Goal: Task Accomplishment & Management: Use online tool/utility

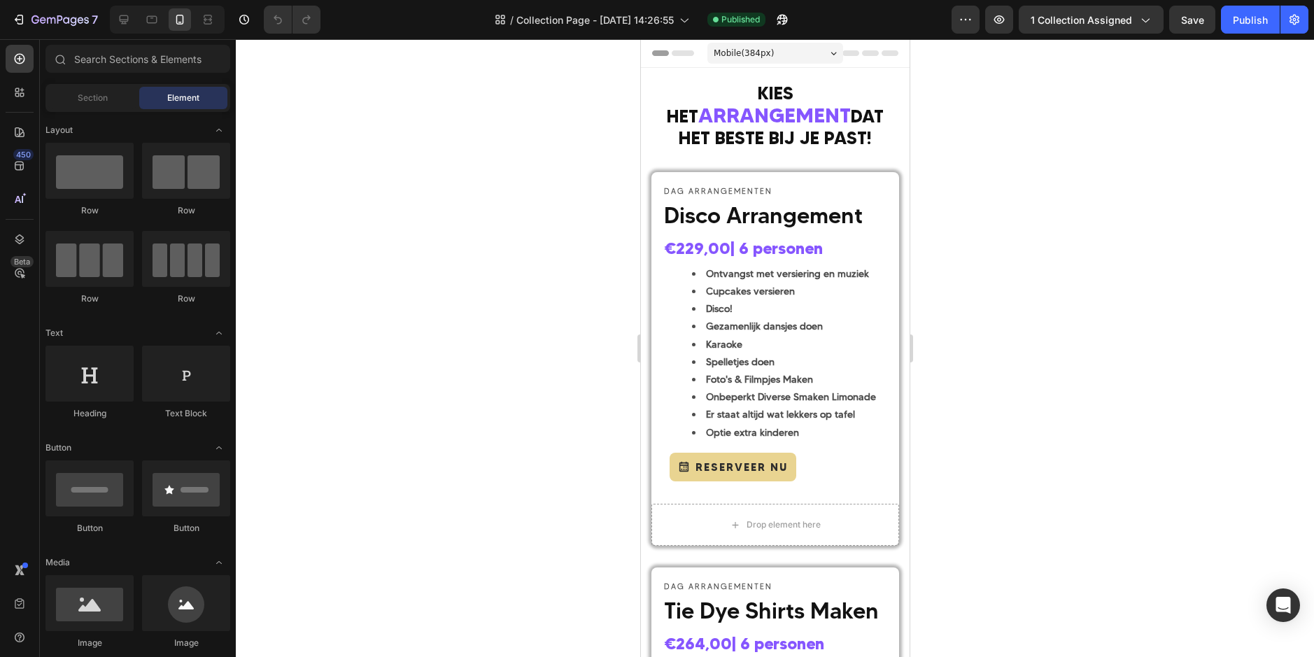
click at [437, 174] on div at bounding box center [775, 348] width 1078 height 618
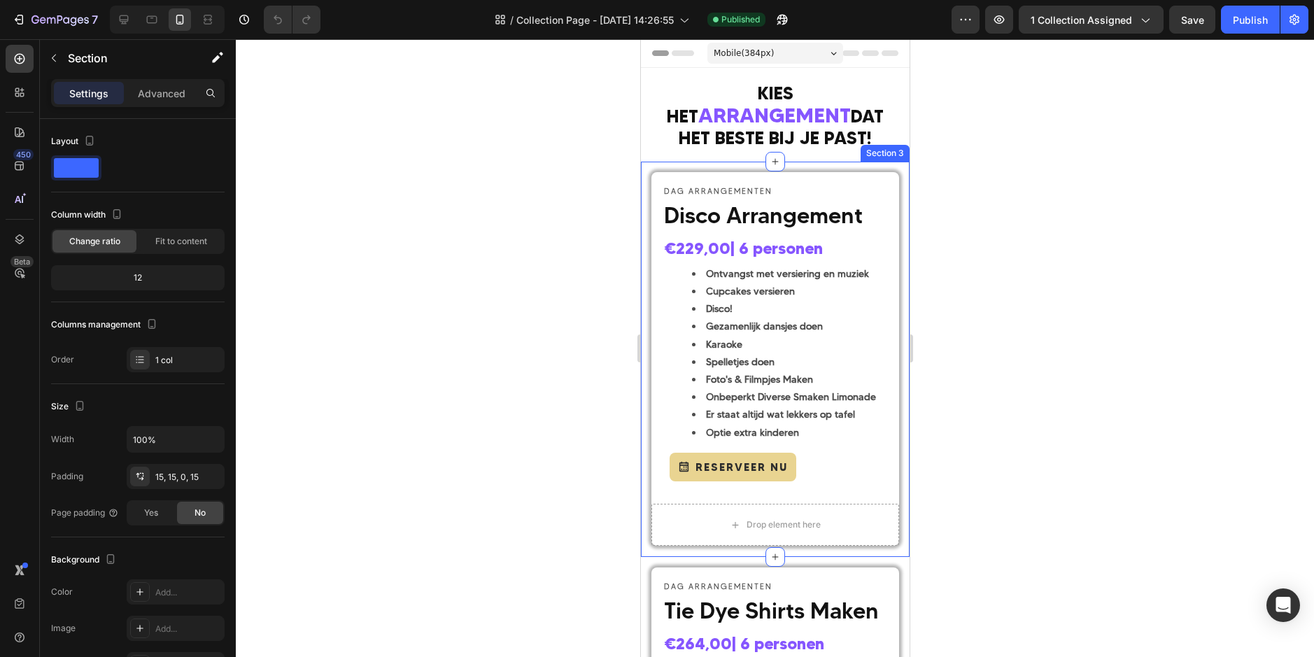
click at [726, 162] on div "DAG ARRANGEMENTEN Text Block Disco Arrangement Heading €229,00 | 6 personen Hea…" at bounding box center [774, 360] width 269 height 396
drag, startPoint x: 868, startPoint y: 122, endPoint x: 860, endPoint y: 141, distance: 20.0
click at [875, 143] on icon at bounding box center [880, 148] width 11 height 11
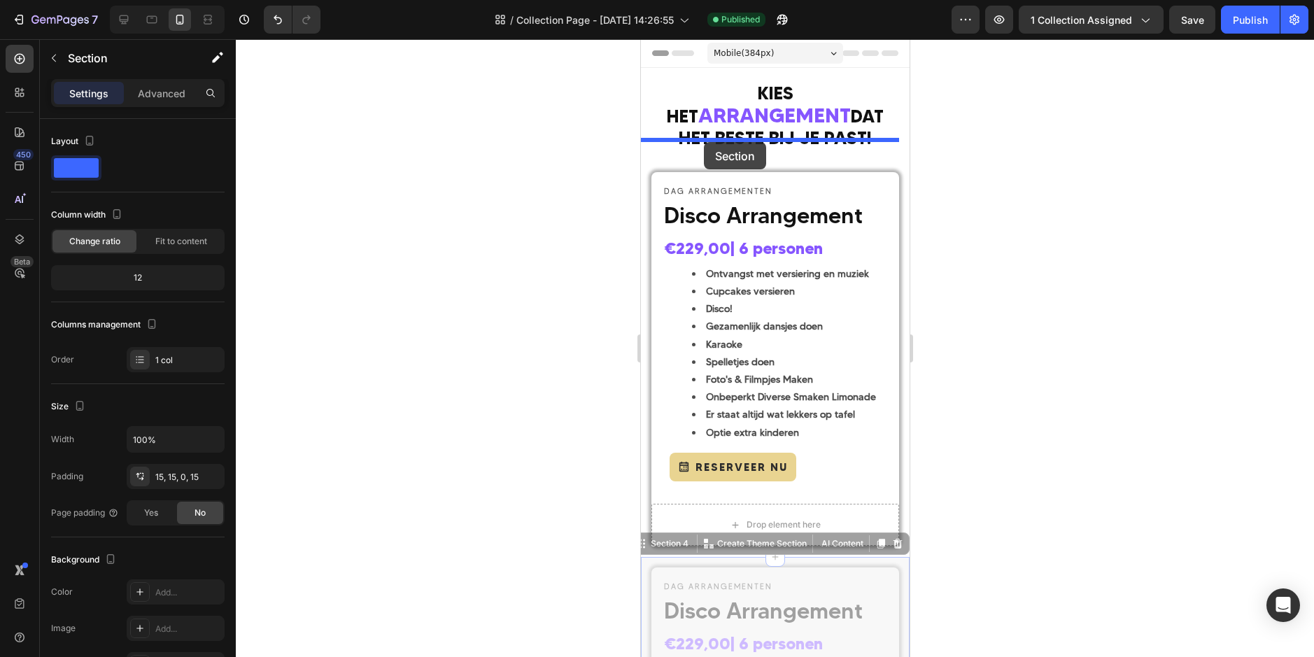
drag, startPoint x: 653, startPoint y: 425, endPoint x: 703, endPoint y: 142, distance: 287.7
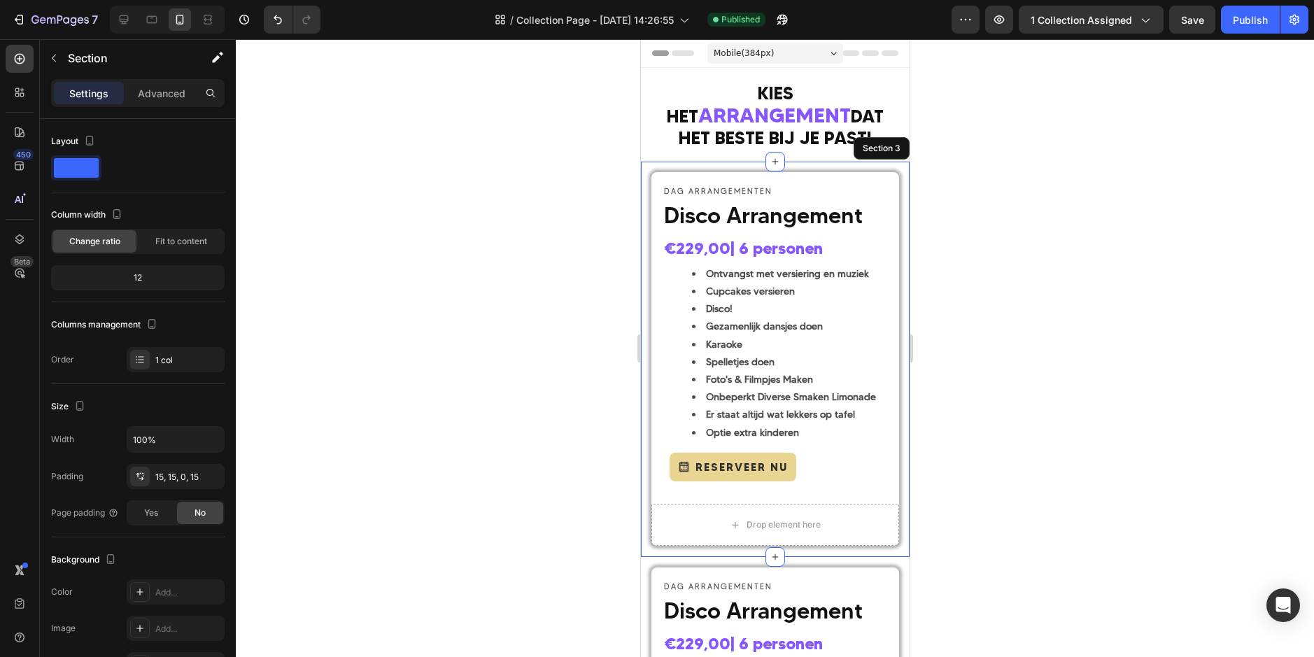
click at [1027, 277] on div at bounding box center [775, 348] width 1078 height 618
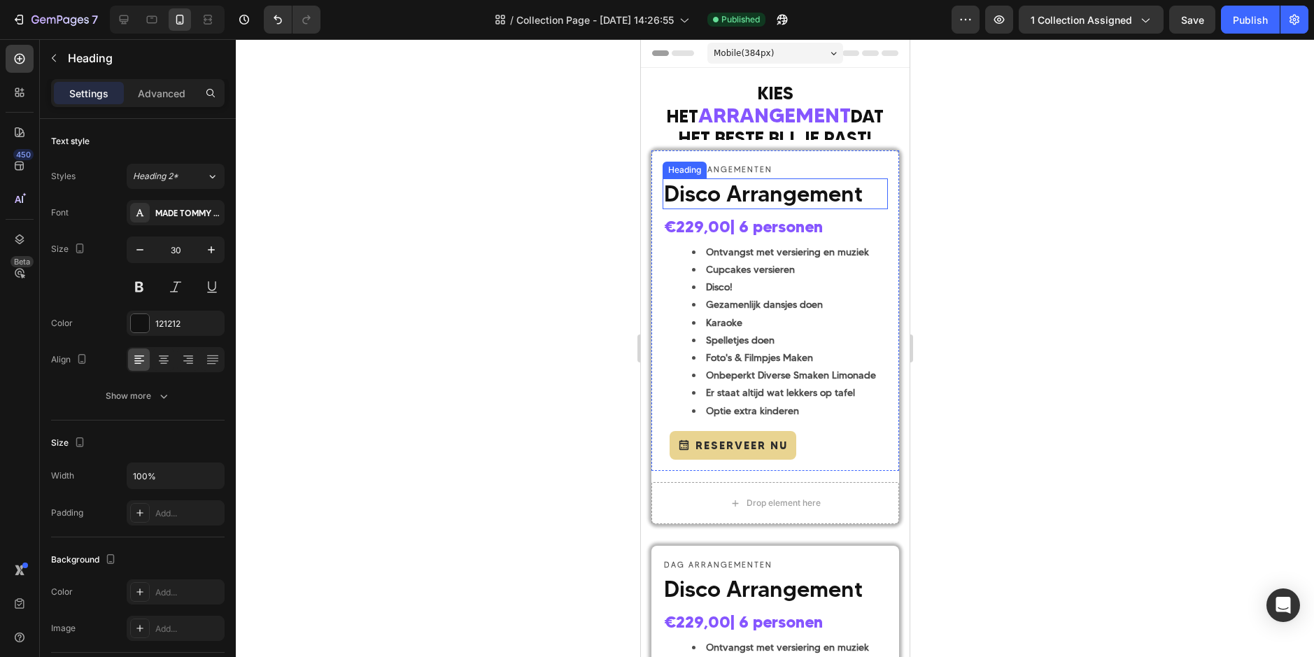
click at [722, 199] on span "Disco Arrangement" at bounding box center [762, 193] width 199 height 27
click at [686, 188] on span "Disco Arrangement" at bounding box center [762, 193] width 199 height 27
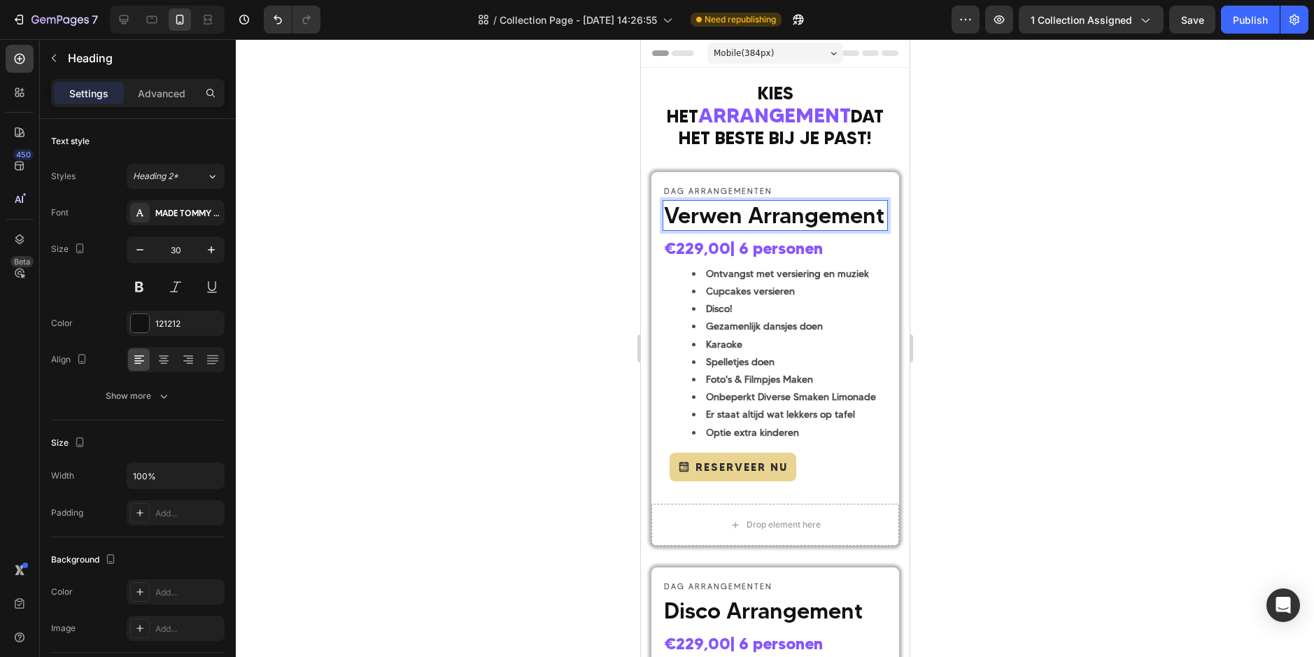
click at [970, 241] on div at bounding box center [775, 348] width 1078 height 618
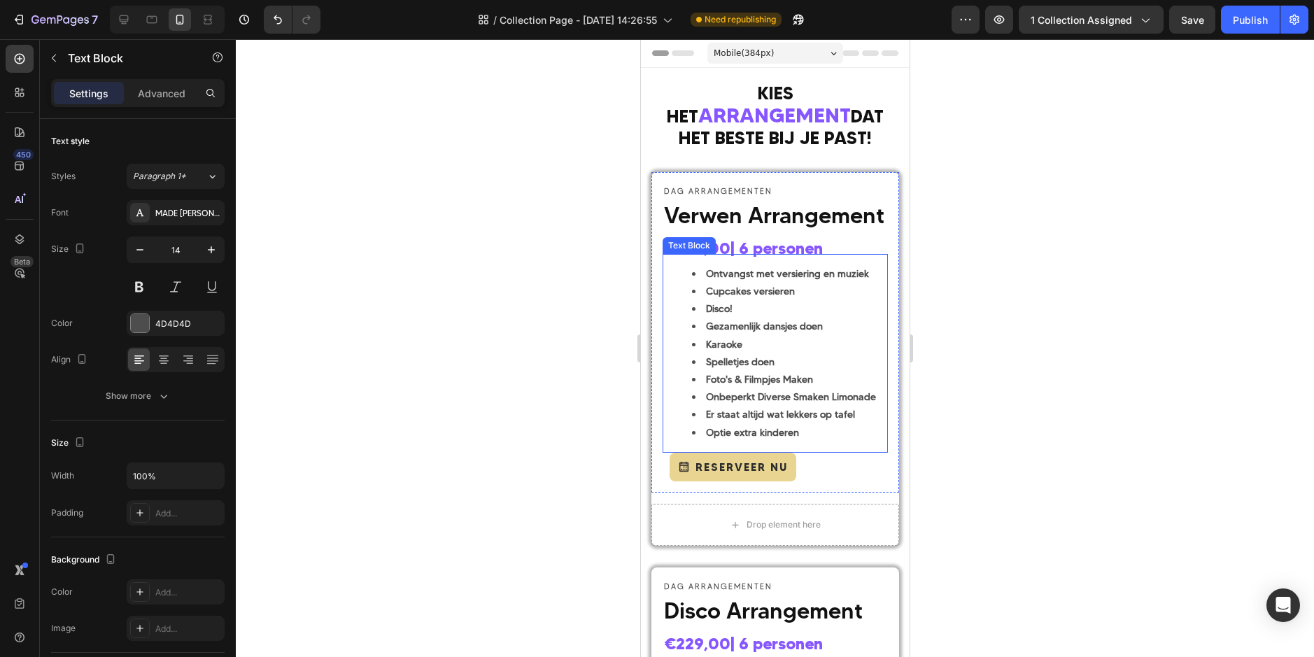
click at [709, 262] on div "Ontvangst met versiering en muziek Cupcakes versieren Disco! Gezamenlijk dansje…" at bounding box center [774, 353] width 225 height 199
click at [802, 257] on span "€229,00 | 6 personen" at bounding box center [742, 249] width 159 height 20
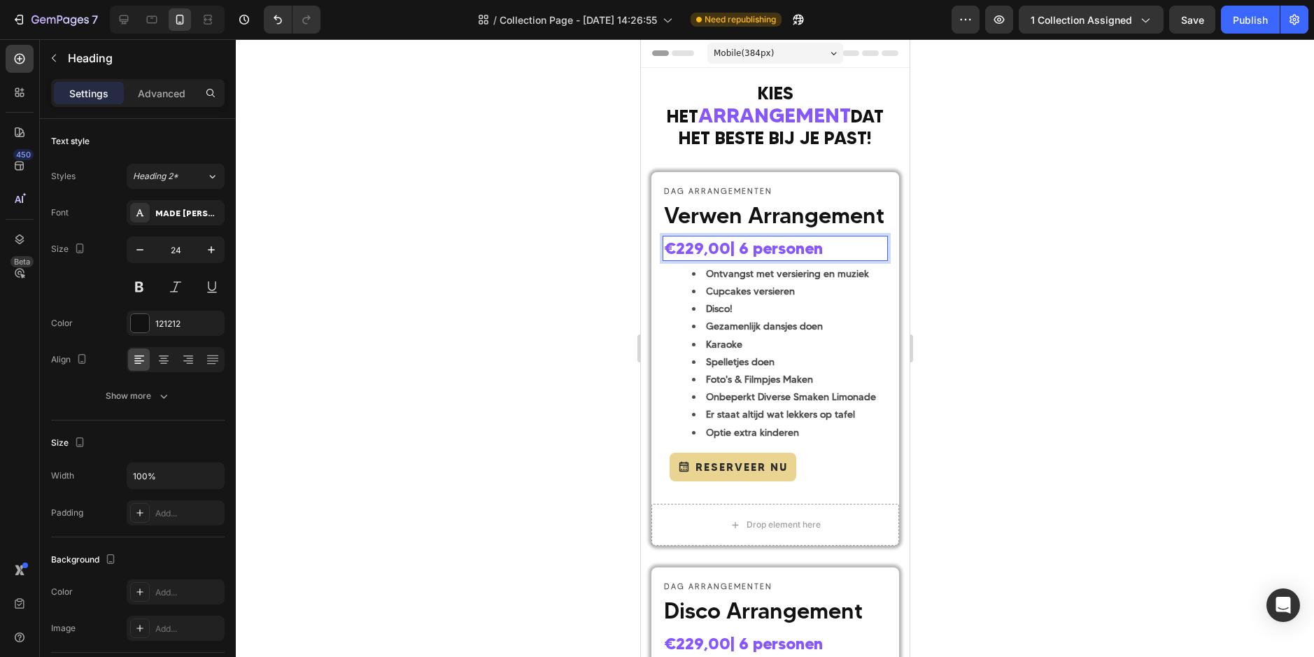
click at [700, 253] on strong "€229,00" at bounding box center [696, 249] width 66 height 20
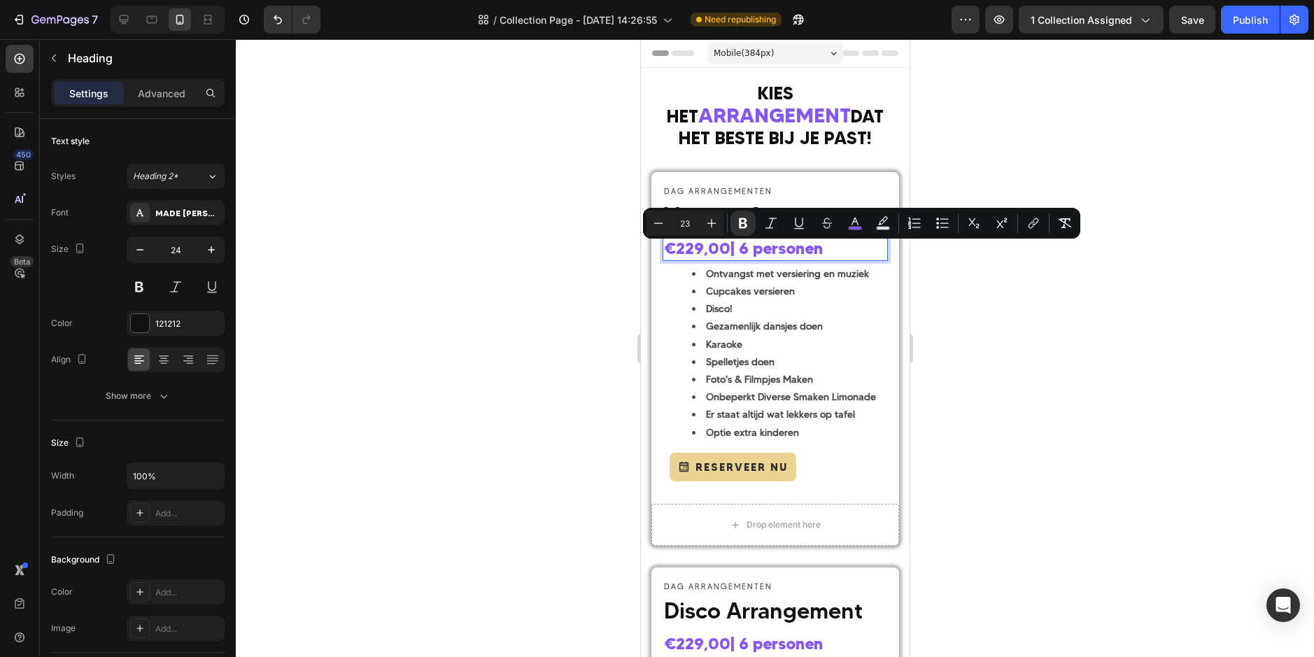
click at [702, 250] on strong "€229,00" at bounding box center [696, 249] width 66 height 20
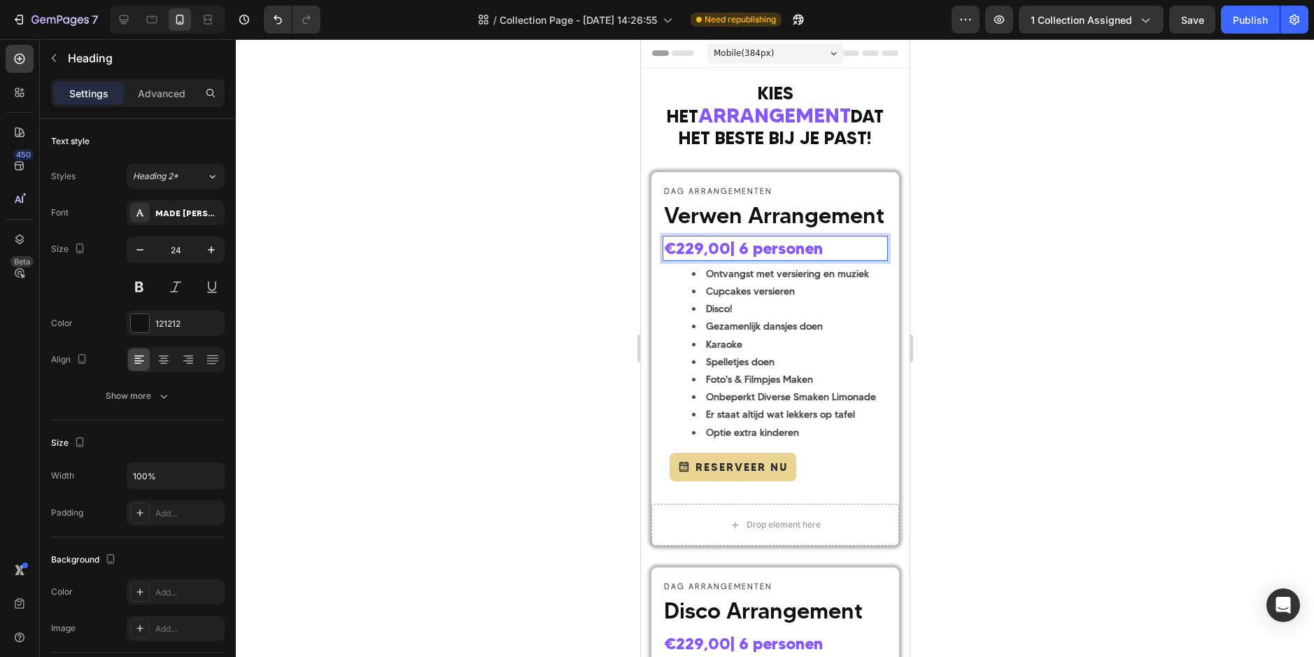
click at [693, 254] on strong "€229,00" at bounding box center [696, 249] width 66 height 20
click at [949, 279] on div at bounding box center [775, 348] width 1078 height 618
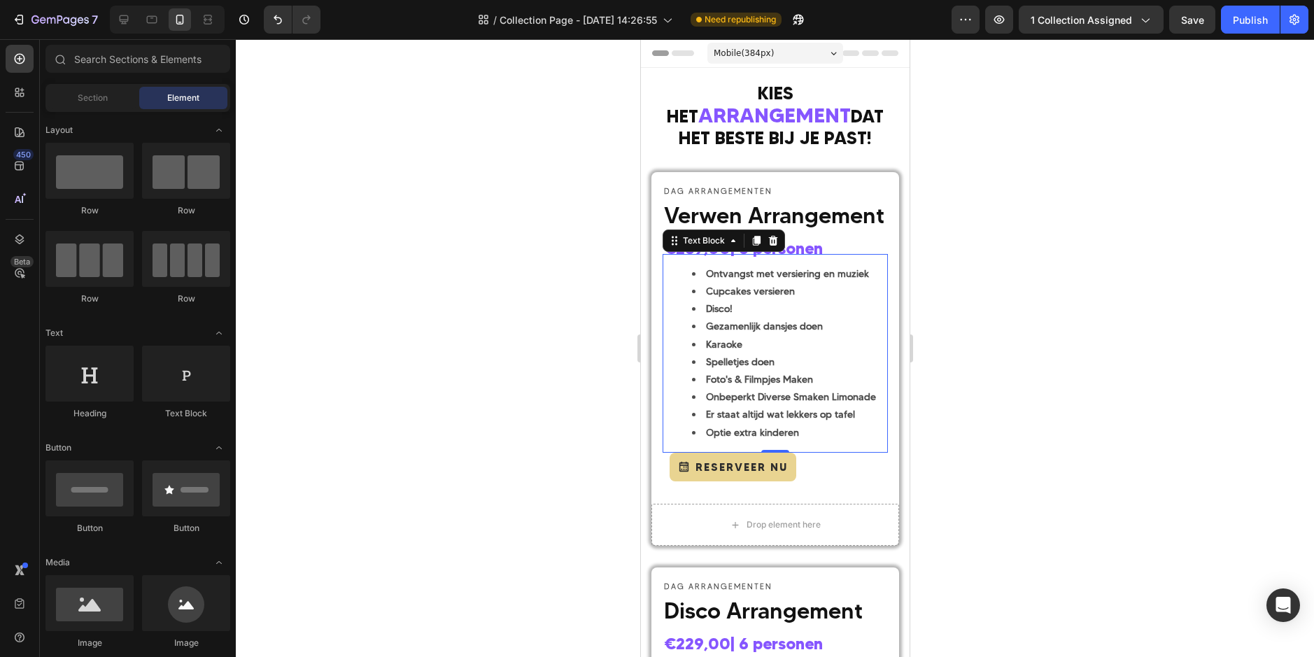
click at [746, 353] on li "Karaoke" at bounding box center [788, 344] width 194 height 17
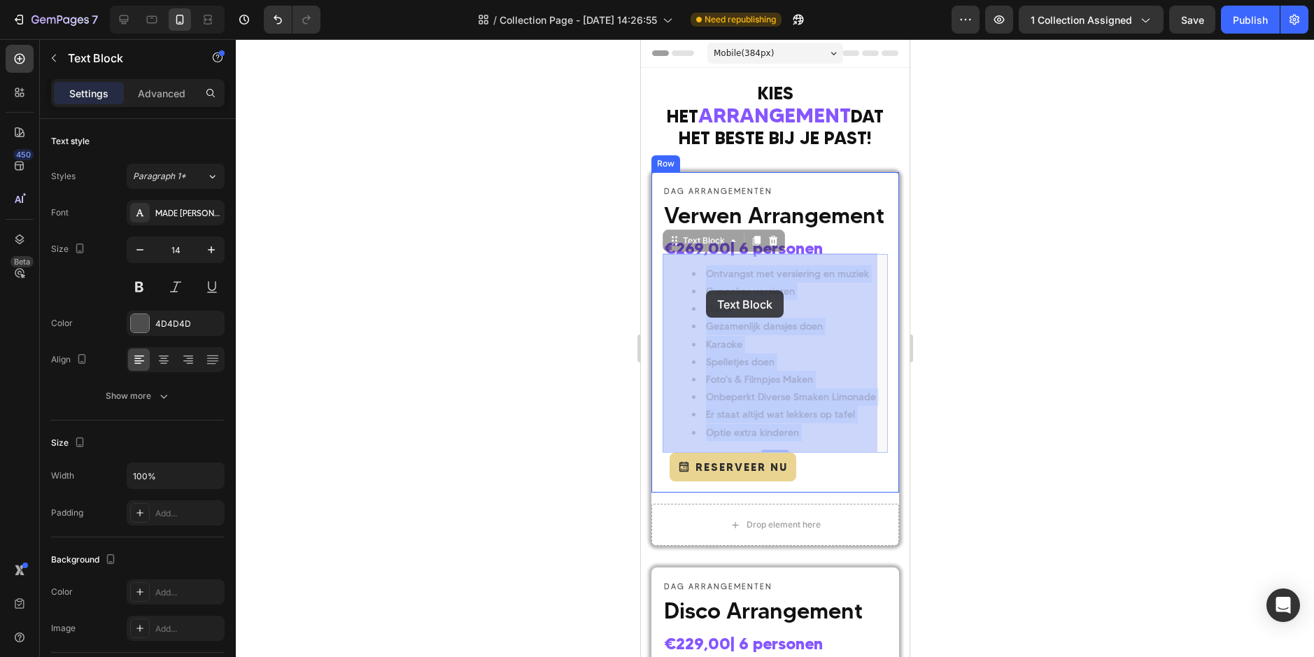
drag, startPoint x: 802, startPoint y: 437, endPoint x: 707, endPoint y: 295, distance: 171.5
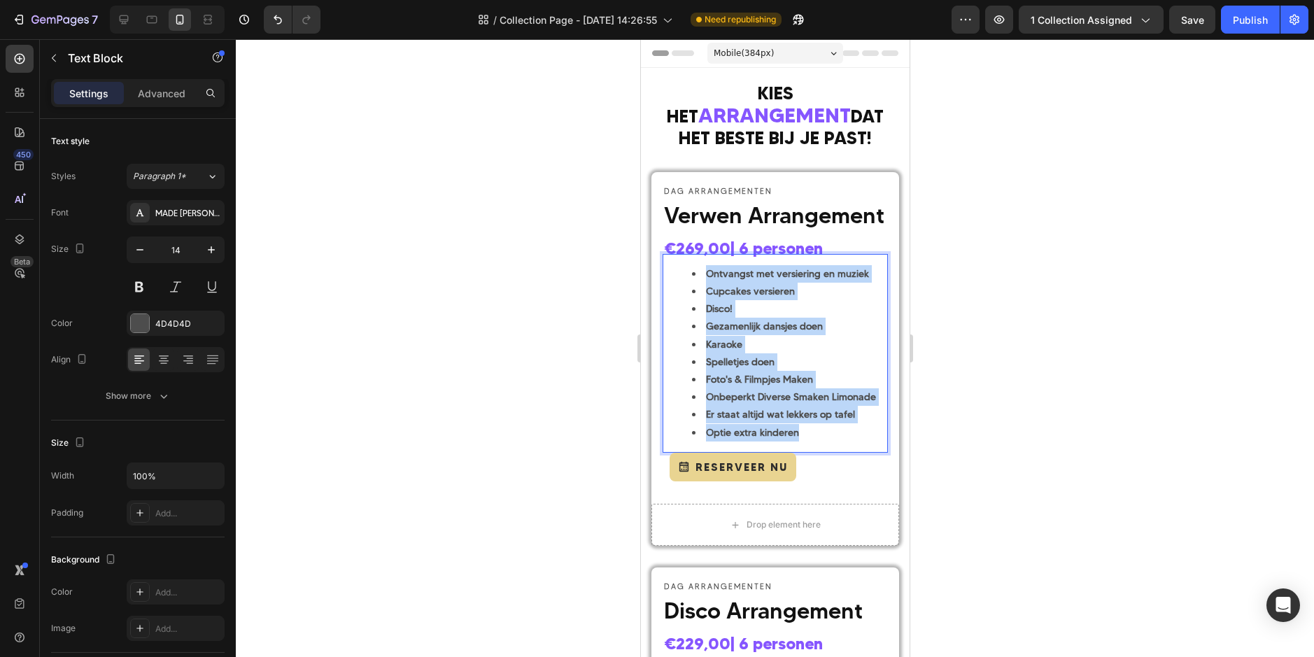
drag, startPoint x: 807, startPoint y: 439, endPoint x: 700, endPoint y: 282, distance: 190.2
click at [700, 282] on ul "Ontvangst met versiering en muziek Cupcakes versieren Disco! Gezamenlijk dansje…" at bounding box center [774, 353] width 222 height 176
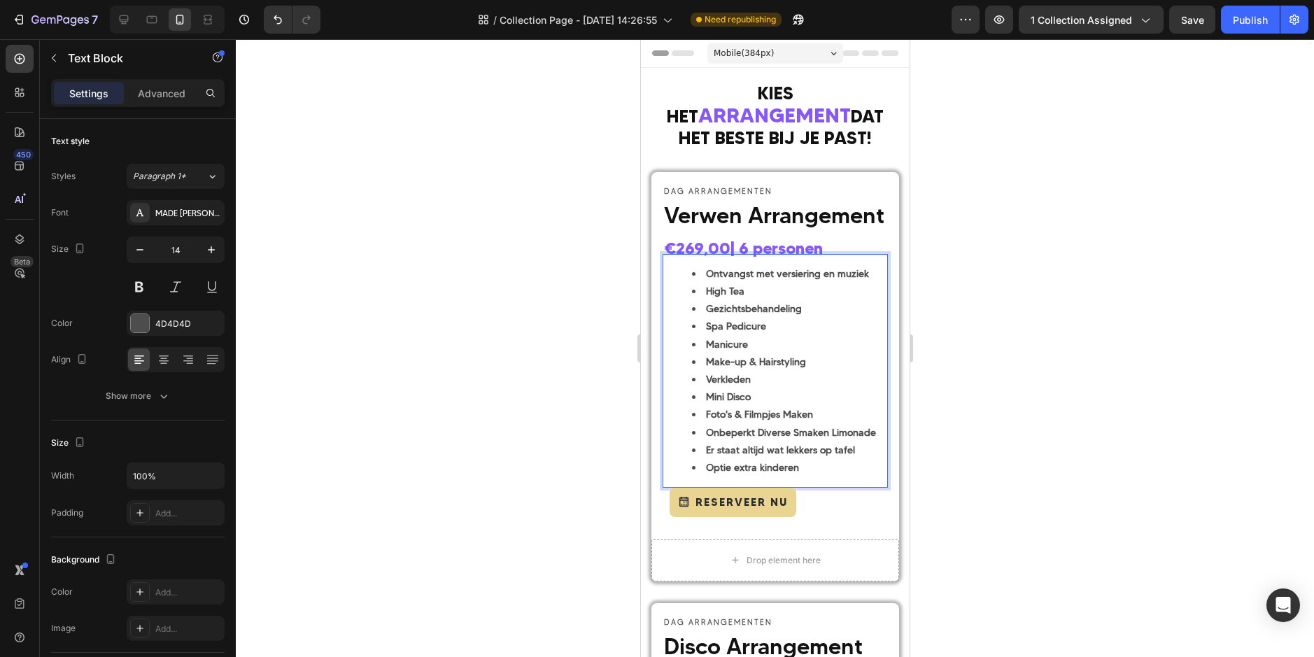
click at [1045, 366] on div at bounding box center [775, 348] width 1078 height 618
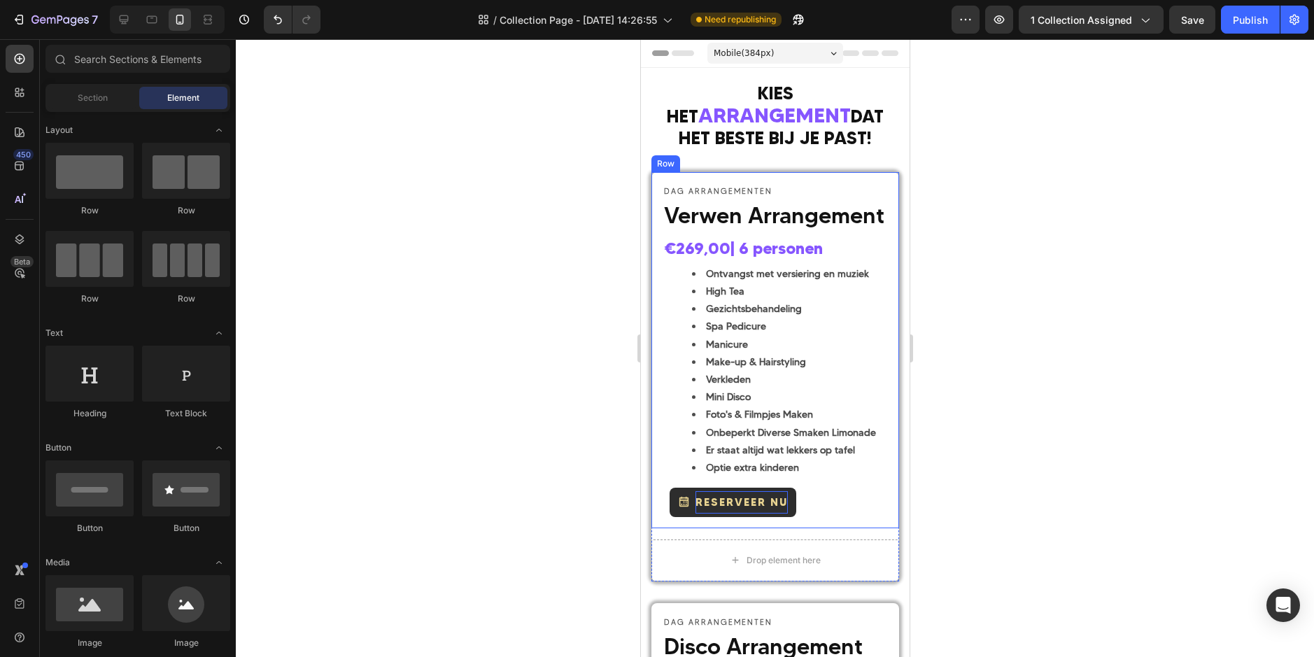
click at [766, 509] on span "Reserveer Nu" at bounding box center [741, 501] width 92 height 13
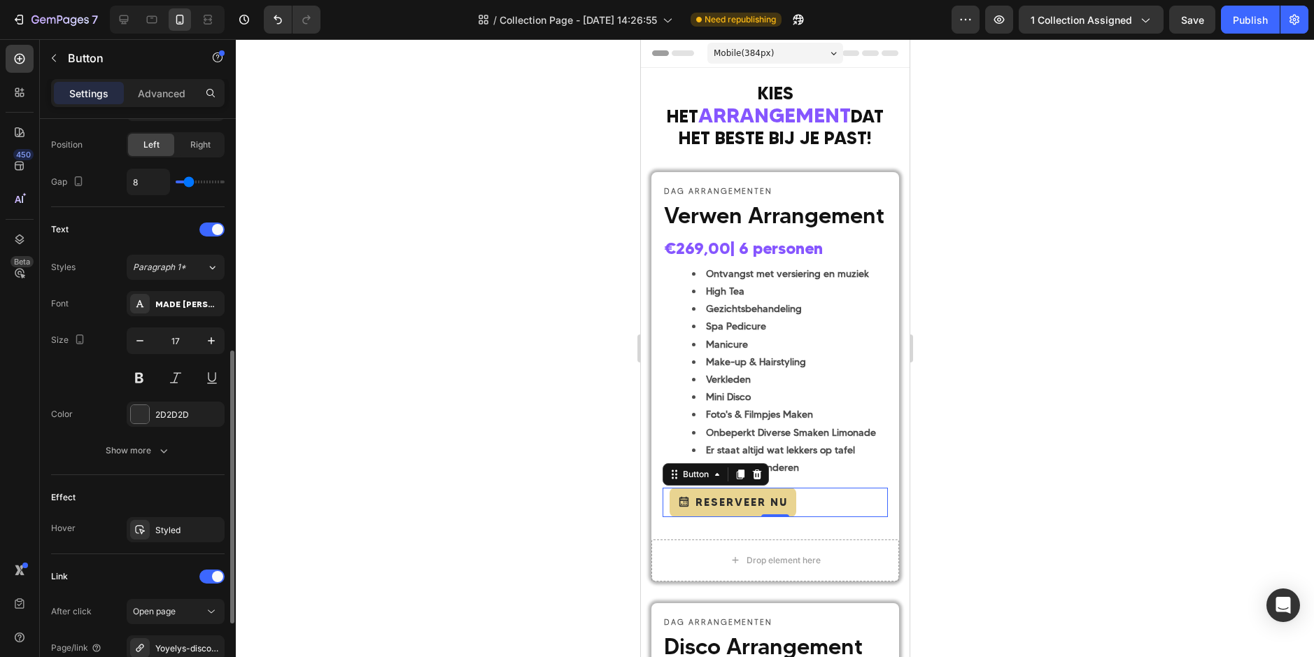
scroll to position [645, 0]
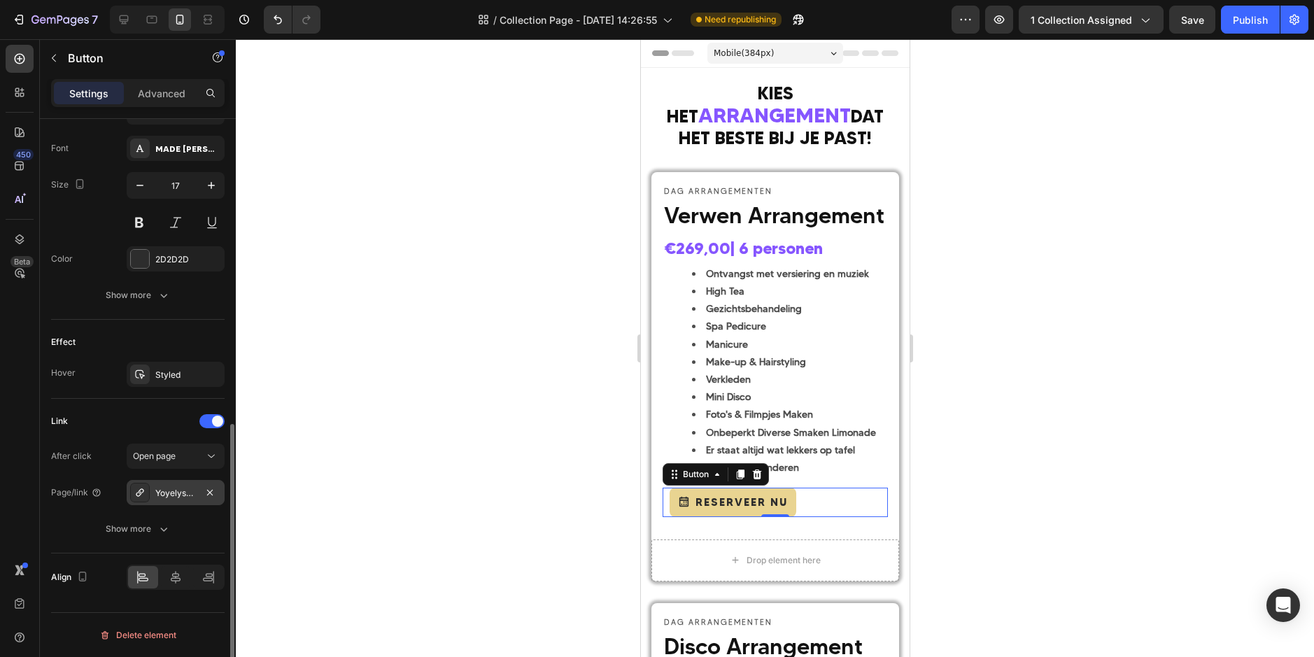
click at [183, 489] on div "Yoyelys-disco-arrangement-jongens-meisjes-6-pers" at bounding box center [175, 493] width 41 height 13
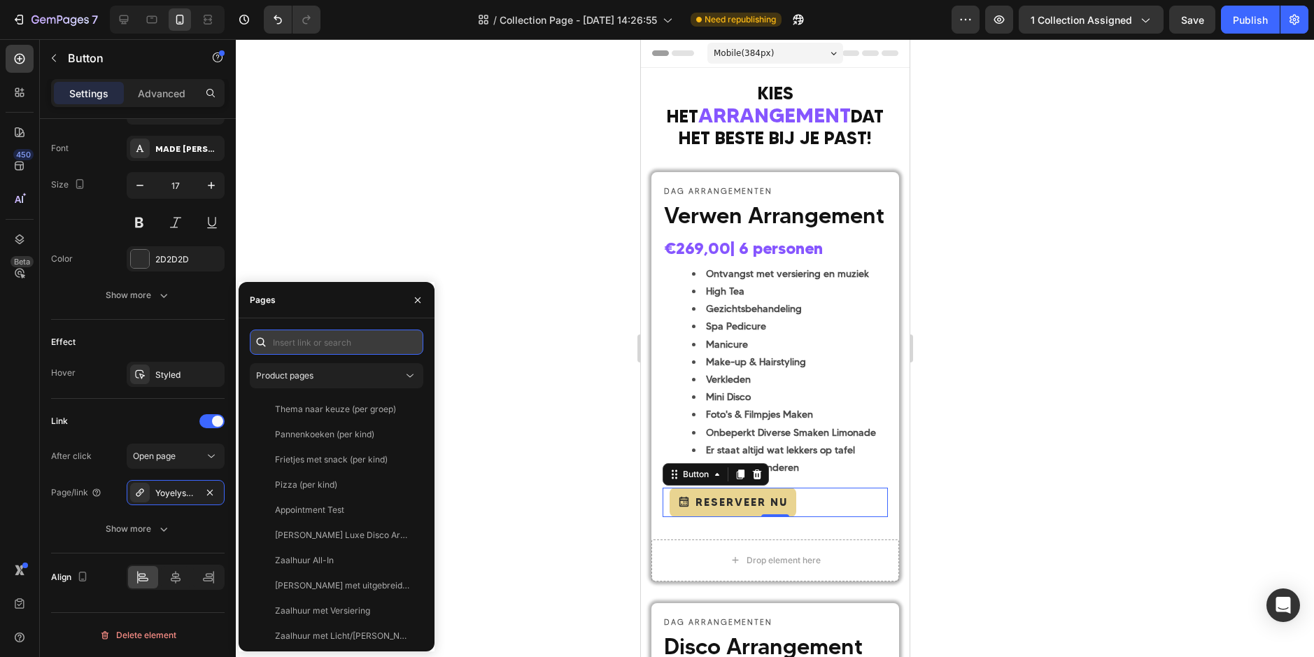
click at [323, 344] on input "text" at bounding box center [337, 342] width 174 height 25
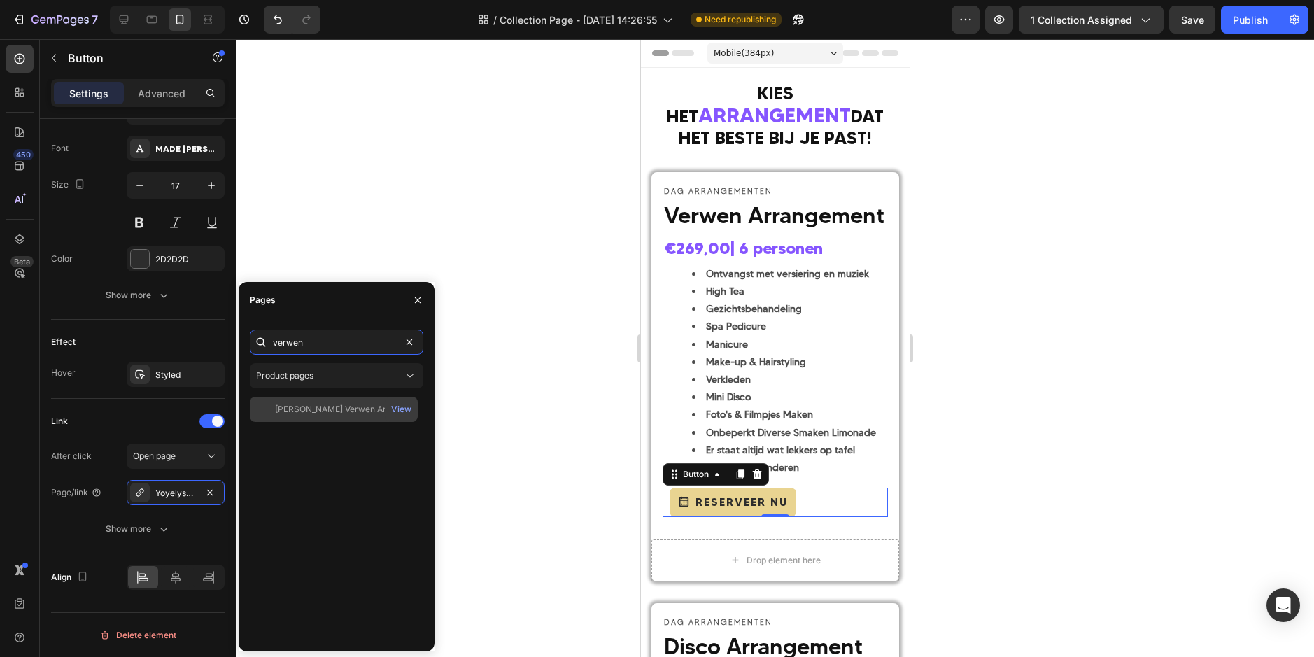
type input "verwen"
click at [334, 405] on div "[PERSON_NAME]'s Verwen Arrangement (6 pers.)" at bounding box center [342, 409] width 134 height 13
click at [527, 411] on div at bounding box center [775, 348] width 1078 height 618
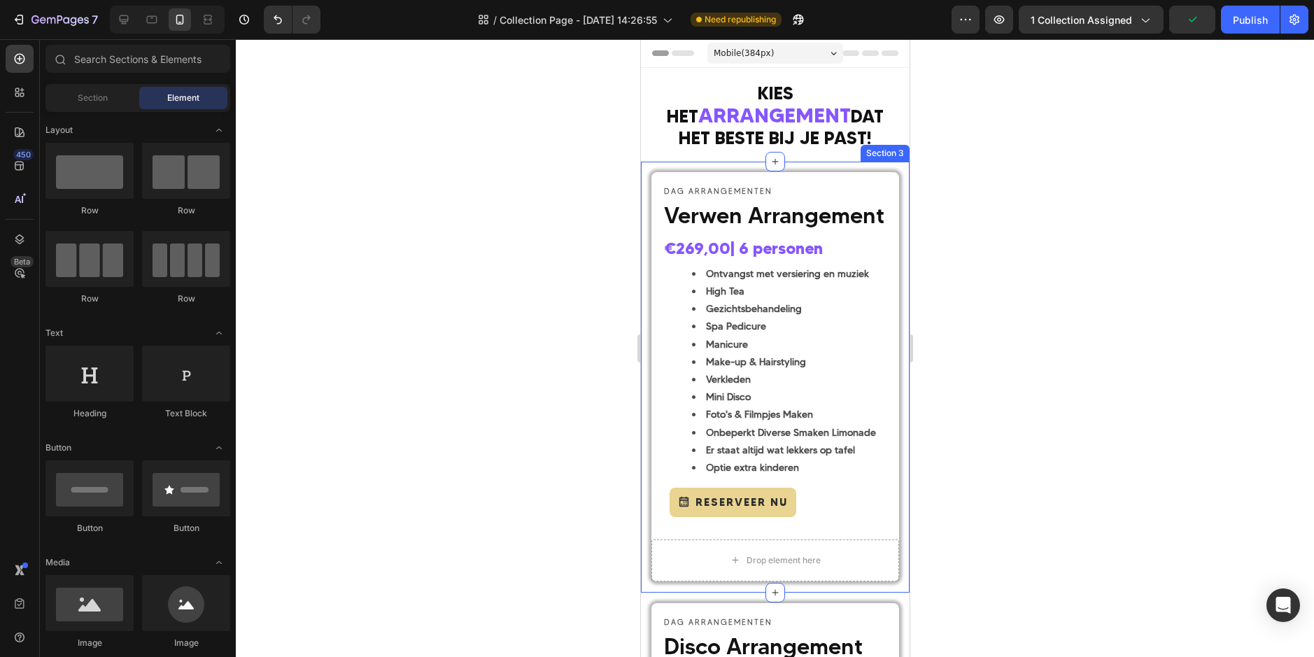
click at [1046, 345] on div at bounding box center [775, 348] width 1078 height 618
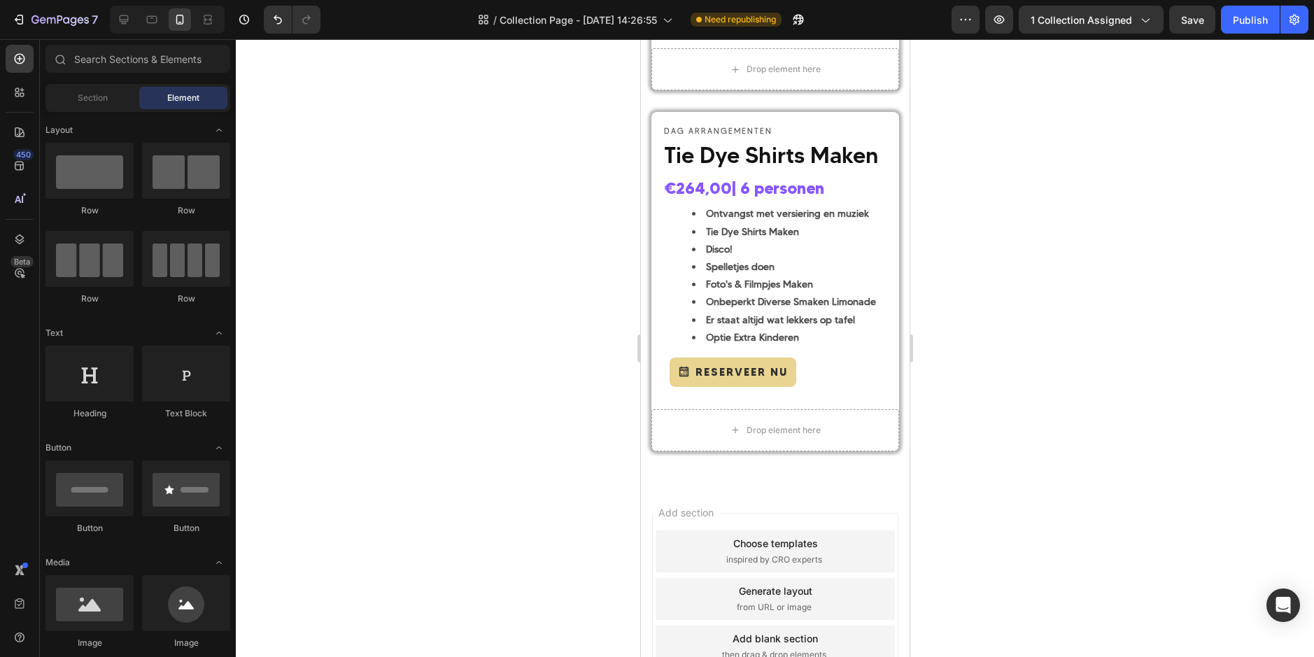
scroll to position [910, 0]
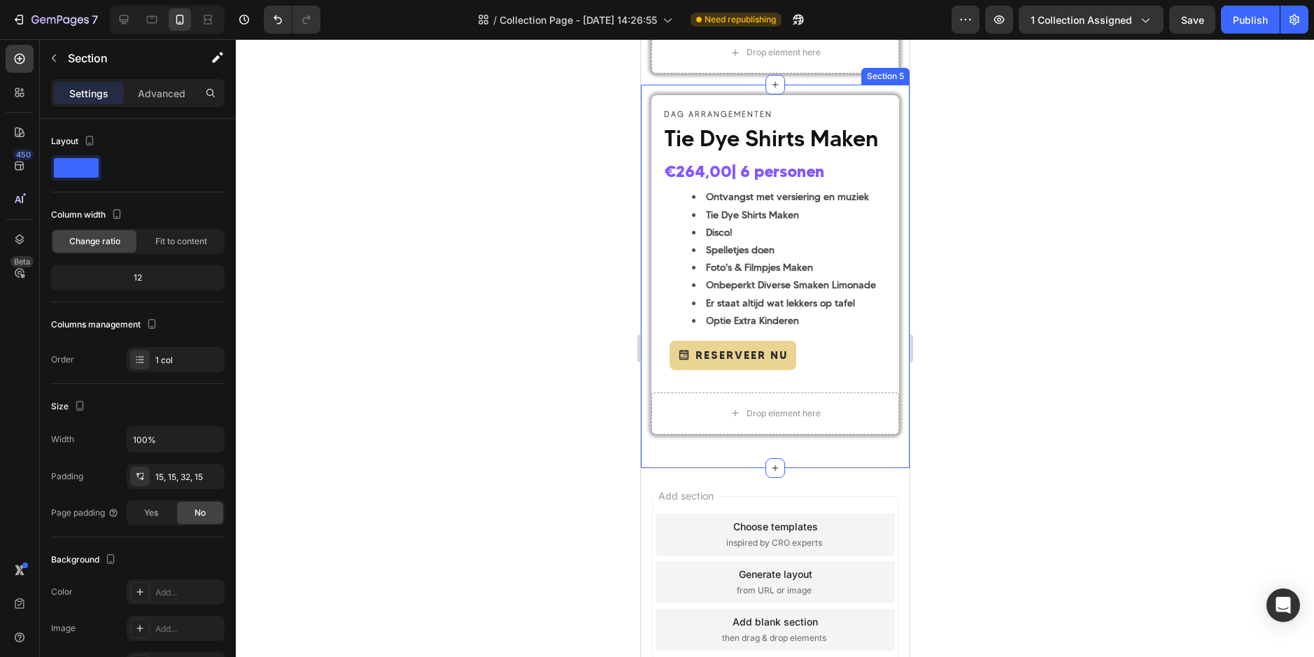
click at [733, 86] on div "DAG ARRANGEMENTEN Text Block Tie Dye Shirts Maken Heading €264,00 | 6 personen …" at bounding box center [774, 276] width 269 height 383
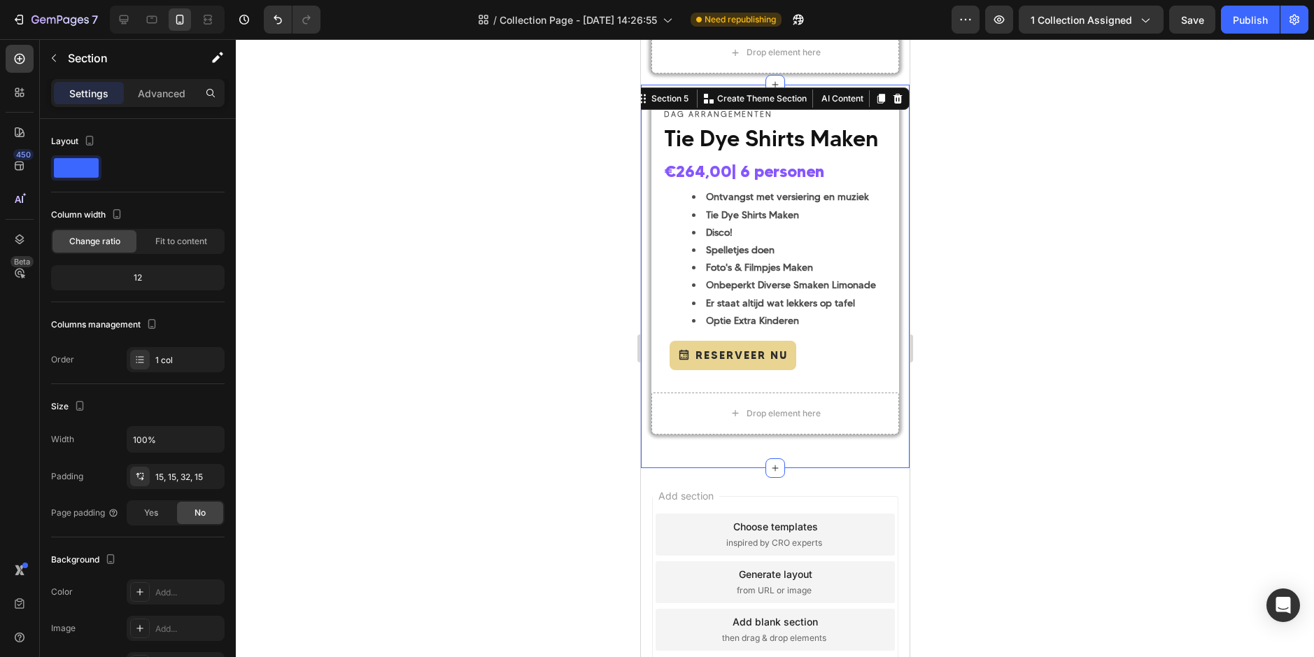
click at [877, 100] on icon at bounding box center [881, 99] width 8 height 10
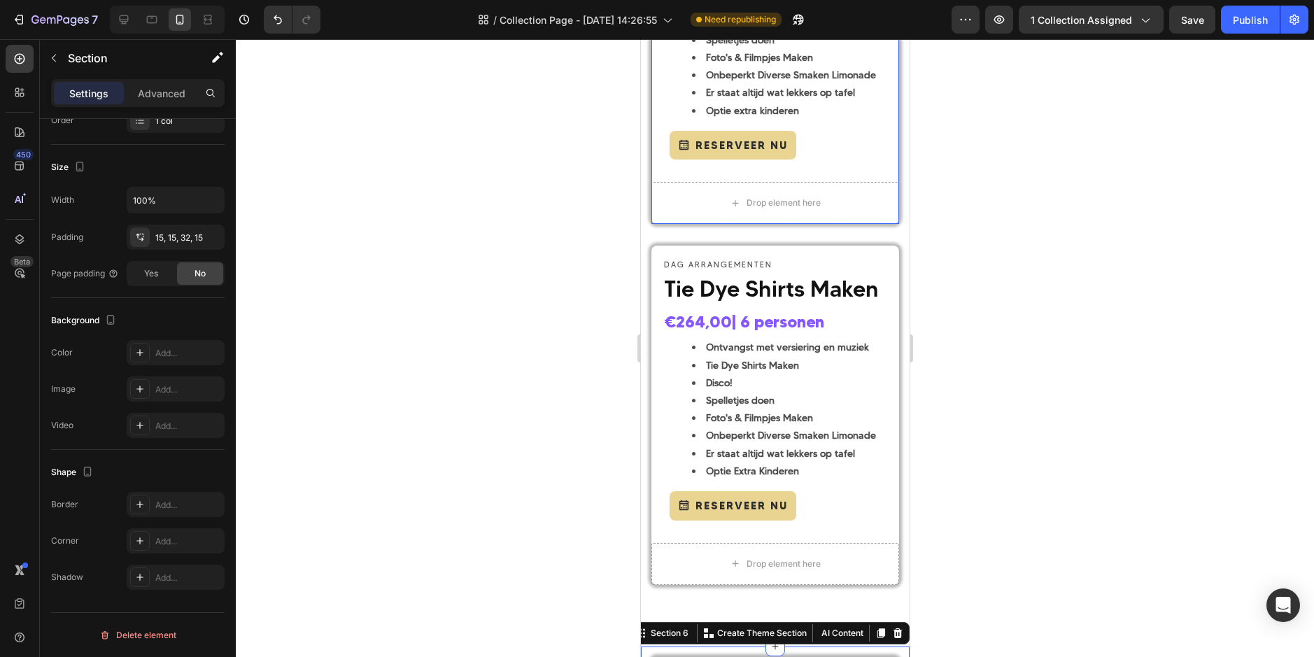
scroll to position [756, 0]
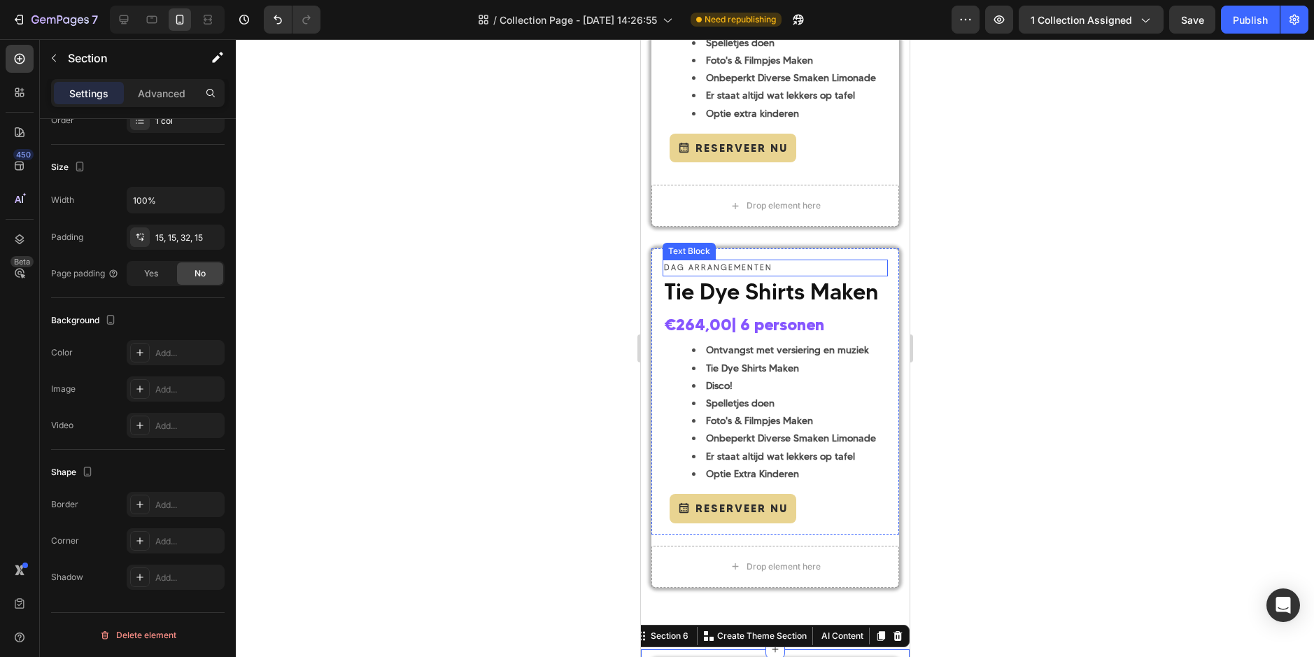
click at [727, 296] on span "Tie Dye Shirts Maken" at bounding box center [770, 291] width 215 height 27
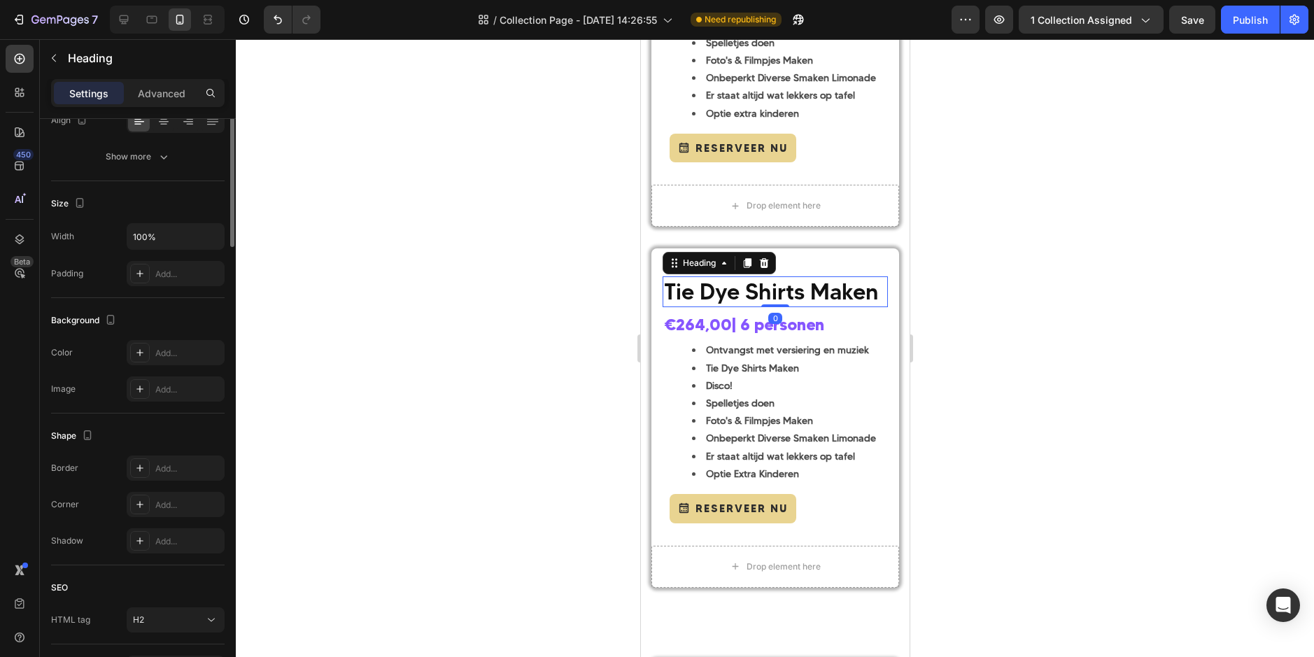
scroll to position [0, 0]
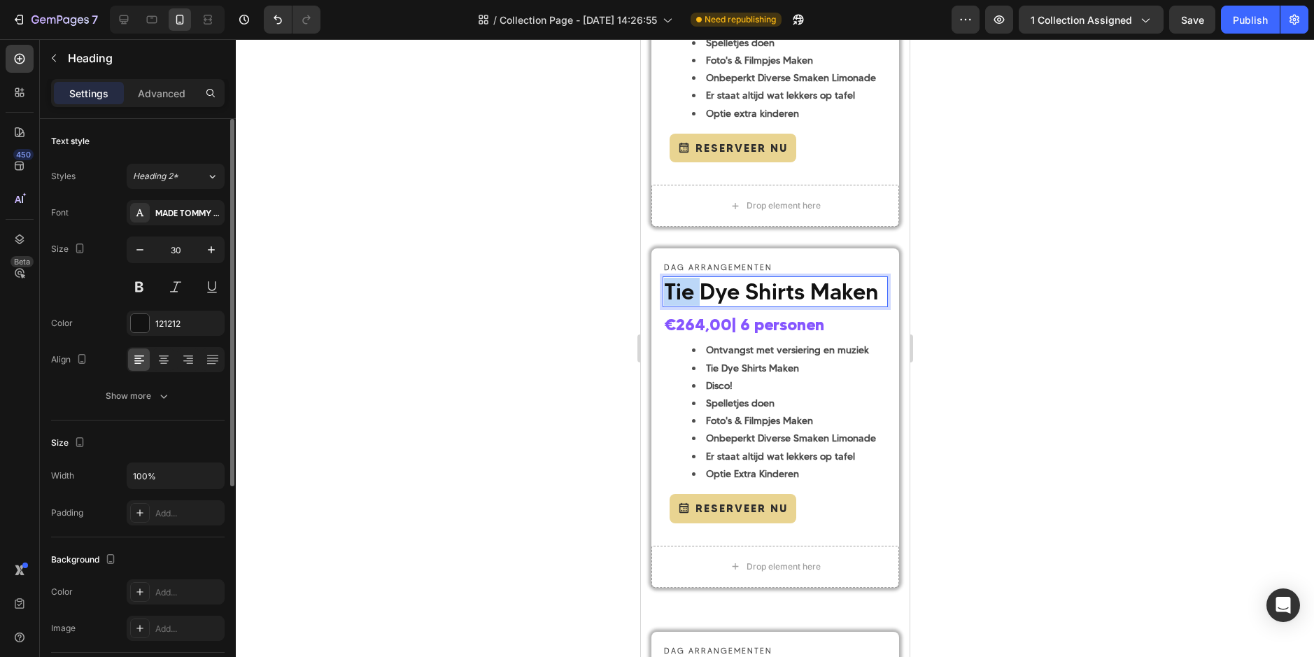
click at [686, 290] on span "Tie Dye Shirts Maken" at bounding box center [770, 291] width 215 height 27
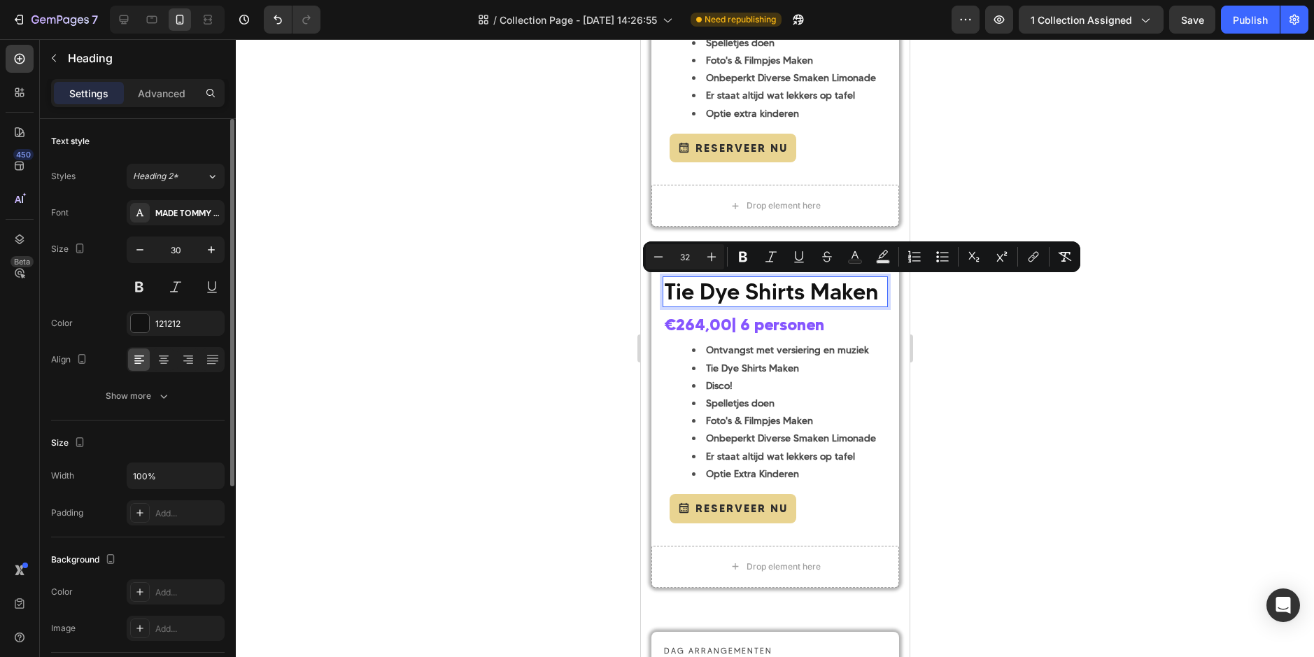
click at [719, 292] on span "Tie Dye Shirts Maken" at bounding box center [770, 291] width 215 height 27
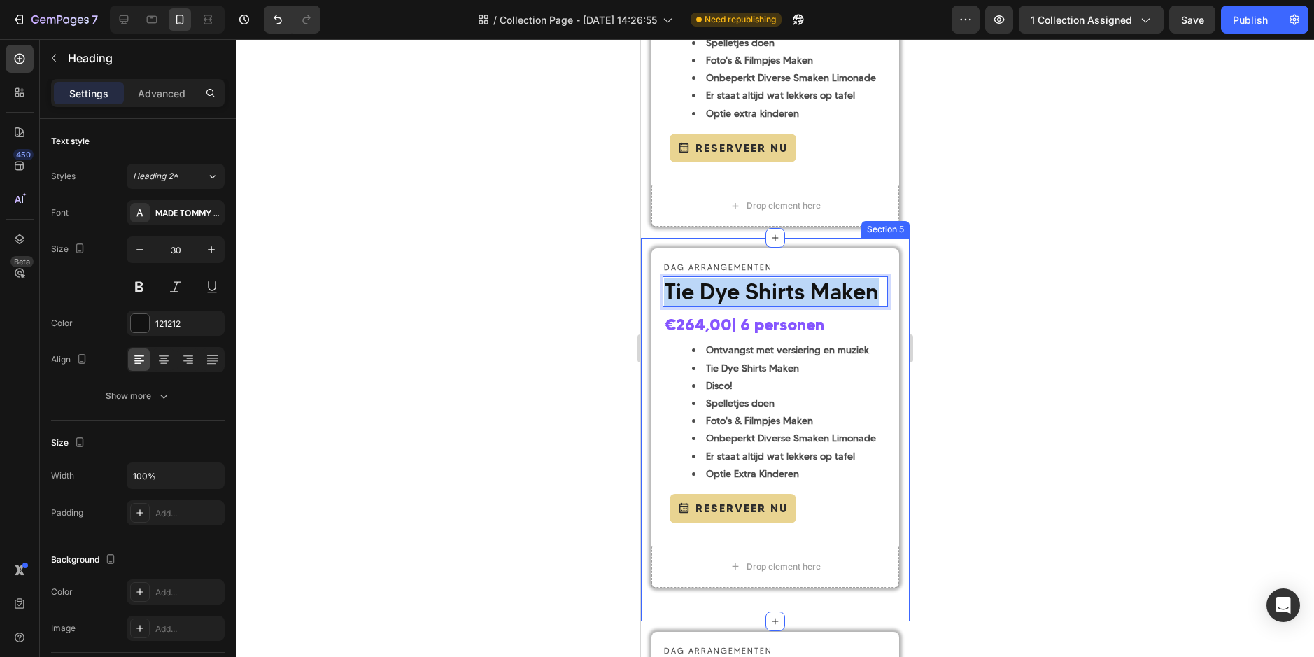
drag, startPoint x: 734, startPoint y: 318, endPoint x: 644, endPoint y: 283, distance: 96.1
click at [644, 283] on div "DAG ARRANGEMENTEN Text Block Tie Dye Shirts Maken Heading 0 €264,00 | 6 persone…" at bounding box center [774, 429] width 269 height 383
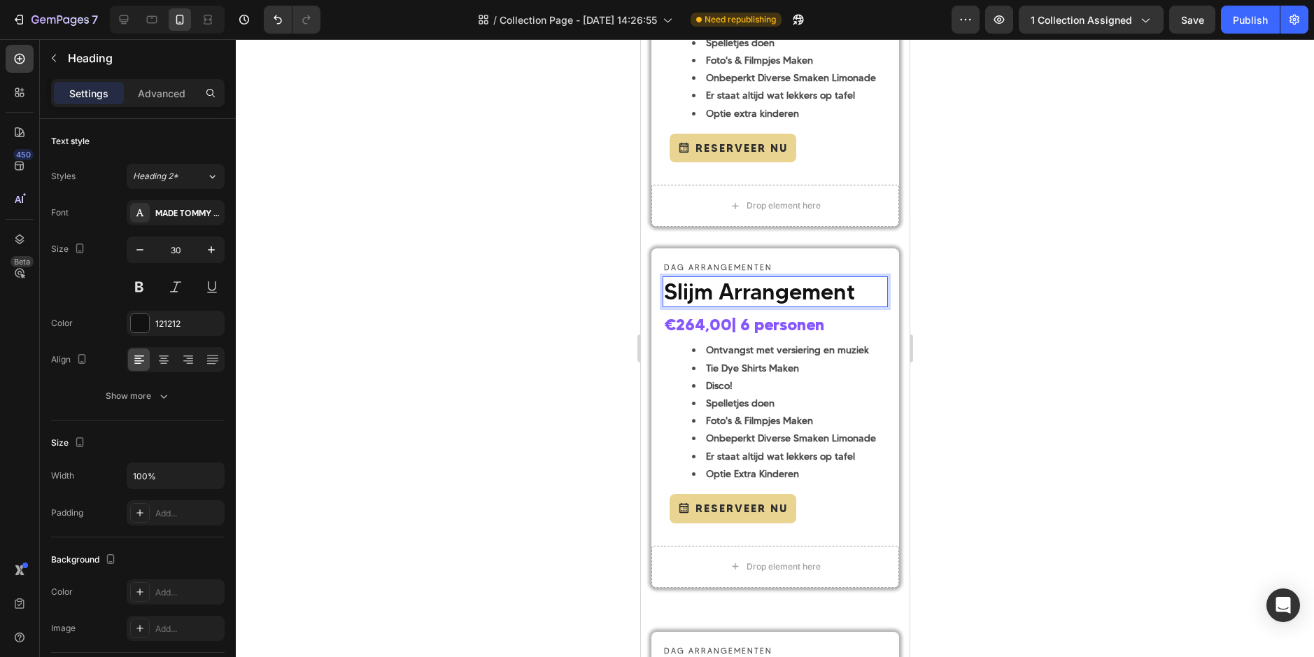
click at [723, 289] on span "Slijm Arrangement" at bounding box center [758, 291] width 191 height 27
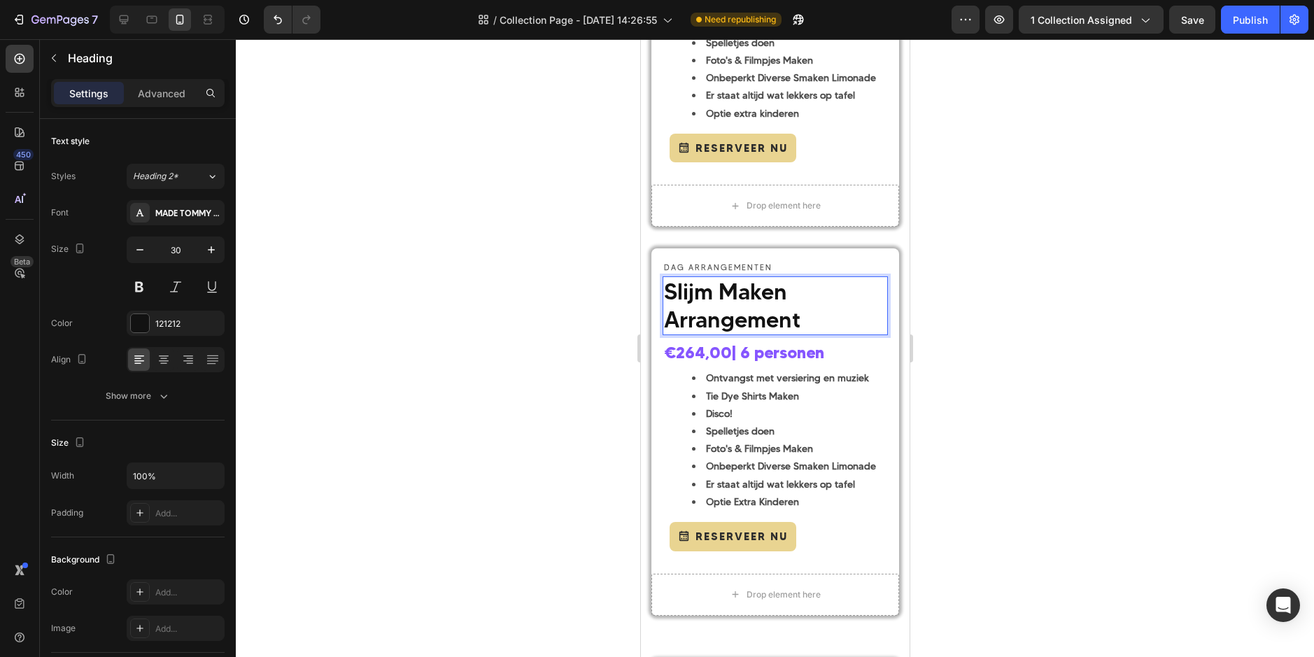
click at [1090, 353] on div at bounding box center [775, 348] width 1078 height 618
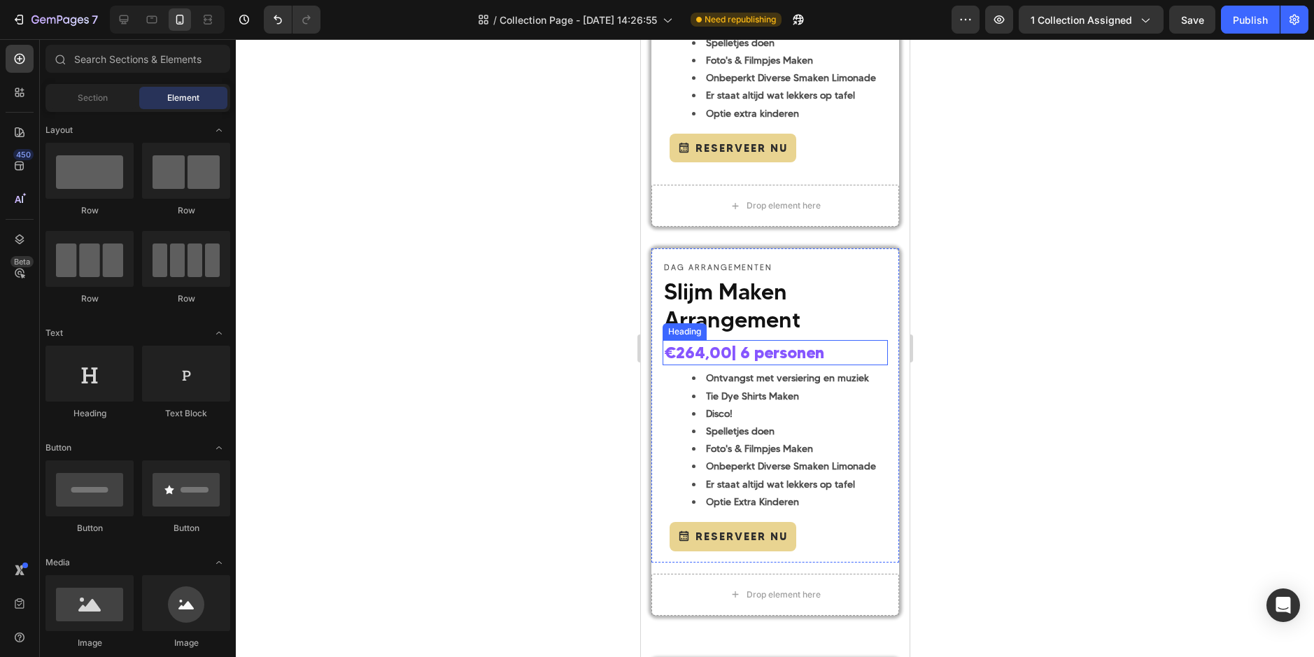
click at [731, 352] on strong "€264,00" at bounding box center [697, 353] width 68 height 20
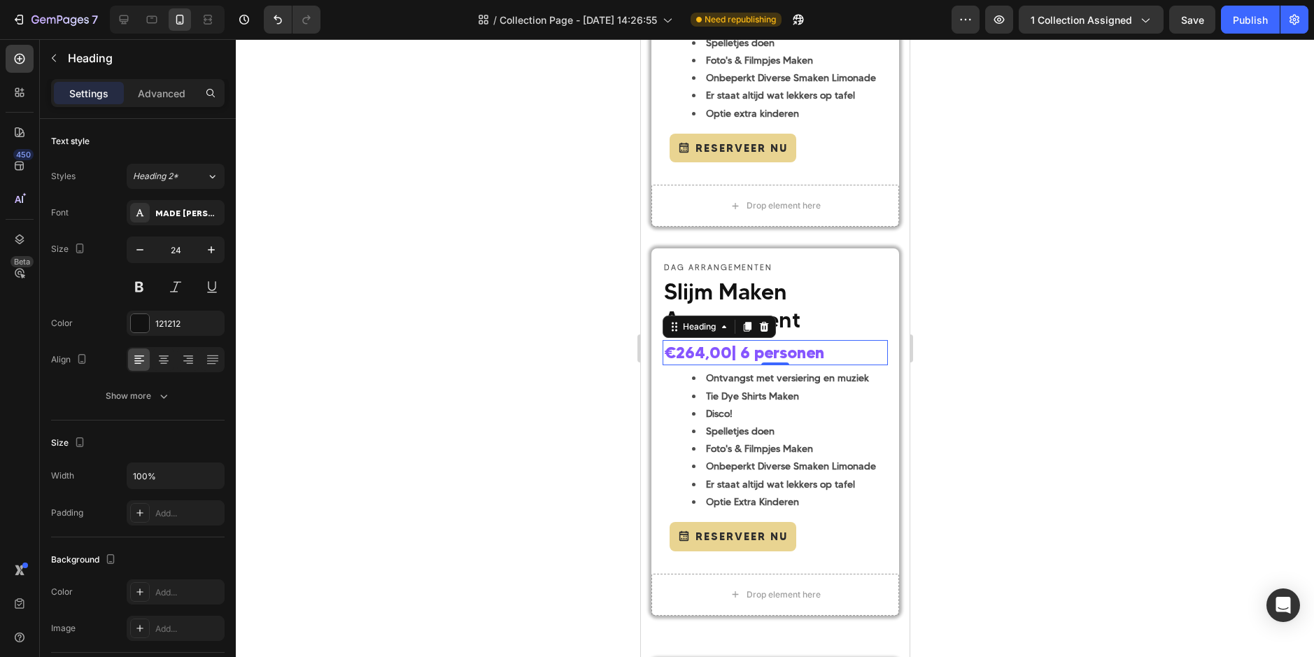
click at [700, 354] on strong "€264,00" at bounding box center [697, 353] width 68 height 20
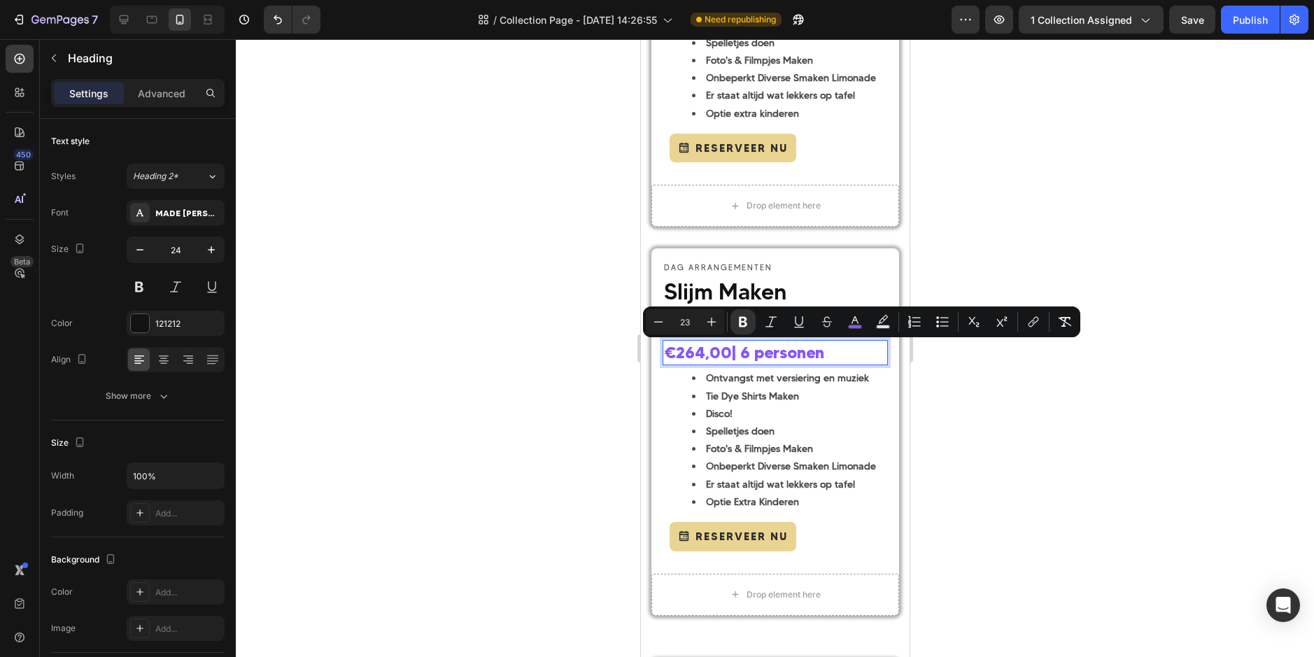
click at [706, 349] on strong "€264,00" at bounding box center [697, 353] width 68 height 20
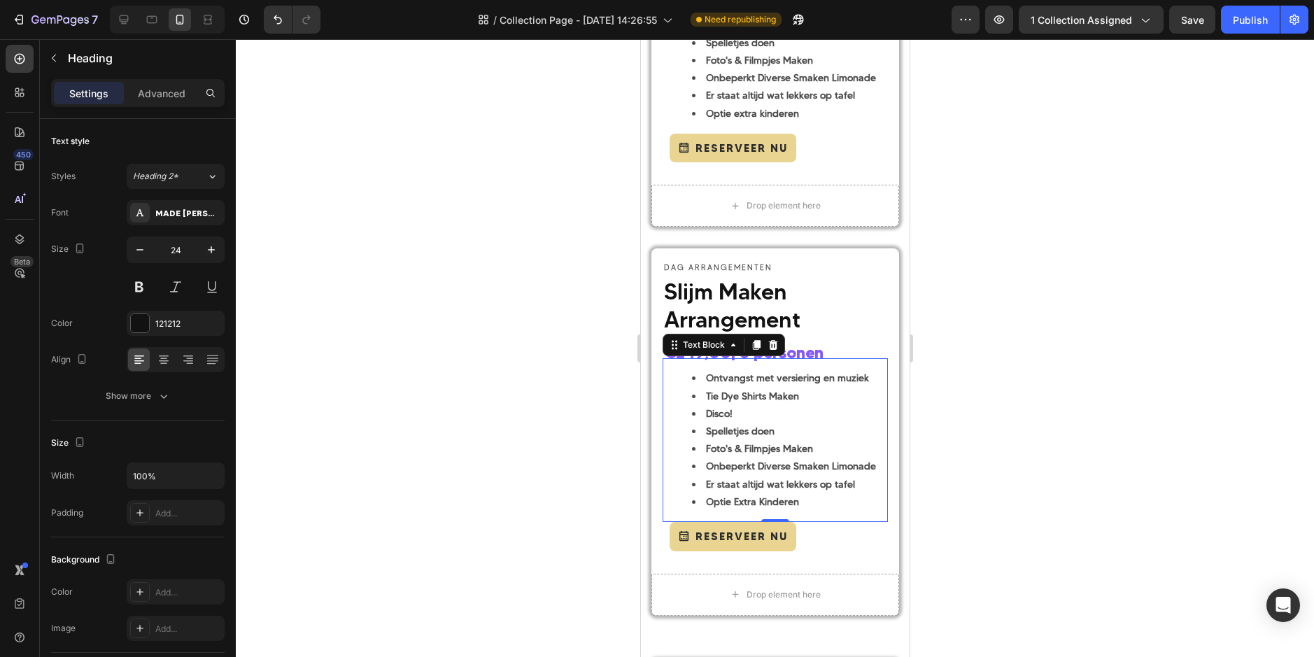
click at [781, 497] on strong "Optie Extra Kinderen" at bounding box center [751, 501] width 93 height 13
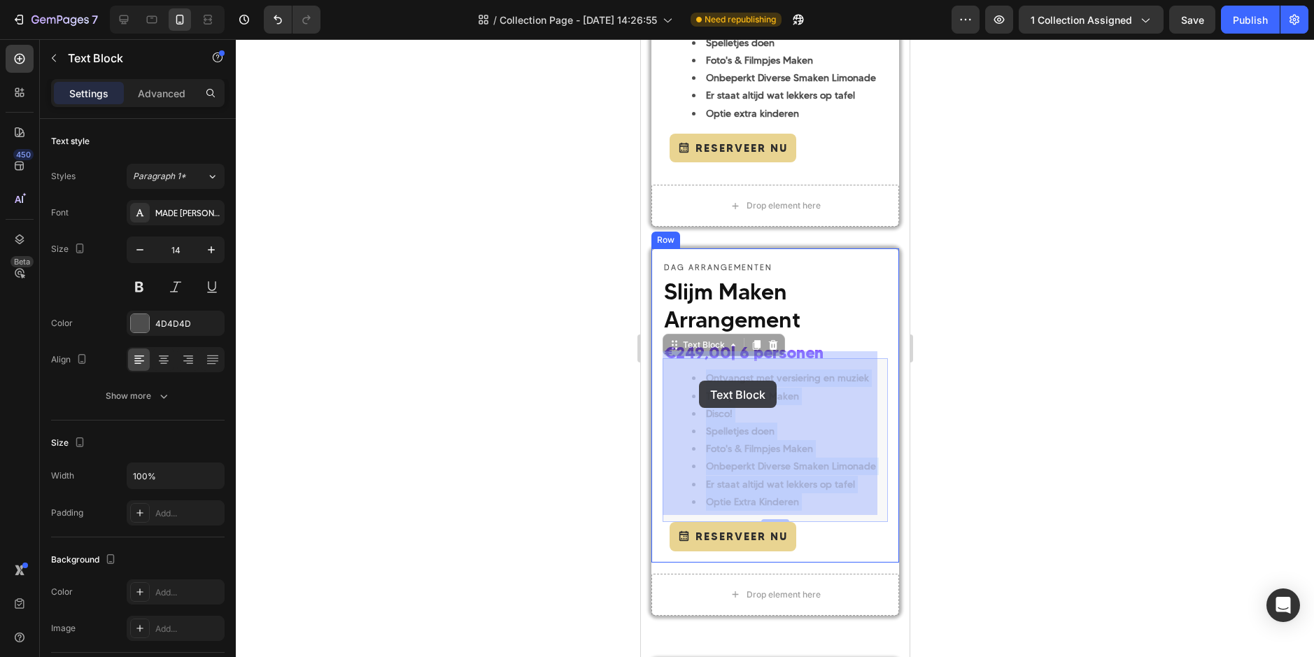
drag, startPoint x: 806, startPoint y: 500, endPoint x: 704, endPoint y: 386, distance: 152.6
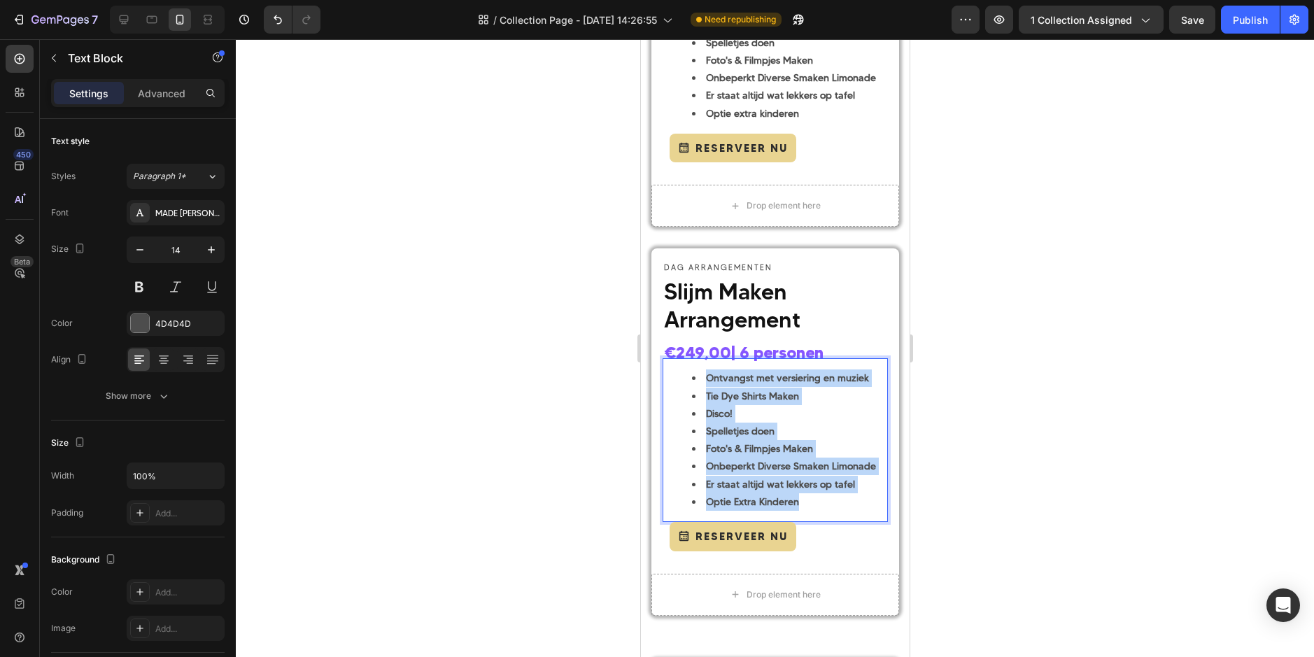
drag, startPoint x: 782, startPoint y: 495, endPoint x: 703, endPoint y: 378, distance: 141.6
click at [703, 378] on ul "Ontvangst met versiering en muziek Tie Dye Shirts Maken Disco! Spelletjes doen …" at bounding box center [774, 439] width 222 height 141
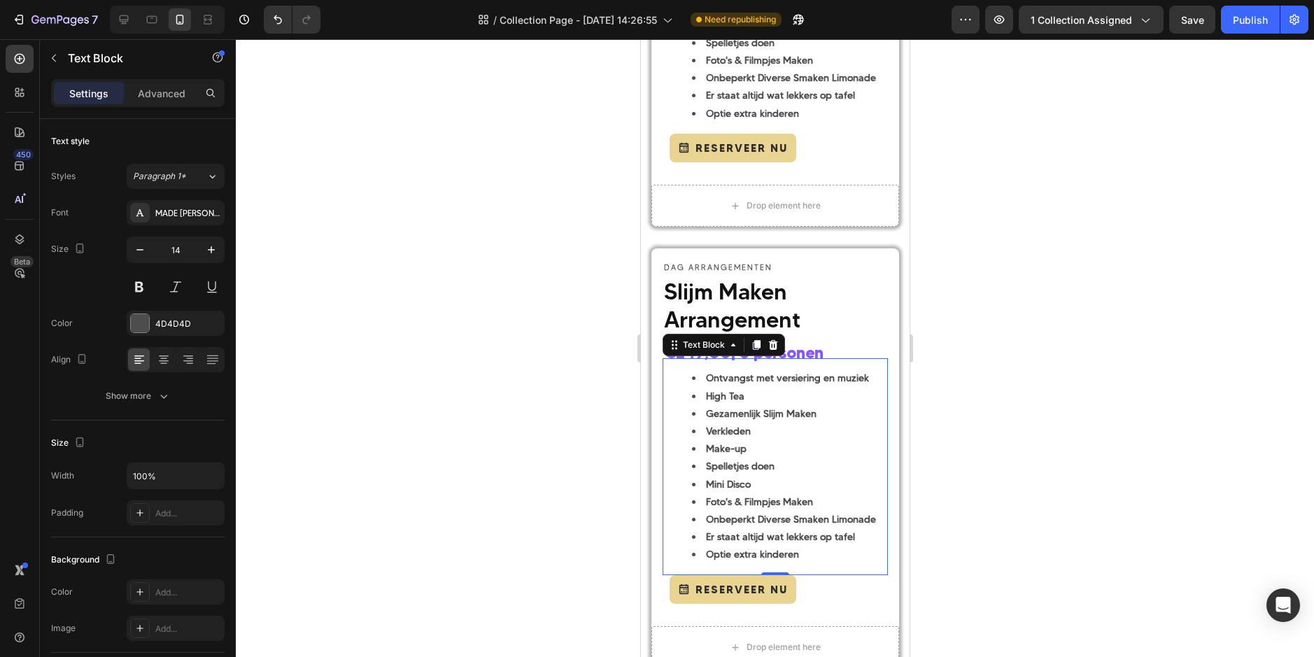
click at [956, 444] on div at bounding box center [775, 348] width 1078 height 618
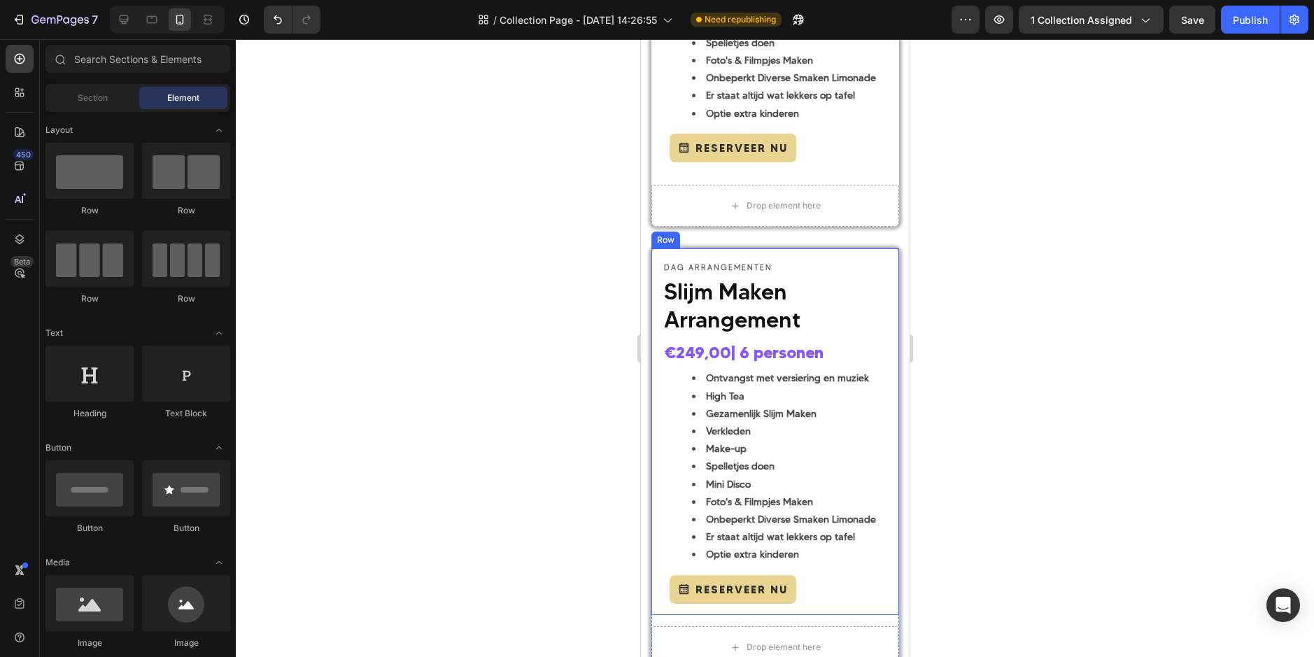
click at [812, 588] on div "Reserveer Nu Button" at bounding box center [774, 589] width 225 height 29
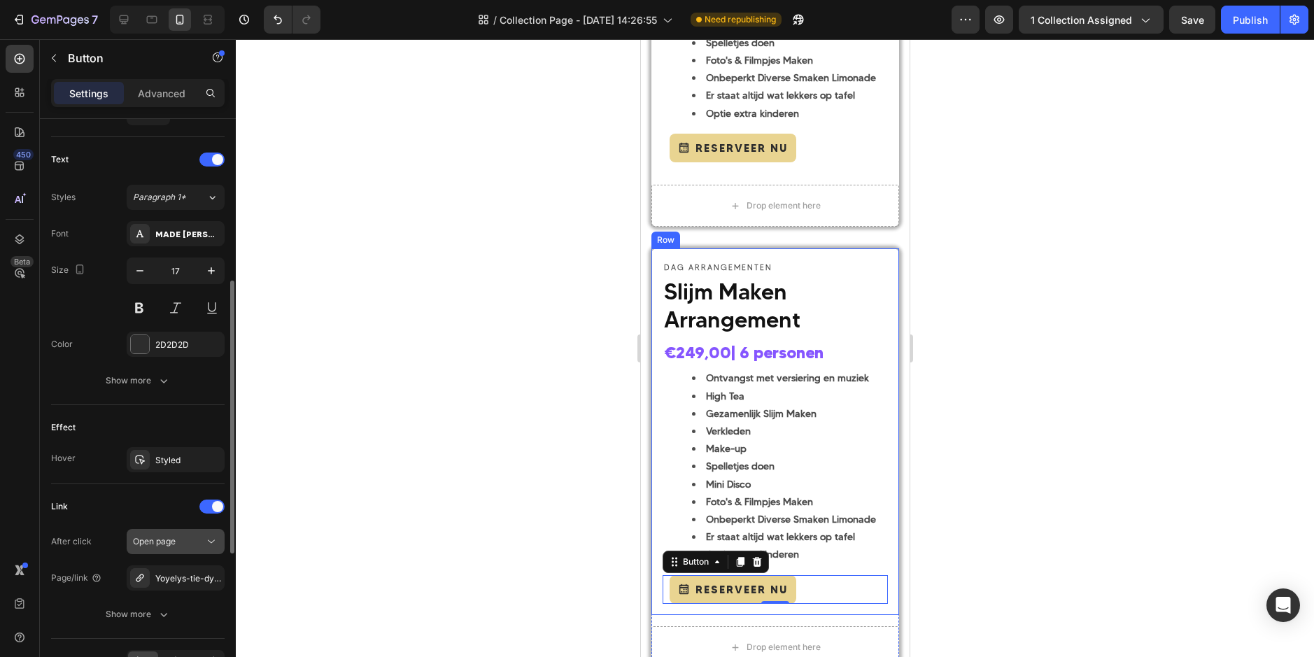
scroll to position [630, 0]
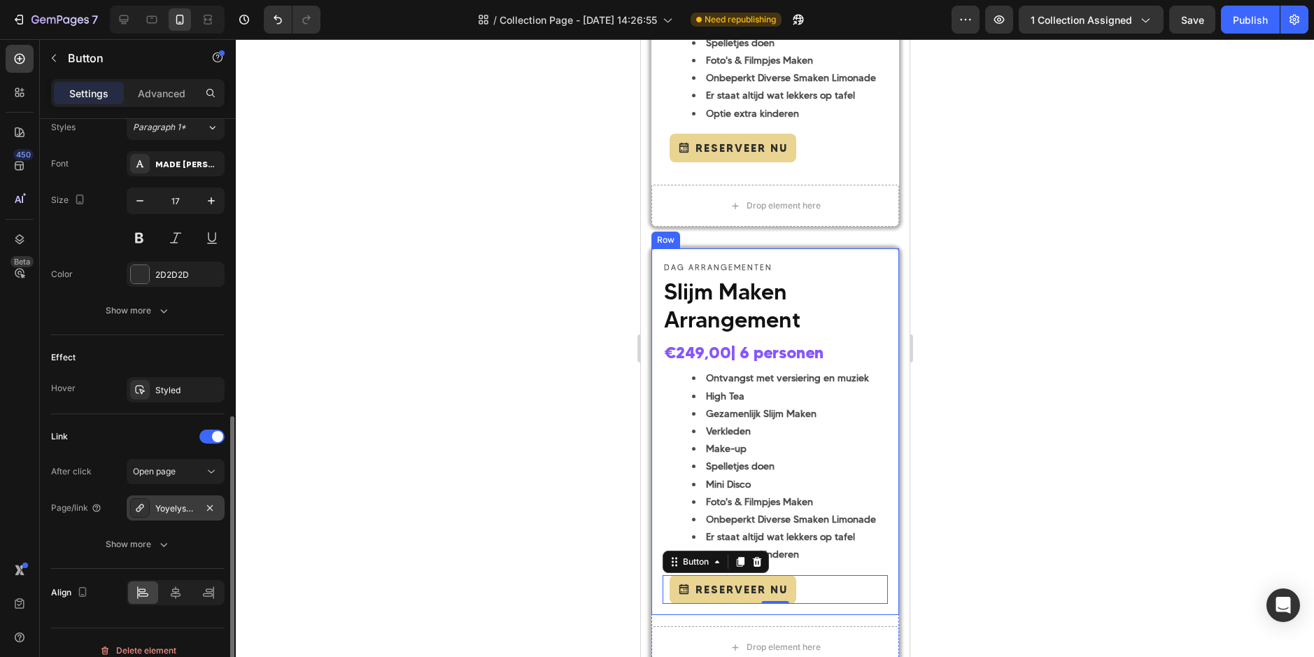
click at [157, 503] on div "Yoyelys-tie-dye-shirts-maken" at bounding box center [175, 508] width 41 height 13
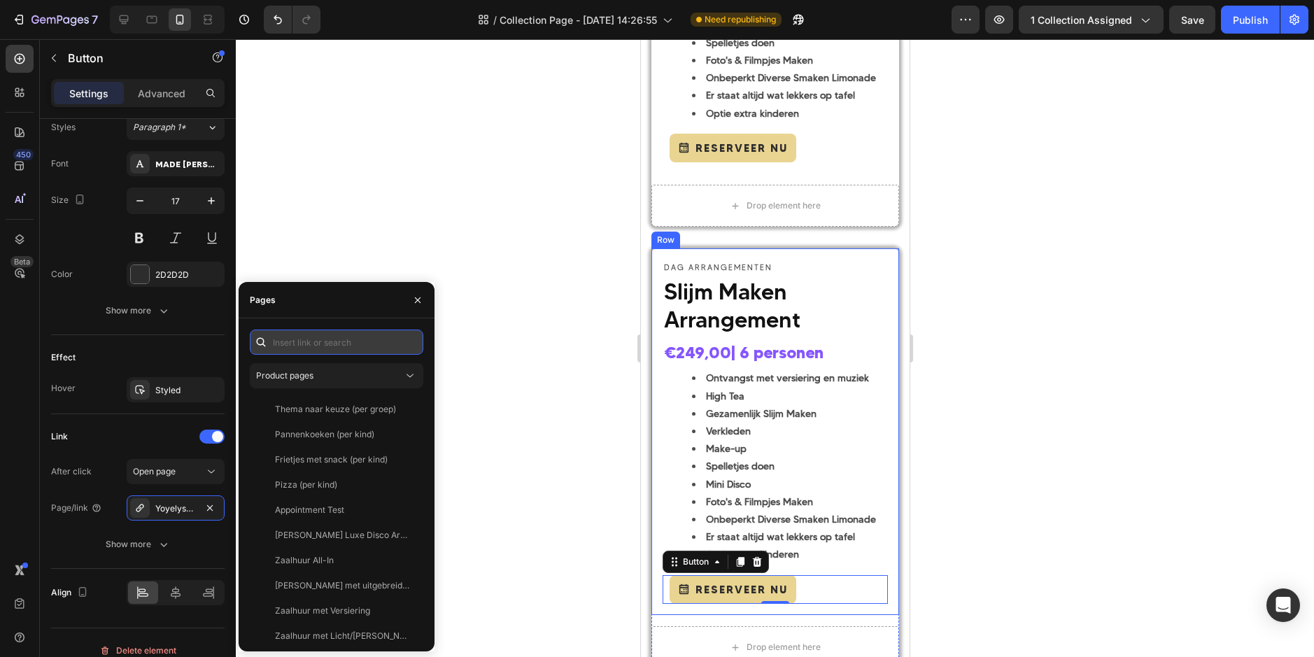
click at [334, 350] on input "text" at bounding box center [337, 342] width 174 height 25
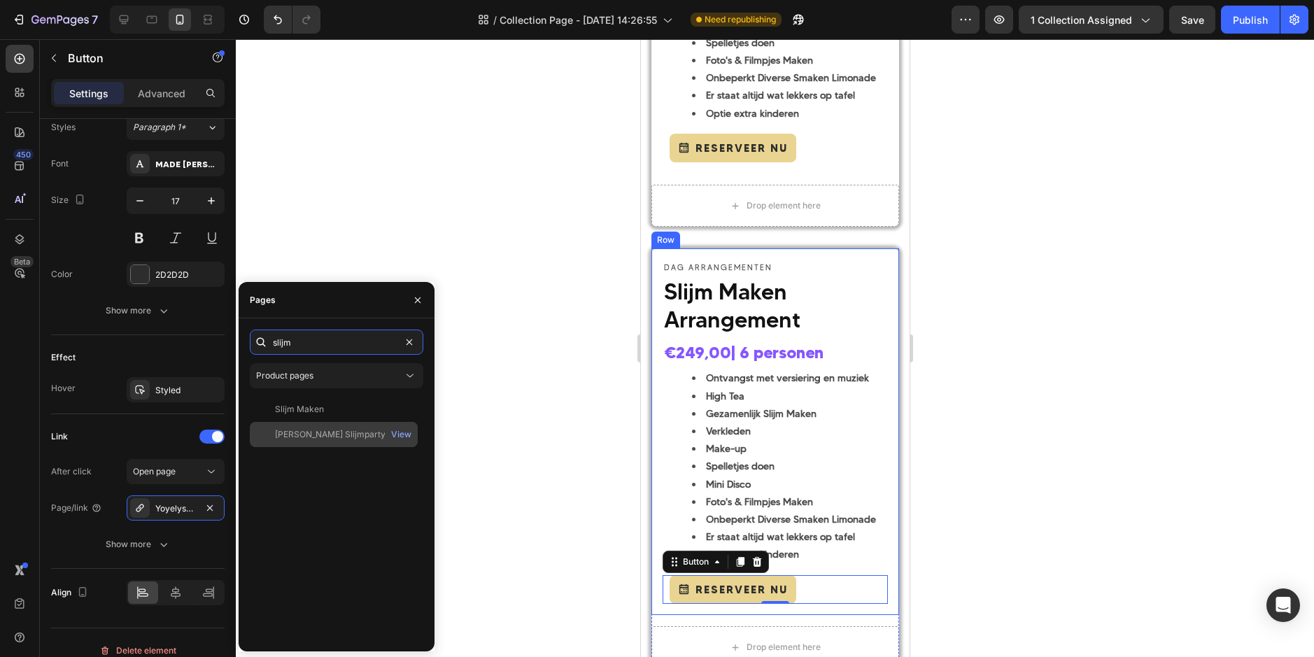
type input "slijm"
click at [325, 434] on div "Yoyely's Slijmparty (6 pers.)" at bounding box center [342, 434] width 134 height 13
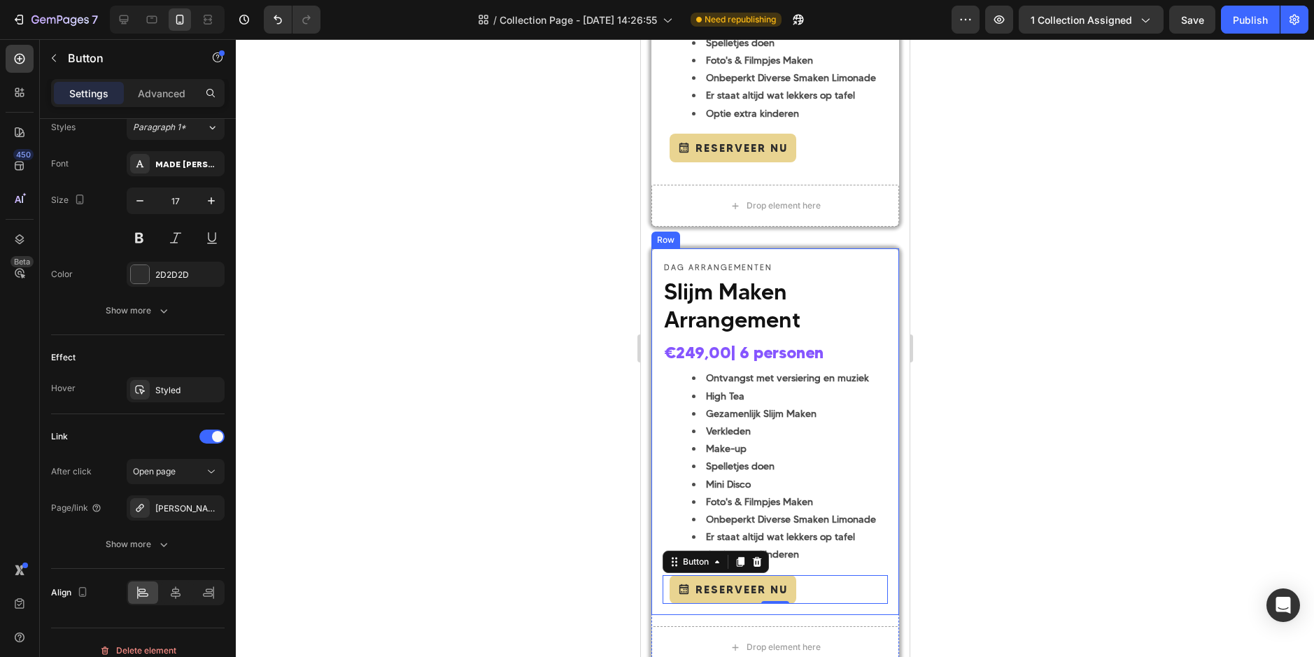
click at [467, 444] on div at bounding box center [775, 348] width 1078 height 618
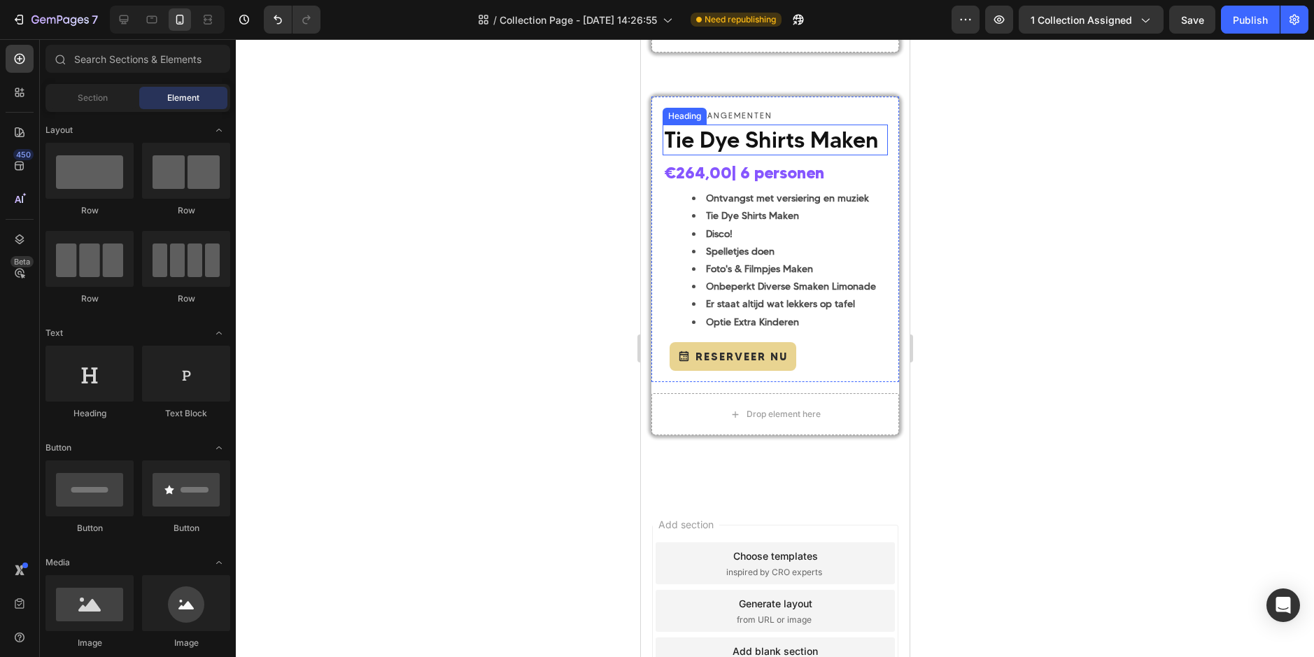
scroll to position [1399, 0]
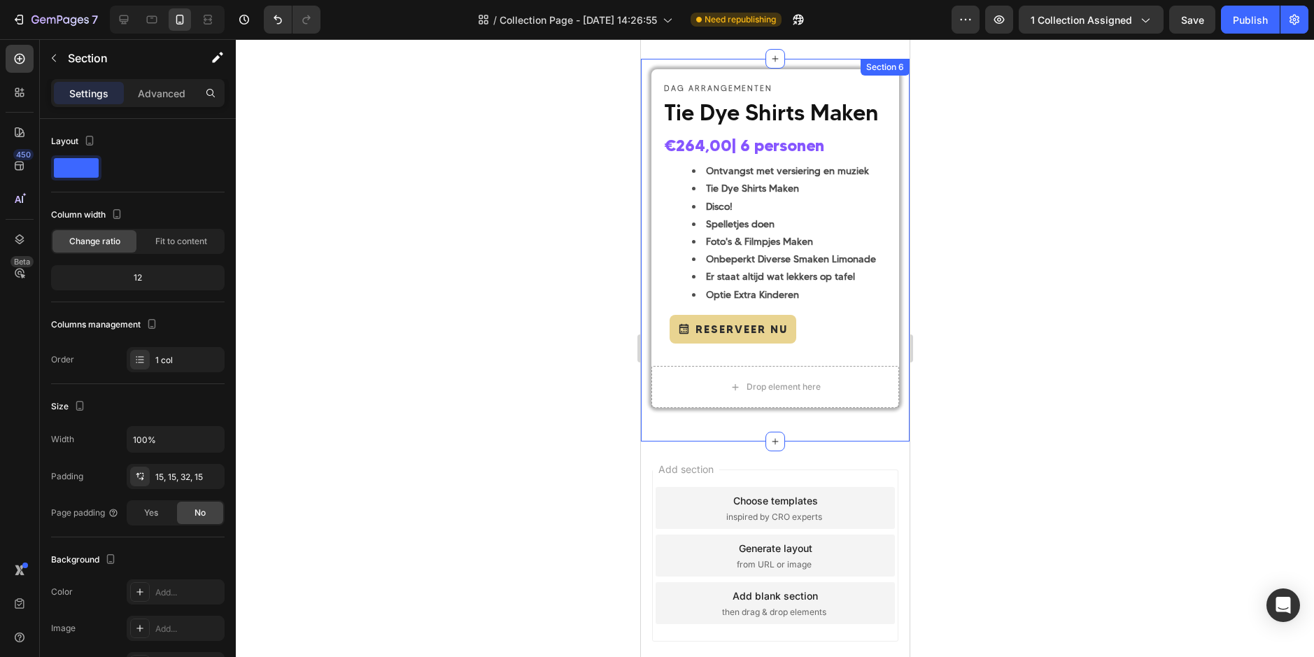
click at [751, 62] on div "DAG ARRANGEMENTEN Text Block Tie Dye Shirts Maken Heading €264,00 | 6 personen …" at bounding box center [774, 250] width 269 height 383
click at [877, 71] on icon at bounding box center [881, 73] width 8 height 10
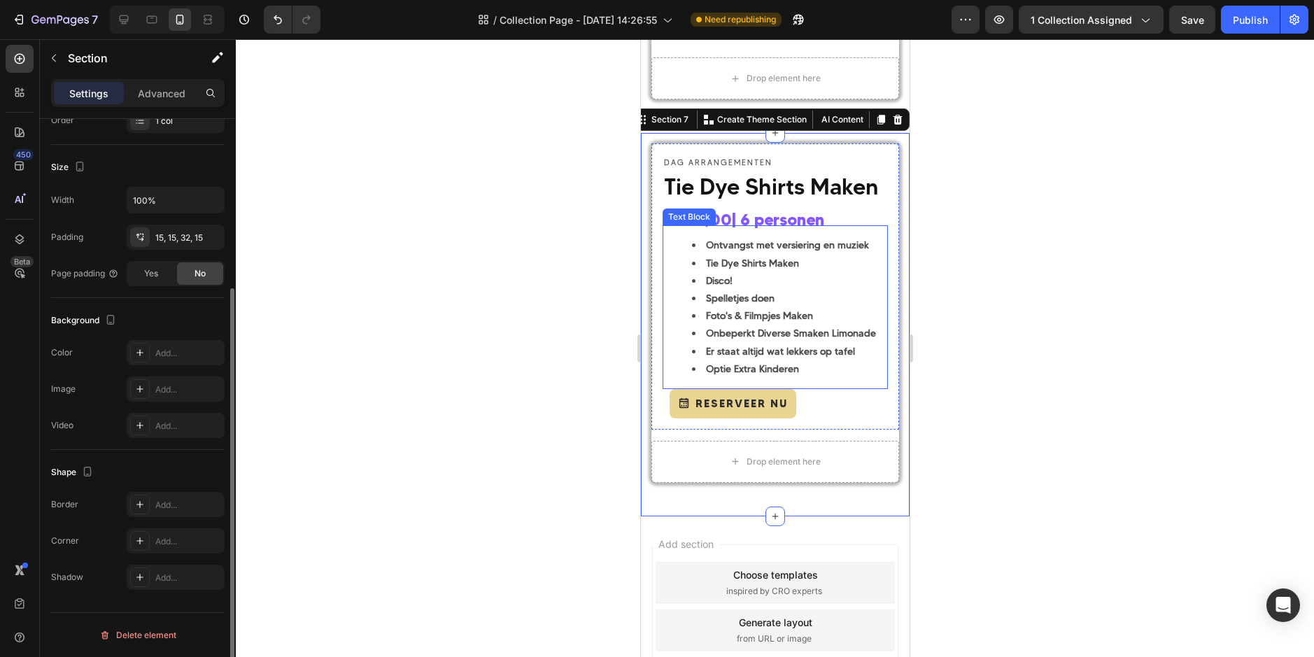
scroll to position [1781, 0]
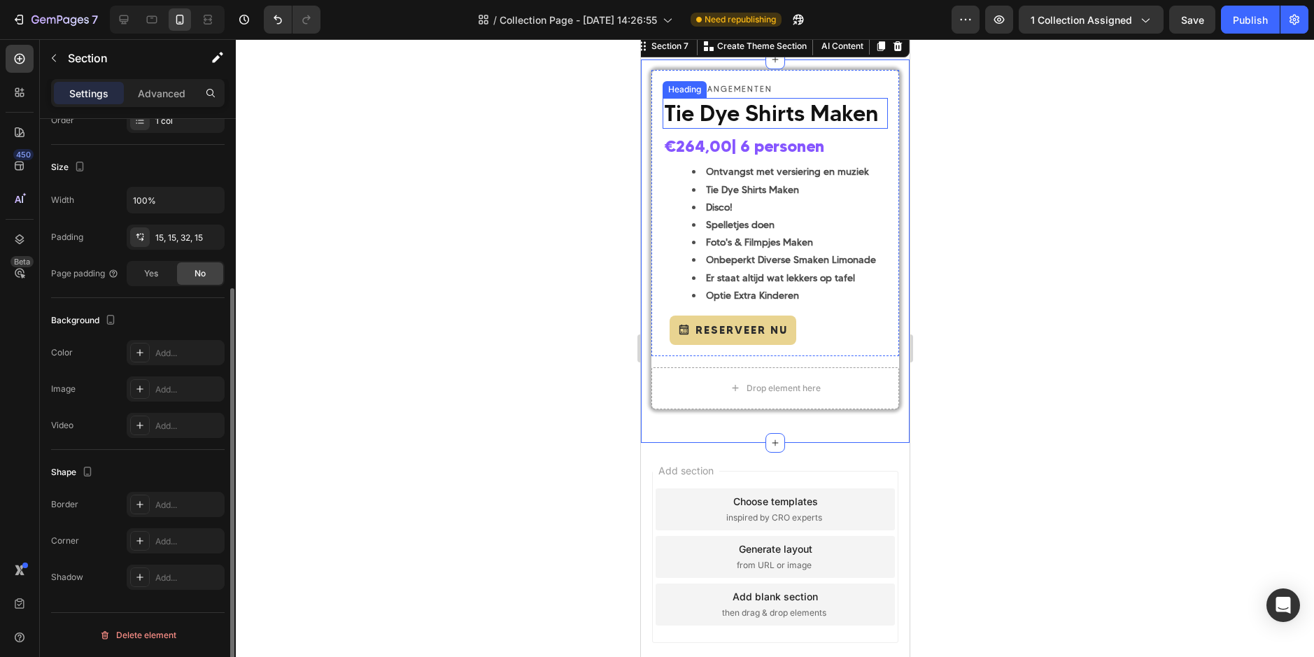
click at [719, 127] on span "Tie Dye Shirts Maken" at bounding box center [770, 112] width 215 height 27
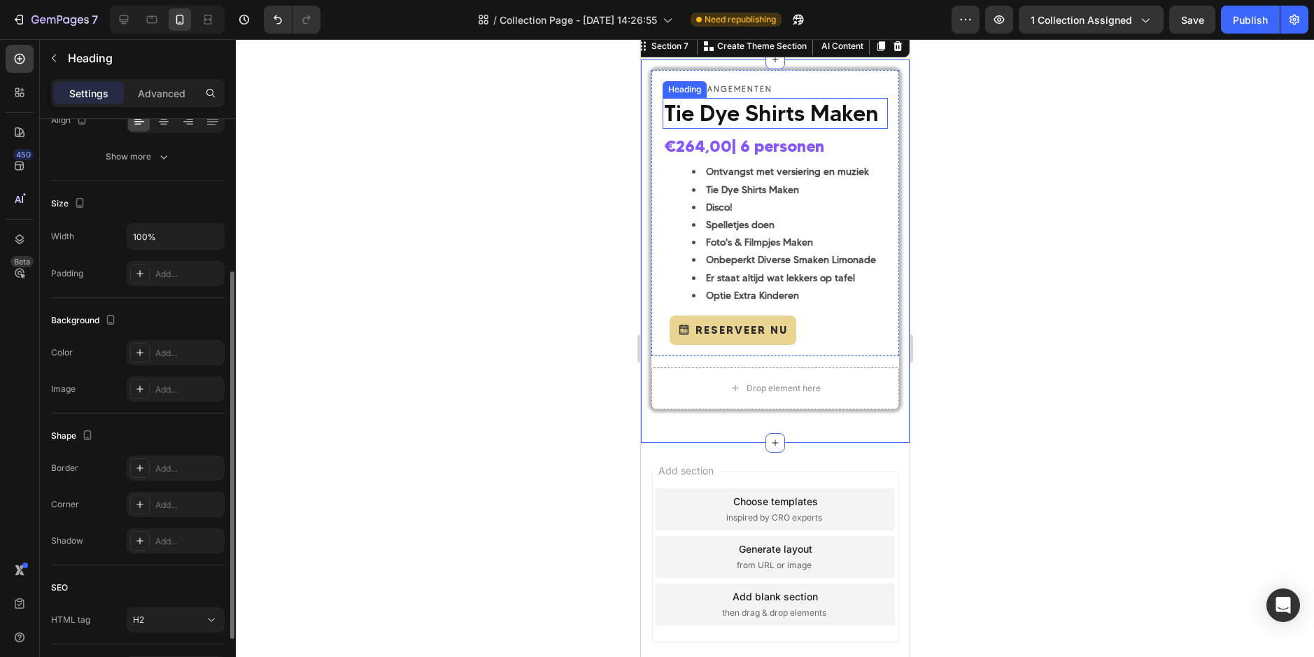
scroll to position [0, 0]
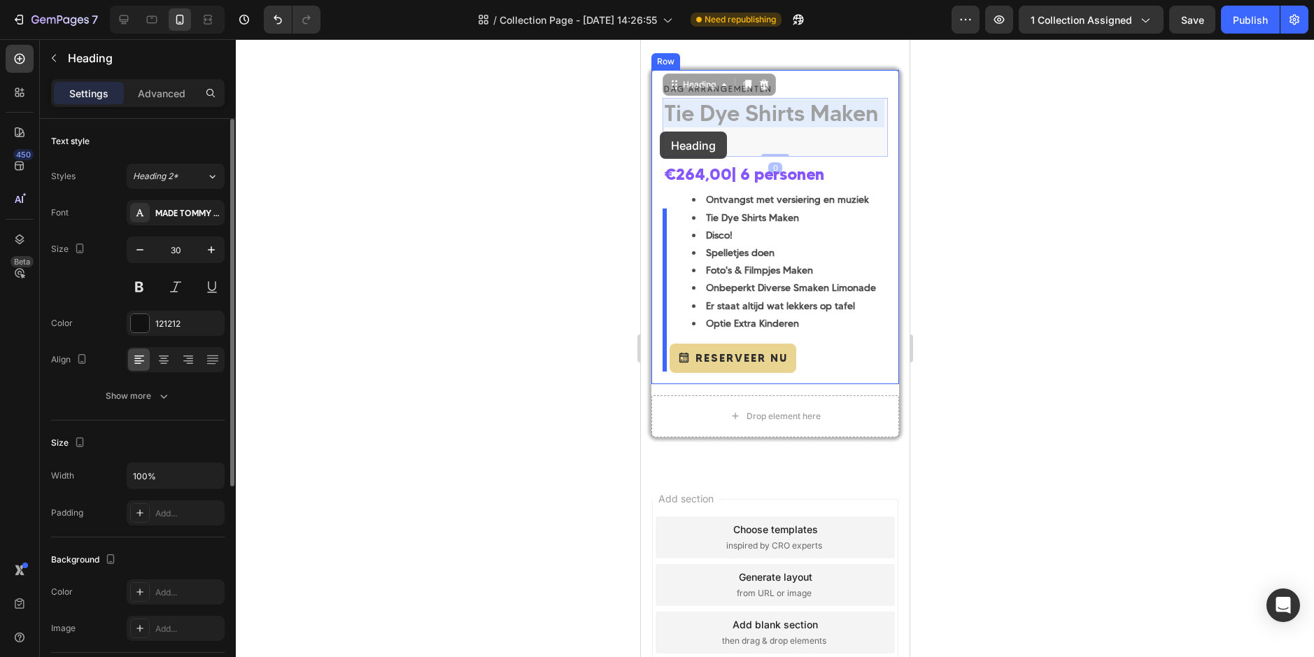
drag, startPoint x: 735, startPoint y: 168, endPoint x: 659, endPoint y: 132, distance: 84.5
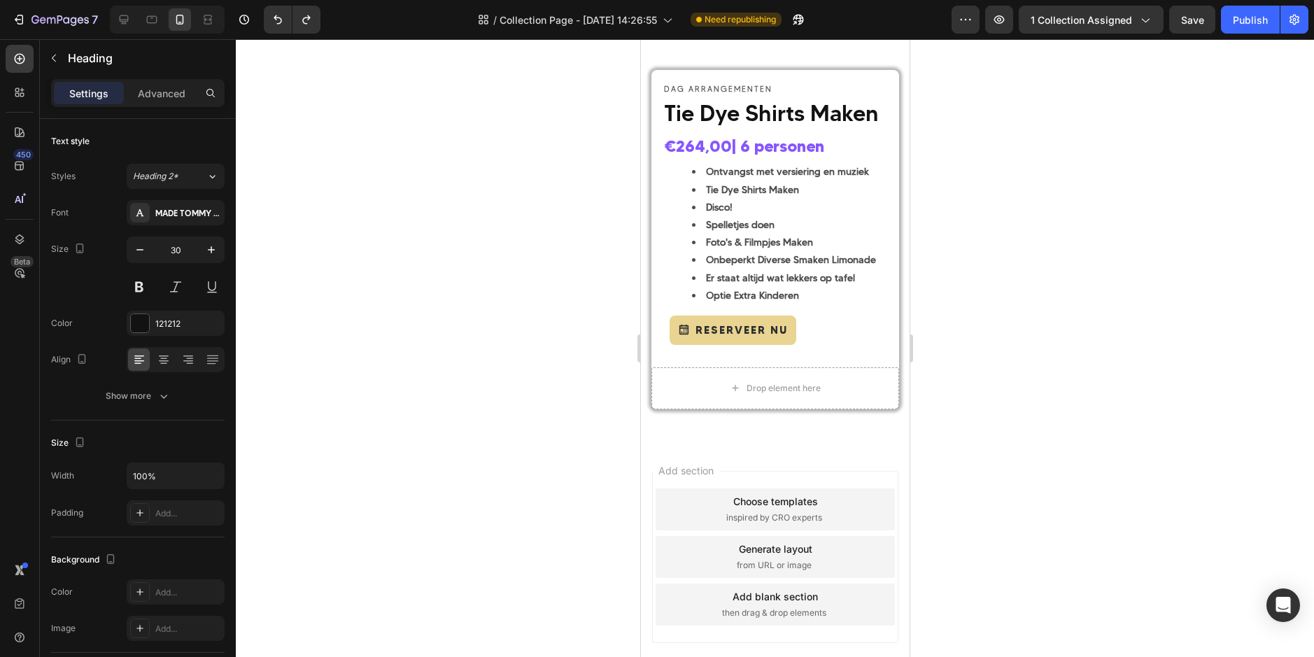
click at [735, 127] on p "Tie Dye Shirts Maken" at bounding box center [774, 113] width 222 height 28
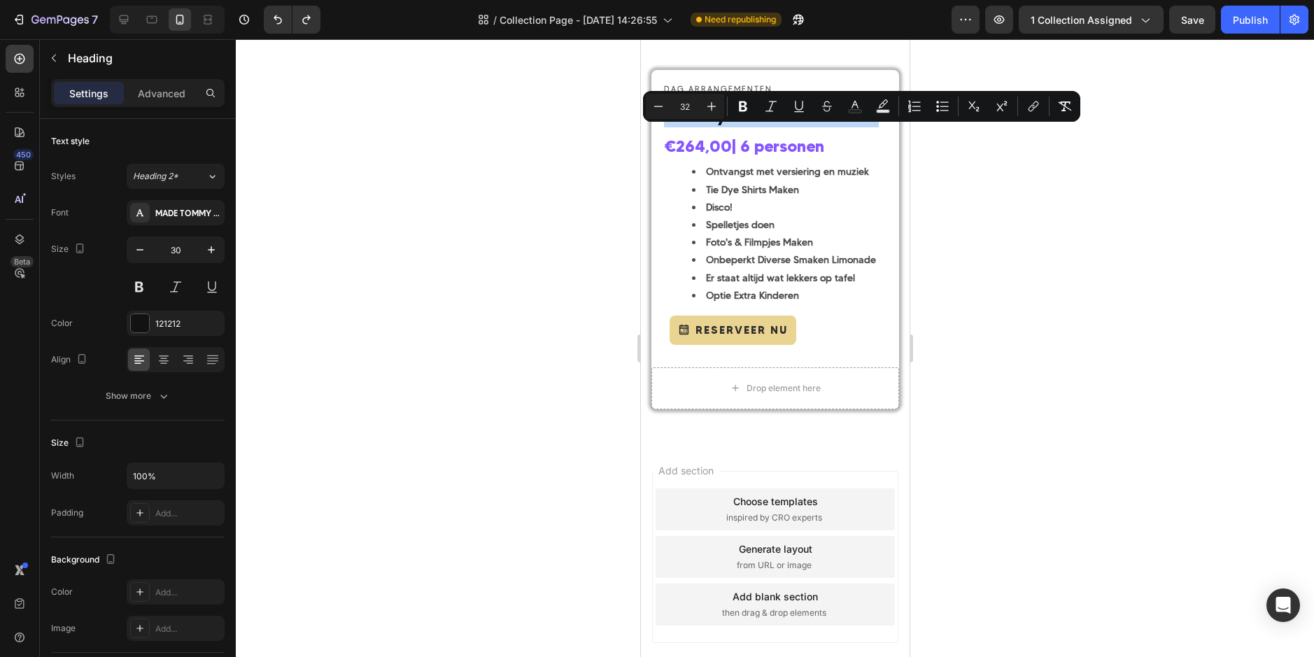
drag, startPoint x: 740, startPoint y: 167, endPoint x: 667, endPoint y: 139, distance: 78.0
click at [667, 127] on p "Tie Dye Shirts Maken" at bounding box center [774, 113] width 222 height 28
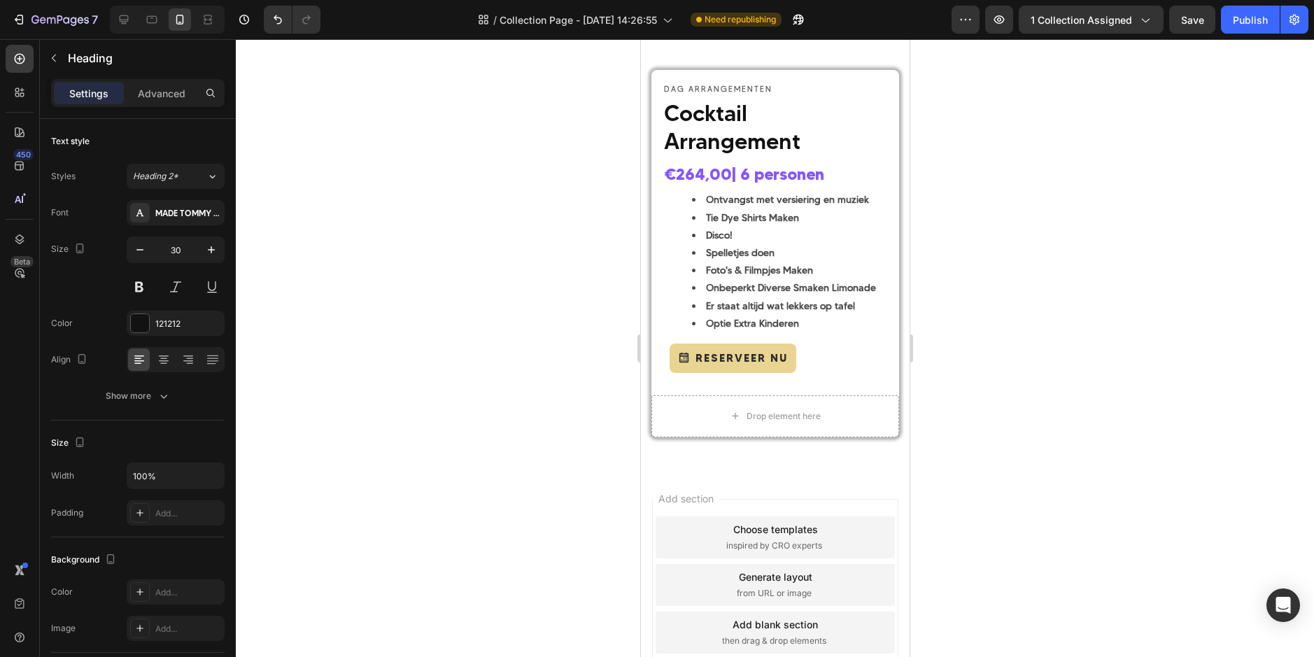
click at [1018, 247] on div at bounding box center [775, 348] width 1078 height 618
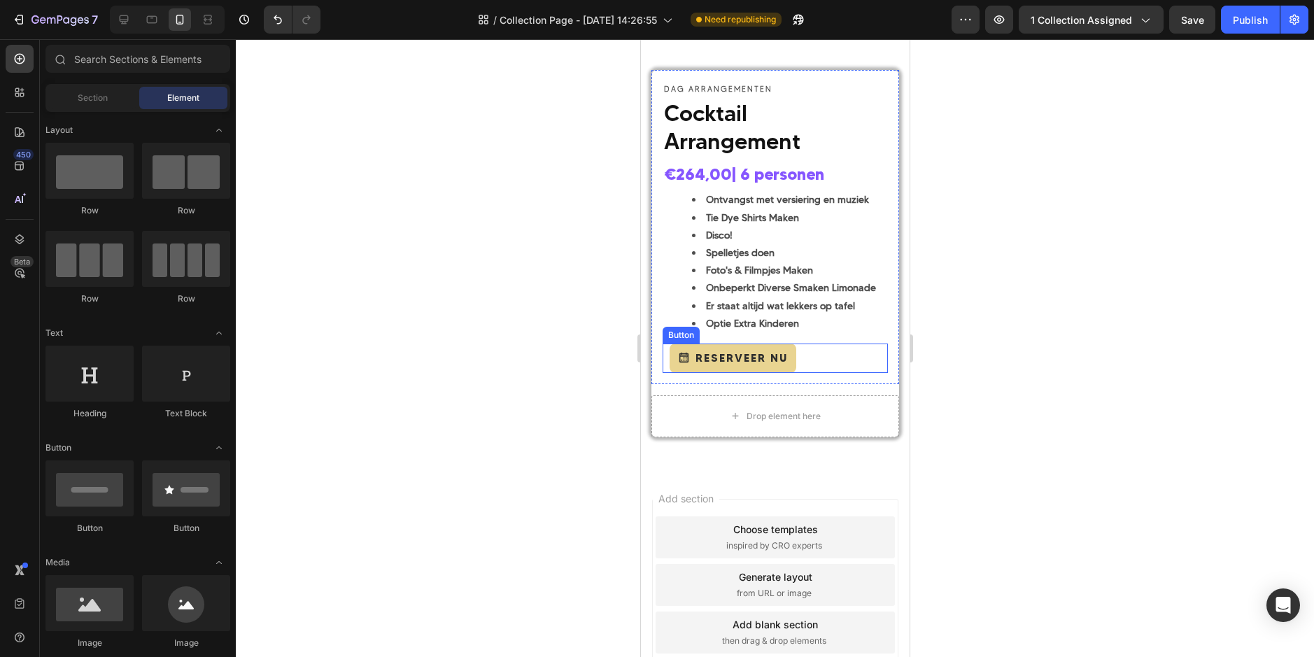
click at [827, 373] on div "Reserveer Nu Button" at bounding box center [774, 358] width 225 height 29
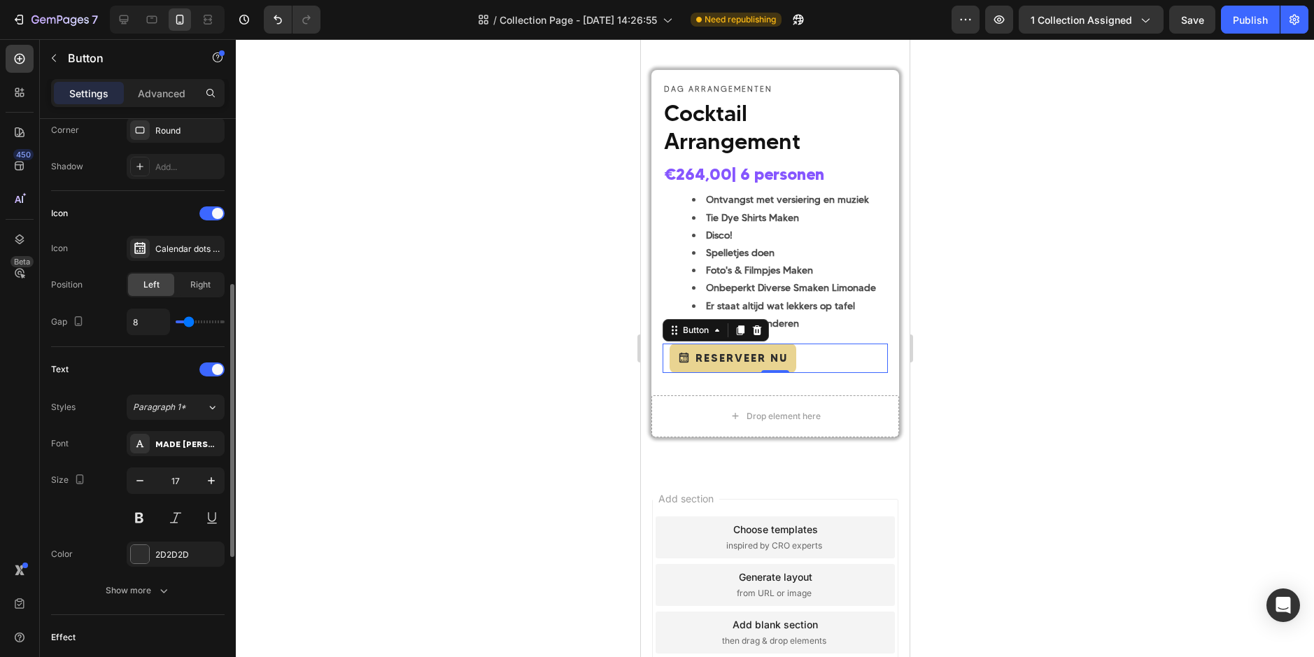
scroll to position [630, 0]
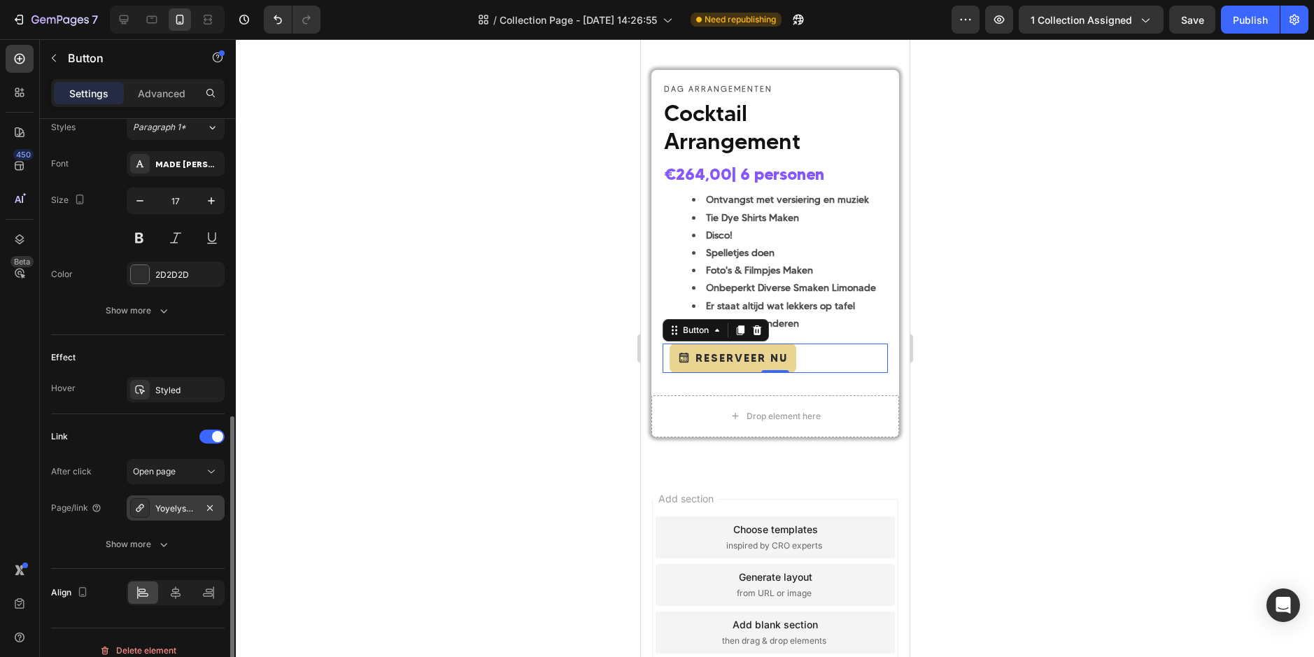
click at [171, 503] on div "Yoyelys-tie-dye-shirts-maken" at bounding box center [175, 508] width 41 height 13
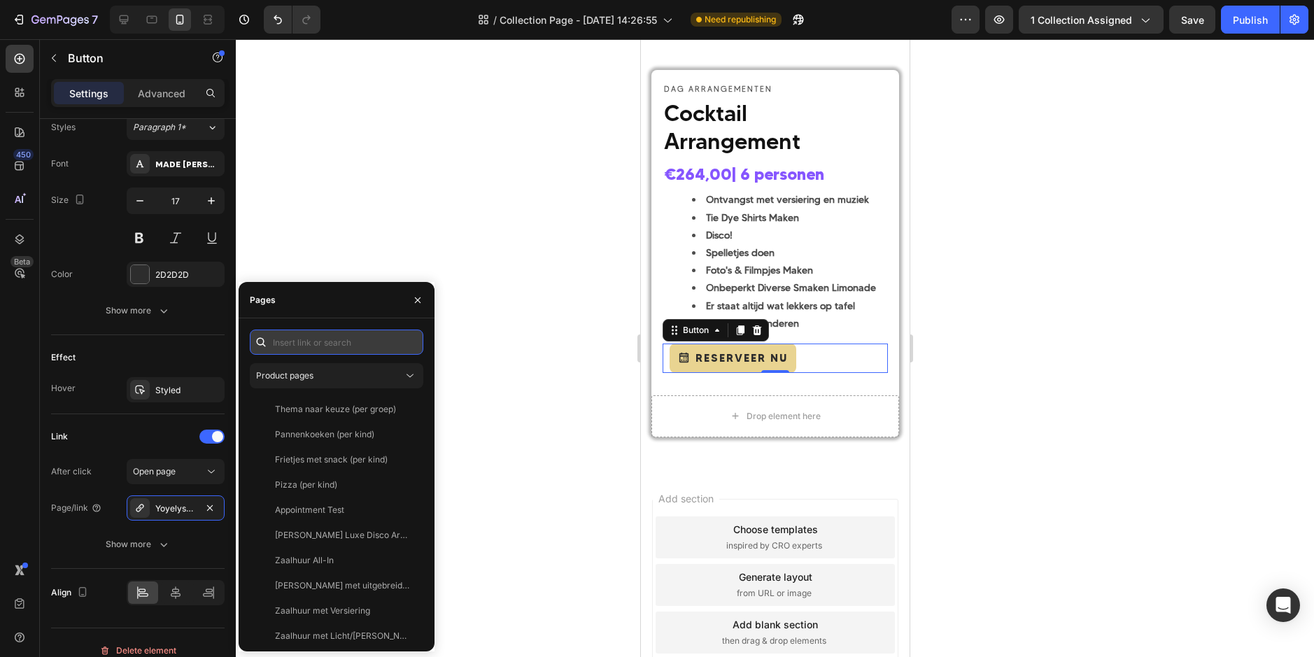
click at [304, 349] on input "text" at bounding box center [337, 342] width 174 height 25
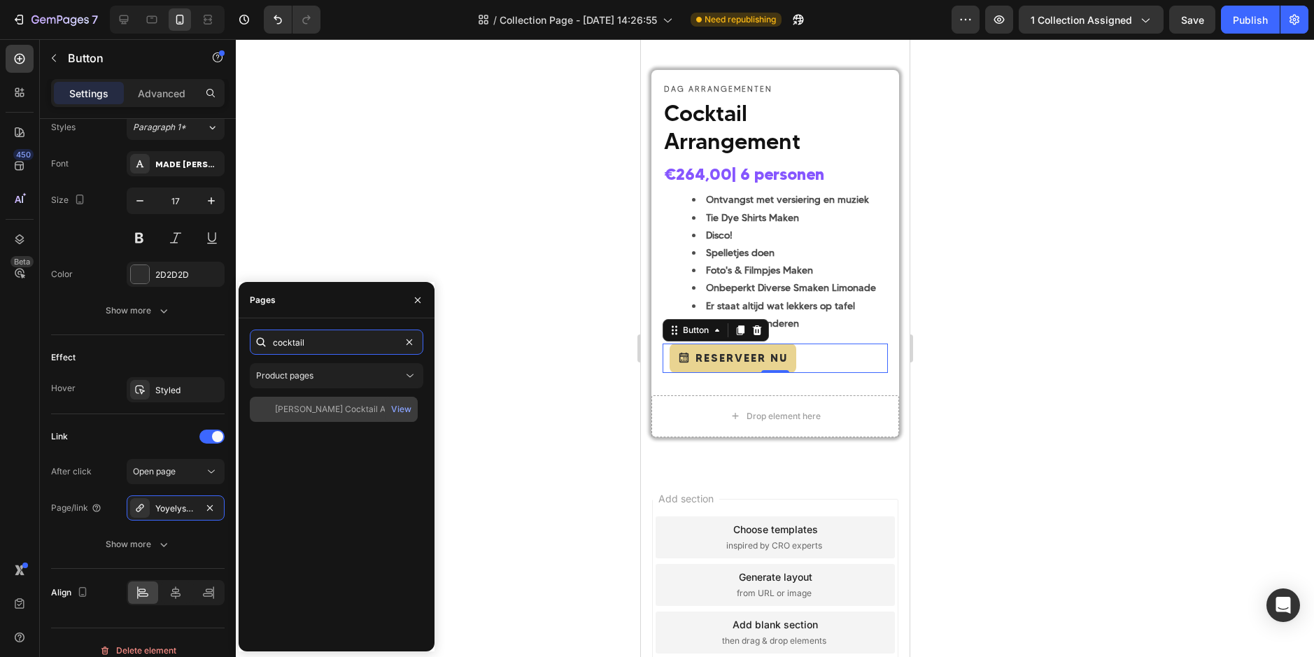
type input "cocktail"
click at [320, 406] on div "Yoyely's Cocktail Arrangement (6 pers.)" at bounding box center [342, 409] width 134 height 13
click at [528, 420] on div at bounding box center [775, 348] width 1078 height 618
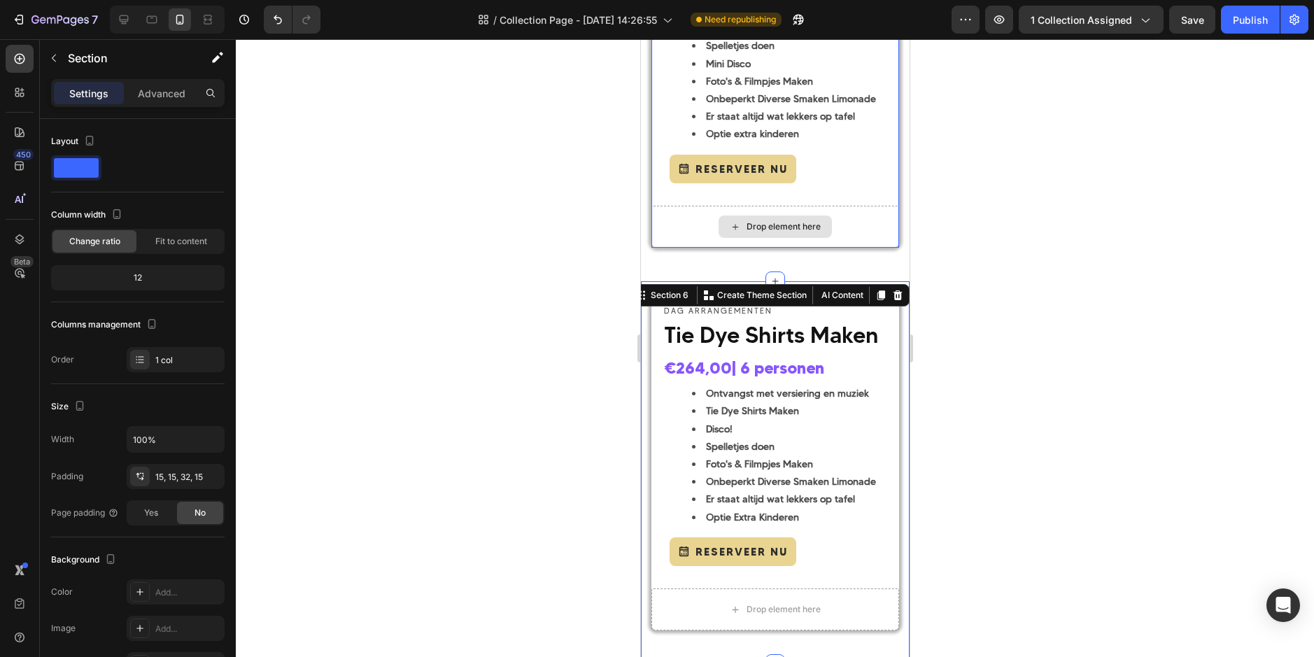
scroll to position [1222, 0]
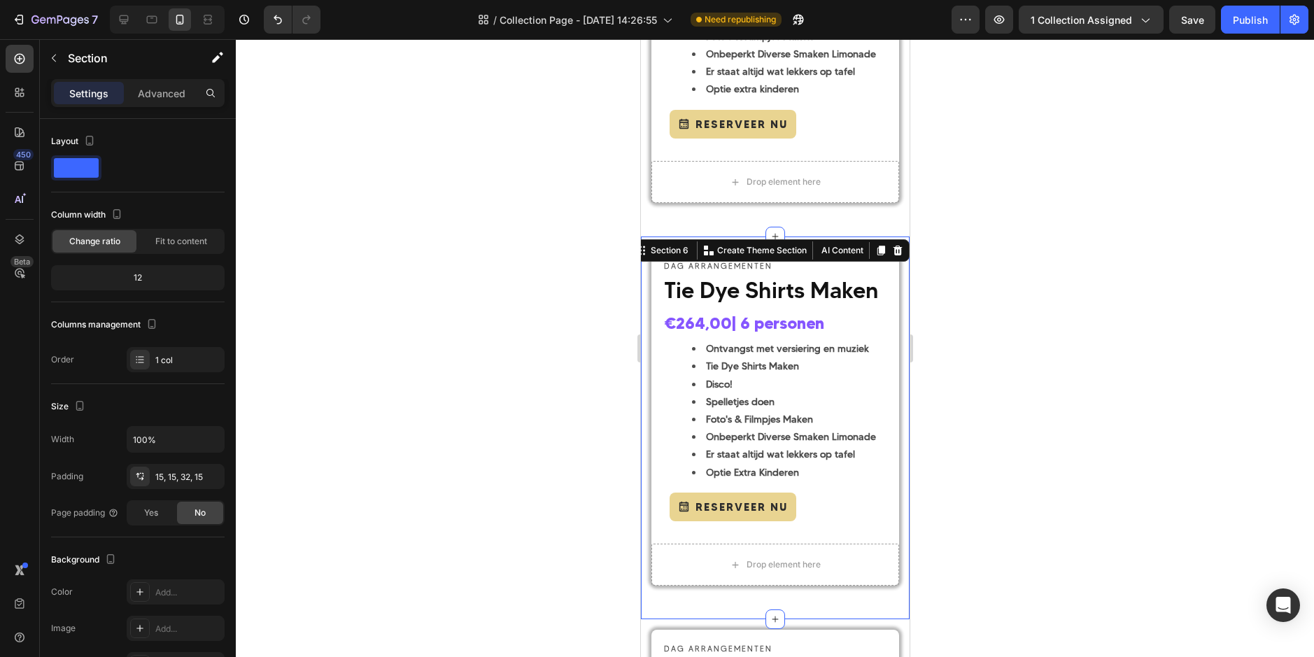
click at [1047, 292] on div at bounding box center [775, 348] width 1078 height 618
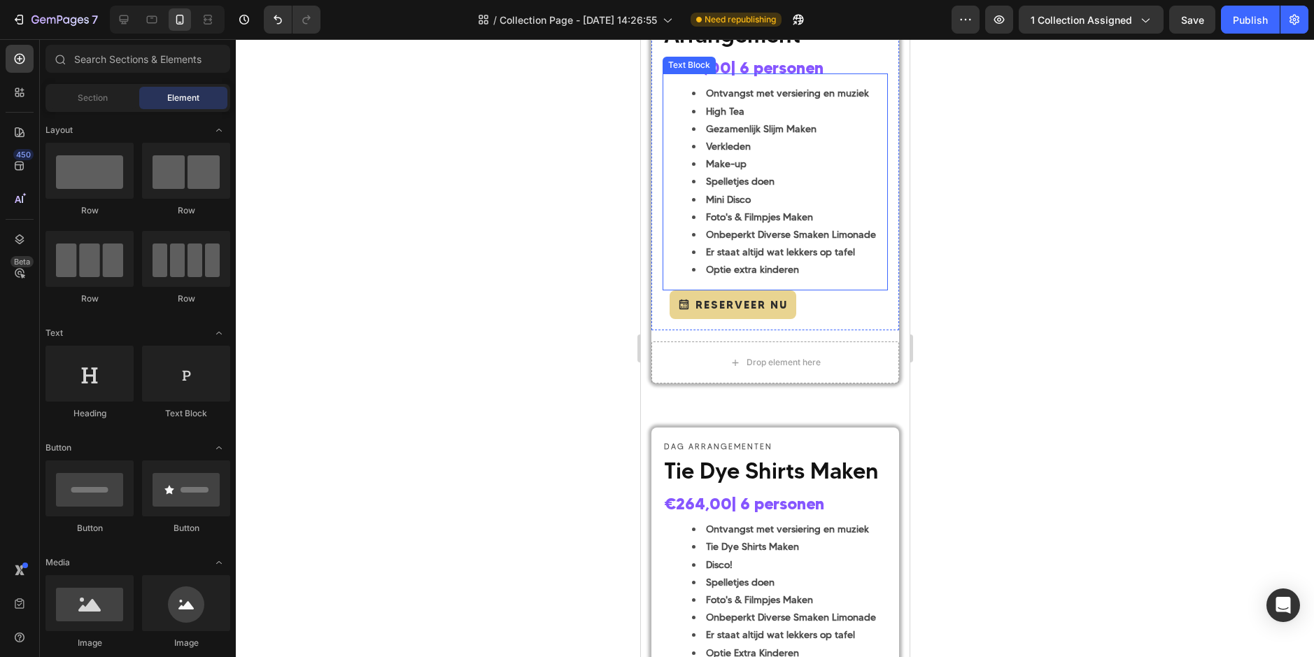
scroll to position [1082, 0]
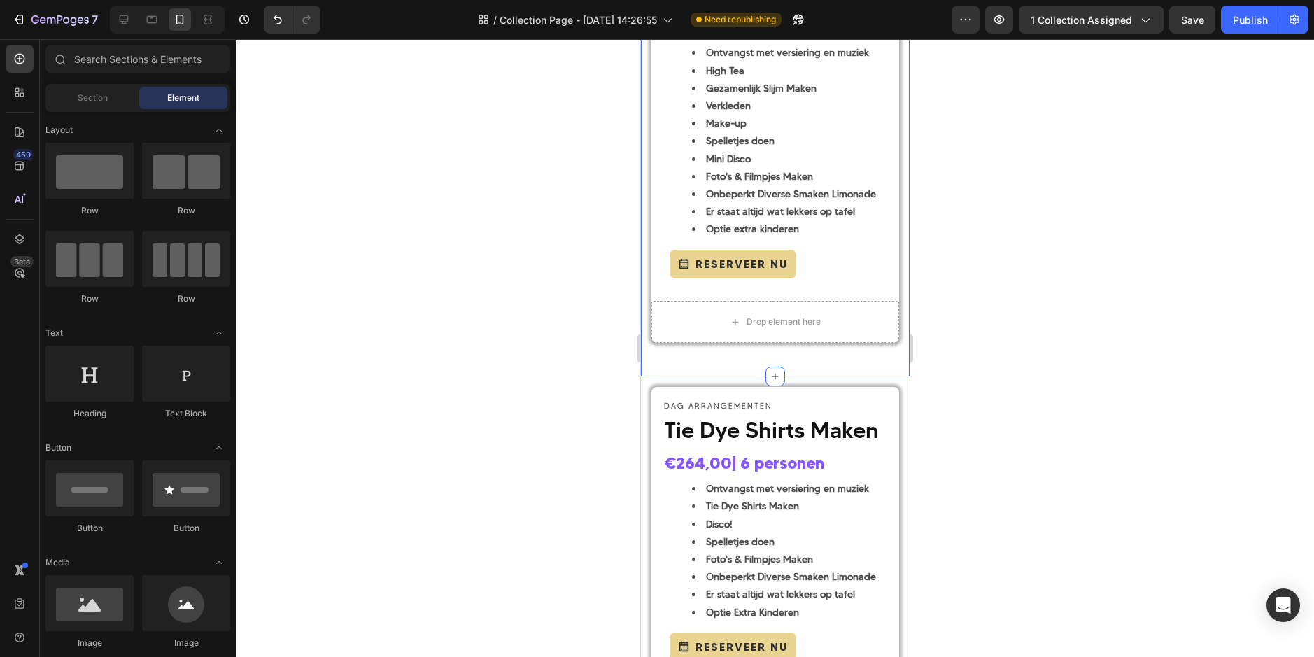
click at [796, 352] on div "DAG ARRANGEMENTEN Text Block Slijm Maken Arrangement Heading €249,00 | 6 person…" at bounding box center [775, 138] width 248 height 431
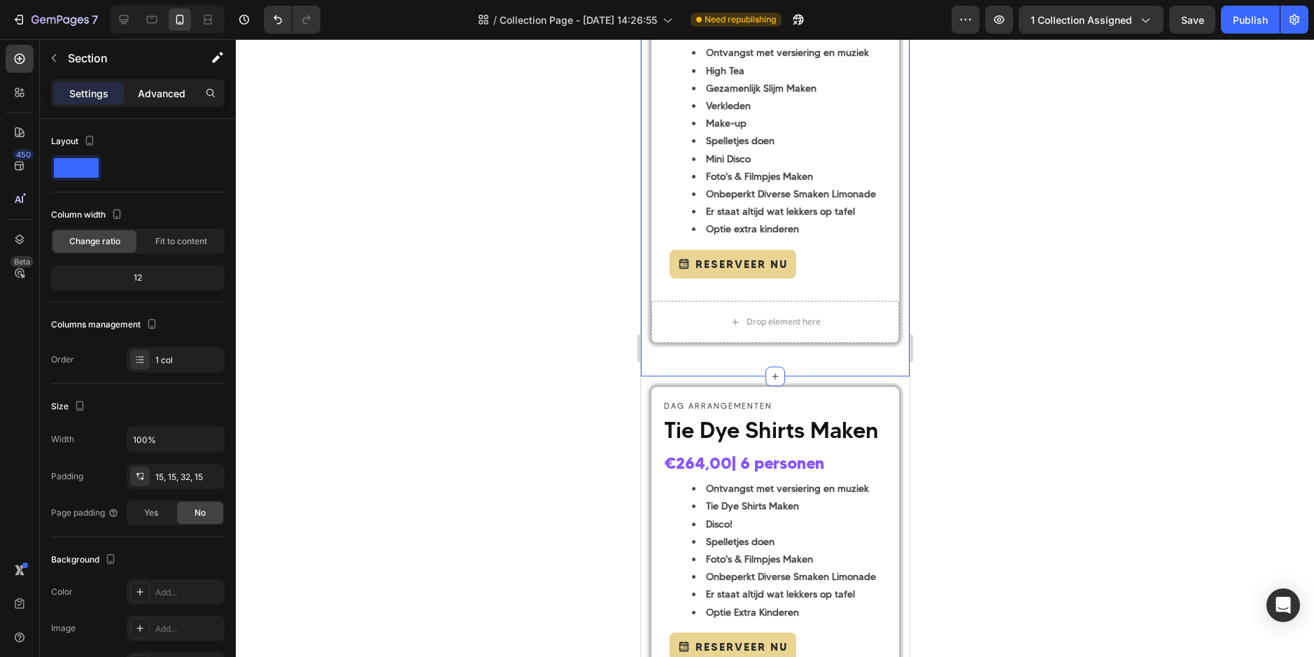
click at [157, 91] on p "Advanced" at bounding box center [162, 93] width 48 height 15
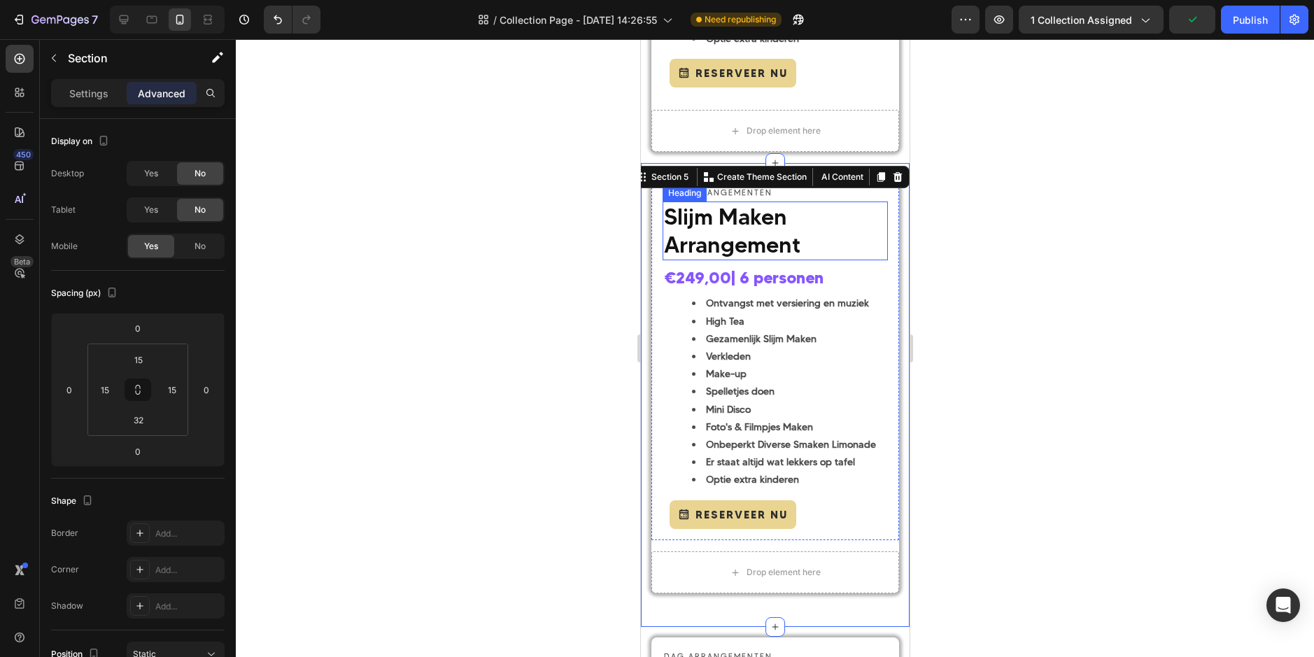
scroll to position [802, 0]
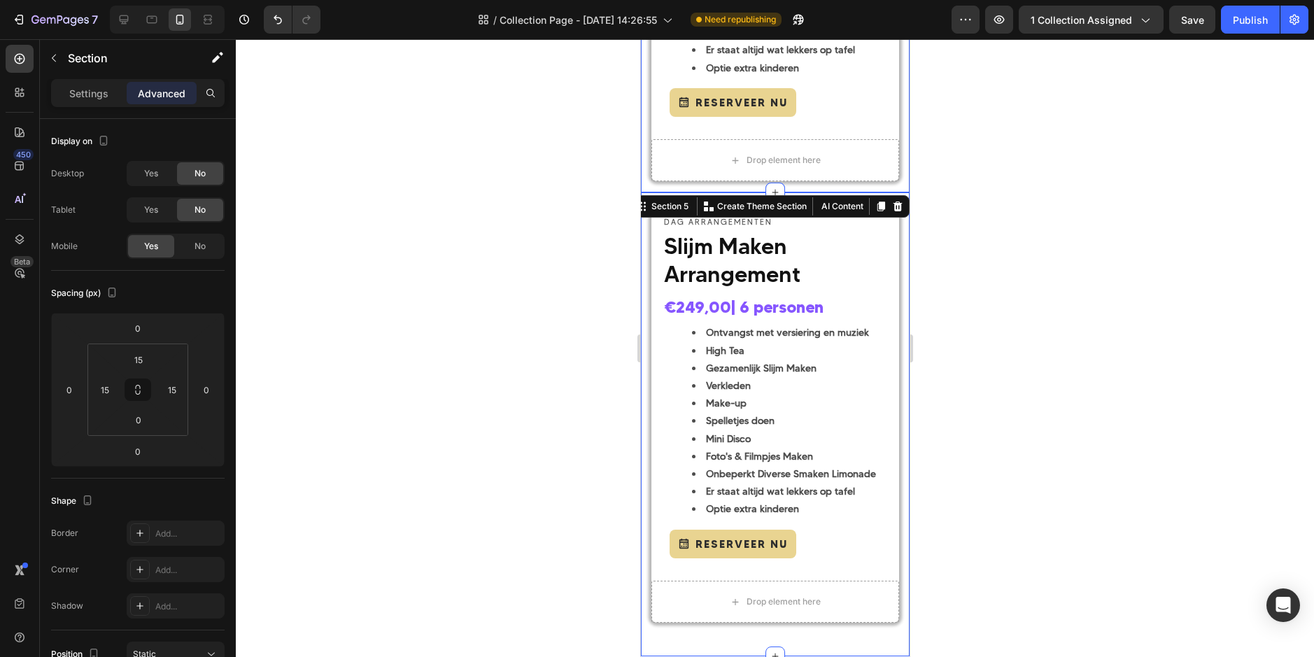
click at [866, 183] on div "DAG ARRANGEMENTEN Text Block Disco Arrangement Heading €229,00 | 6 personen Hea…" at bounding box center [775, 0] width 248 height 385
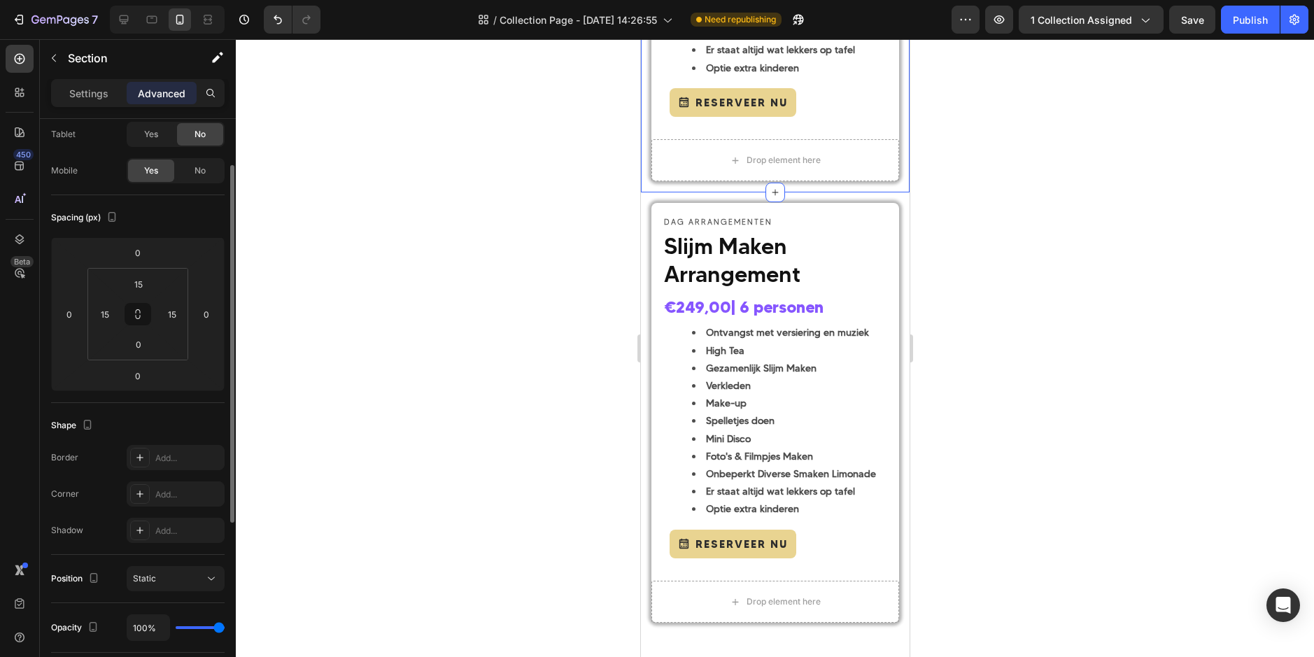
scroll to position [0, 0]
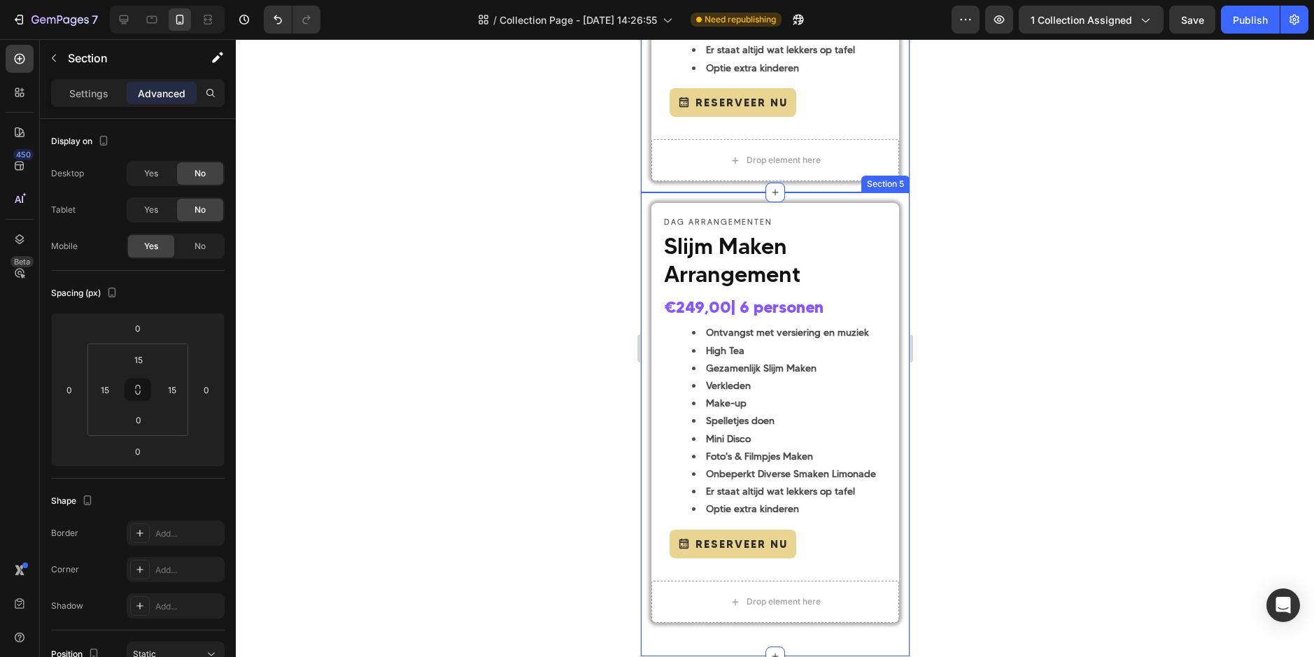
click at [870, 638] on div "DAG ARRANGEMENTEN Text Block Slijm Maken Arrangement Heading €249,00 | 6 person…" at bounding box center [774, 424] width 269 height 464
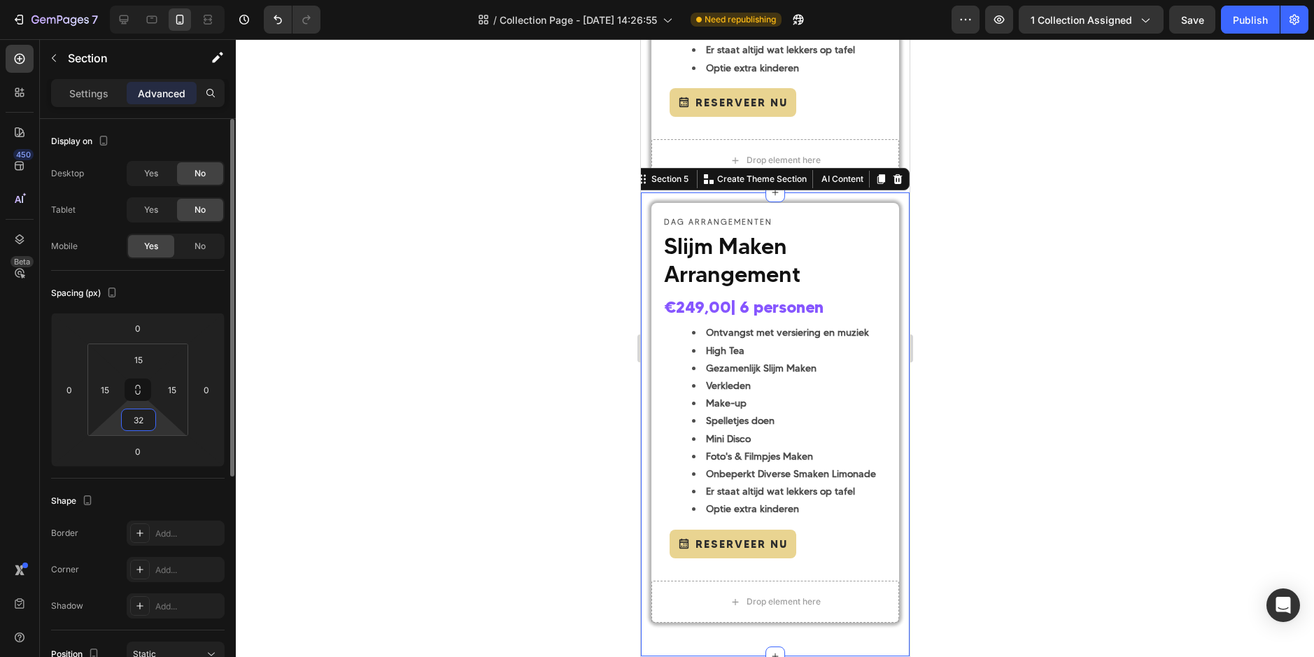
click at [141, 424] on input "32" at bounding box center [139, 419] width 28 height 21
type input "0"
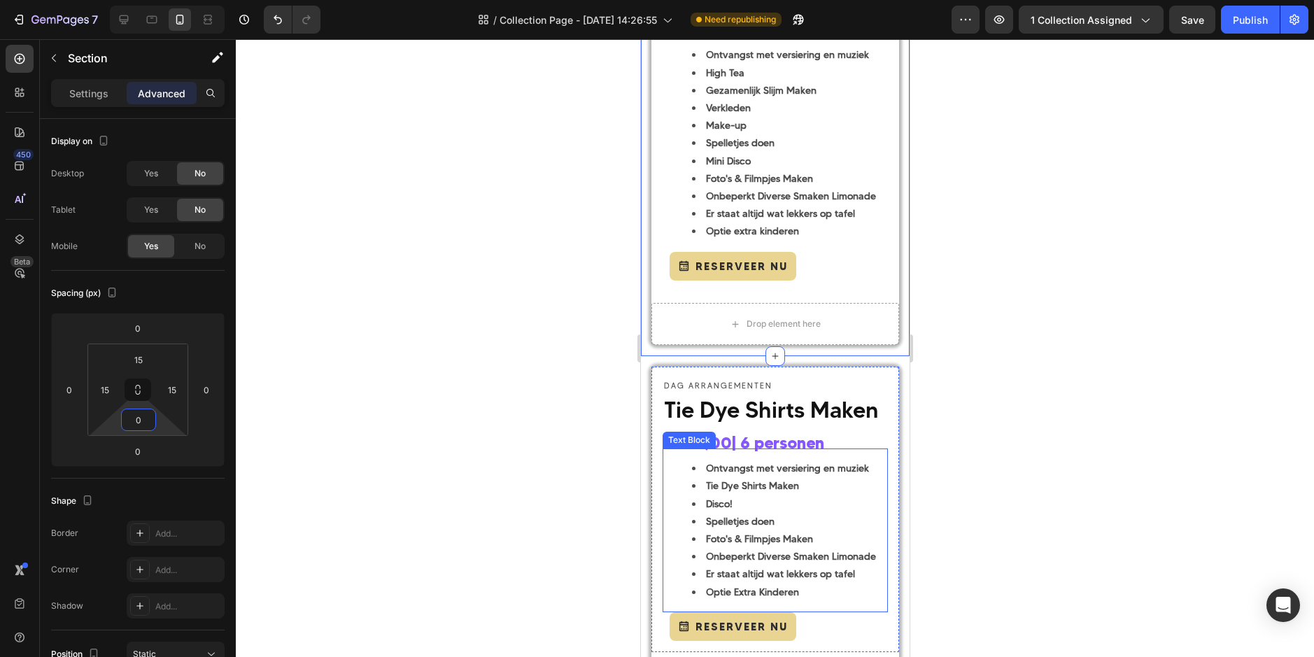
scroll to position [1082, 0]
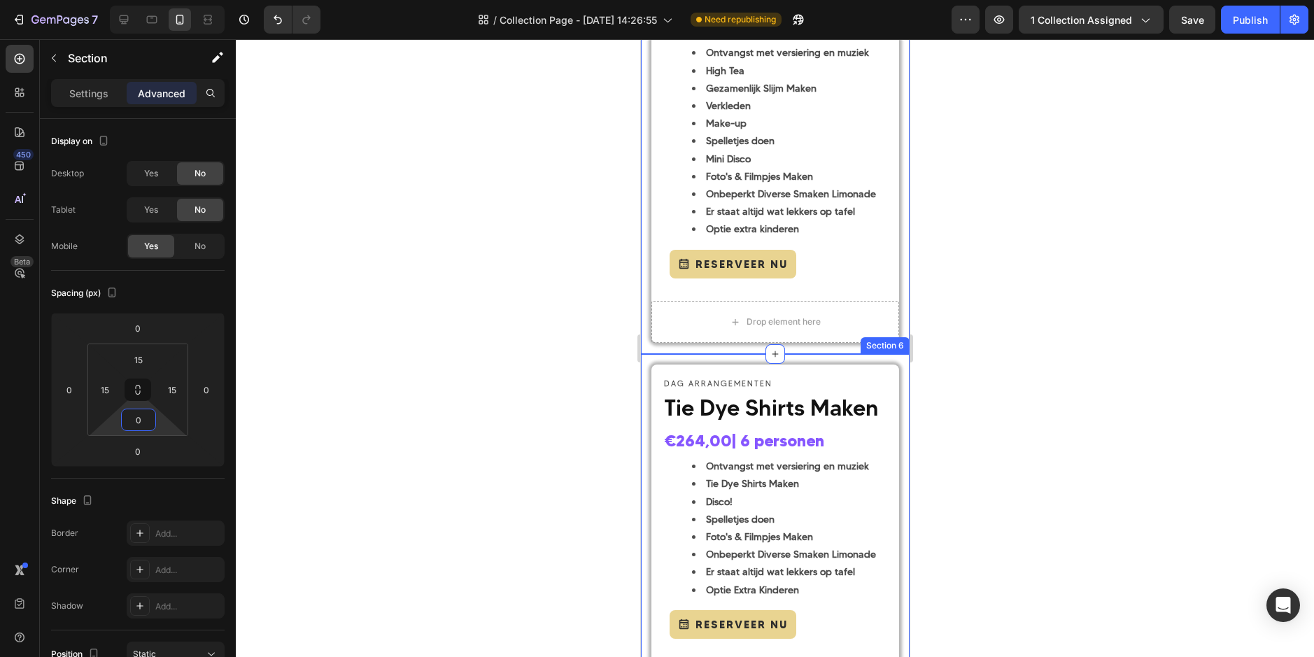
click at [891, 376] on div "DAG ARRANGEMENTEN Text Block Tie Dye Shirts Maken Heading €264,00 | 6 personen …" at bounding box center [774, 545] width 269 height 383
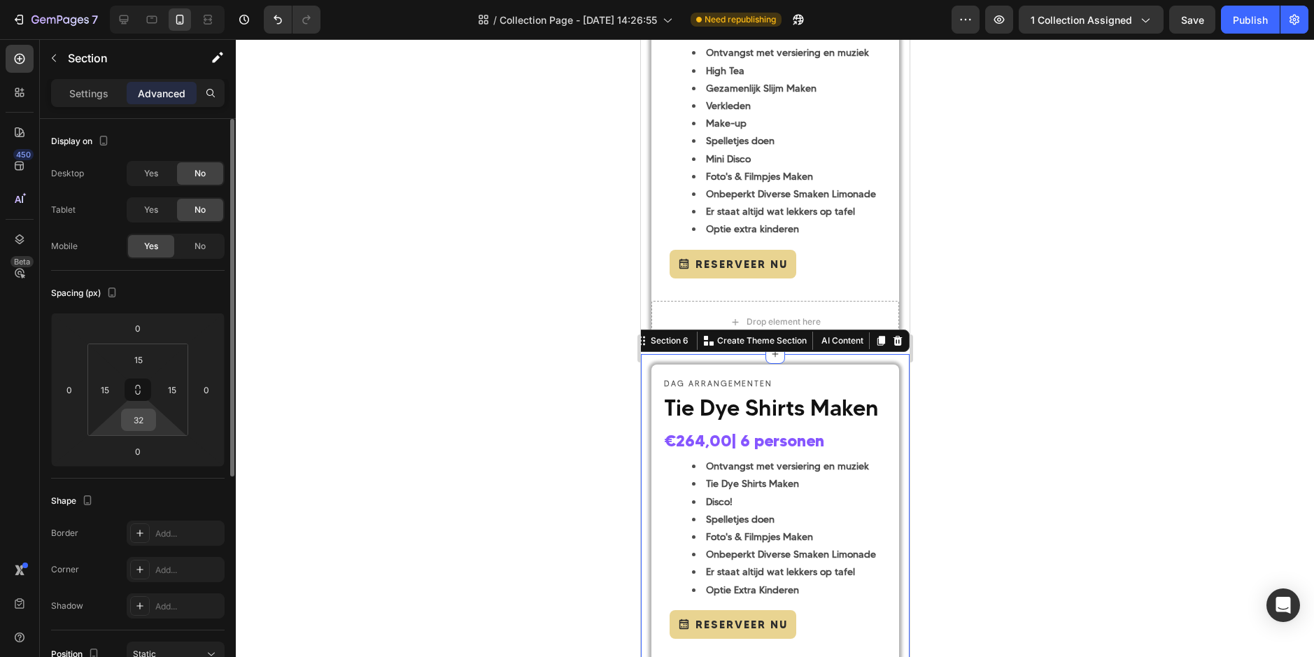
click at [139, 430] on div "32" at bounding box center [138, 420] width 35 height 22
click at [139, 425] on input "32" at bounding box center [139, 419] width 28 height 21
type input "0"
click at [222, 0] on html "7 Version history / Collection Page - Sep 26, 14:26:55 Need republishing Previe…" at bounding box center [657, 0] width 1314 height 0
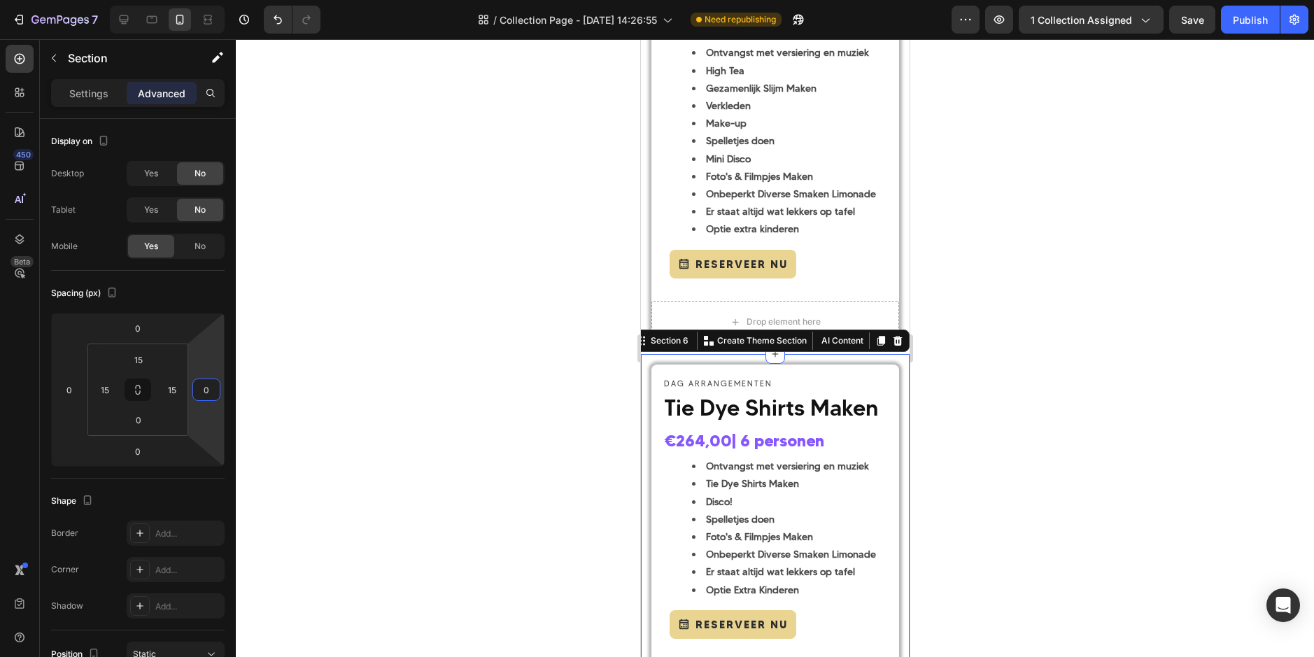
click at [424, 417] on div at bounding box center [775, 348] width 1078 height 618
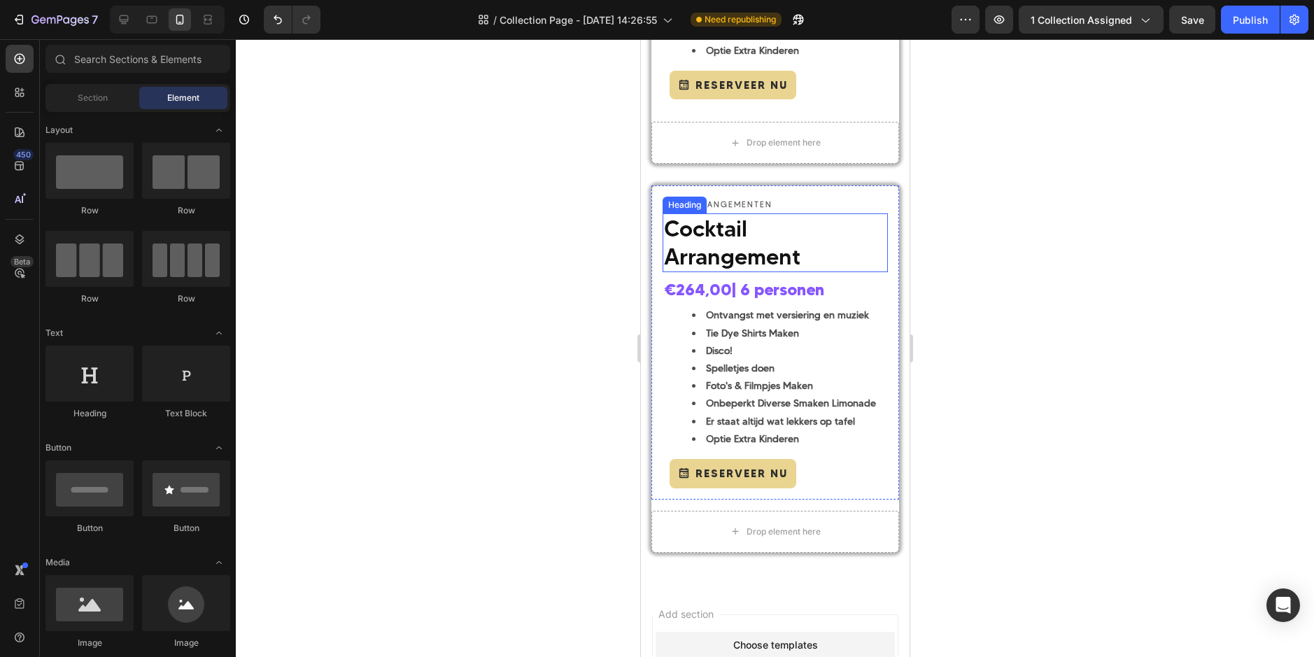
scroll to position [1641, 0]
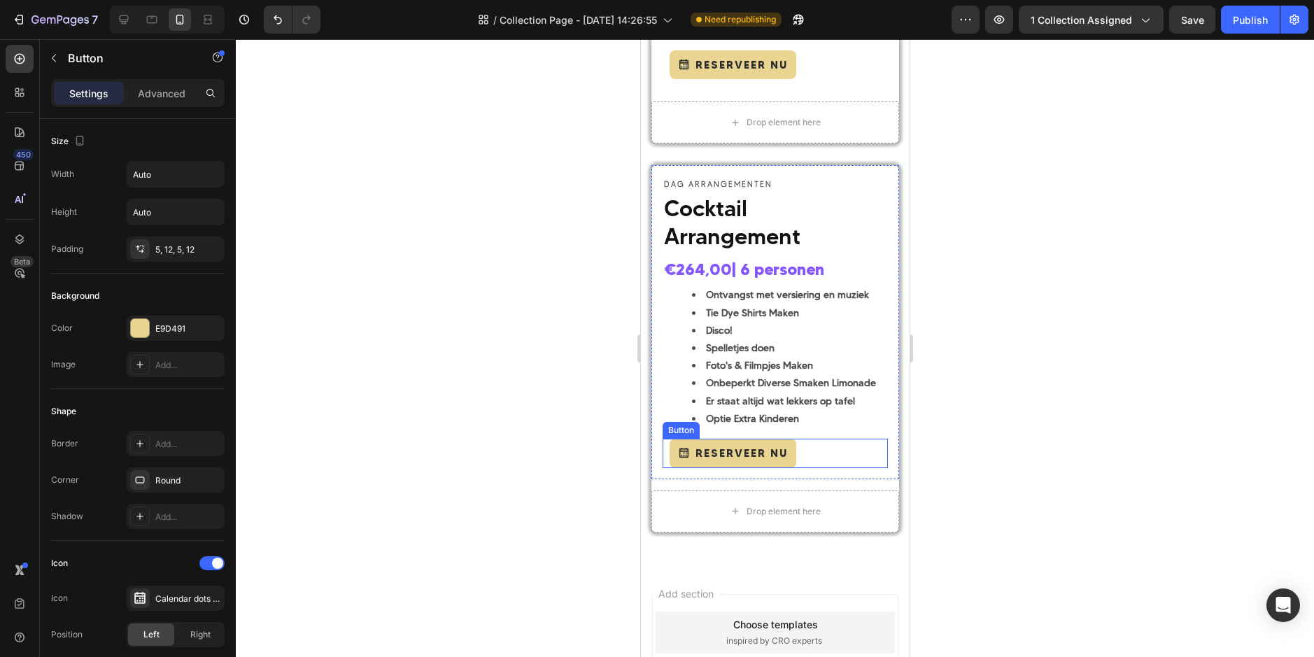
click at [832, 468] on div "Reserveer Nu Button" at bounding box center [774, 453] width 225 height 29
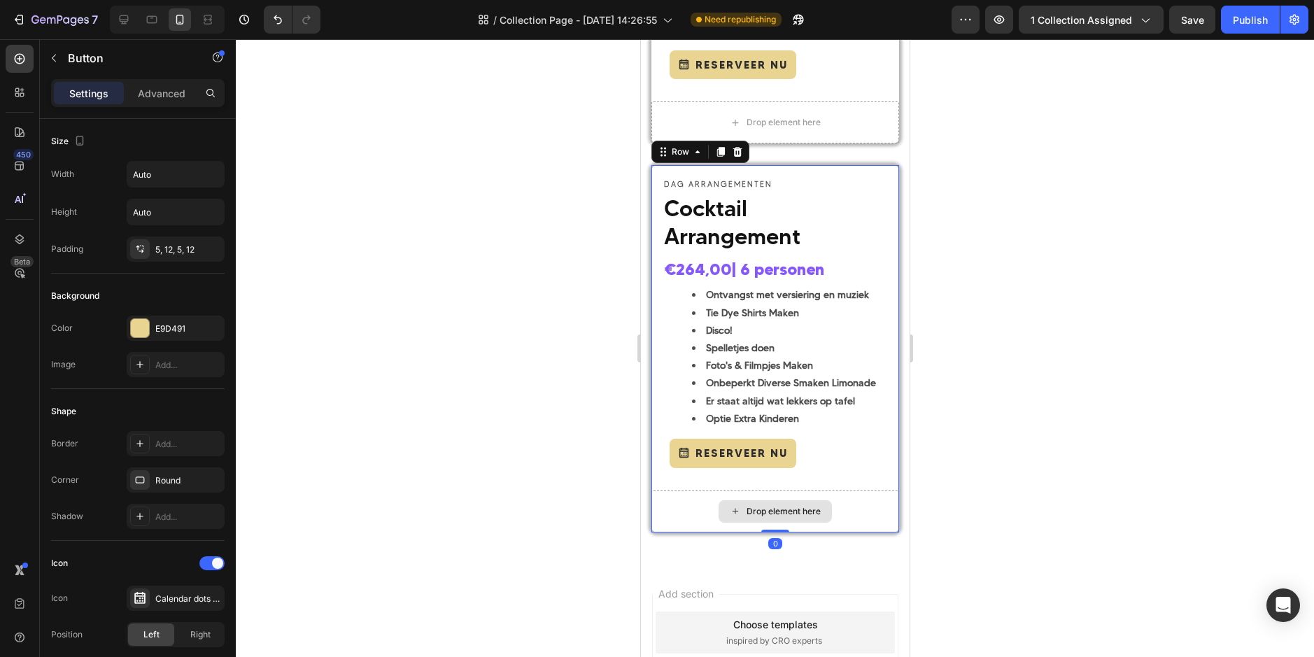
click at [845, 532] on div "Drop element here" at bounding box center [775, 511] width 248 height 42
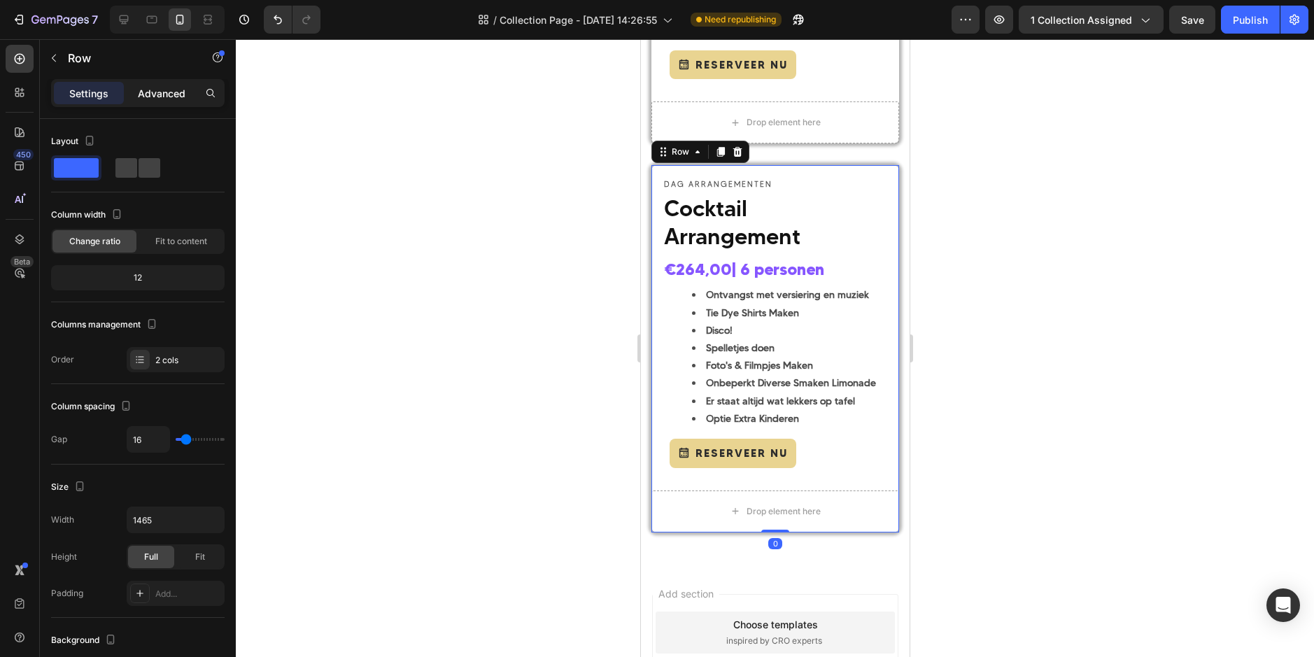
click at [148, 94] on p "Advanced" at bounding box center [162, 93] width 48 height 15
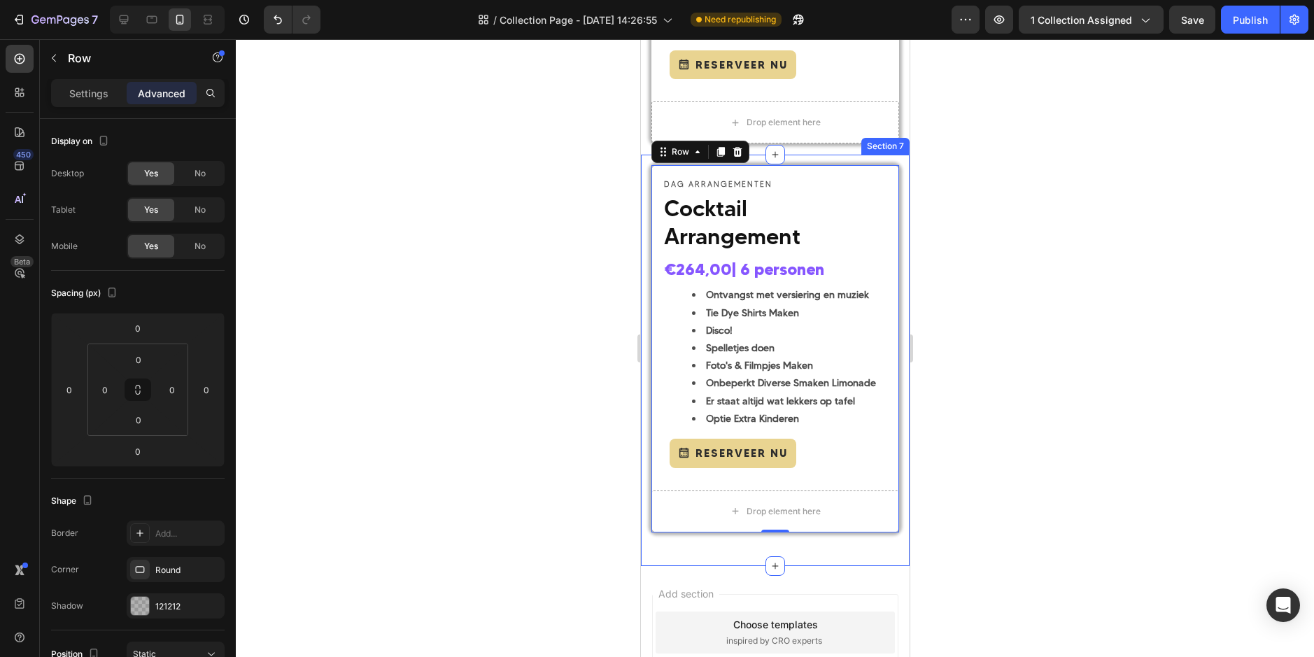
click at [880, 185] on div "DAG ARRANGEMENTEN Text Block Cocktail Arrangement Heading €264,00 | 6 personen …" at bounding box center [774, 360] width 269 height 411
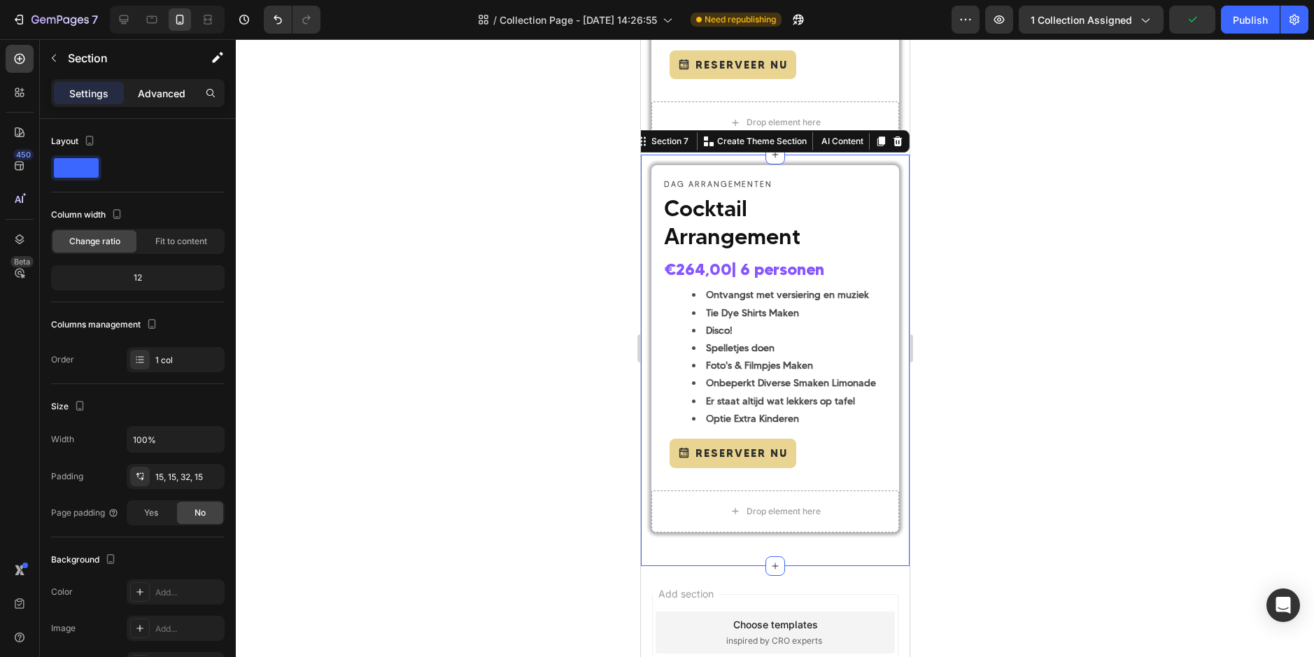
click at [144, 93] on p "Advanced" at bounding box center [162, 93] width 48 height 15
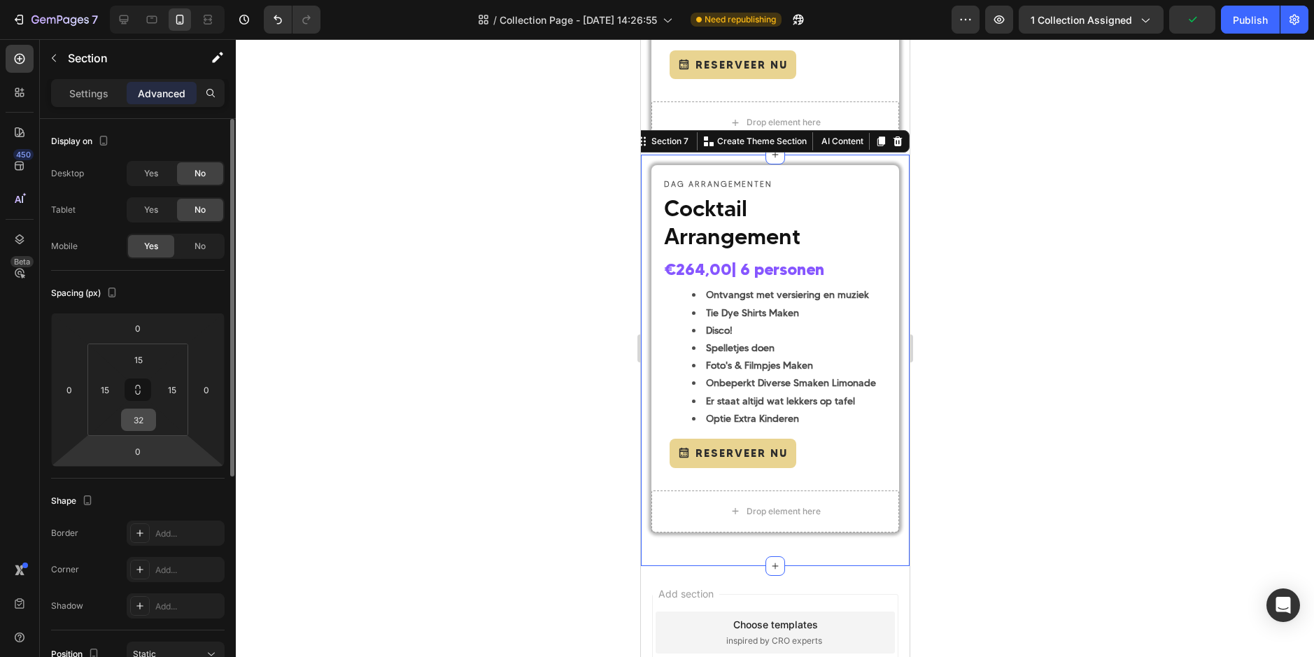
click at [134, 421] on input "32" at bounding box center [139, 419] width 28 height 21
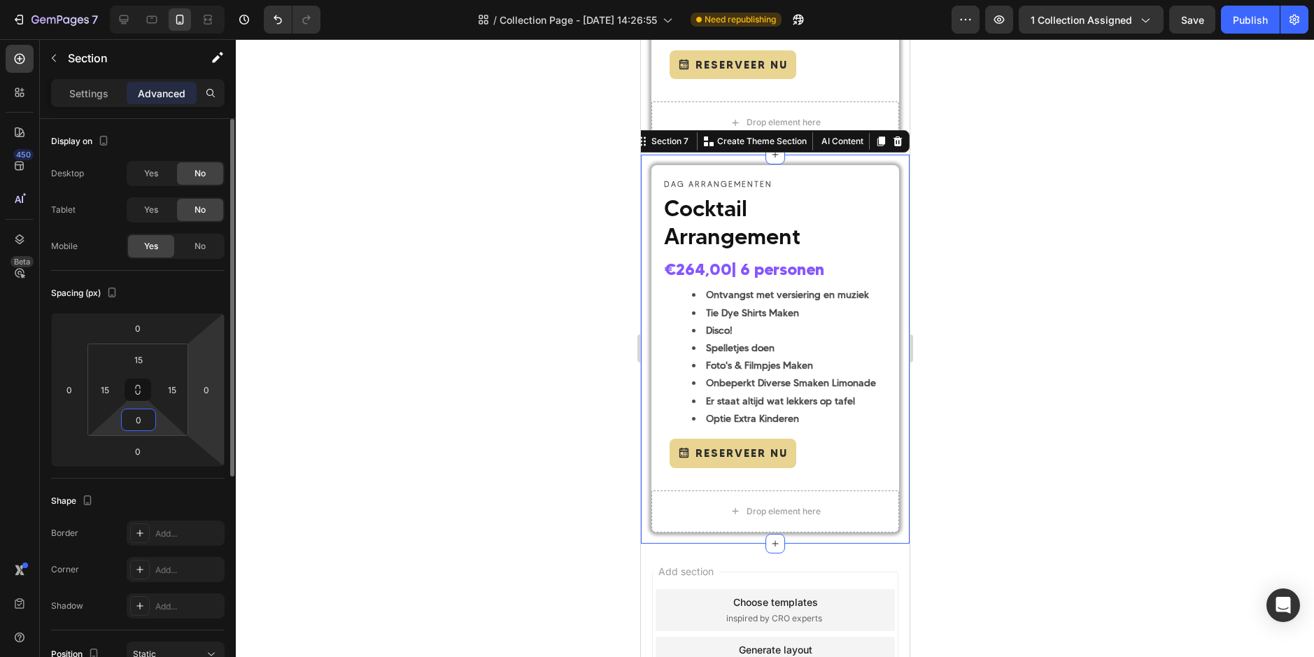
type input "0"
click at [208, 0] on html "7 Version history / Collection Page - Sep 26, 14:26:55 Need republishing Previe…" at bounding box center [657, 0] width 1314 height 0
click at [576, 486] on div at bounding box center [775, 348] width 1078 height 618
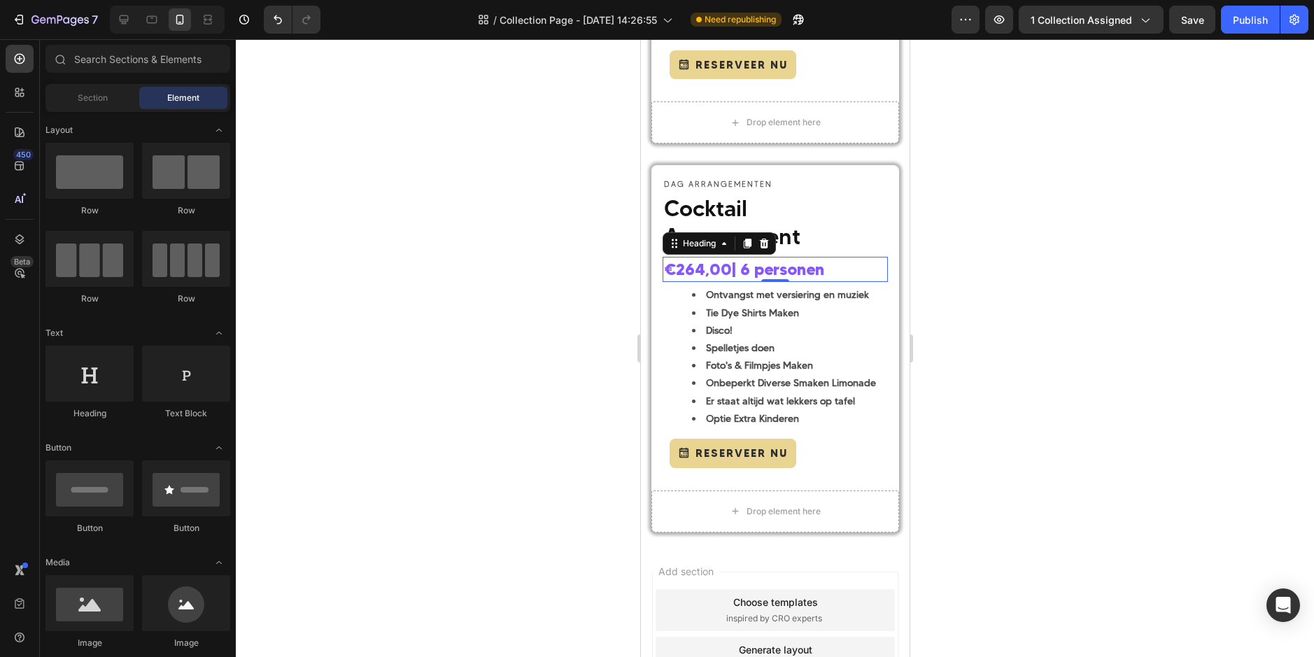
click at [686, 279] on strong "€264,00" at bounding box center [697, 270] width 68 height 20
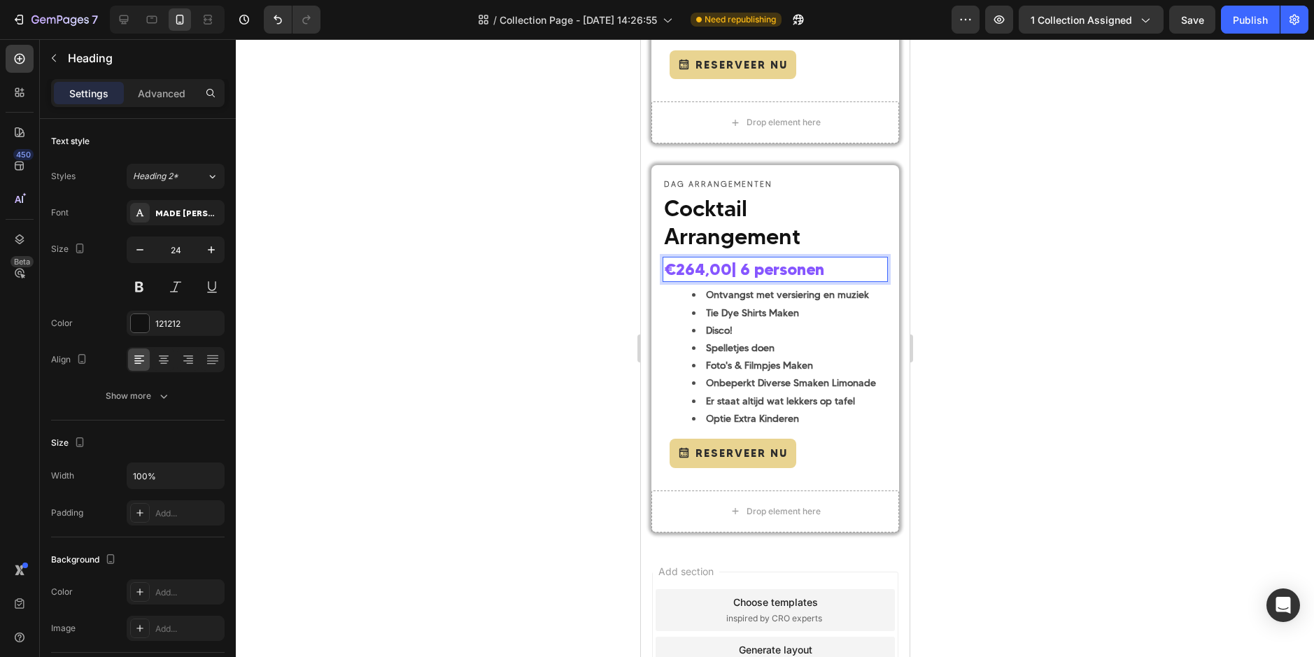
click at [704, 279] on strong "€264,00" at bounding box center [697, 270] width 68 height 20
click at [777, 319] on strong "Tie Dye Shirts Maken" at bounding box center [751, 312] width 93 height 13
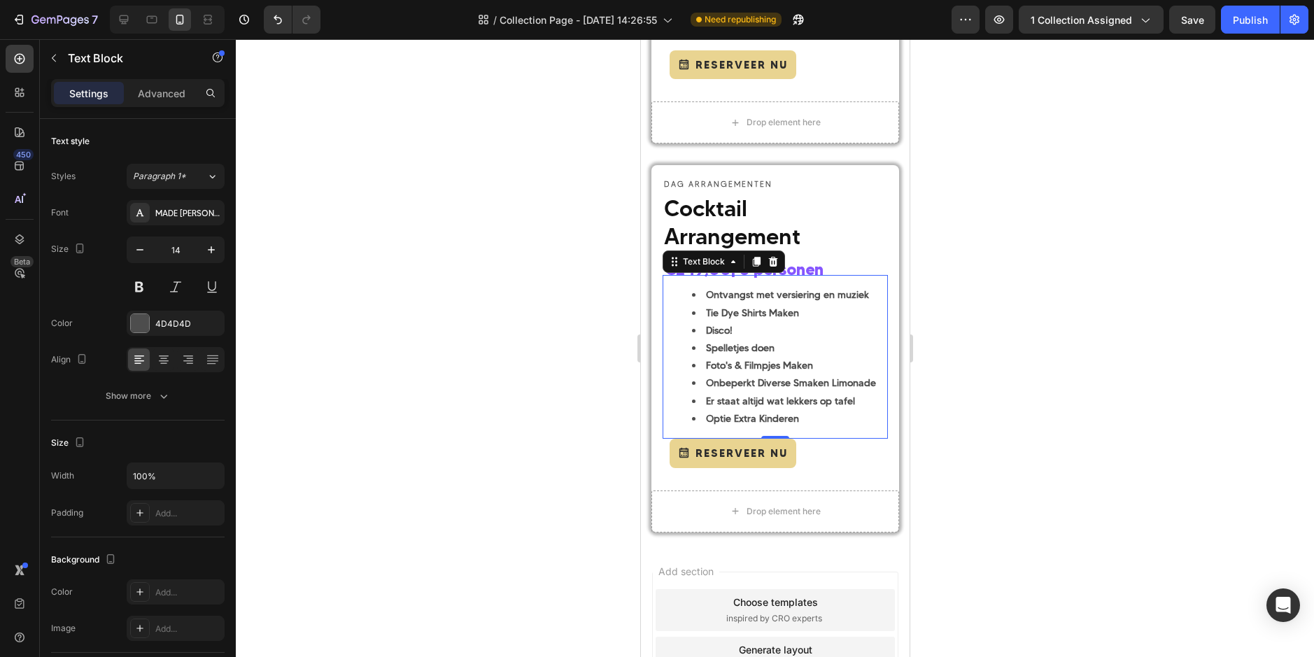
click at [1180, 353] on div at bounding box center [775, 348] width 1078 height 618
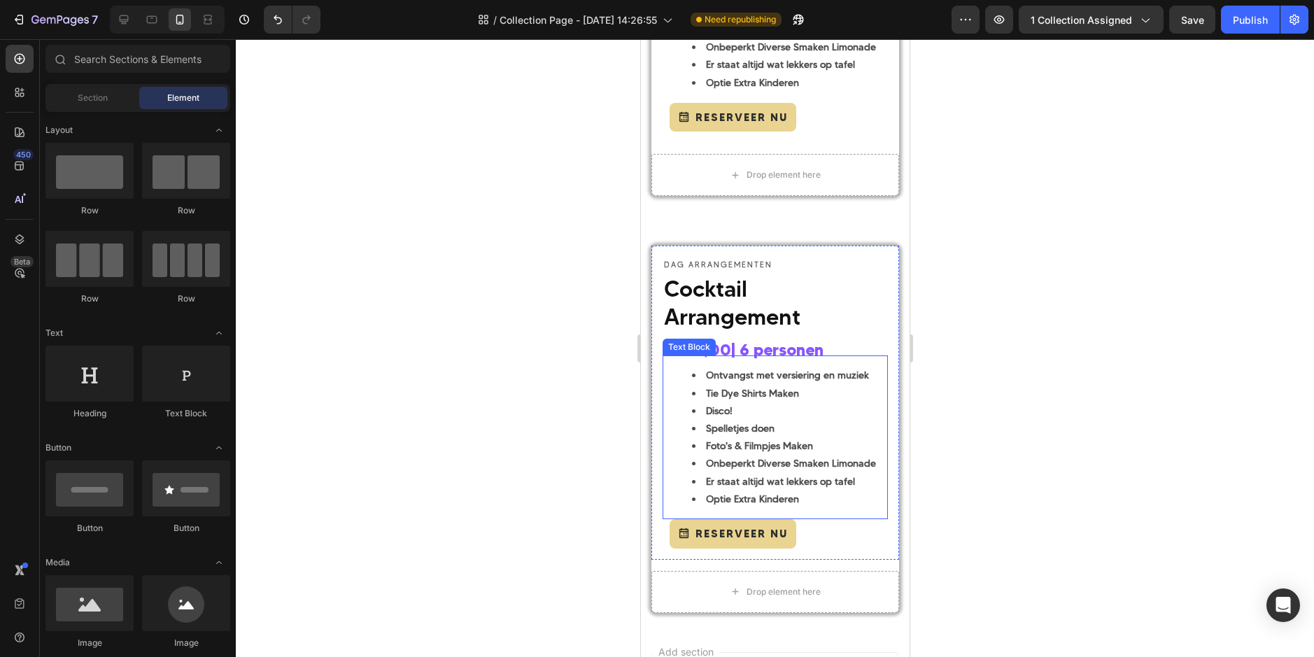
scroll to position [1573, 0]
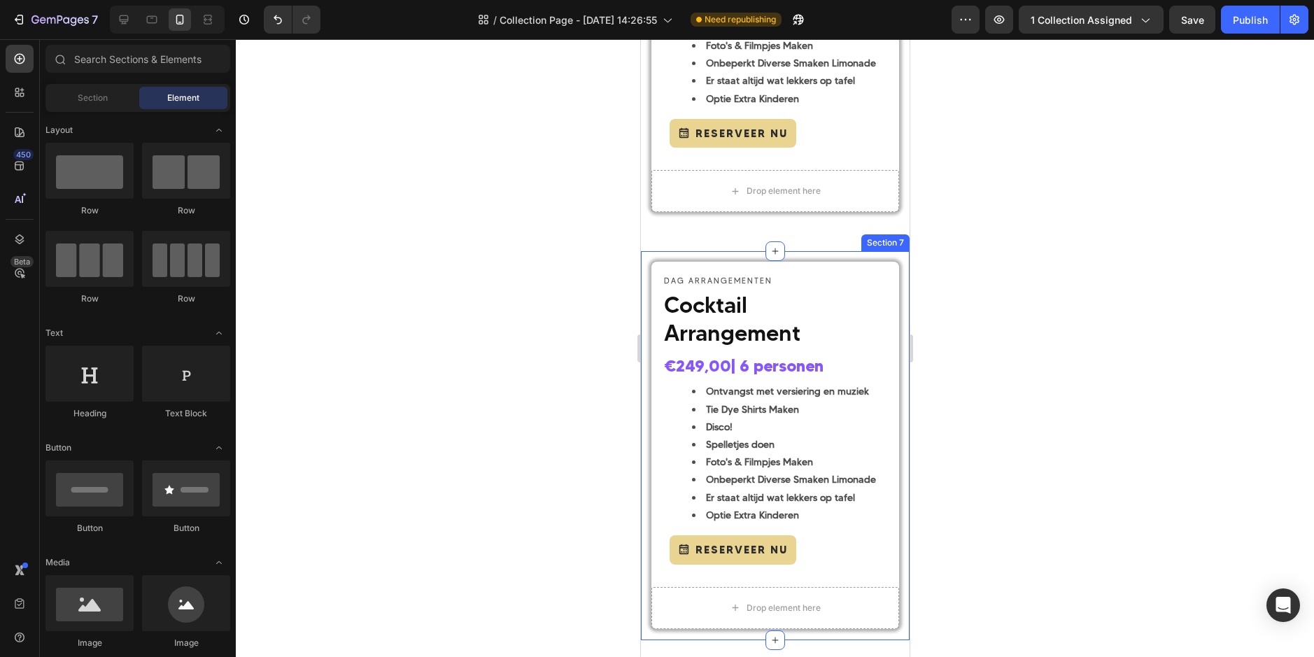
click at [785, 255] on div "DAG ARRANGEMENTEN Text Block Cocktail Arrangement Heading €249,00 | 6 personen …" at bounding box center [774, 445] width 269 height 388
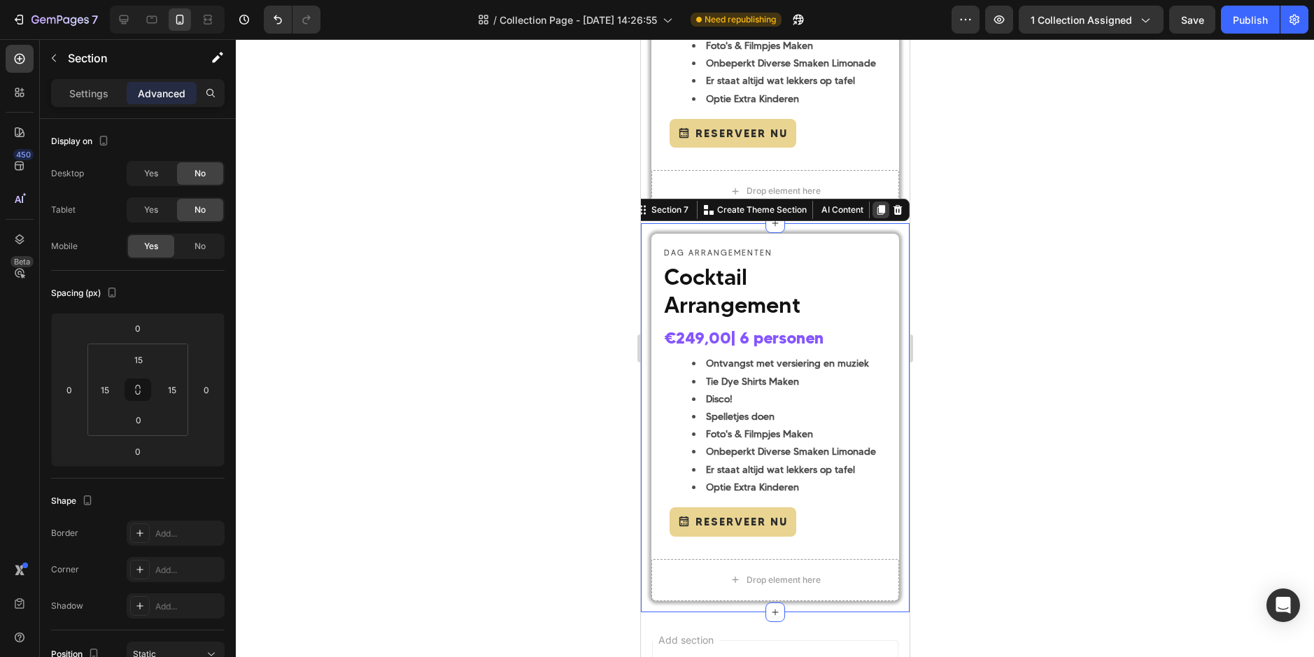
click at [877, 215] on icon at bounding box center [881, 211] width 8 height 10
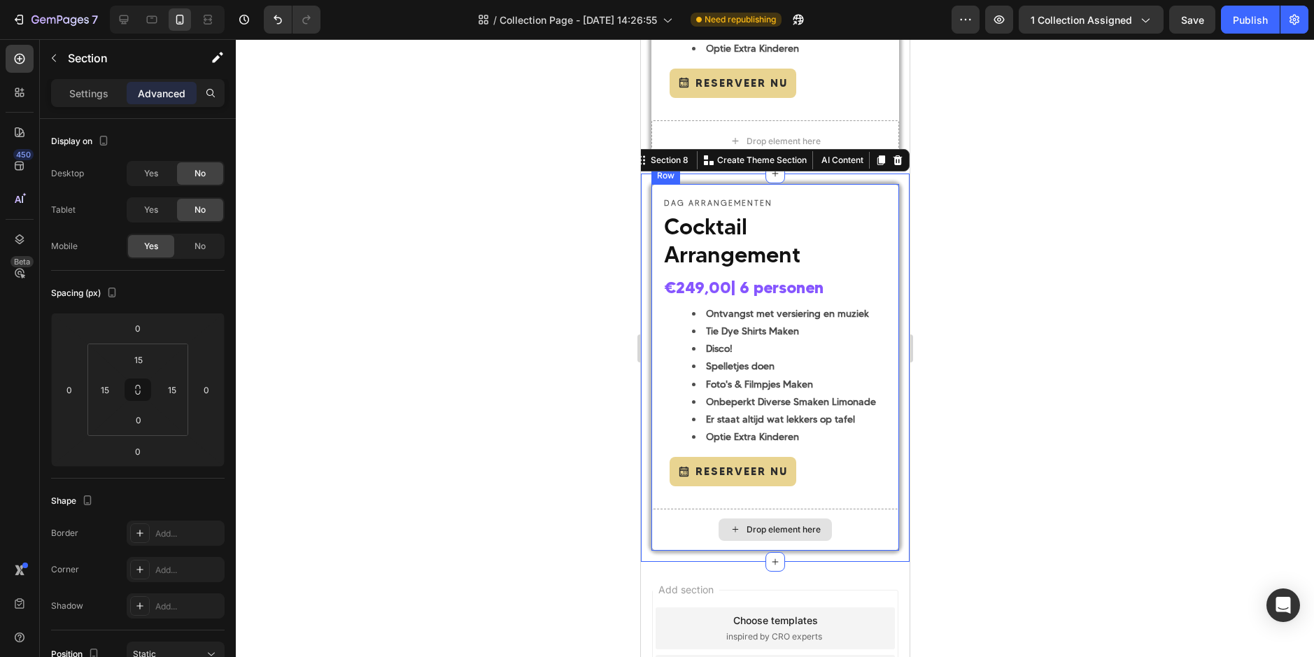
scroll to position [2125, 0]
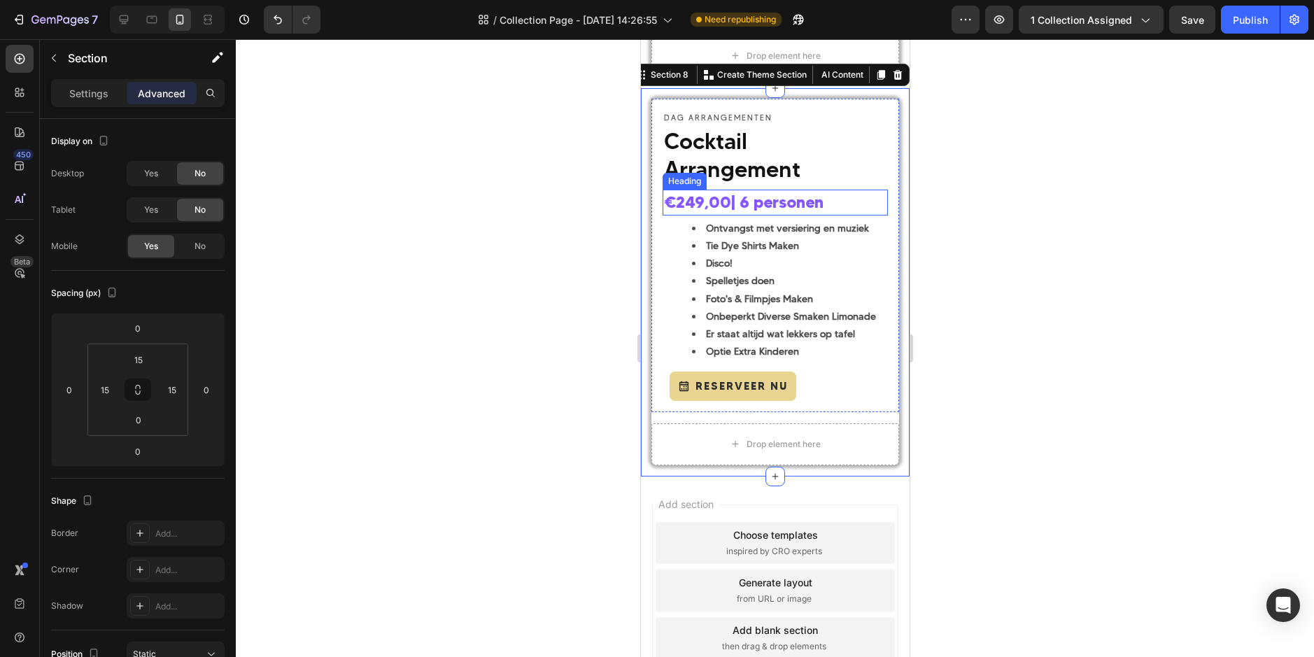
click at [704, 143] on span "Cocktail Arrangement" at bounding box center [731, 154] width 136 height 55
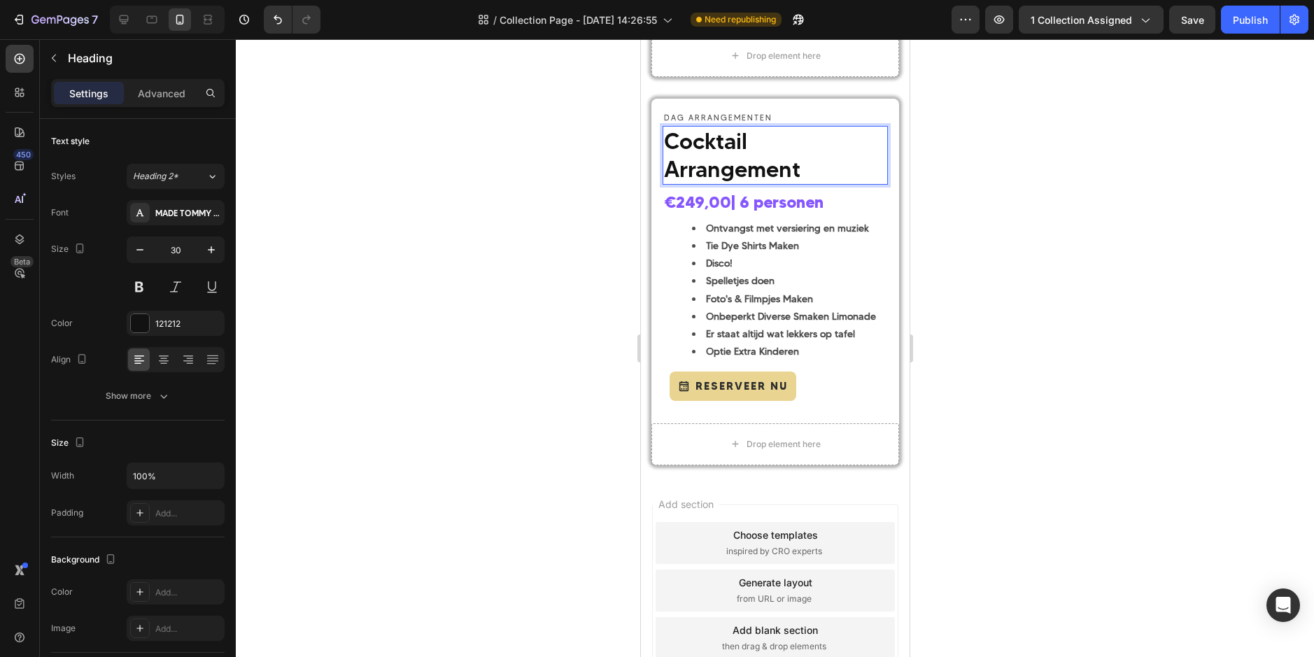
click at [723, 143] on span "Cocktail Arrangement" at bounding box center [731, 154] width 136 height 55
click at [953, 200] on div at bounding box center [775, 348] width 1078 height 618
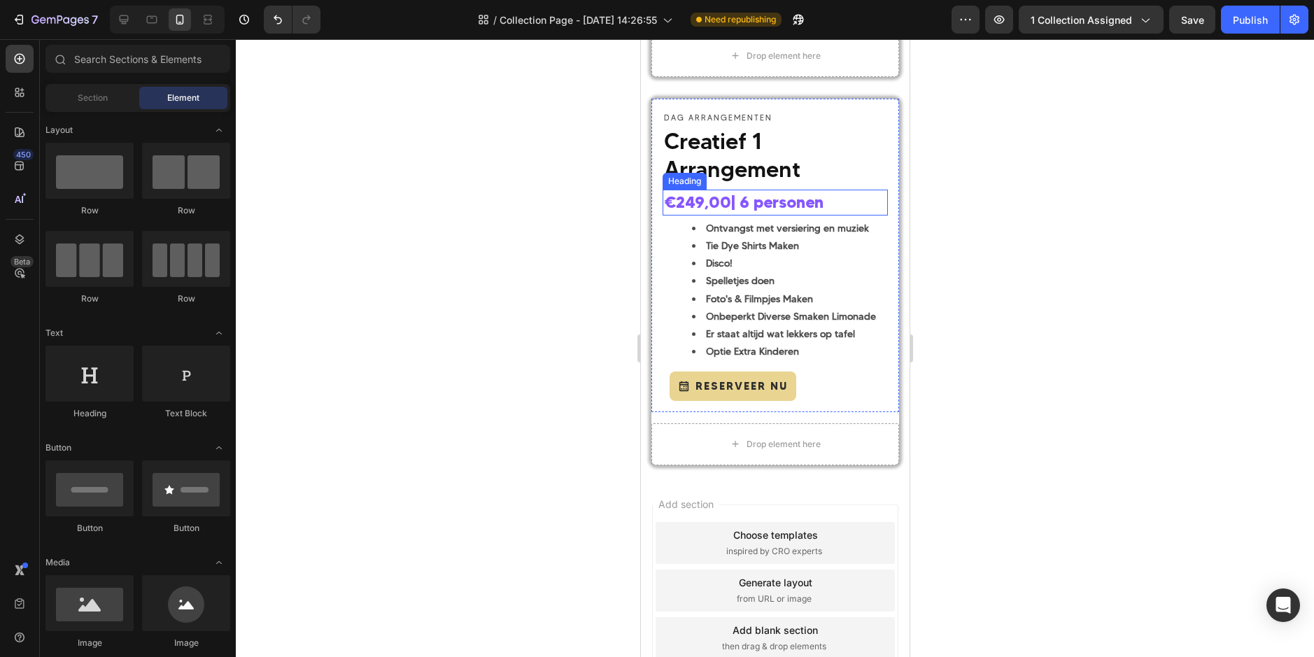
click at [707, 204] on strong "€249,00" at bounding box center [696, 202] width 67 height 20
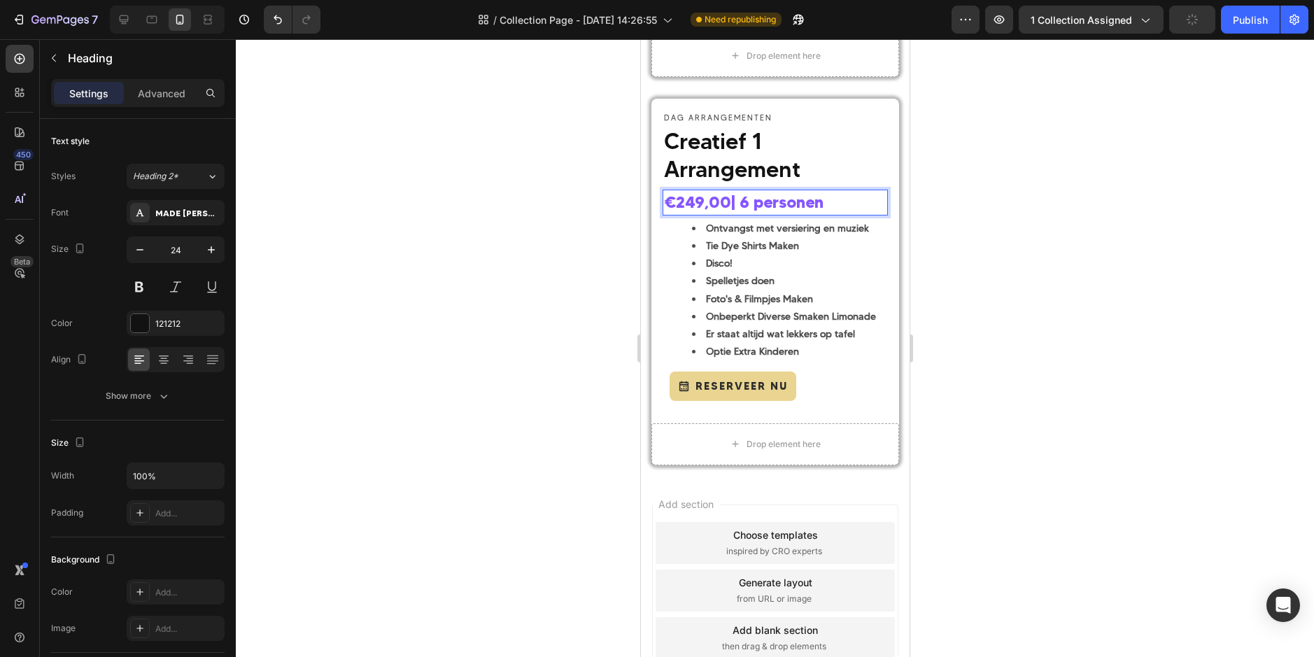
click at [689, 201] on strong "€249,00" at bounding box center [696, 202] width 67 height 20
click at [960, 204] on div at bounding box center [775, 348] width 1078 height 618
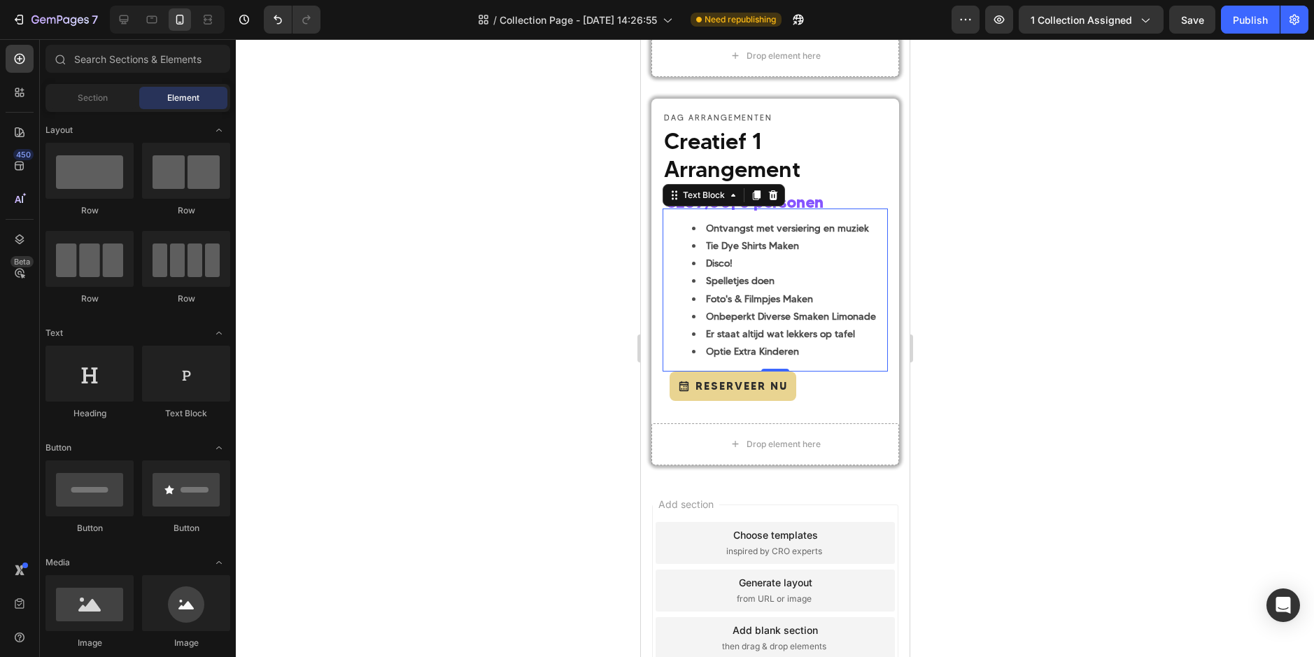
click at [790, 329] on strong "Er staat altijd wat lekkers op tafel" at bounding box center [779, 333] width 149 height 13
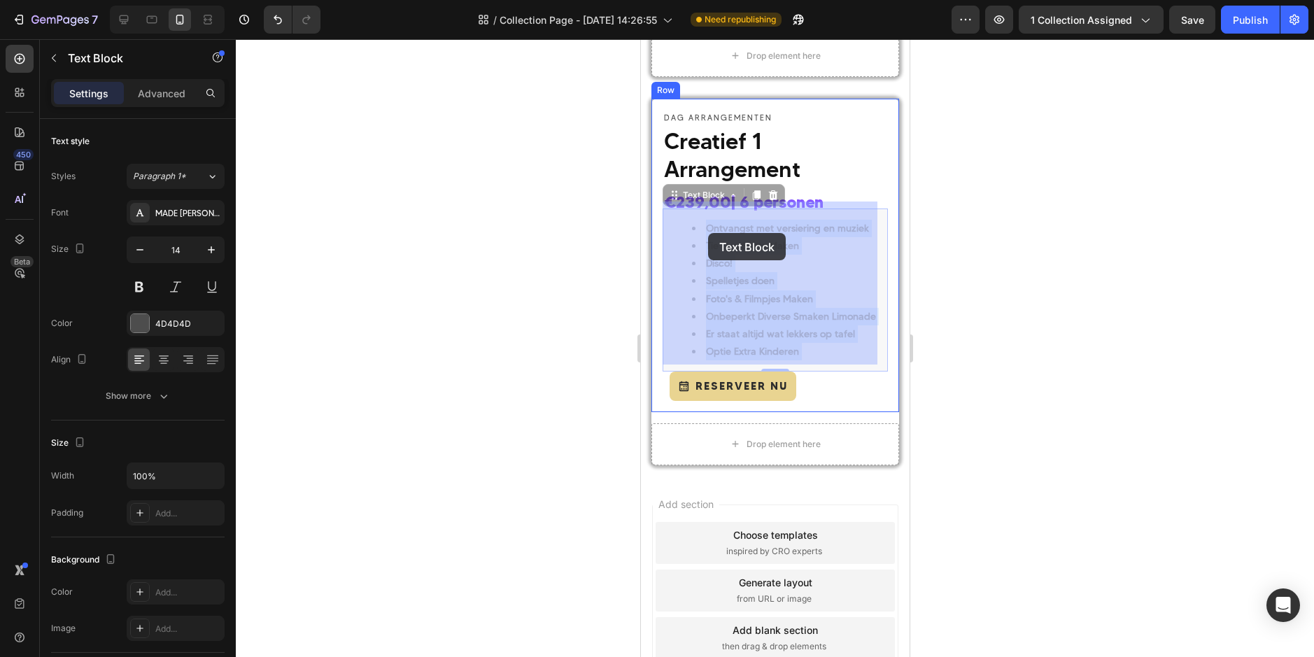
drag, startPoint x: 801, startPoint y: 348, endPoint x: 714, endPoint y: 249, distance: 131.9
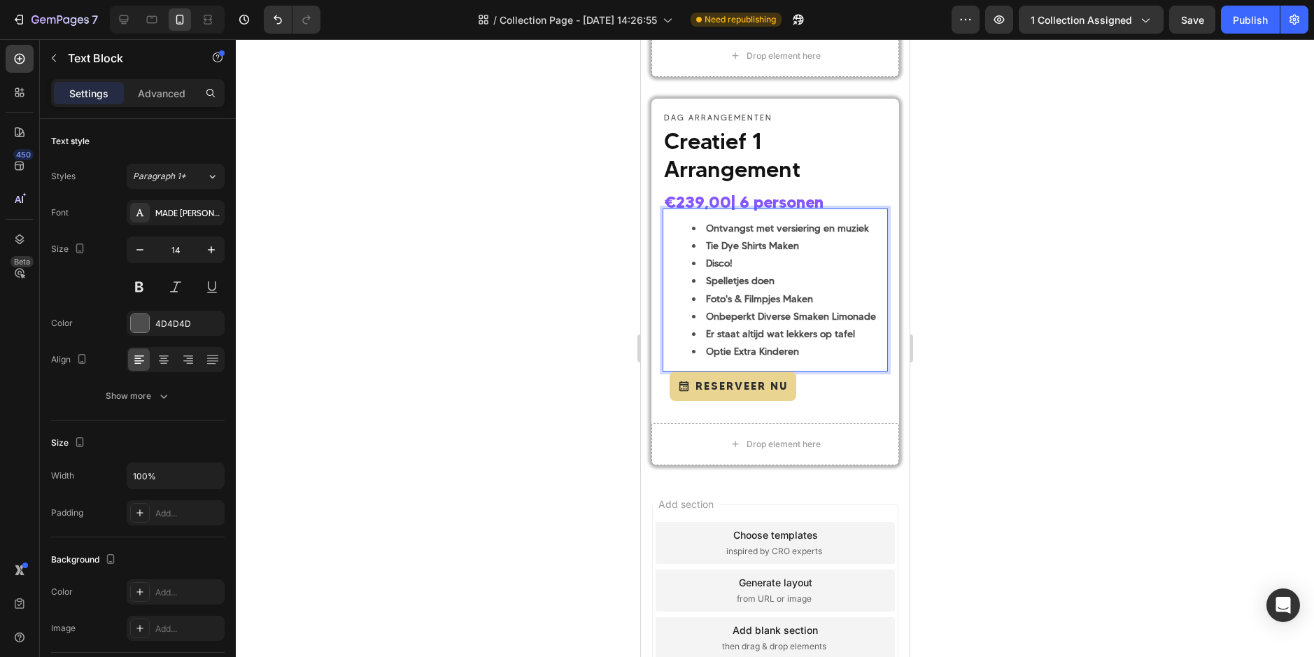
drag, startPoint x: 799, startPoint y: 352, endPoint x: 720, endPoint y: 252, distance: 127.5
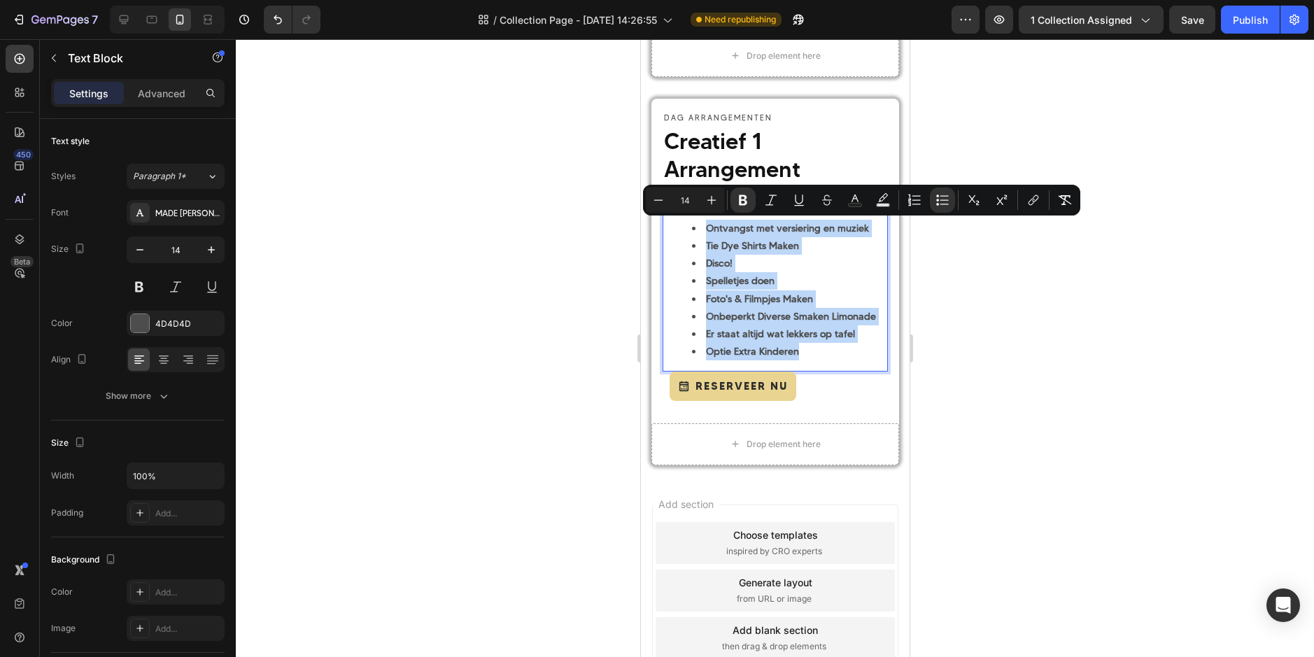
drag, startPoint x: 809, startPoint y: 349, endPoint x: 708, endPoint y: 229, distance: 156.9
click at [708, 229] on ul "Ontvangst met versiering en muziek Tie Dye Shirts Maken Disco! Spelletjes doen …" at bounding box center [774, 290] width 222 height 141
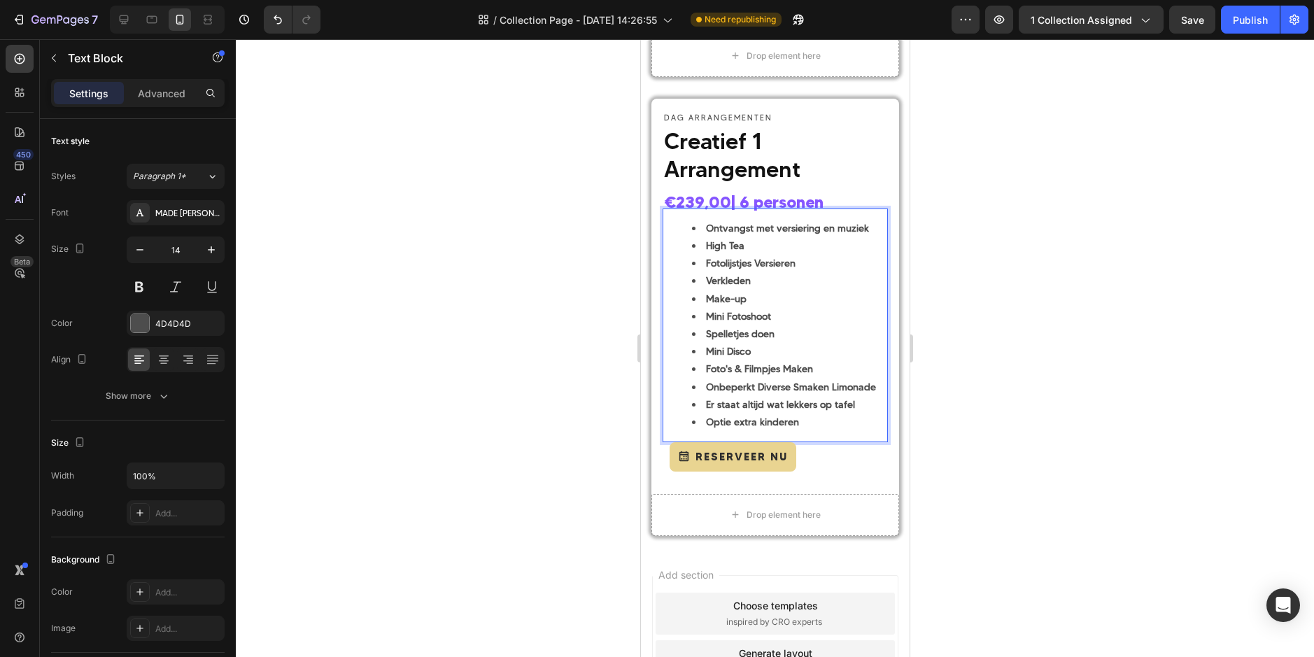
click at [1026, 318] on div at bounding box center [775, 348] width 1078 height 618
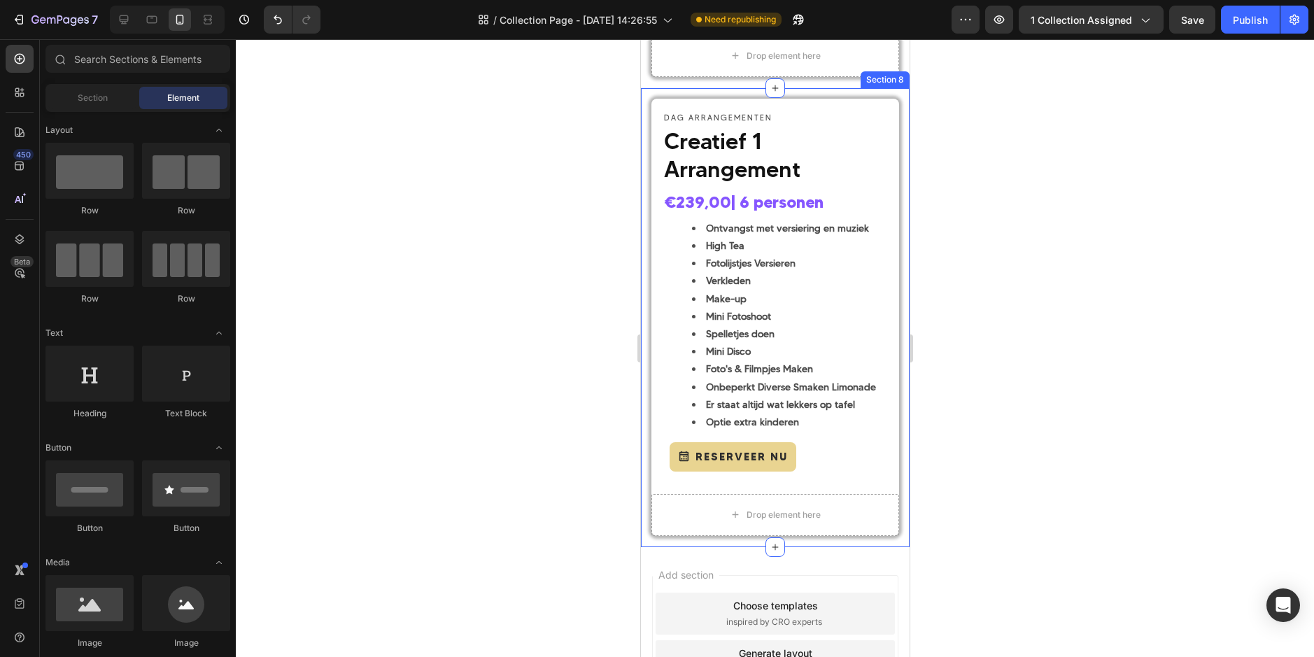
click at [858, 92] on div "DAG ARRANGEMENTEN Text Block ⁠⁠⁠⁠⁠⁠⁠ Creatief 1 Arrangement Heading ⁠⁠⁠⁠⁠⁠⁠ €23…" at bounding box center [774, 317] width 269 height 459
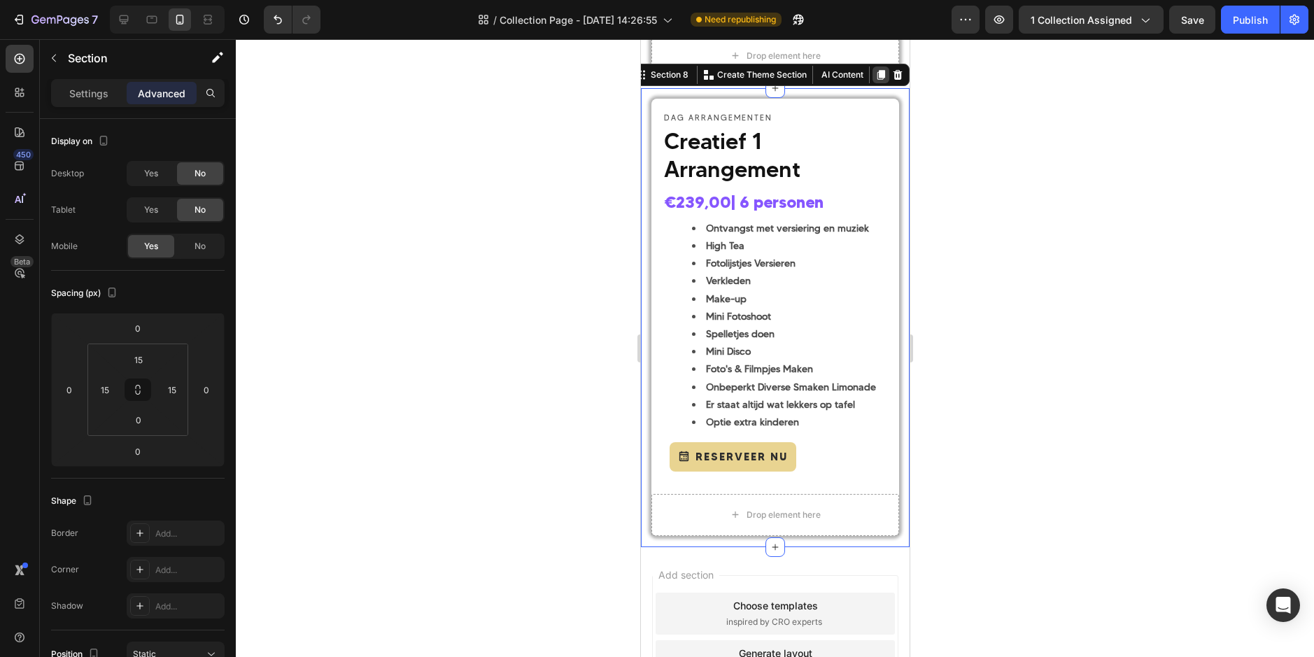
click at [877, 77] on icon at bounding box center [881, 75] width 8 height 10
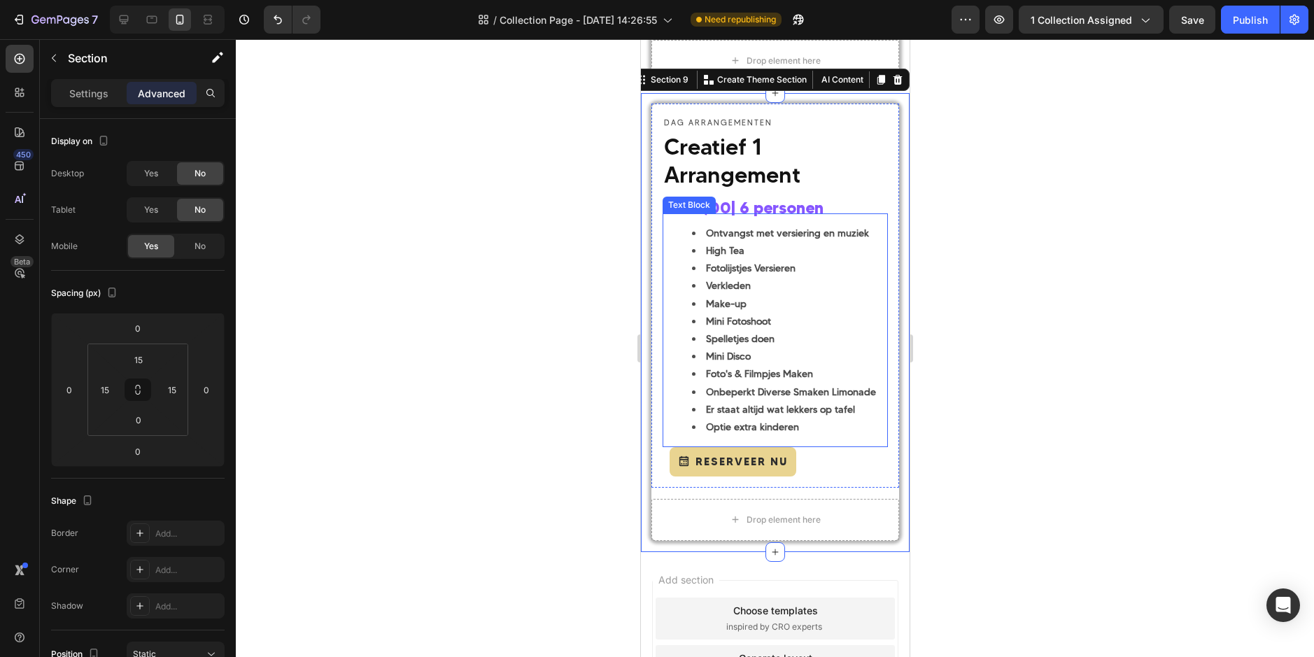
scroll to position [2584, 0]
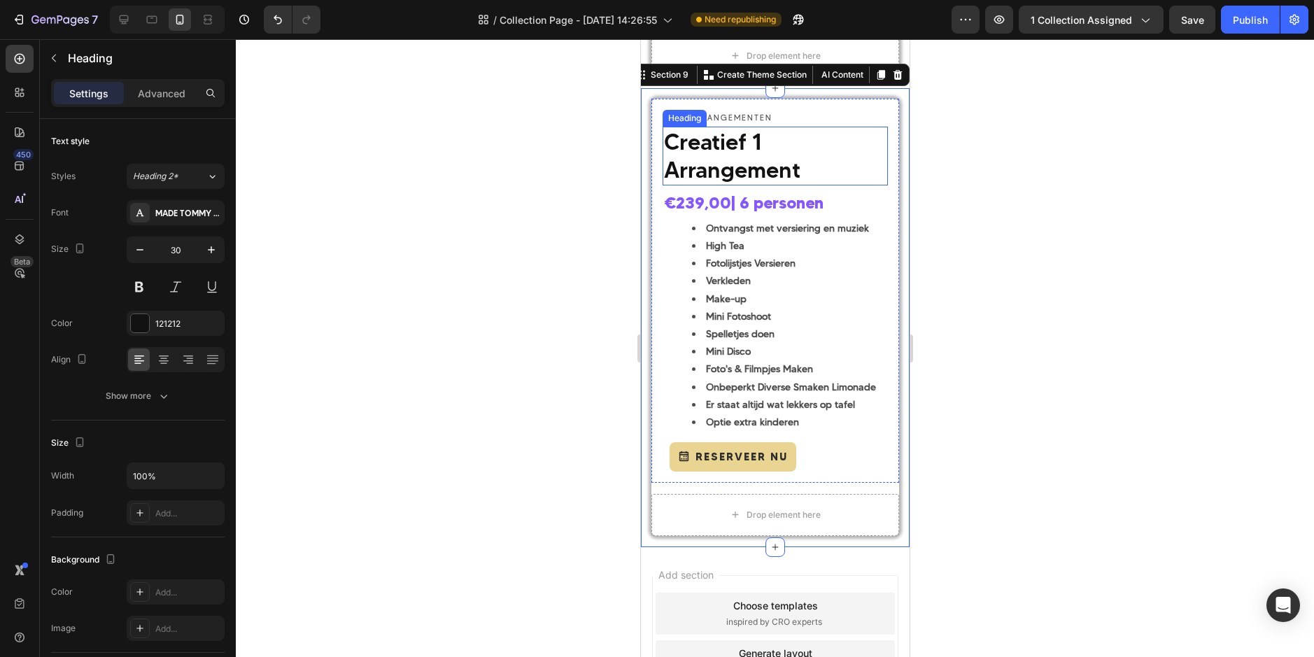
click at [735, 150] on span "Creatief 1 Arrangement" at bounding box center [731, 155] width 136 height 55
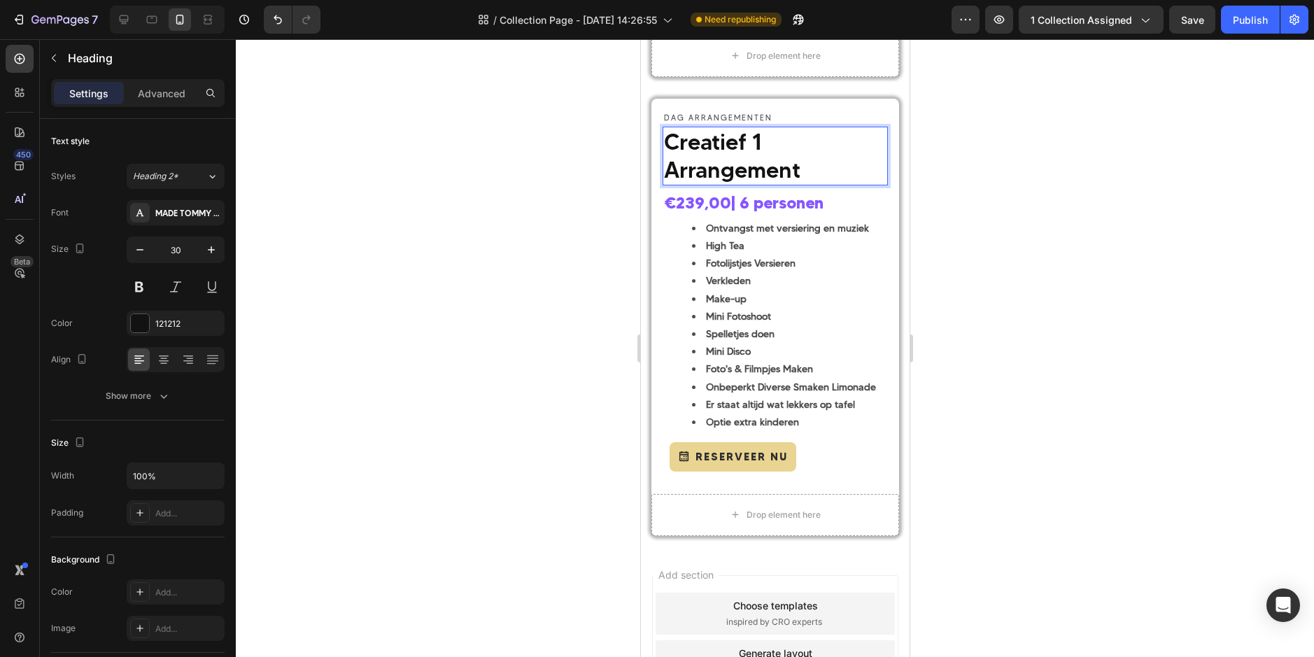
click at [774, 144] on p "Creatief 1 Arrangement" at bounding box center [774, 156] width 222 height 56
click at [1003, 226] on div at bounding box center [775, 348] width 1078 height 618
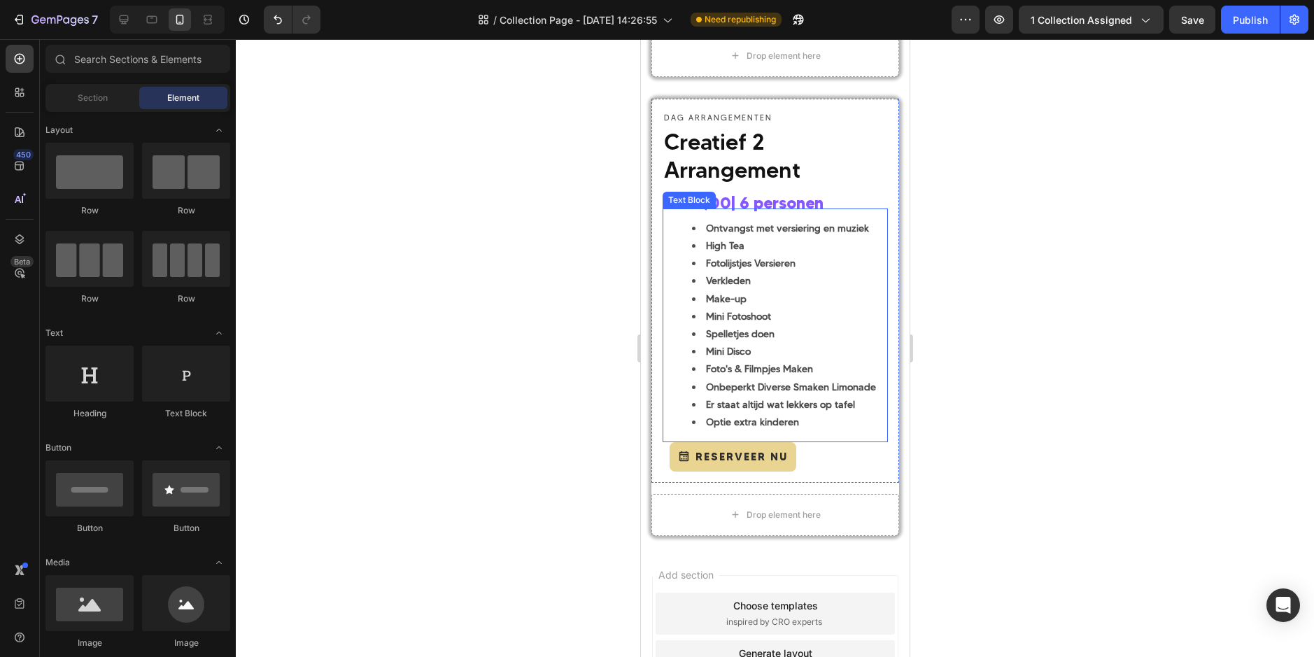
click at [763, 359] on li "Mini Disco" at bounding box center [788, 351] width 194 height 17
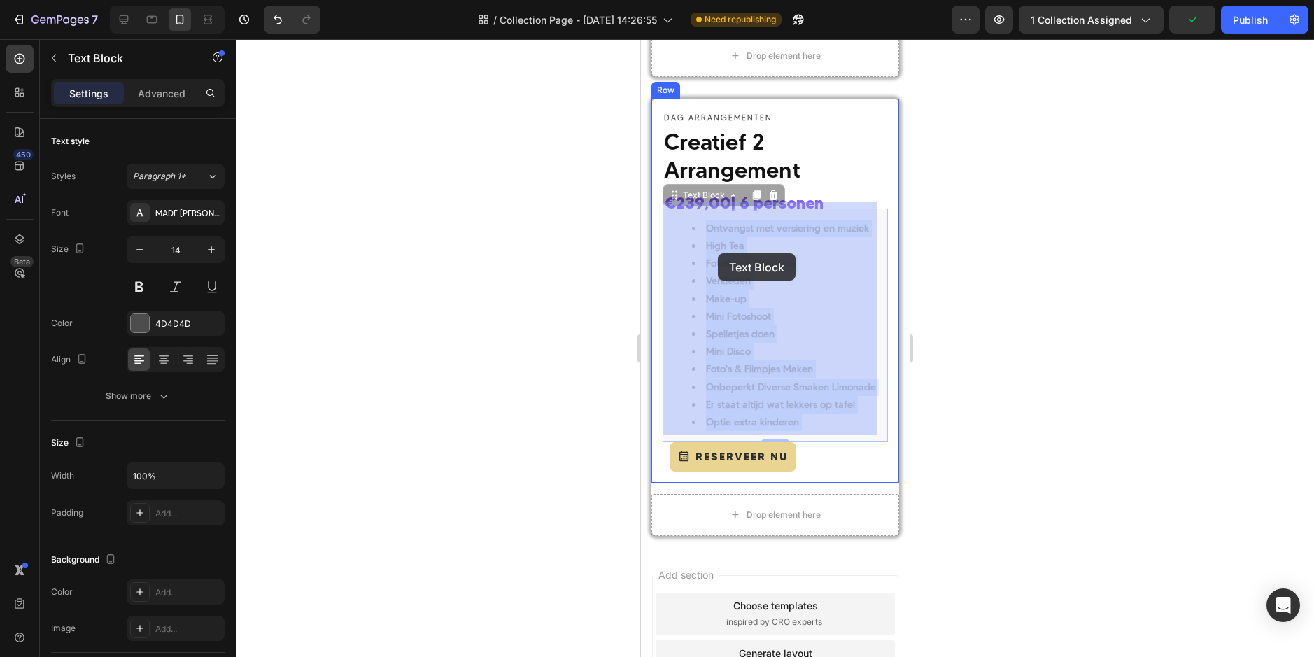
drag, startPoint x: 810, startPoint y: 421, endPoint x: 720, endPoint y: 258, distance: 186.3
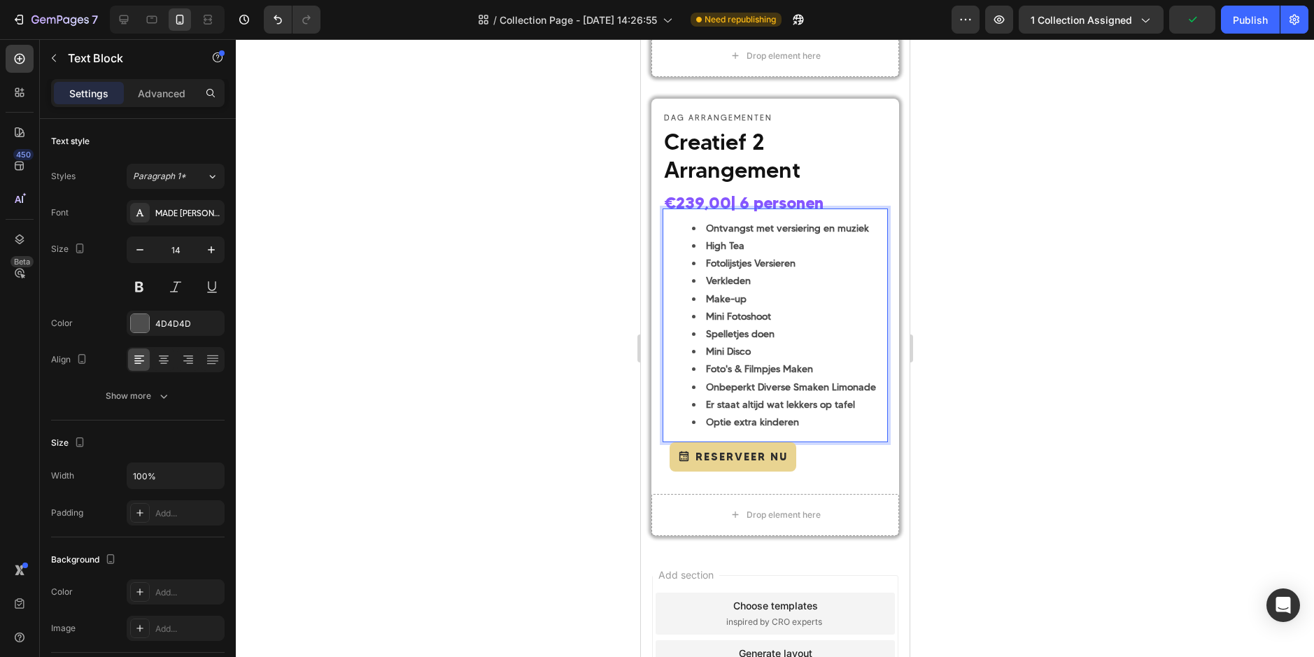
click at [806, 421] on li "Optie extra kinderen" at bounding box center [788, 421] width 194 height 17
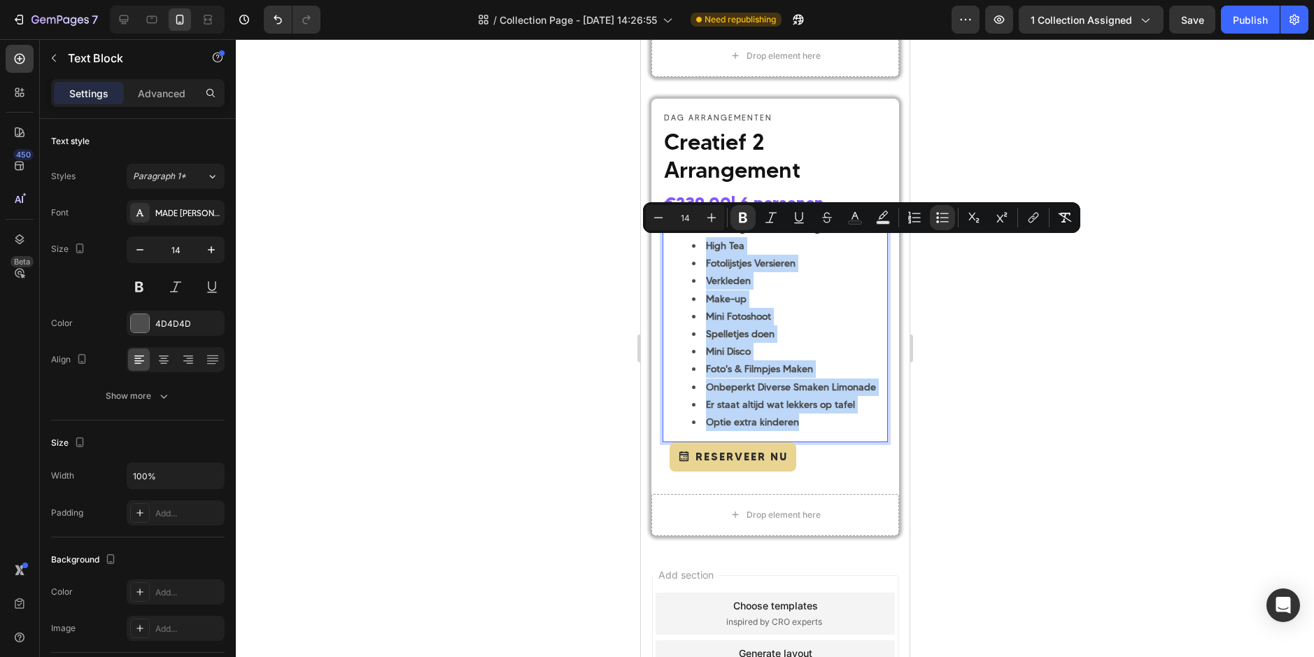
drag, startPoint x: 765, startPoint y: 413, endPoint x: 693, endPoint y: 240, distance: 187.2
click at [693, 240] on ul "Ontvangst met versiering en muziek High Tea Fotolijstjes Versieren Verkleden Ma…" at bounding box center [774, 325] width 222 height 211
click at [751, 261] on strong "Fotolijstjes Versieren" at bounding box center [750, 263] width 90 height 13
click at [714, 238] on li "High Tea" at bounding box center [788, 245] width 194 height 17
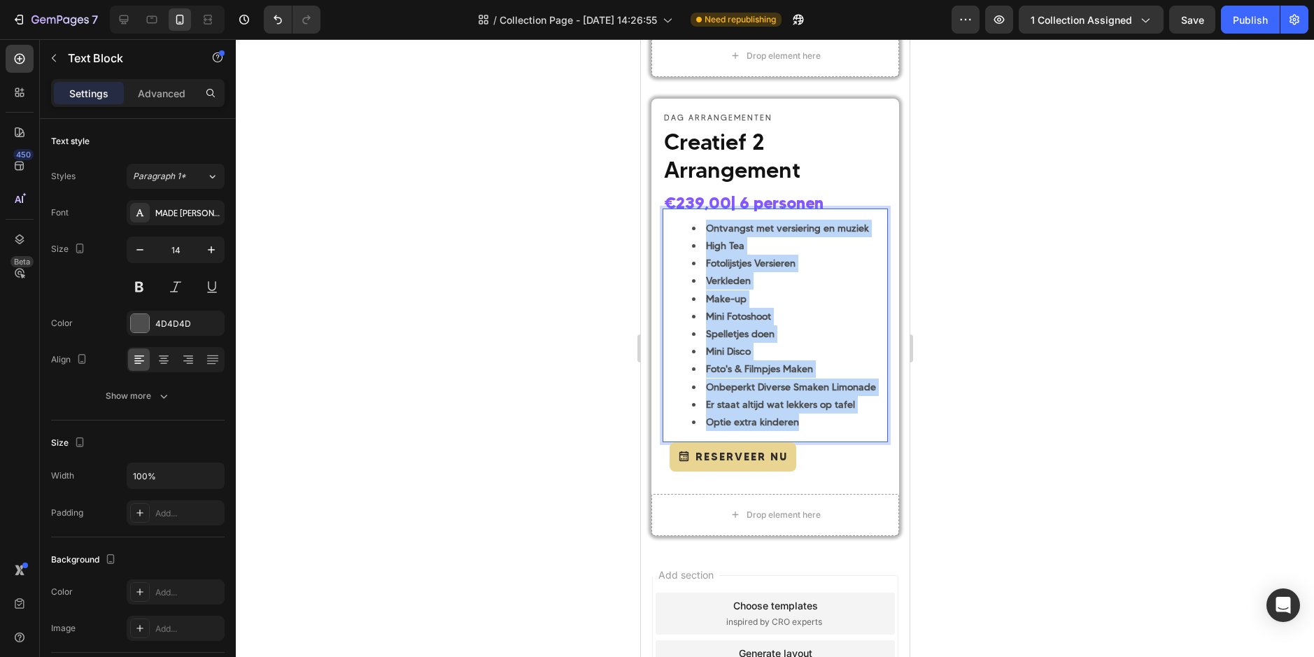
drag, startPoint x: 802, startPoint y: 422, endPoint x: 706, endPoint y: 227, distance: 216.8
click at [706, 227] on ul "Ontvangst met versiering en muziek High Tea Fotolijstjes Versieren Verkleden Ma…" at bounding box center [774, 325] width 222 height 211
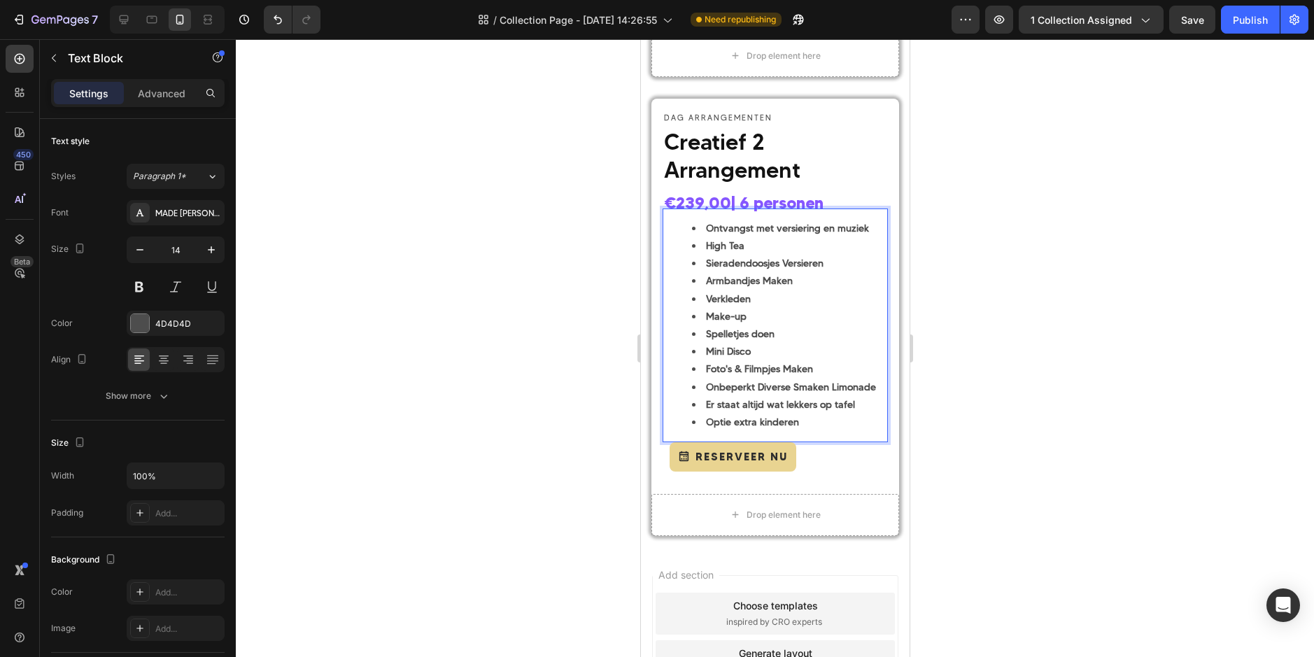
click at [955, 274] on div at bounding box center [775, 348] width 1078 height 618
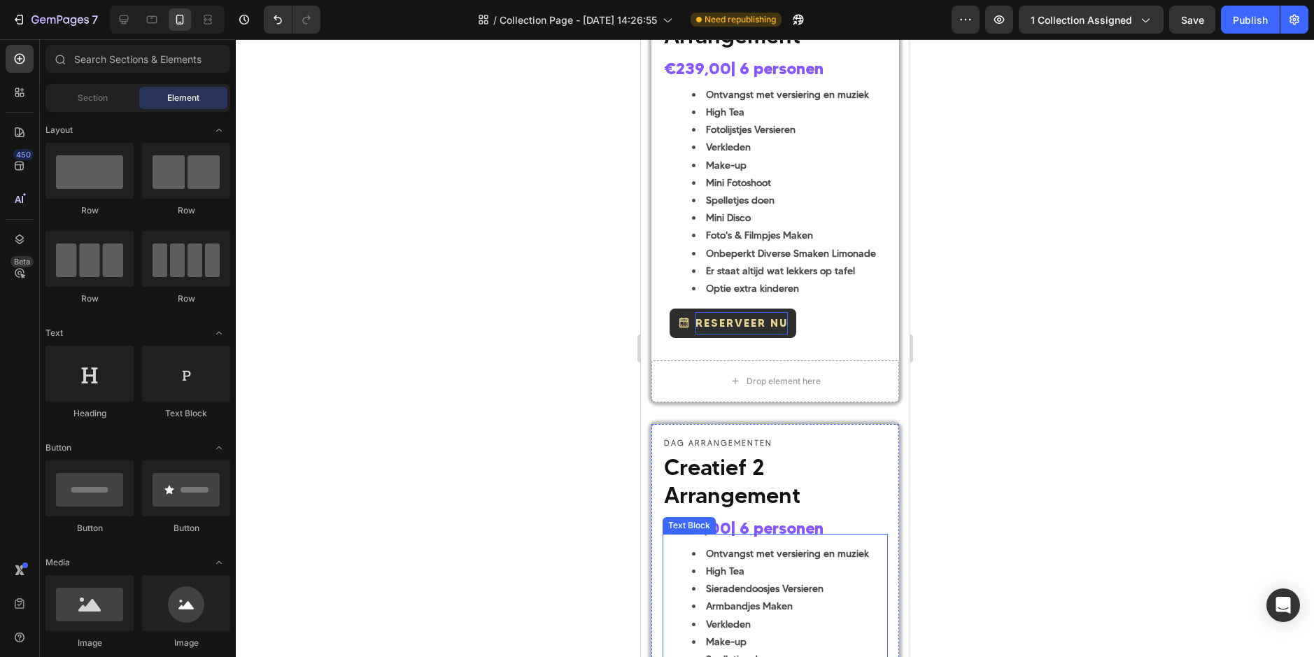
scroll to position [2234, 0]
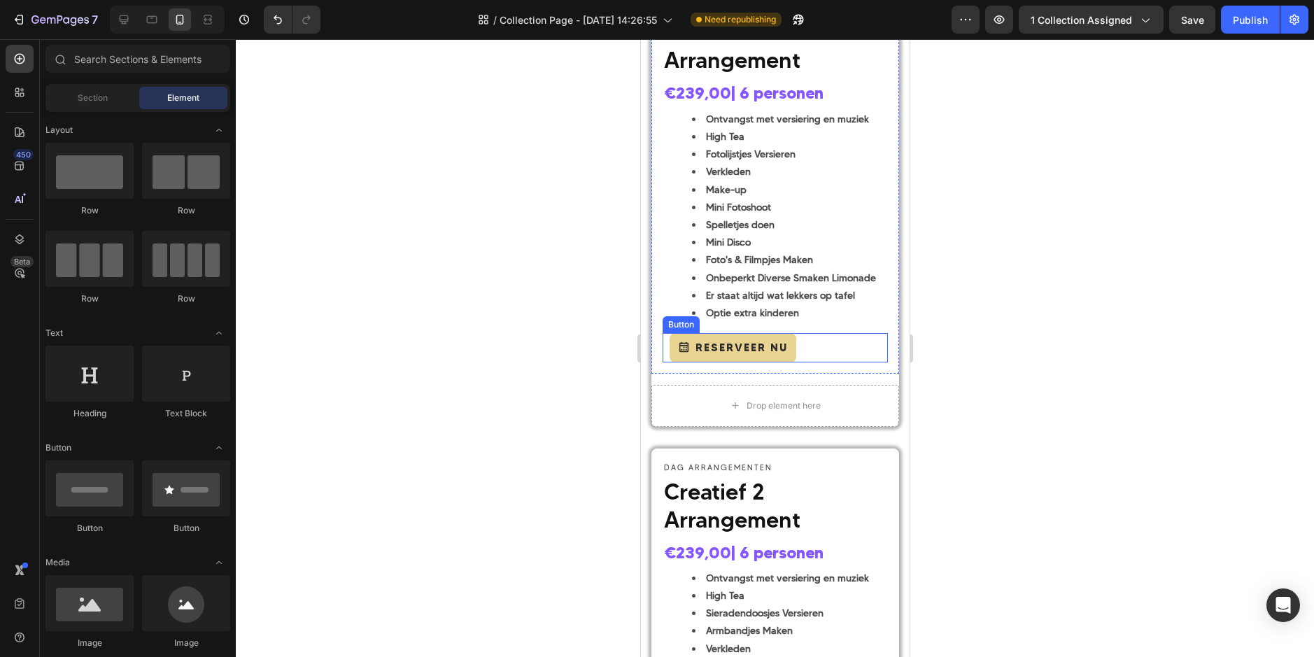
click at [849, 347] on div "Reserveer Nu Button" at bounding box center [774, 347] width 225 height 29
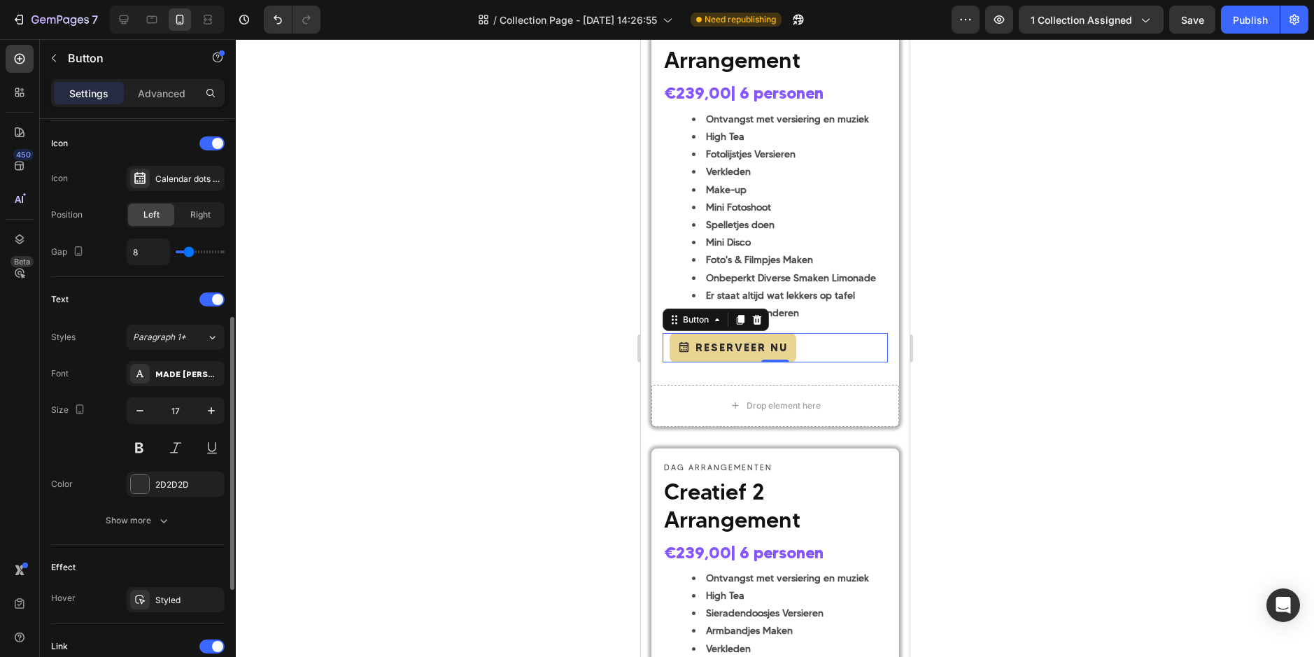
scroll to position [560, 0]
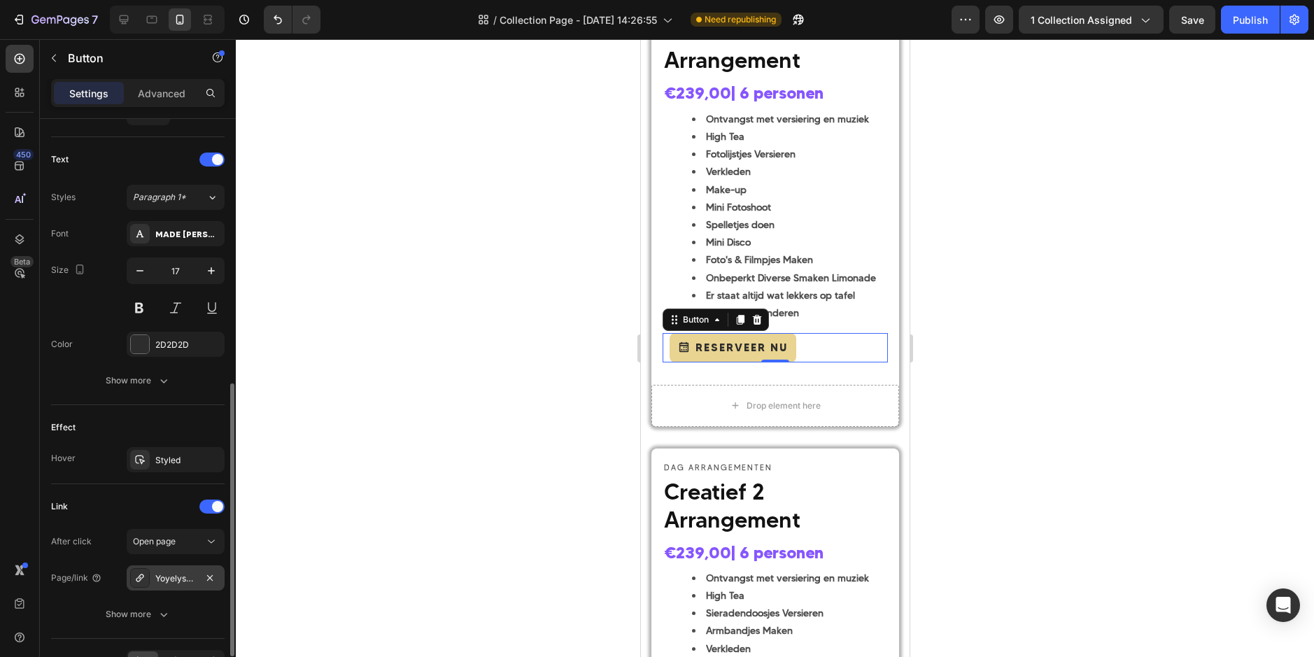
click at [167, 581] on div "Yoyelys-cocktail-arrangement" at bounding box center [175, 578] width 41 height 13
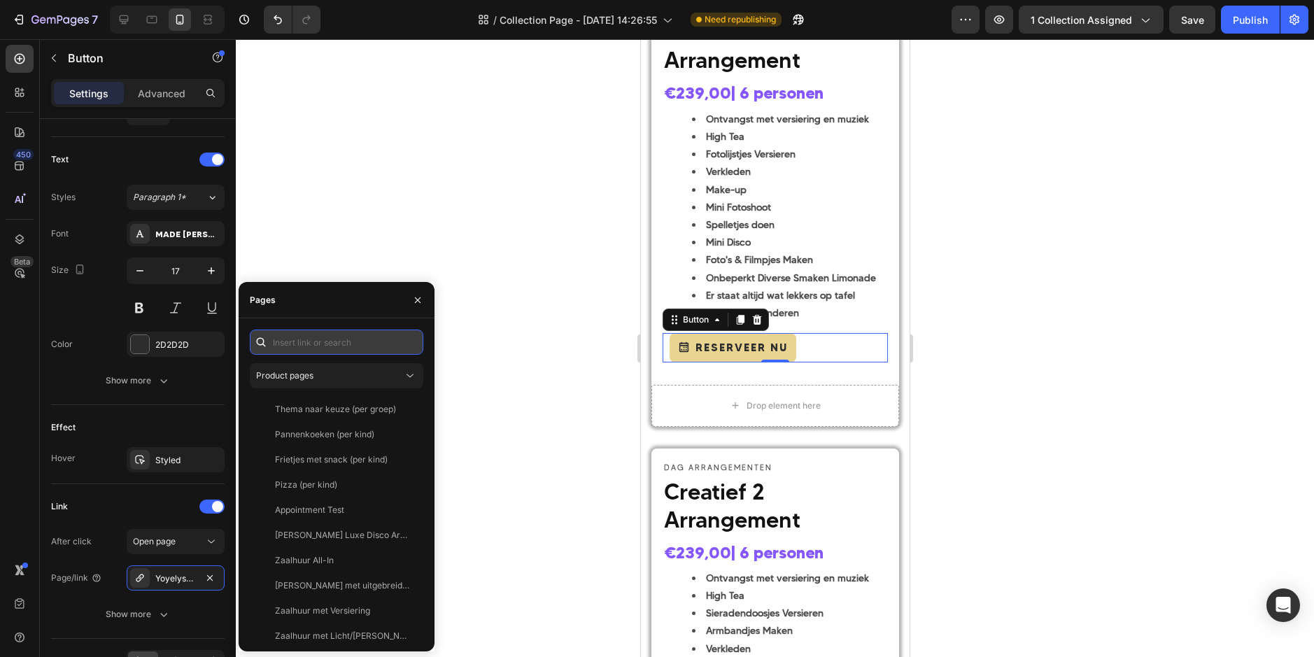
click at [337, 339] on input "text" at bounding box center [337, 342] width 174 height 25
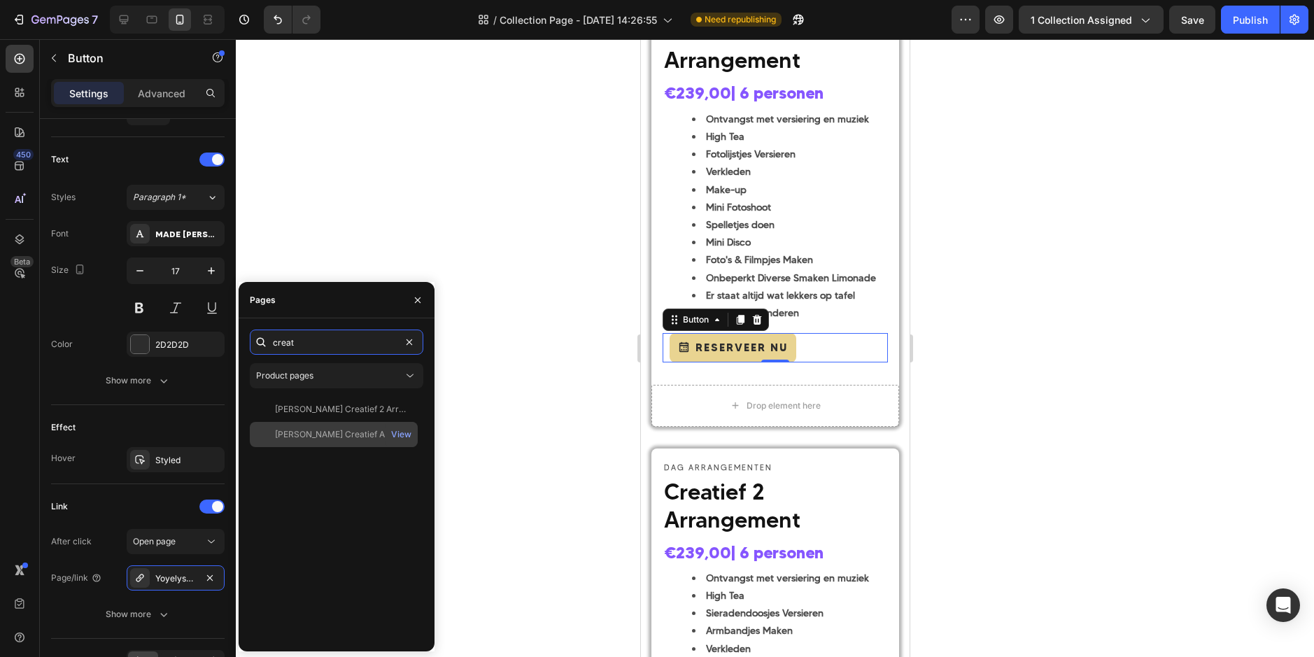
type input "creat"
click at [364, 437] on div "[PERSON_NAME]'s Creatief Arrangement (6 pers.)" at bounding box center [342, 434] width 134 height 13
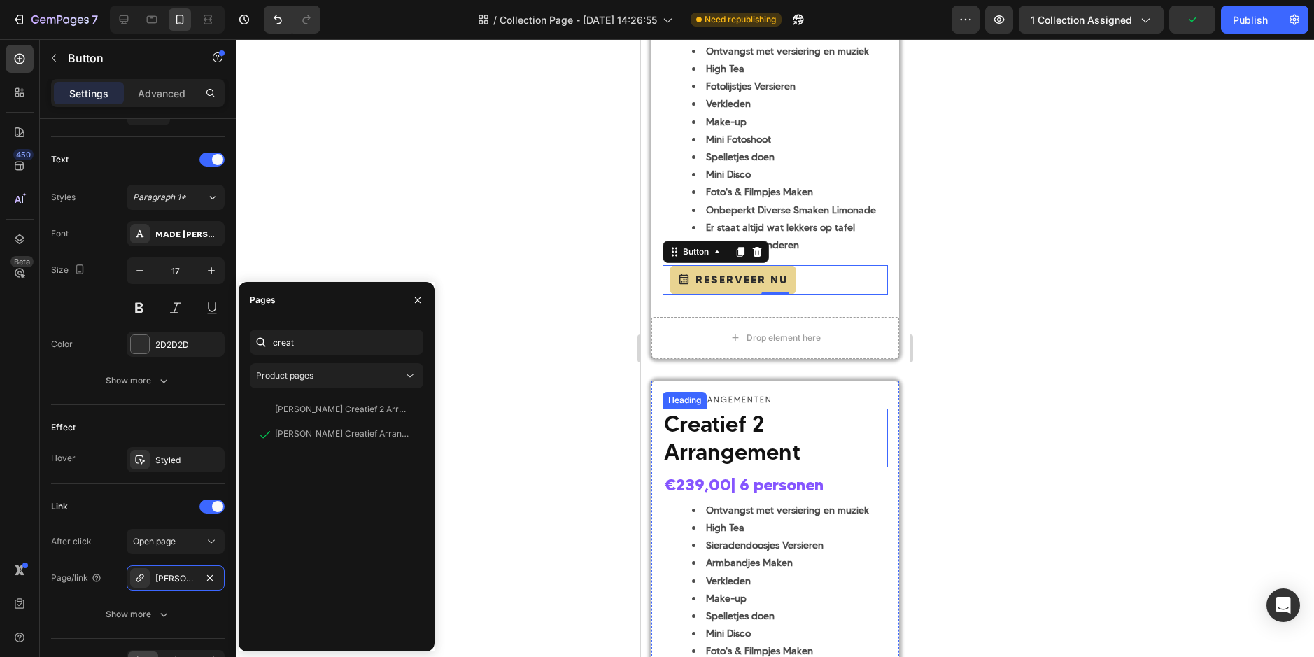
scroll to position [2444, 0]
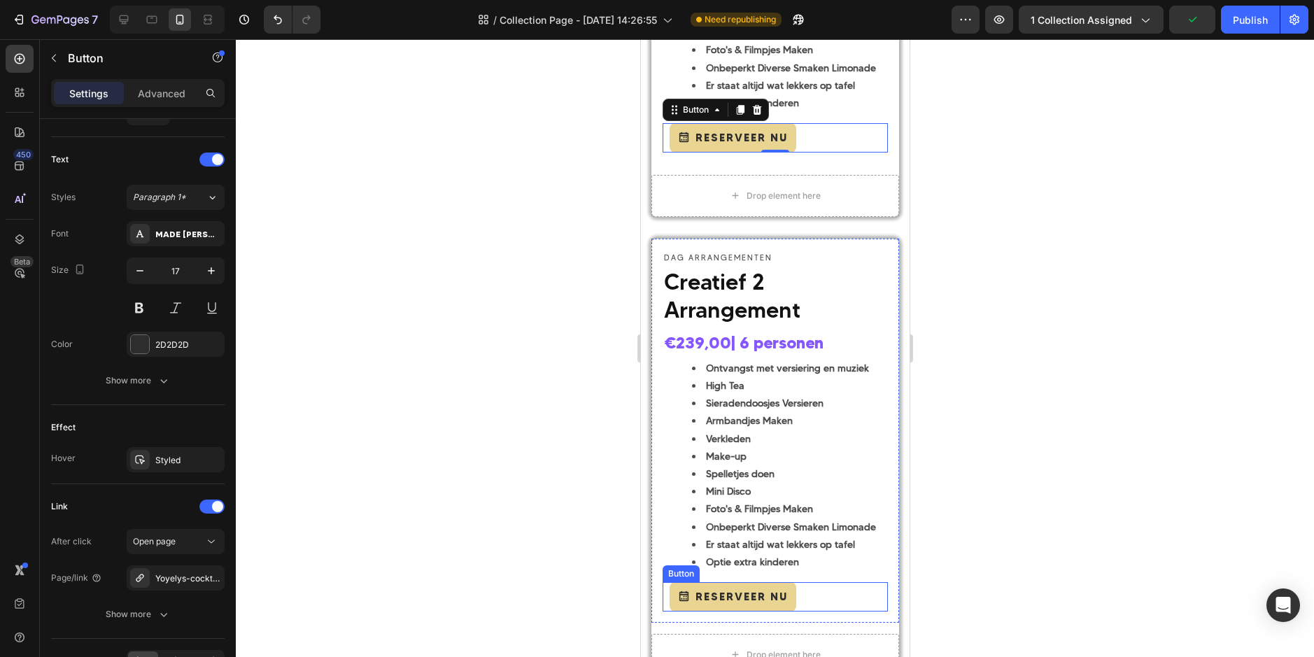
click at [821, 597] on div "Reserveer Nu Button" at bounding box center [774, 596] width 225 height 29
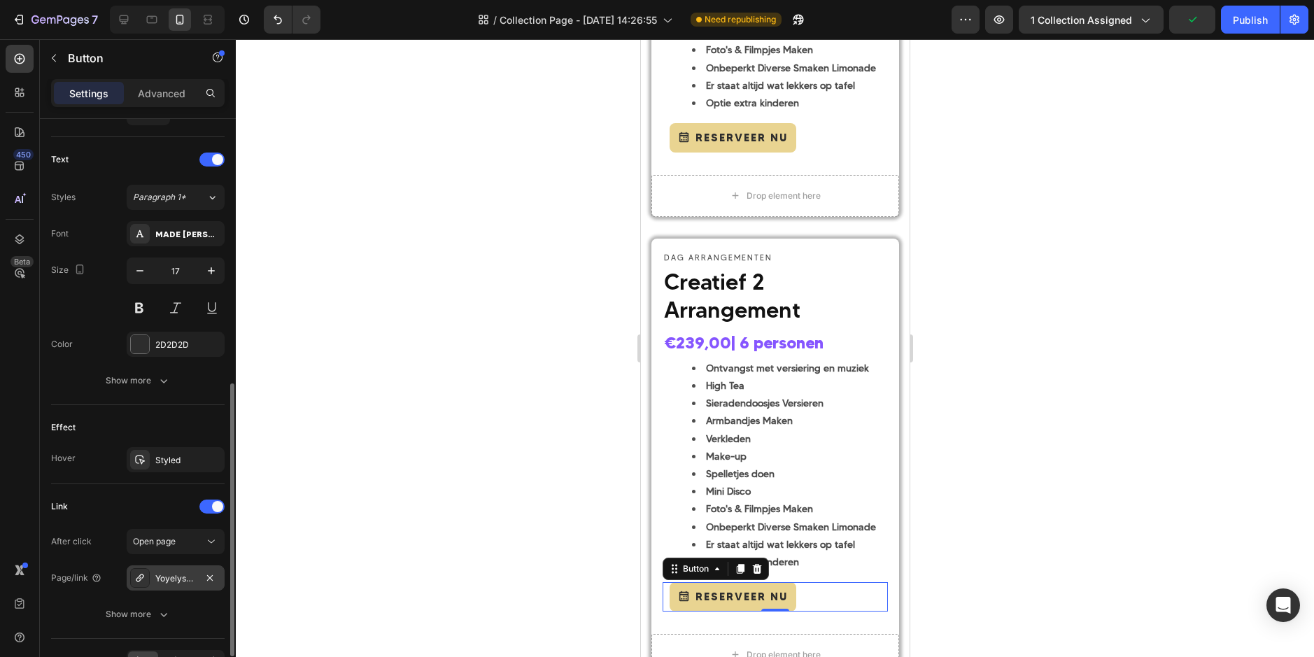
click at [179, 576] on div "Yoyelys-cocktail-arrangement" at bounding box center [175, 578] width 41 height 13
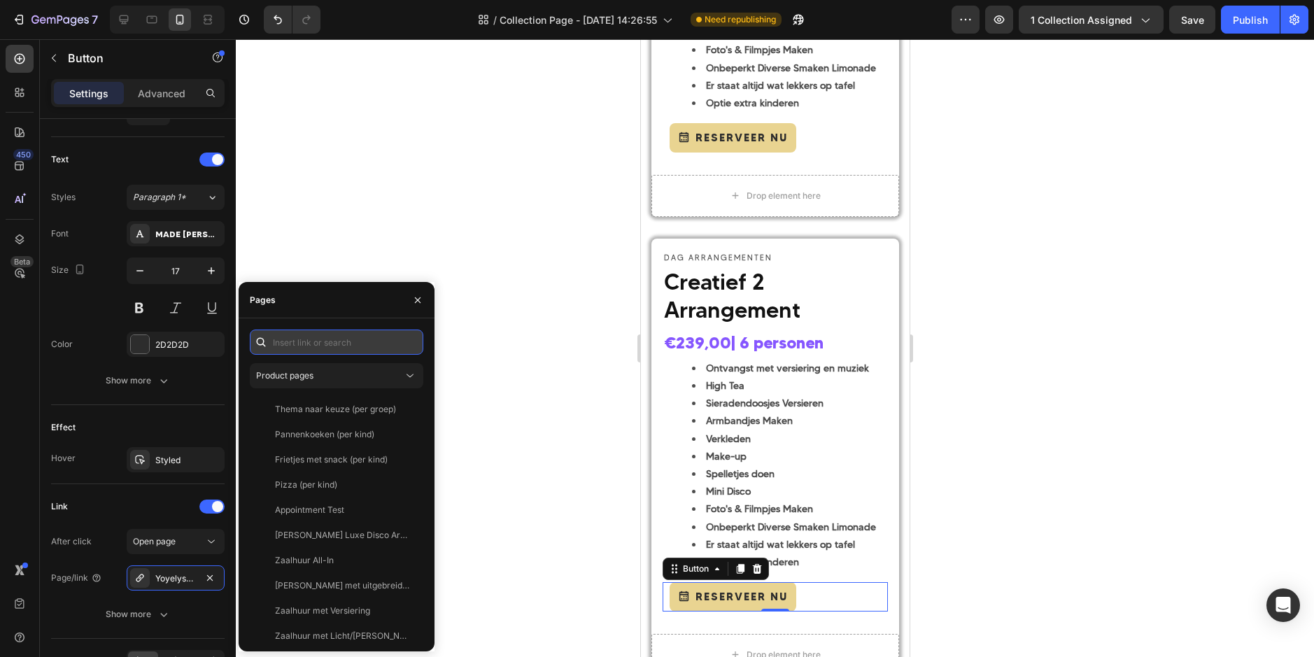
click at [309, 341] on input "text" at bounding box center [337, 342] width 174 height 25
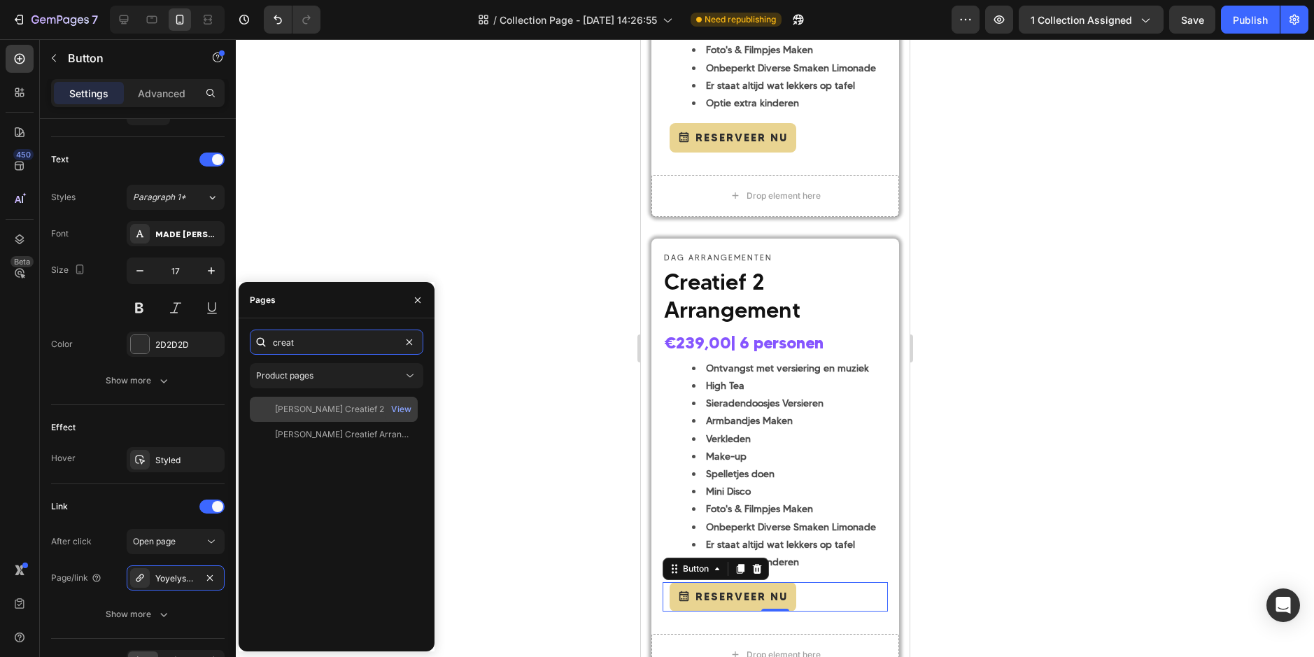
type input "creat"
click at [318, 410] on div "[PERSON_NAME]'s Creatief 2 Arrangement (6 pers.)" at bounding box center [342, 409] width 134 height 13
click at [557, 425] on div at bounding box center [775, 348] width 1078 height 618
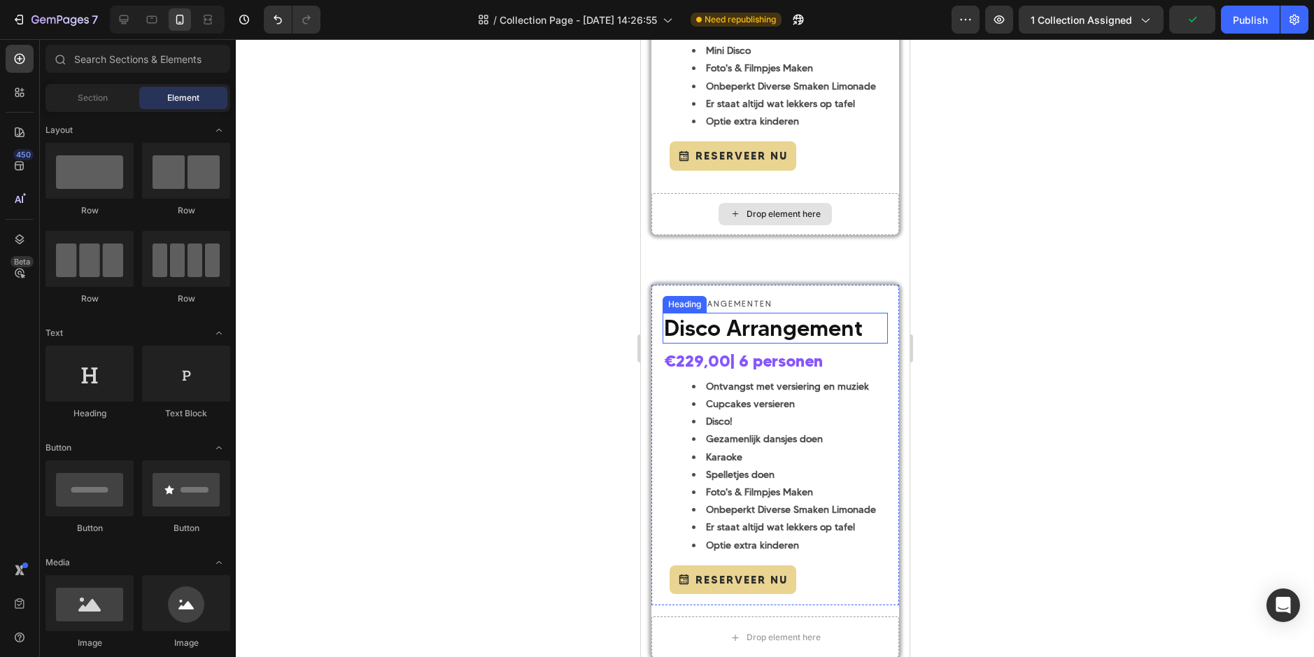
scroll to position [275, 0]
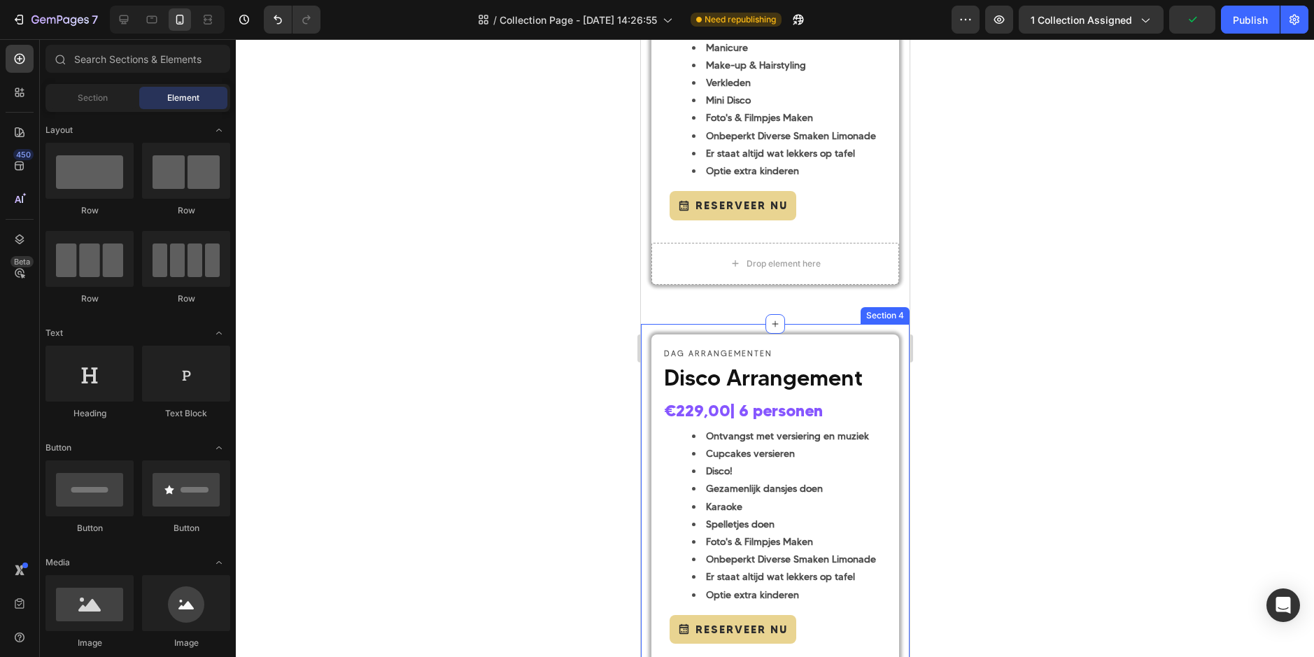
click at [791, 329] on div "DAG ARRANGEMENTEN Text Block Disco Arrangement Heading €229,00 | 6 personen Hea…" at bounding box center [774, 522] width 269 height 396
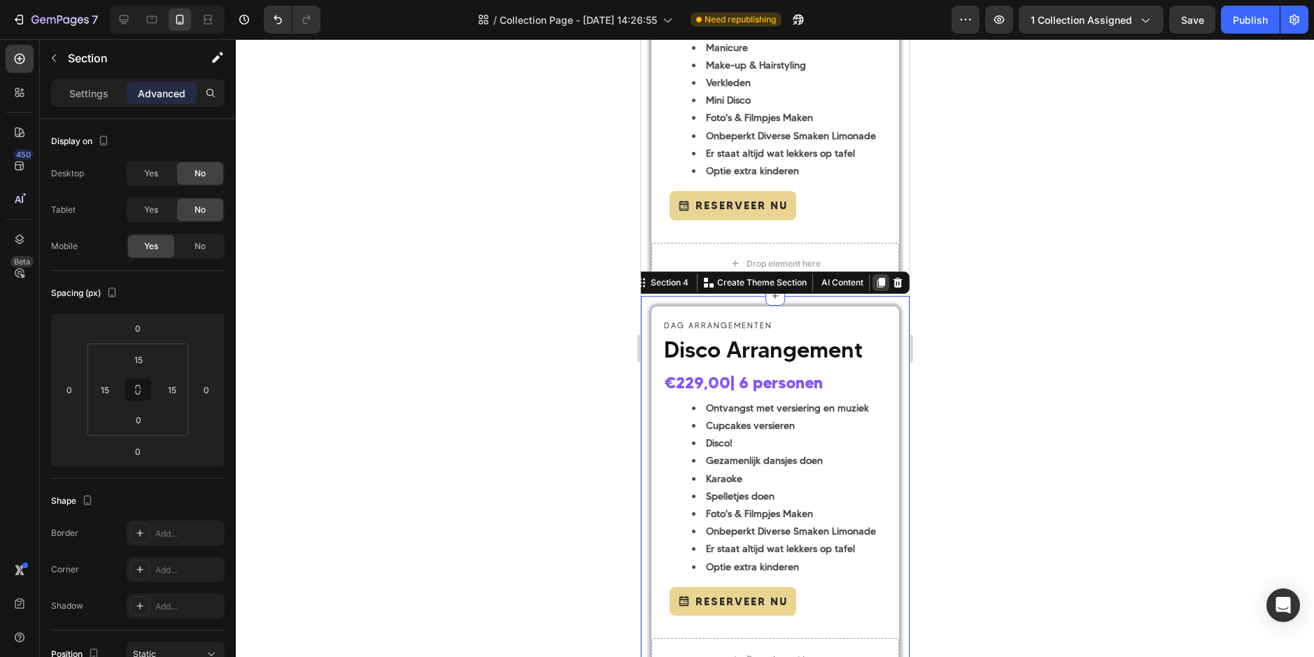
click at [877, 288] on icon at bounding box center [881, 283] width 8 height 10
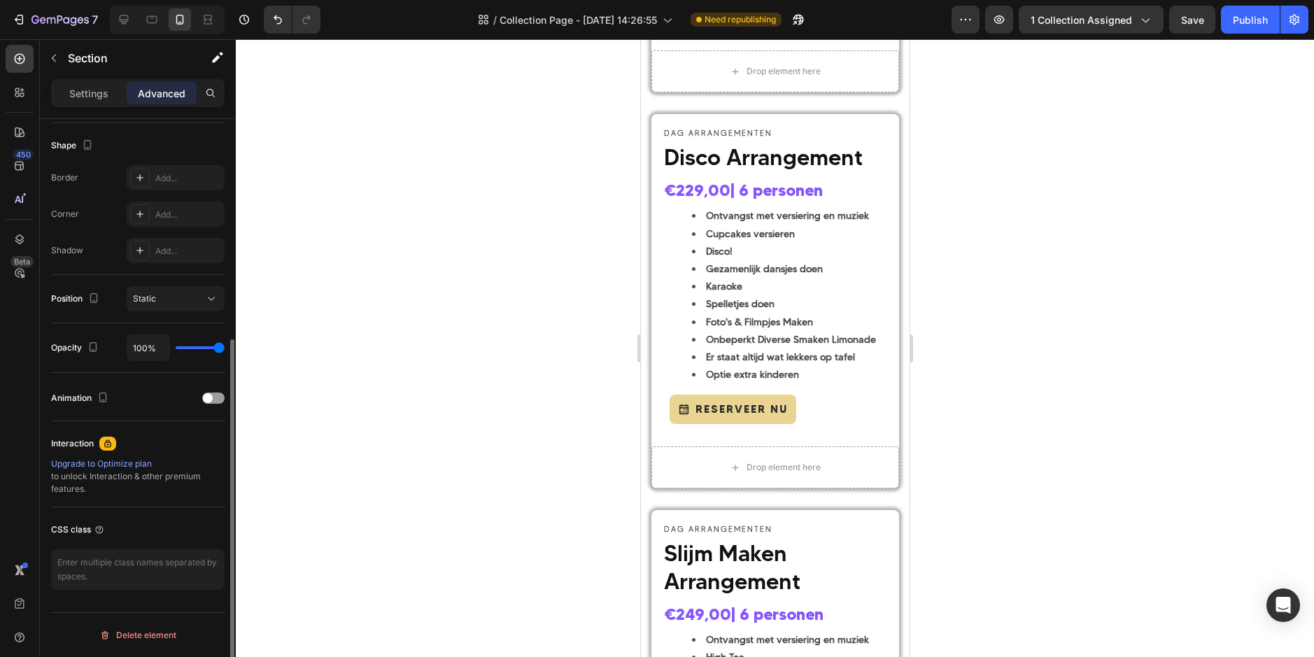
scroll to position [906, 0]
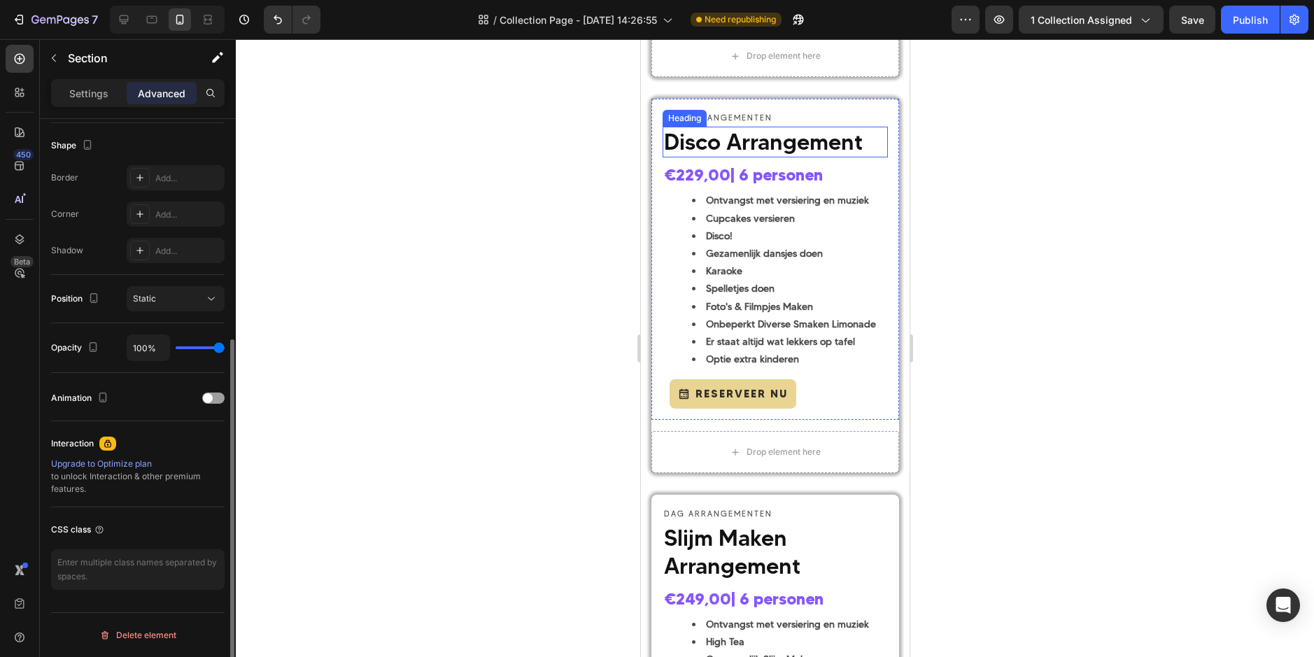
click at [702, 150] on span "Disco Arrangement" at bounding box center [762, 141] width 199 height 27
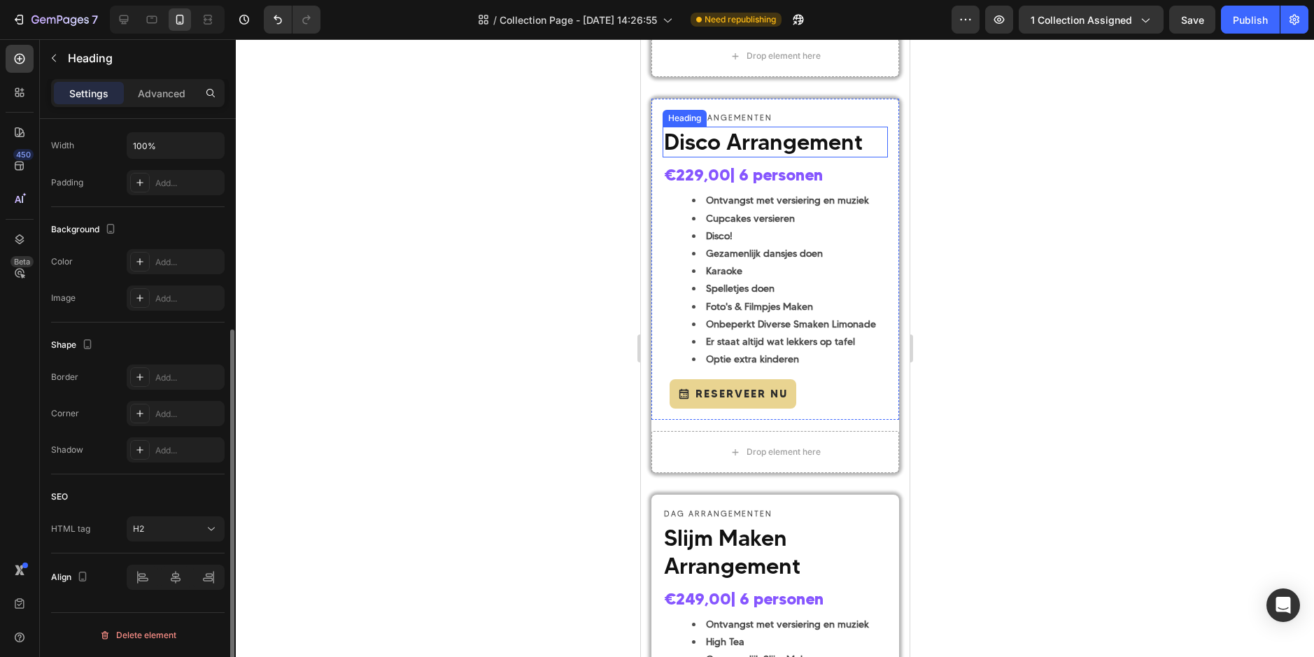
scroll to position [0, 0]
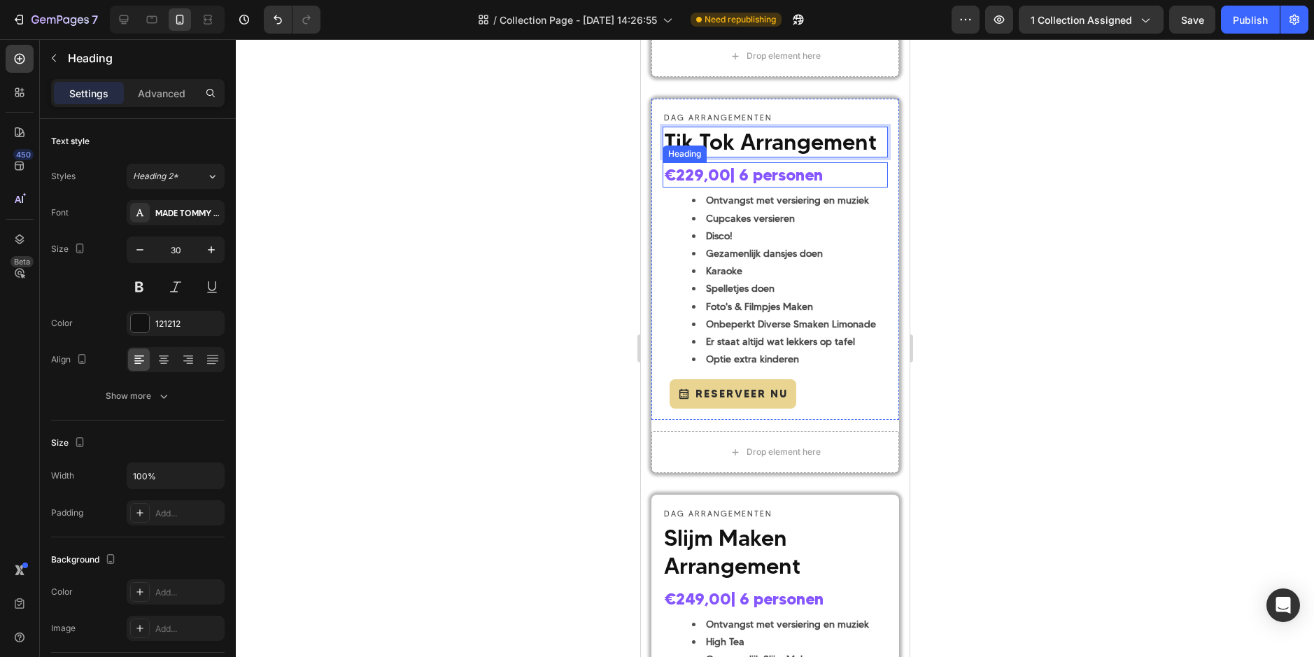
click at [695, 185] on strong "€229,00" at bounding box center [696, 175] width 66 height 20
click at [702, 185] on strong "€229,00" at bounding box center [696, 175] width 66 height 20
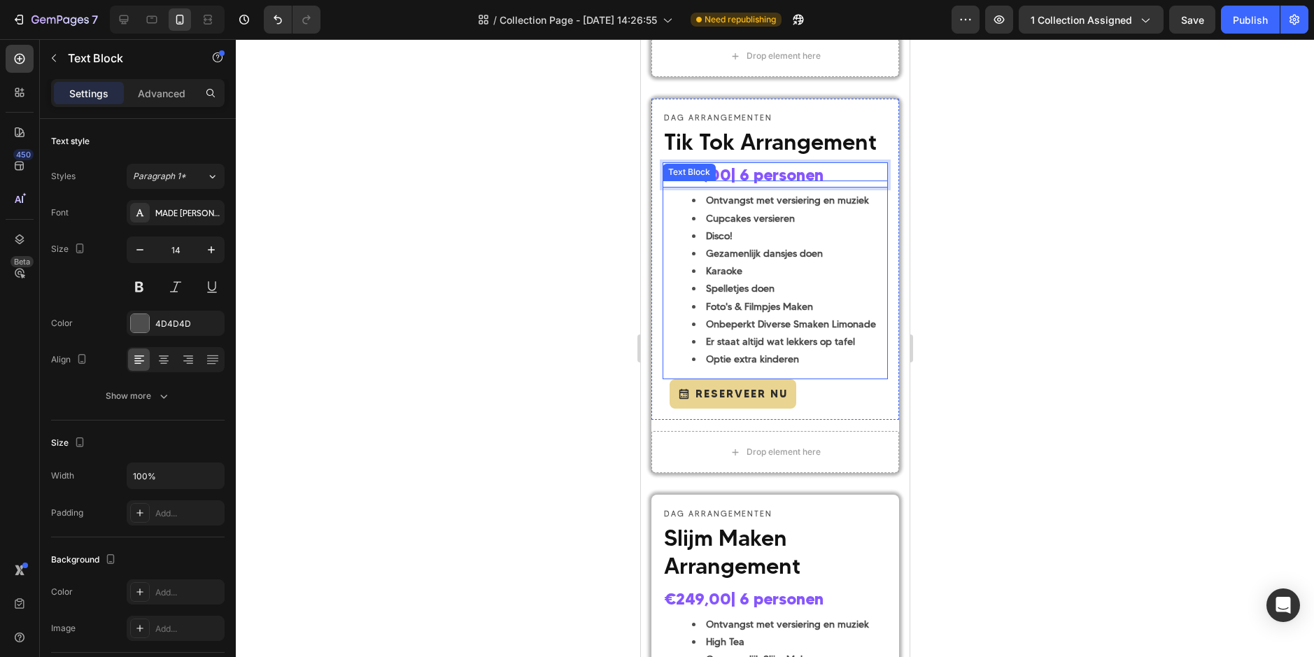
click at [778, 348] on strong "Er staat altijd wat lekkers op tafel" at bounding box center [779, 341] width 149 height 13
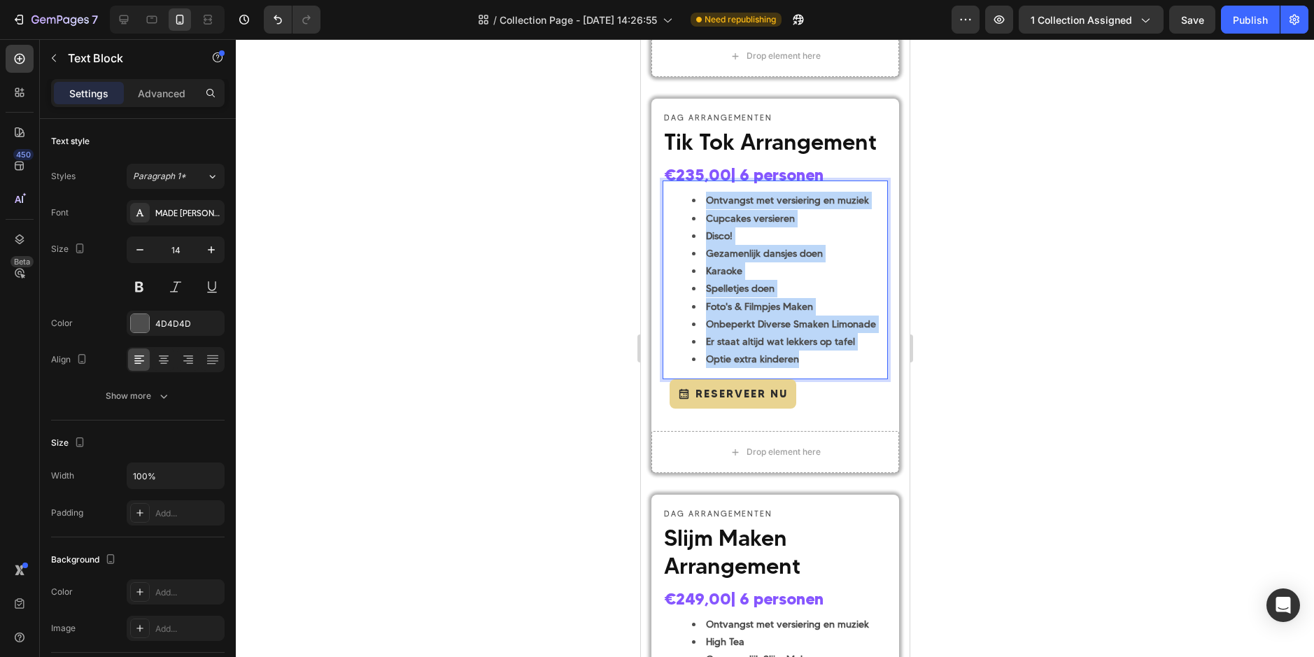
drag, startPoint x: 805, startPoint y: 384, endPoint x: 705, endPoint y: 229, distance: 184.4
click at [705, 229] on ul "Ontvangst met versiering en muziek Cupcakes versieren Disco! Gezamenlijk dansje…" at bounding box center [774, 280] width 222 height 176
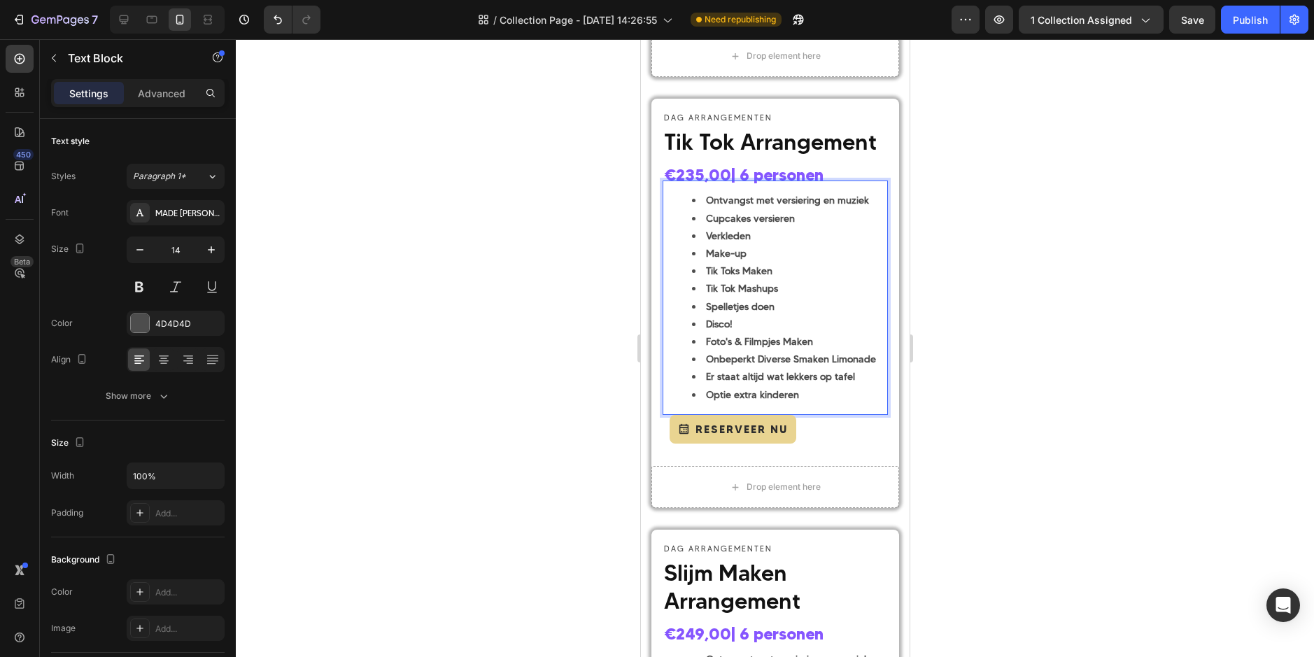
click at [1018, 315] on div at bounding box center [775, 348] width 1078 height 618
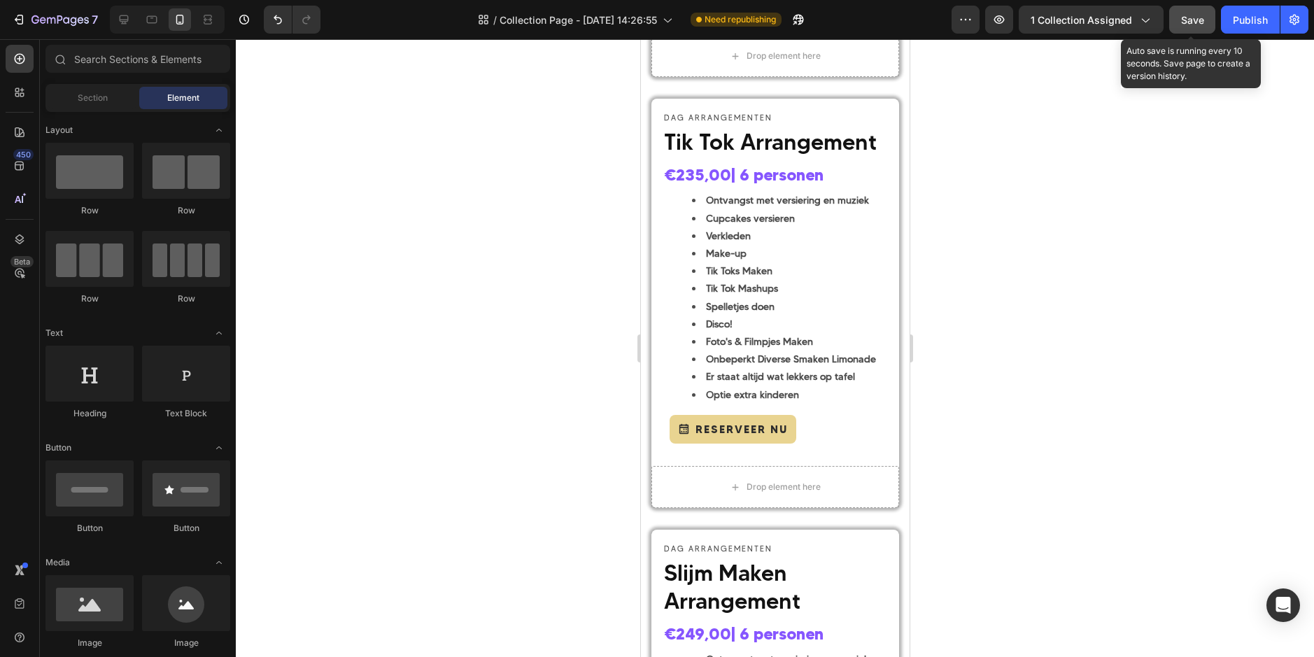
click at [1187, 25] on span "Save" at bounding box center [1192, 20] width 23 height 12
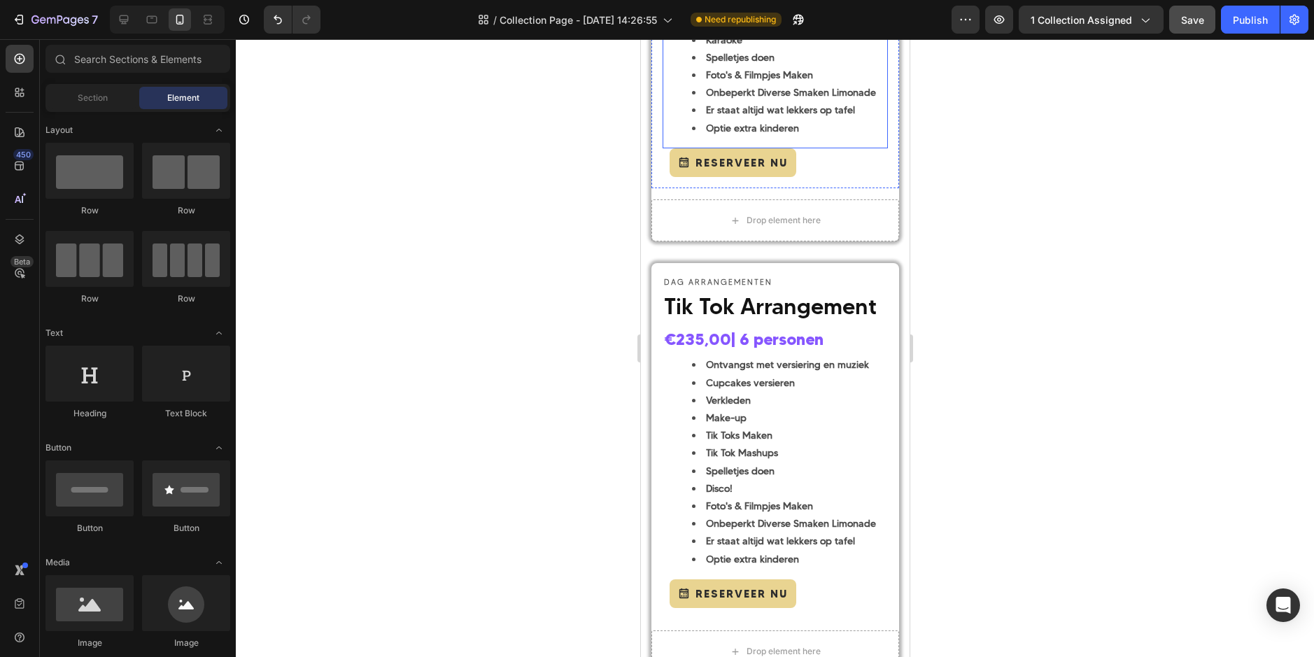
scroll to position [906, 0]
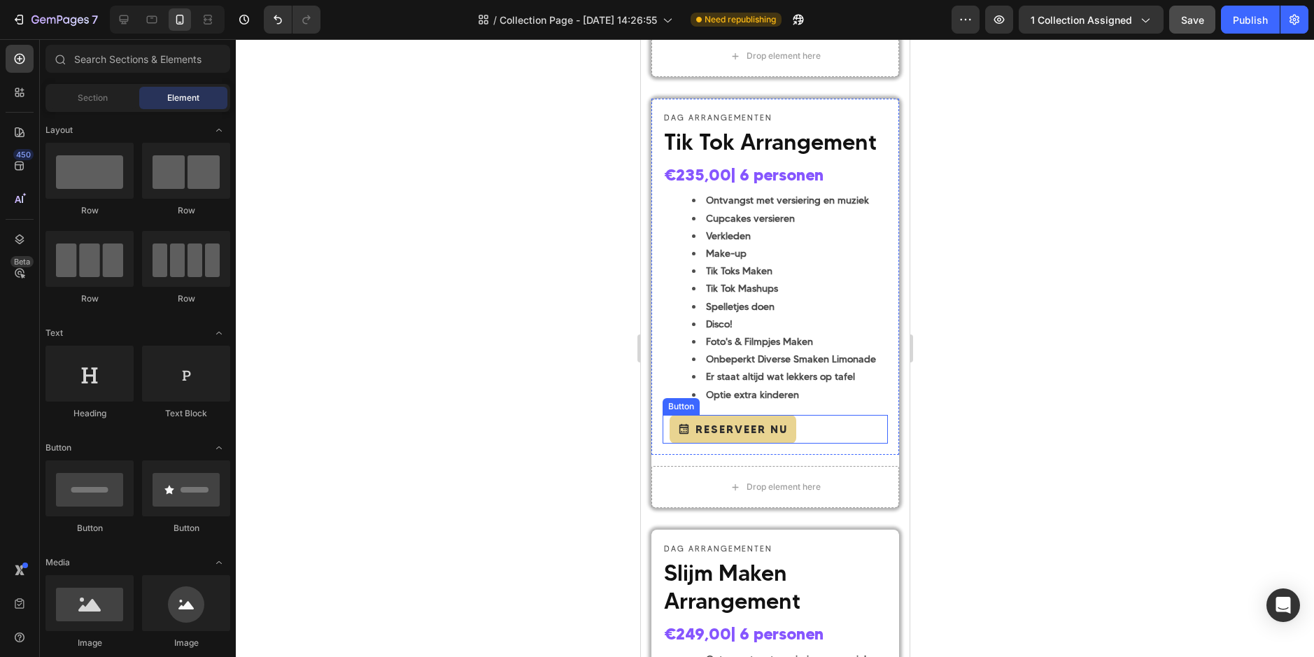
click at [805, 444] on div "Reserveer Nu Button" at bounding box center [774, 429] width 225 height 29
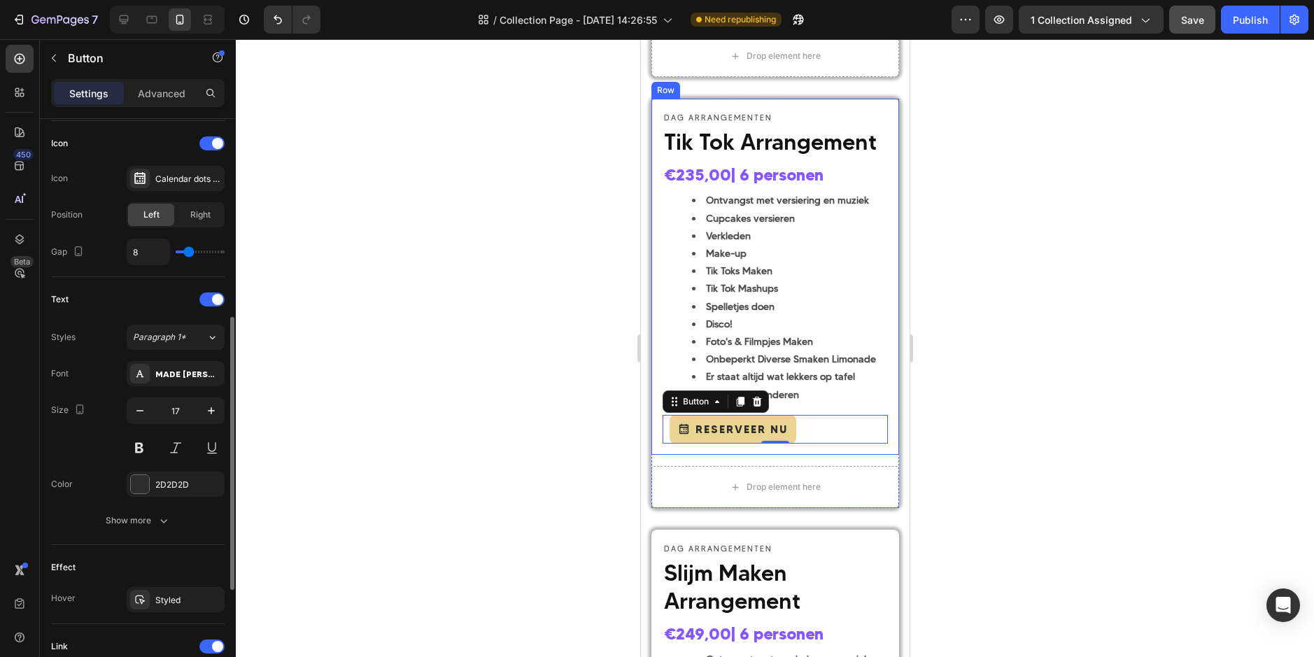
scroll to position [630, 0]
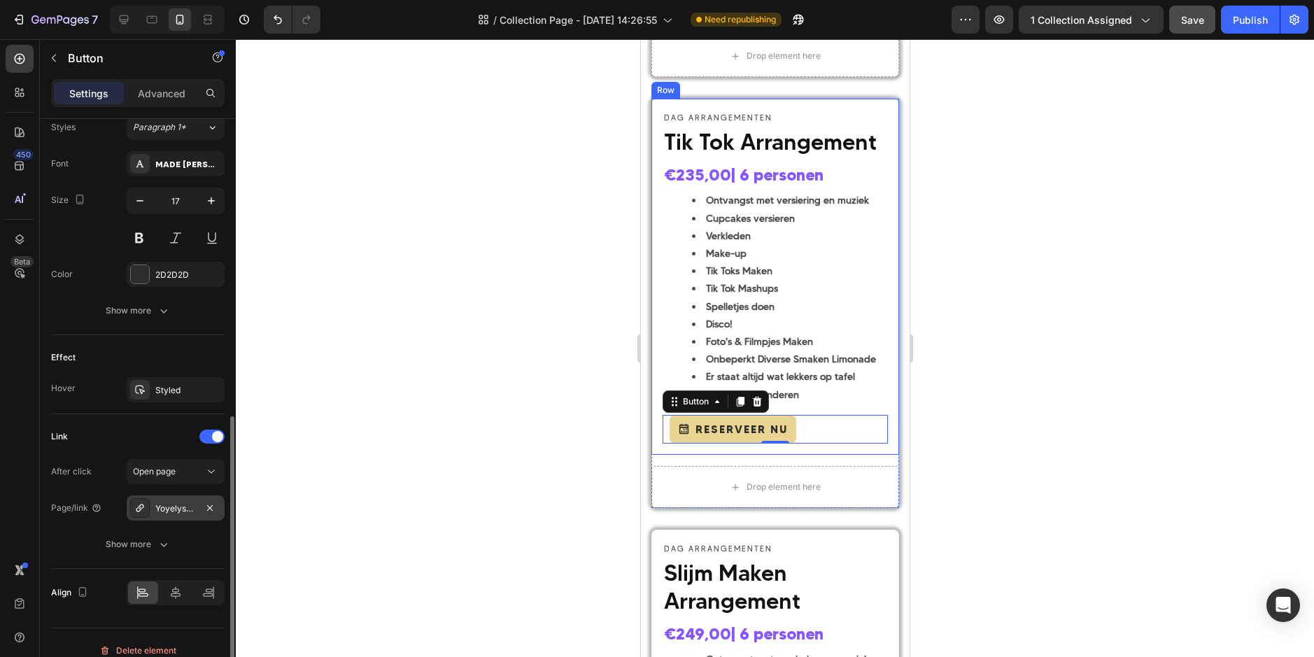
click at [173, 510] on div "Yoyelys-disco-arrangement-jongens-meisjes-6-pers" at bounding box center [175, 508] width 41 height 13
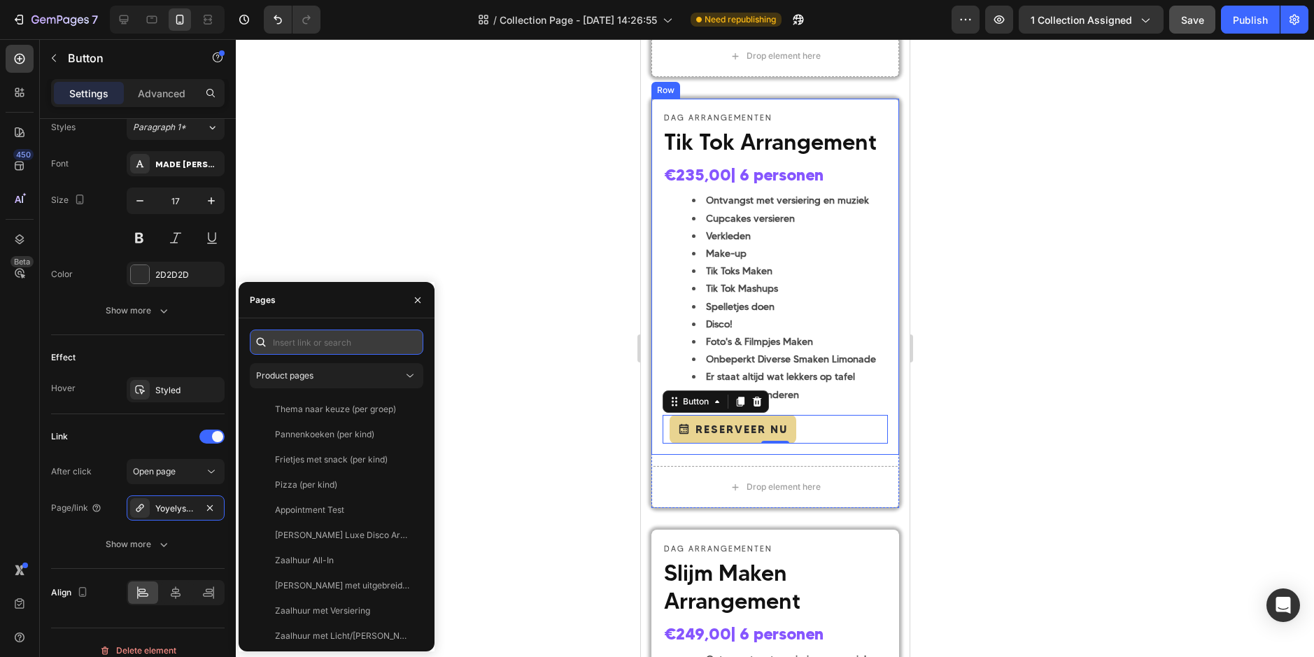
click at [313, 345] on input "text" at bounding box center [337, 342] width 174 height 25
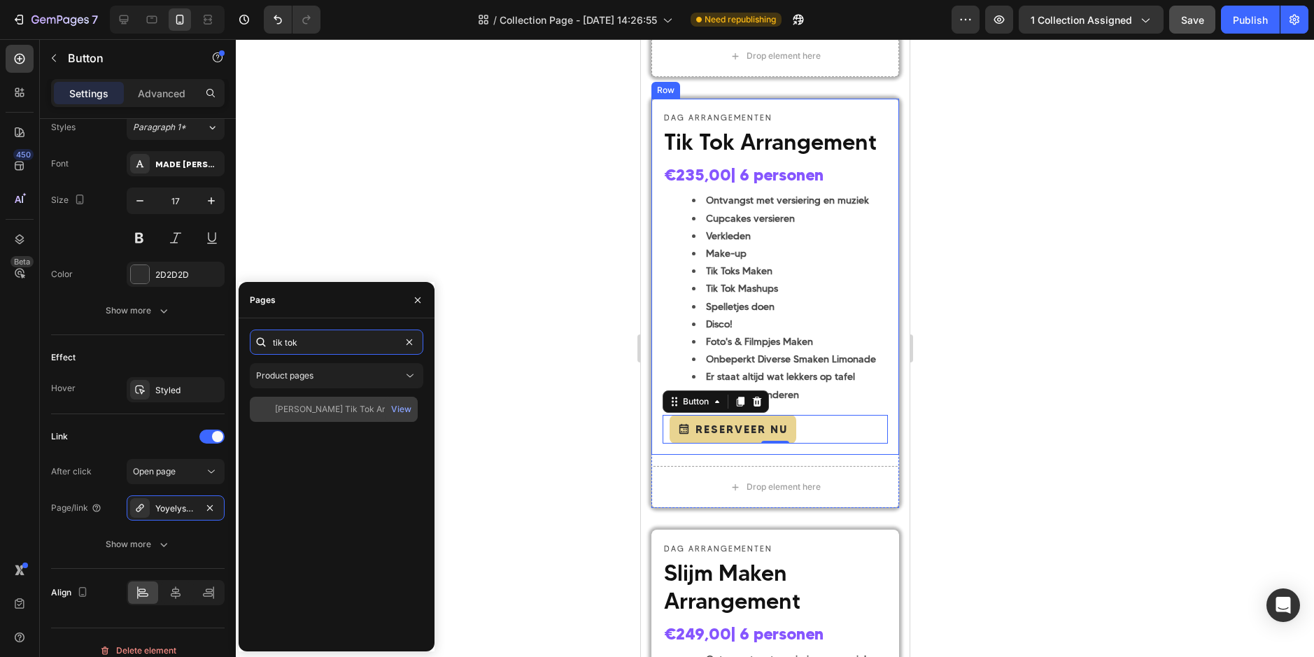
type input "tik tok"
click at [335, 416] on div "Yoyely's Tik Tok Arrangement (6 pers.) View" at bounding box center [334, 409] width 168 height 25
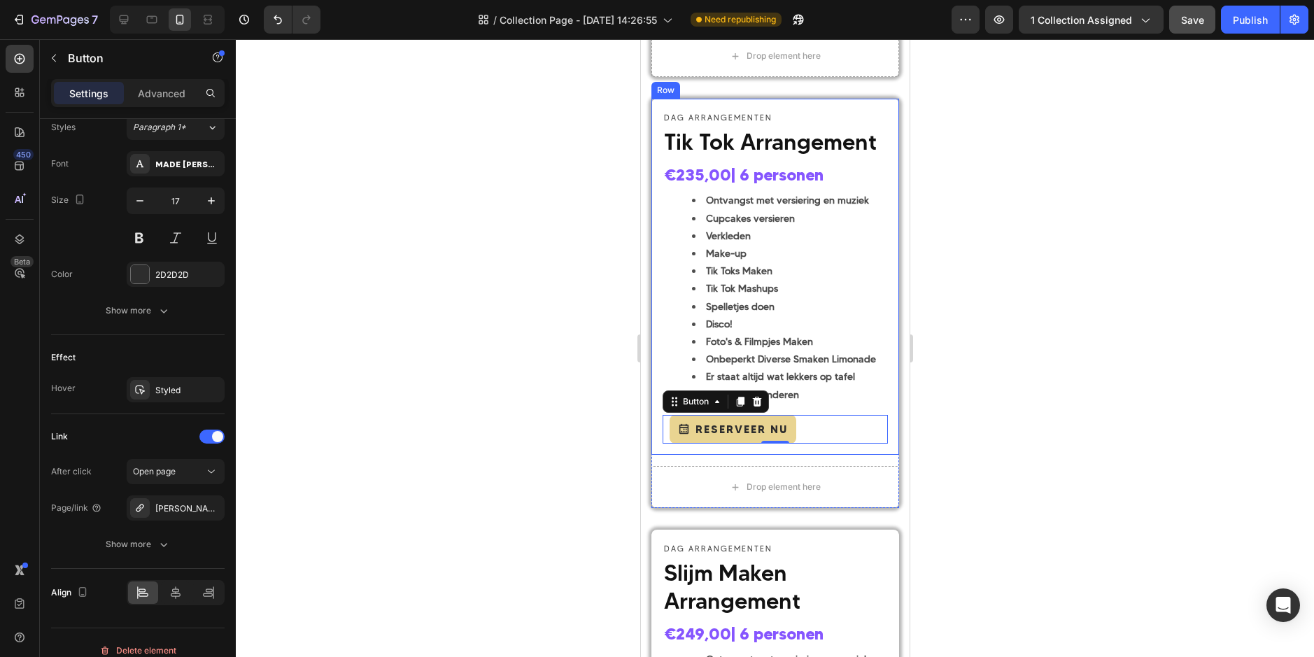
click at [513, 406] on div at bounding box center [775, 348] width 1078 height 618
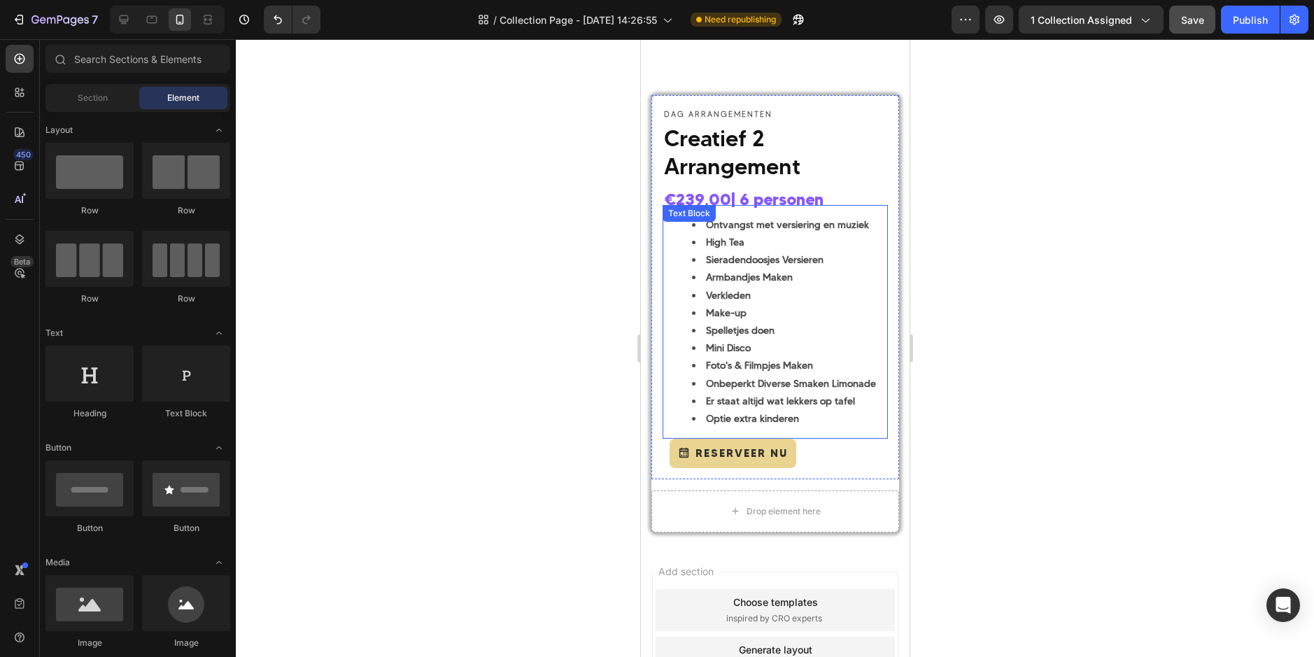
scroll to position [2950, 0]
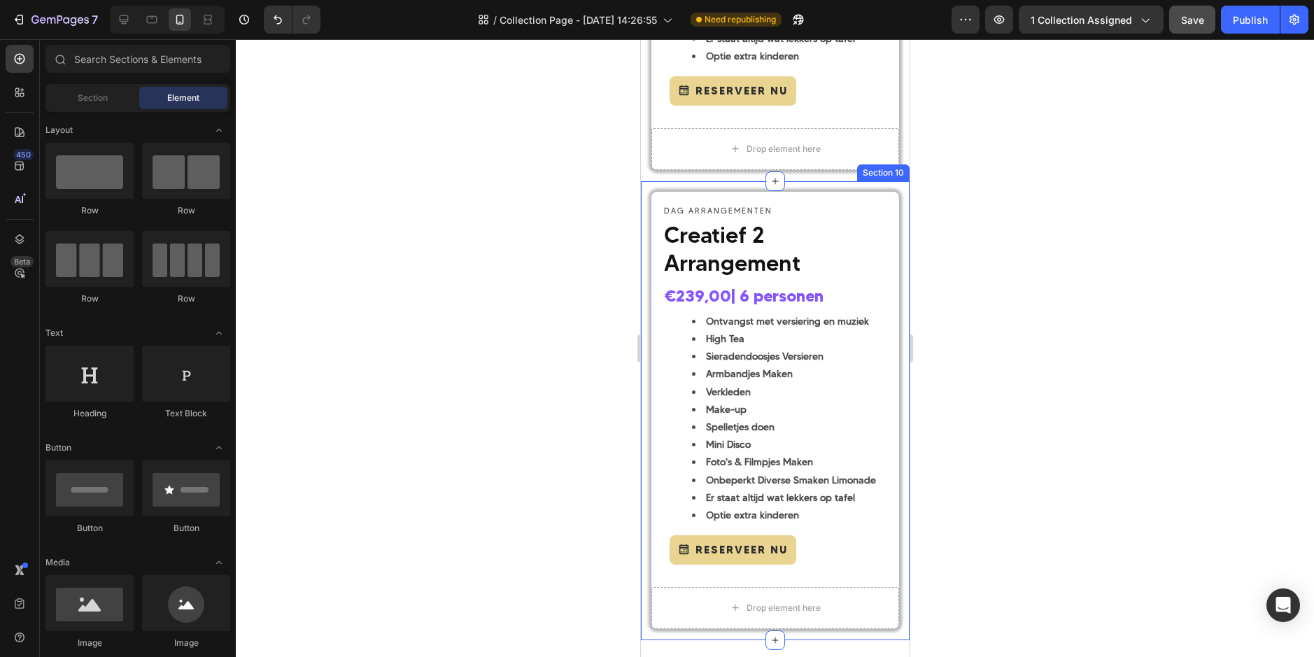
click at [790, 185] on div "DAG ARRANGEMENTEN Text Block Creatief 2 Arrangement Heading €239,00 | 6 persone…" at bounding box center [774, 410] width 269 height 459
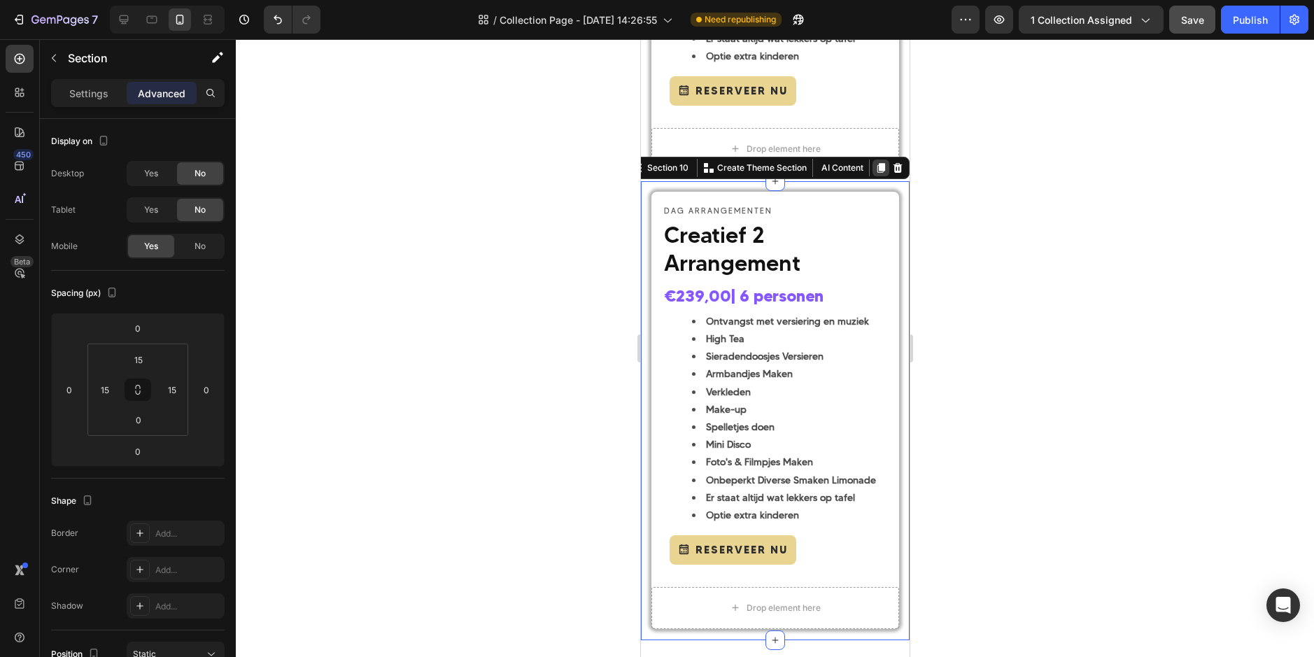
click at [872, 161] on div at bounding box center [880, 168] width 17 height 17
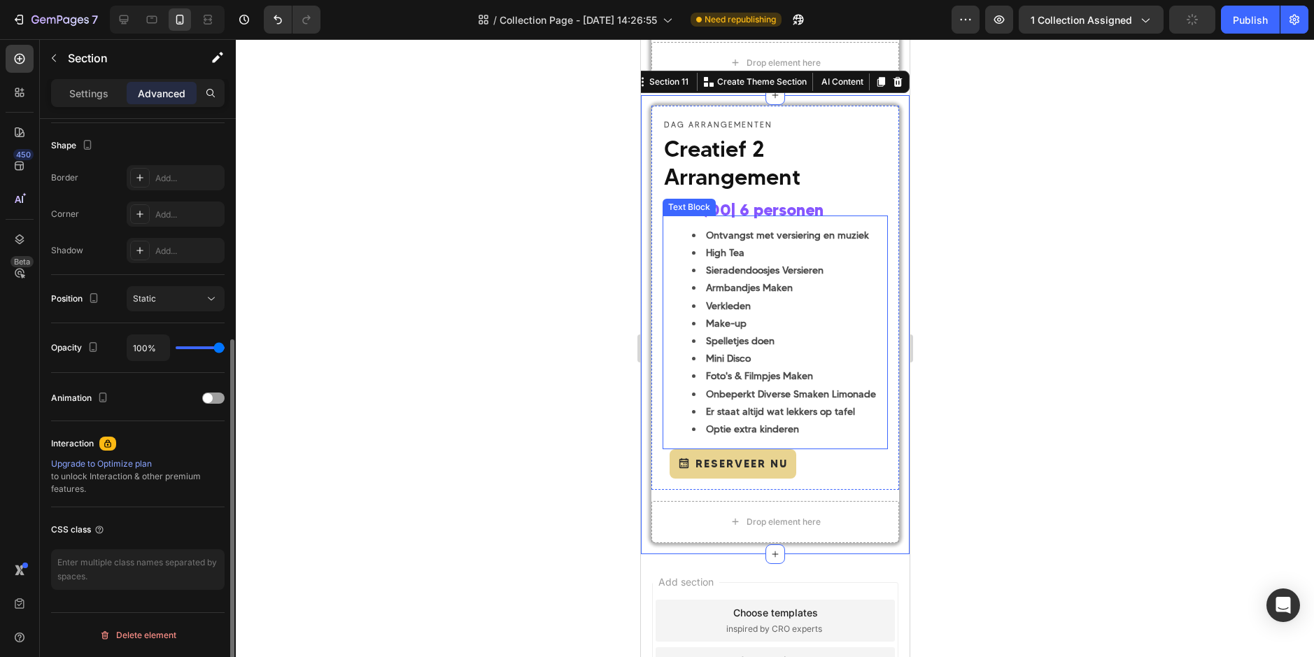
scroll to position [3502, 0]
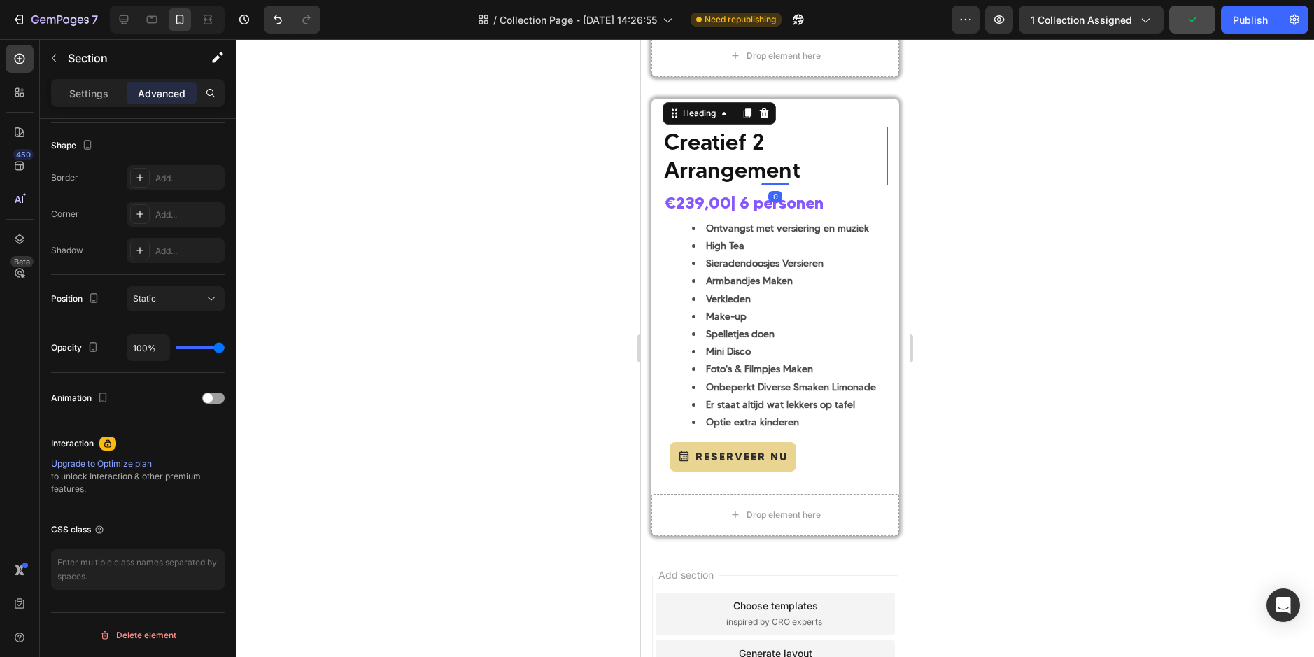
click at [739, 136] on span "Creatief 2 Arrangement" at bounding box center [731, 155] width 136 height 55
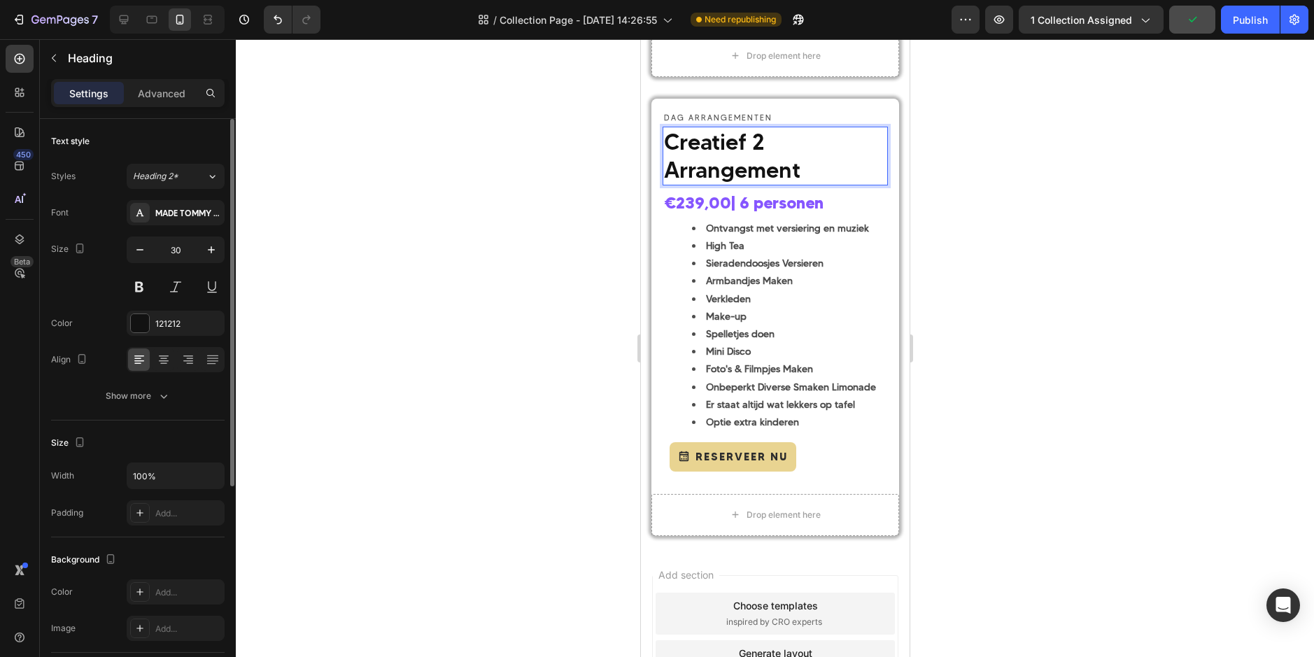
click at [760, 140] on span "Creatief 2 Arrangement" at bounding box center [731, 155] width 136 height 55
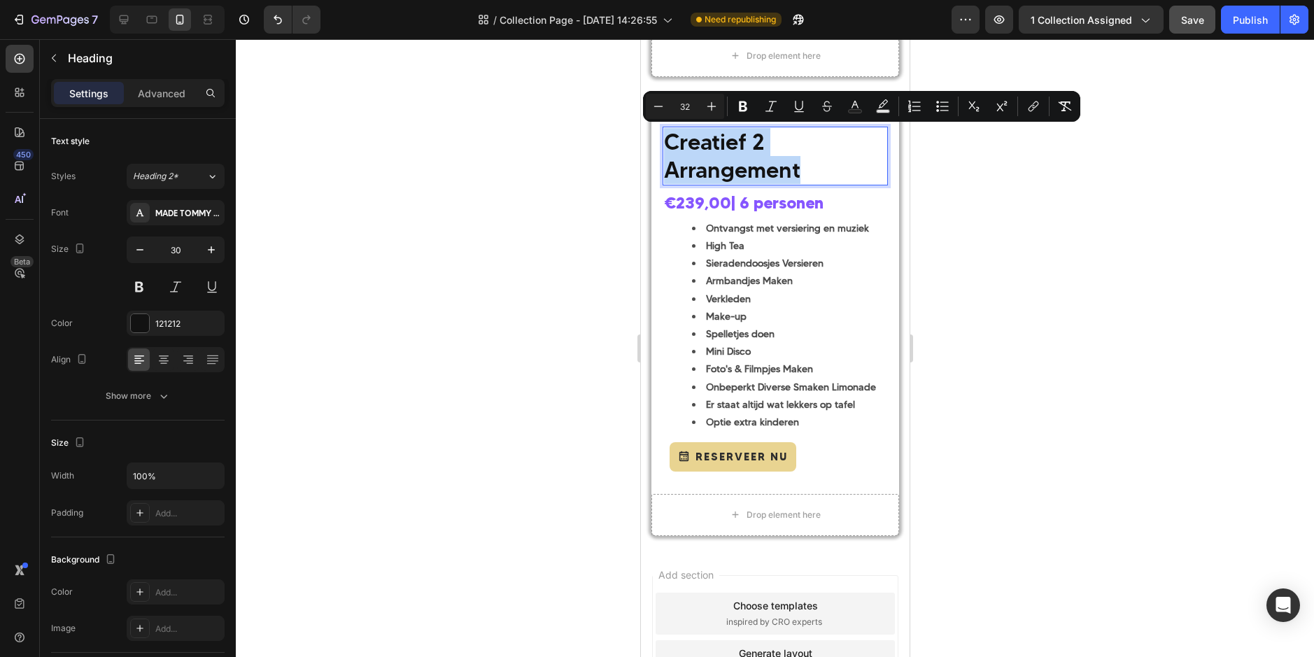
click at [740, 146] on span "Creatief 2 Arrangement" at bounding box center [731, 155] width 136 height 55
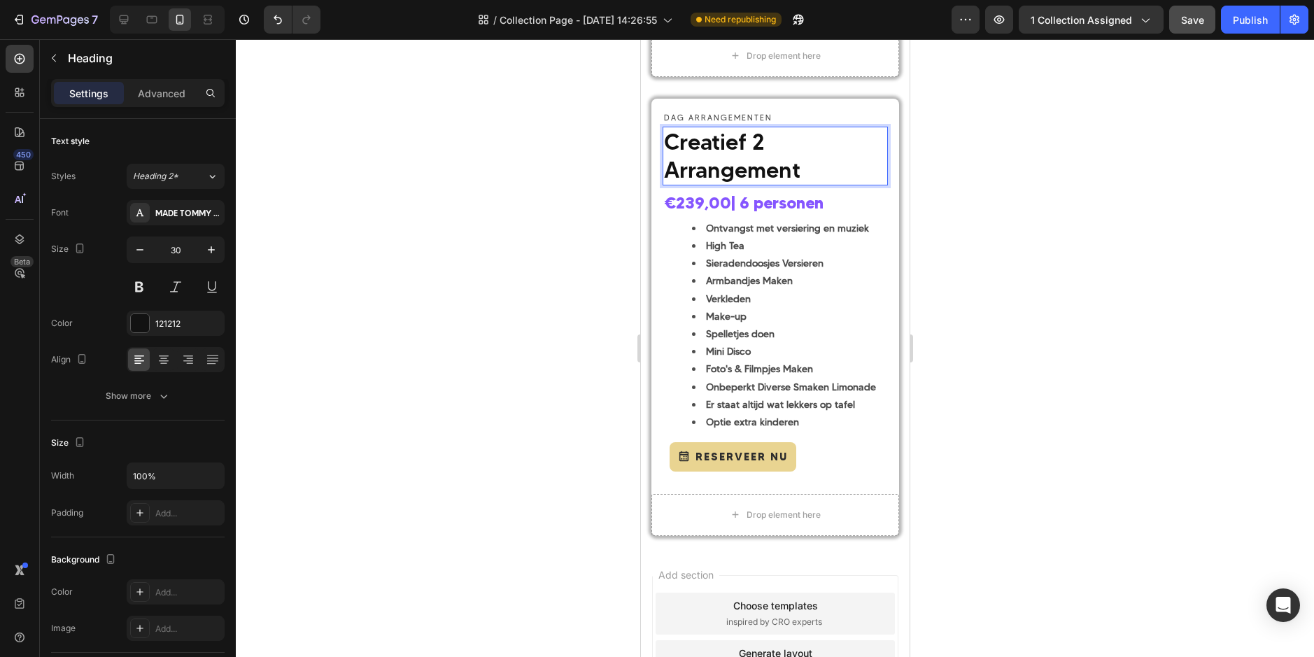
click at [779, 139] on p "Creatief 2 Arrangement" at bounding box center [774, 156] width 222 height 56
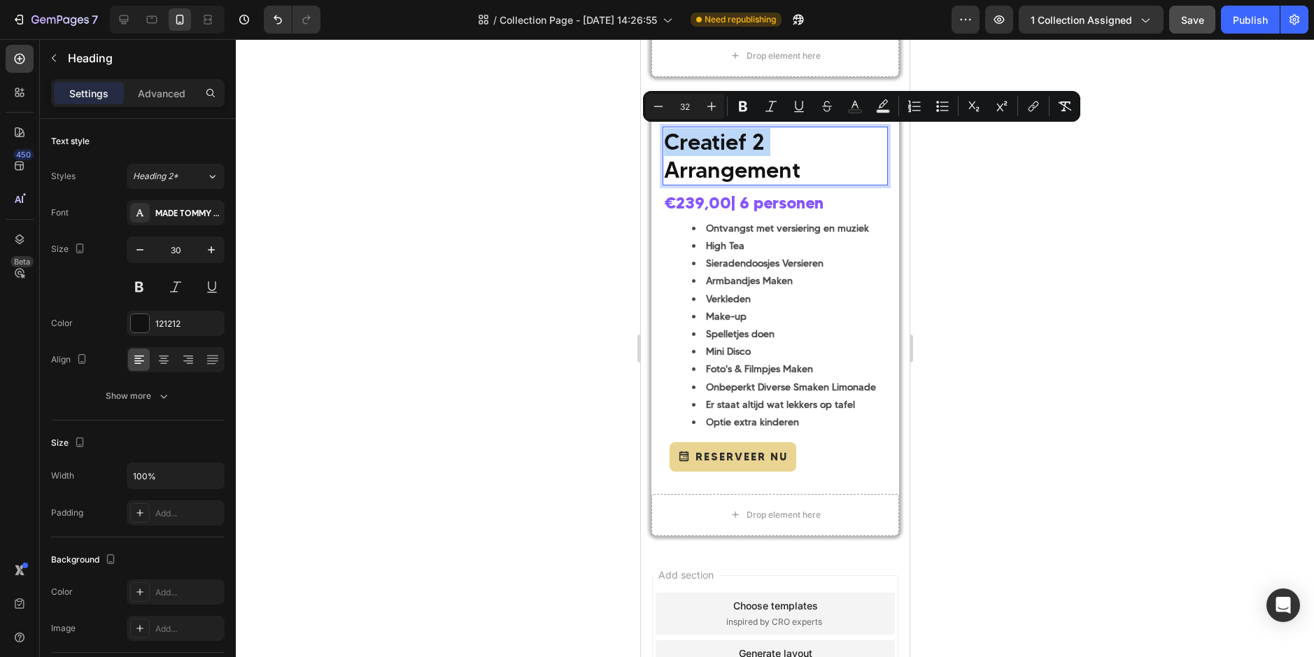
drag, startPoint x: 772, startPoint y: 139, endPoint x: 677, endPoint y: 137, distance: 95.9
click at [677, 137] on p "Creatief 2 Arrangement" at bounding box center [774, 156] width 222 height 56
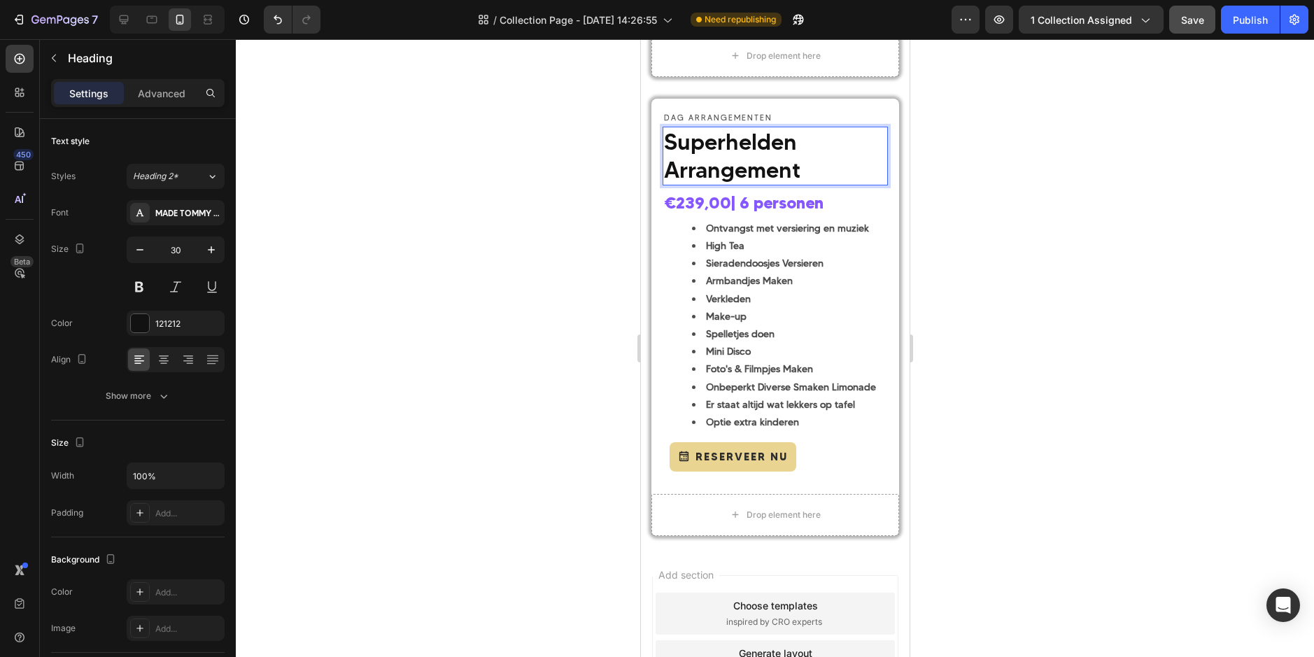
click at [1155, 190] on div at bounding box center [775, 348] width 1078 height 618
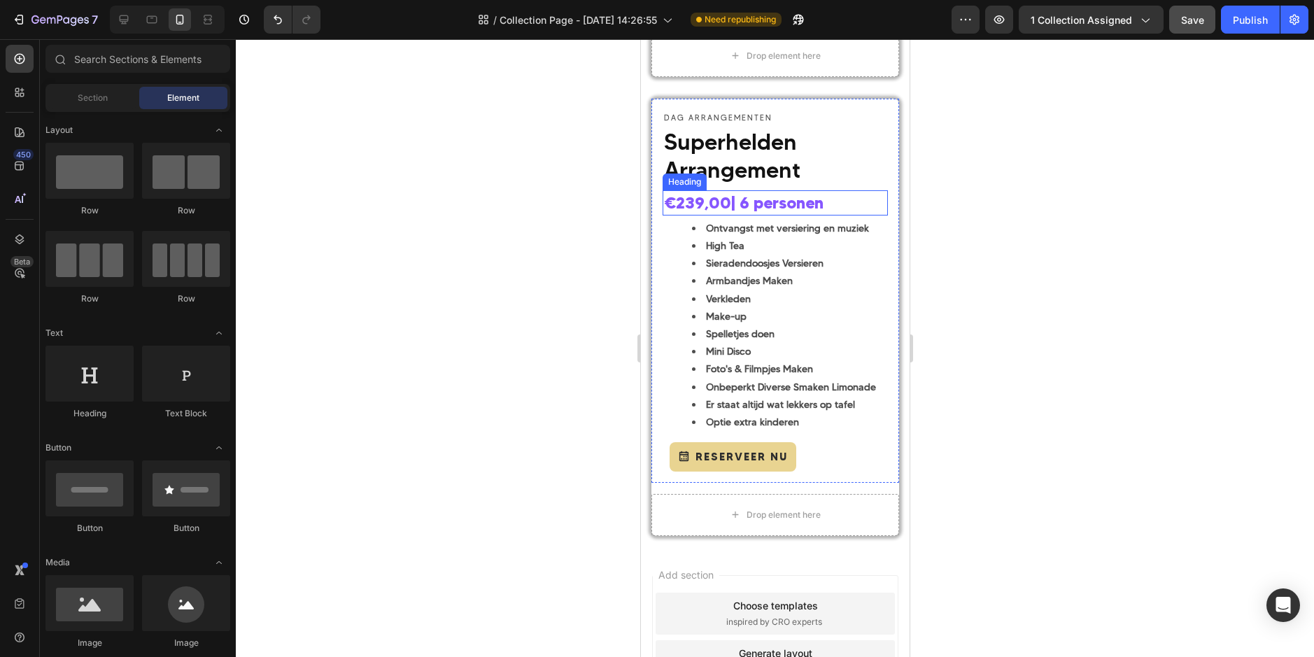
click at [702, 197] on strong "€239,00" at bounding box center [696, 203] width 67 height 20
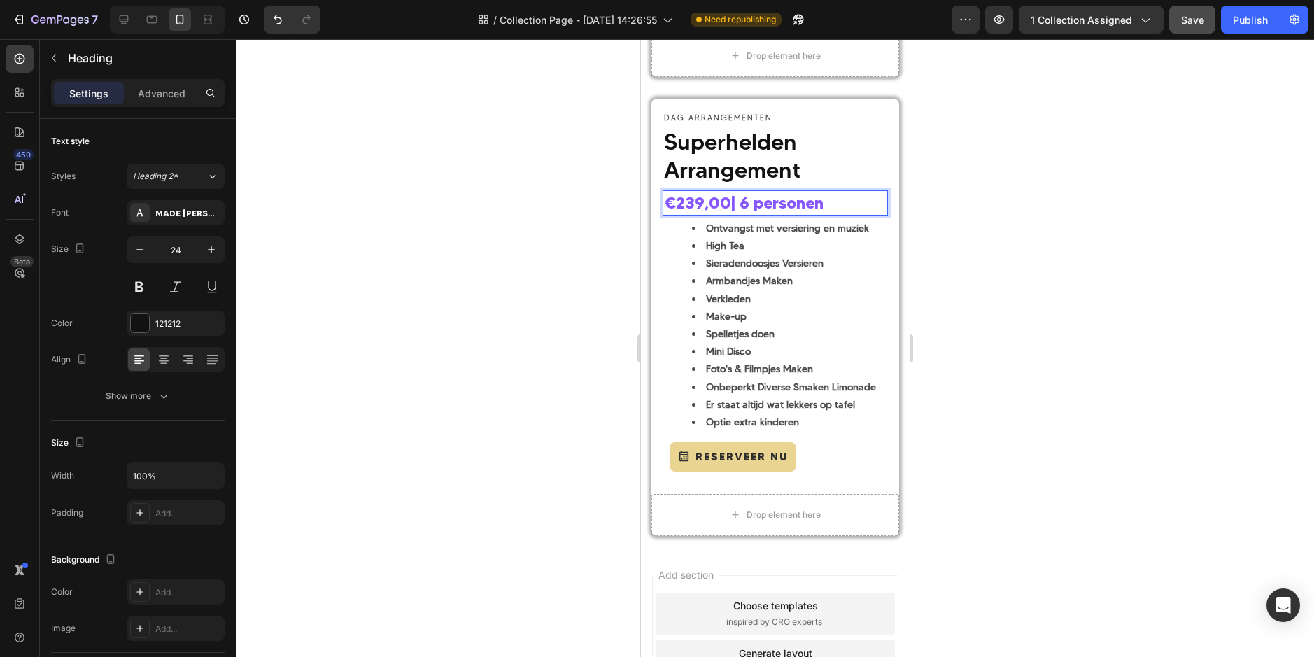
click at [699, 201] on strong "€239,00" at bounding box center [696, 203] width 67 height 20
click at [947, 265] on div at bounding box center [775, 348] width 1078 height 618
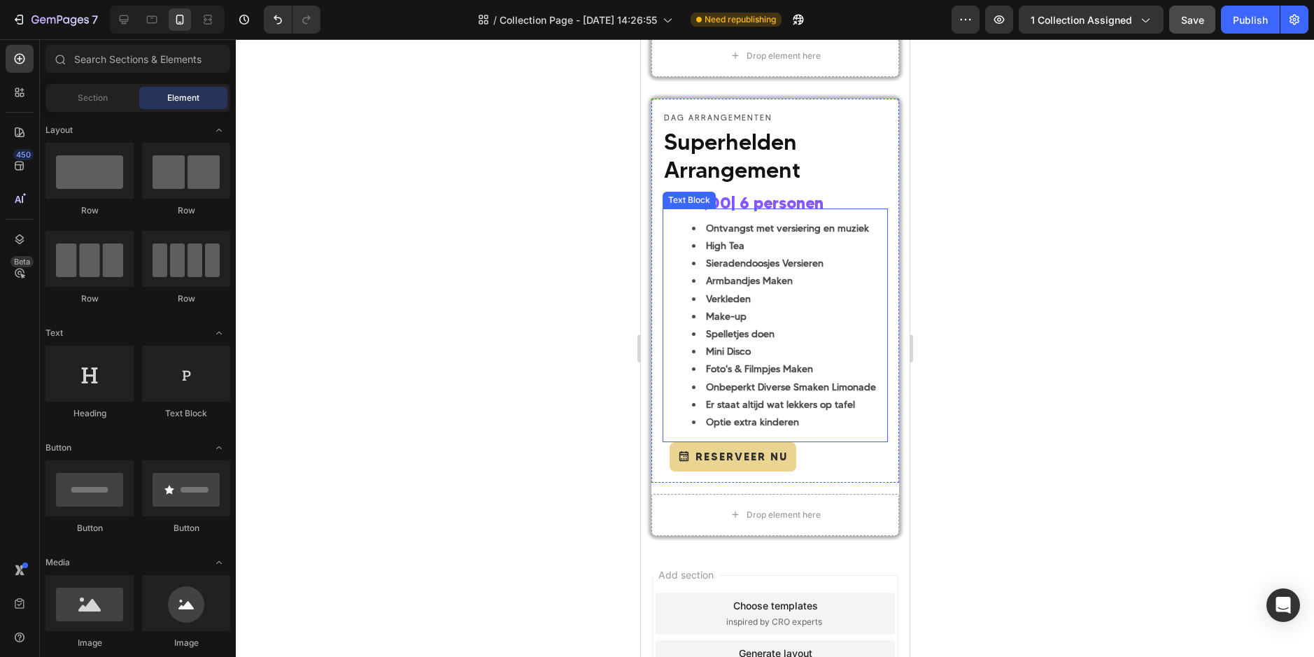
click at [815, 294] on li "Verkleden" at bounding box center [788, 298] width 194 height 17
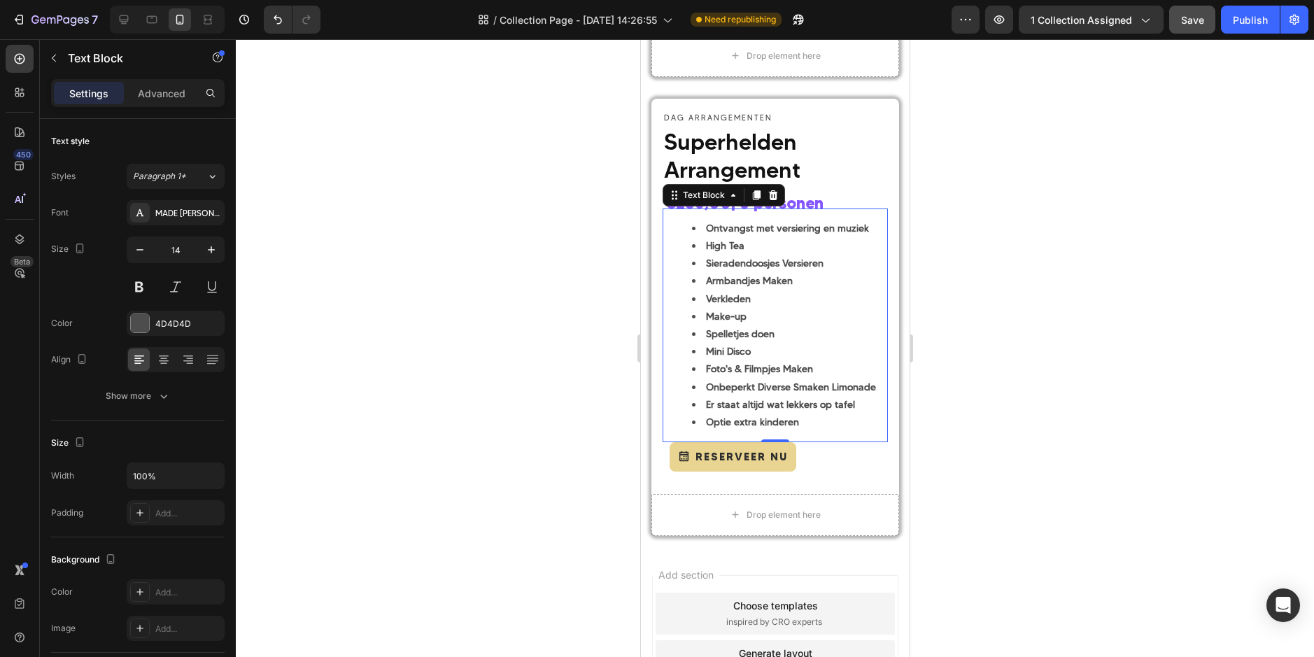
click at [807, 344] on li "Mini Disco" at bounding box center [788, 351] width 194 height 17
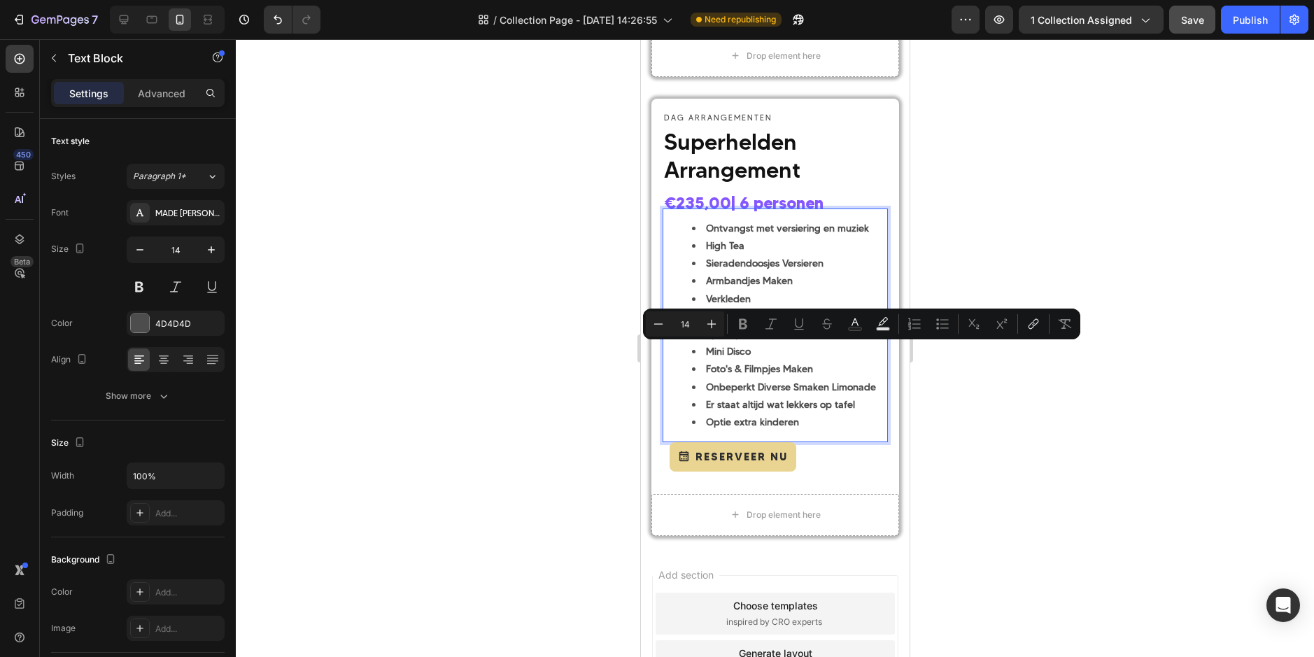
click at [803, 420] on li "Optie extra kinderen" at bounding box center [788, 421] width 194 height 17
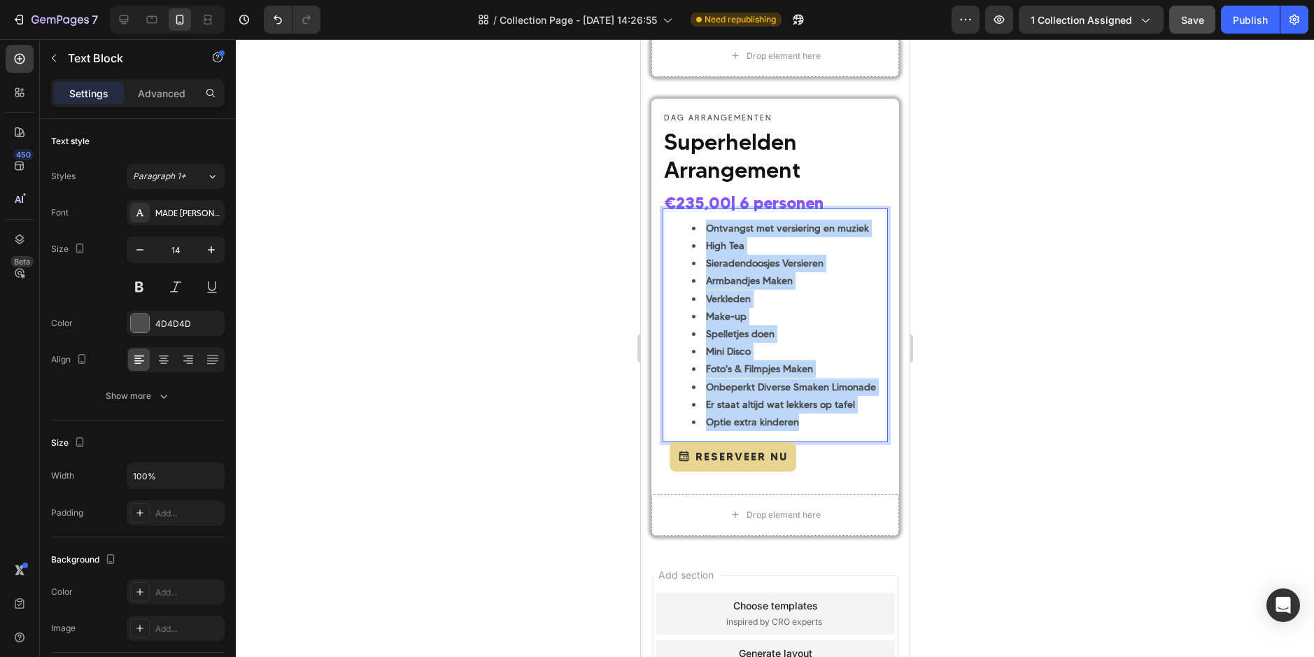
drag, startPoint x: 811, startPoint y: 424, endPoint x: 705, endPoint y: 220, distance: 230.0
click at [705, 220] on ul "Ontvangst met versiering en muziek High Tea Sieradendoosjes Versieren Armbandje…" at bounding box center [774, 325] width 222 height 211
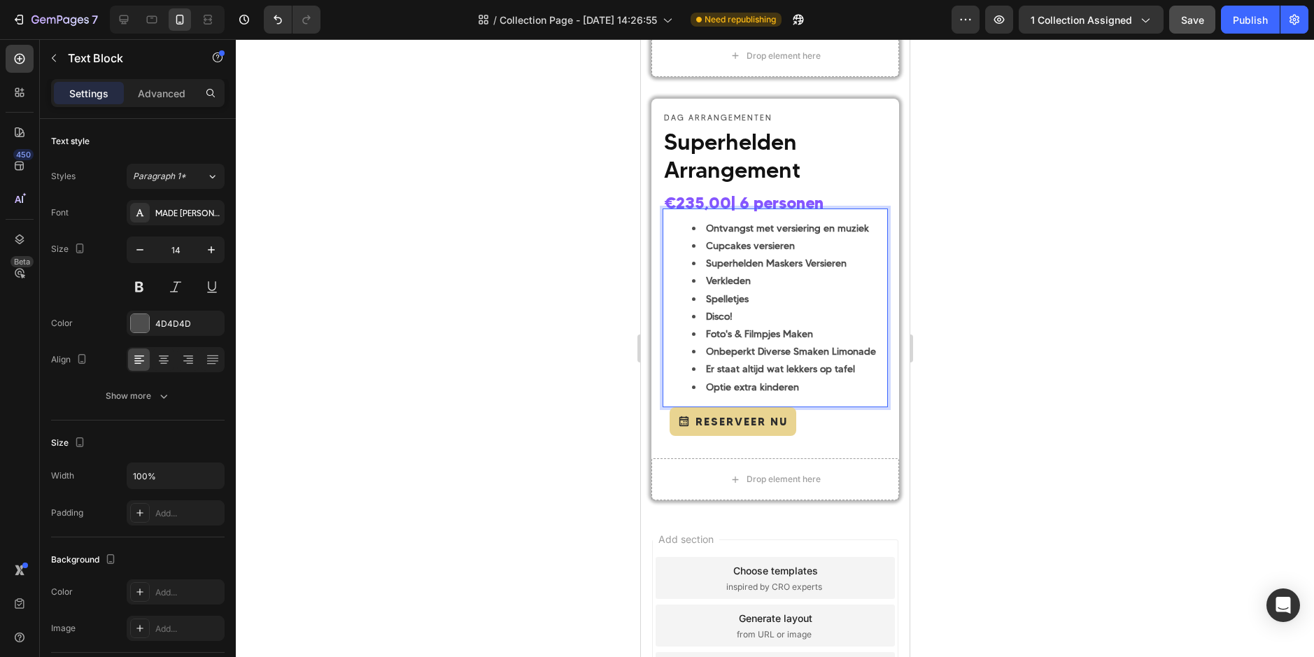
click at [1006, 314] on div at bounding box center [775, 348] width 1078 height 618
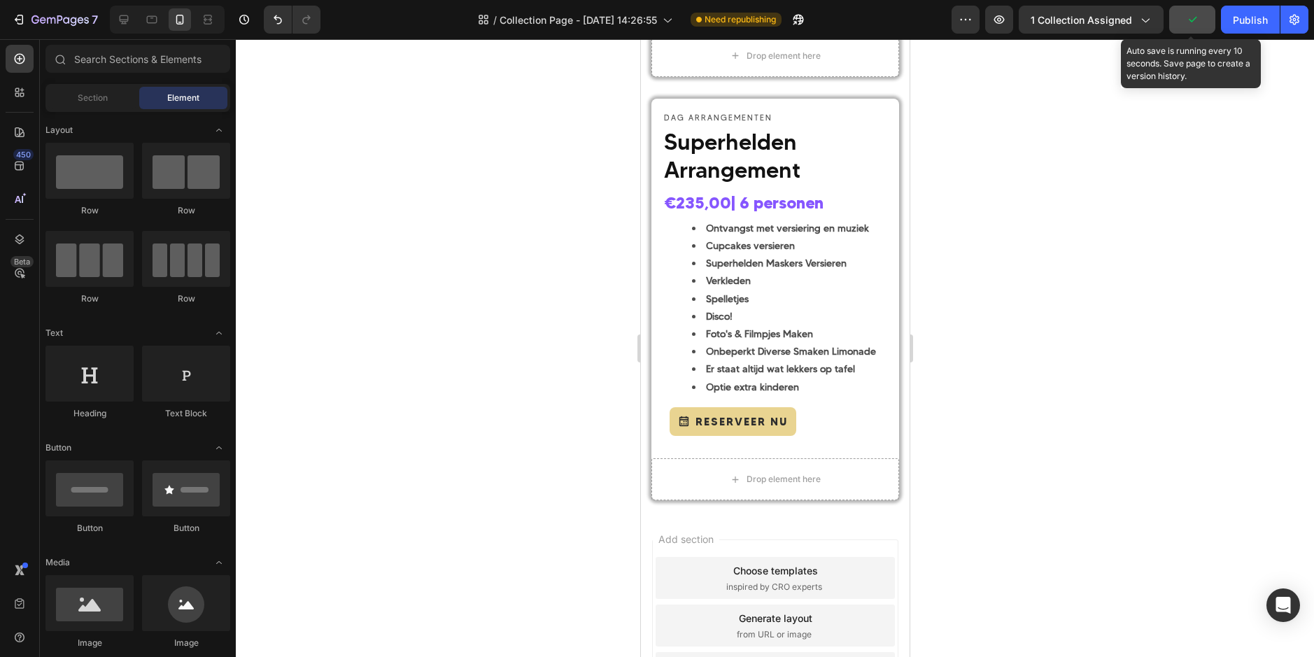
click at [1187, 19] on icon "button" at bounding box center [1192, 20] width 14 height 14
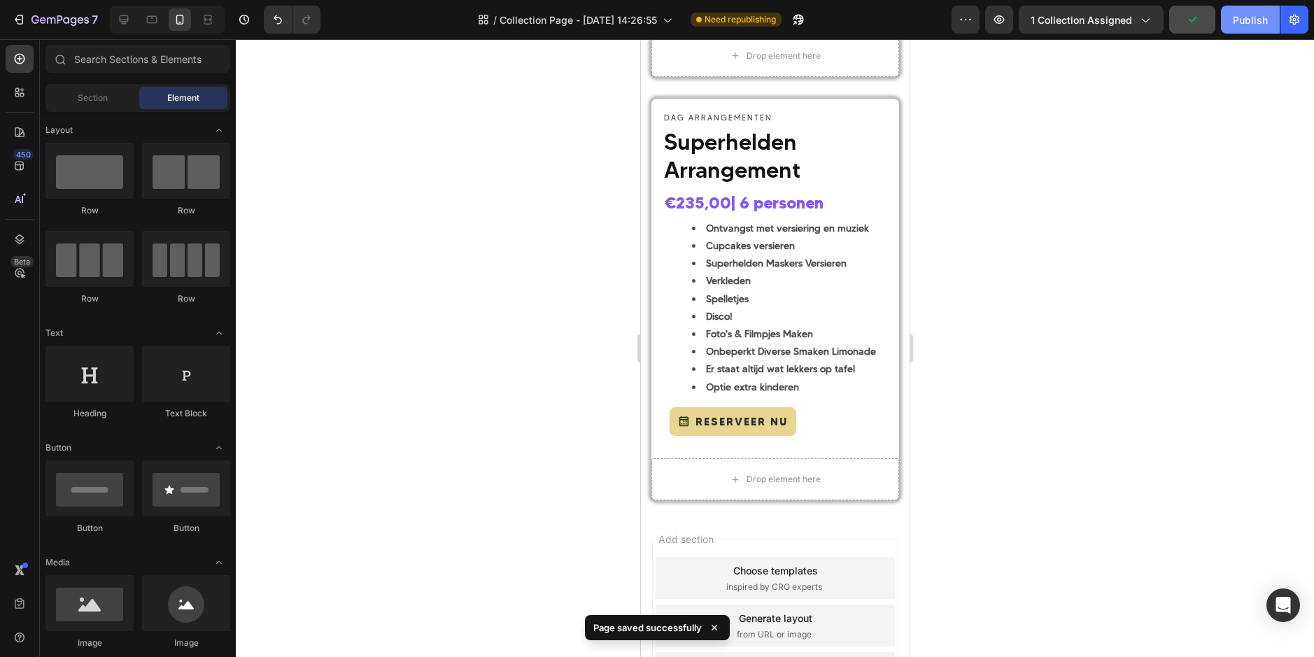
click at [1263, 23] on div "Publish" at bounding box center [1250, 20] width 35 height 15
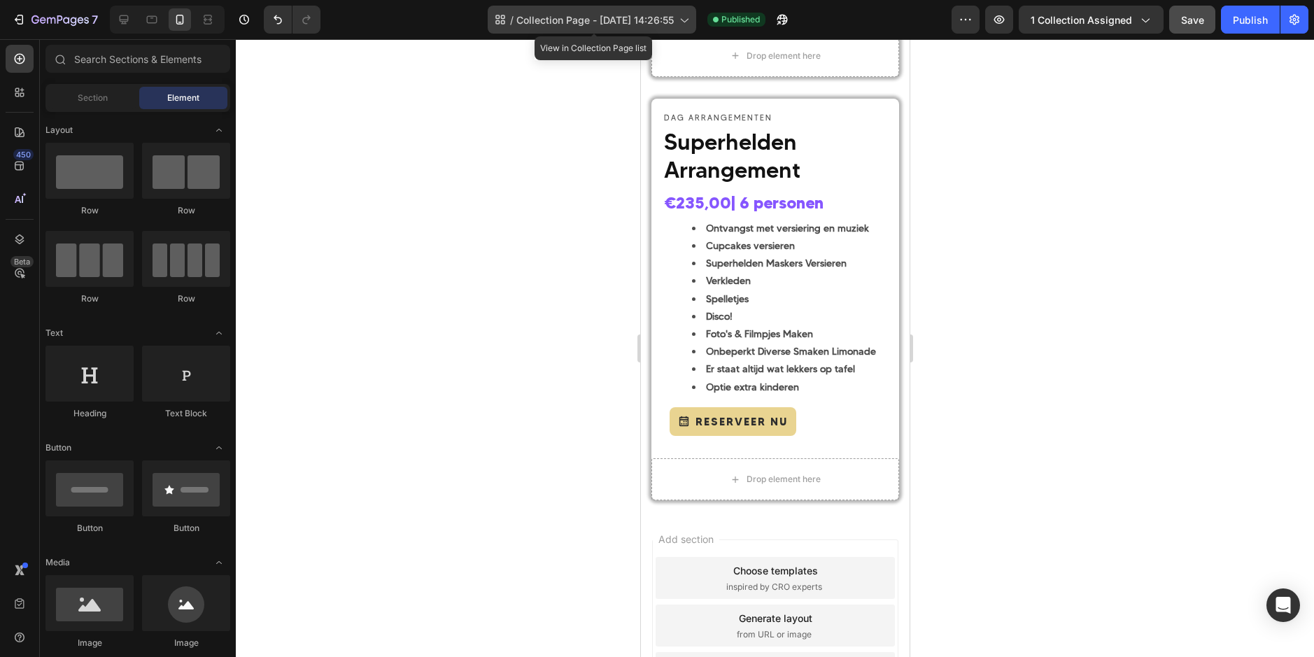
click at [621, 20] on span "Collection Page - Sep 26, 14:26:55" at bounding box center [594, 20] width 157 height 15
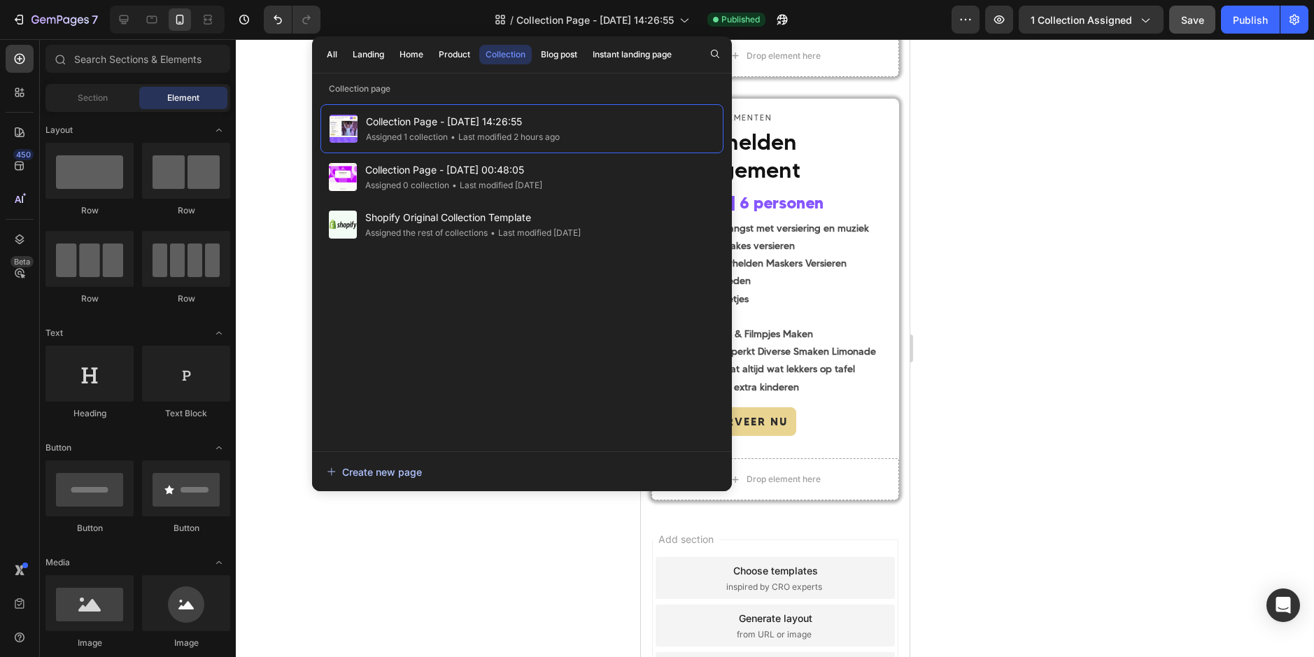
click at [390, 469] on div "Create new page" at bounding box center [374, 472] width 95 height 15
click at [1045, 128] on div at bounding box center [775, 348] width 1078 height 618
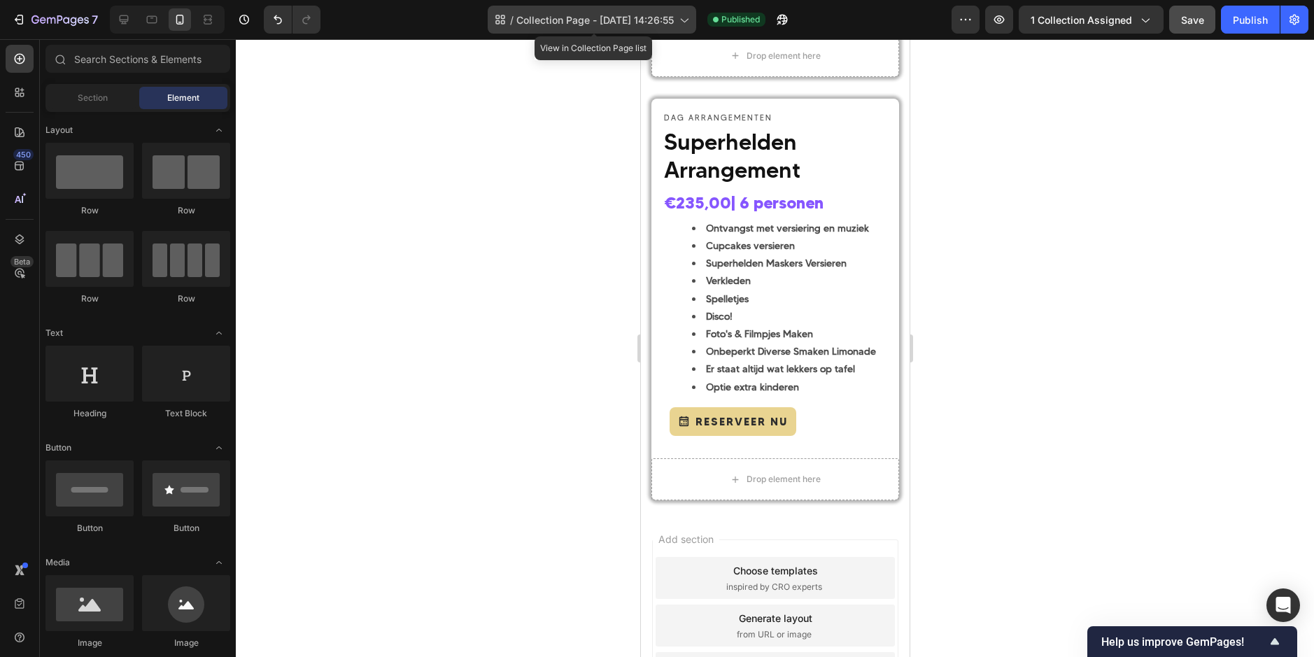
click at [639, 16] on span "Collection Page - Sep 26, 14:26:55" at bounding box center [594, 20] width 157 height 15
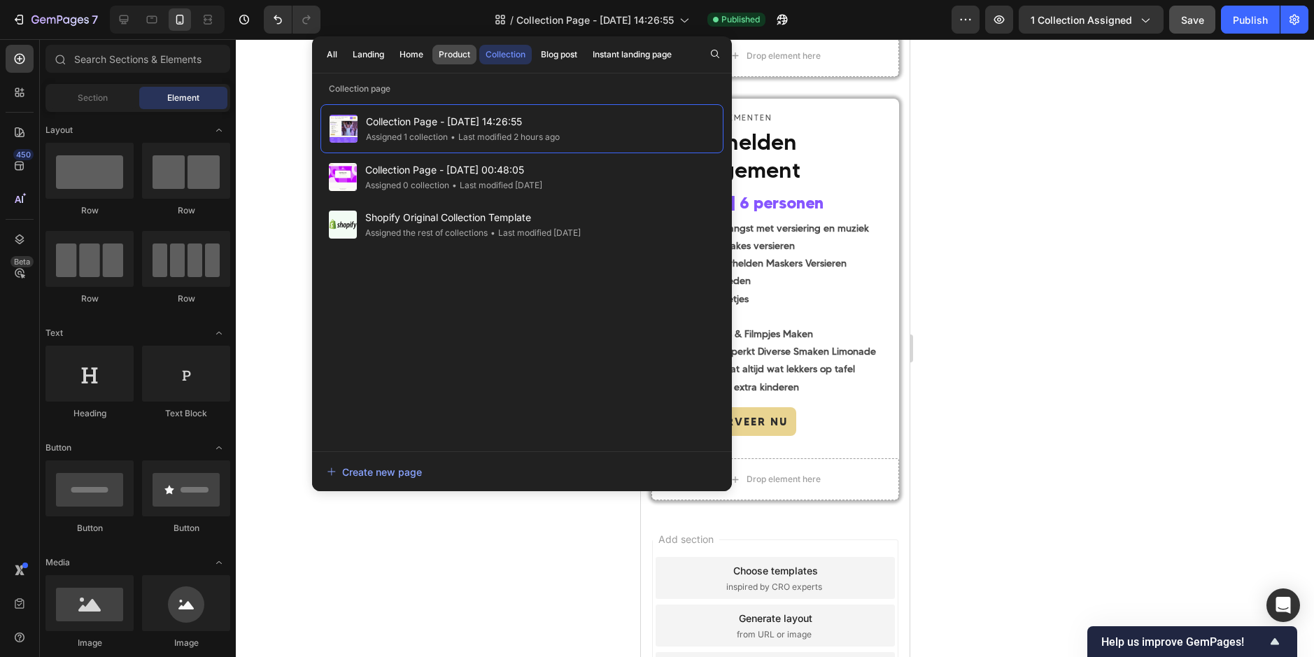
click at [459, 56] on div "Product" at bounding box center [454, 54] width 31 height 13
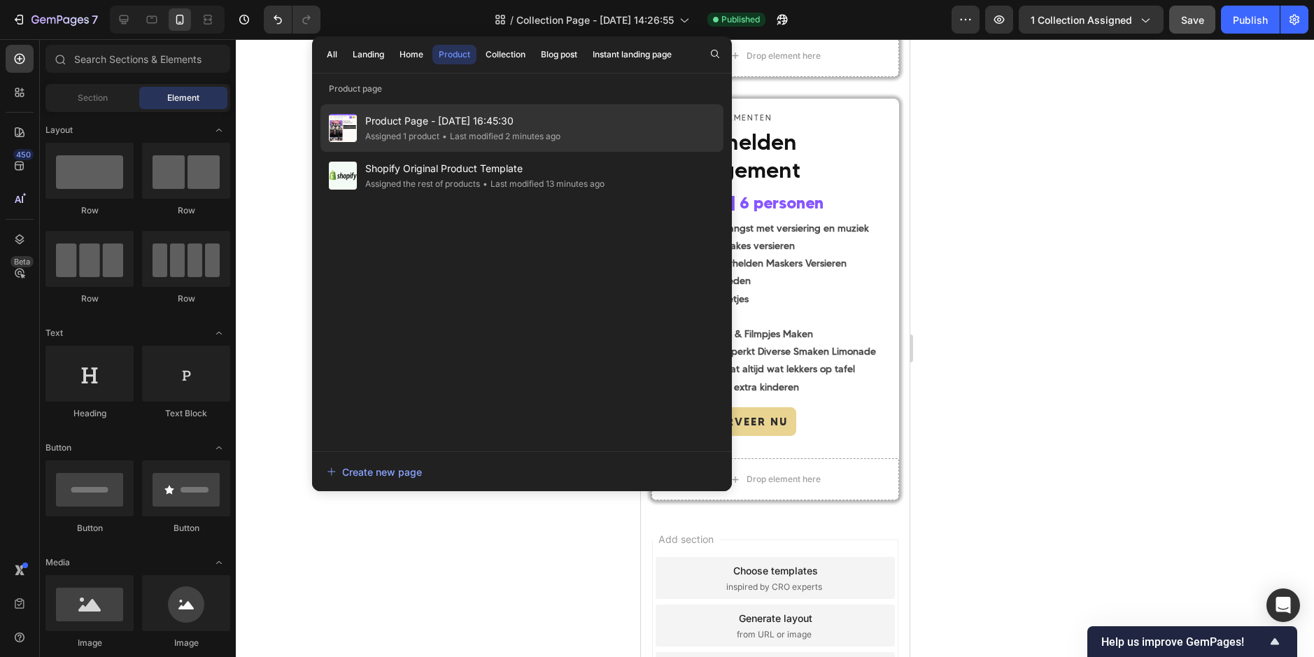
click at [453, 132] on div "• Last modified 2 minutes ago" at bounding box center [499, 136] width 121 height 14
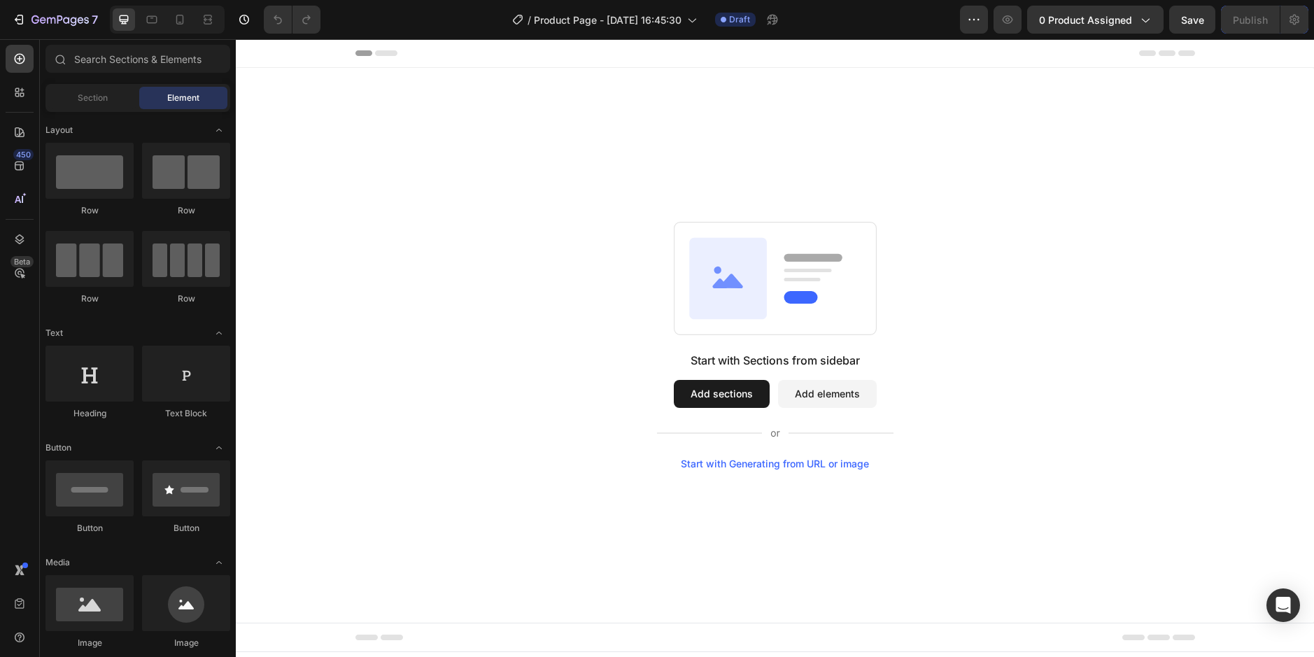
click at [738, 406] on button "Add sections" at bounding box center [722, 394] width 96 height 28
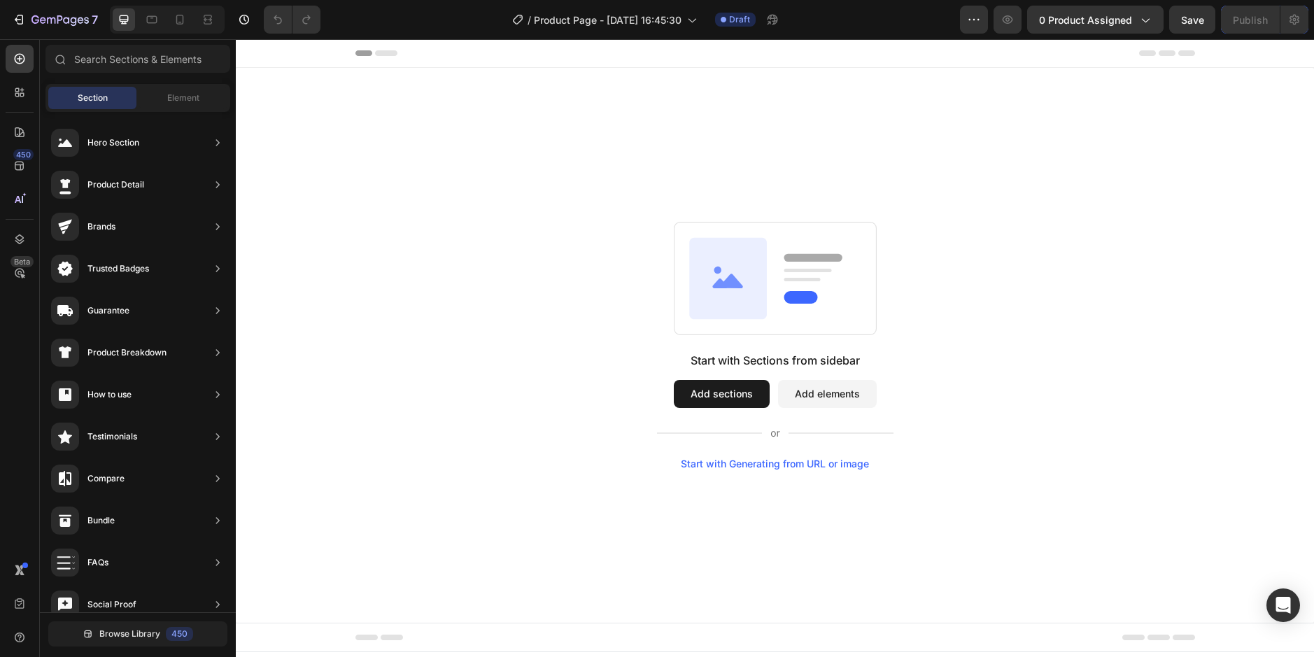
click at [803, 392] on button "Add elements" at bounding box center [827, 394] width 99 height 28
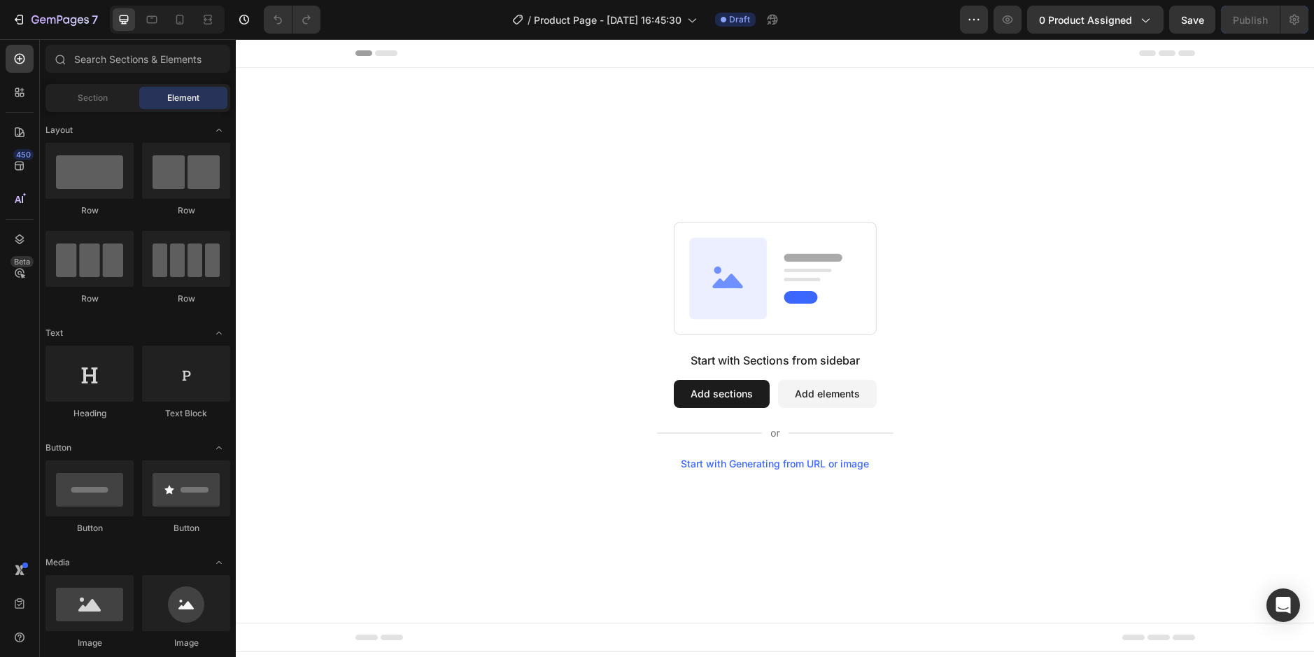
click at [749, 398] on button "Add sections" at bounding box center [722, 394] width 96 height 28
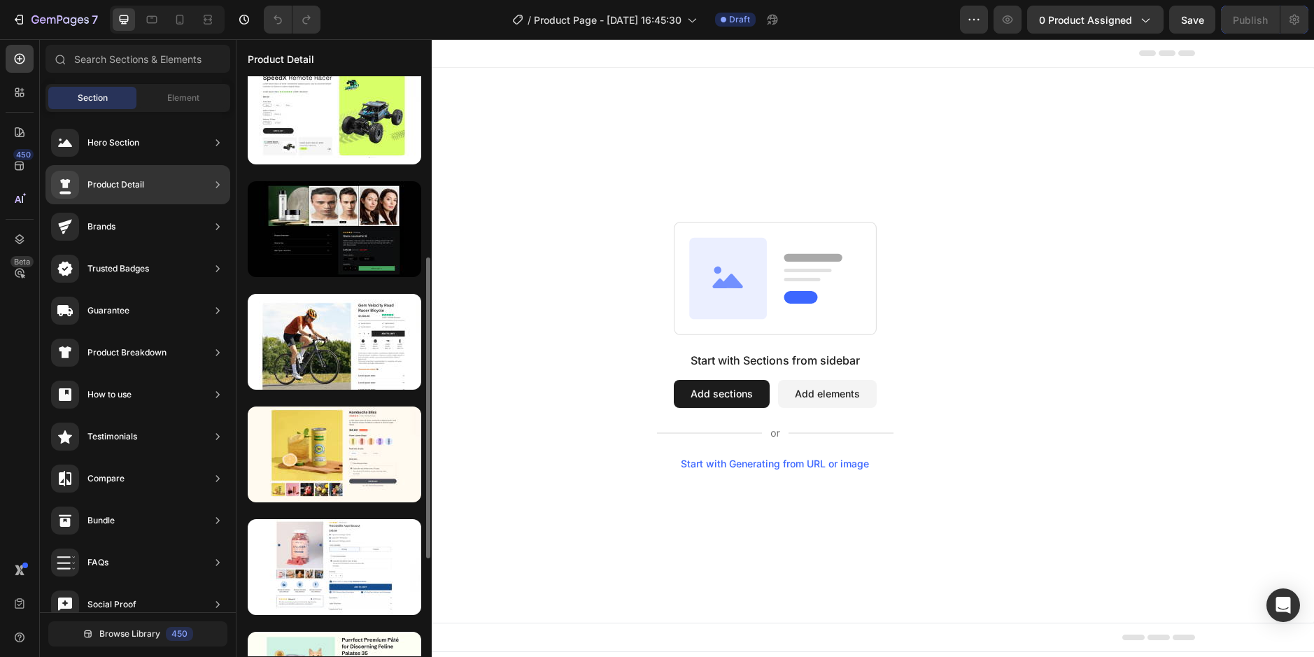
scroll to position [490, 0]
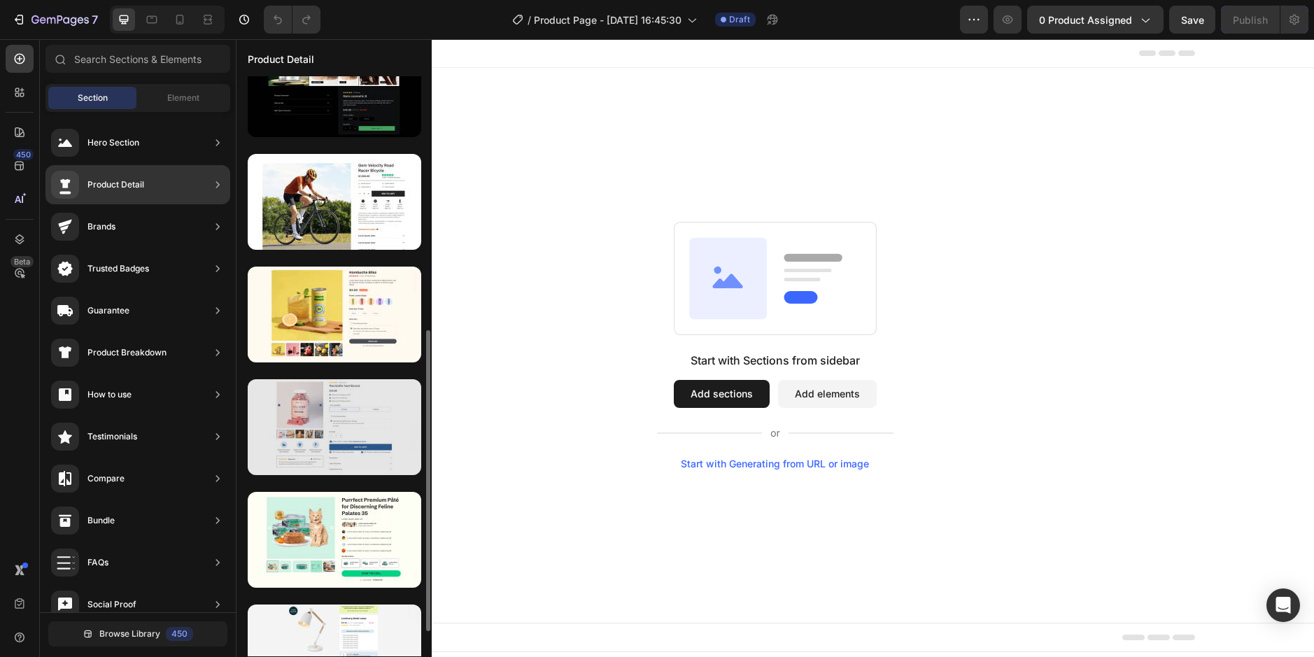
click at [350, 448] on div at bounding box center [335, 427] width 174 height 96
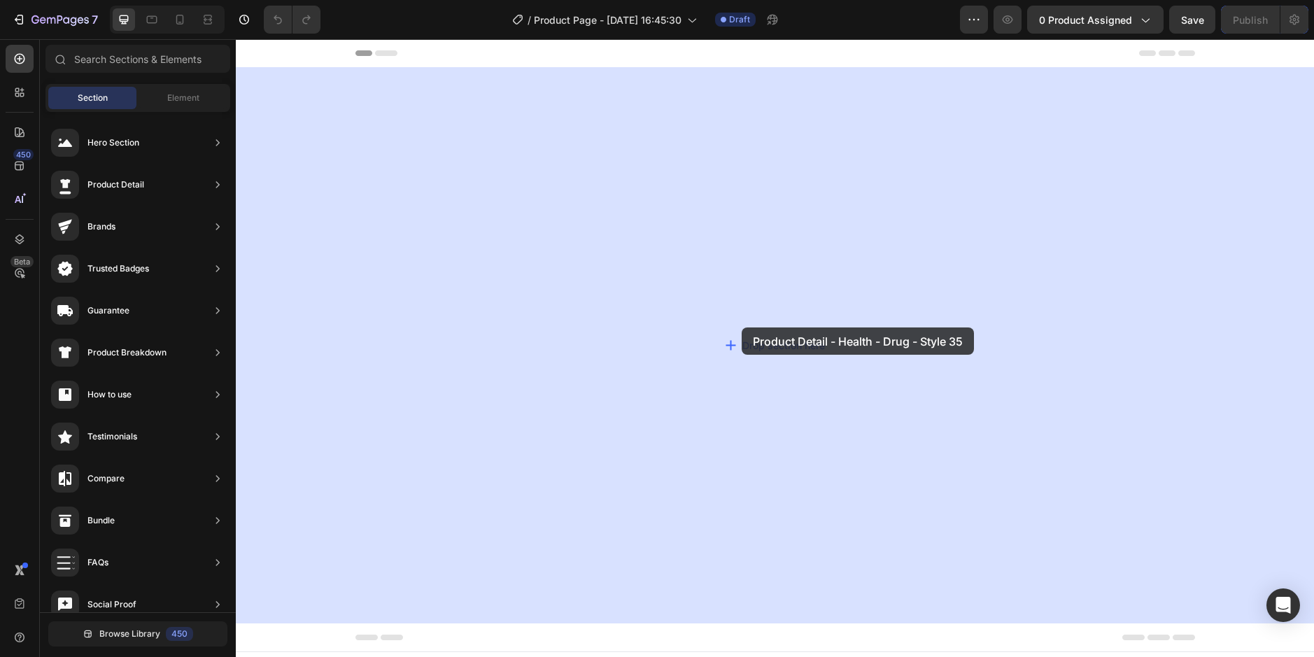
drag, startPoint x: 572, startPoint y: 469, endPoint x: 746, endPoint y: 329, distance: 224.0
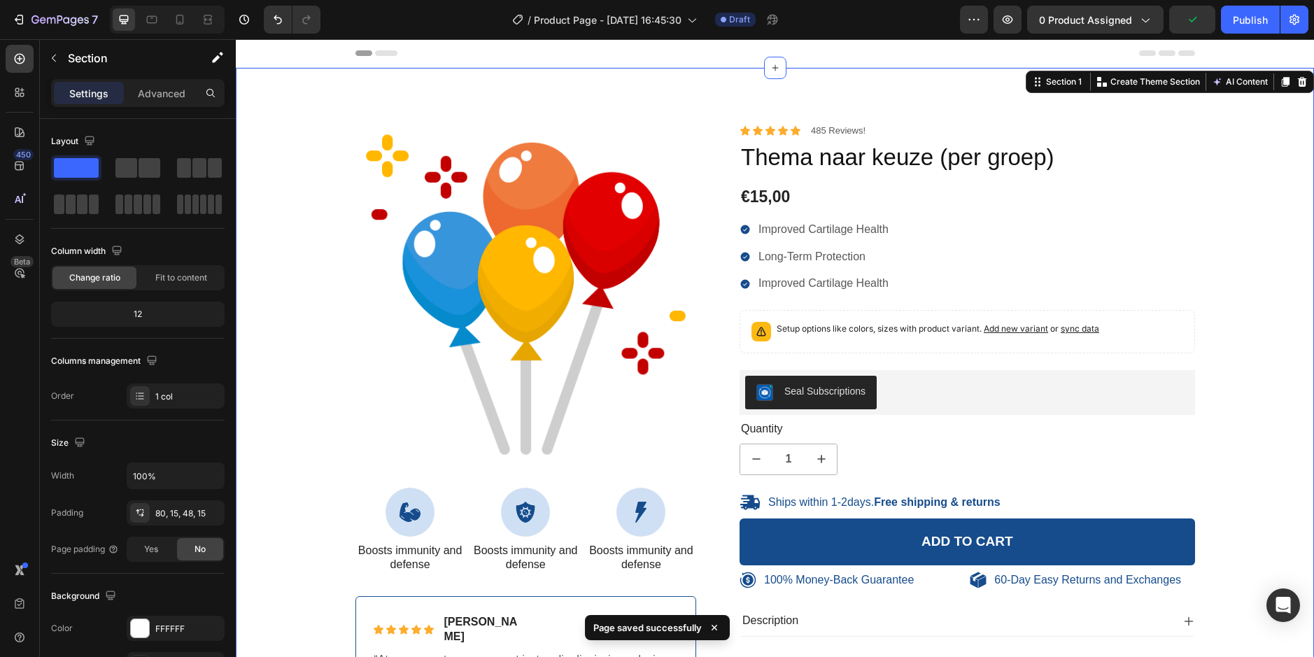
click at [1269, 264] on div "100% Money-Back Guarantee Item List 60-Day Easy Returns Item List Row Product I…" at bounding box center [774, 433] width 1057 height 619
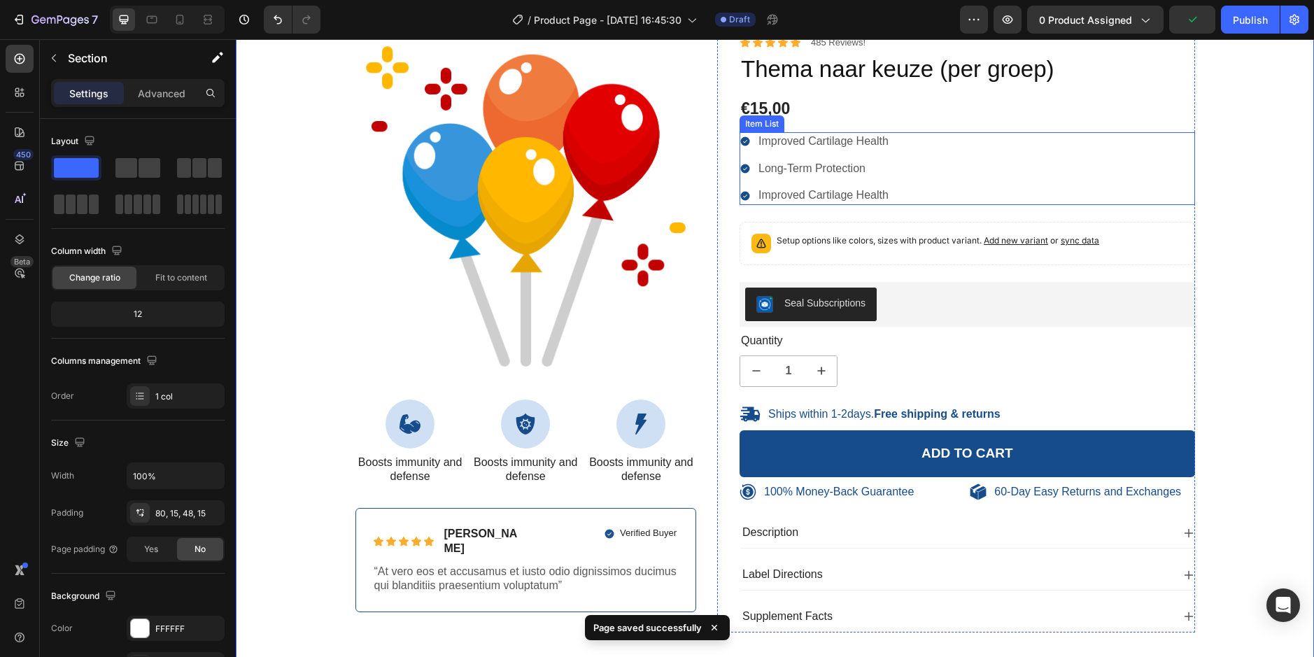
scroll to position [140, 0]
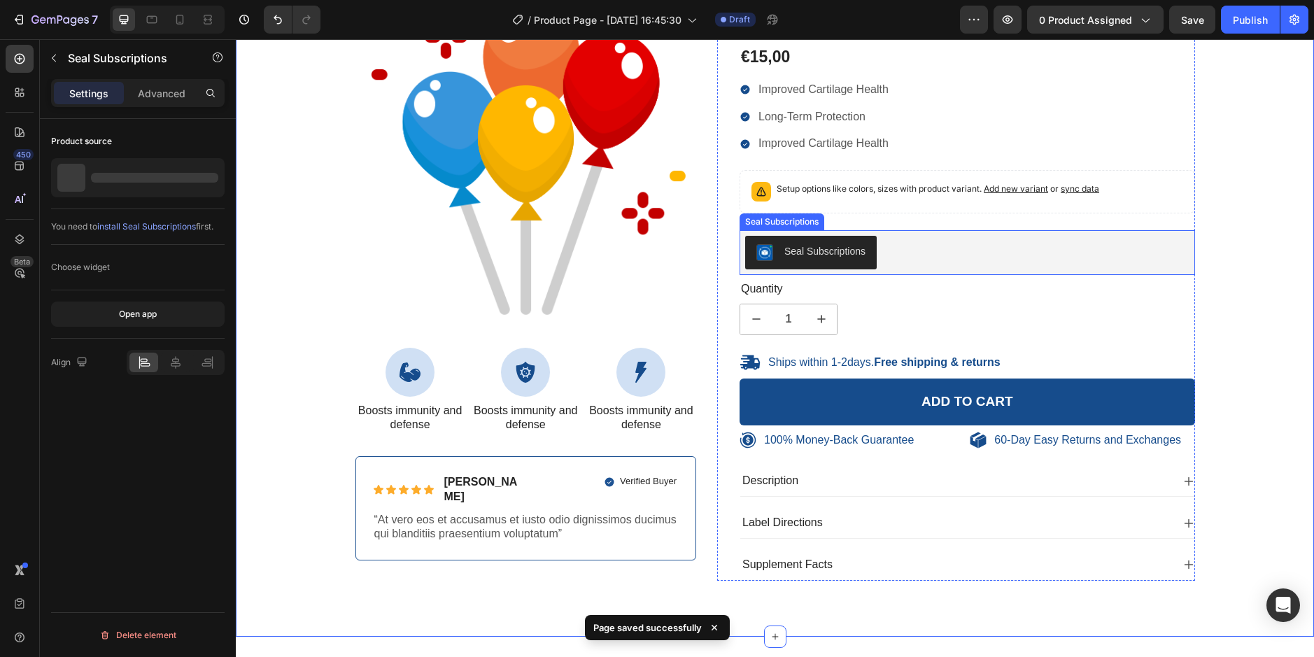
click at [905, 257] on div "Seal Subscriptions" at bounding box center [967, 253] width 444 height 34
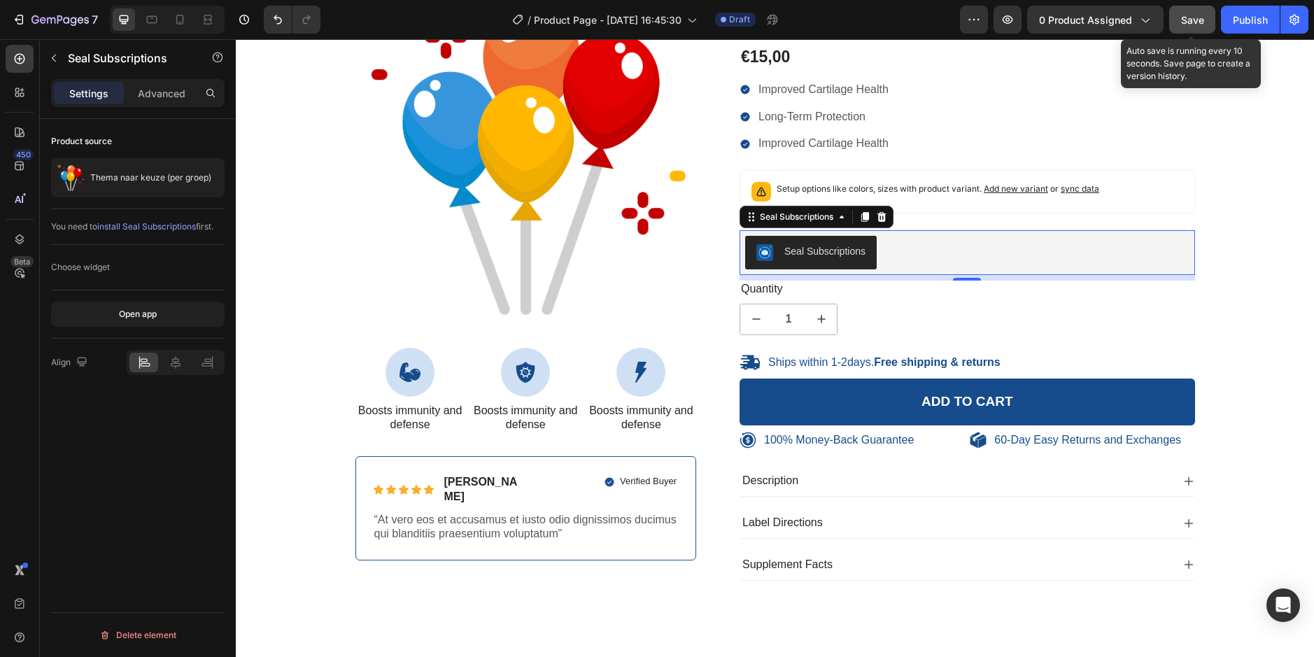
click at [1185, 24] on span "Save" at bounding box center [1192, 20] width 23 height 12
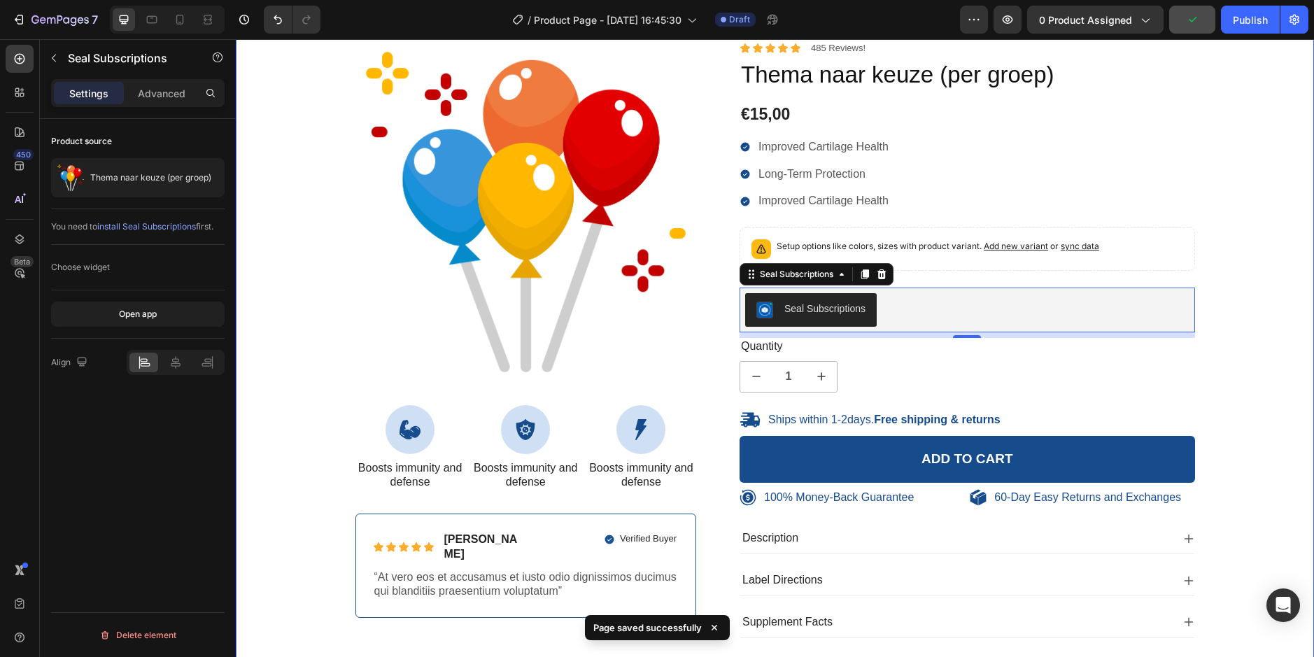
scroll to position [41, 0]
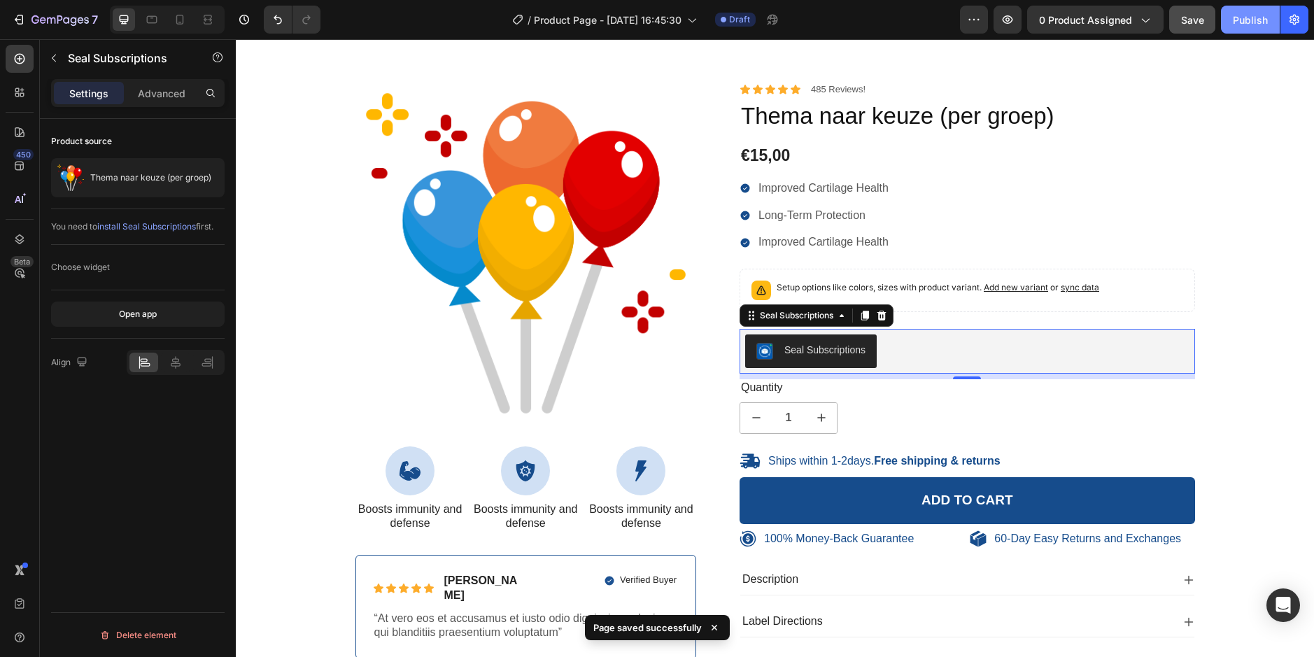
click at [1254, 20] on div "Publish" at bounding box center [1250, 20] width 35 height 15
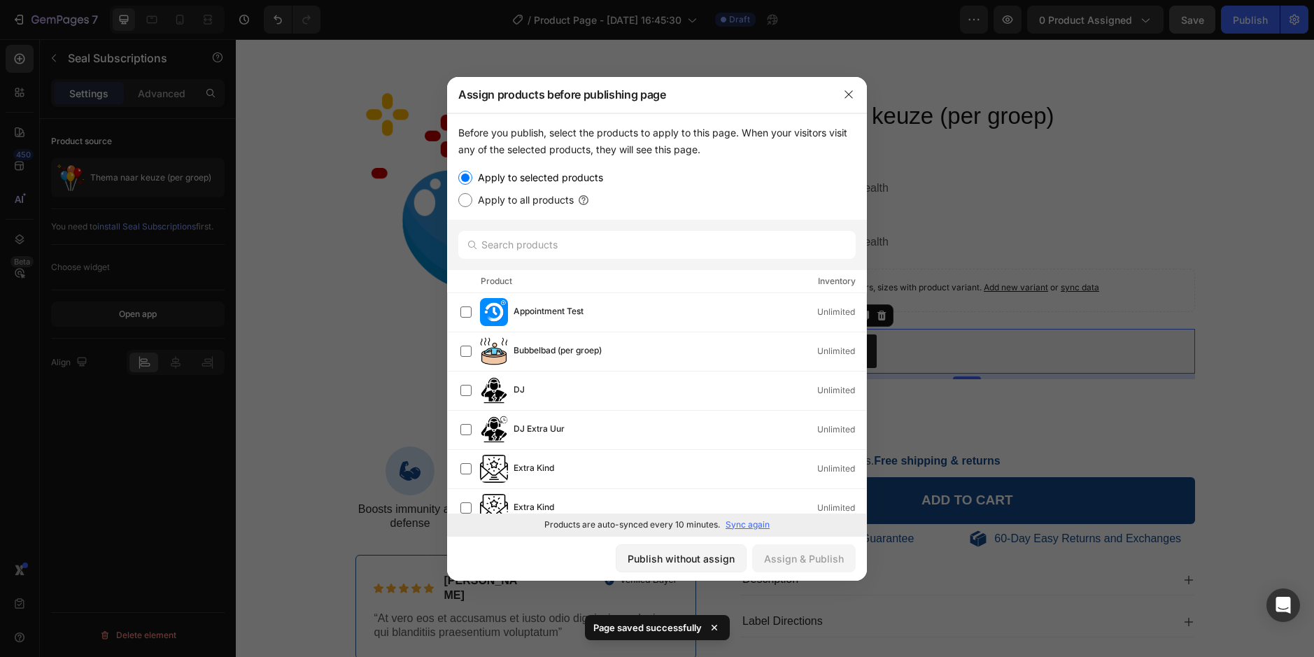
click at [532, 199] on label "Apply to all products" at bounding box center [522, 200] width 101 height 17
click at [472, 199] on input "Apply to all products" at bounding box center [465, 200] width 14 height 14
radio input "true"
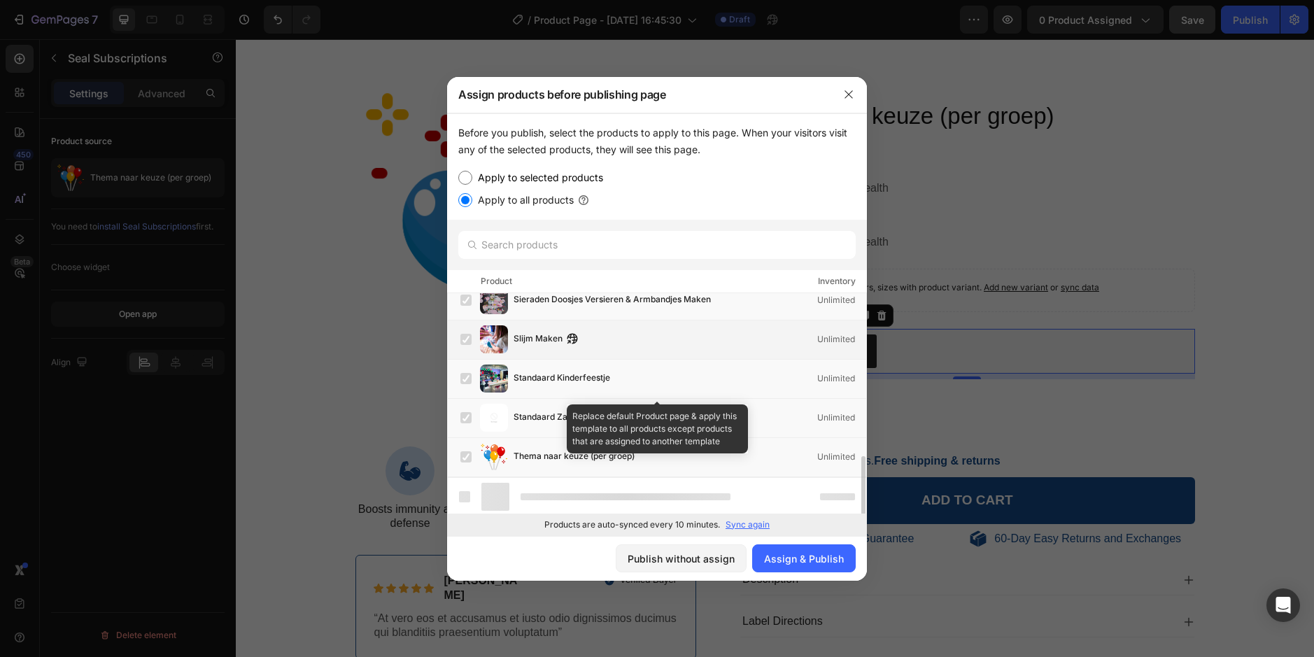
scroll to position [560, 0]
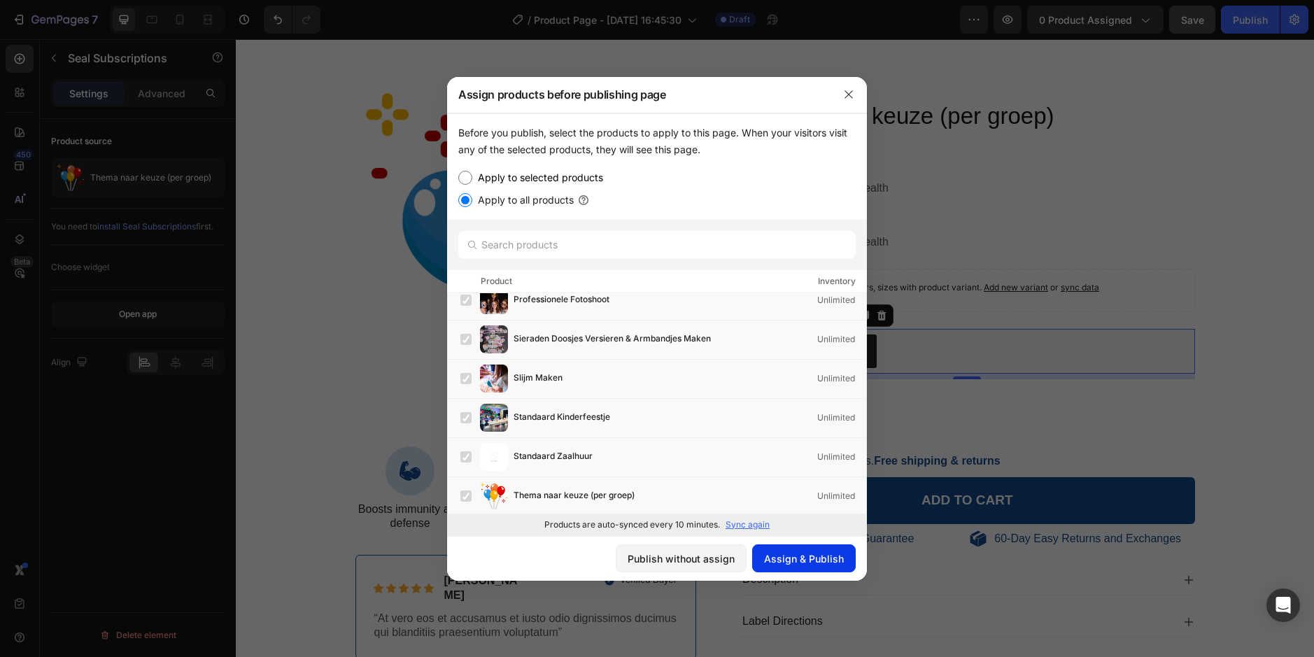
click at [808, 562] on div "Assign & Publish" at bounding box center [804, 558] width 80 height 15
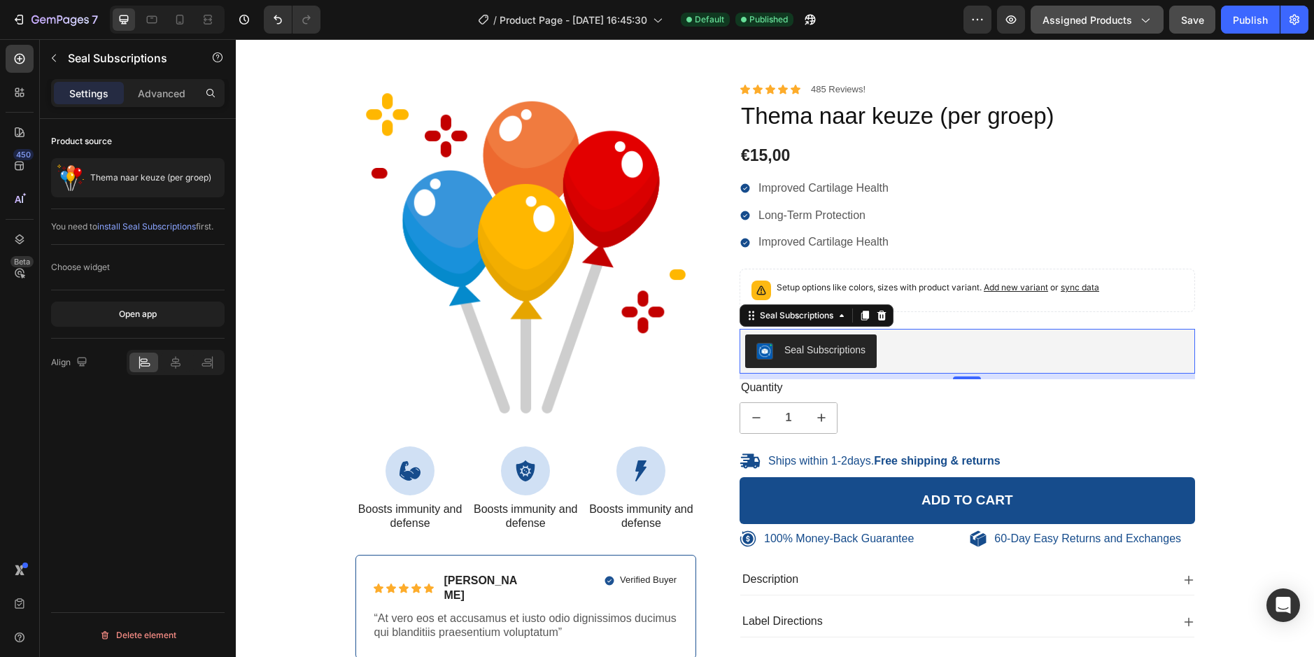
click at [1139, 16] on icon "button" at bounding box center [1145, 20] width 14 height 14
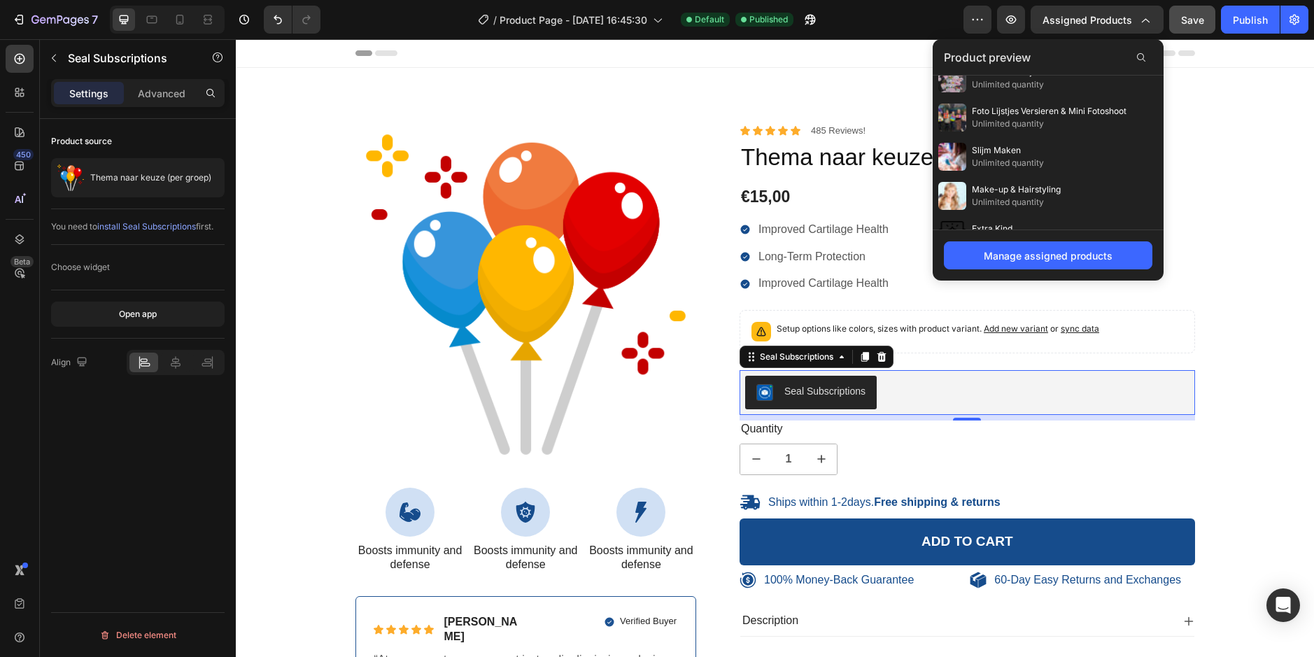
scroll to position [627, 0]
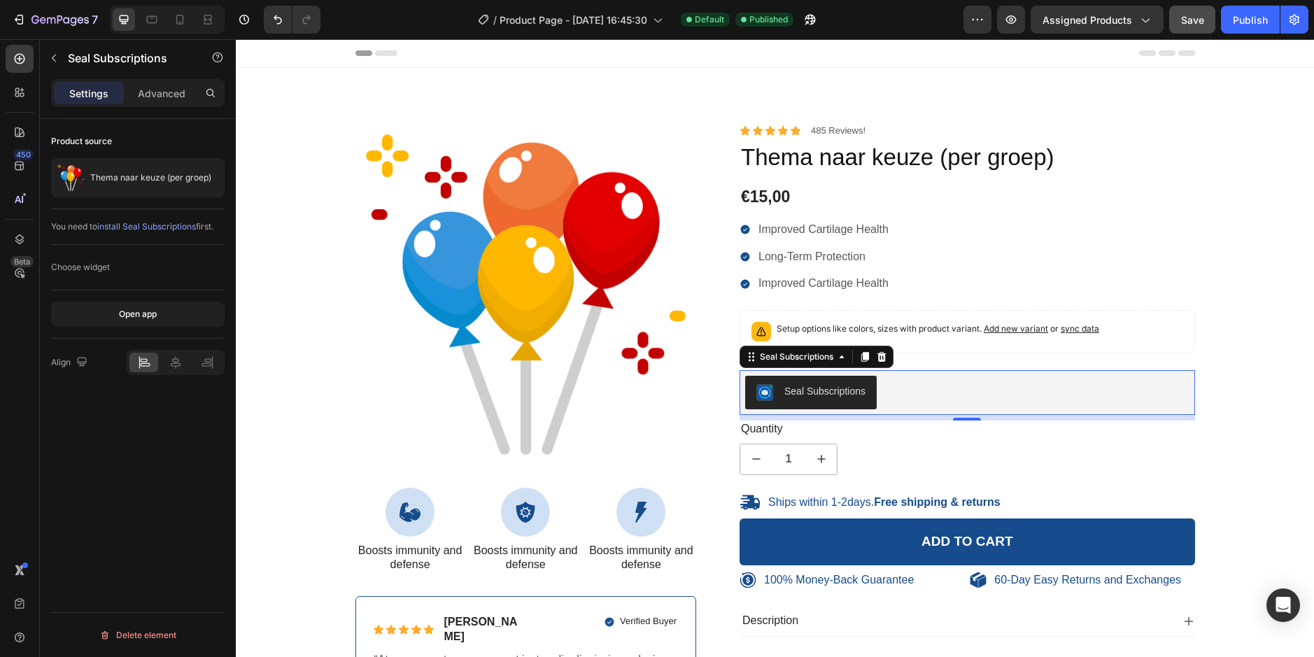
click at [57, 214] on div "You need to install Seal Subscriptions first." at bounding box center [138, 227] width 174 height 36
click at [129, 187] on div "Thema naar keuze (per groep)" at bounding box center [138, 177] width 174 height 39
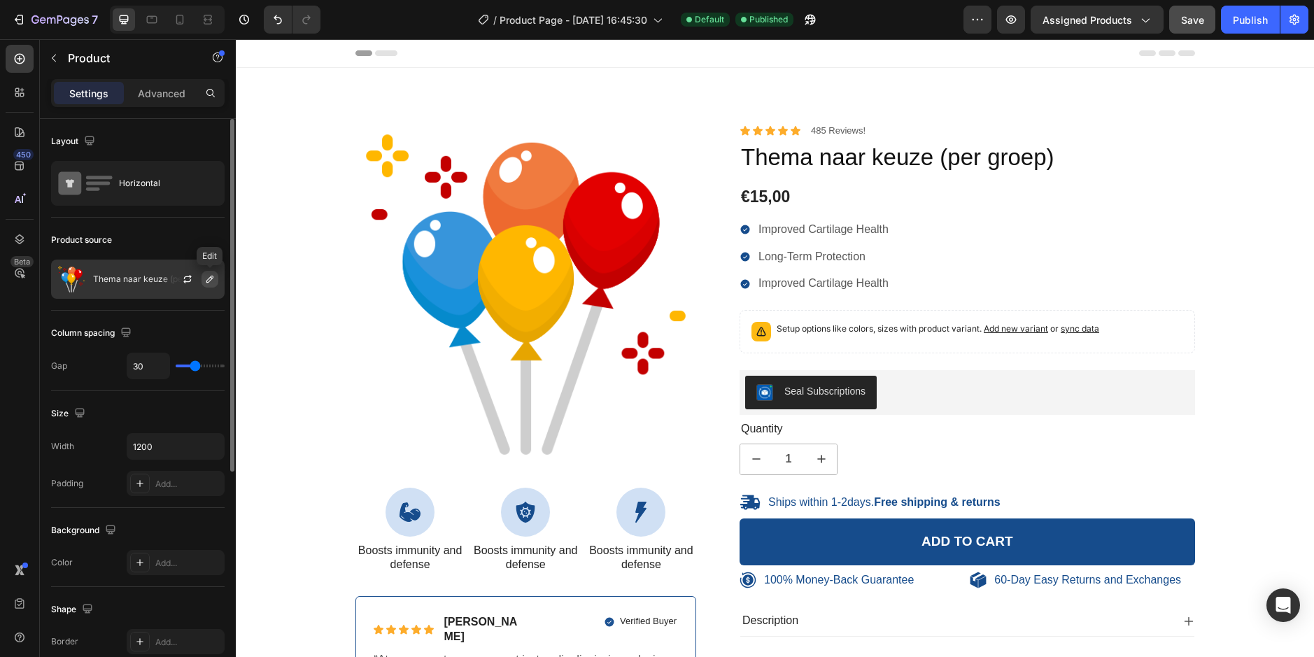
click at [209, 278] on icon "button" at bounding box center [209, 279] width 7 height 7
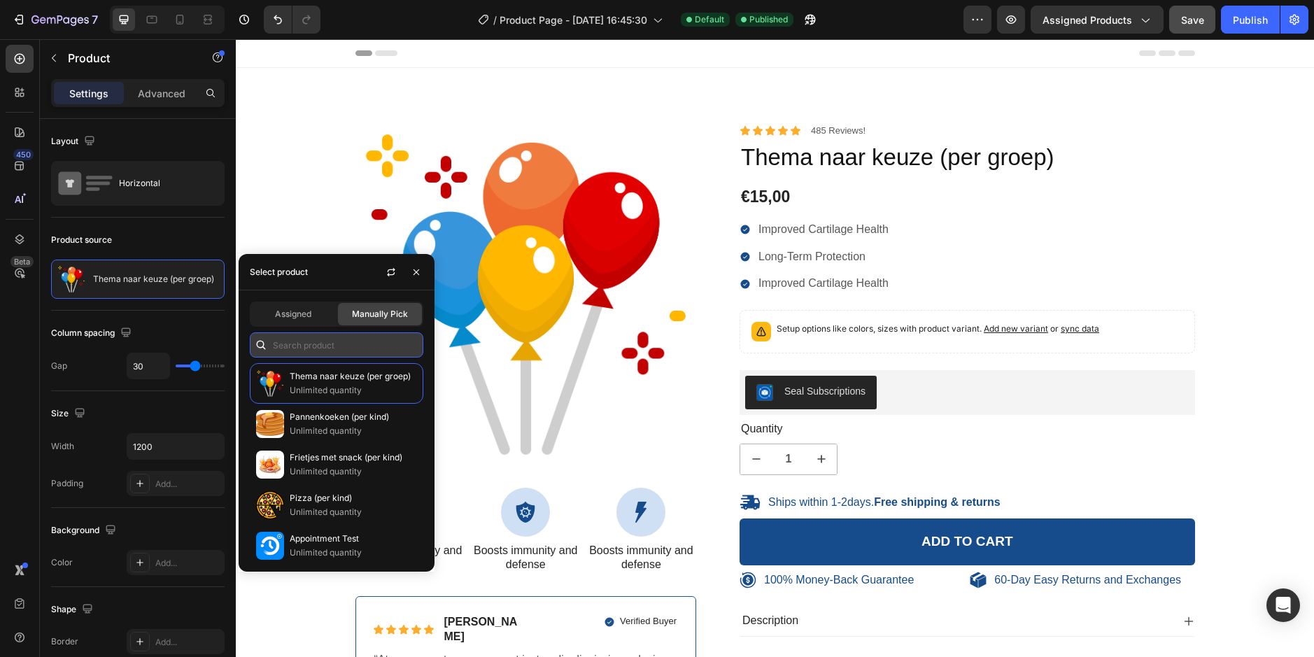
click at [299, 355] on input "text" at bounding box center [337, 344] width 174 height 25
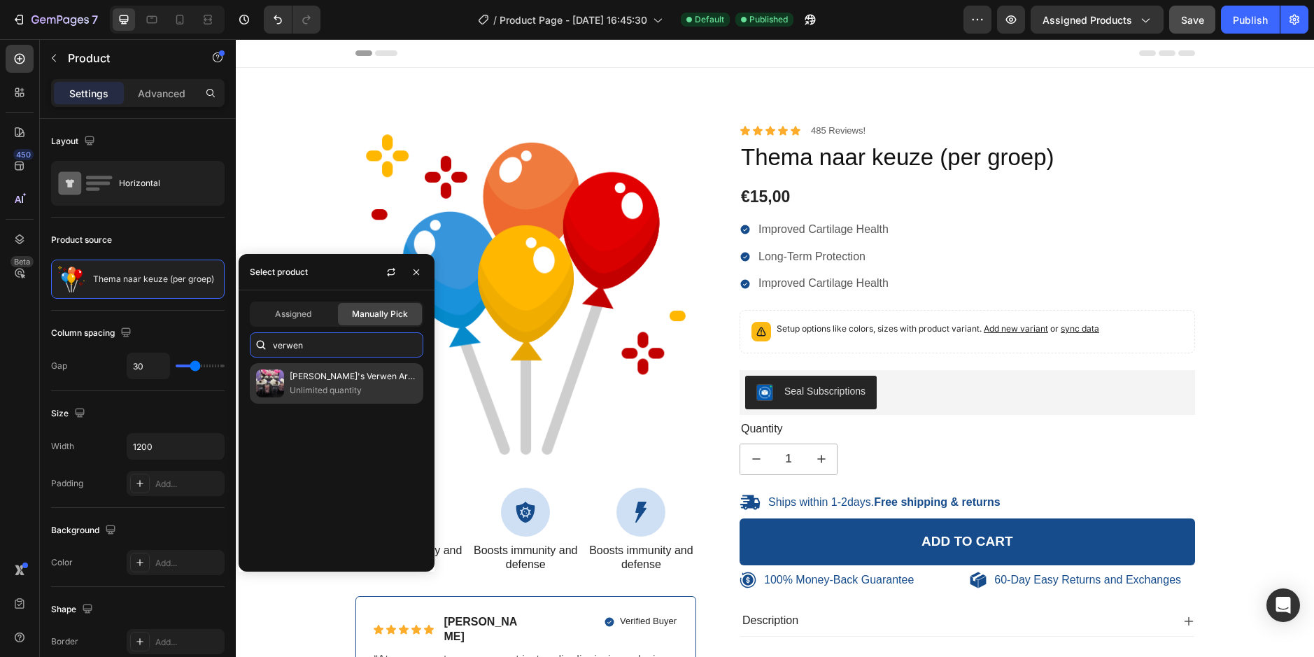
type input "verwen"
click at [374, 388] on p "Unlimited quantity" at bounding box center [353, 390] width 127 height 14
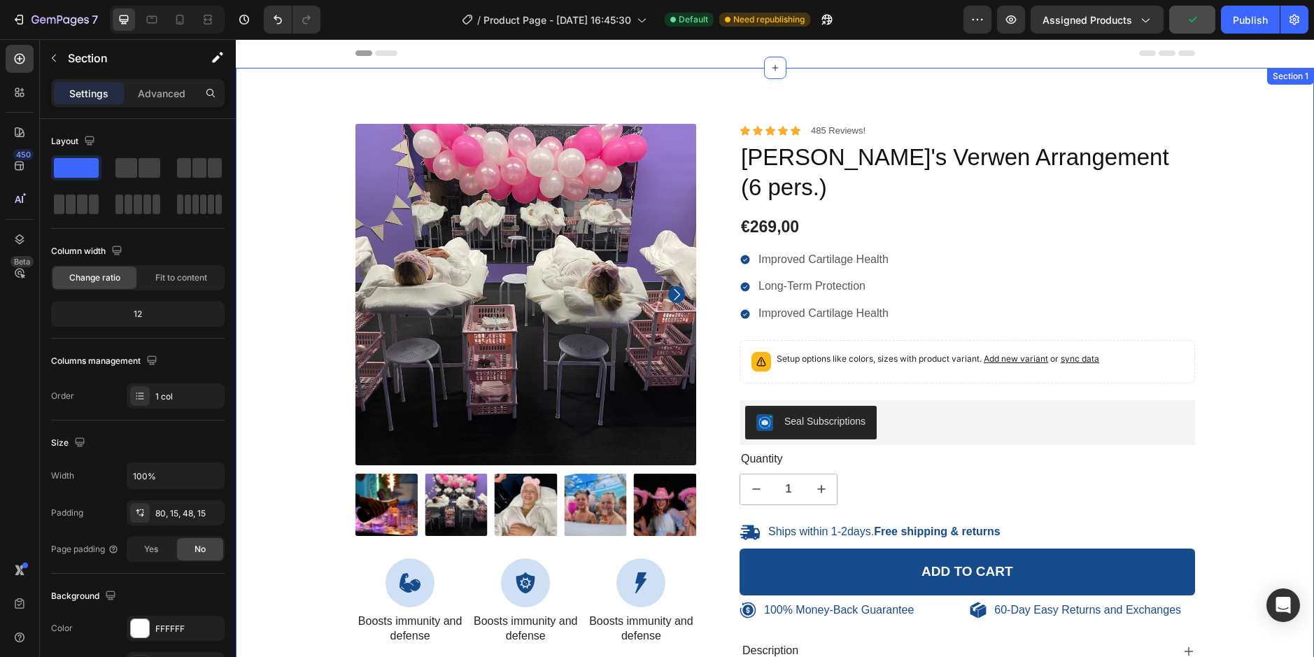
click at [508, 83] on div "100% Money-Back Guarantee Item List 60-Day Easy Returns Item List Row Product I…" at bounding box center [775, 448] width 1078 height 760
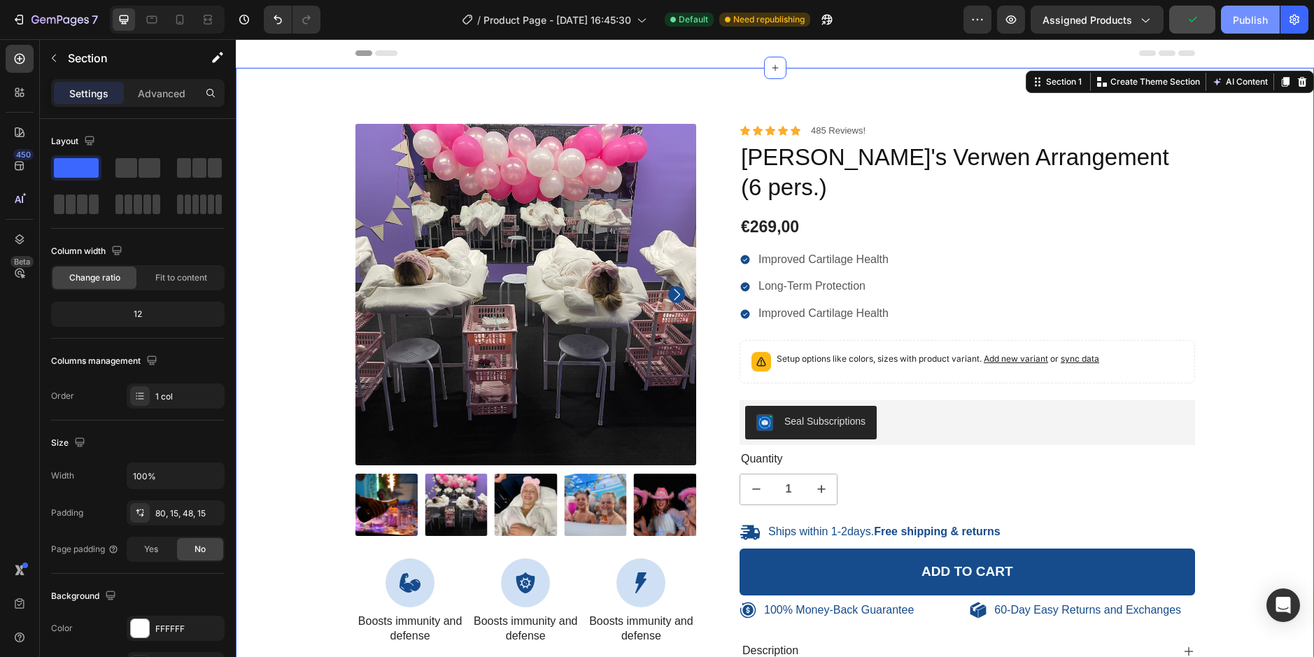
click at [1252, 16] on div "Publish" at bounding box center [1250, 20] width 35 height 15
click at [1135, 25] on div "Assigned Products" at bounding box center [1096, 20] width 109 height 15
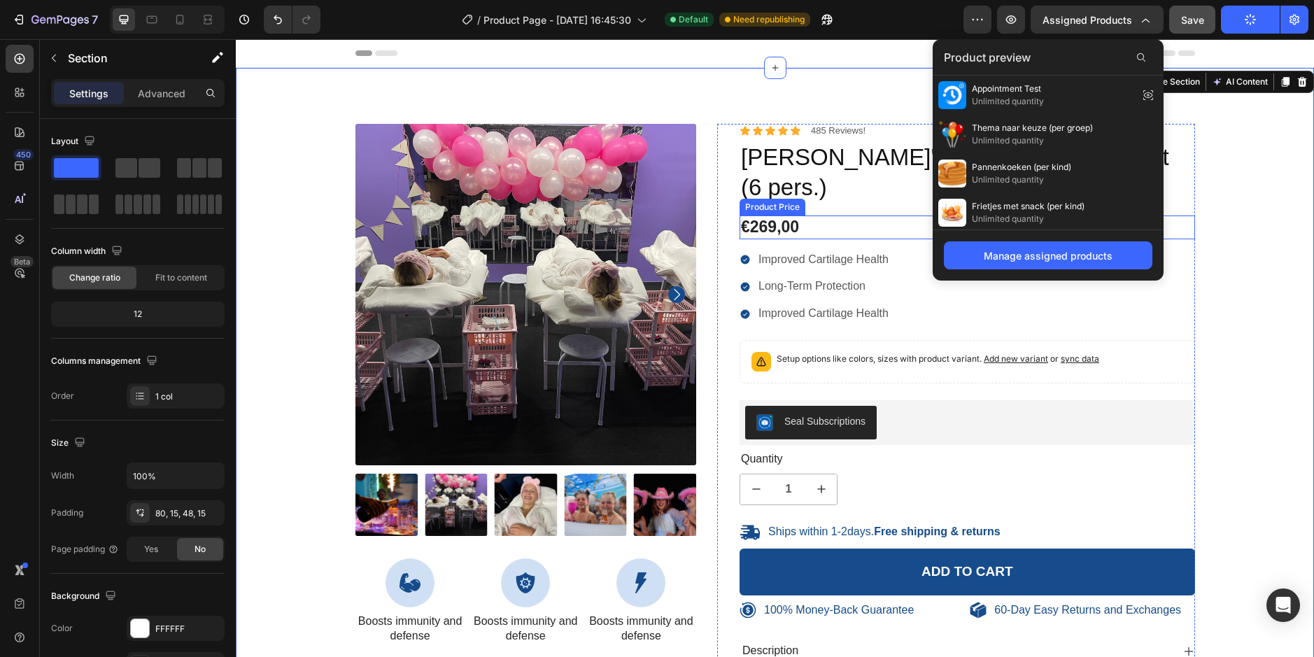
click at [650, 239] on img at bounding box center [525, 294] width 341 height 341
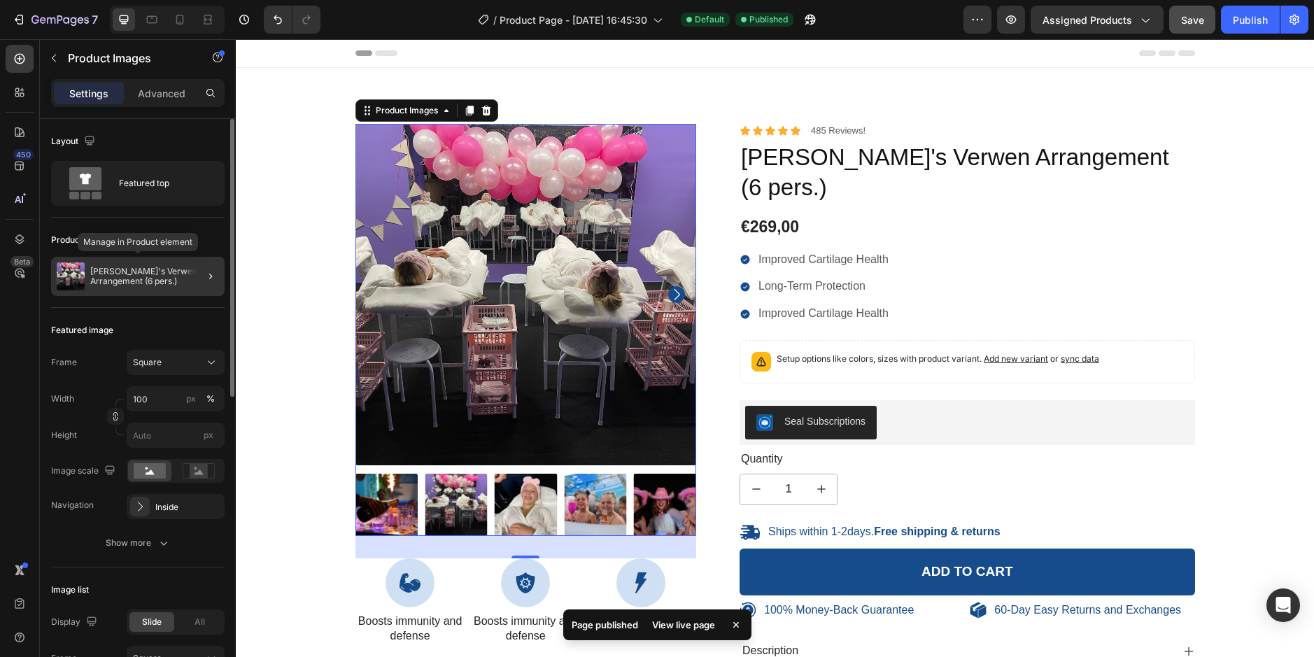
click at [137, 288] on div "[PERSON_NAME]'s Verwen Arrangement (6 pers.)" at bounding box center [138, 276] width 174 height 39
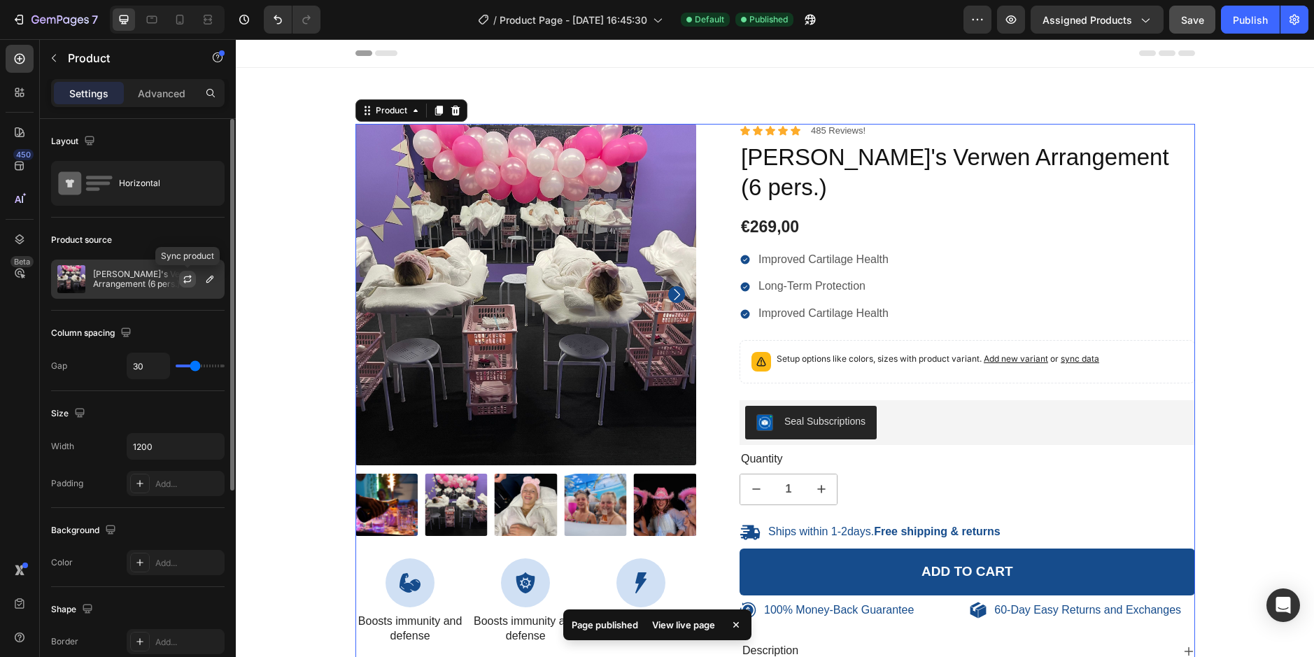
click at [187, 278] on icon "button" at bounding box center [187, 279] width 11 height 11
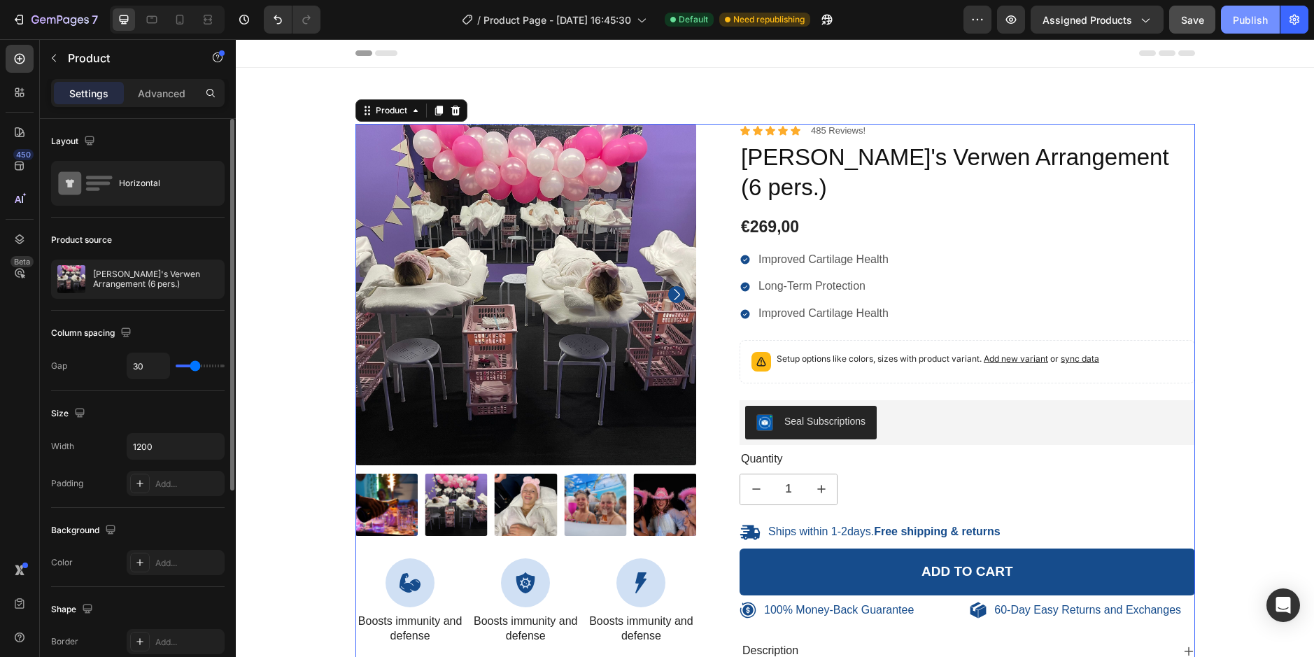
click at [1260, 13] on div "Publish" at bounding box center [1250, 20] width 35 height 15
click at [1099, 6] on button "Assigned Products" at bounding box center [1097, 20] width 133 height 28
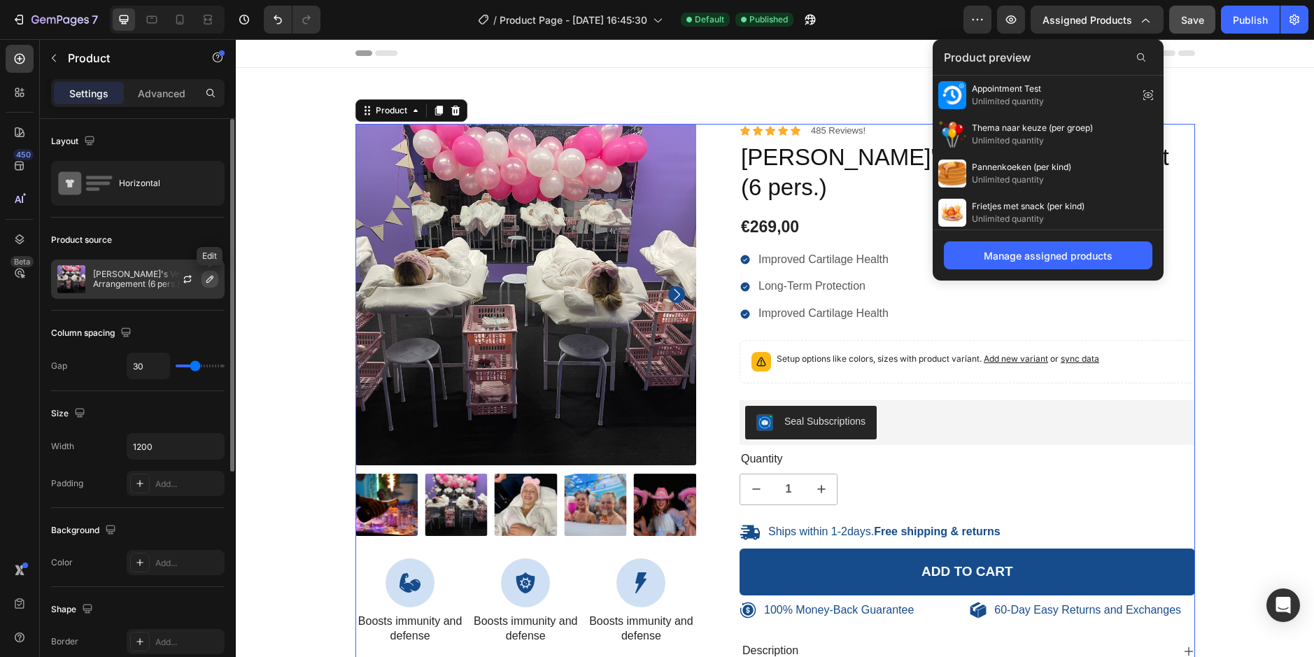
click at [211, 278] on icon "button" at bounding box center [209, 279] width 11 height 11
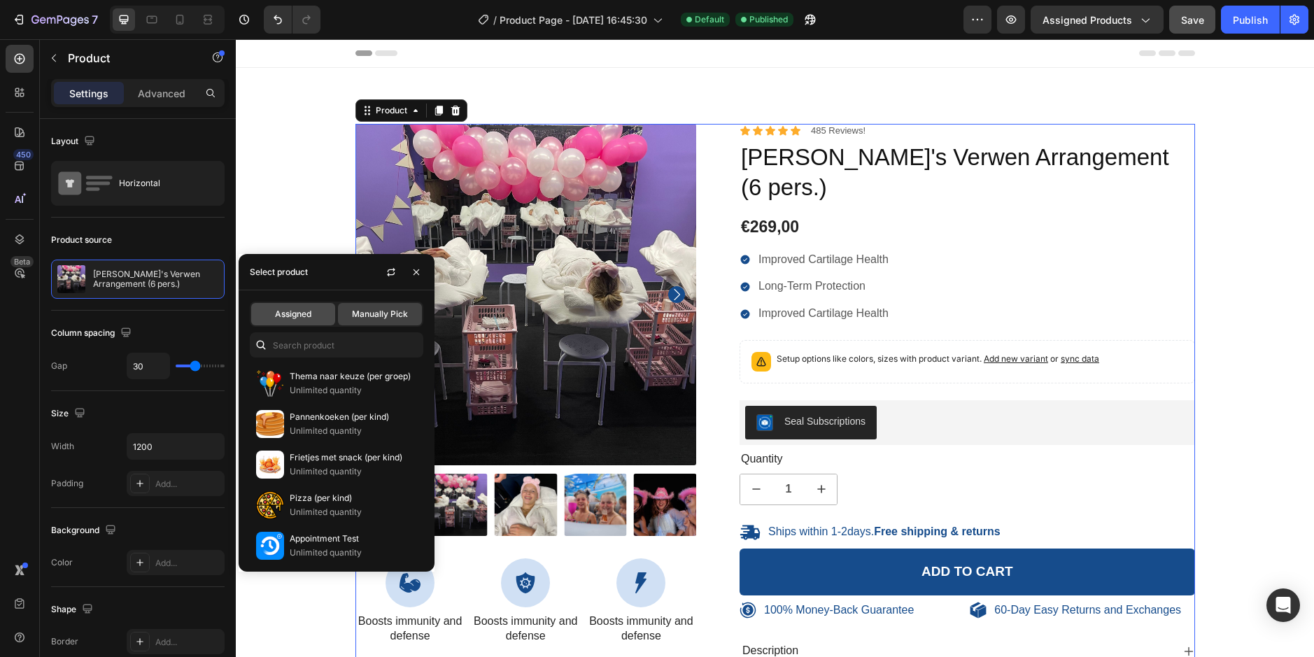
click at [299, 309] on span "Assigned" at bounding box center [293, 314] width 36 height 13
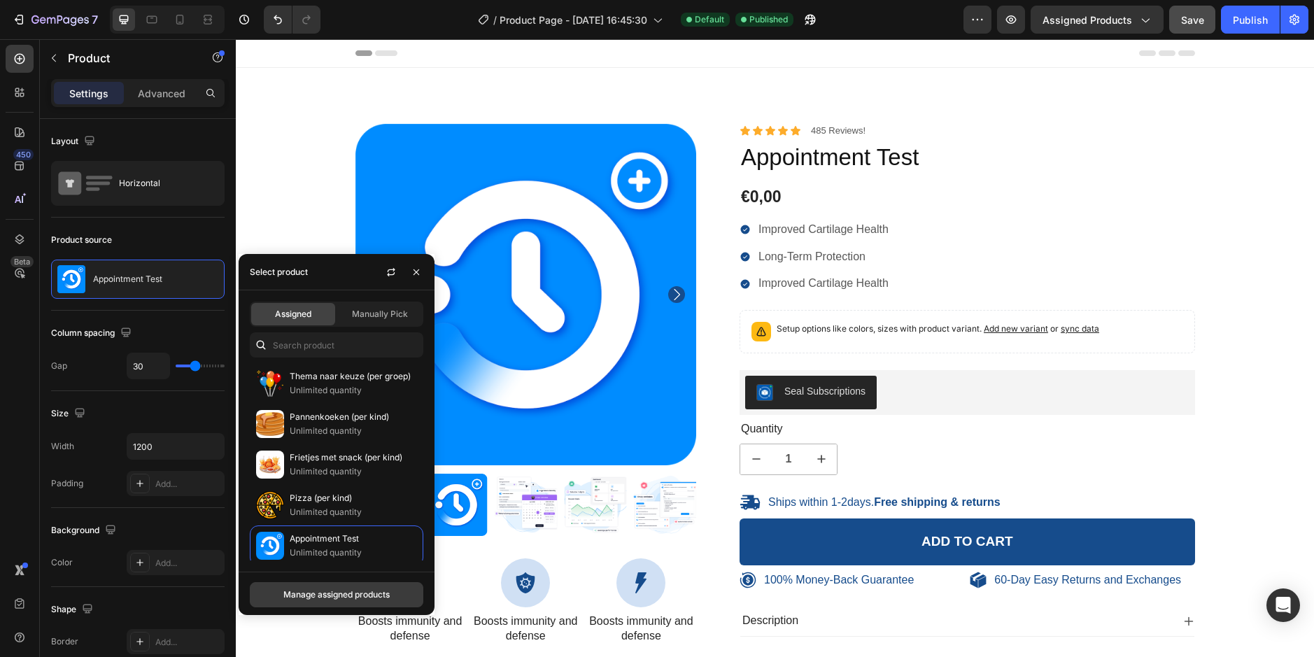
click at [364, 593] on div "Manage assigned products" at bounding box center [336, 594] width 106 height 13
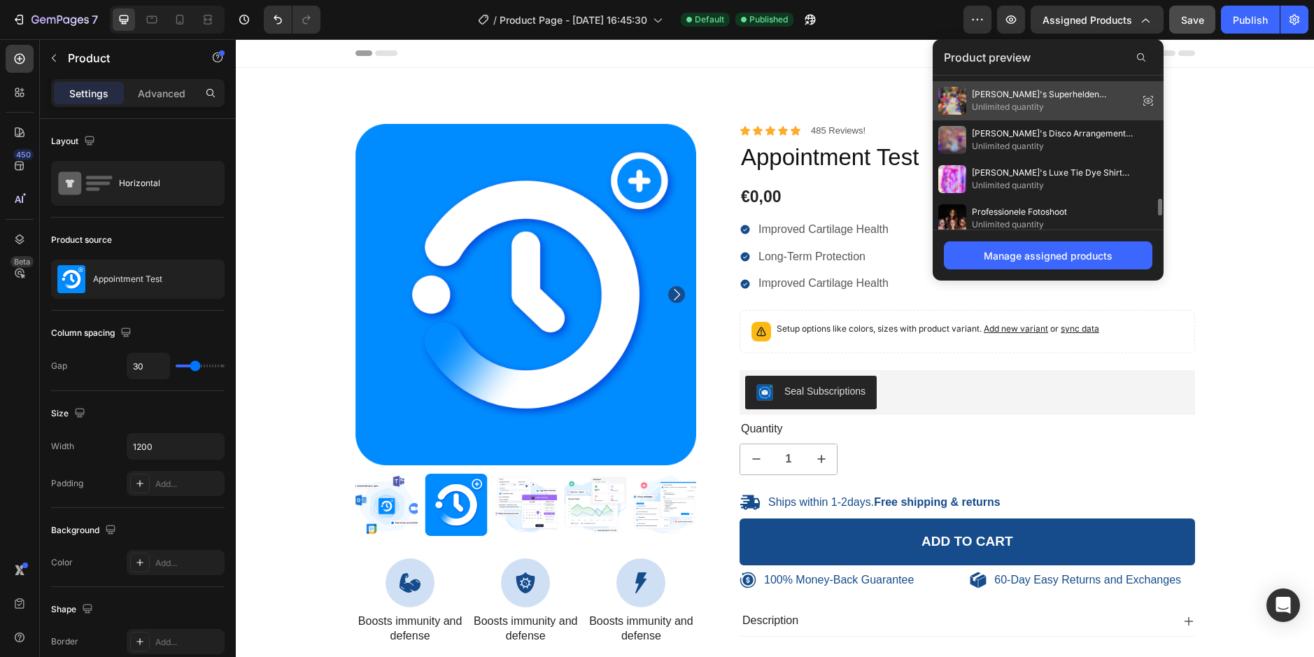
scroll to position [1201, 0]
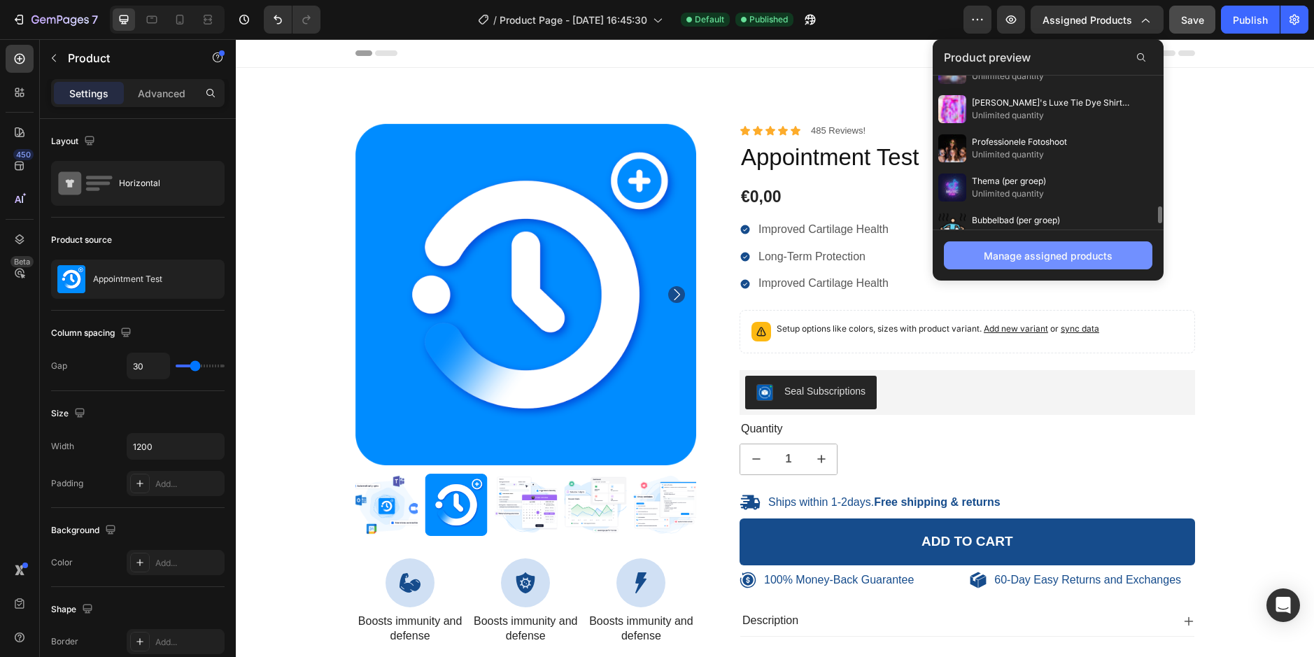
click at [1049, 246] on button "Manage assigned products" at bounding box center [1048, 255] width 208 height 28
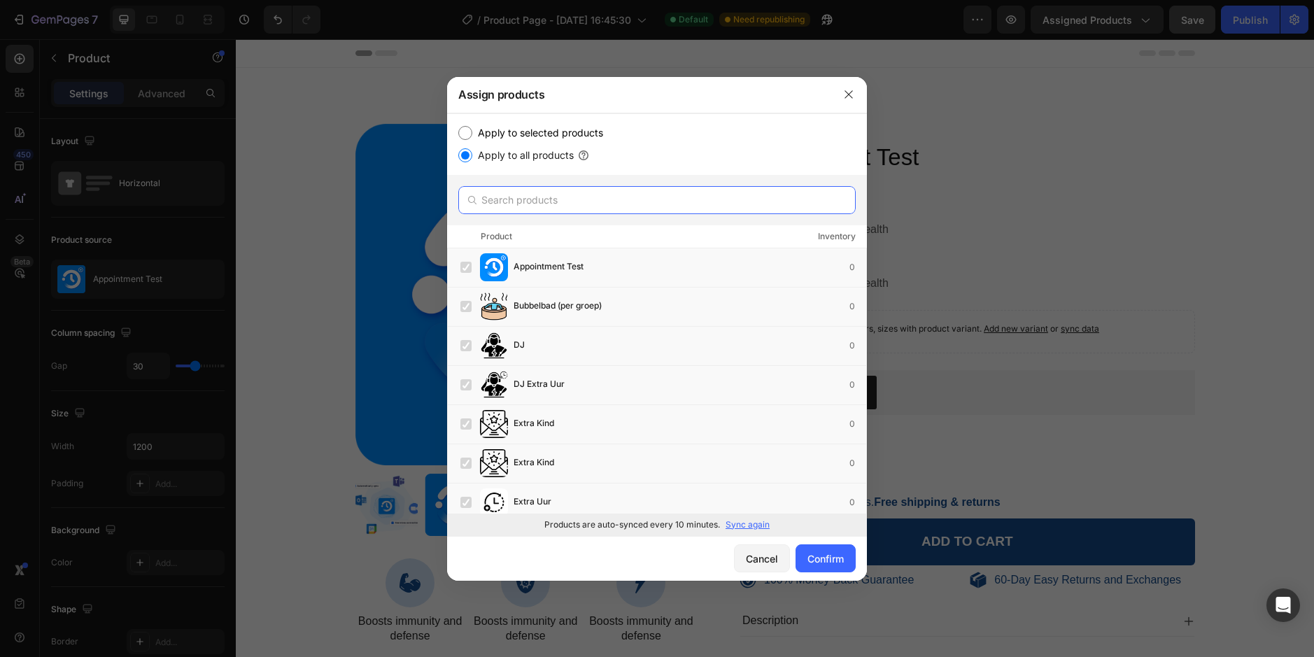
click at [554, 206] on input "text" at bounding box center [656, 200] width 397 height 28
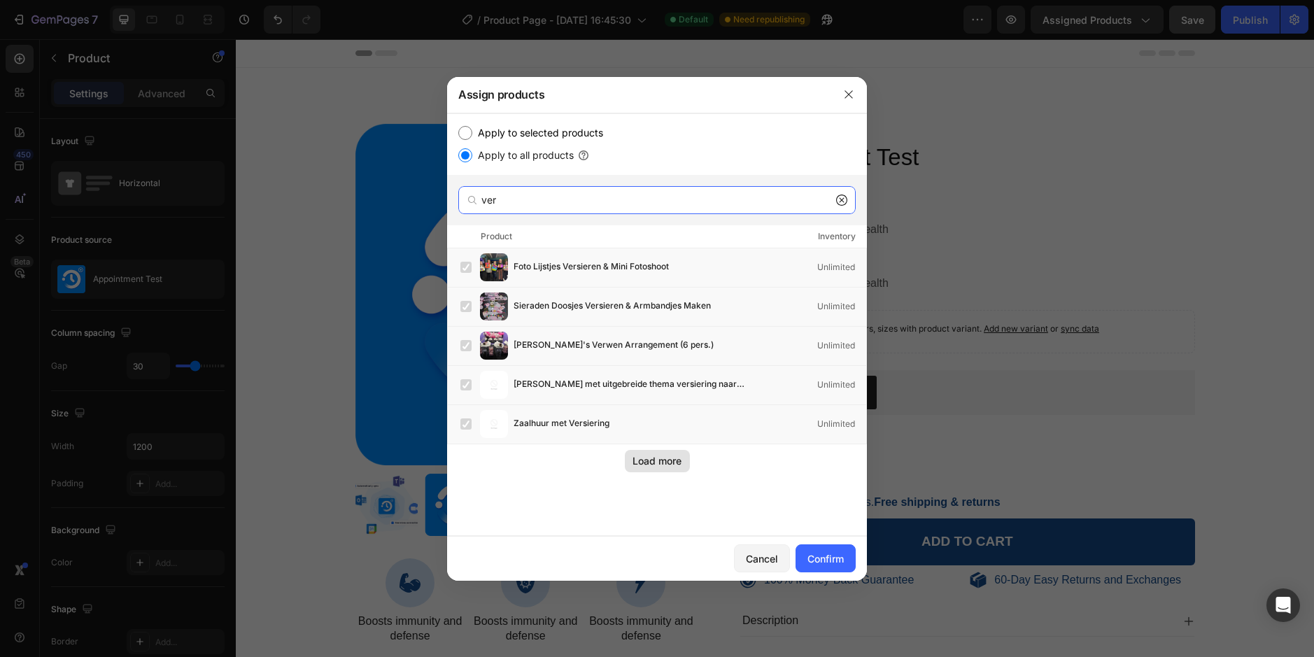
type input "ver"
click at [643, 457] on div "Load more" at bounding box center [656, 460] width 49 height 15
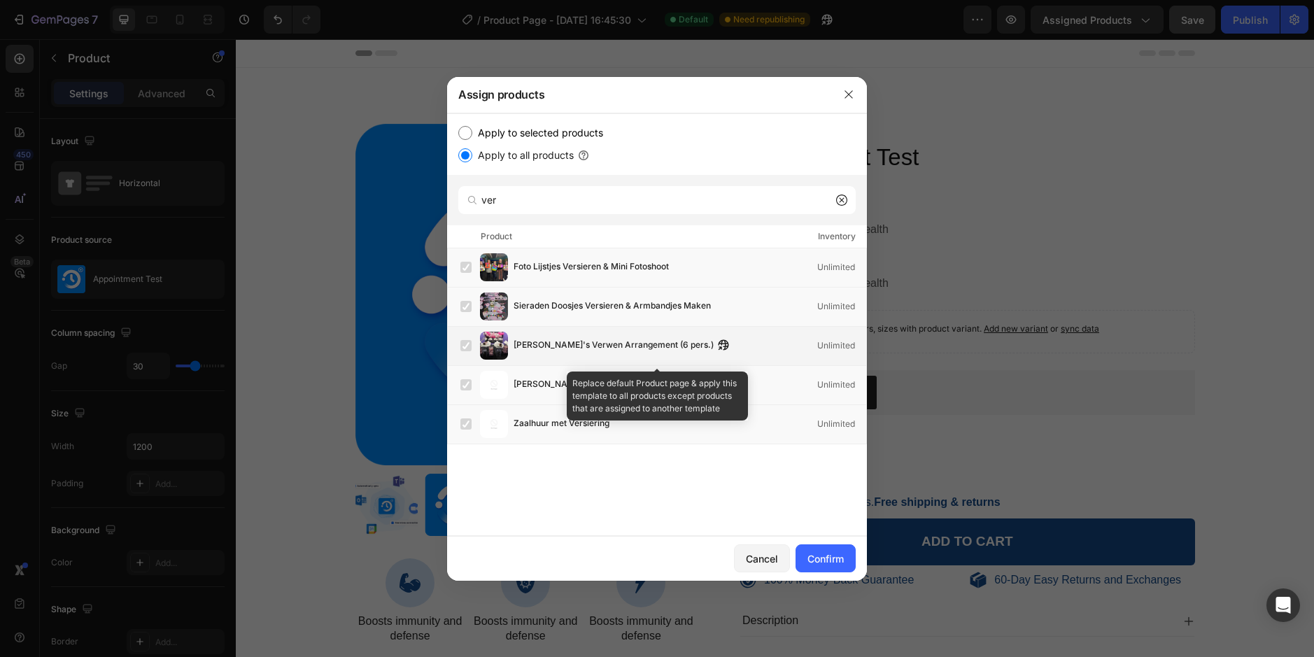
click at [669, 343] on span "[PERSON_NAME]'s Verwen Arrangement (6 pers.)" at bounding box center [614, 345] width 200 height 15
click at [718, 343] on icon "button" at bounding box center [723, 344] width 11 height 11
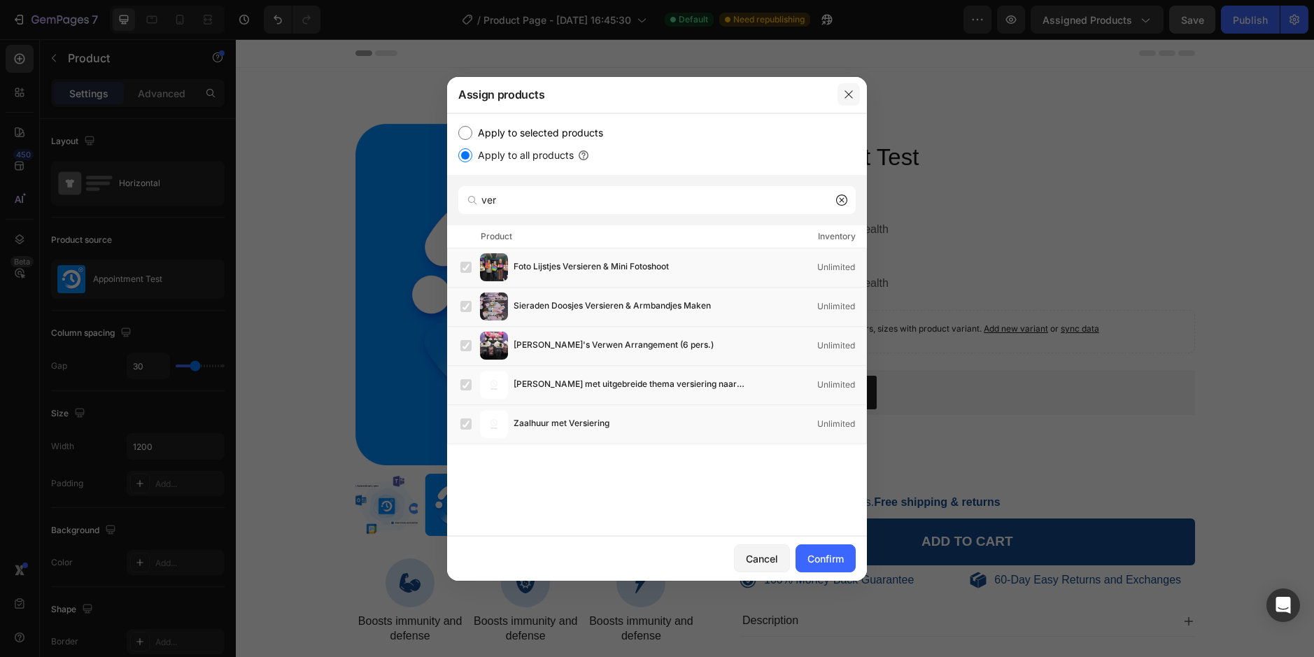
click at [842, 92] on button "button" at bounding box center [848, 94] width 22 height 22
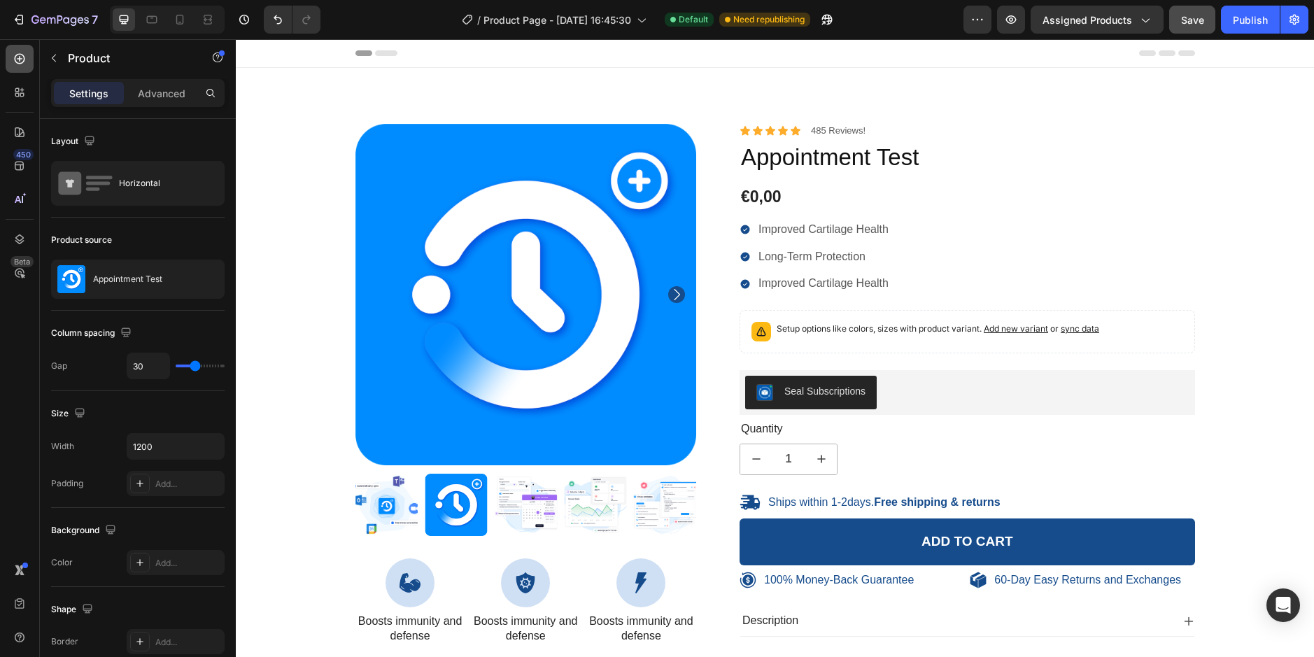
click at [26, 62] on icon at bounding box center [20, 59] width 14 height 14
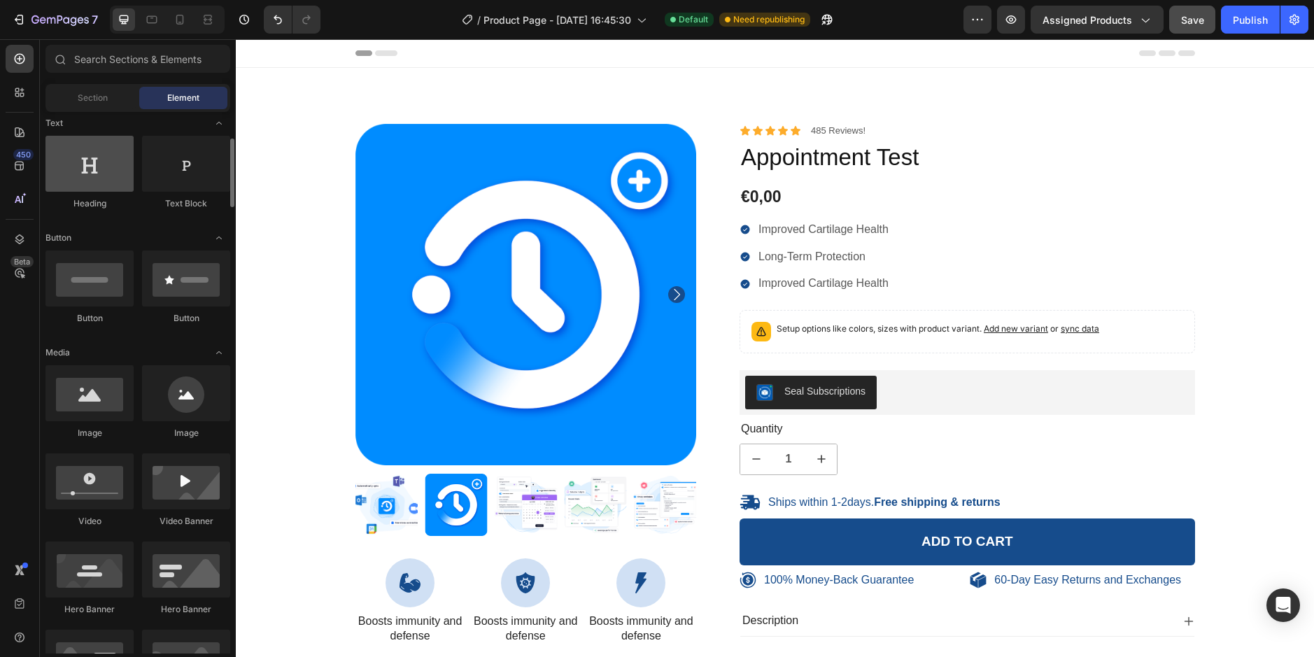
scroll to position [0, 0]
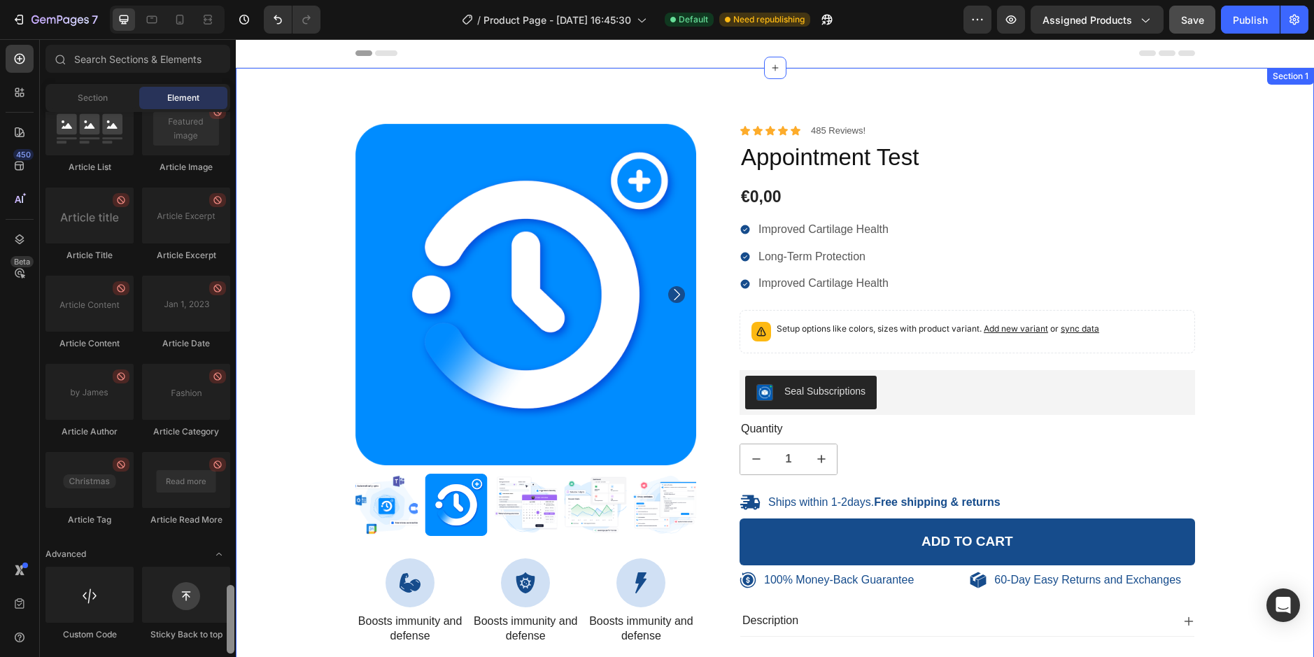
drag, startPoint x: 468, startPoint y: 176, endPoint x: 264, endPoint y: 651, distance: 516.2
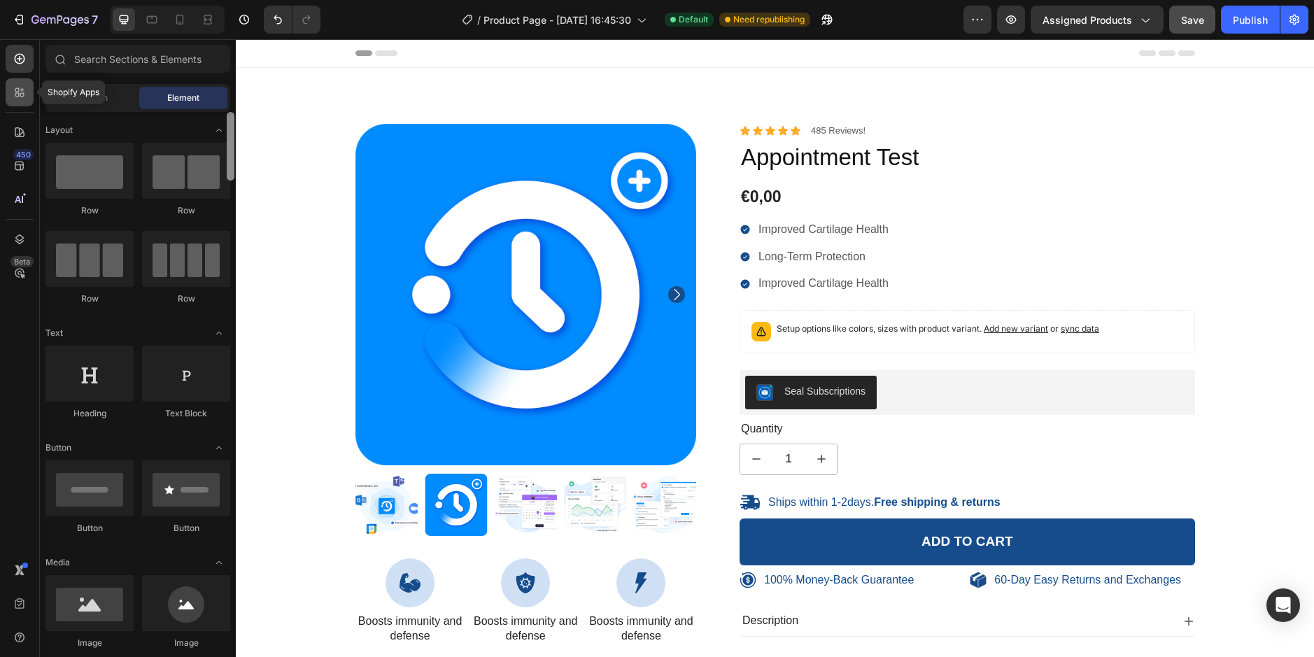
click at [19, 90] on icon at bounding box center [17, 90] width 4 height 4
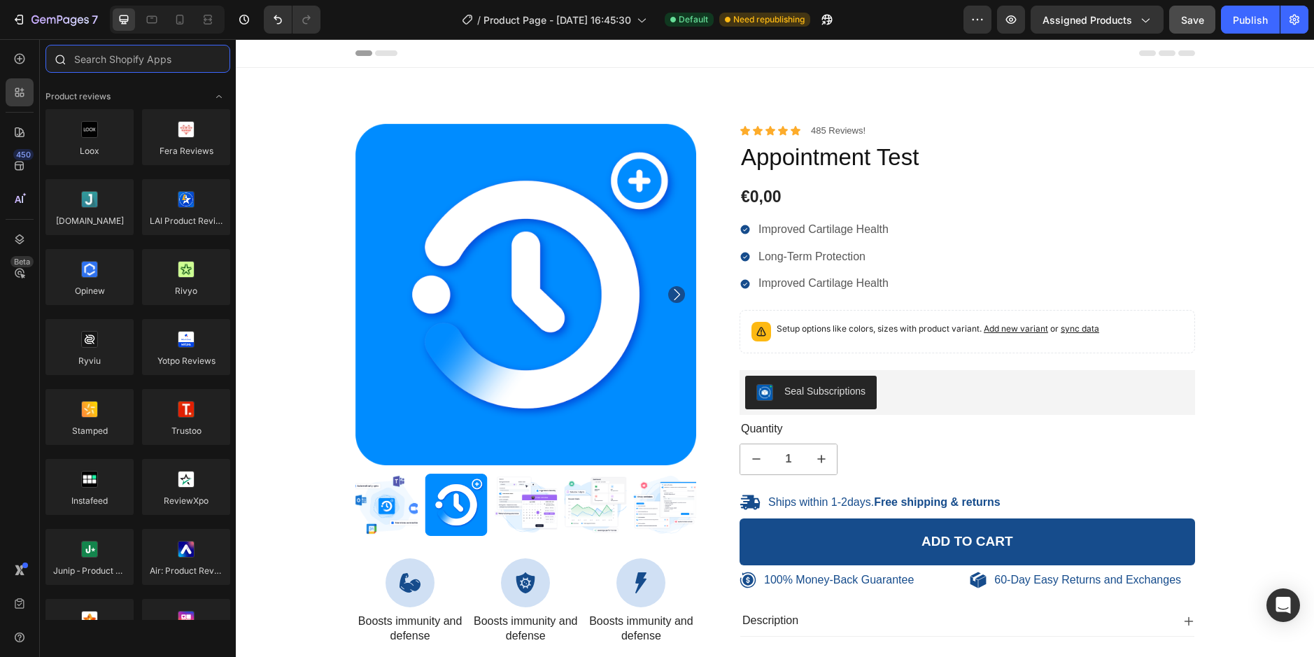
click at [125, 61] on input "text" at bounding box center [137, 59] width 185 height 28
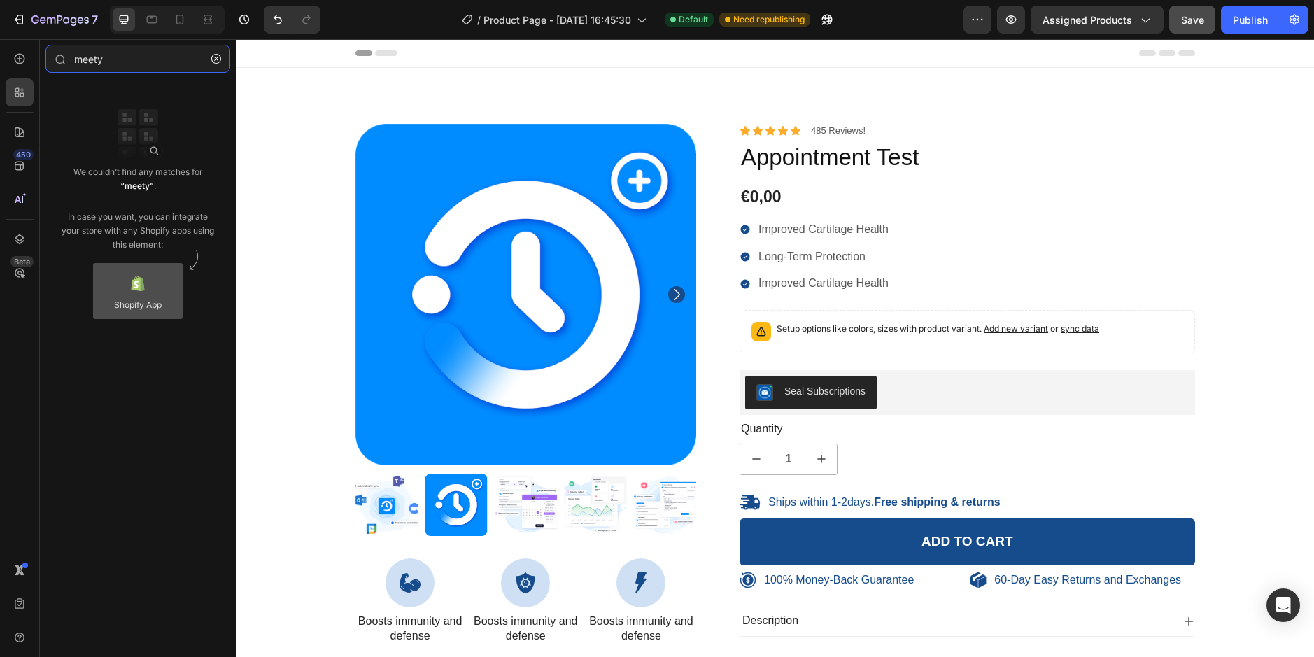
type input "meety"
click at [147, 292] on div at bounding box center [138, 291] width 90 height 56
click at [148, 283] on div at bounding box center [138, 291] width 90 height 56
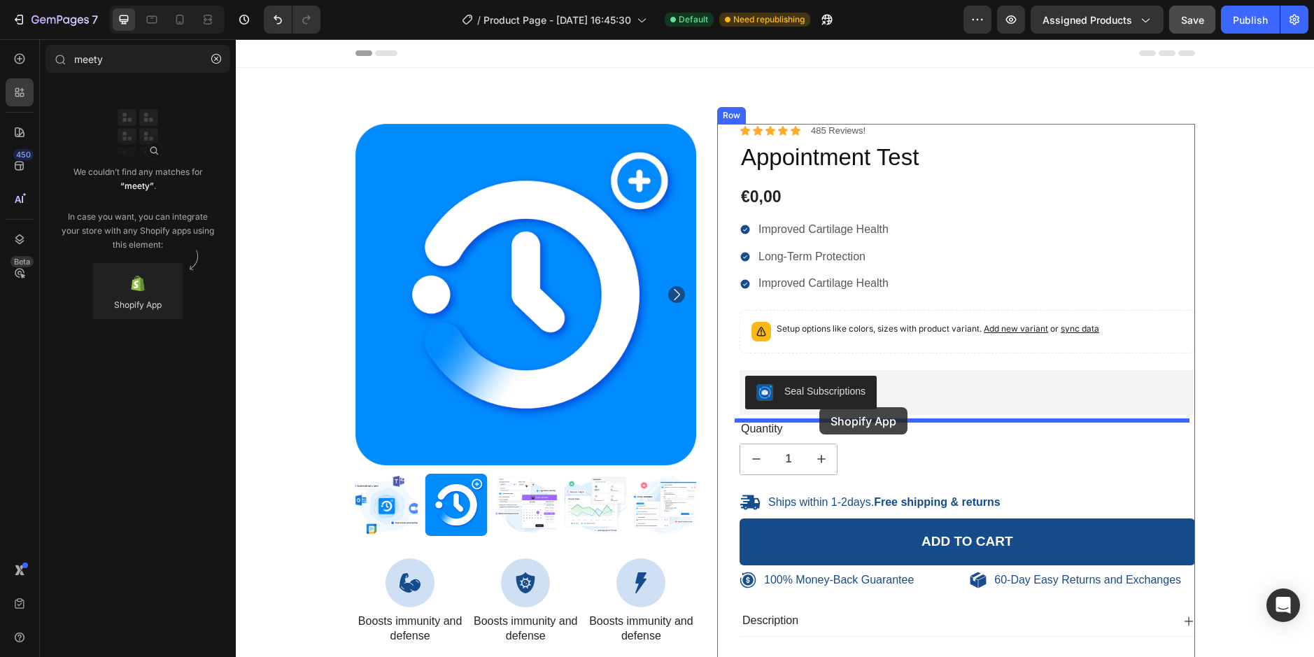
drag, startPoint x: 384, startPoint y: 323, endPoint x: 819, endPoint y: 407, distance: 443.3
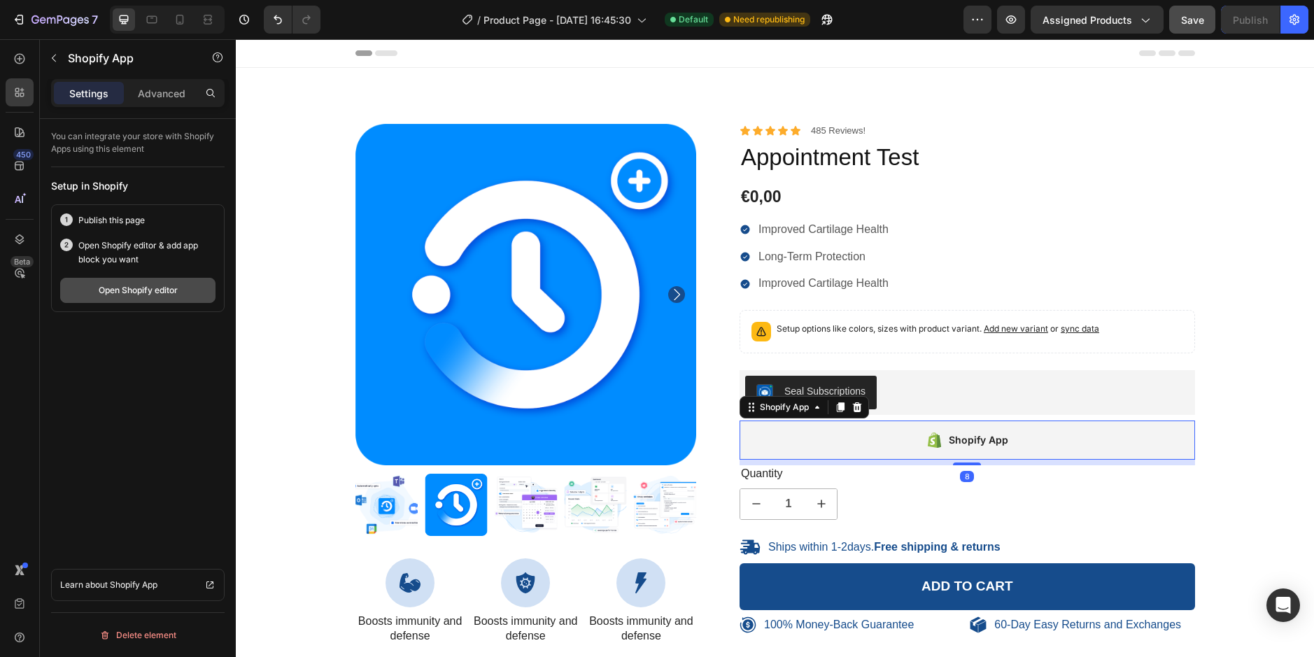
click at [133, 284] on div "Open Shopify editor" at bounding box center [138, 290] width 79 height 13
click at [946, 394] on div "Seal Subscriptions" at bounding box center [967, 393] width 444 height 34
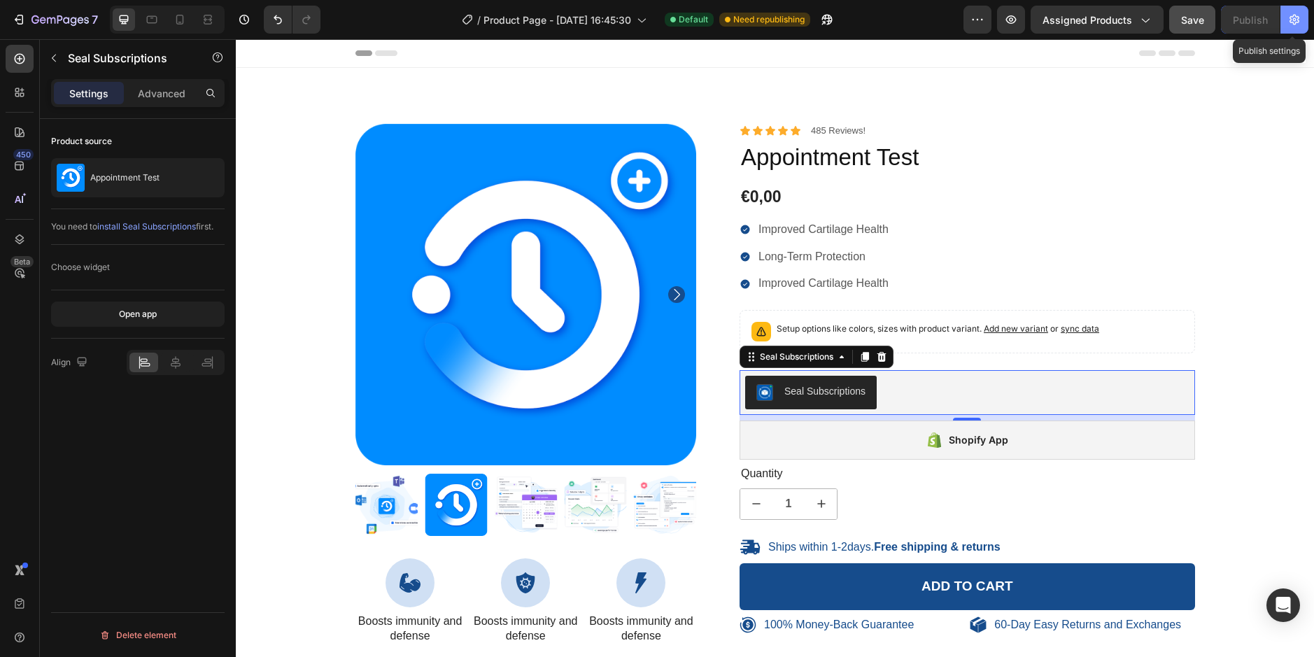
click at [1288, 25] on icon "button" at bounding box center [1294, 20] width 14 height 14
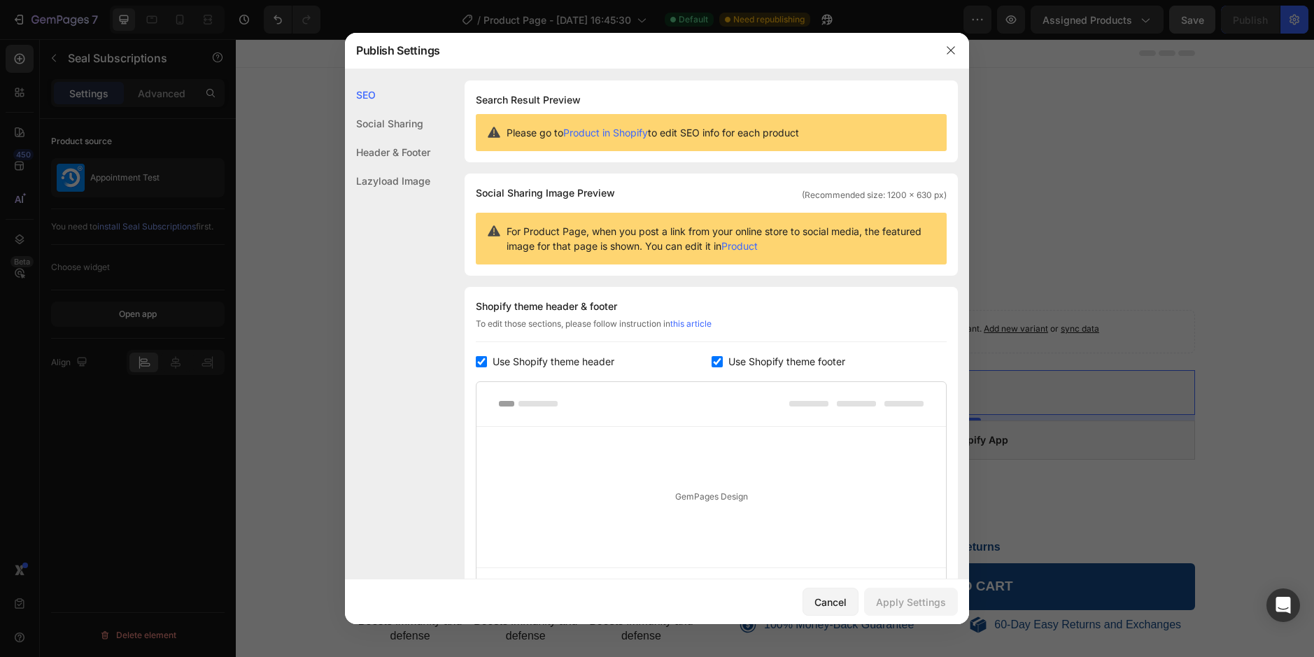
click at [938, 48] on div at bounding box center [951, 50] width 36 height 36
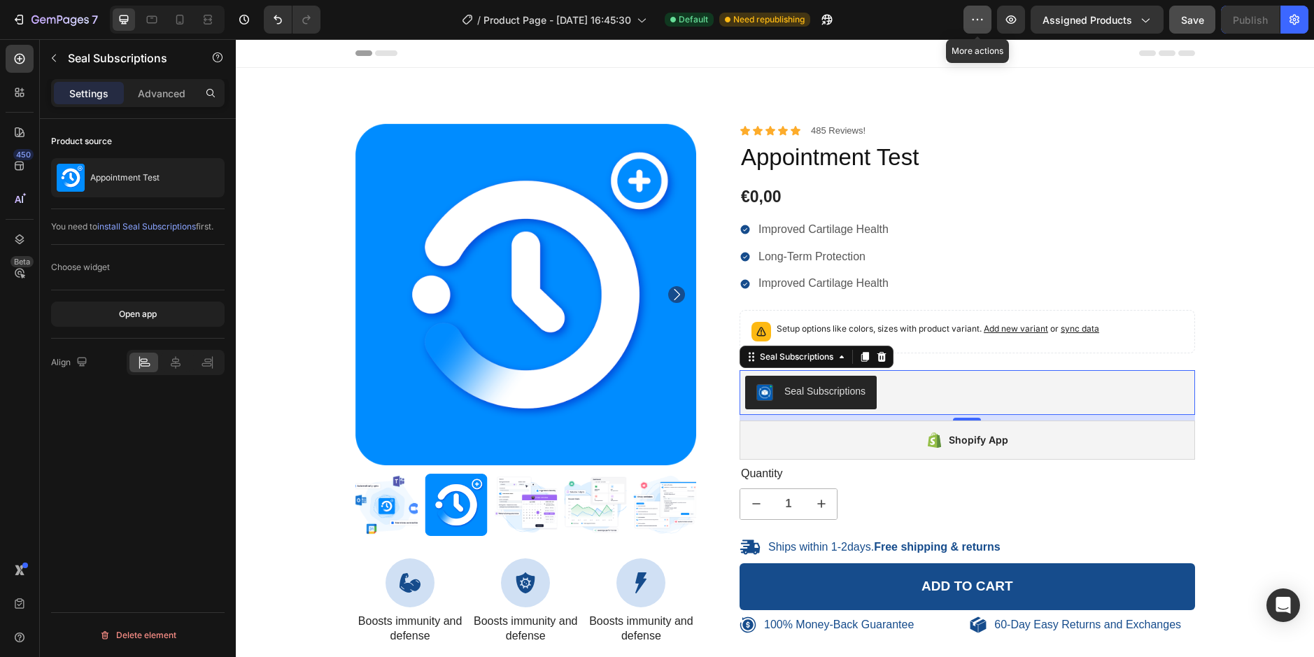
click at [974, 21] on icon "button" at bounding box center [977, 20] width 14 height 14
click at [1292, 23] on icon "button" at bounding box center [1294, 20] width 14 height 14
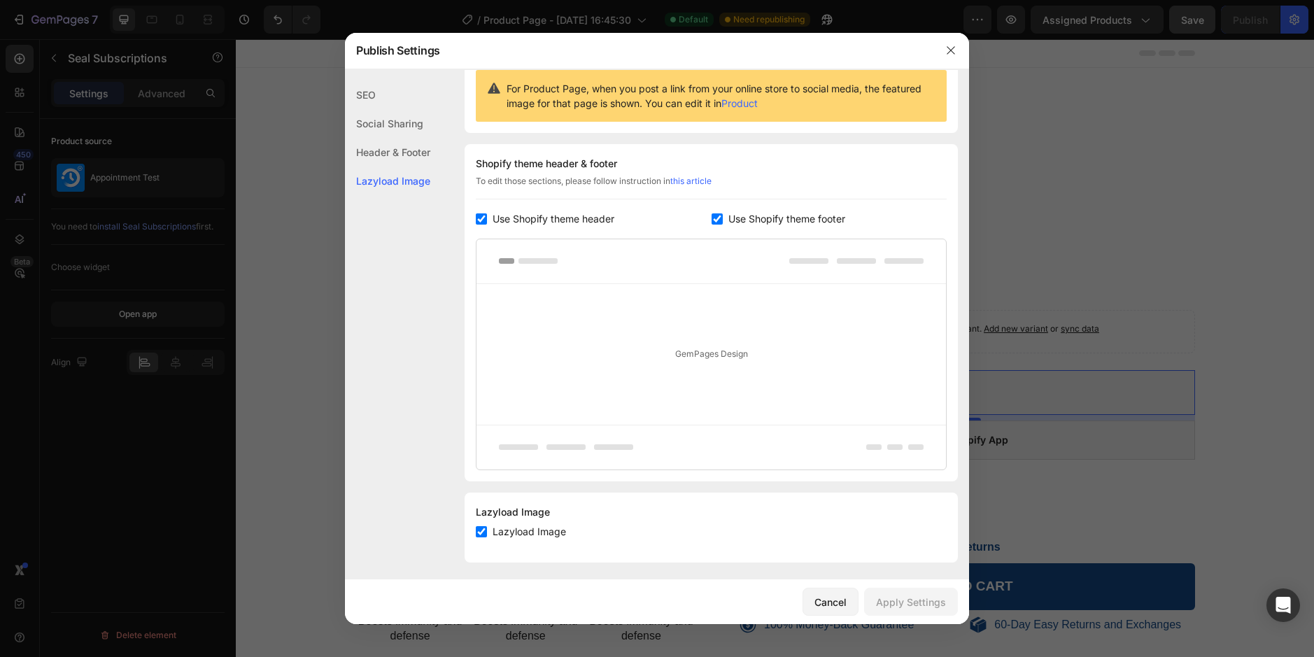
scroll to position [148, 0]
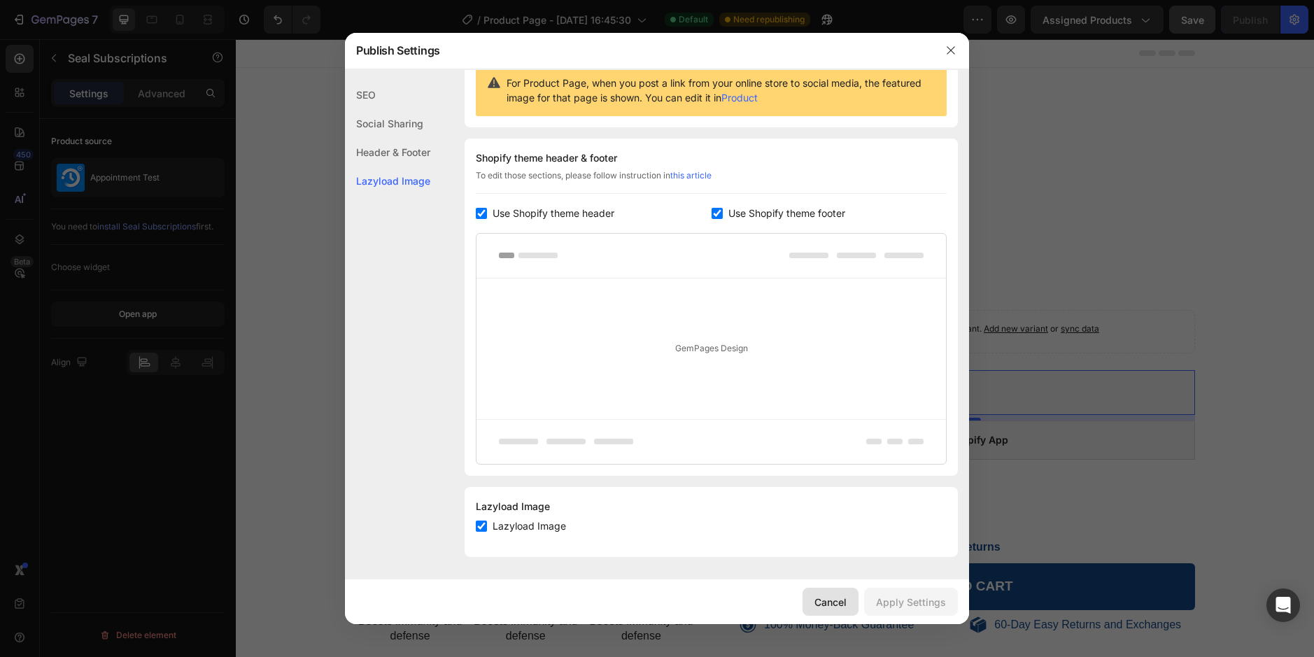
click at [828, 609] on div "Cancel" at bounding box center [830, 602] width 32 height 15
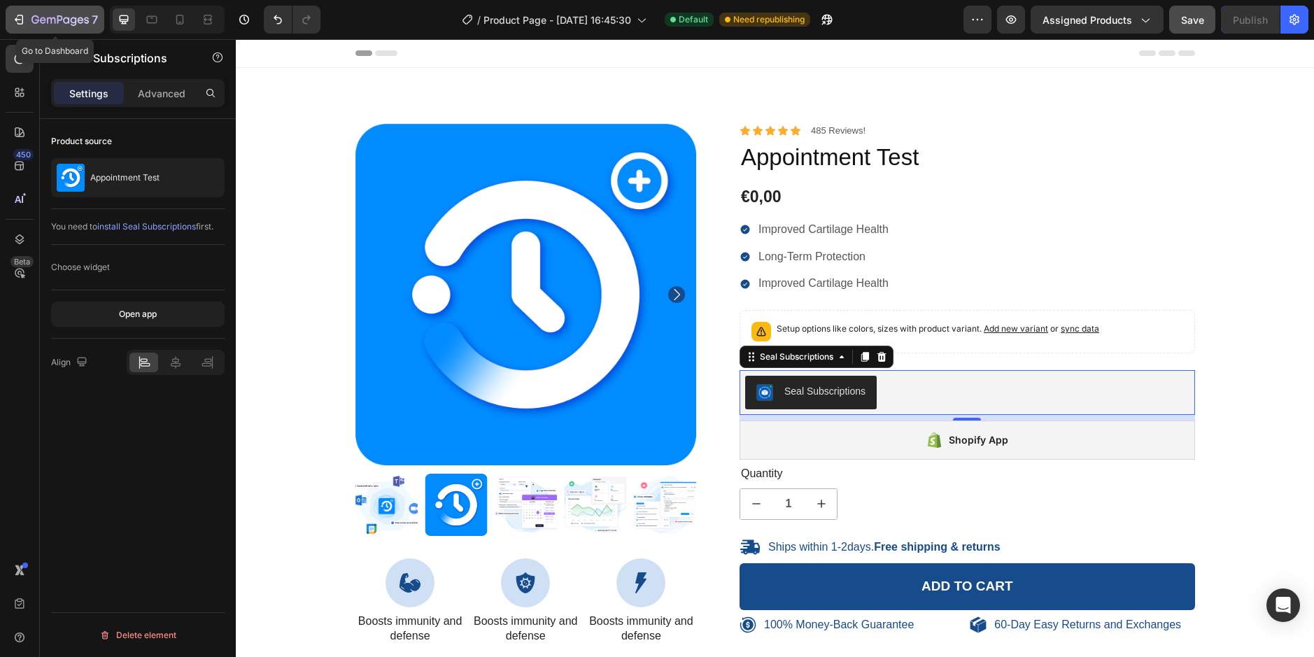
click at [25, 22] on icon "button" at bounding box center [19, 20] width 14 height 14
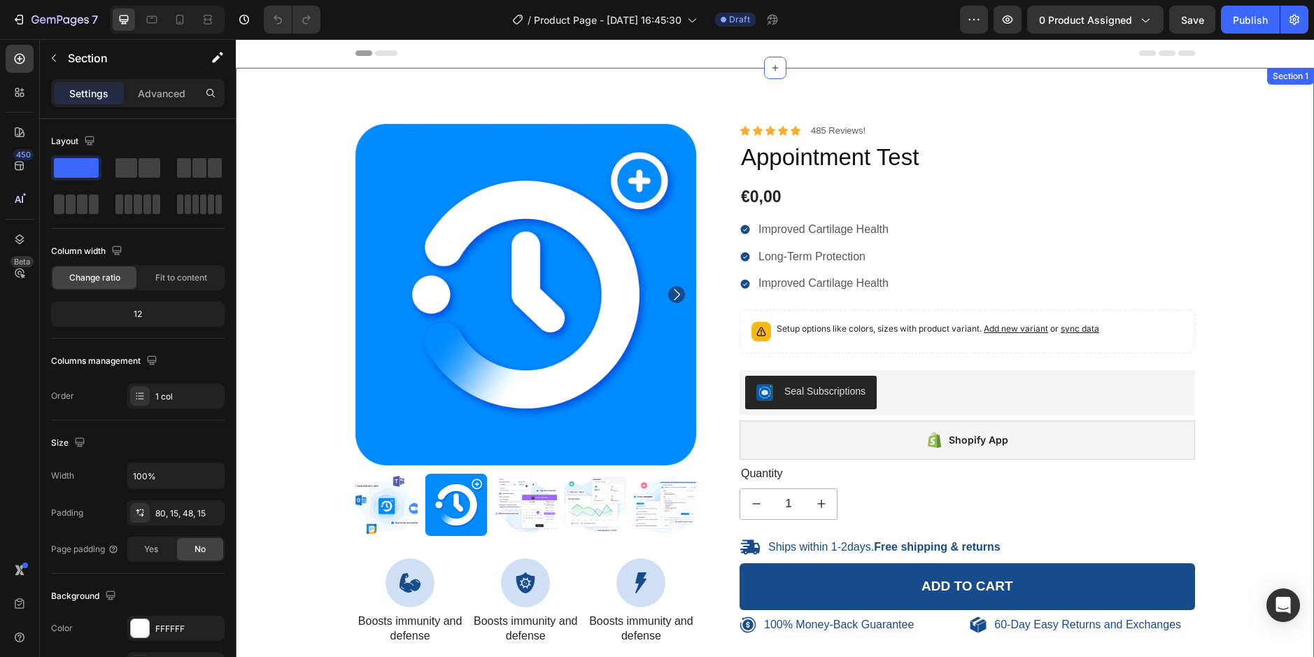
click at [903, 95] on div "100% Money-Back Guarantee Item List 60-Day Easy Returns Item List Row Product I…" at bounding box center [775, 448] width 1078 height 760
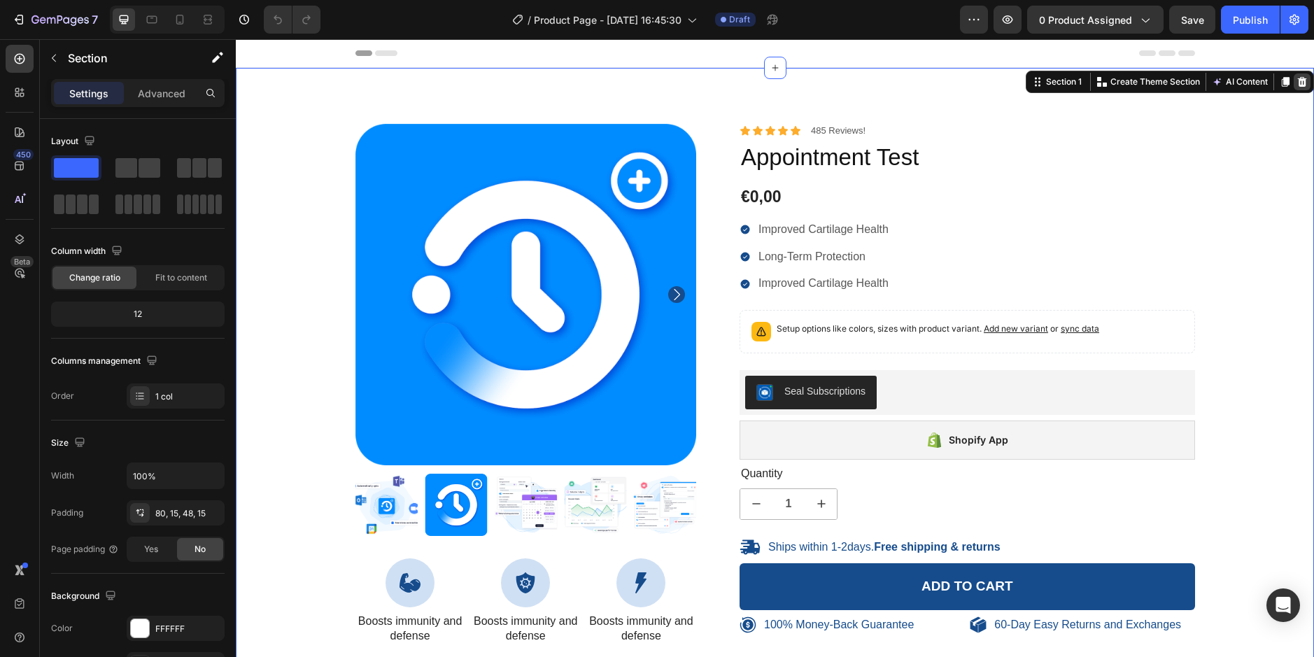
click at [1298, 78] on icon at bounding box center [1302, 82] width 9 height 10
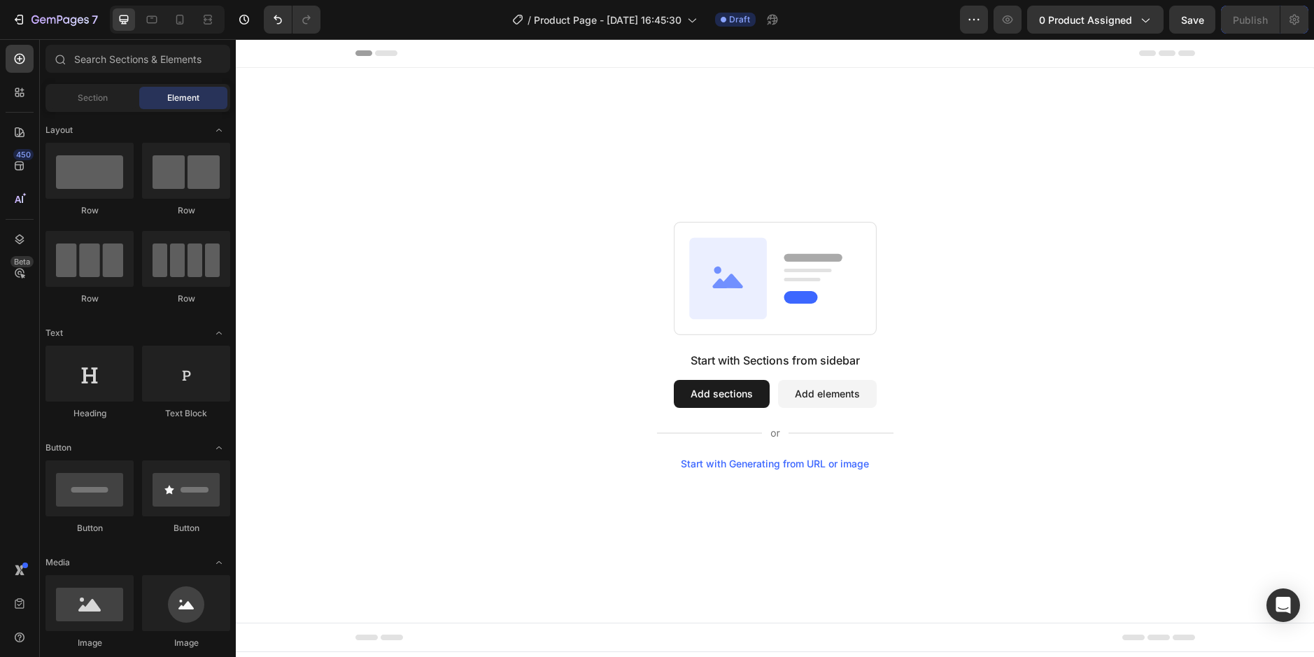
click at [724, 393] on button "Add sections" at bounding box center [722, 394] width 96 height 28
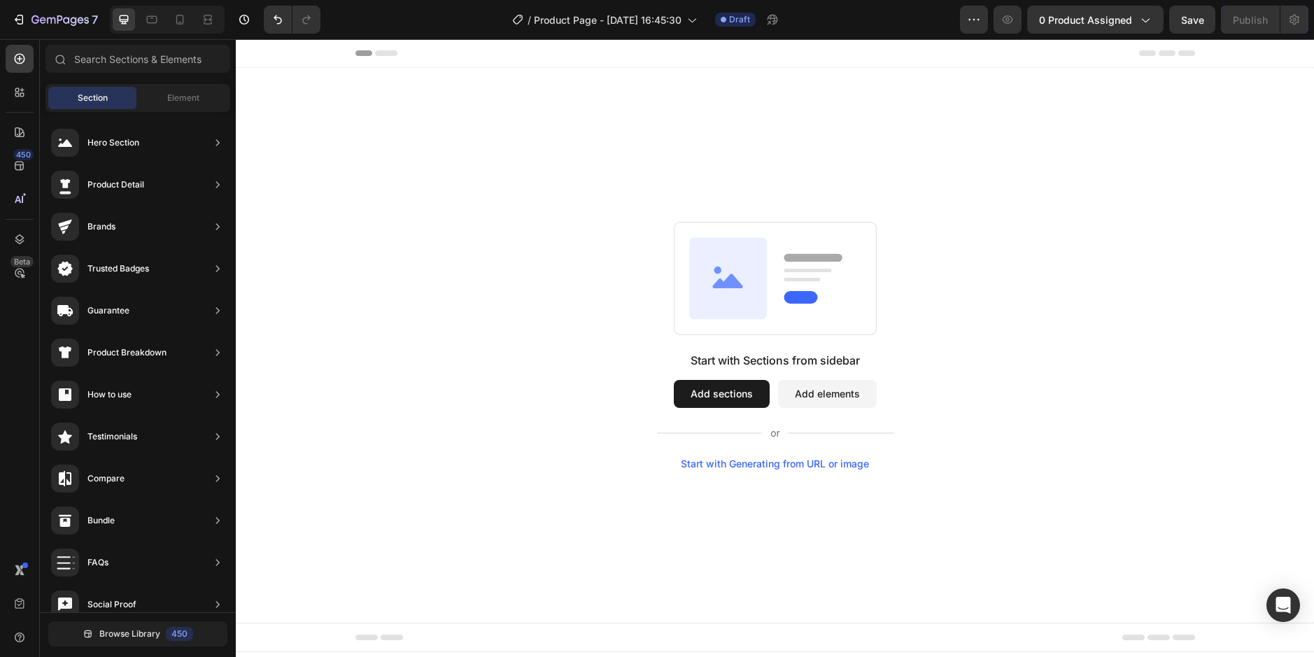
click at [840, 390] on button "Add elements" at bounding box center [827, 394] width 99 height 28
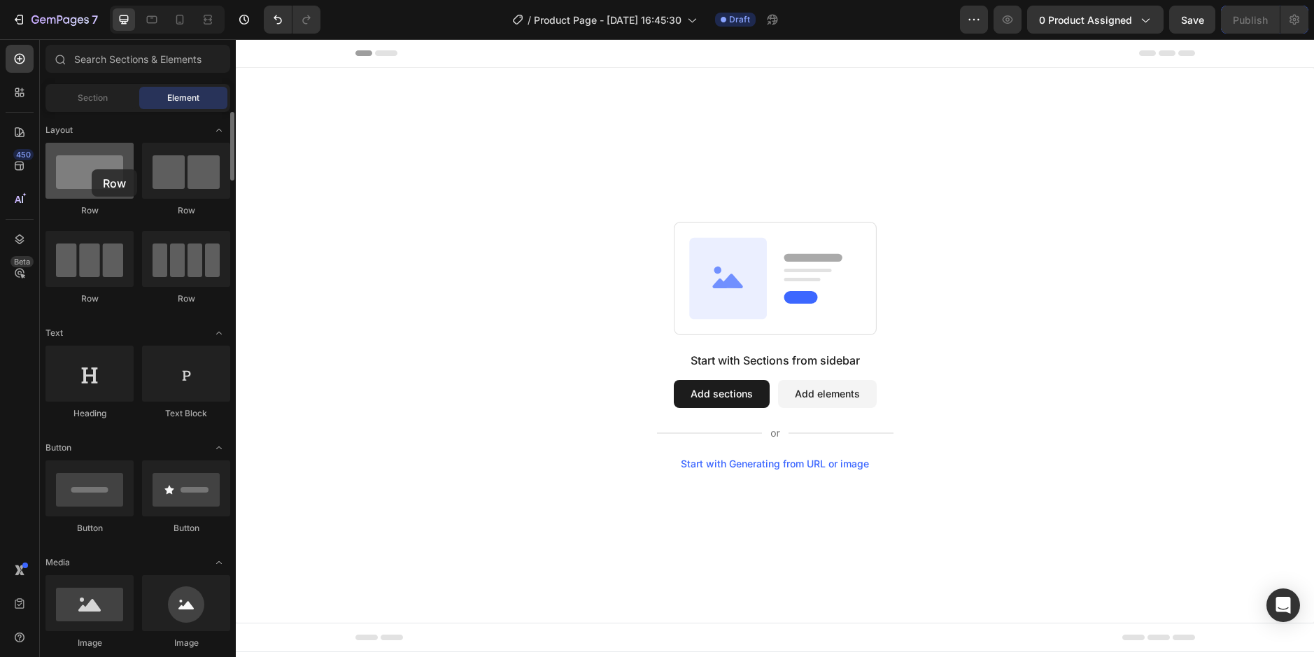
drag, startPoint x: 223, startPoint y: 192, endPoint x: 70, endPoint y: 167, distance: 155.2
click at [66, 167] on div at bounding box center [89, 171] width 88 height 56
drag, startPoint x: 158, startPoint y: 174, endPoint x: 64, endPoint y: 175, distance: 94.5
click at [64, 175] on div at bounding box center [89, 171] width 88 height 56
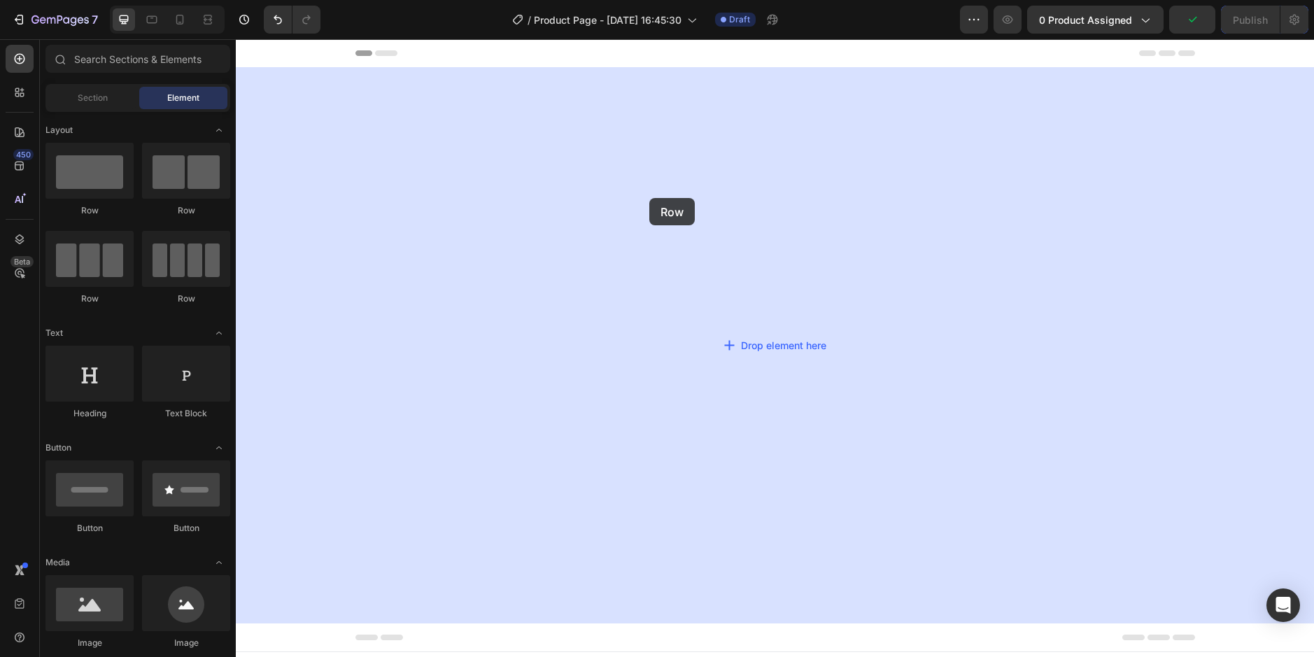
drag, startPoint x: 391, startPoint y: 215, endPoint x: 649, endPoint y: 198, distance: 258.8
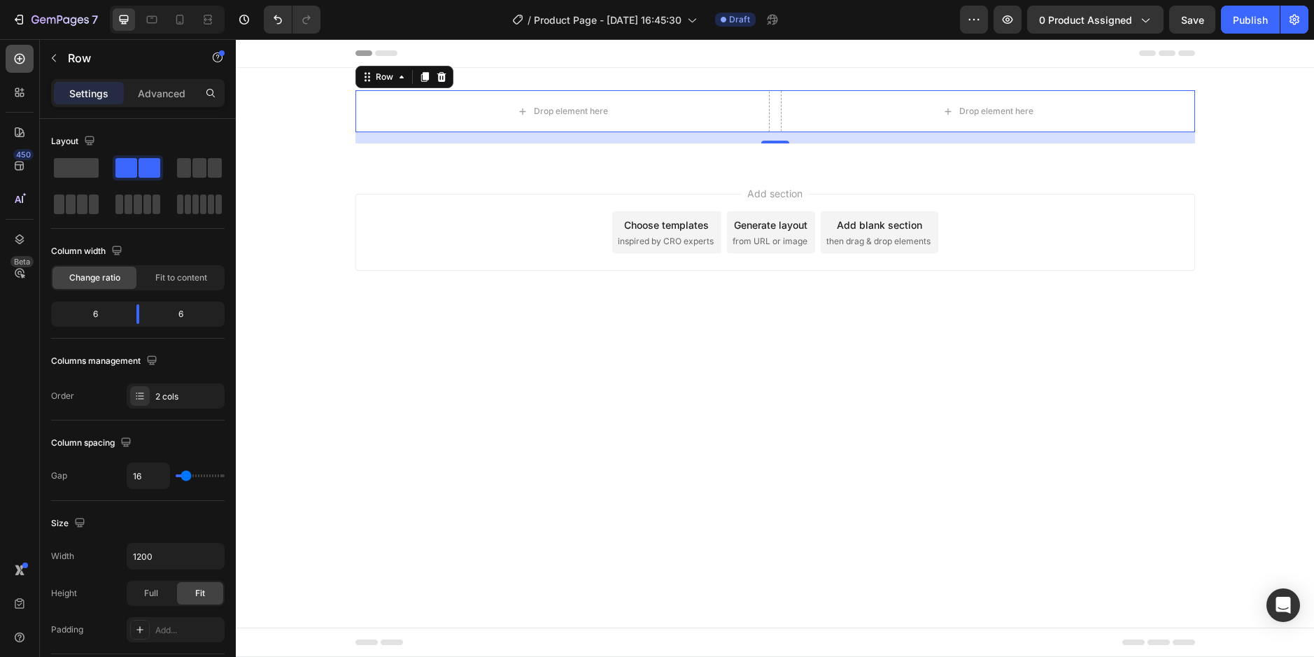
click at [13, 61] on icon at bounding box center [20, 59] width 14 height 14
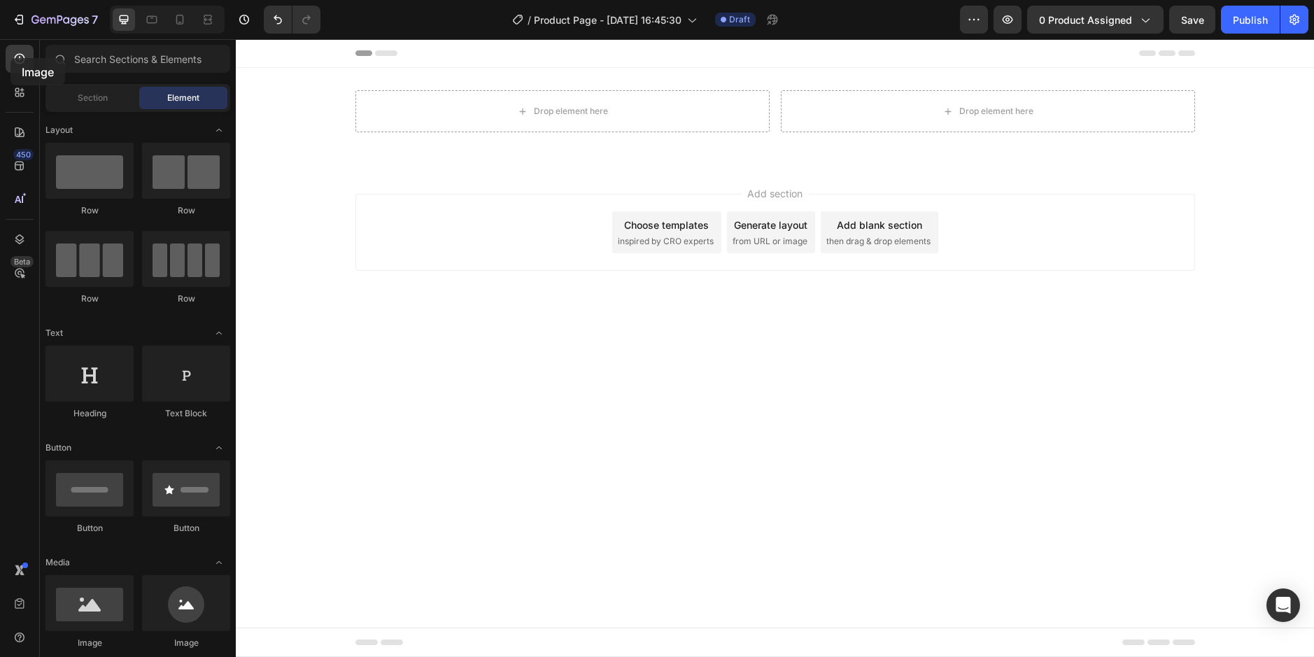
drag, startPoint x: 99, startPoint y: 609, endPoint x: 1, endPoint y: 56, distance: 562.0
click at [1, 56] on div "450 Beta Sections(18) Elements(84) Section Element Hero Section Product Detail …" at bounding box center [118, 348] width 236 height 618
click at [114, 56] on input "text" at bounding box center [137, 59] width 185 height 28
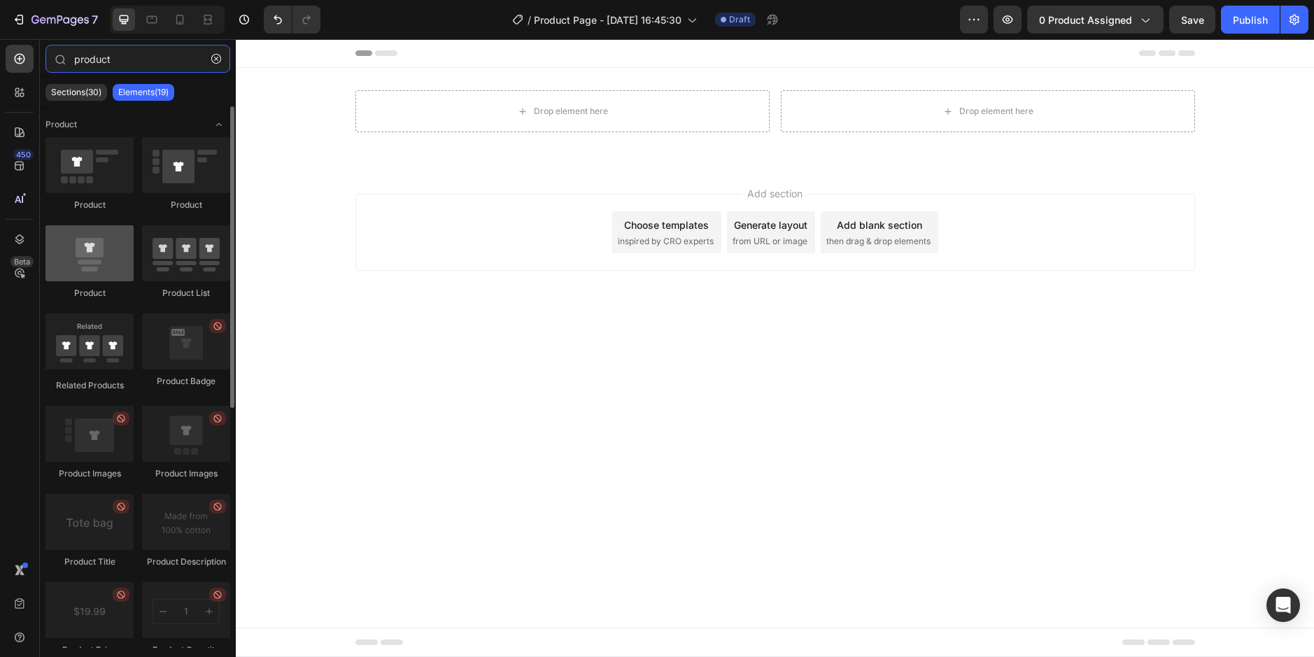
type input "product"
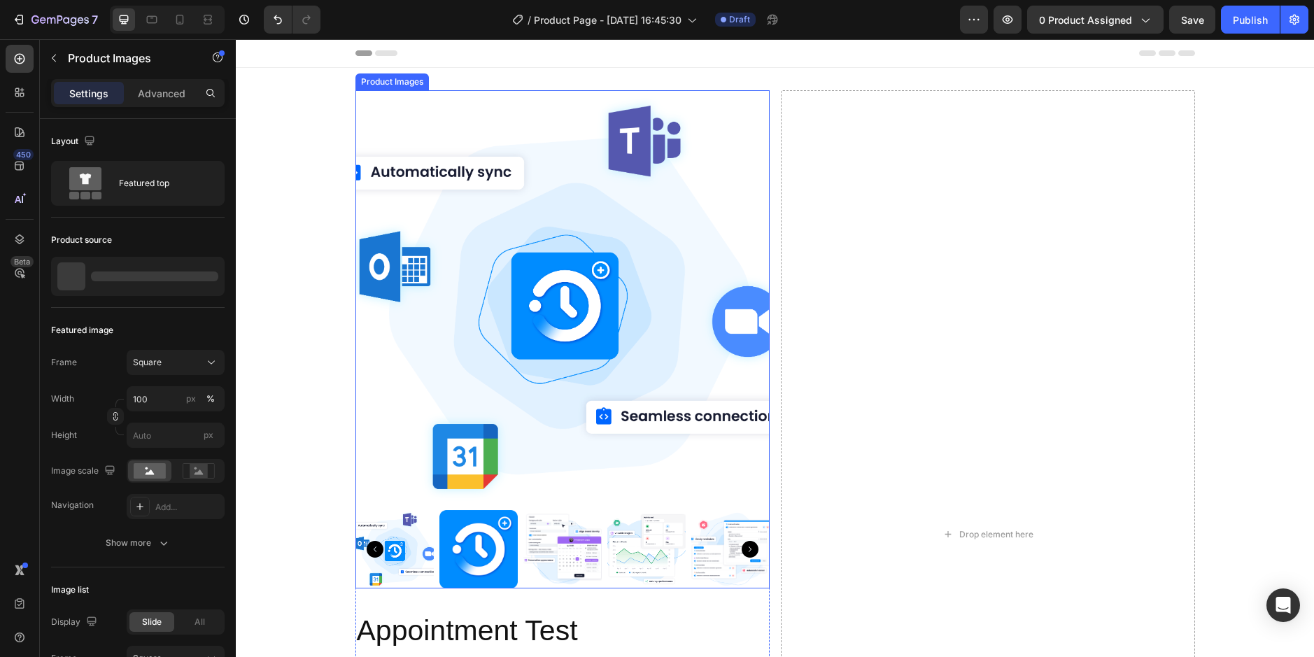
click at [532, 185] on img at bounding box center [562, 297] width 414 height 414
click at [481, 78] on icon at bounding box center [485, 77] width 9 height 10
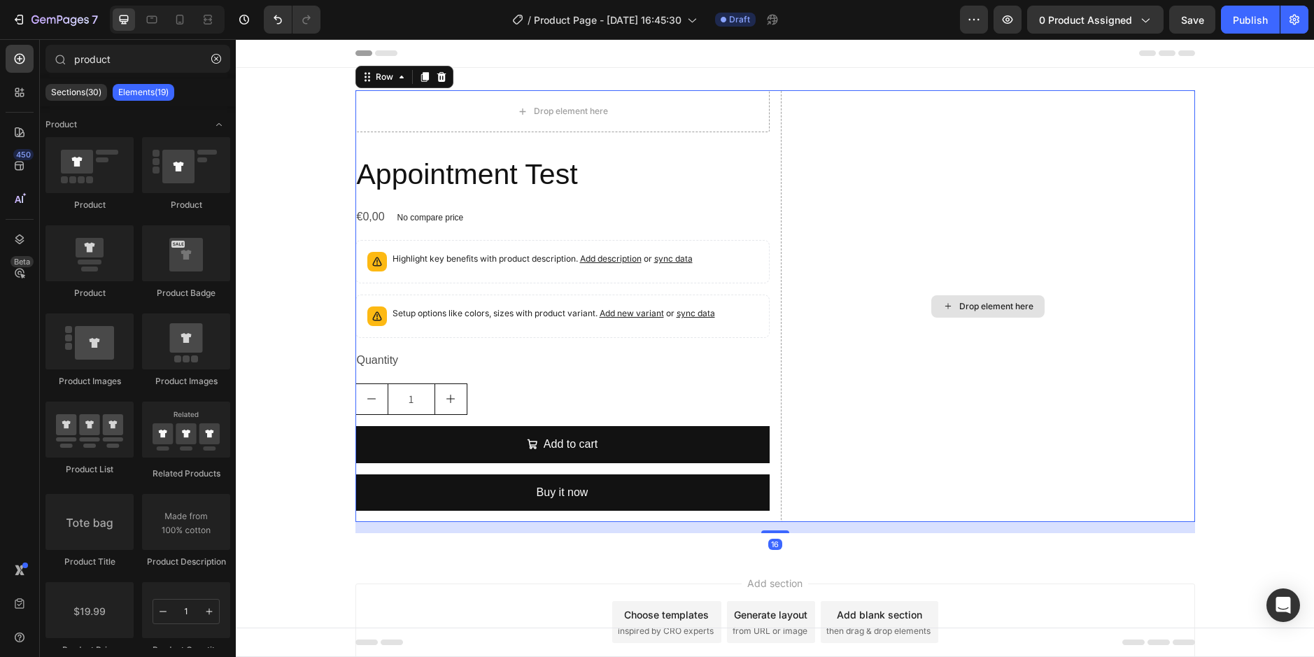
click at [970, 169] on div "Drop element here" at bounding box center [988, 306] width 414 height 432
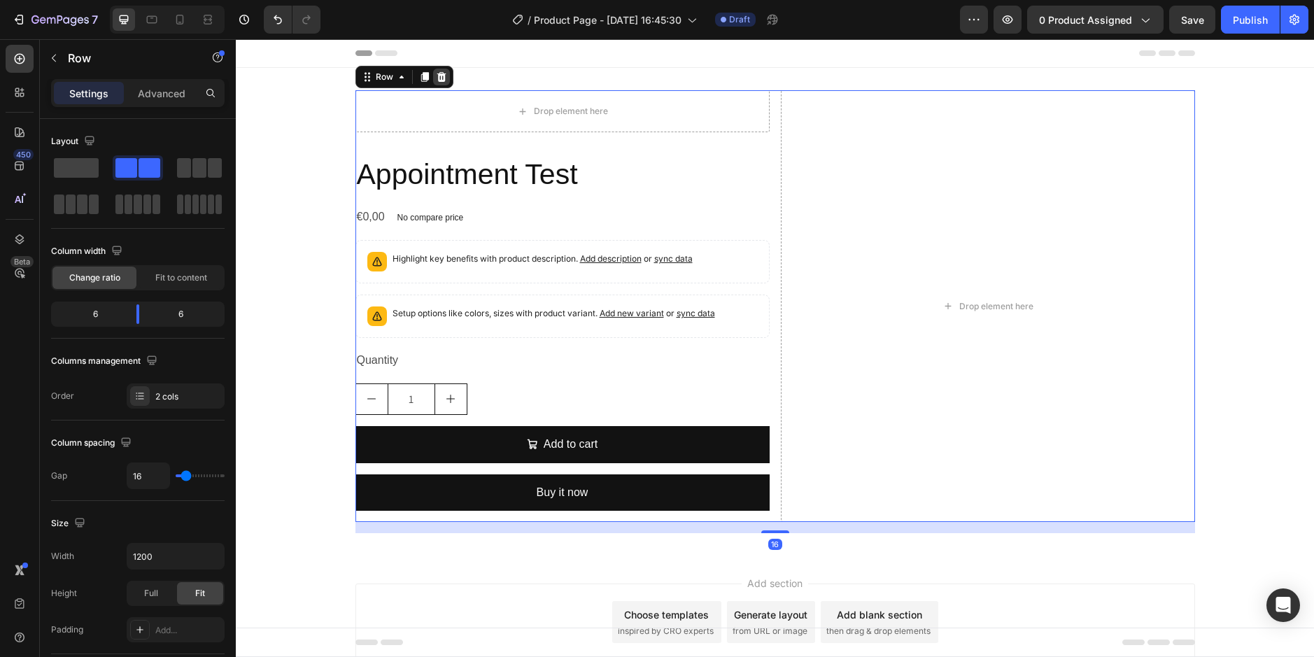
click at [438, 76] on icon at bounding box center [441, 77] width 9 height 10
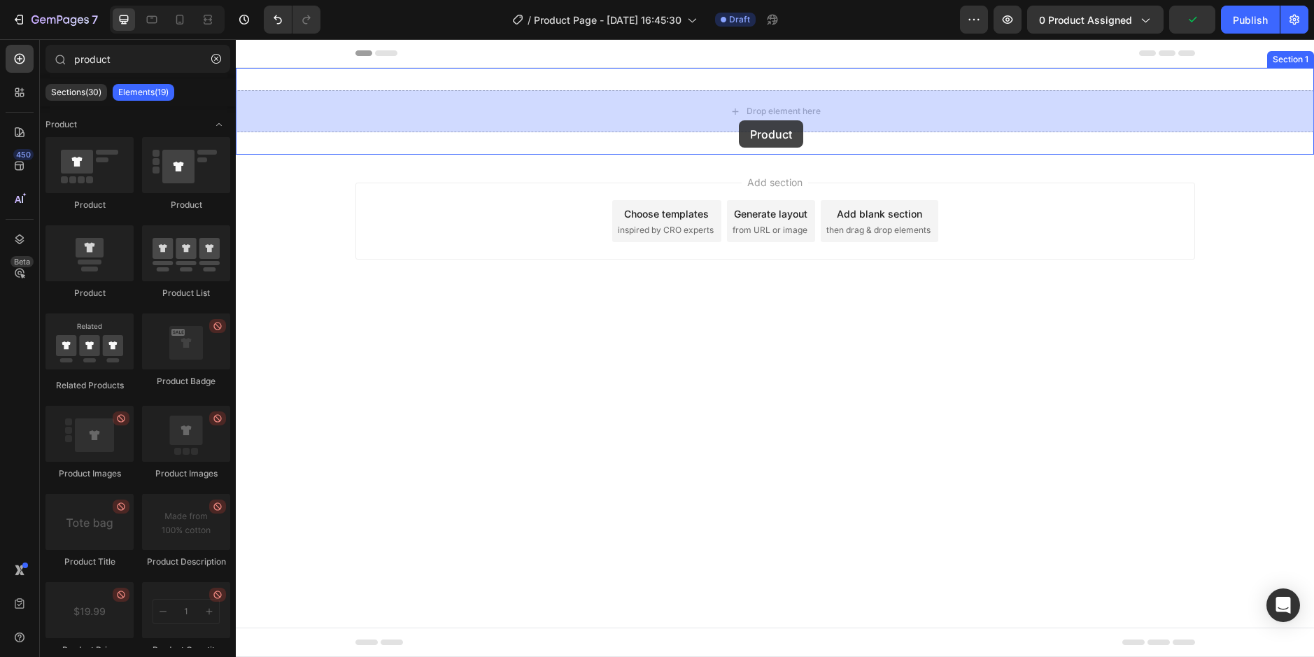
drag, startPoint x: 332, startPoint y: 288, endPoint x: 739, endPoint y: 120, distance: 439.5
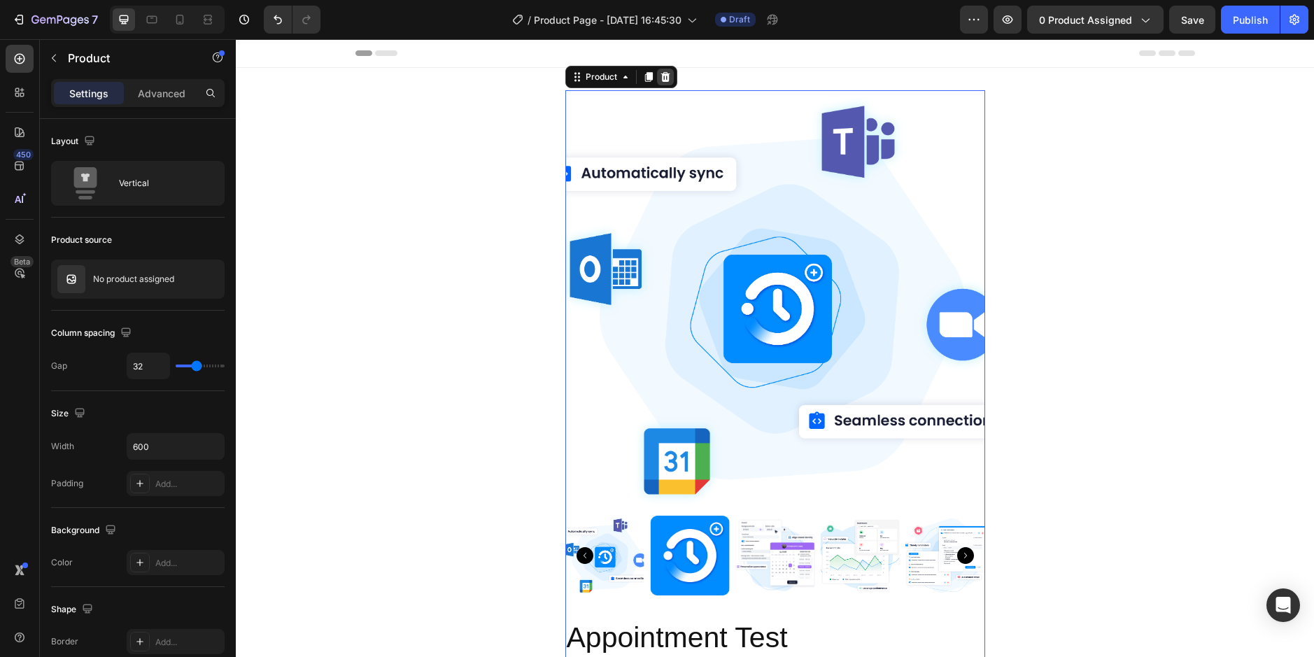
click at [660, 78] on icon at bounding box center [665, 76] width 11 height 11
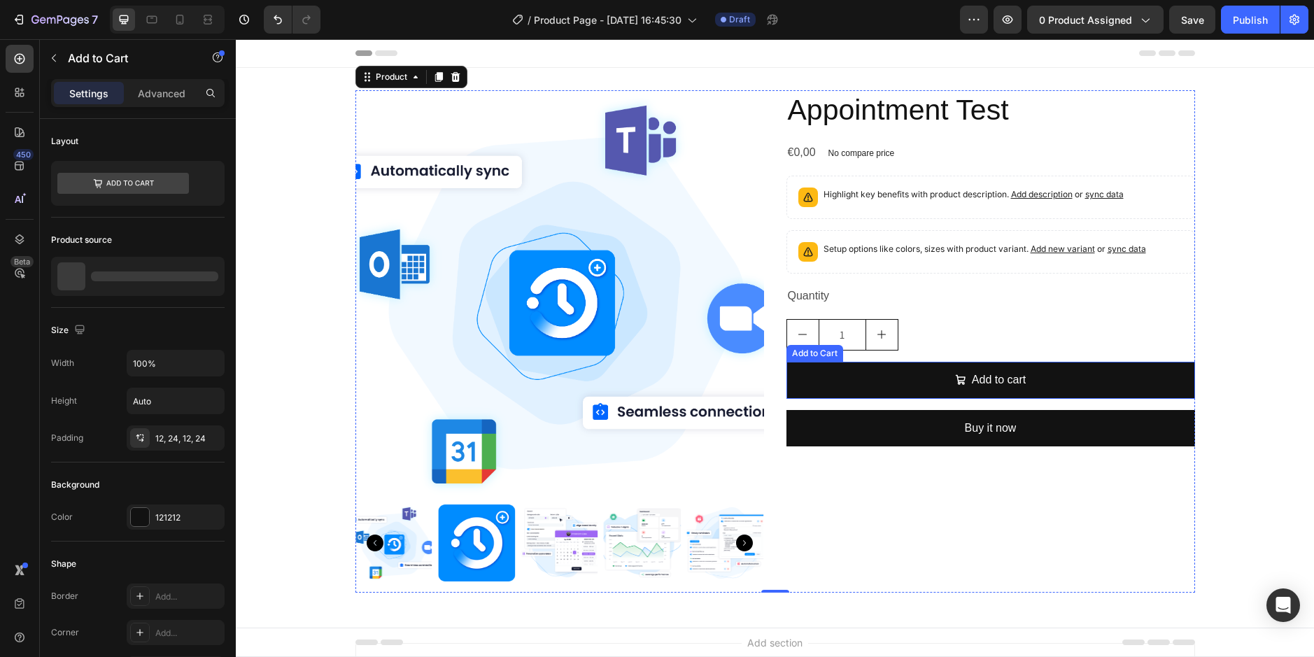
click at [802, 354] on div "Add to Cart" at bounding box center [814, 353] width 51 height 13
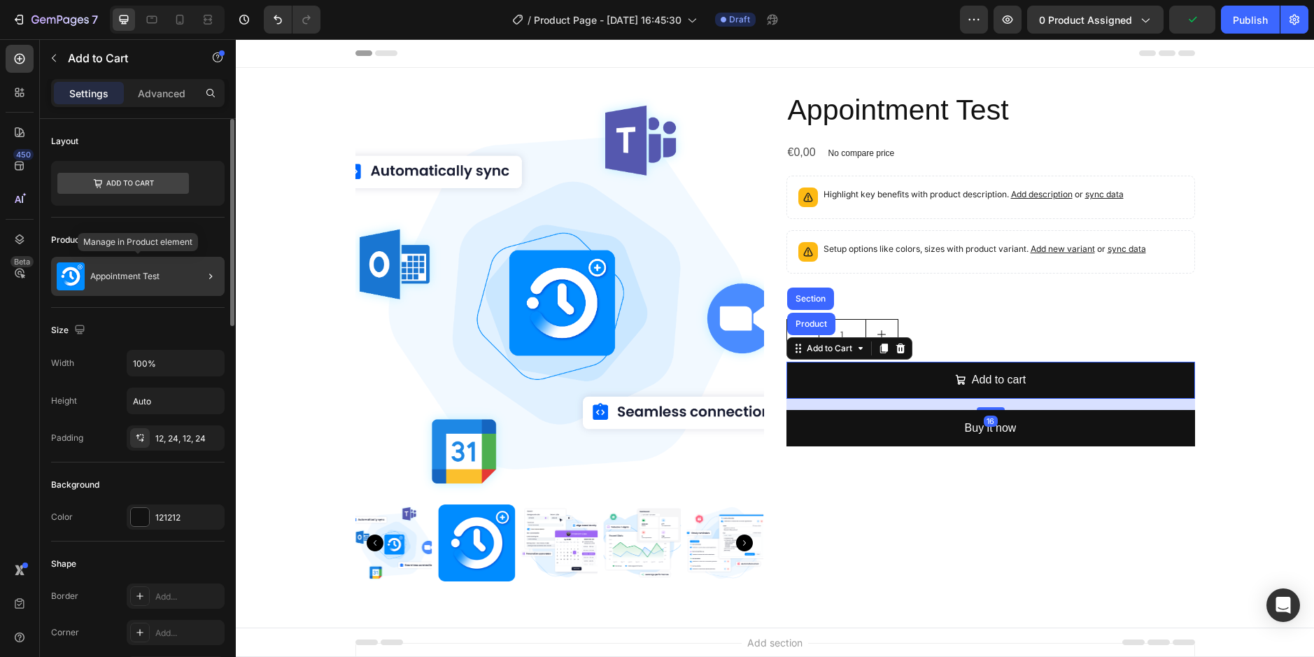
click at [111, 274] on p "Appointment Test" at bounding box center [124, 276] width 69 height 10
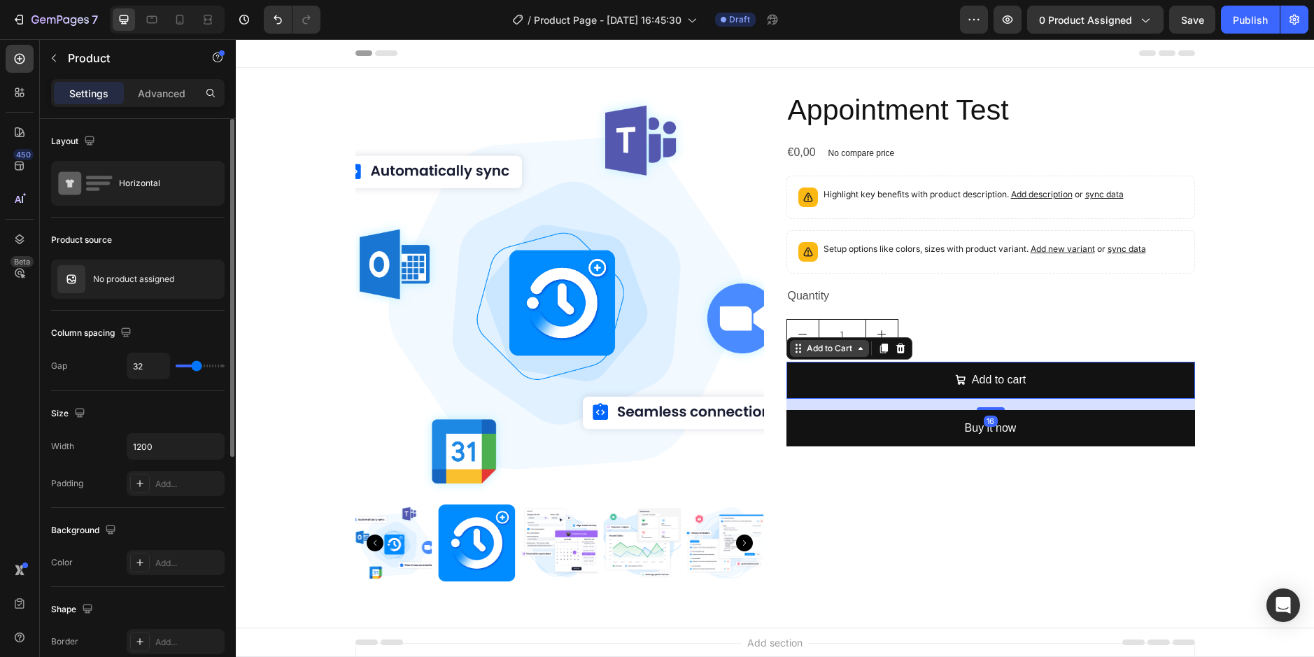
click at [794, 355] on div "Add to Cart" at bounding box center [829, 348] width 79 height 17
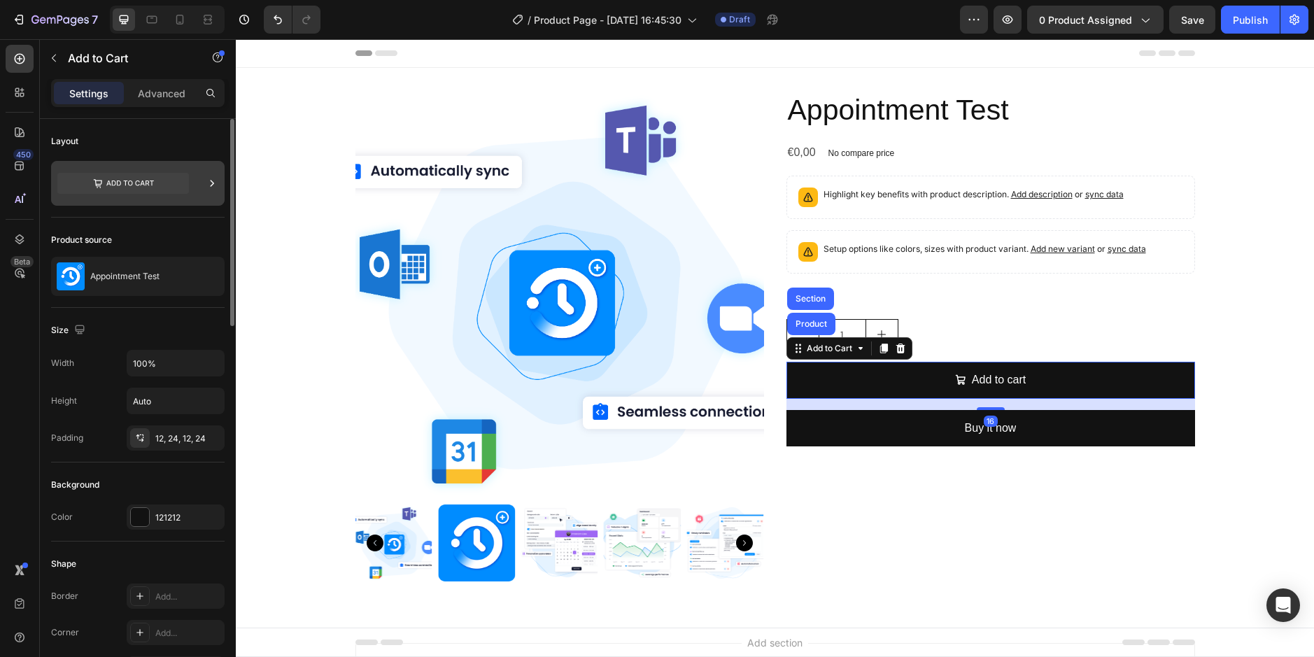
click at [149, 185] on icon at bounding box center [130, 184] width 48 height 6
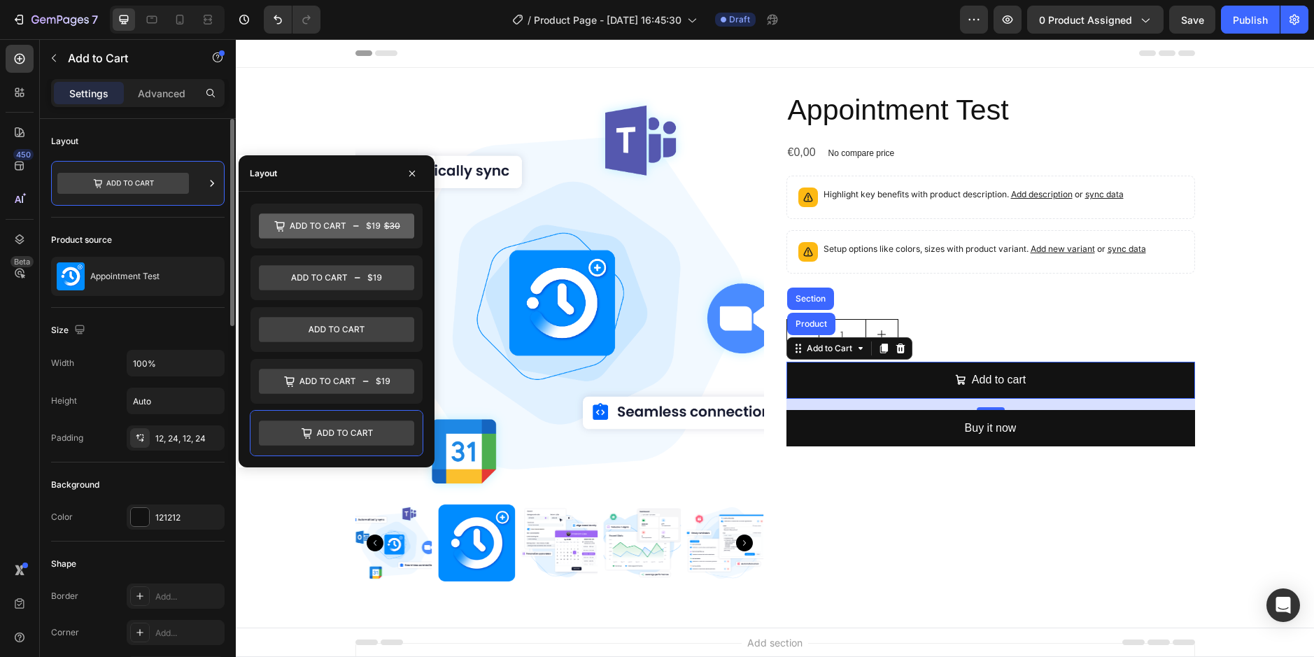
click at [122, 229] on div "Product source" at bounding box center [138, 240] width 174 height 22
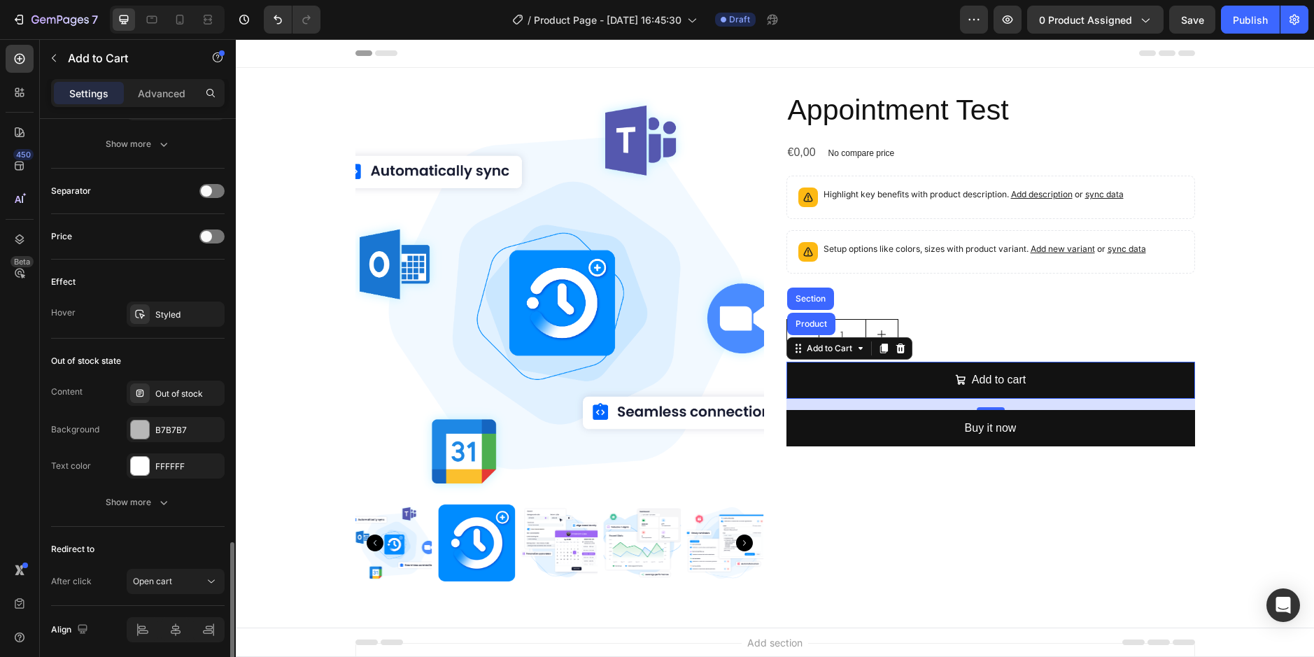
scroll to position [1032, 0]
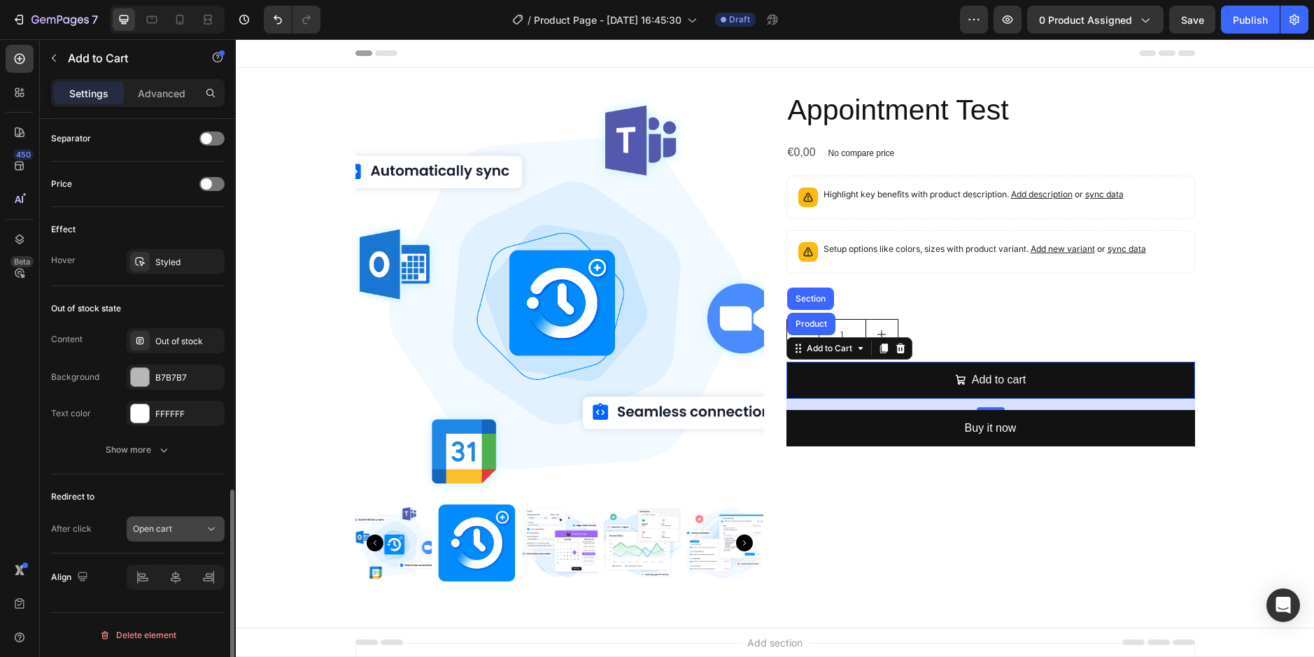
click at [173, 536] on button "Open cart" at bounding box center [176, 528] width 98 height 25
click at [80, 439] on button "Show more" at bounding box center [138, 449] width 174 height 25
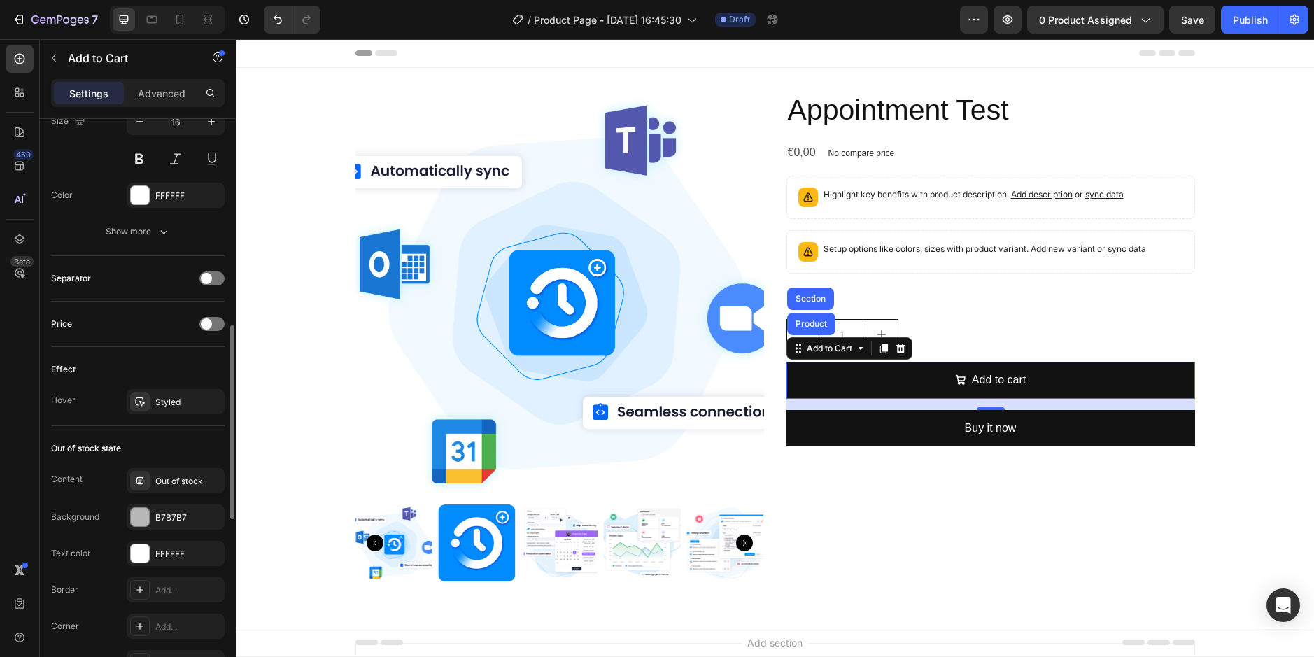
scroll to position [822, 0]
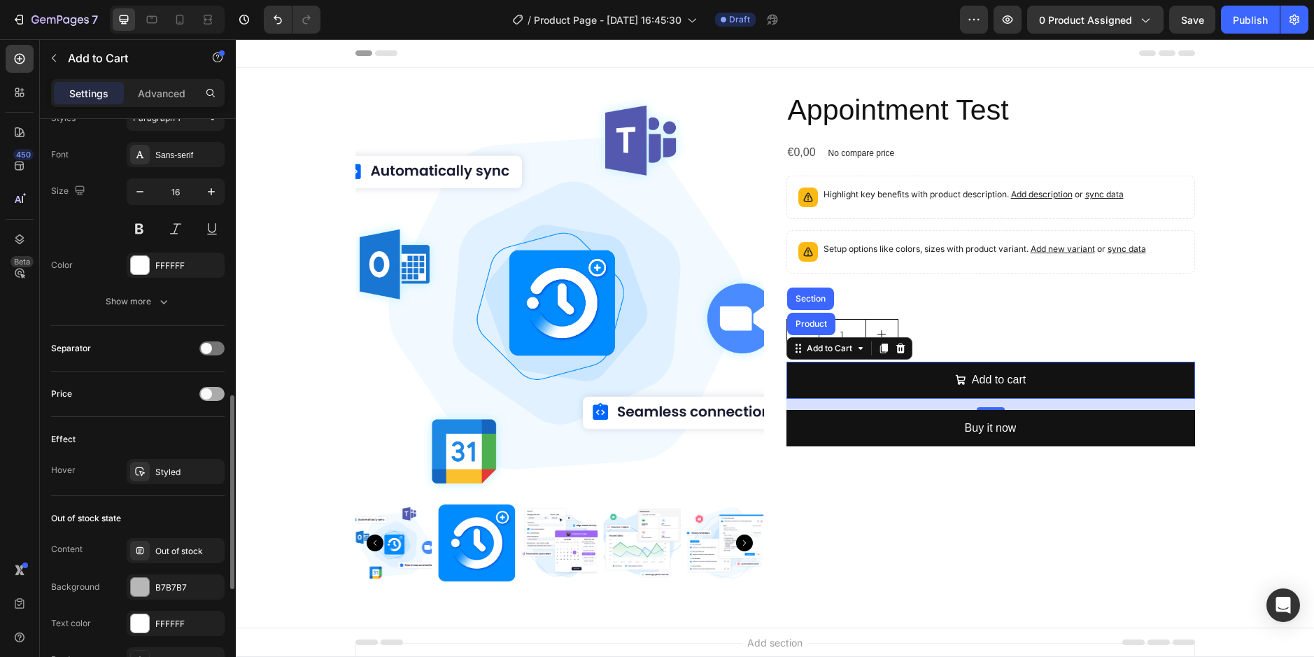
click at [211, 395] on span at bounding box center [206, 393] width 11 height 11
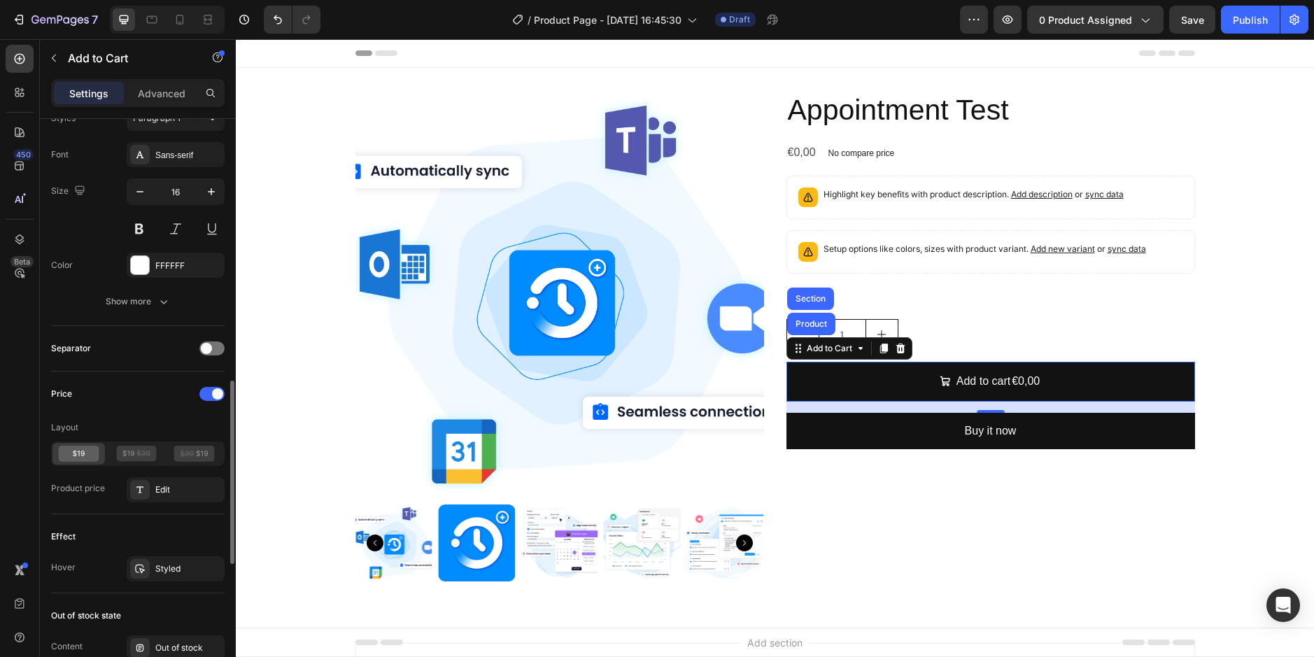
click at [205, 386] on div "Price" at bounding box center [138, 394] width 174 height 22
click at [215, 397] on span at bounding box center [217, 393] width 11 height 11
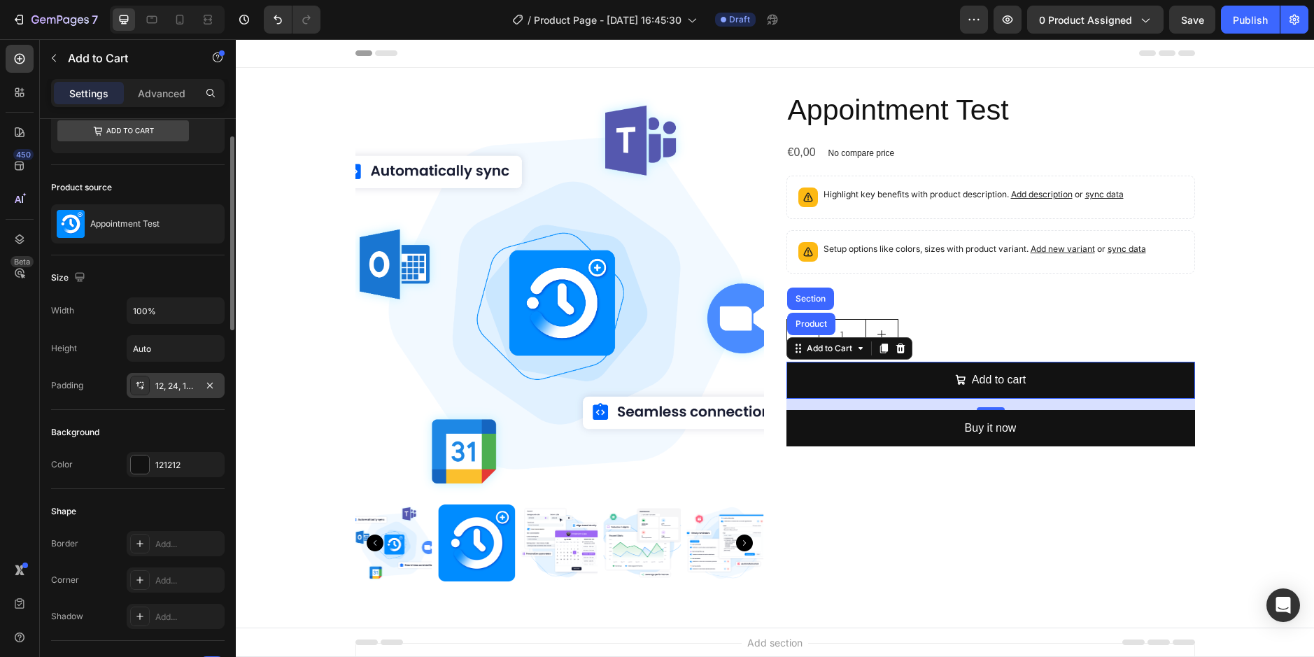
scroll to position [0, 0]
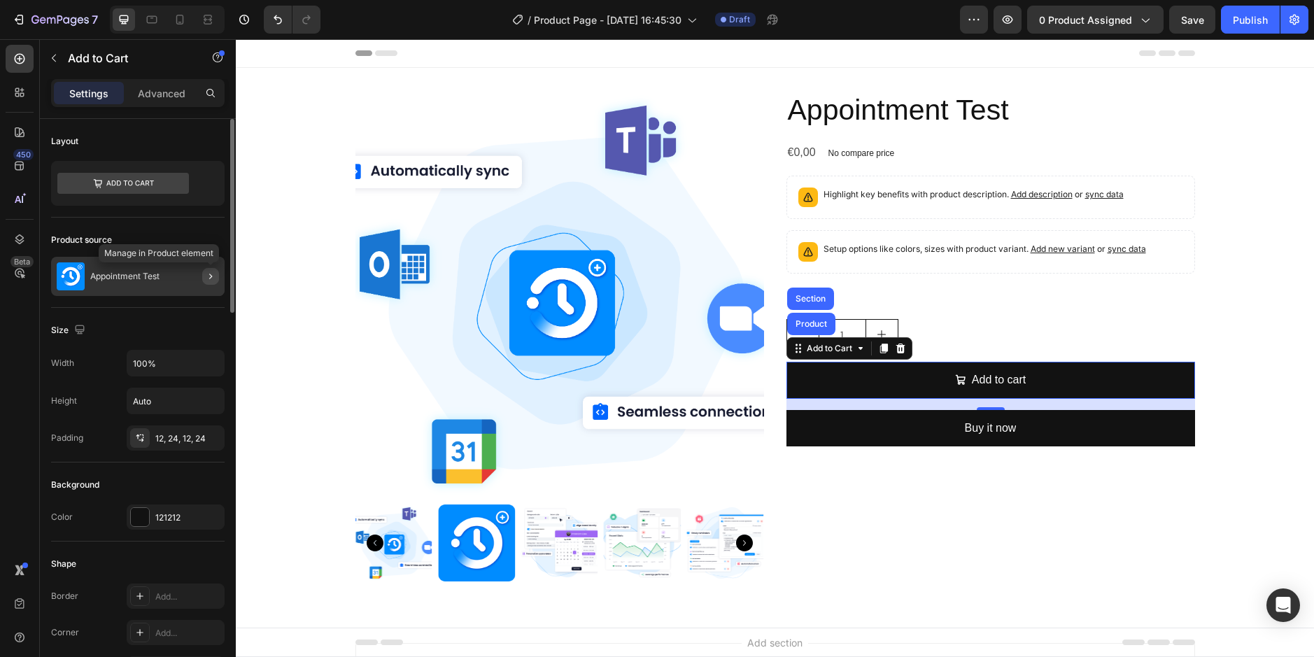
click at [209, 276] on icon "button" at bounding box center [210, 276] width 11 height 11
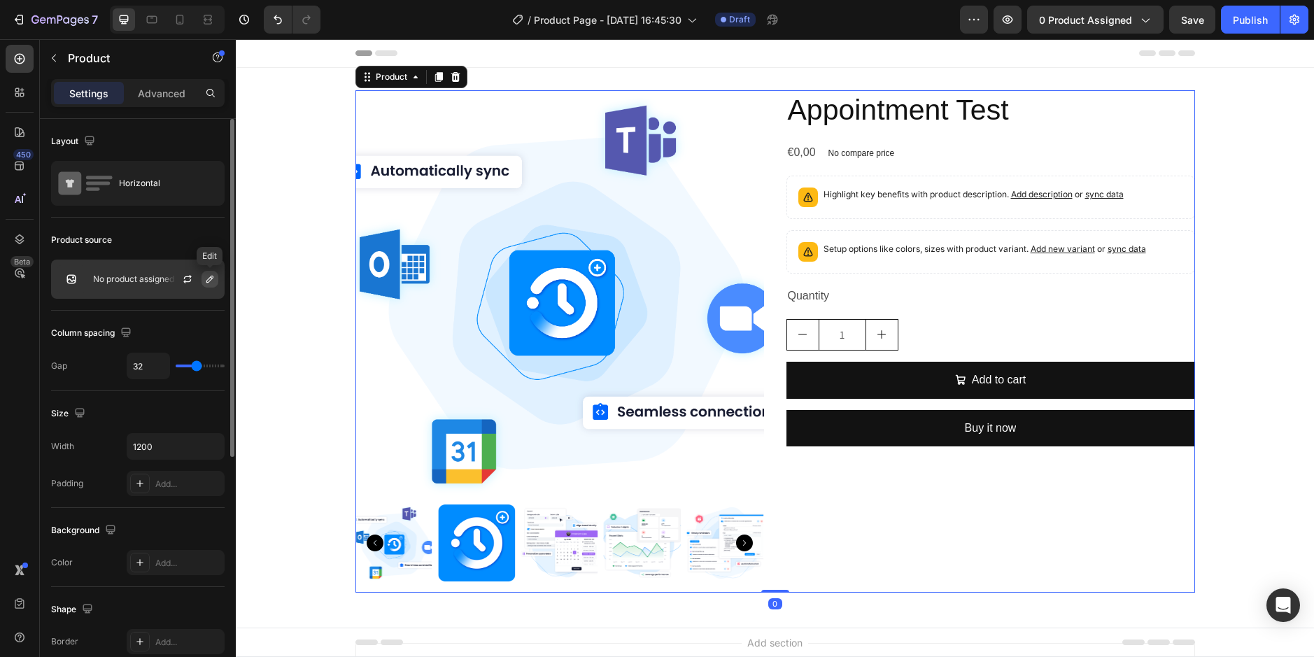
click at [214, 283] on icon "button" at bounding box center [209, 279] width 11 height 11
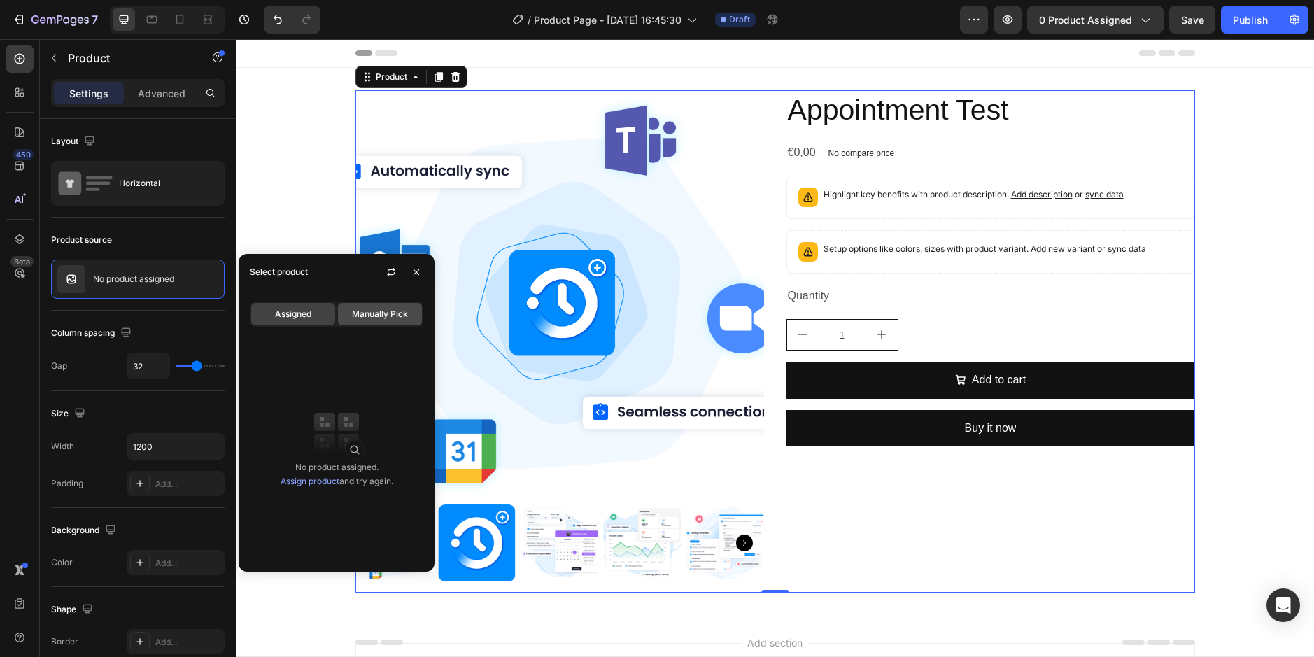
click at [417, 309] on div "Manually Pick" at bounding box center [380, 314] width 84 height 22
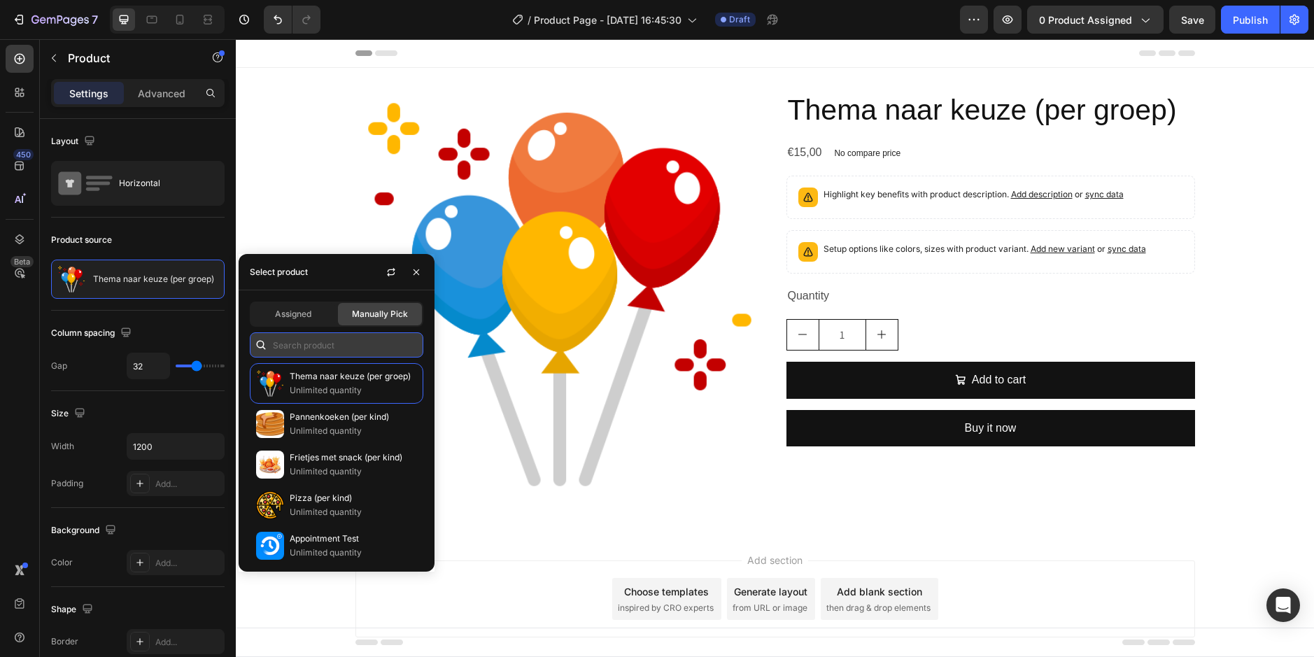
click at [326, 334] on input "text" at bounding box center [337, 344] width 174 height 25
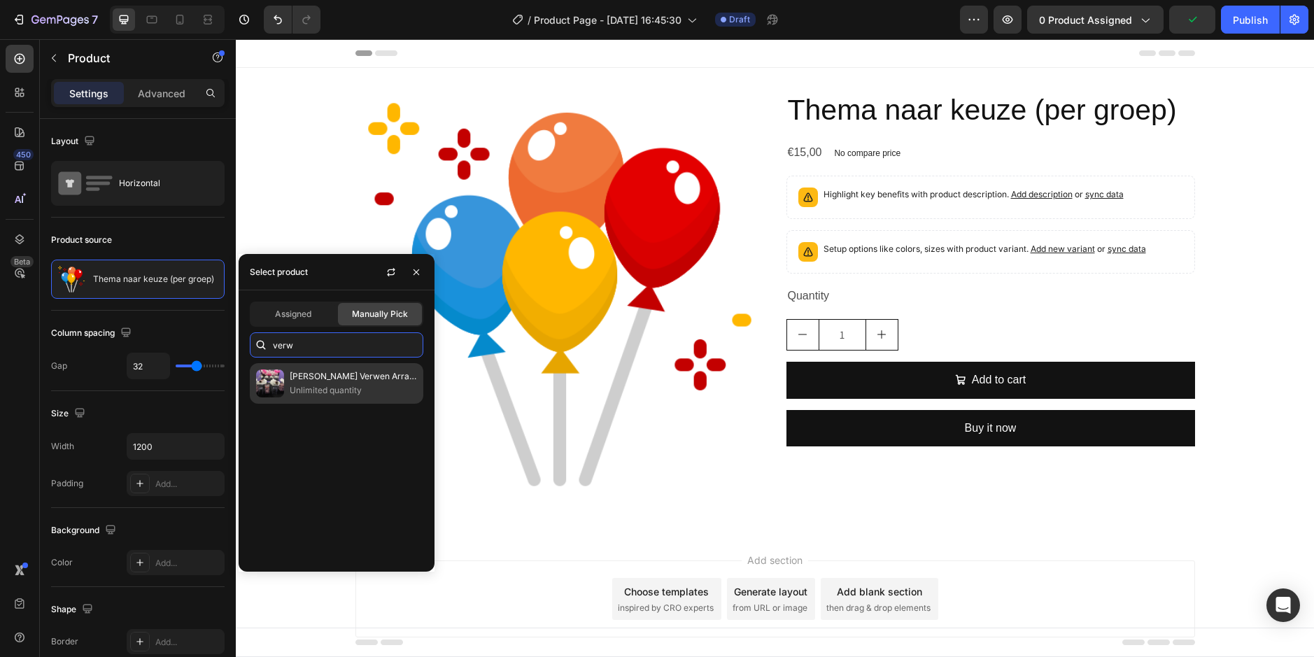
type input "verw"
click at [331, 374] on p "[PERSON_NAME]'s Verwen Arrangement (6 pers.)" at bounding box center [353, 376] width 127 height 14
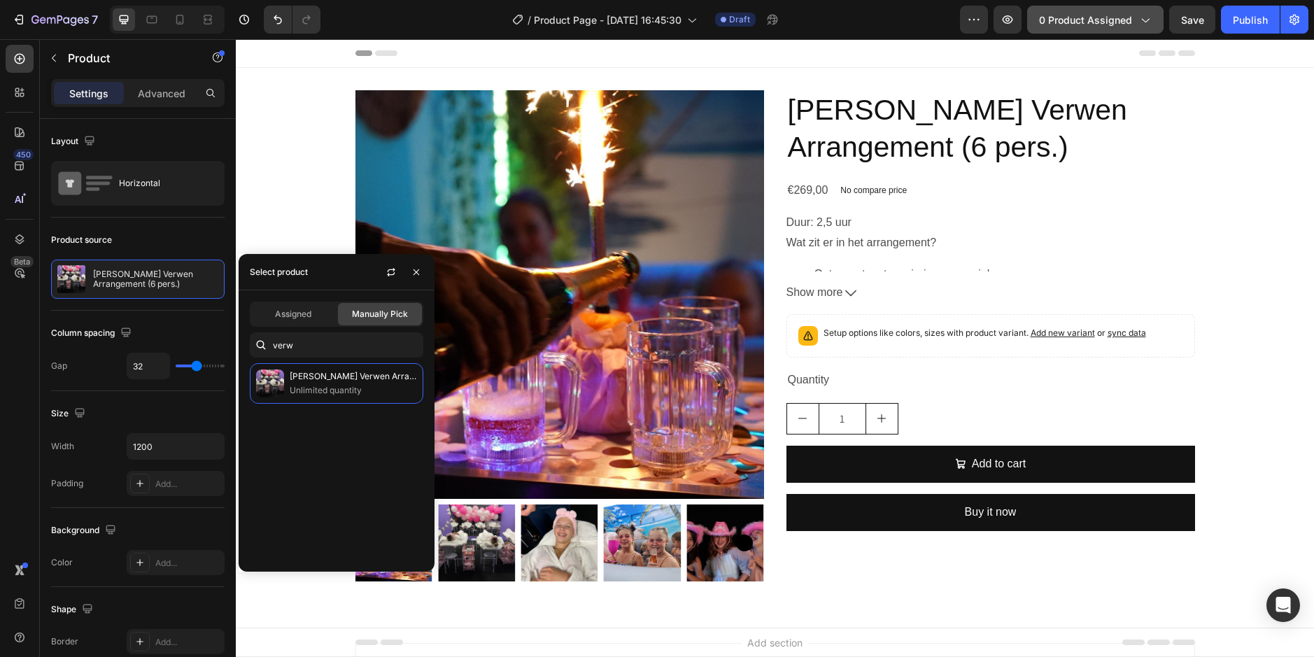
click at [1133, 23] on div "0 product assigned" at bounding box center [1095, 20] width 113 height 15
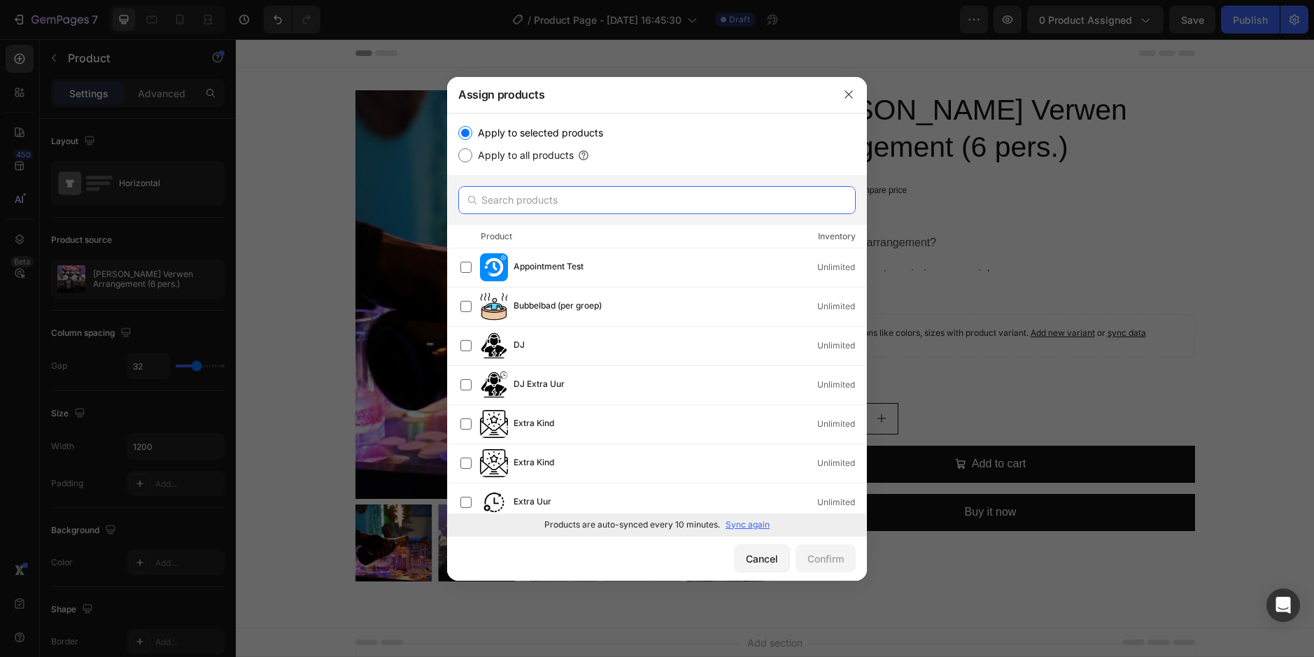
click at [544, 199] on input "text" at bounding box center [656, 200] width 397 height 28
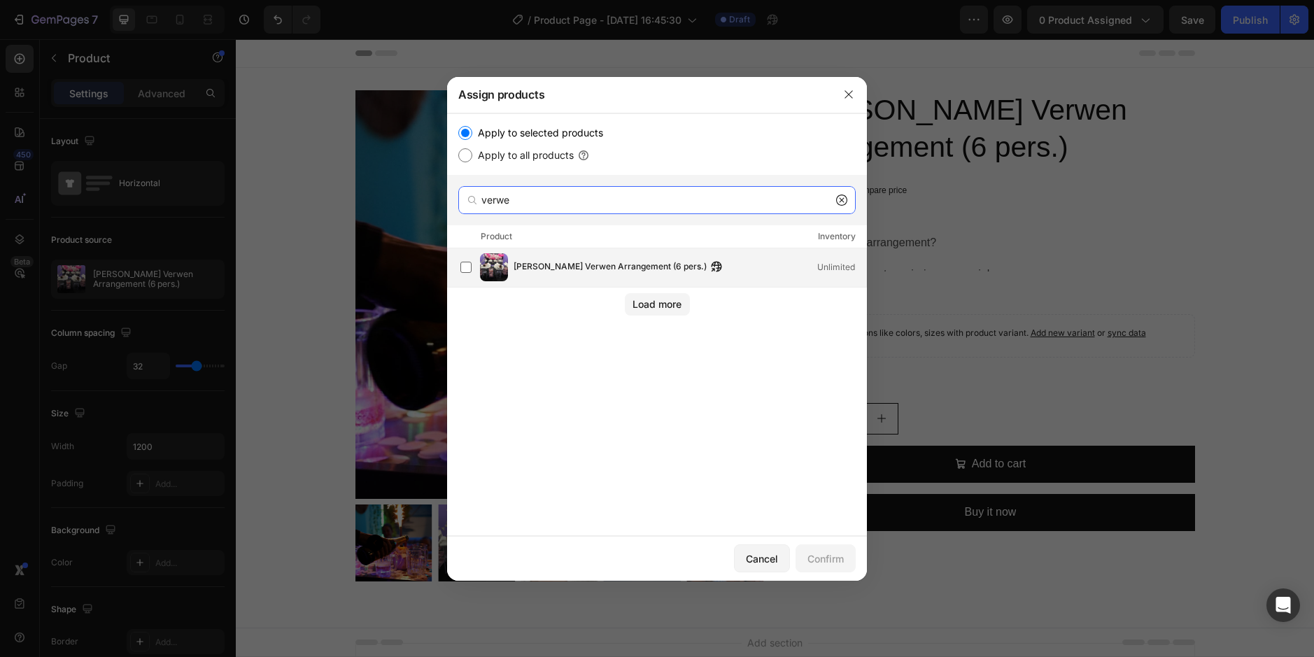
type input "verwe"
click at [501, 269] on img at bounding box center [494, 267] width 28 height 28
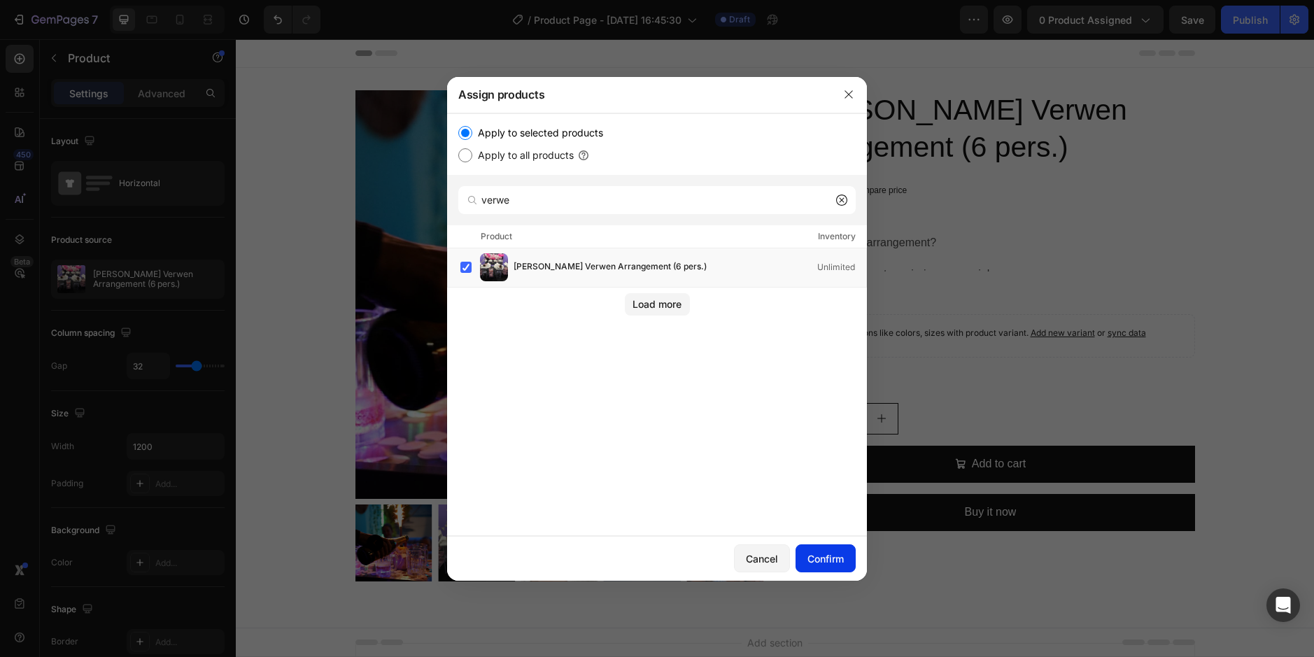
click at [823, 560] on div "Confirm" at bounding box center [825, 558] width 36 height 15
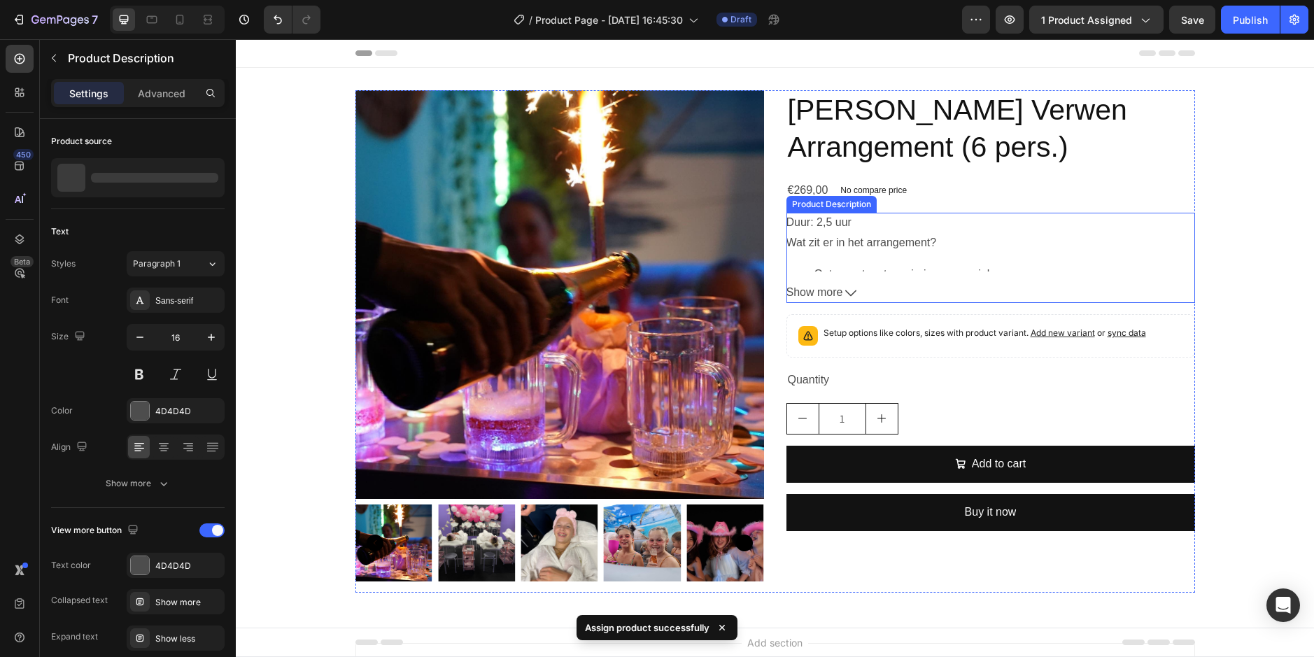
click at [889, 250] on div "Duur: 2,5 uur Wat zit er in het arrangement? Ontvangst met versiering en muziek…" at bounding box center [990, 242] width 409 height 59
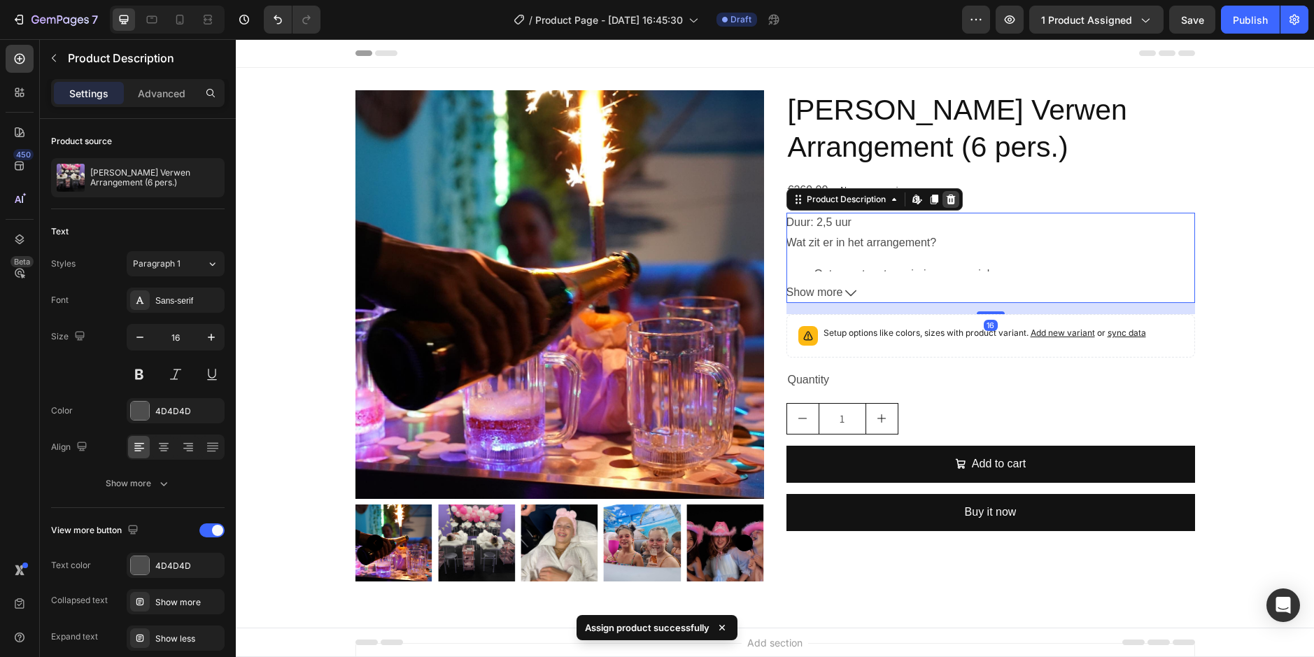
click at [951, 201] on icon at bounding box center [950, 199] width 11 height 11
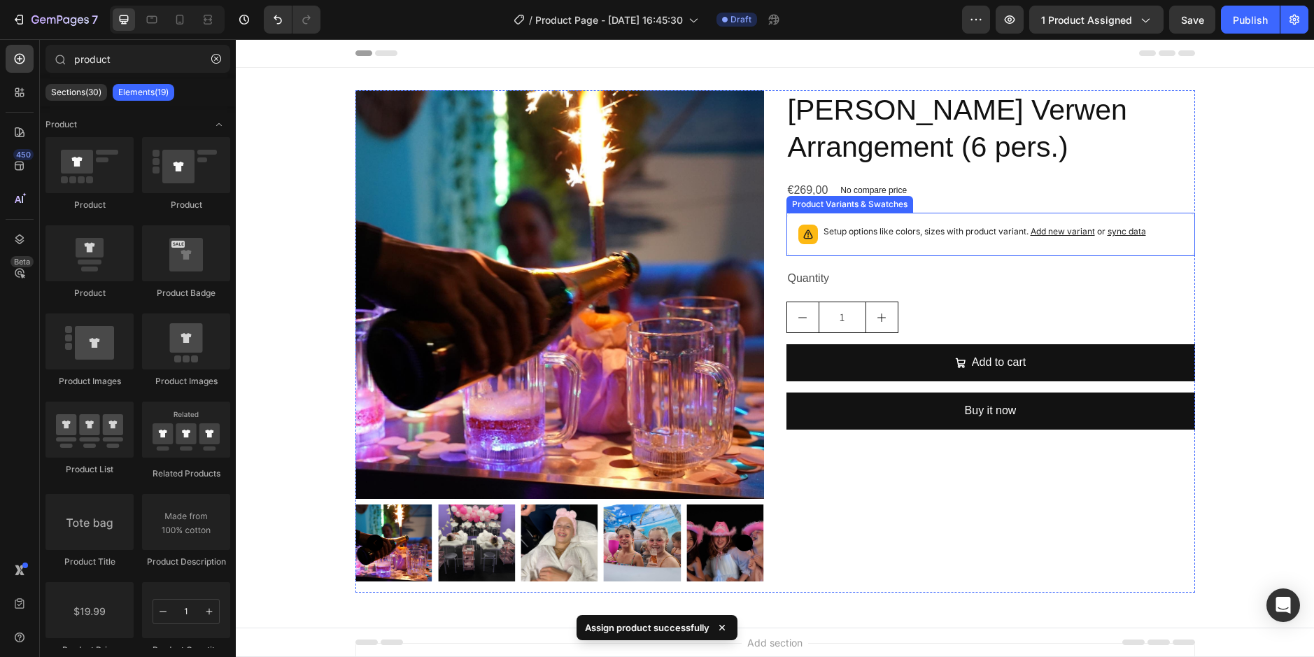
click at [876, 239] on div "Setup options like colors, sizes with product variant. Add new variant or sync …" at bounding box center [984, 235] width 323 height 20
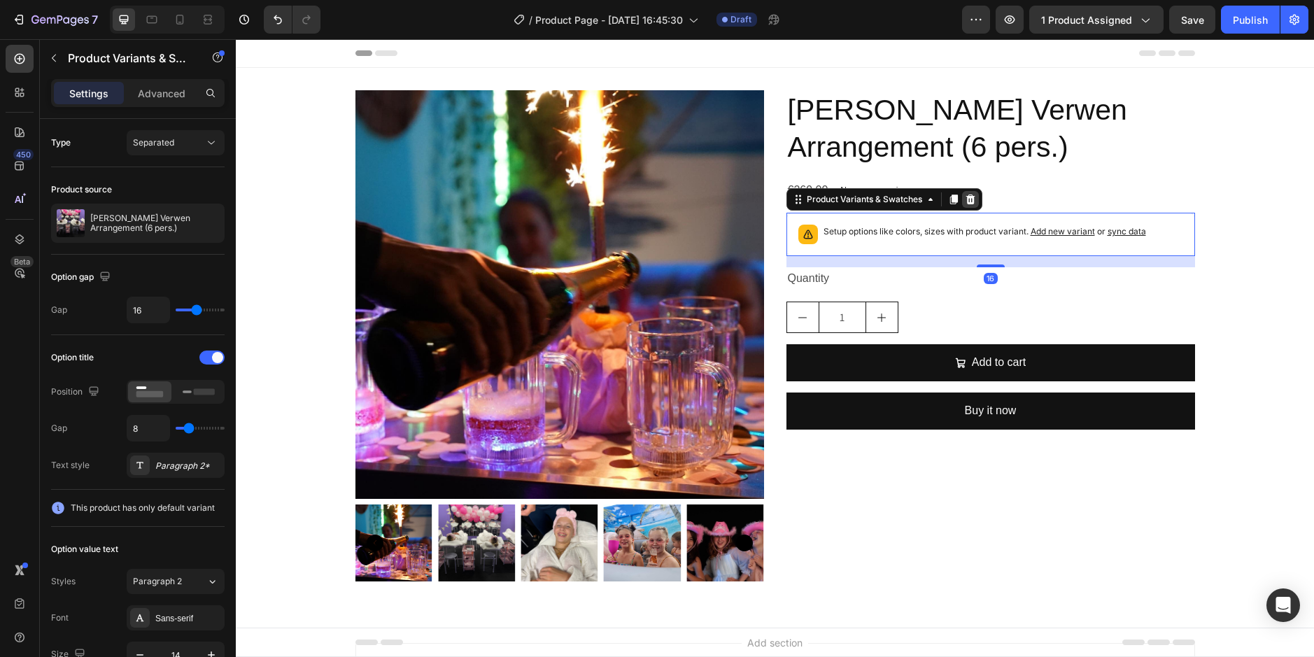
click at [965, 197] on icon at bounding box center [970, 199] width 11 height 11
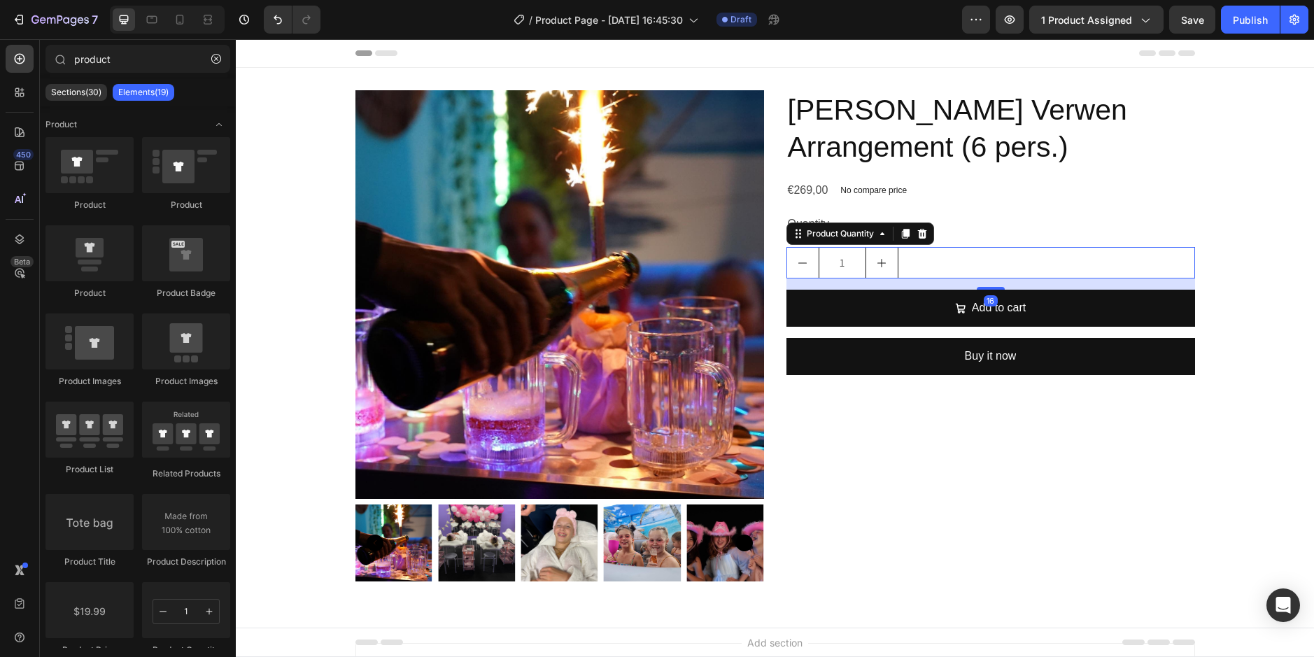
click at [914, 251] on div "1" at bounding box center [990, 262] width 409 height 31
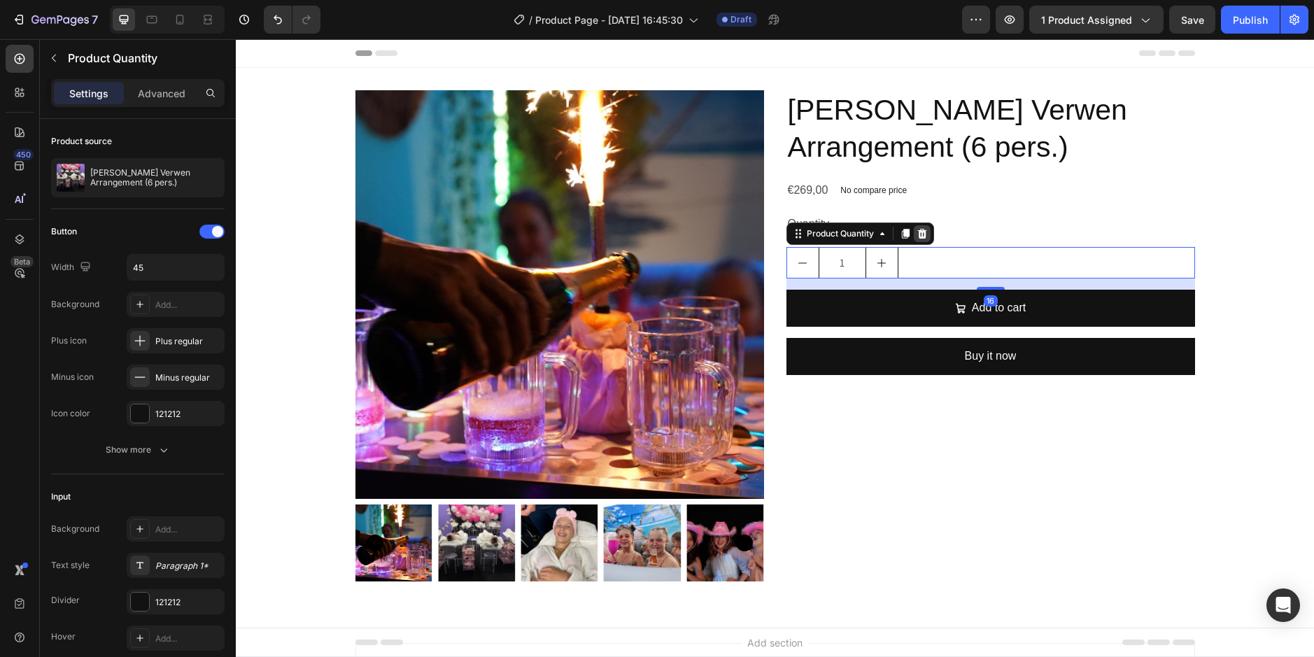
click at [921, 228] on icon at bounding box center [921, 233] width 11 height 11
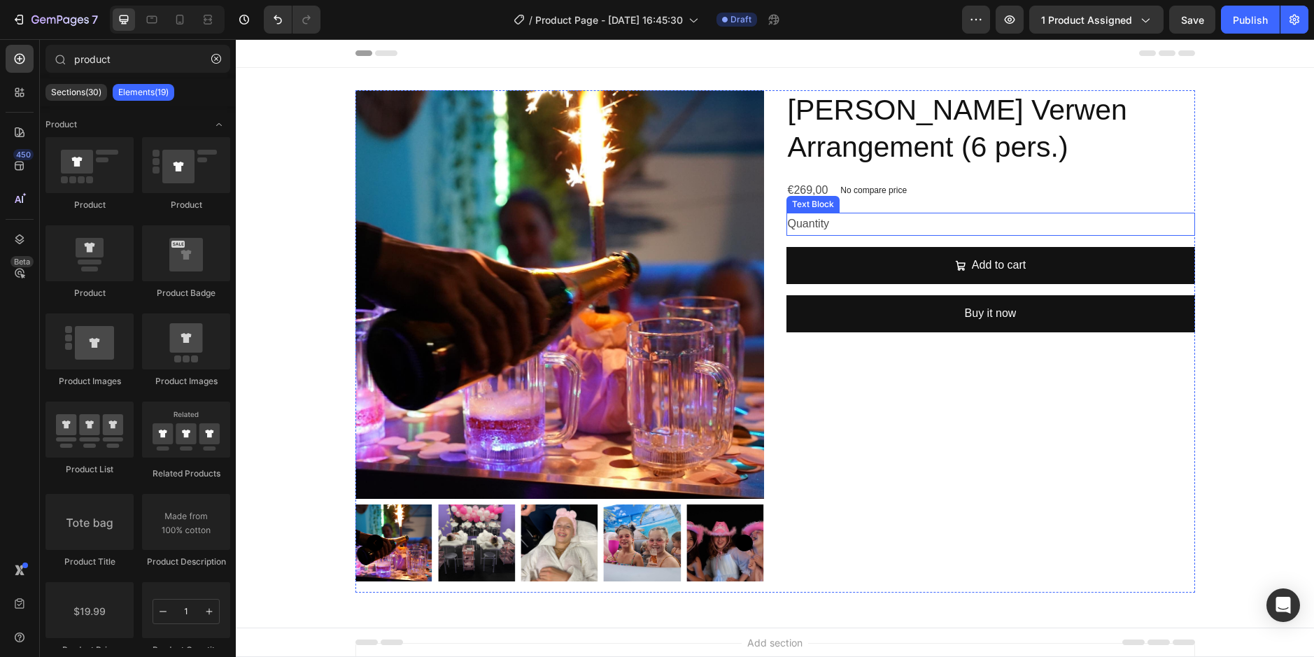
click at [828, 222] on div "Quantity" at bounding box center [990, 224] width 409 height 23
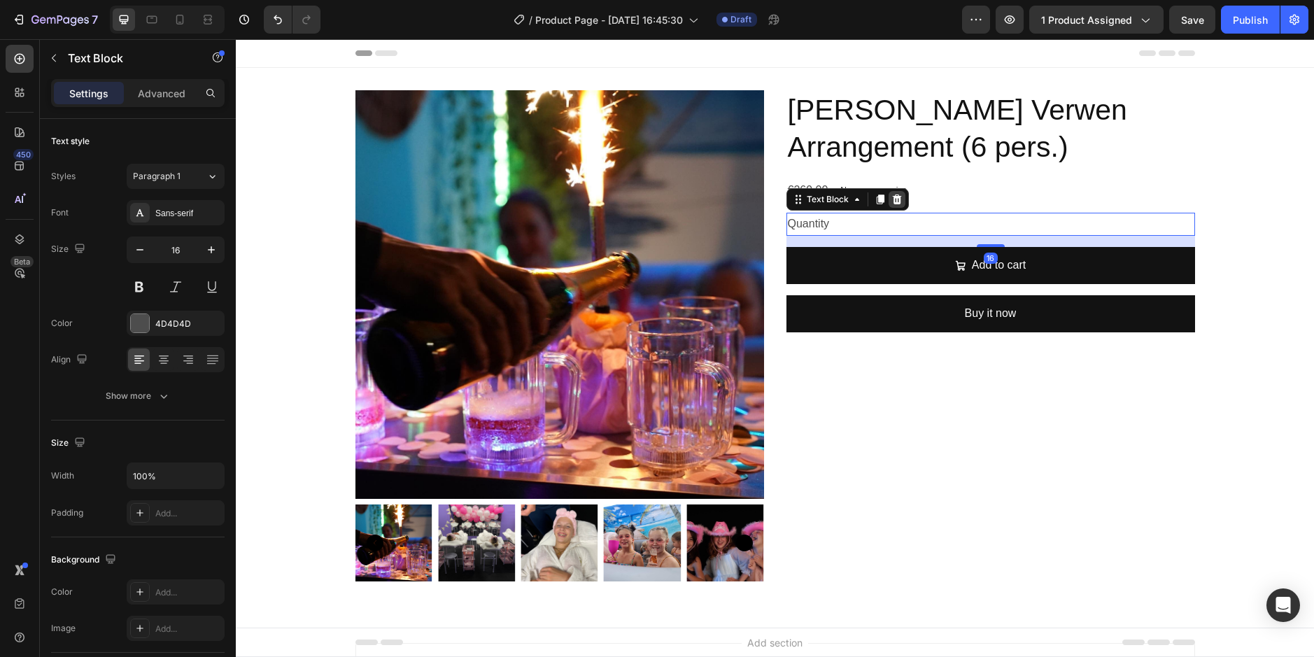
click at [897, 201] on div at bounding box center [897, 199] width 17 height 17
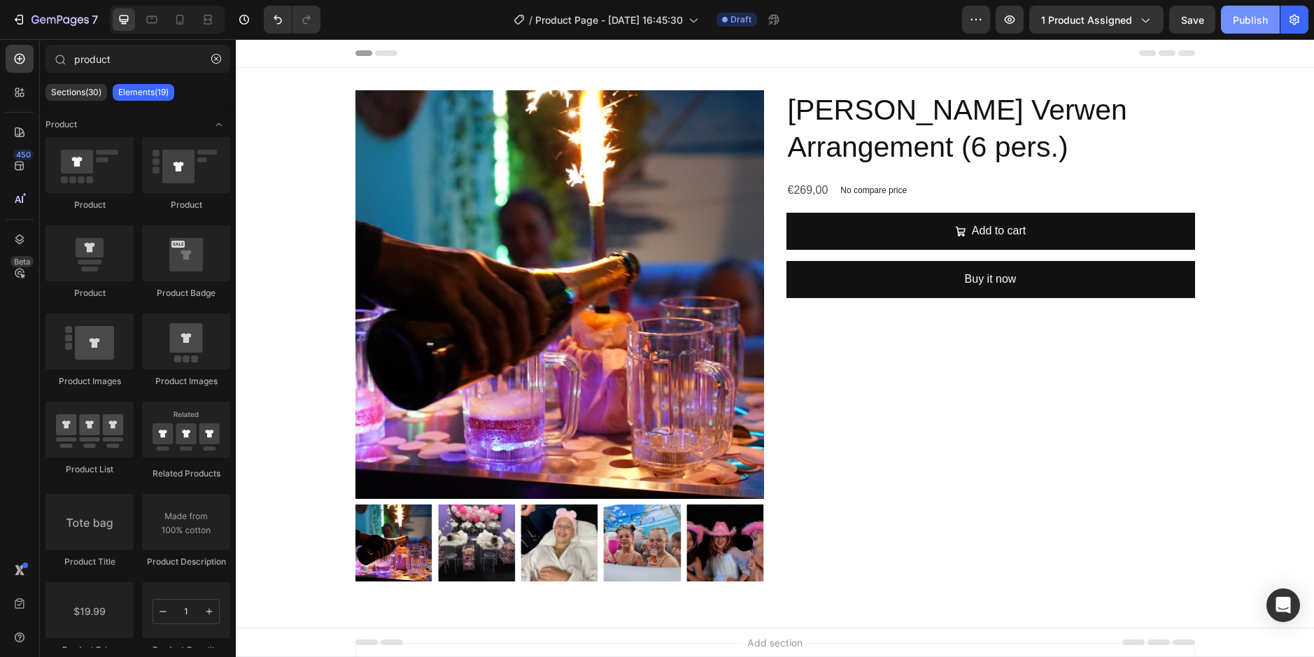
click at [1244, 14] on div "Publish" at bounding box center [1250, 20] width 35 height 15
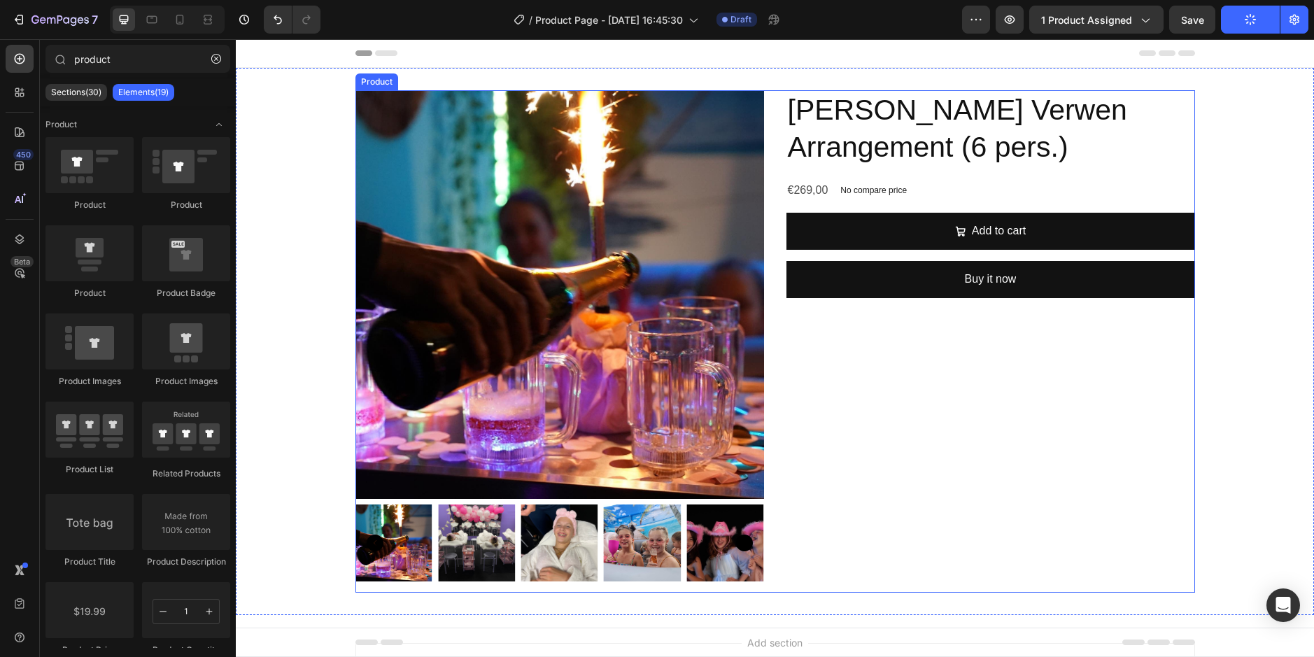
click at [931, 257] on div "Add to cart Add to Cart" at bounding box center [990, 237] width 409 height 48
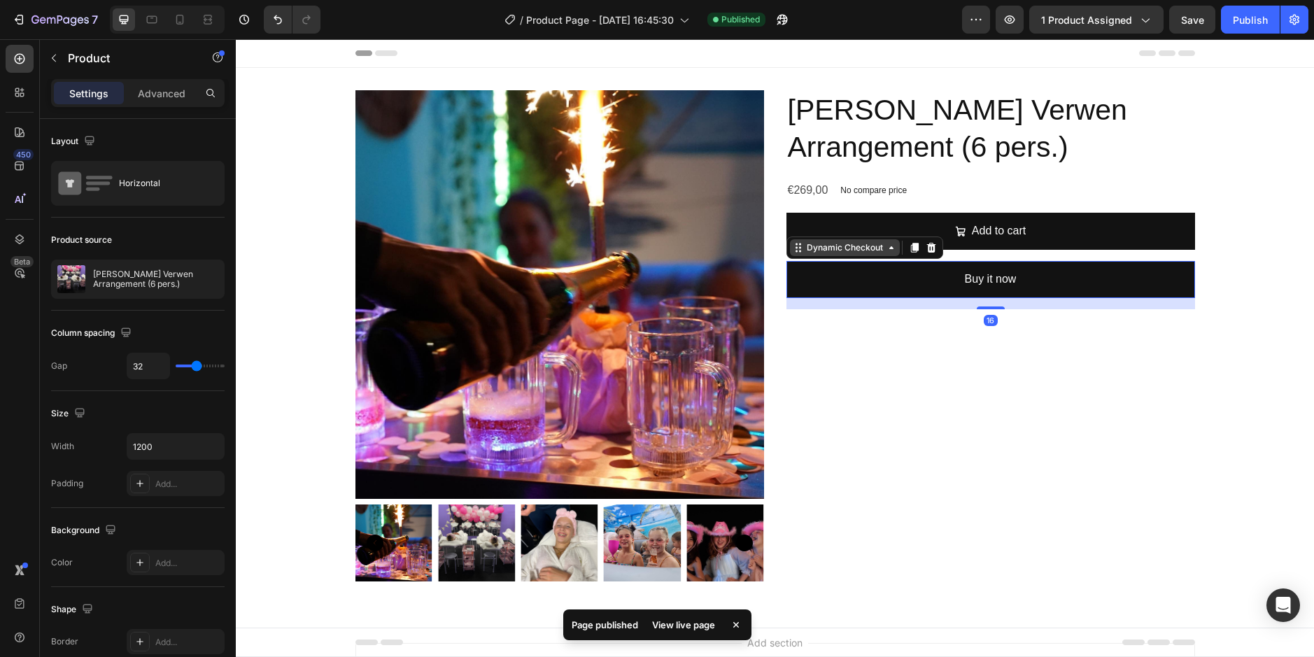
click at [811, 254] on div "Dynamic Checkout" at bounding box center [845, 247] width 82 height 13
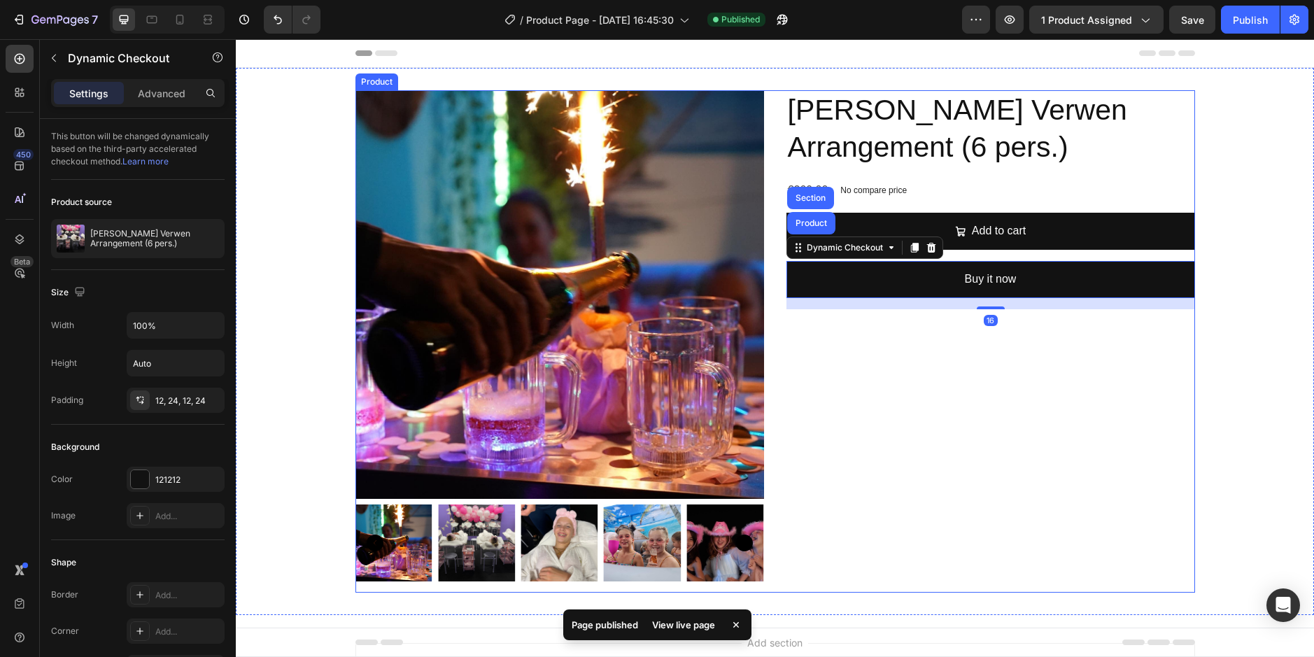
click at [930, 393] on div "Yoyely's Verwen Arrangement (6 pers.) Product Title €269,00 Product Price Produ…" at bounding box center [990, 341] width 409 height 502
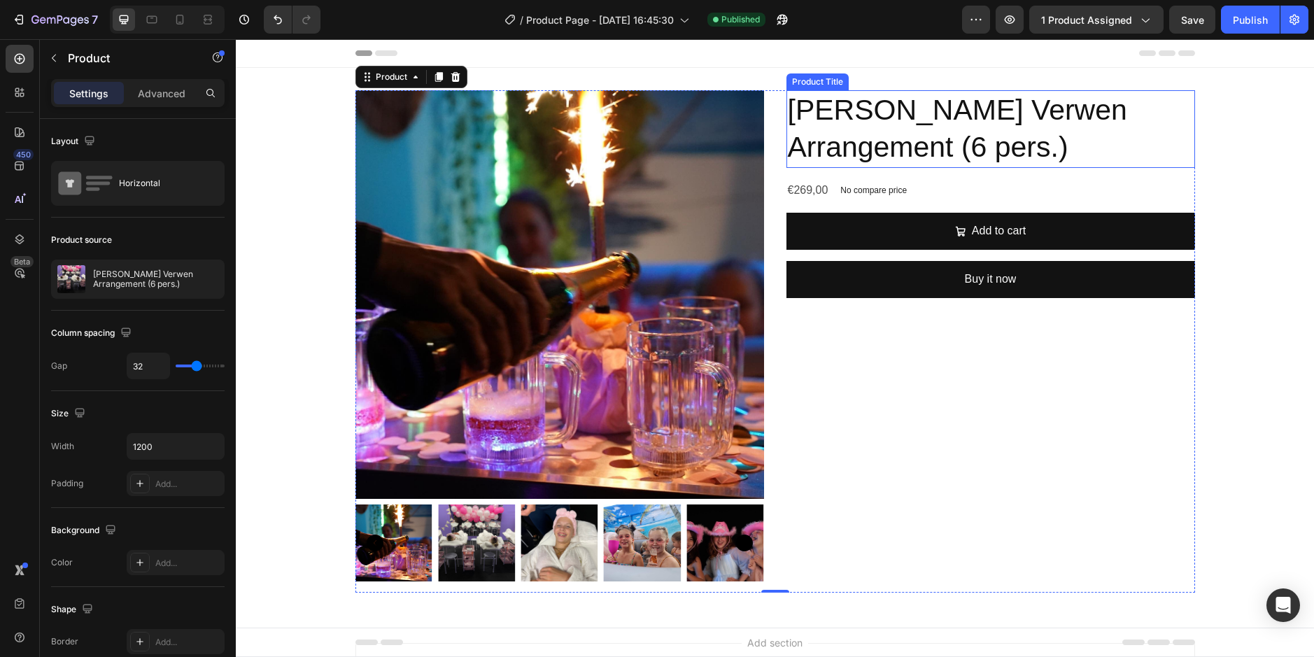
click at [1194, 101] on div "Product Images Yoyely's Verwen Arrangement (6 pers.) Product Title €269,00 Prod…" at bounding box center [775, 341] width 1078 height 502
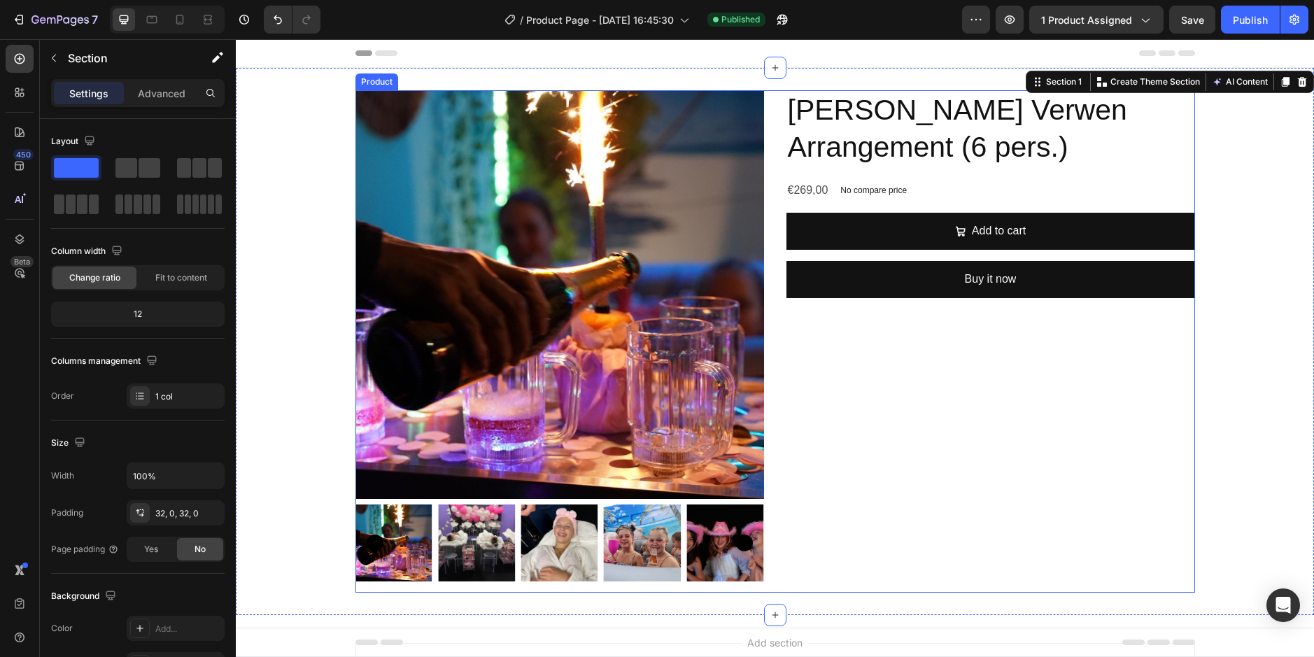
click at [773, 130] on div "Product Images Yoyely's Verwen Arrangement (6 pers.) Product Title €269,00 Prod…" at bounding box center [775, 341] width 840 height 502
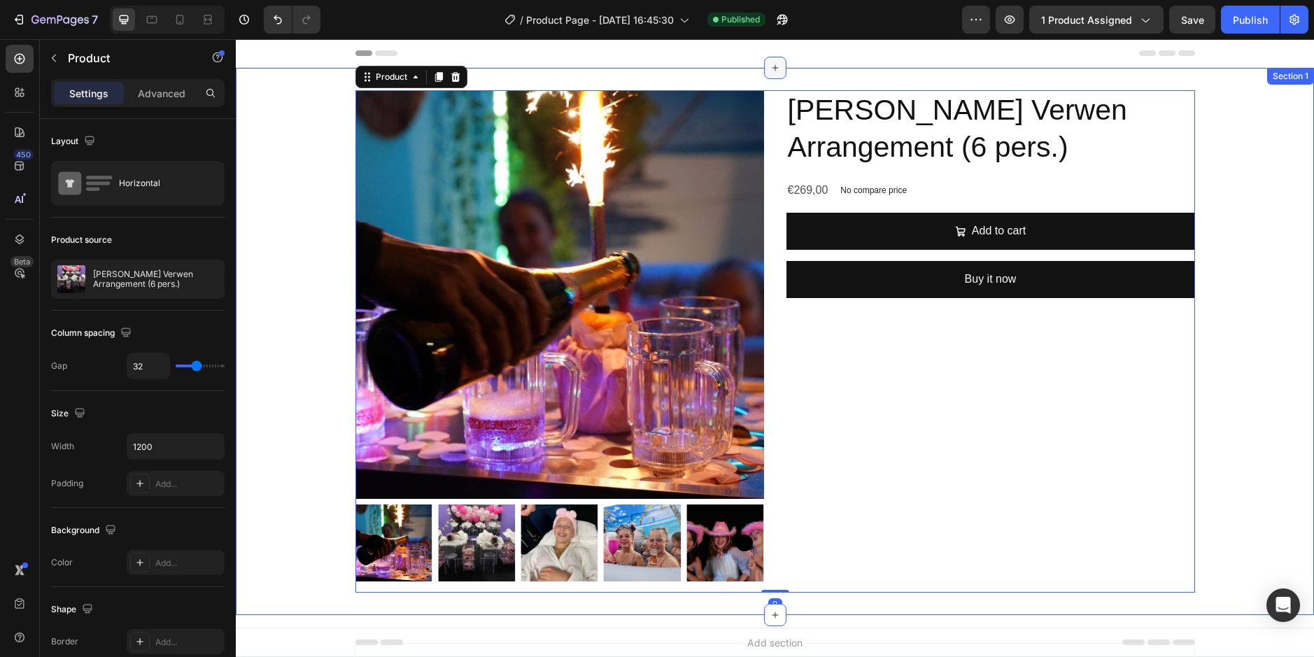
click at [764, 75] on div at bounding box center [775, 68] width 22 height 22
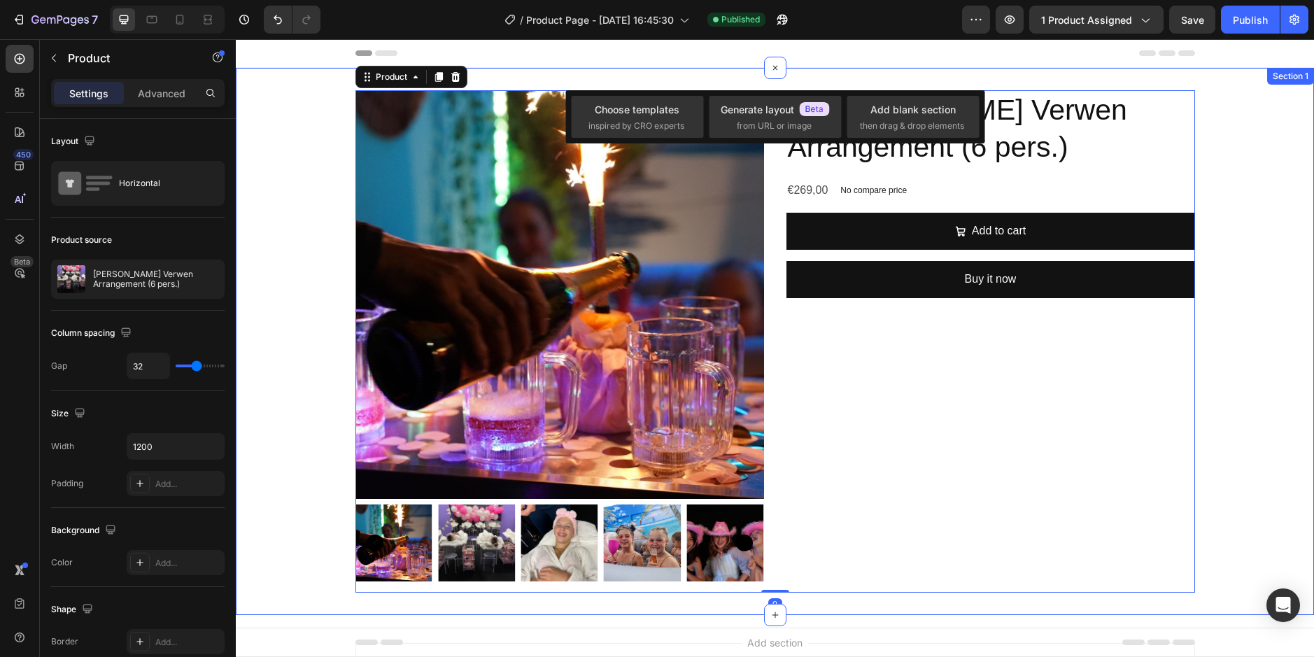
click at [518, 76] on div "Product Images Yoyely's Verwen Arrangement (6 pers.) Product Title €269,00 Prod…" at bounding box center [775, 341] width 1078 height 547
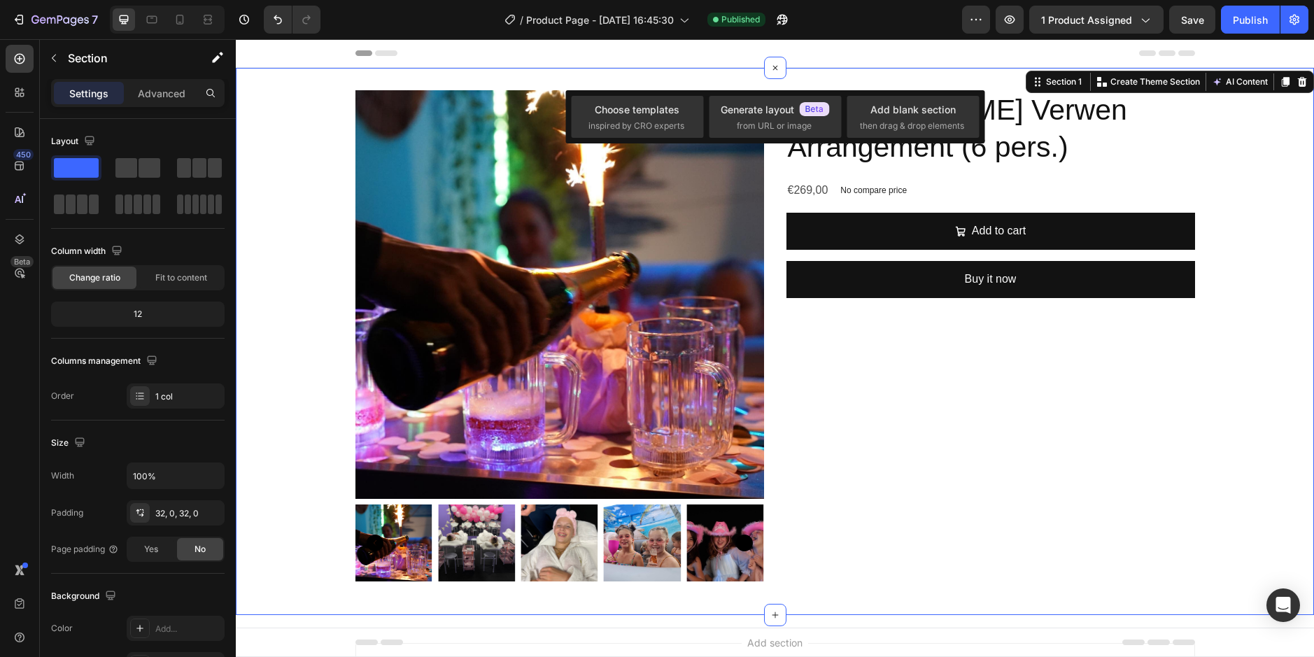
click at [2, 15] on div "7" at bounding box center [52, 20] width 104 height 28
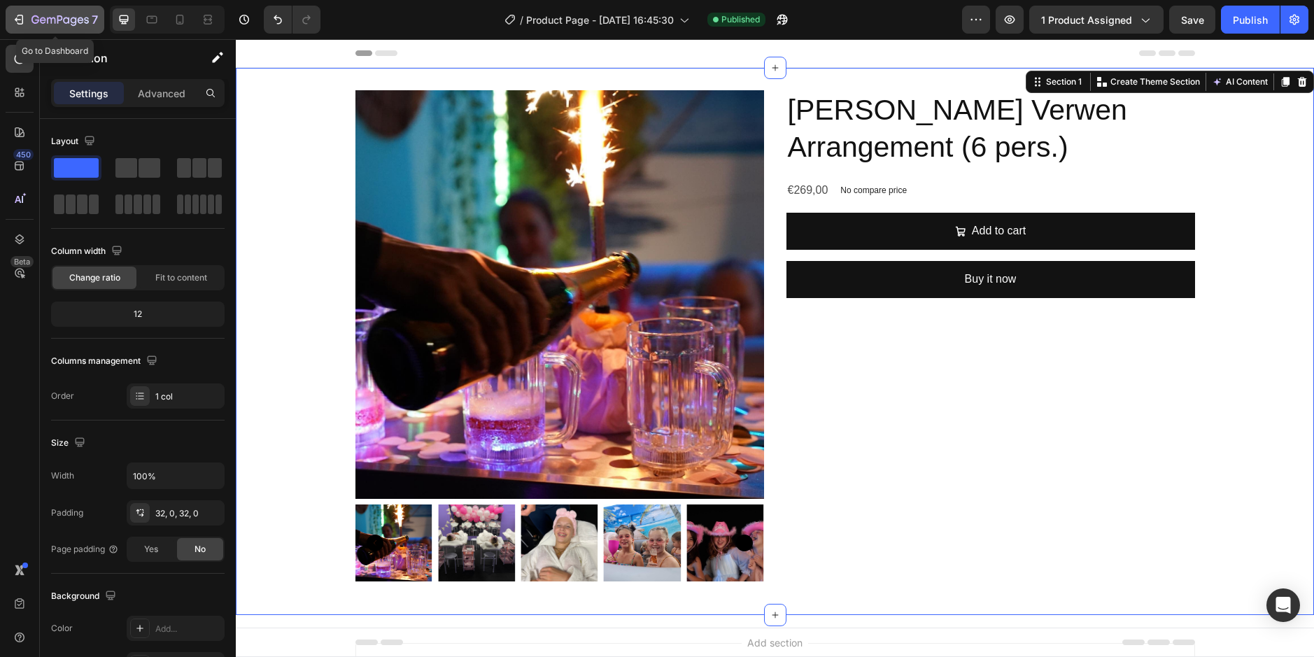
click at [29, 16] on div "7" at bounding box center [55, 19] width 86 height 17
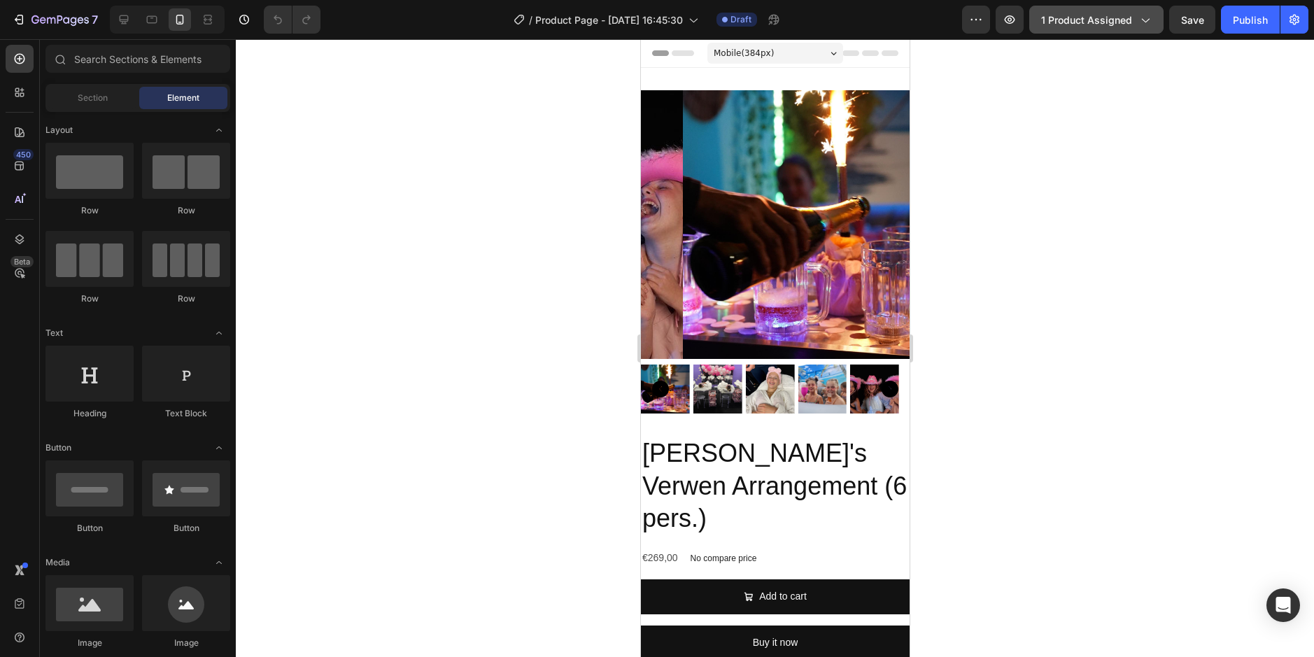
click at [1127, 22] on span "1 product assigned" at bounding box center [1086, 20] width 91 height 15
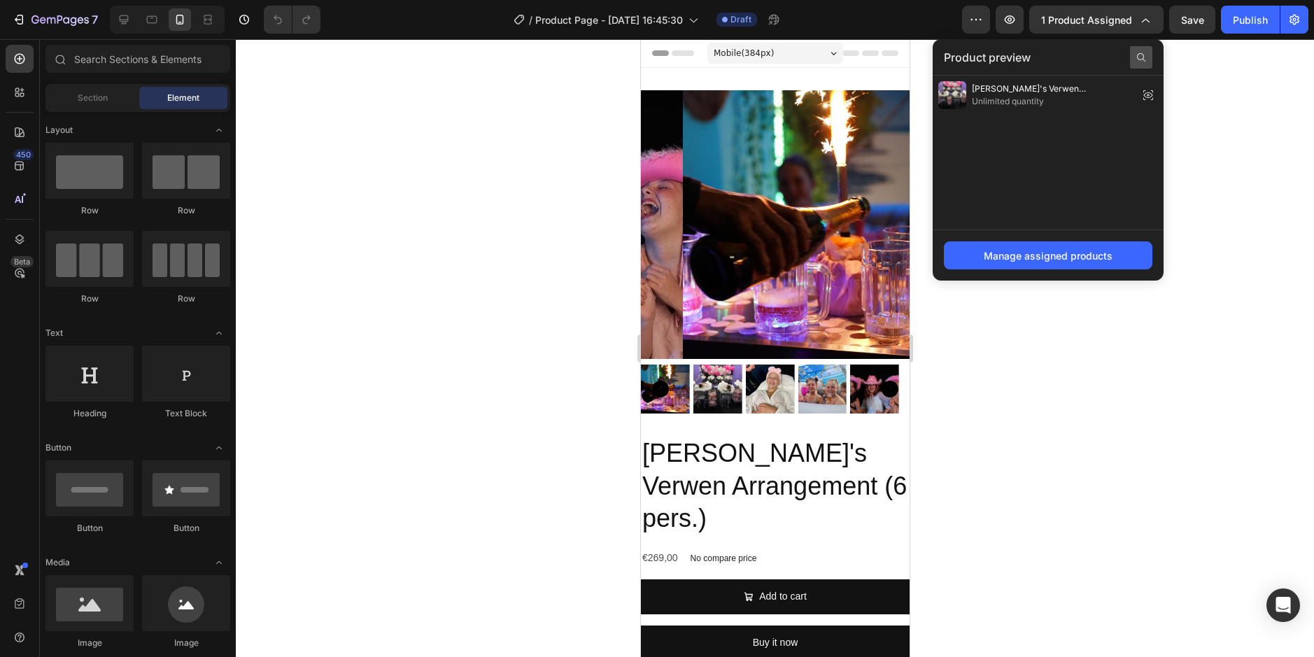
click at [1140, 53] on icon at bounding box center [1141, 57] width 8 height 8
click at [996, 50] on input "tie die" at bounding box center [1048, 57] width 208 height 22
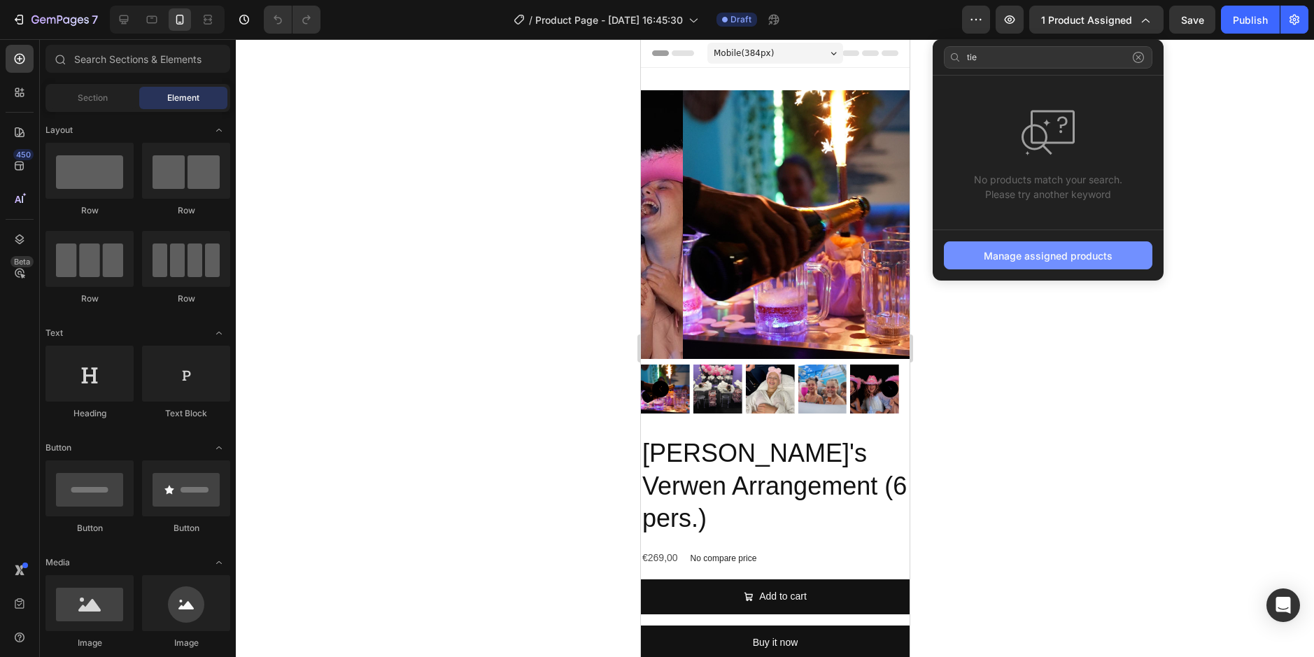
type input "tie"
click at [1038, 253] on div "Manage assigned products" at bounding box center [1048, 255] width 129 height 15
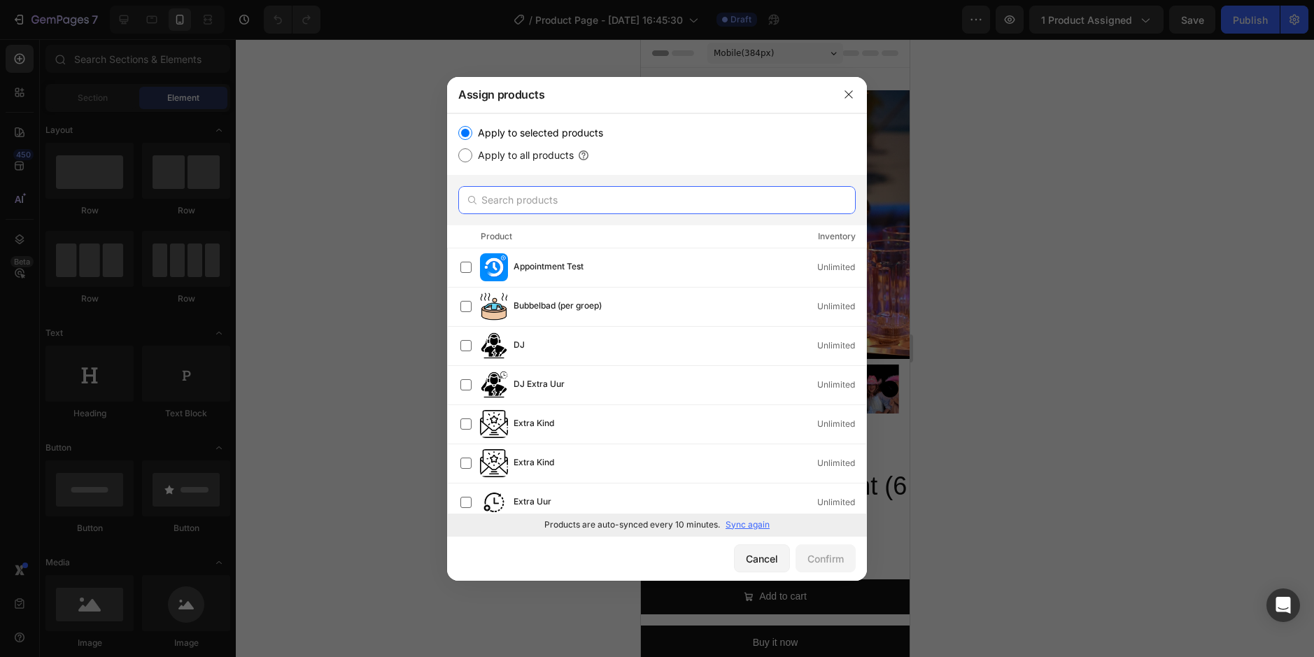
click at [555, 197] on input "text" at bounding box center [656, 200] width 397 height 28
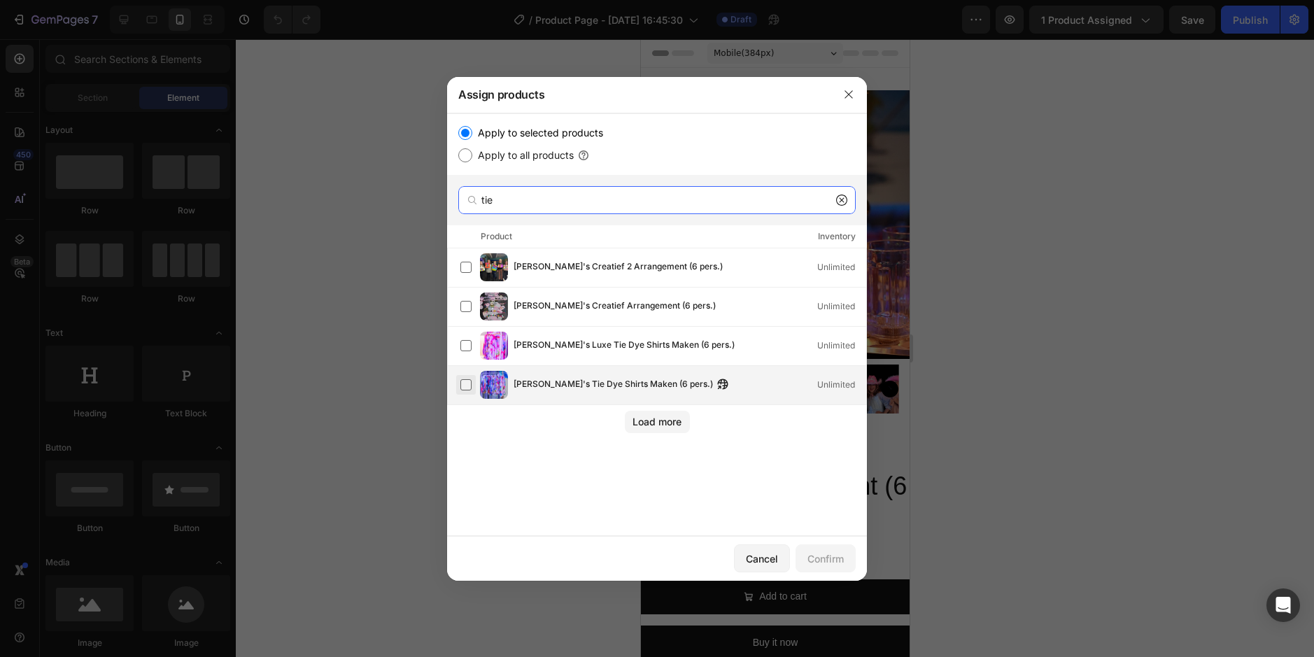
type input "tie"
click at [468, 383] on label at bounding box center [465, 384] width 11 height 11
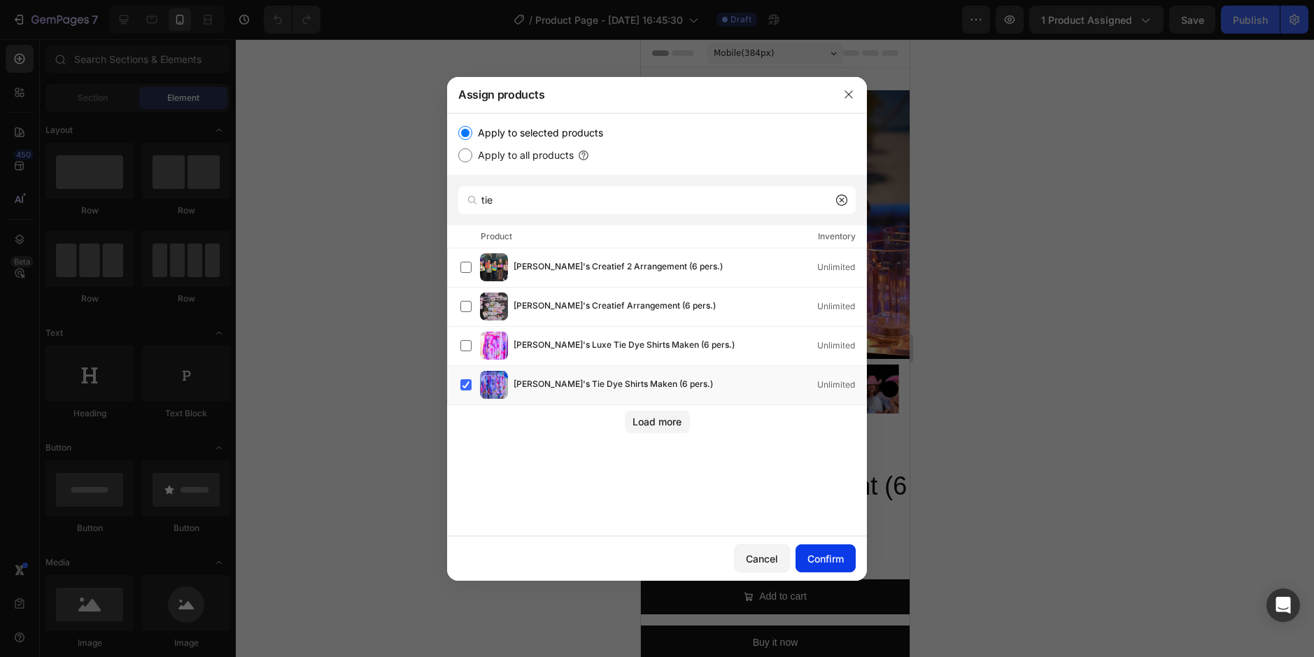
click at [826, 557] on div "Confirm" at bounding box center [825, 558] width 36 height 15
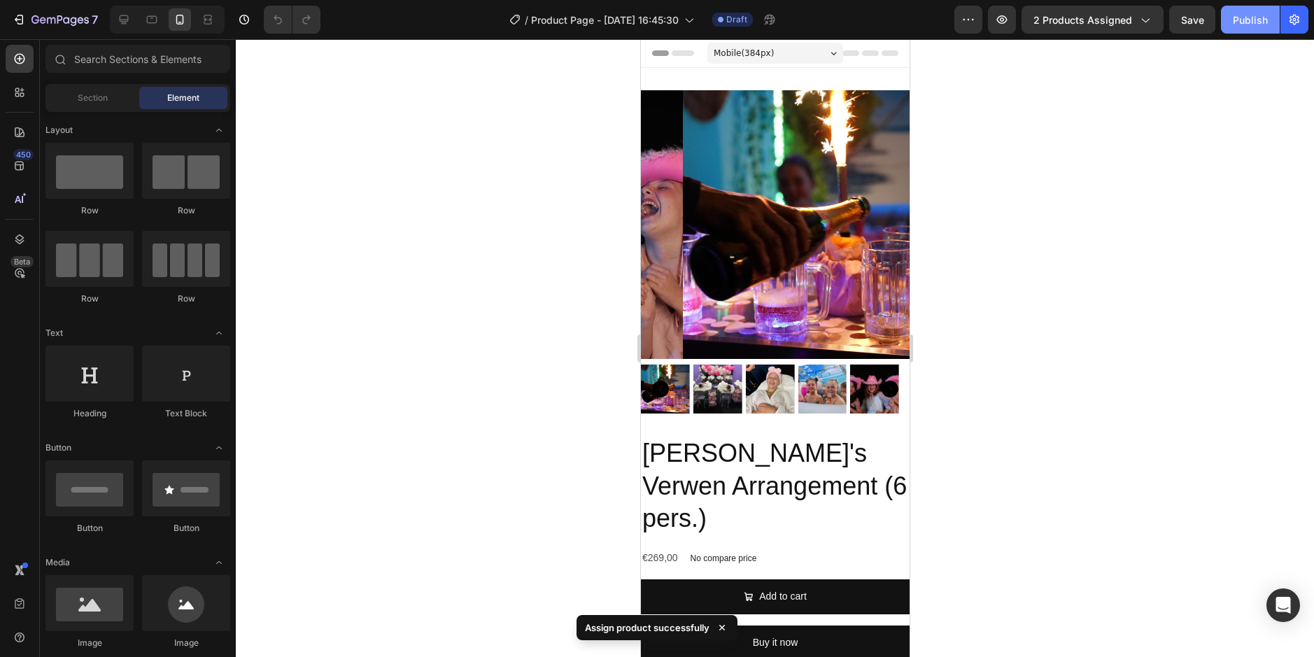
click at [1255, 20] on div "Publish" at bounding box center [1250, 20] width 35 height 15
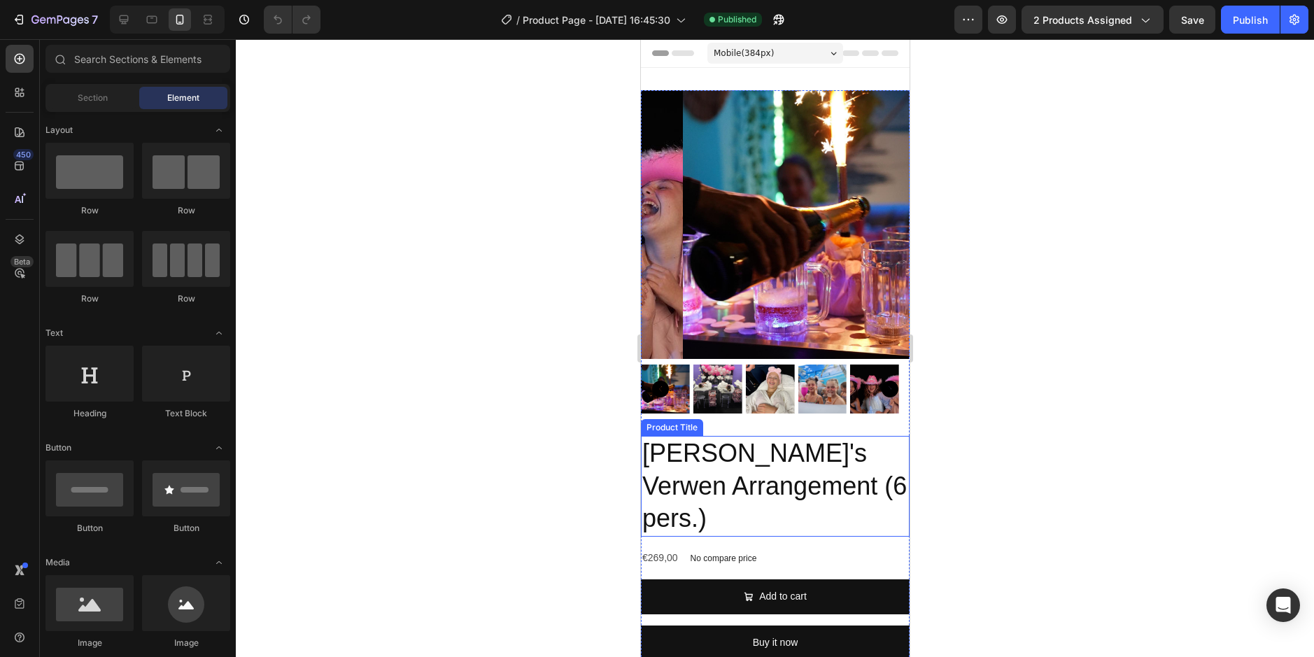
click at [840, 442] on h2 "[PERSON_NAME]'s Verwen Arrangement (6 pers.)" at bounding box center [774, 486] width 269 height 101
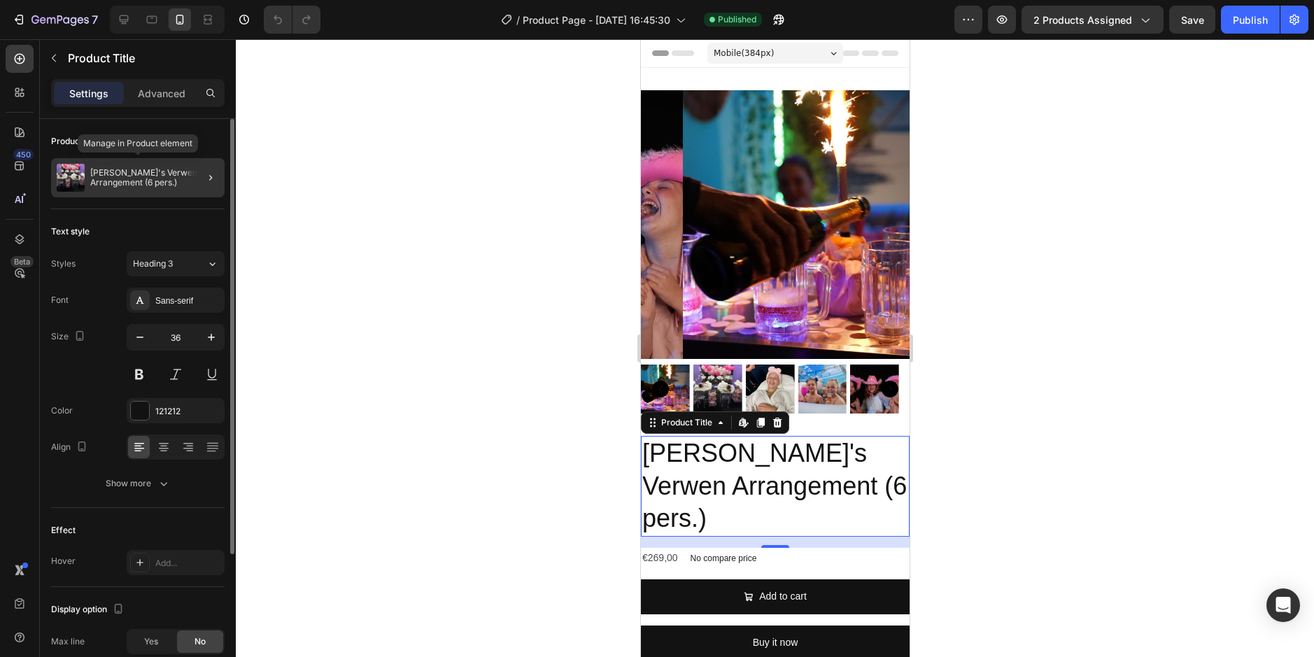
click at [183, 171] on p "[PERSON_NAME]'s Verwen Arrangement (6 pers.)" at bounding box center [154, 178] width 129 height 20
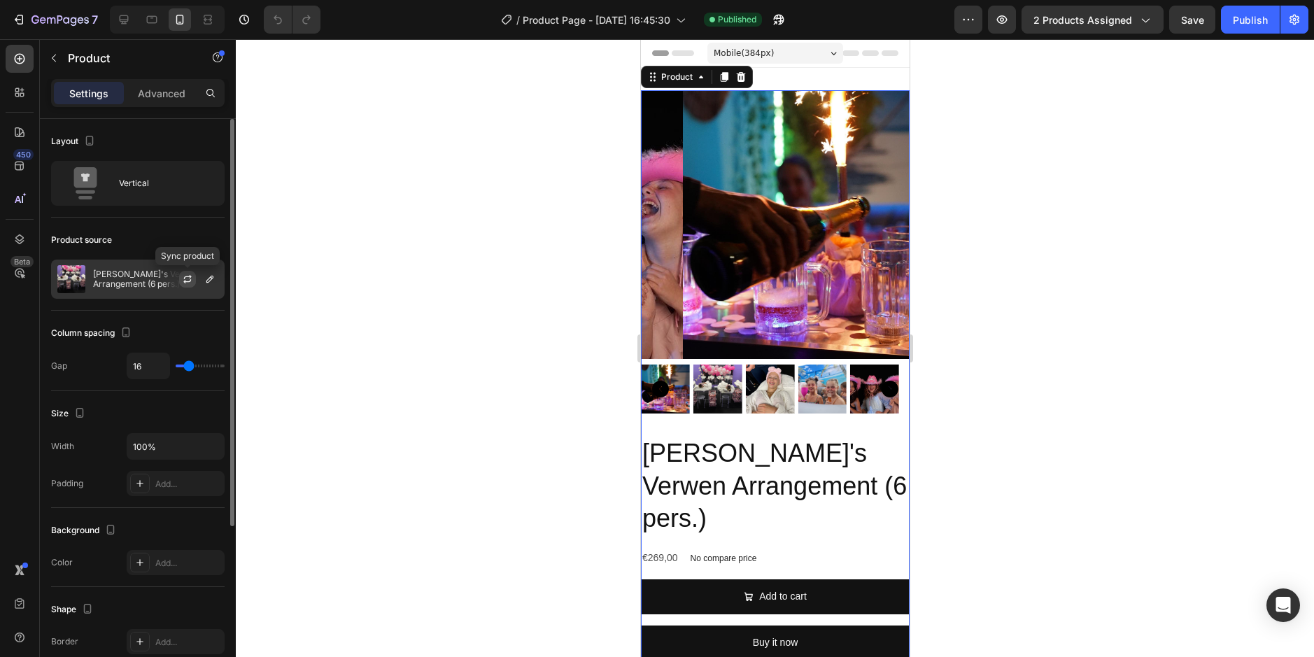
click at [187, 278] on icon "button" at bounding box center [187, 279] width 11 height 11
click at [213, 278] on icon "button" at bounding box center [209, 279] width 7 height 7
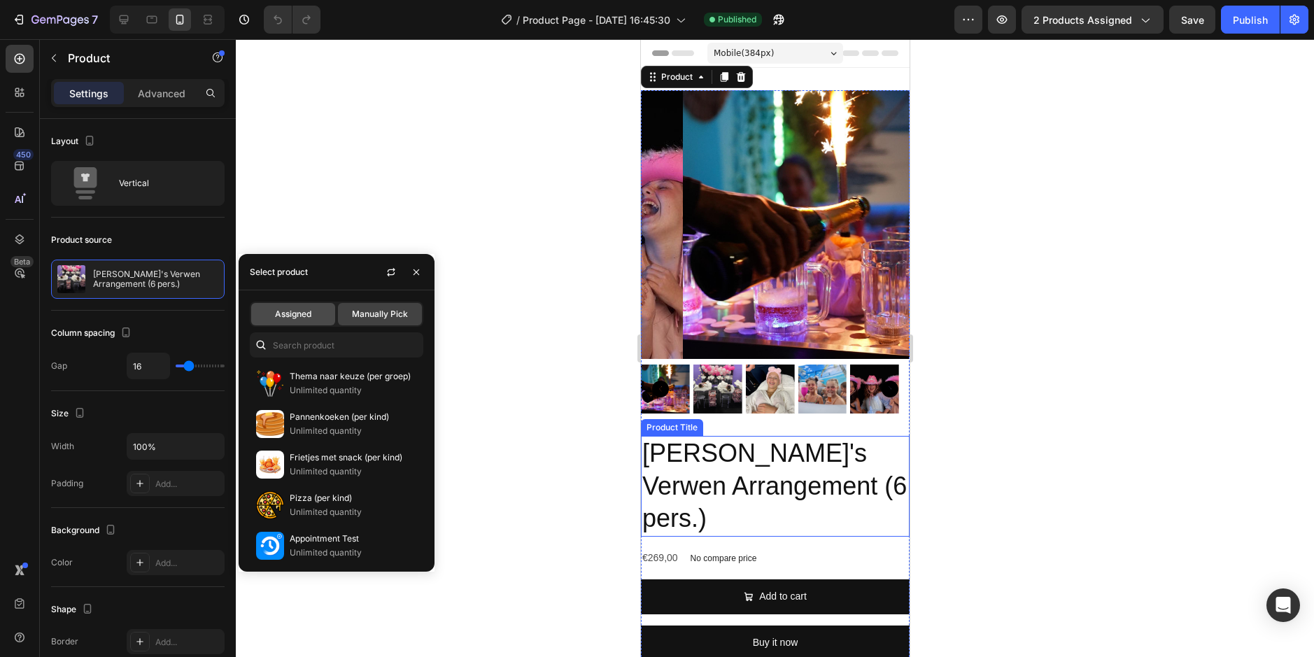
click at [307, 318] on span "Assigned" at bounding box center [293, 314] width 36 height 13
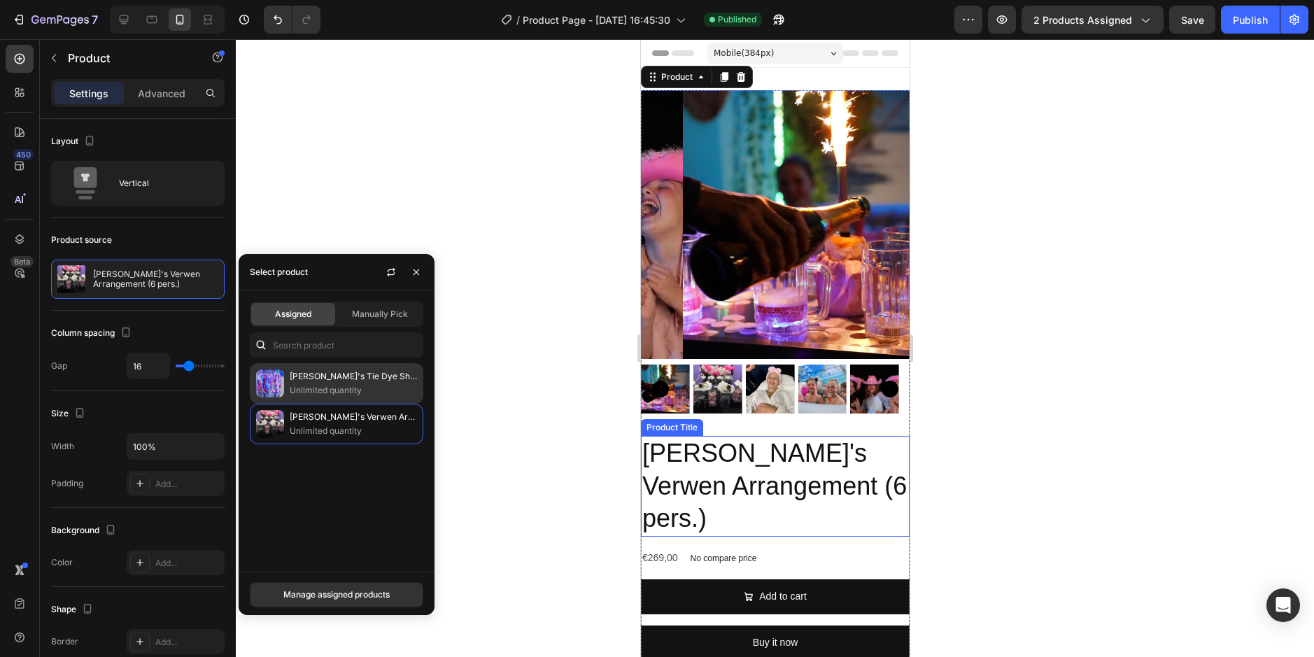
click at [315, 379] on p "[PERSON_NAME]'s Tie Dye Shirts Maken (6 pers.)" at bounding box center [353, 376] width 127 height 14
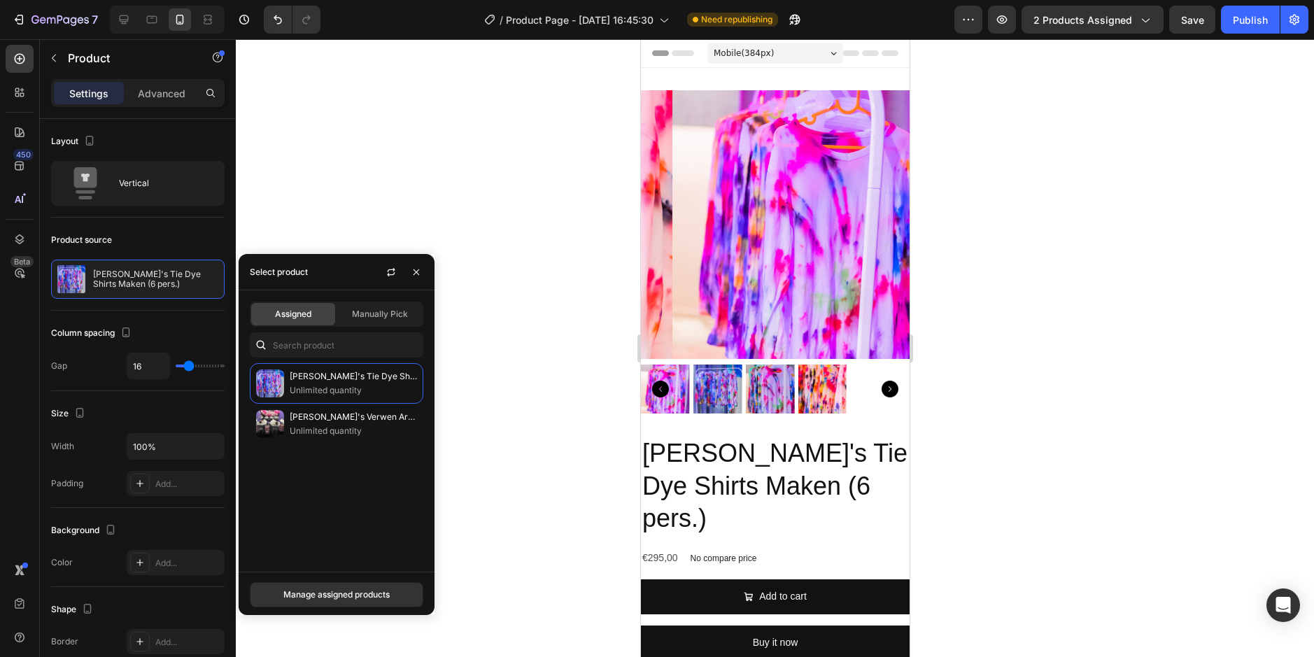
click at [578, 453] on div at bounding box center [775, 348] width 1078 height 618
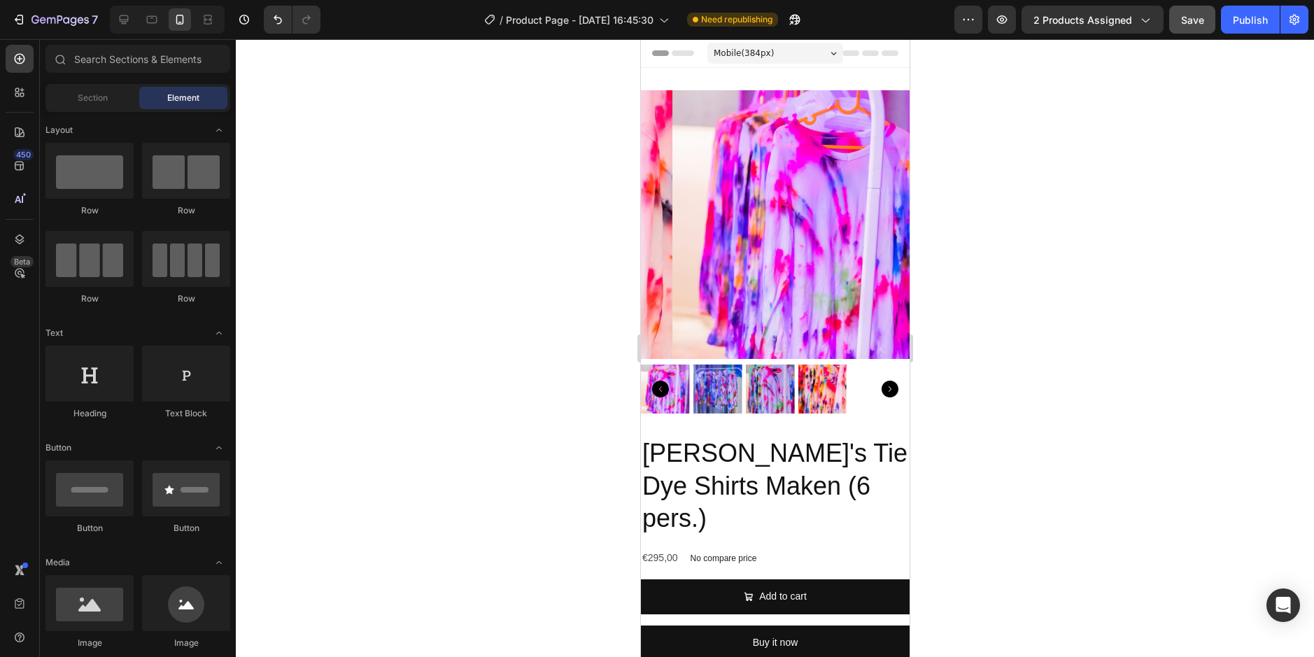
click at [1194, 15] on span "Save" at bounding box center [1192, 20] width 23 height 12
click at [1254, 18] on div "Publish" at bounding box center [1250, 20] width 35 height 15
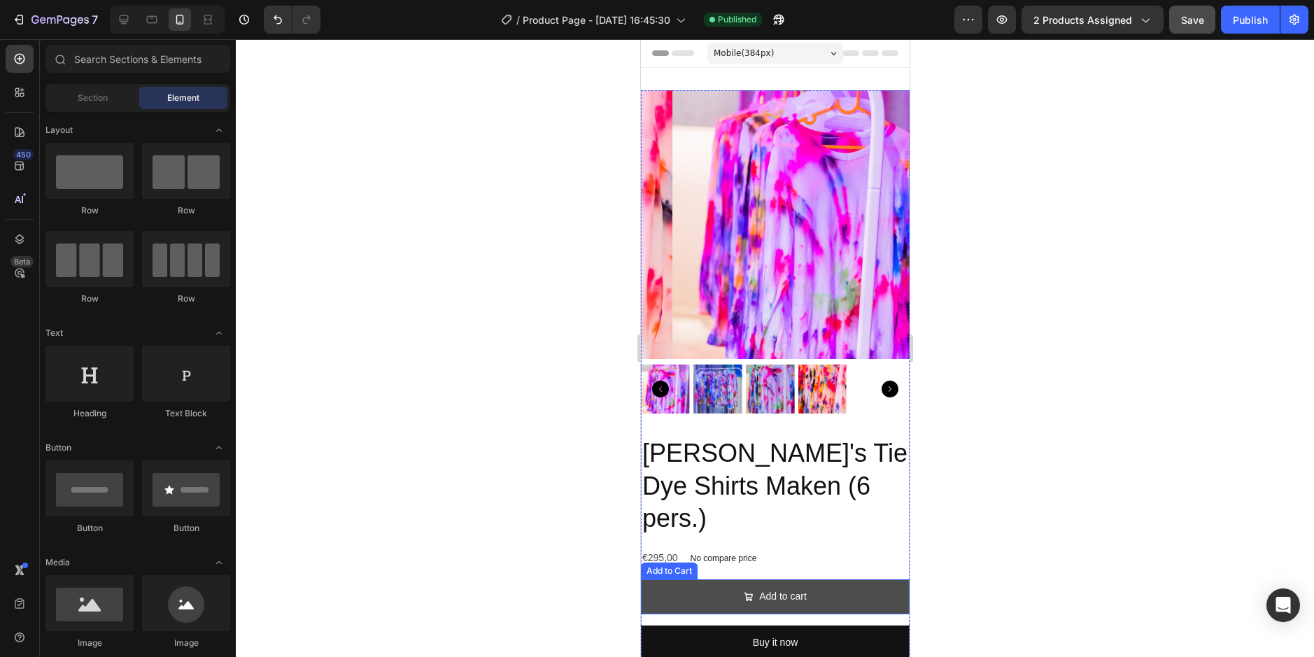
click at [844, 579] on button "Add to cart" at bounding box center [774, 596] width 269 height 34
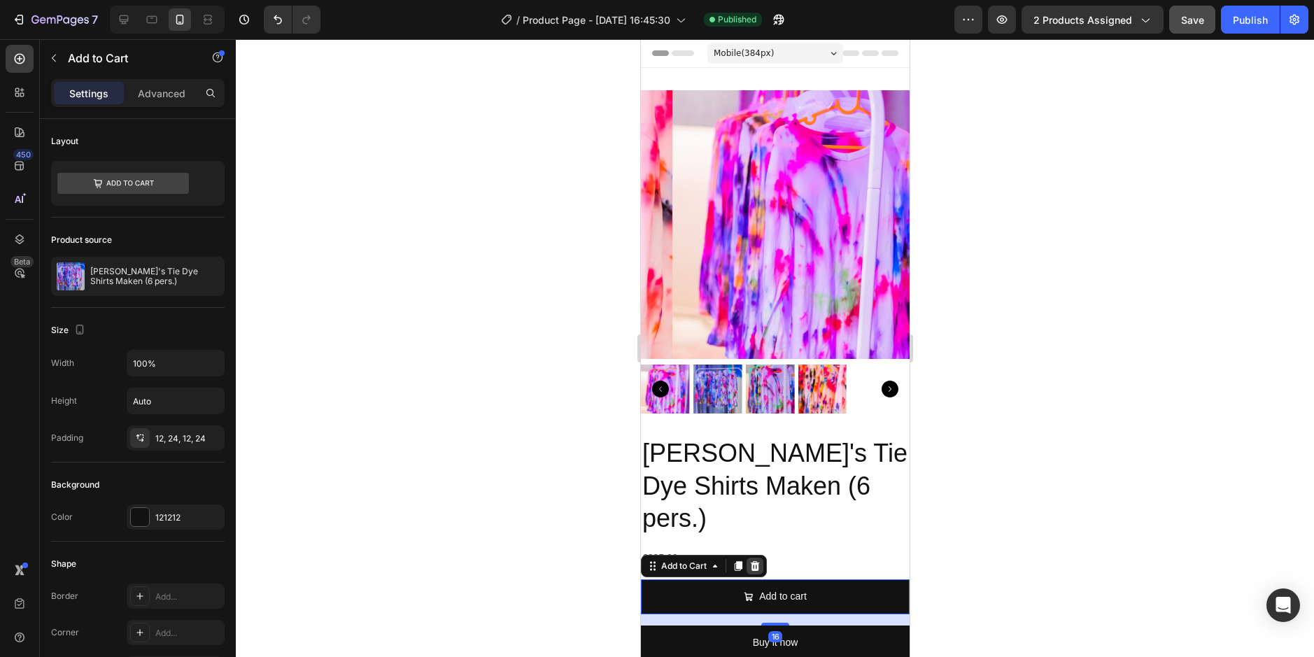
click at [748, 558] on div at bounding box center [754, 566] width 17 height 17
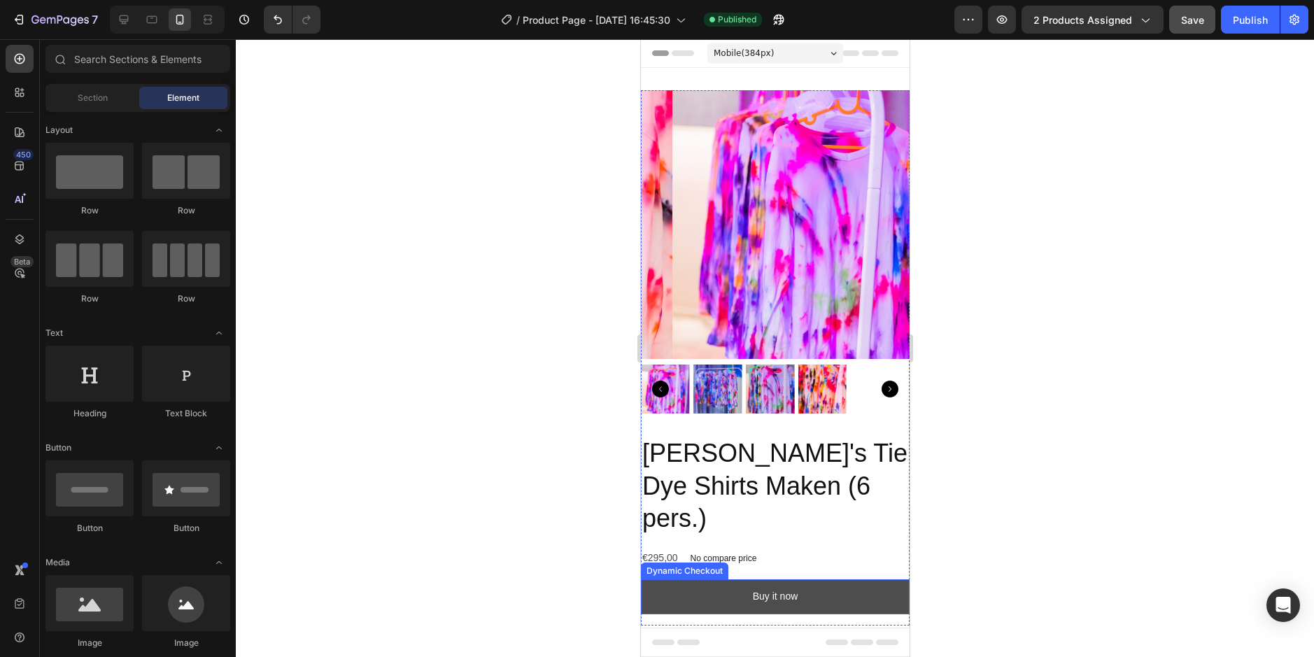
click at [831, 579] on button "Buy it now" at bounding box center [774, 596] width 269 height 34
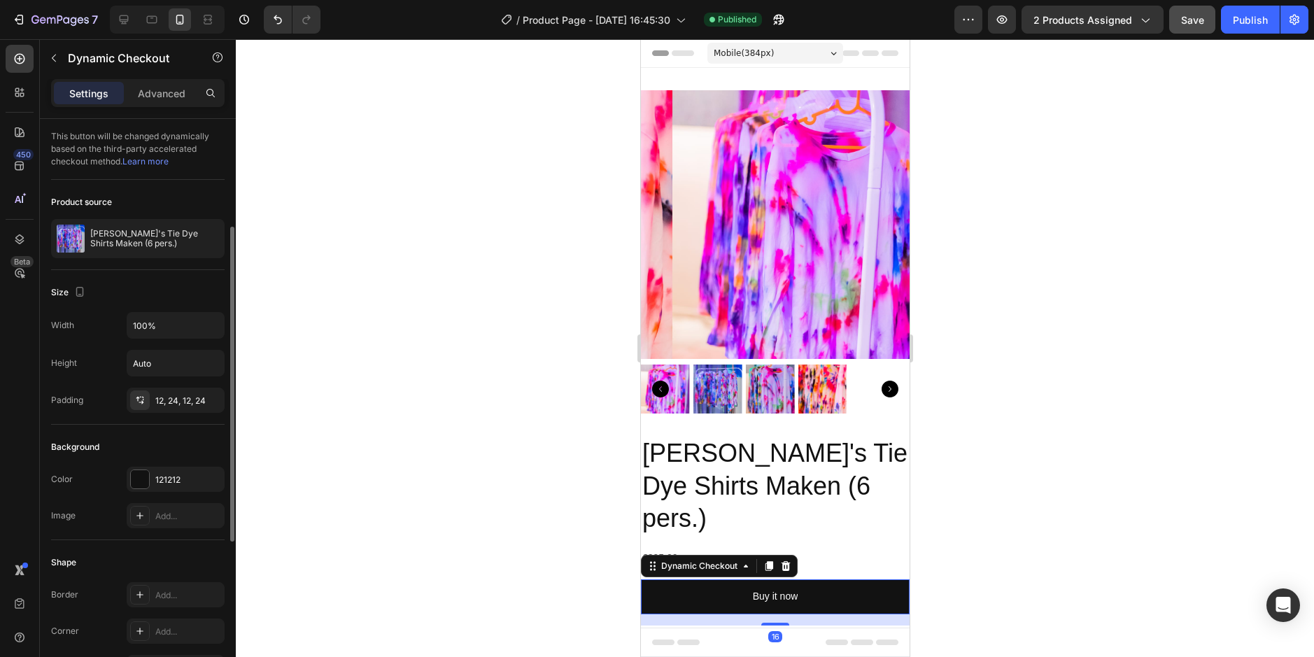
scroll to position [70, 0]
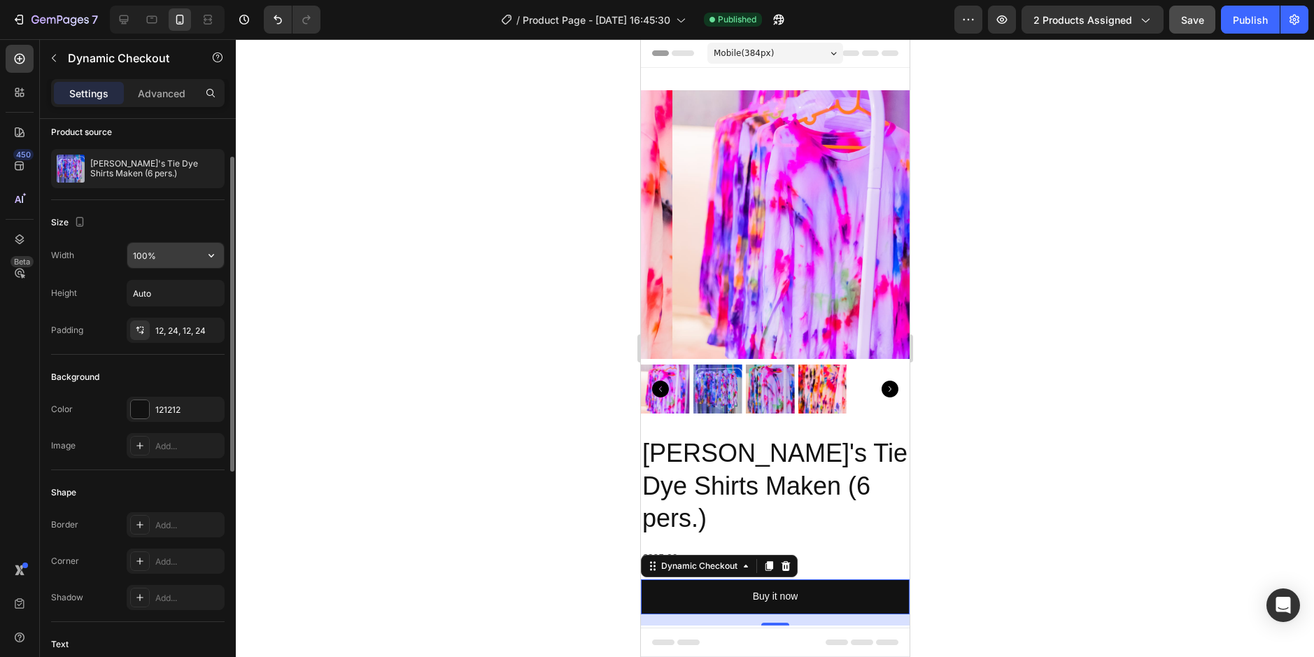
click at [139, 253] on input "100%" at bounding box center [175, 255] width 97 height 25
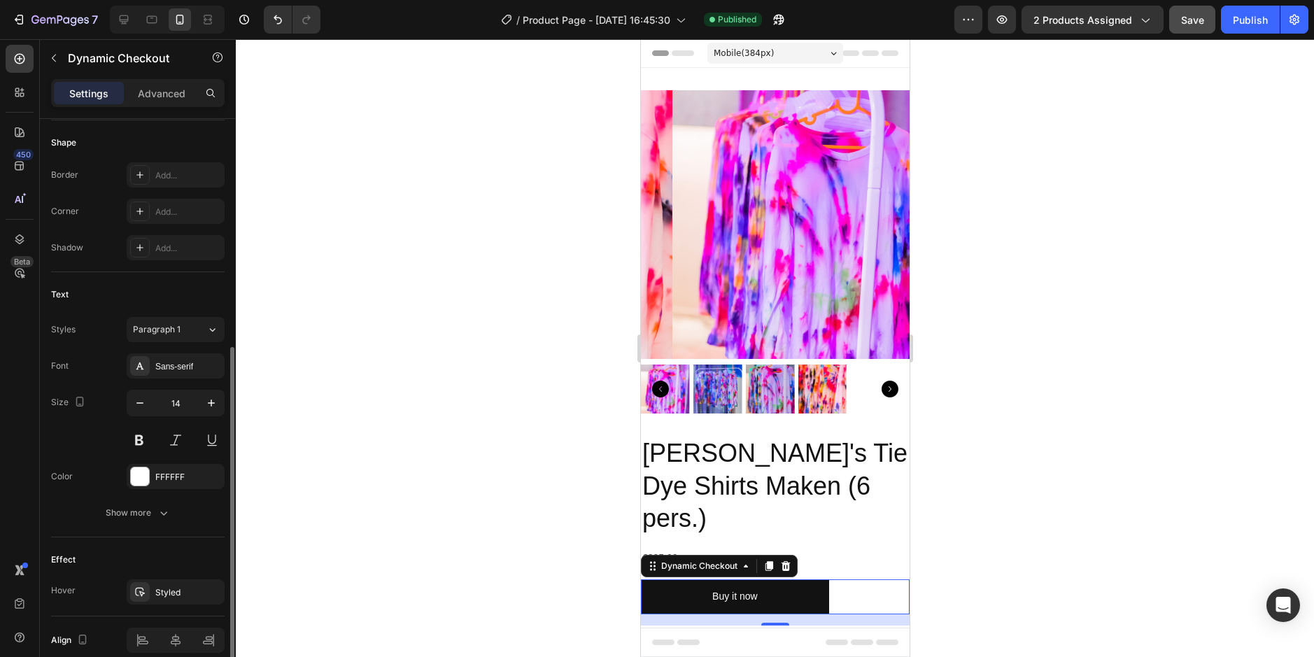
scroll to position [483, 0]
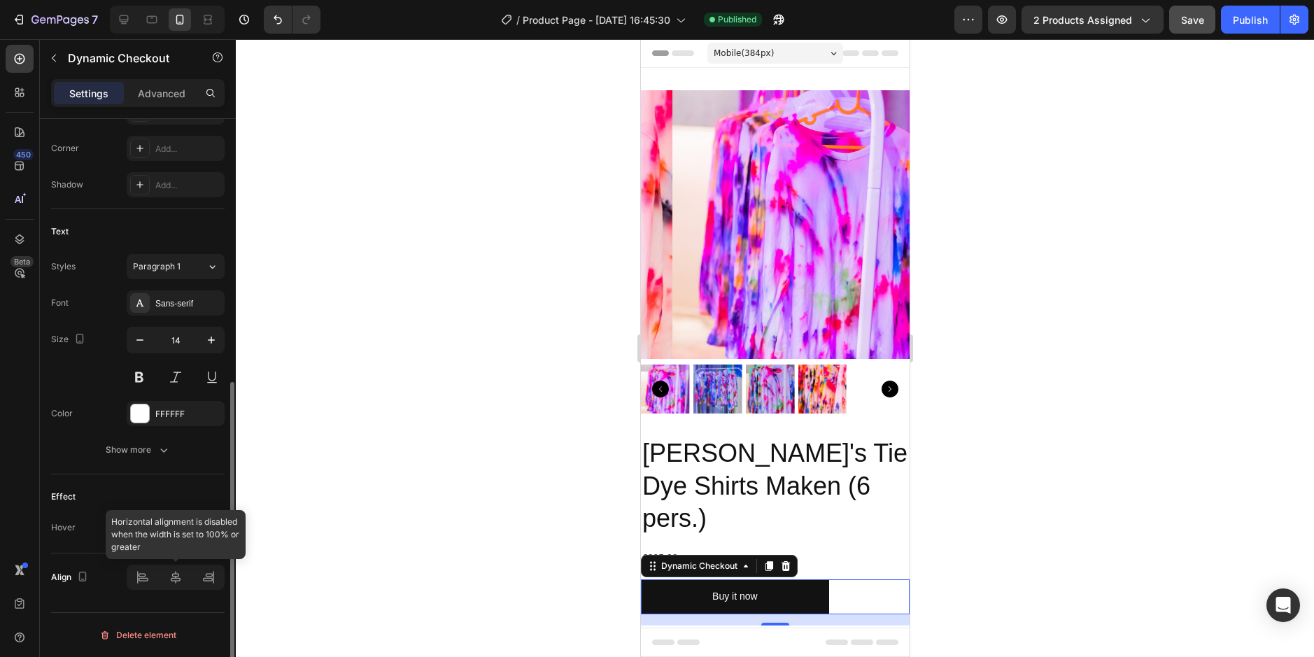
type input "70%"
click at [184, 580] on div at bounding box center [176, 577] width 30 height 22
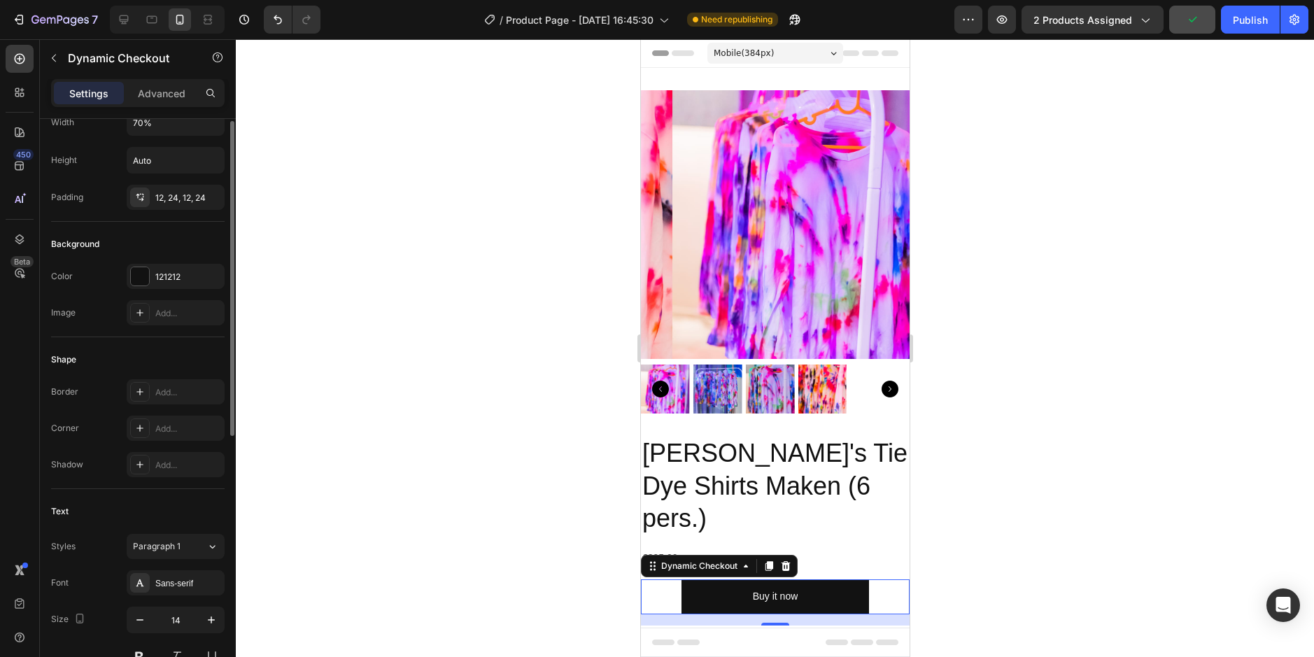
scroll to position [133, 0]
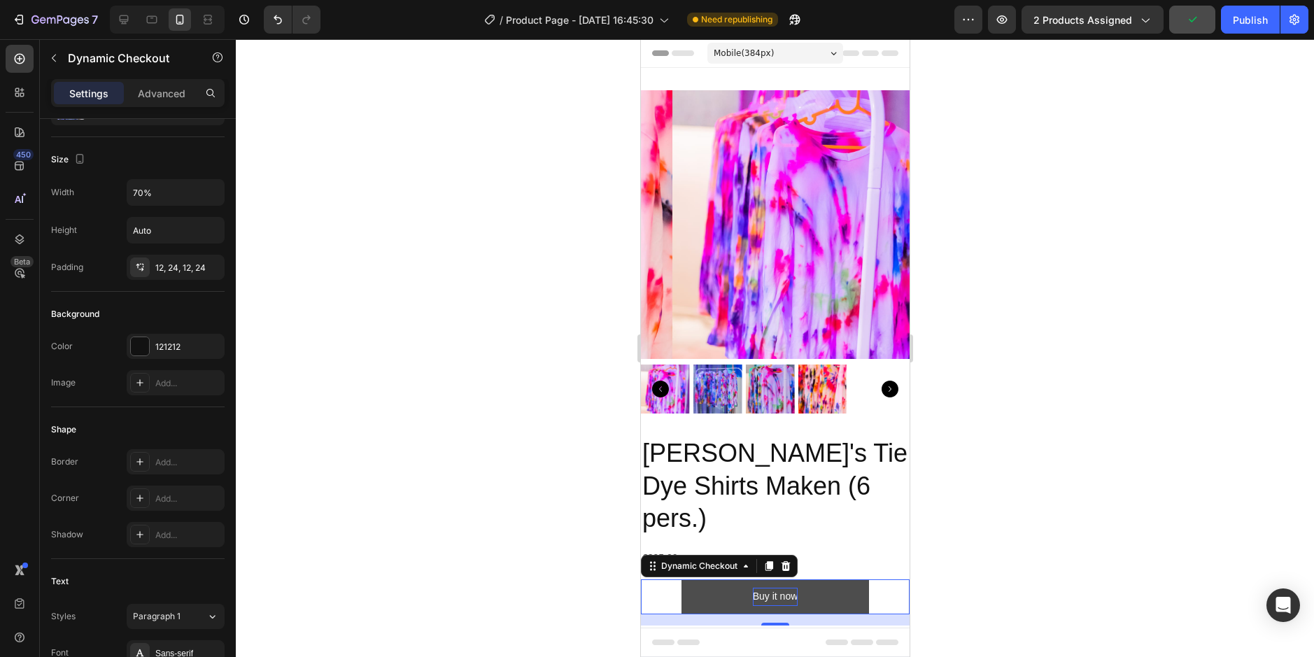
click at [774, 588] on div "Buy it now" at bounding box center [774, 596] width 45 height 17
click at [774, 588] on p "Buy it now" at bounding box center [774, 596] width 45 height 17
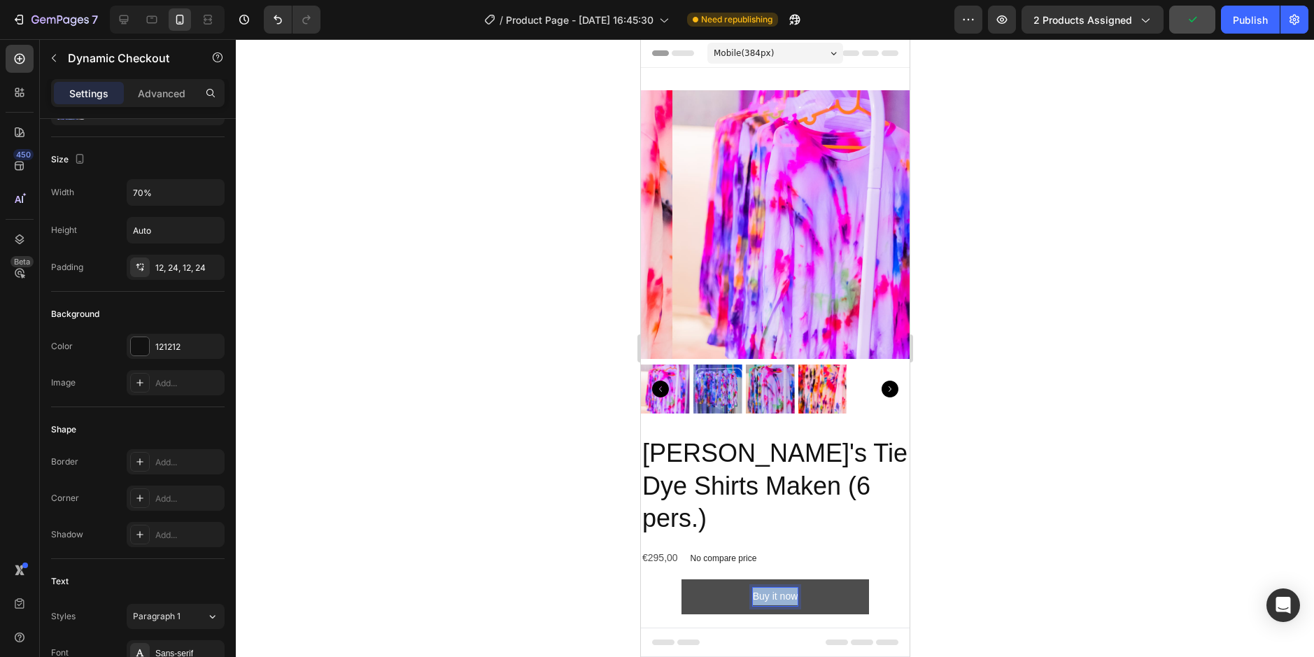
click at [774, 588] on p "Buy it now" at bounding box center [774, 596] width 45 height 17
click at [681, 579] on button "RESERVEER" at bounding box center [775, 596] width 188 height 34
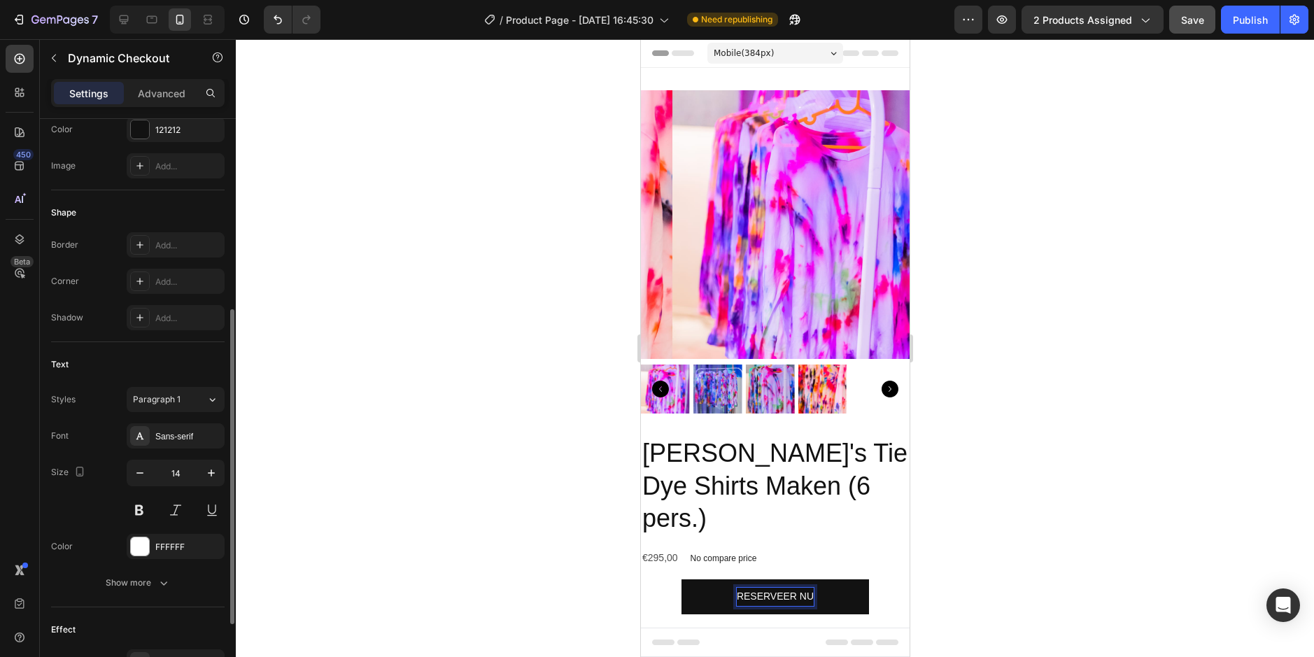
scroll to position [483, 0]
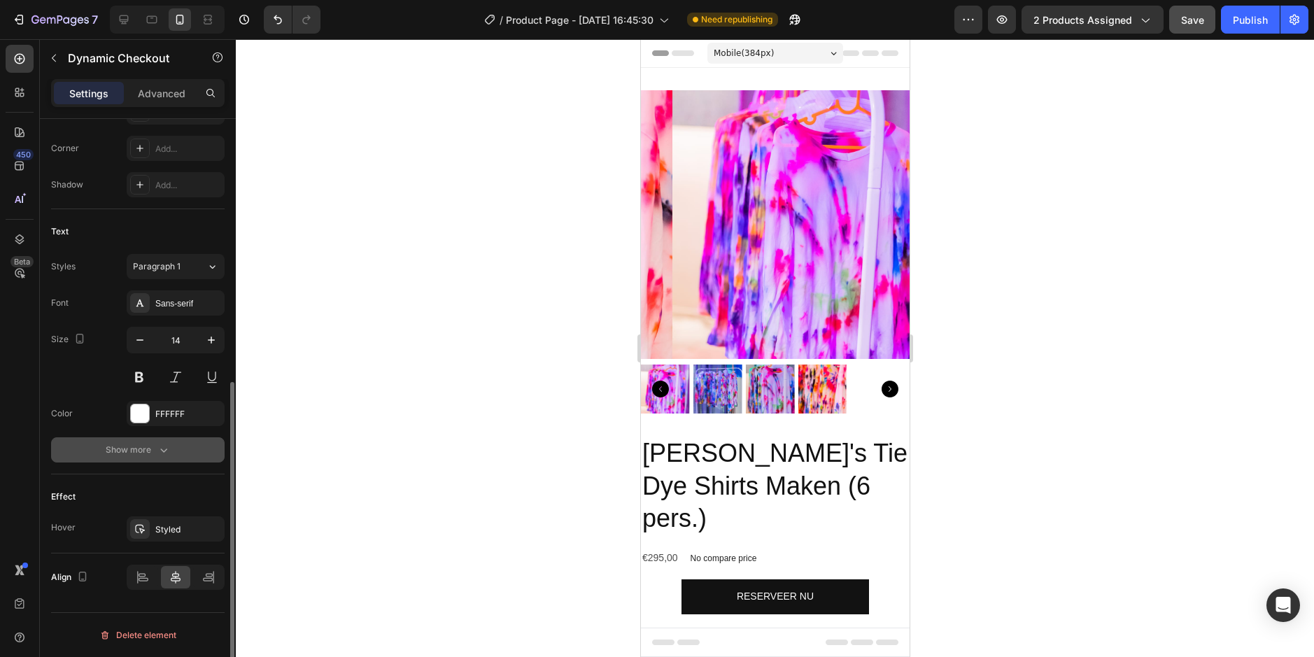
click at [152, 447] on div "Show more" at bounding box center [138, 450] width 65 height 14
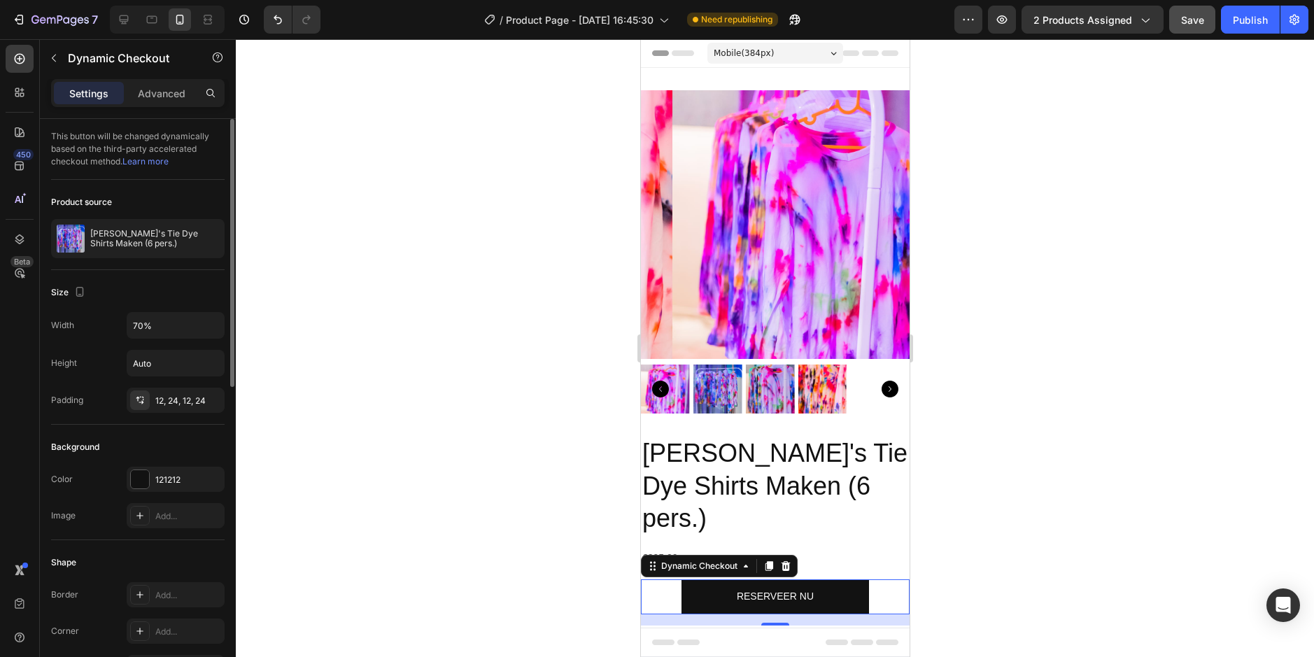
scroll to position [420, 0]
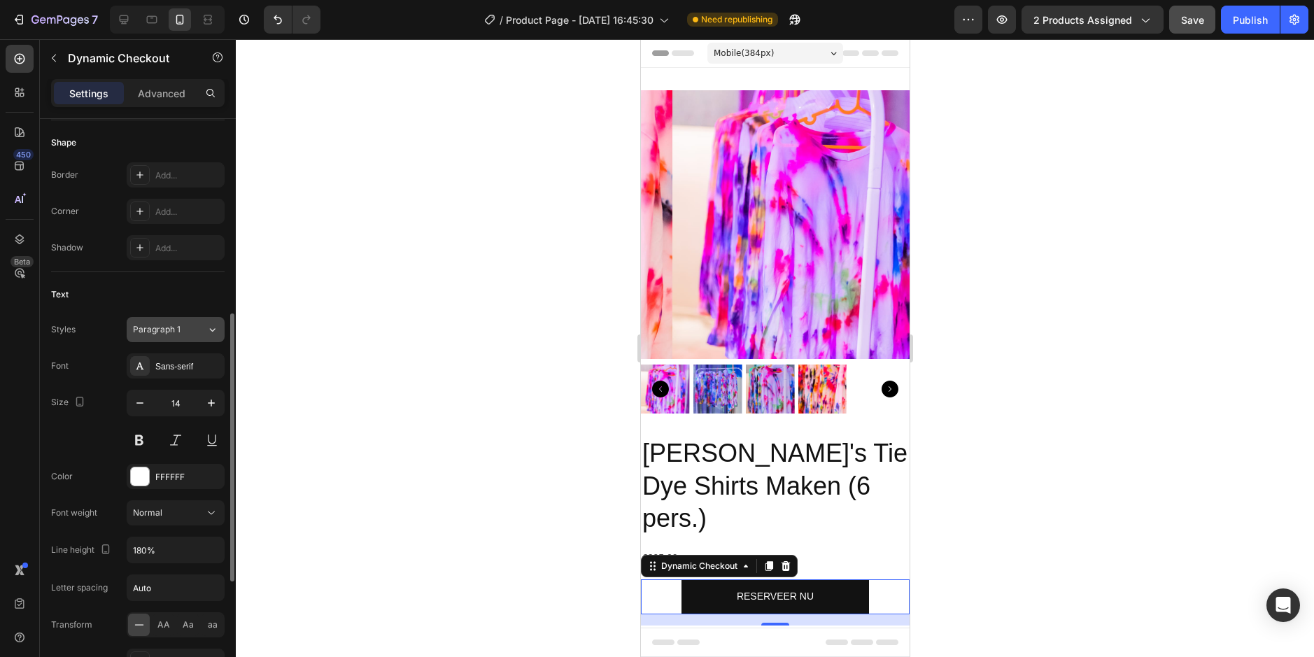
click at [174, 320] on button "Paragraph 1" at bounding box center [176, 329] width 98 height 25
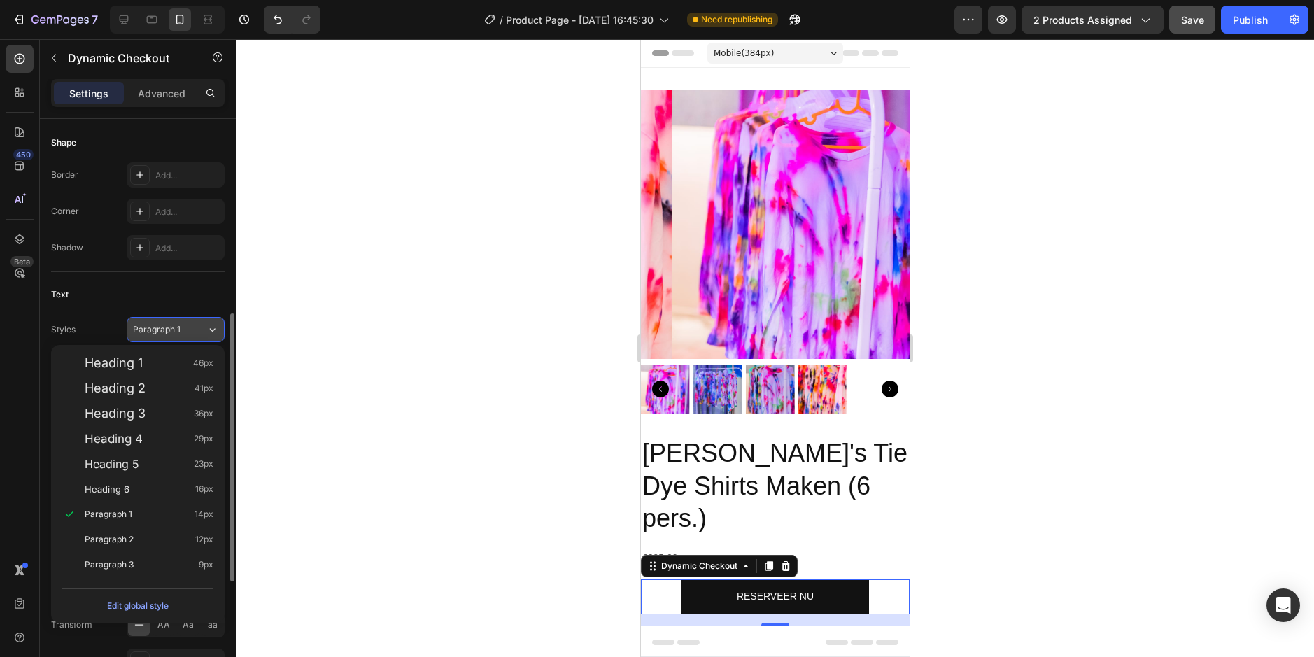
click at [174, 325] on span "Paragraph 1" at bounding box center [157, 329] width 48 height 13
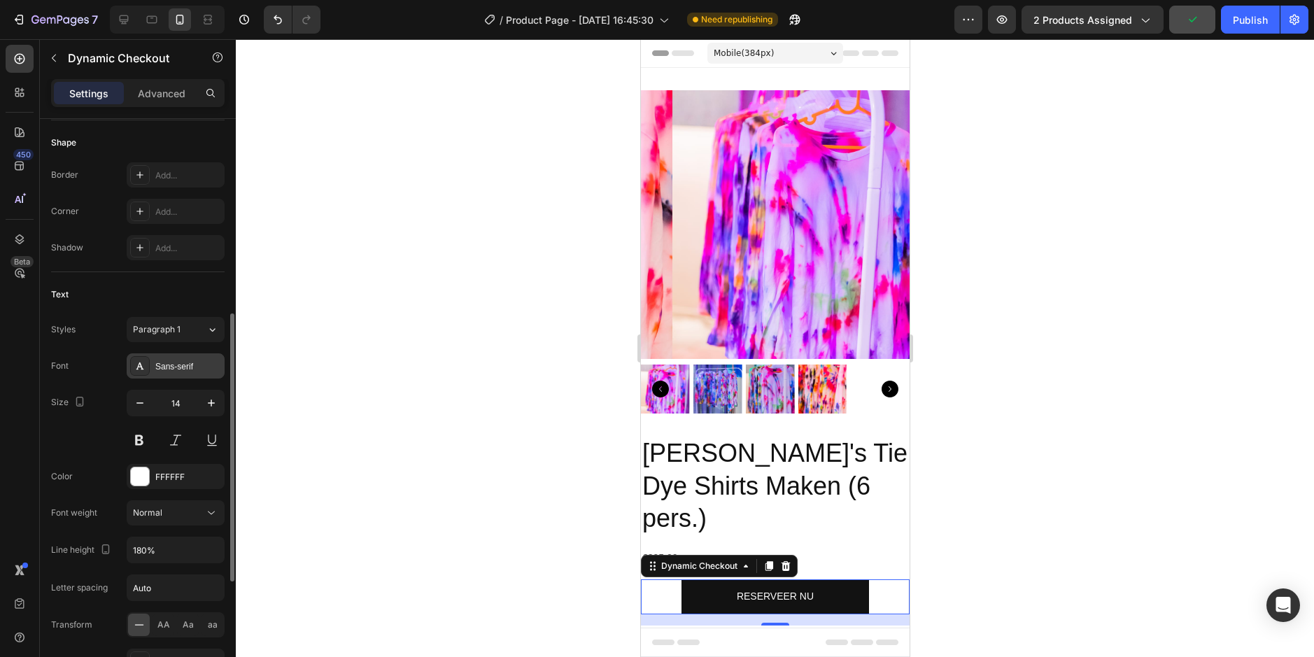
click at [174, 369] on div "Sans-serif" at bounding box center [188, 366] width 66 height 13
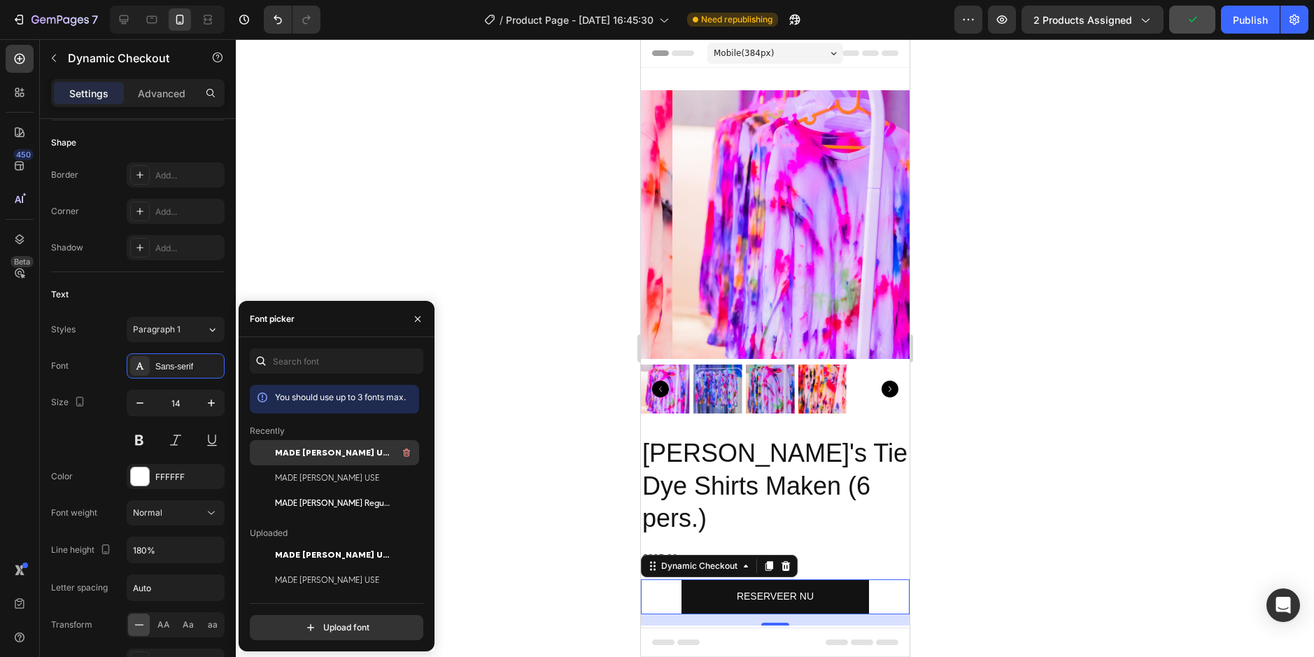
click at [318, 452] on span "MADE [PERSON_NAME] USE" at bounding box center [333, 452] width 116 height 13
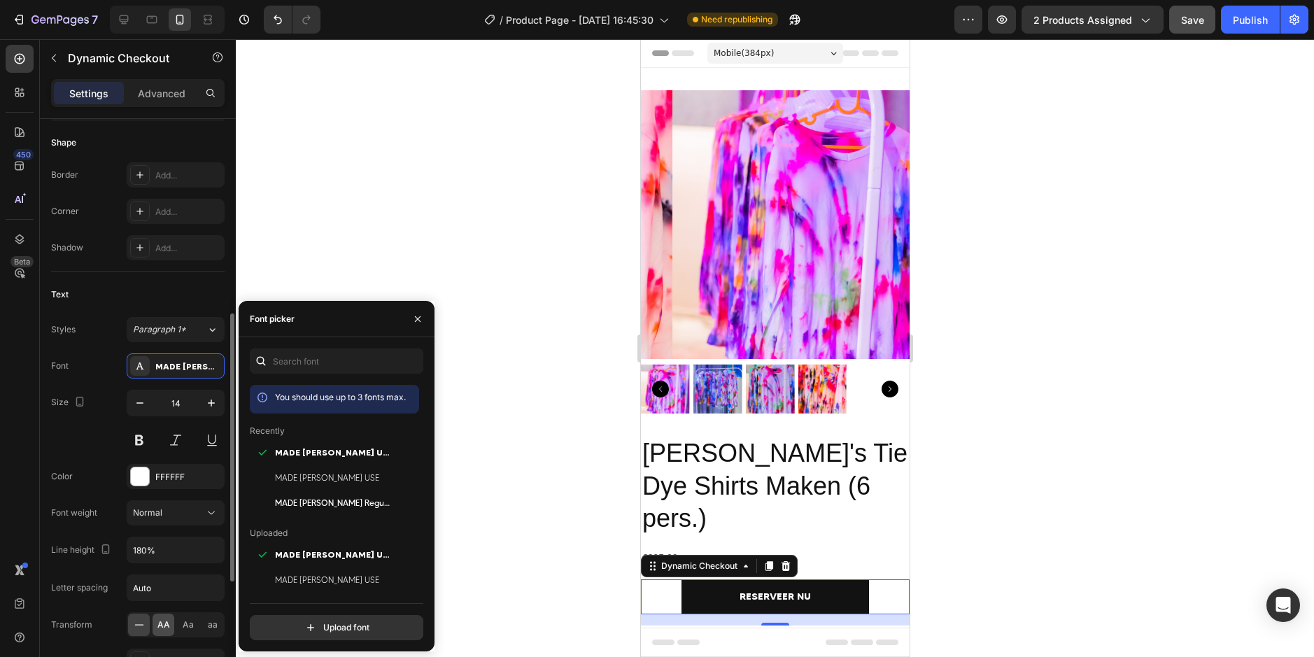
click at [161, 624] on span "AA" at bounding box center [163, 624] width 13 height 13
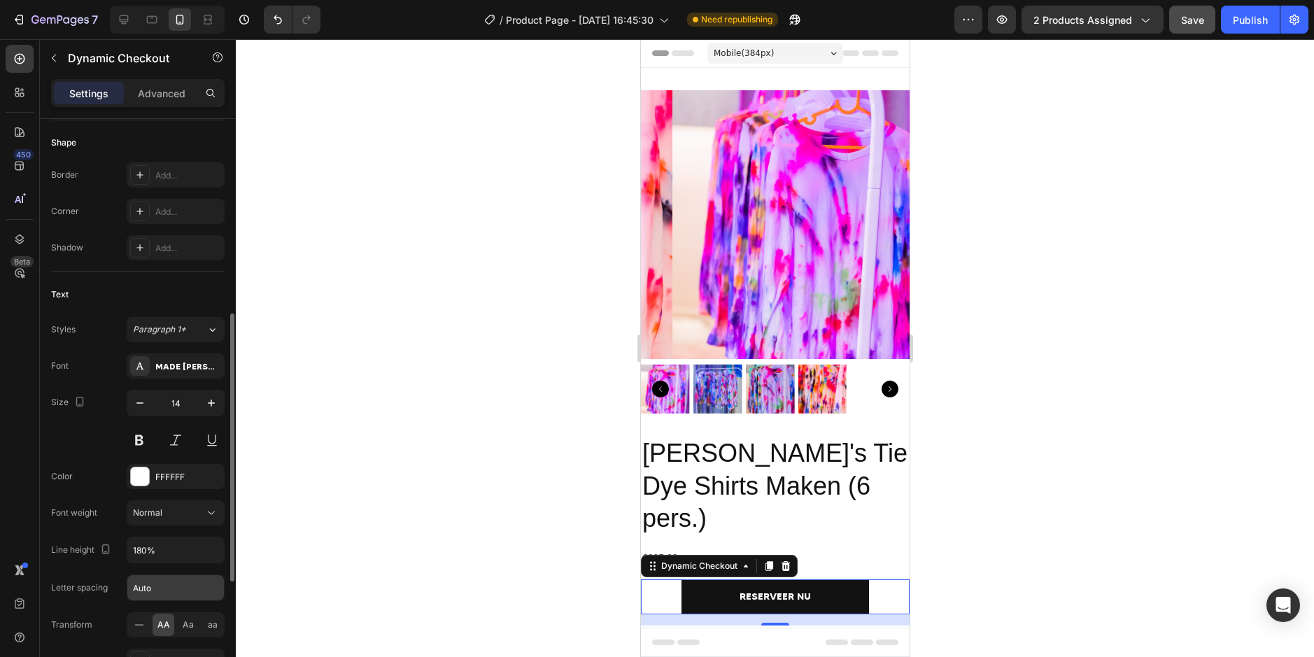
click at [157, 579] on input "Auto" at bounding box center [175, 587] width 97 height 25
type input "3"
type input "2"
click at [103, 572] on div "Font MADE [PERSON_NAME] USE Size 14 Color FFFFFF Font weight Normal Line height…" at bounding box center [138, 531] width 174 height 357
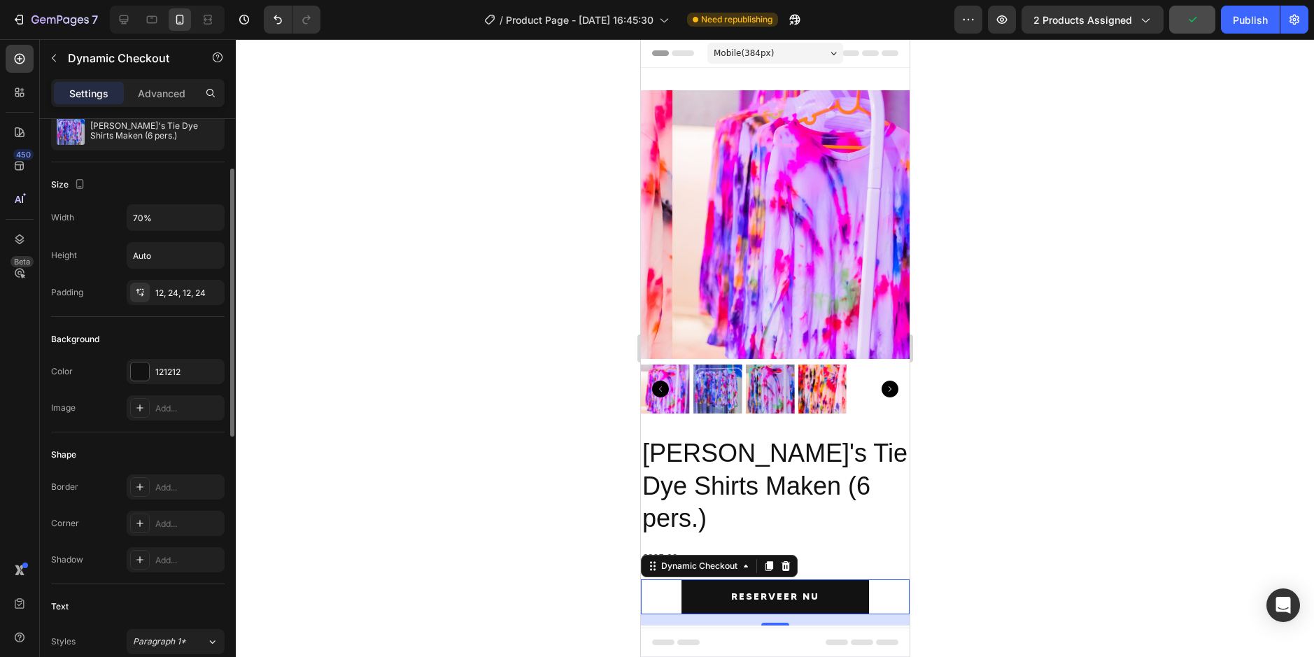
scroll to position [0, 0]
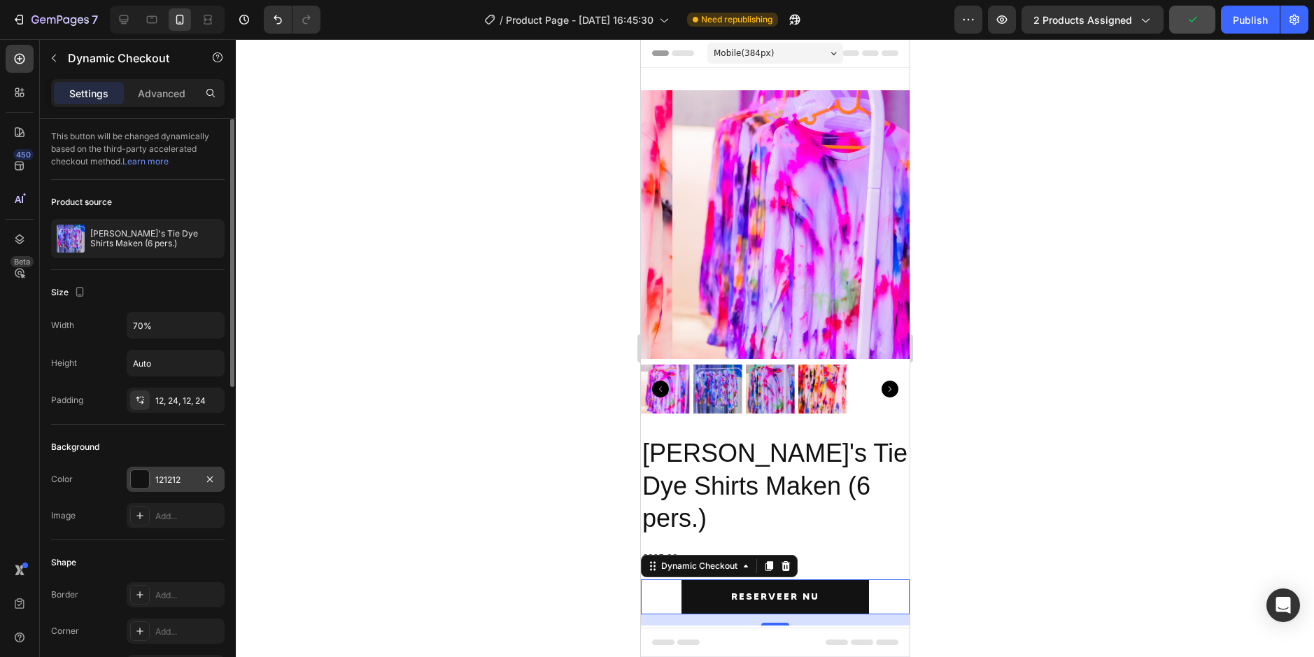
click at [167, 481] on div "121212" at bounding box center [175, 480] width 41 height 13
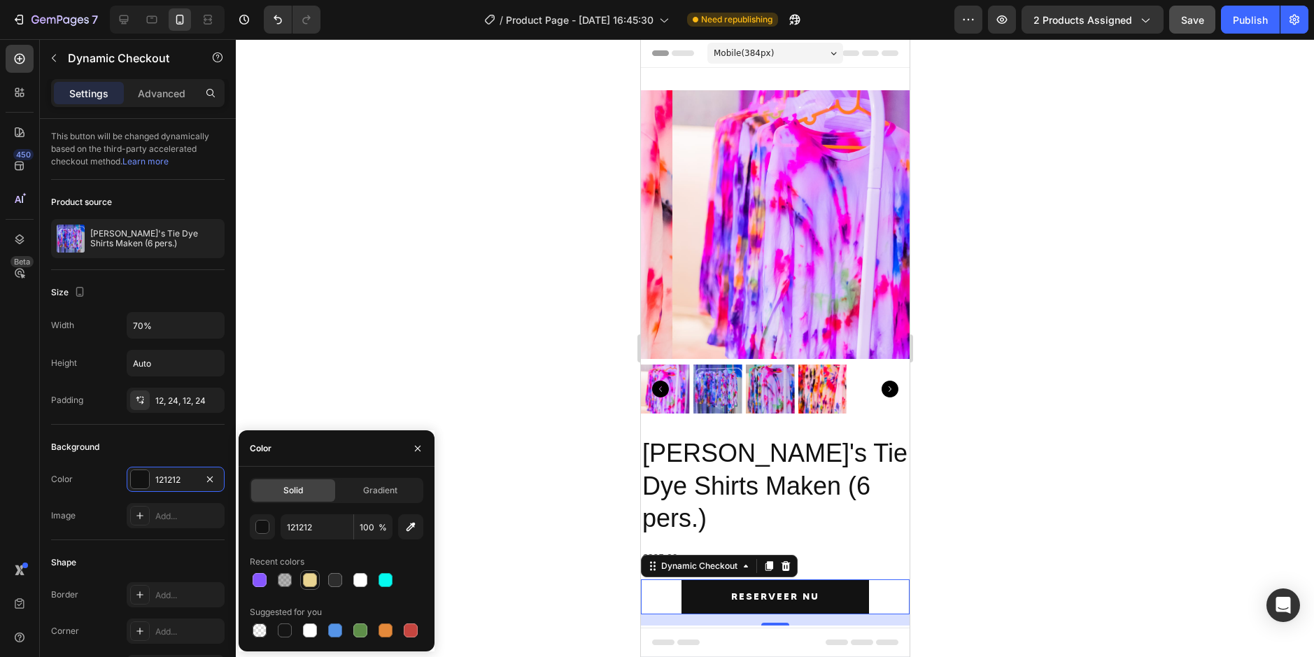
click at [302, 576] on div at bounding box center [310, 580] width 17 height 17
type input "E9D491"
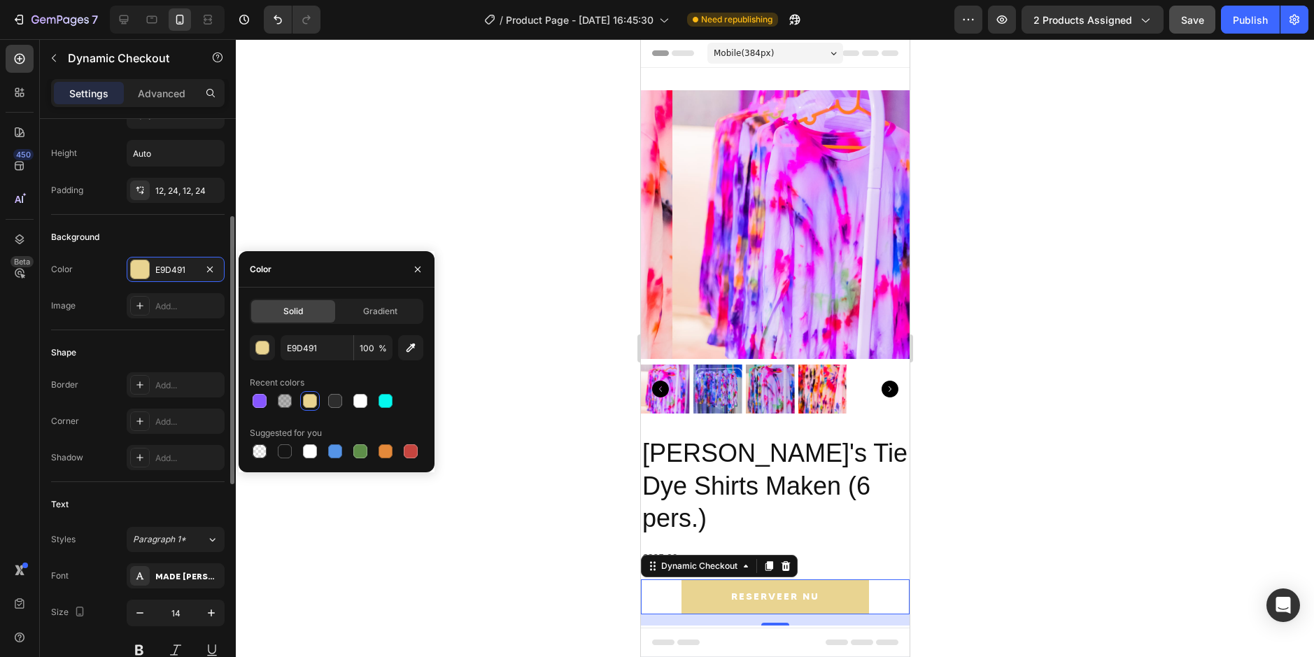
scroll to position [350, 0]
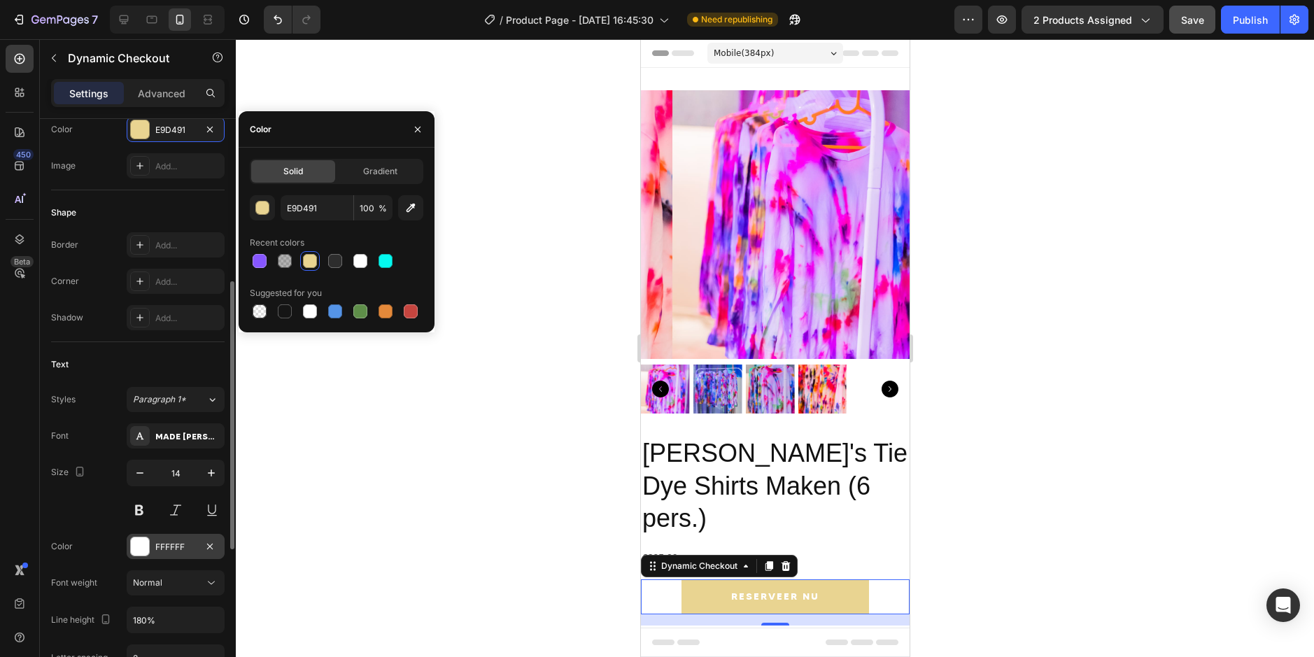
click at [146, 549] on div at bounding box center [140, 546] width 18 height 18
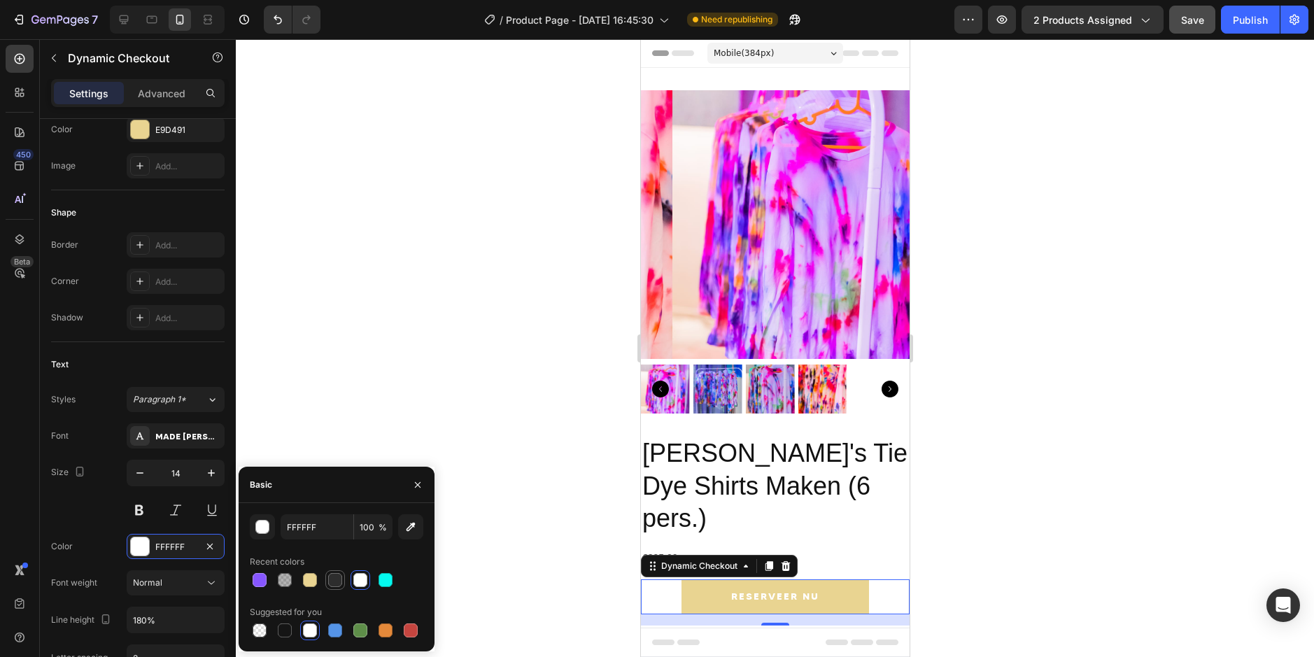
click at [333, 581] on div at bounding box center [335, 580] width 14 height 14
type input "2D2D2D"
click at [92, 502] on div "Size 14" at bounding box center [138, 491] width 174 height 63
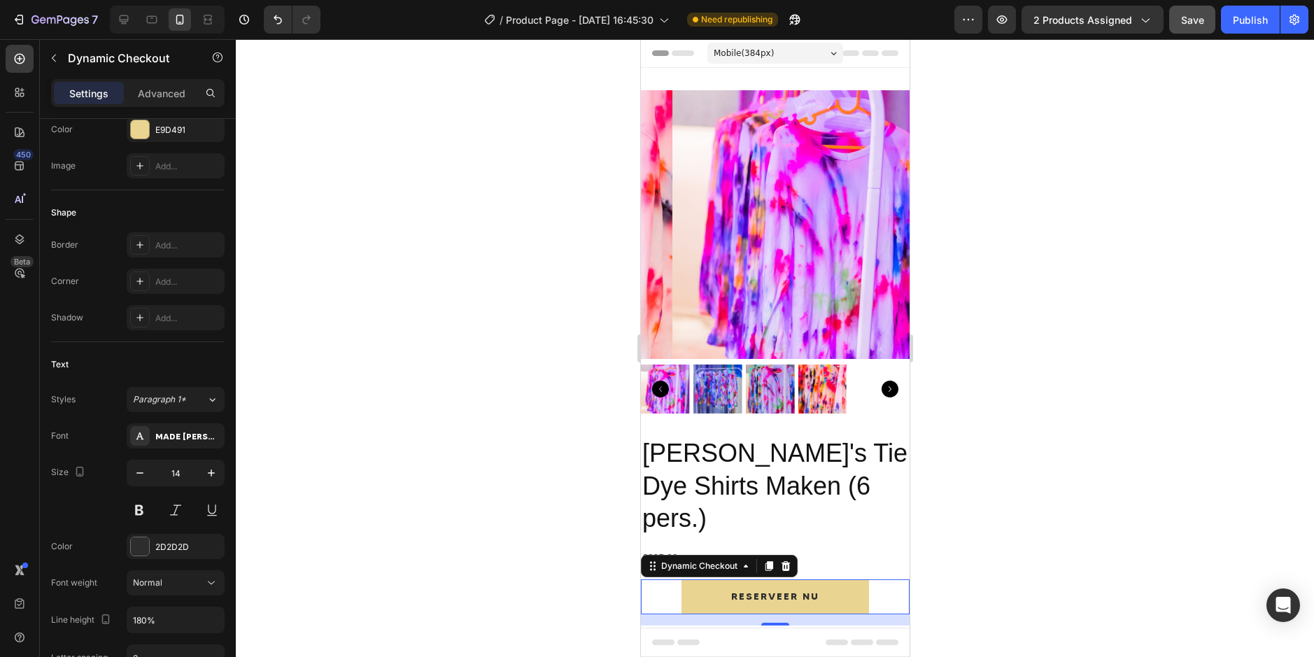
click at [435, 537] on div at bounding box center [775, 348] width 1078 height 618
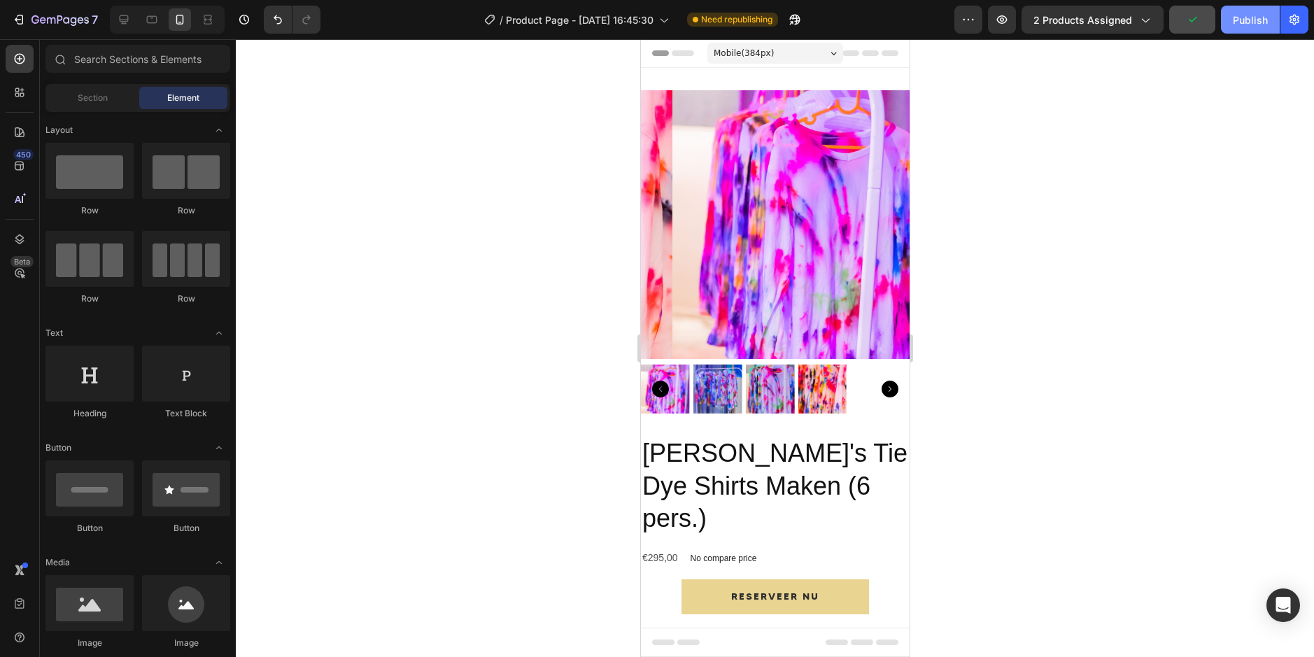
click at [1238, 27] on button "Publish" at bounding box center [1250, 20] width 59 height 28
drag, startPoint x: 614, startPoint y: 199, endPoint x: 639, endPoint y: 206, distance: 25.7
click at [1058, 218] on div at bounding box center [775, 348] width 1078 height 618
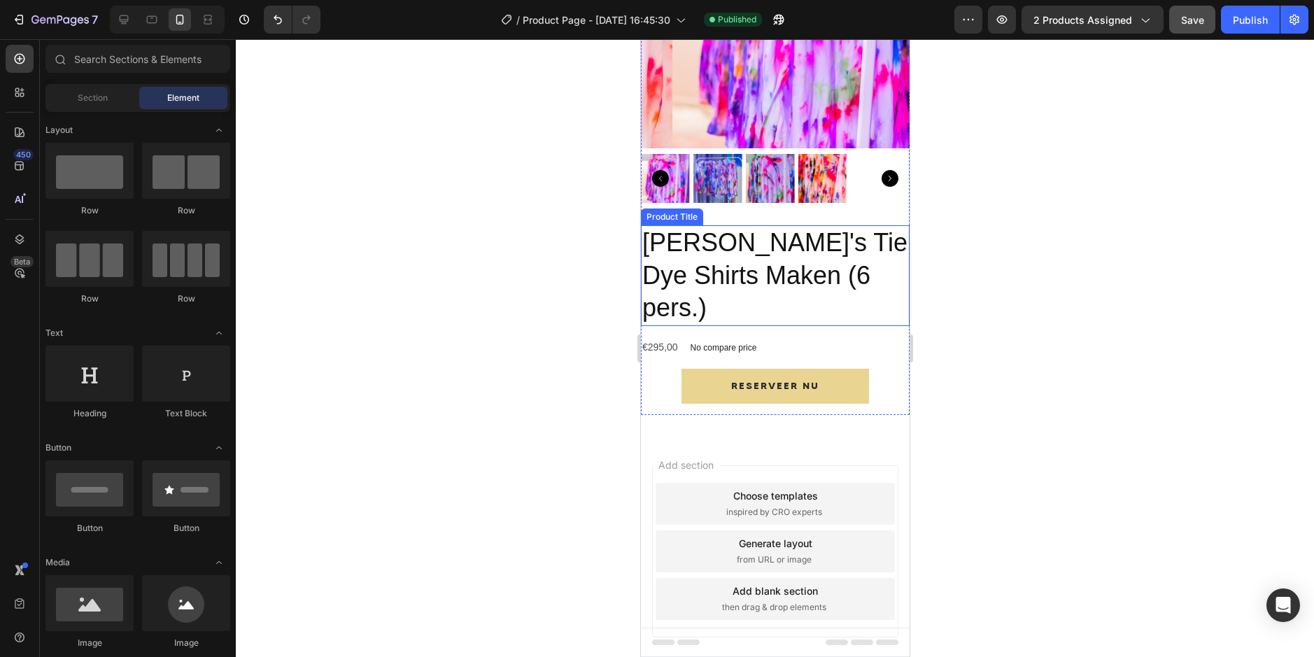
scroll to position [215, 0]
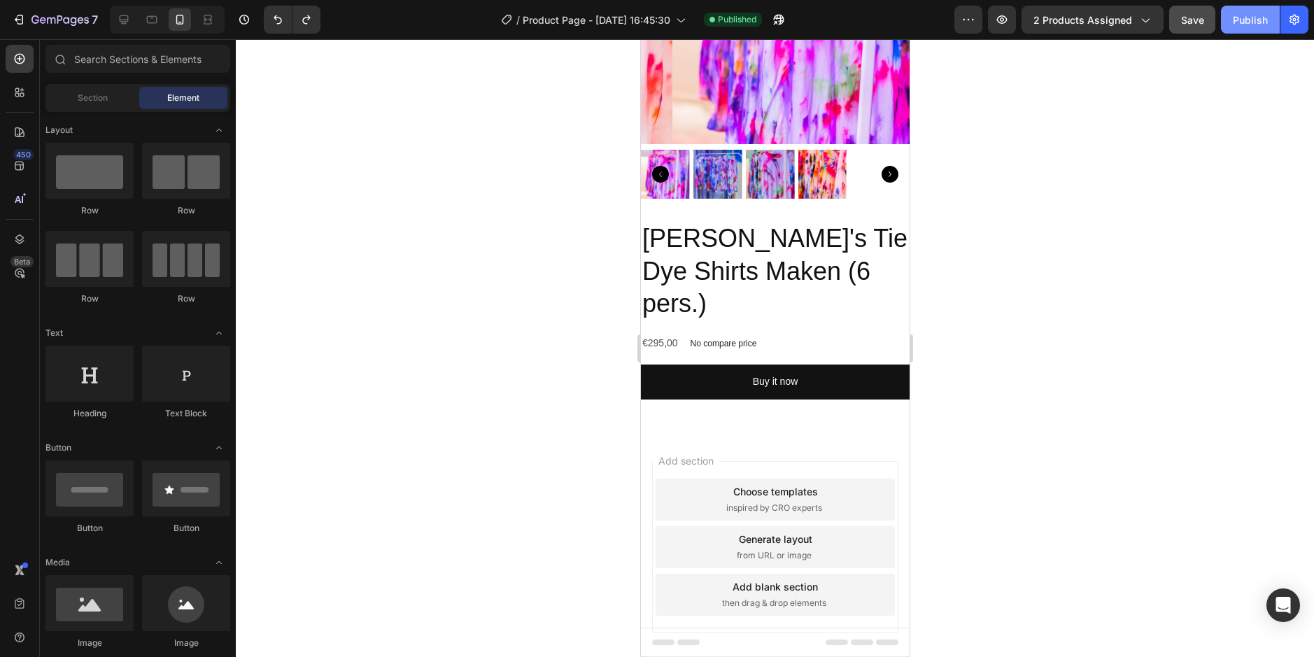
click at [1248, 20] on div "Publish" at bounding box center [1250, 20] width 35 height 15
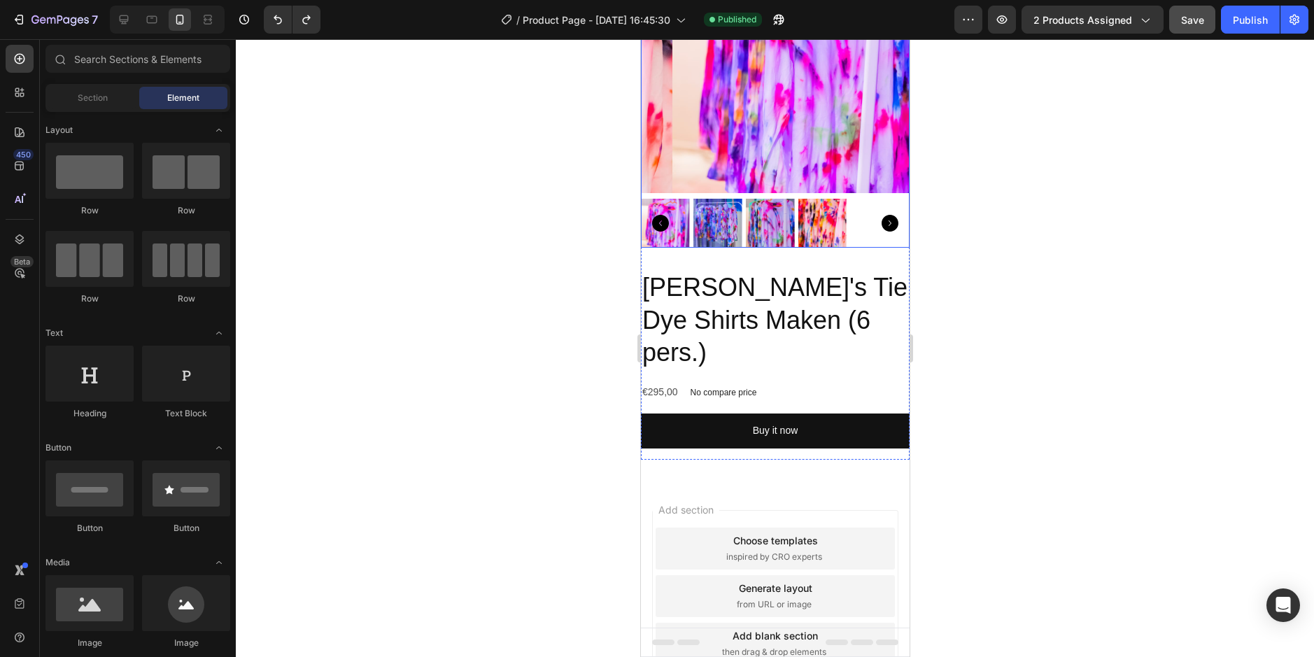
scroll to position [0, 0]
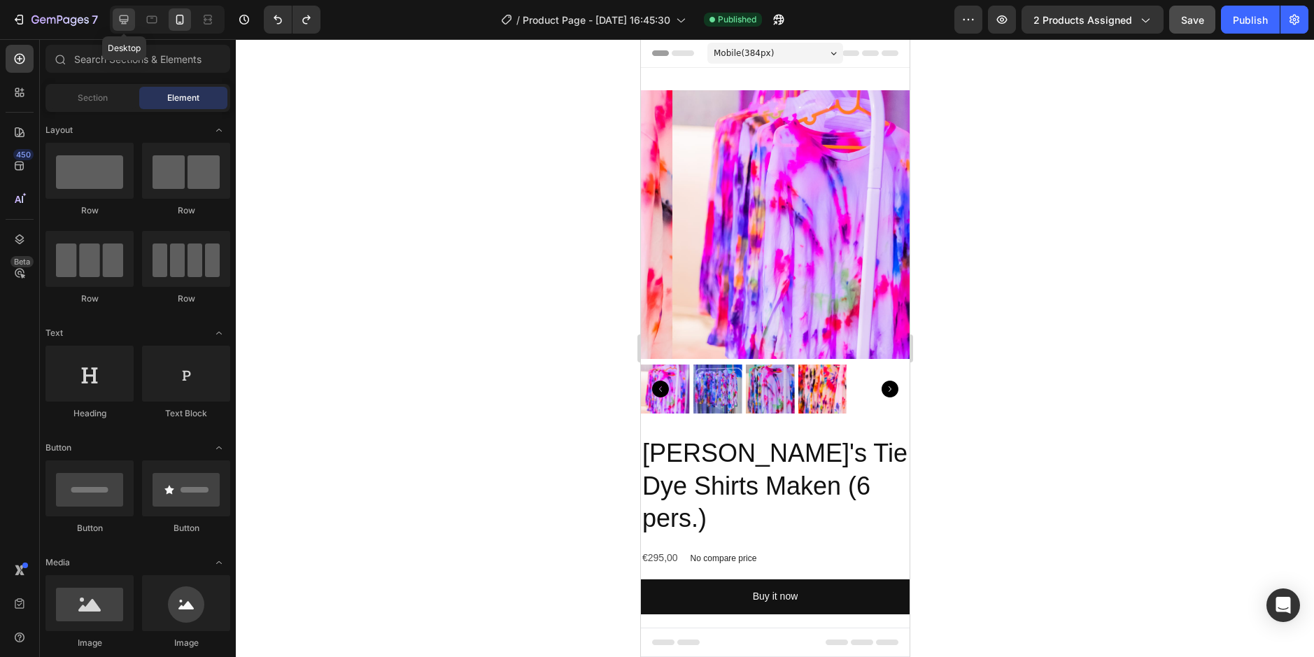
click at [125, 21] on icon at bounding box center [124, 19] width 9 height 9
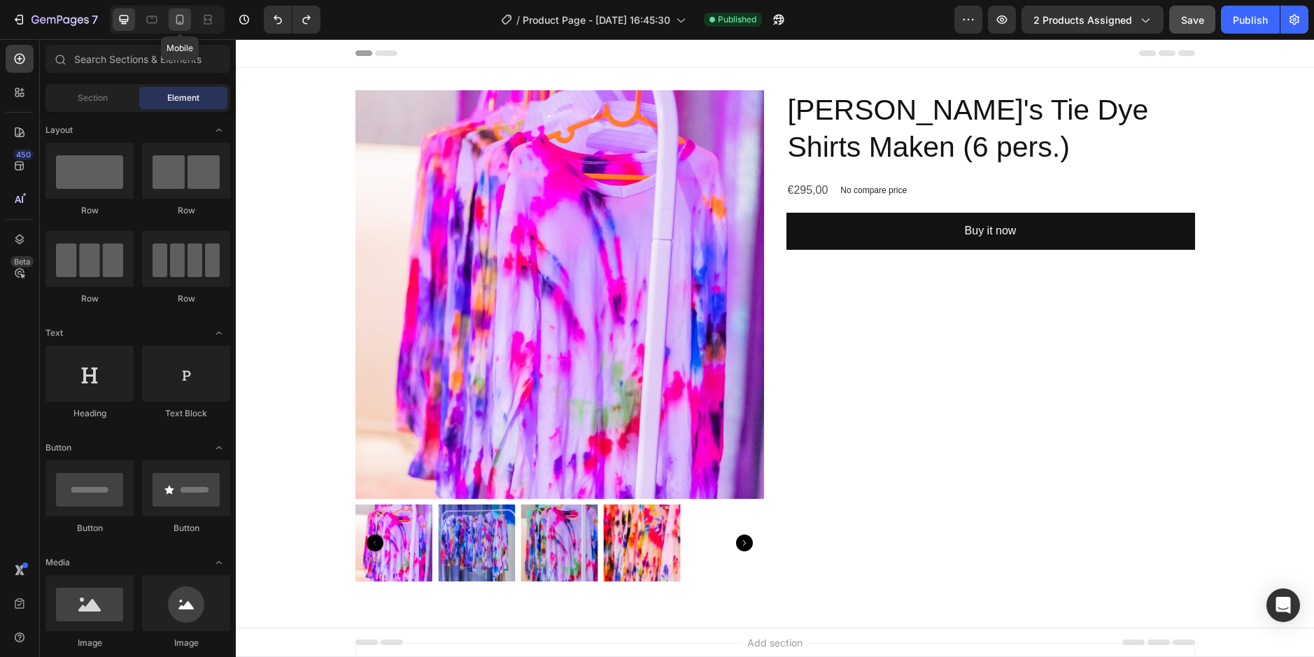
click at [181, 20] on icon at bounding box center [180, 20] width 14 height 14
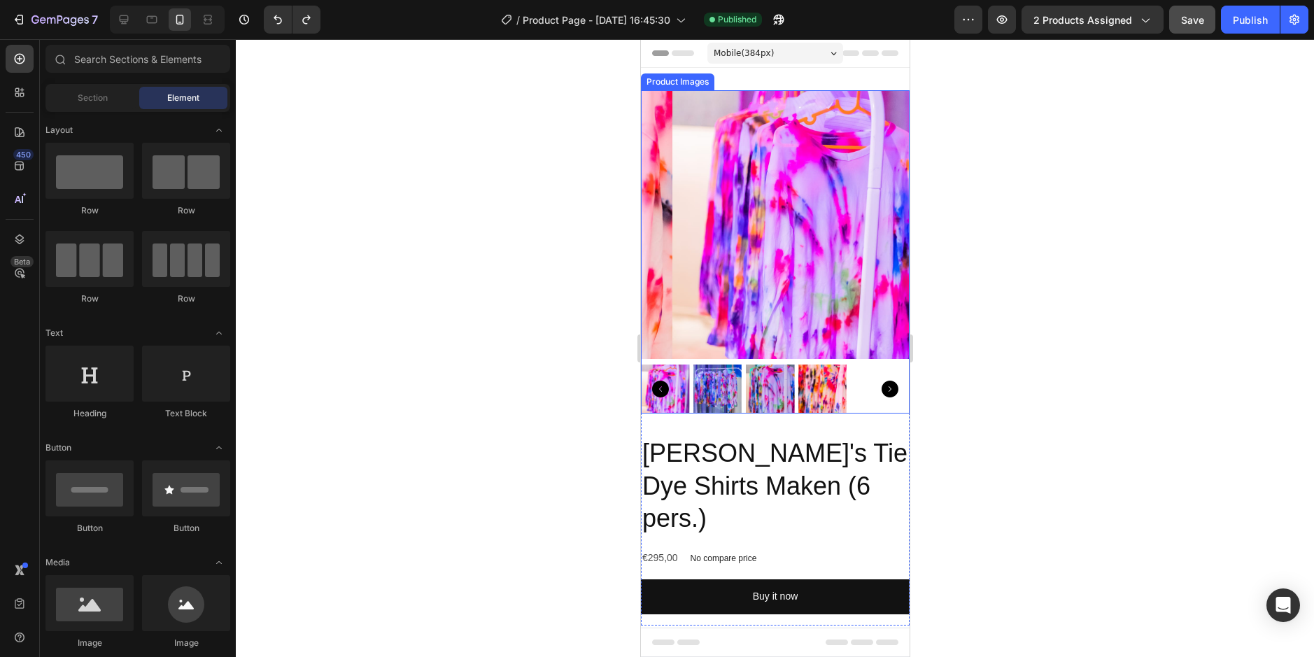
click at [797, 96] on img at bounding box center [806, 224] width 269 height 269
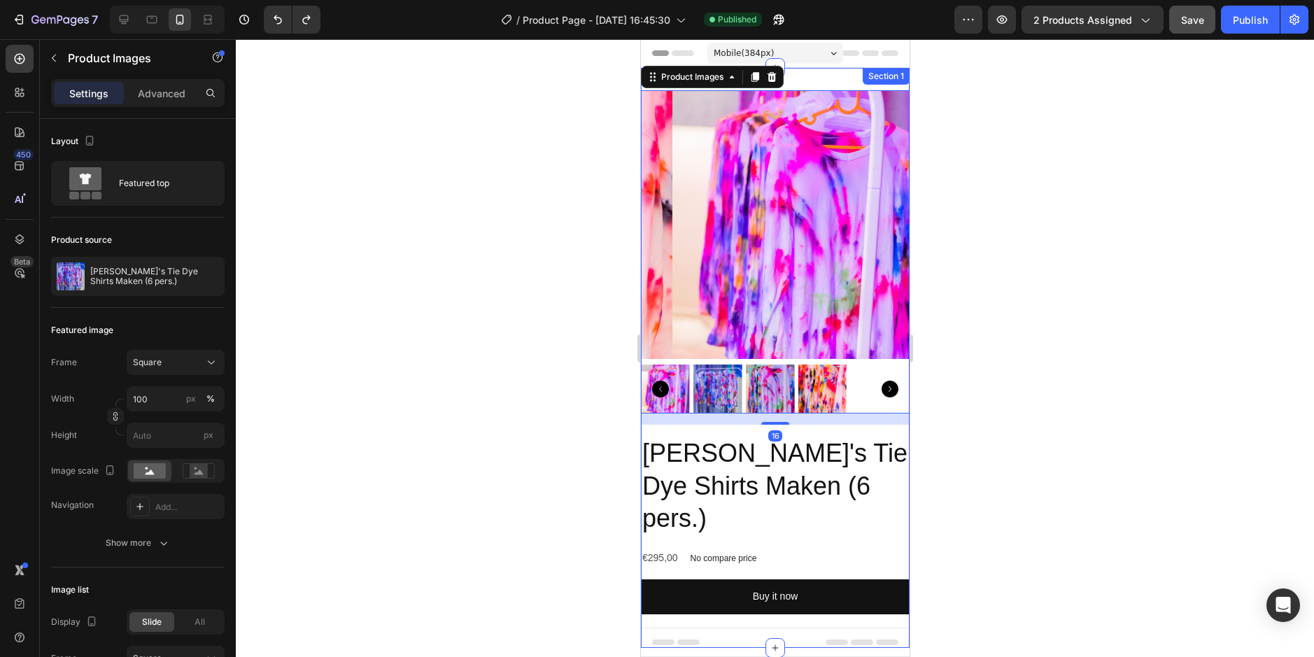
click at [808, 80] on div "Product Images 16 [PERSON_NAME]'s Tie Dye Shirts Maken (6 pers.) Product Title …" at bounding box center [774, 358] width 269 height 580
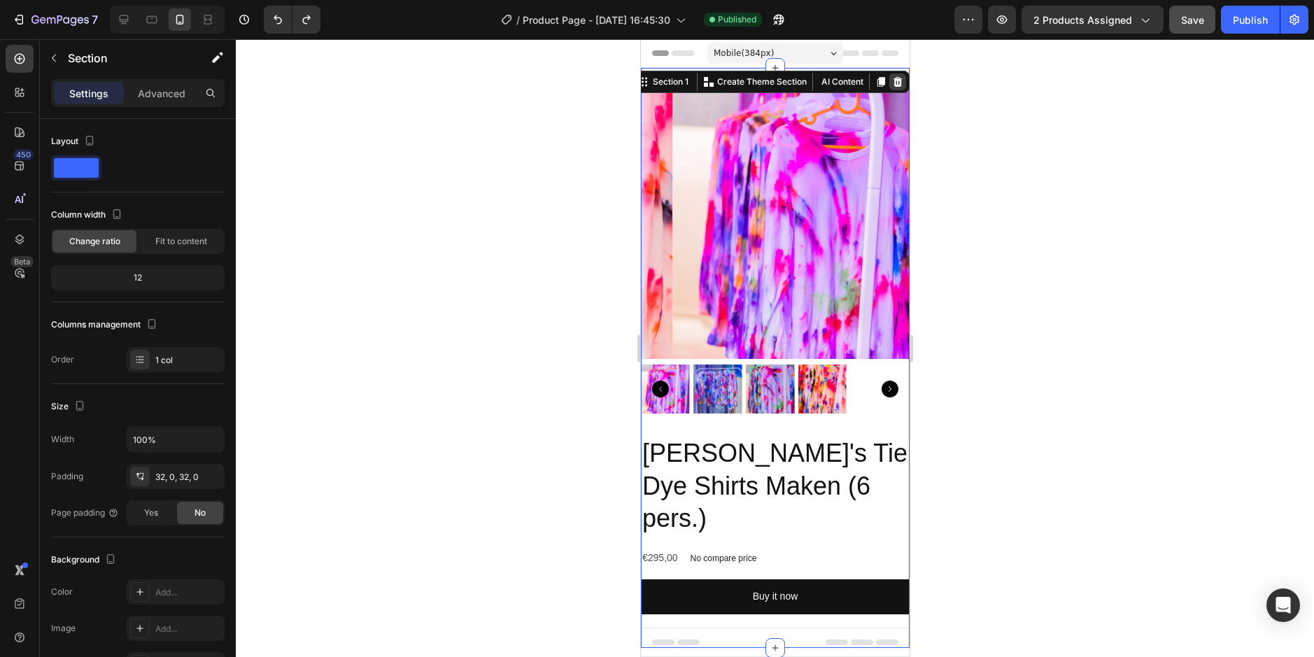
click at [891, 81] on icon at bounding box center [896, 81] width 11 height 11
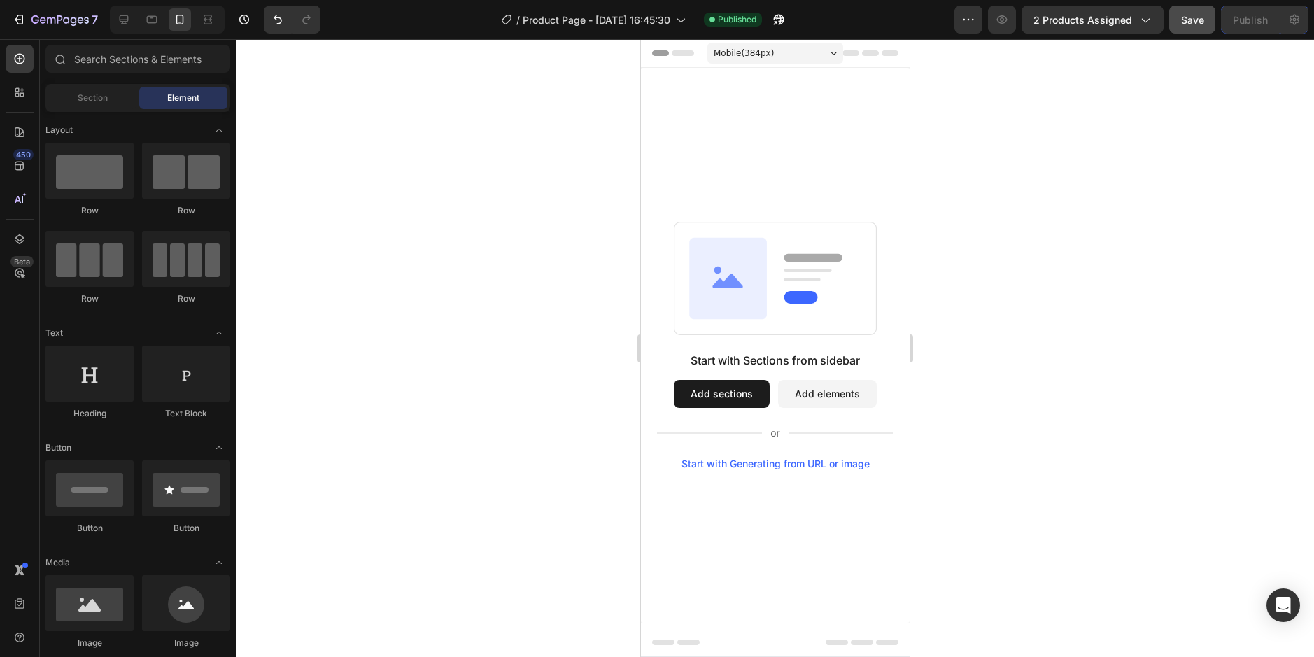
click at [821, 397] on button "Add elements" at bounding box center [826, 394] width 99 height 28
click at [694, 395] on button "Add sections" at bounding box center [721, 394] width 96 height 28
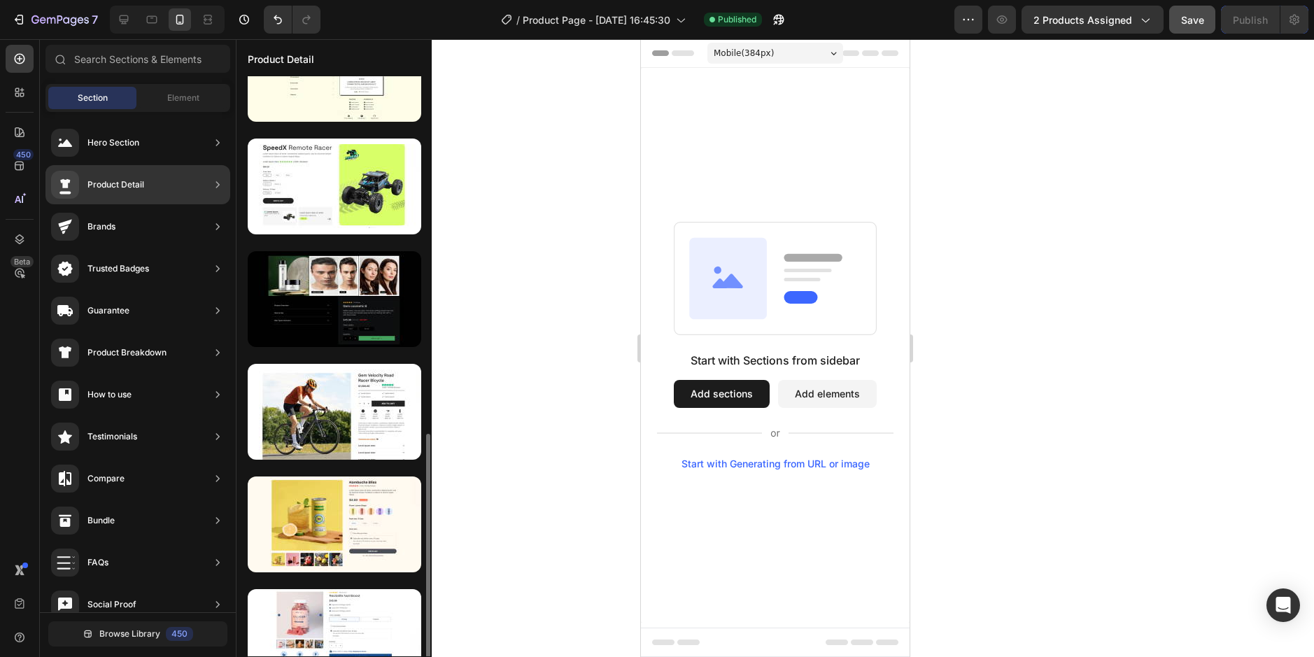
scroll to position [490, 0]
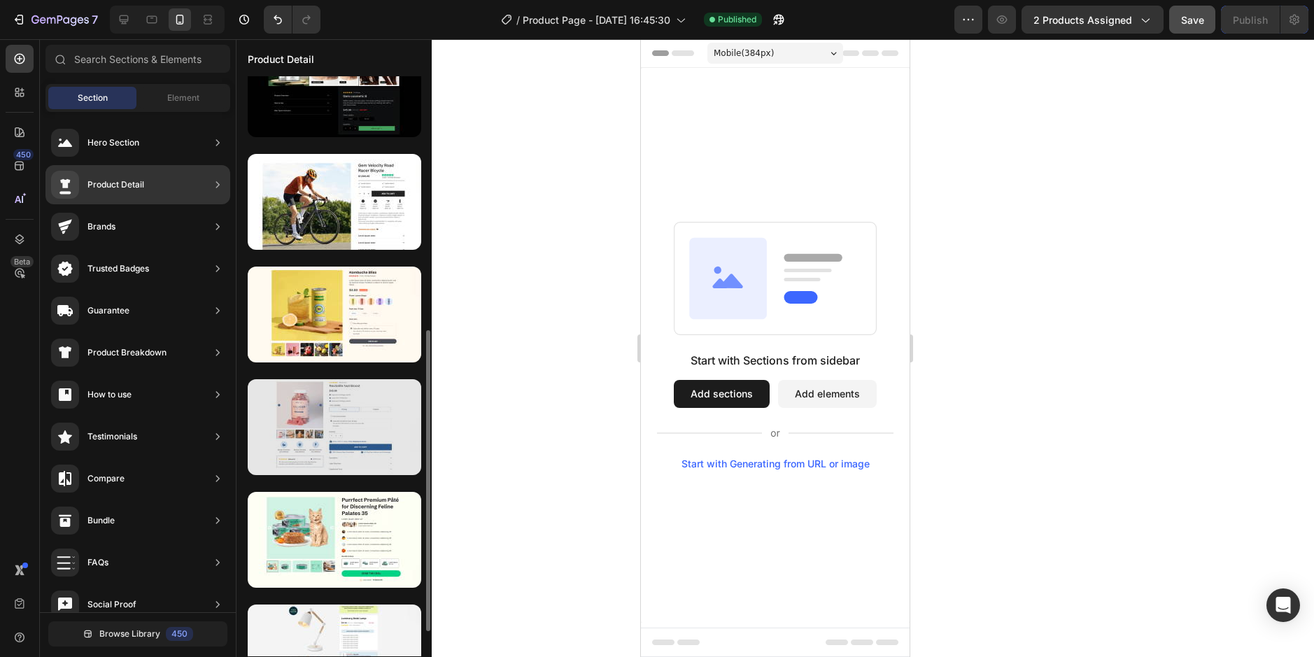
click at [352, 400] on div at bounding box center [335, 427] width 174 height 96
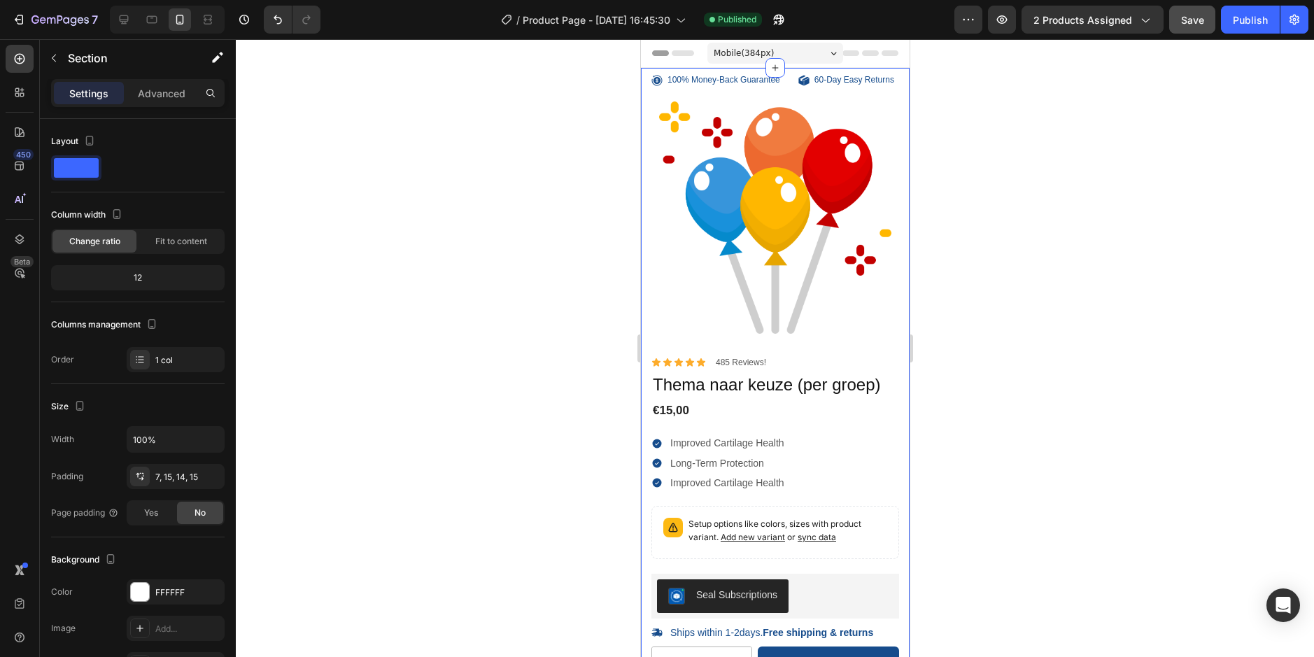
click at [958, 301] on div at bounding box center [775, 348] width 1078 height 618
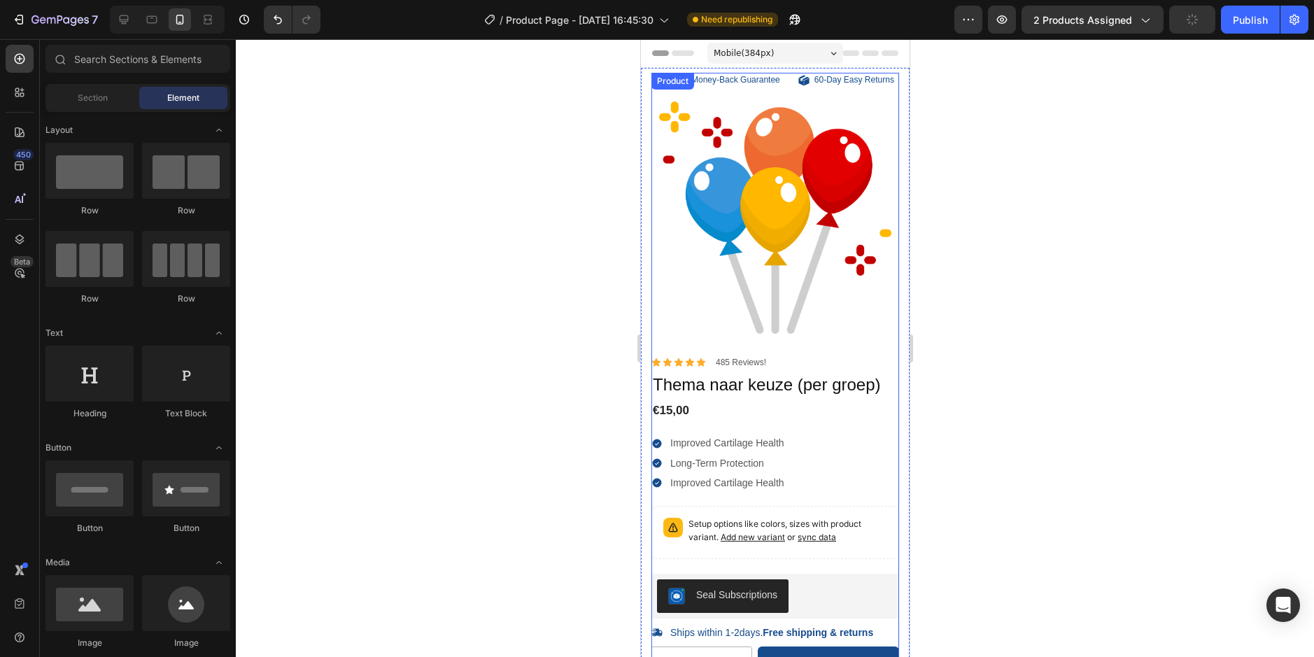
click at [813, 348] on div "100% Money-Back Guarantee Item List 60-Day Easy Returns Item List Row Product I…" at bounding box center [775, 214] width 248 height 283
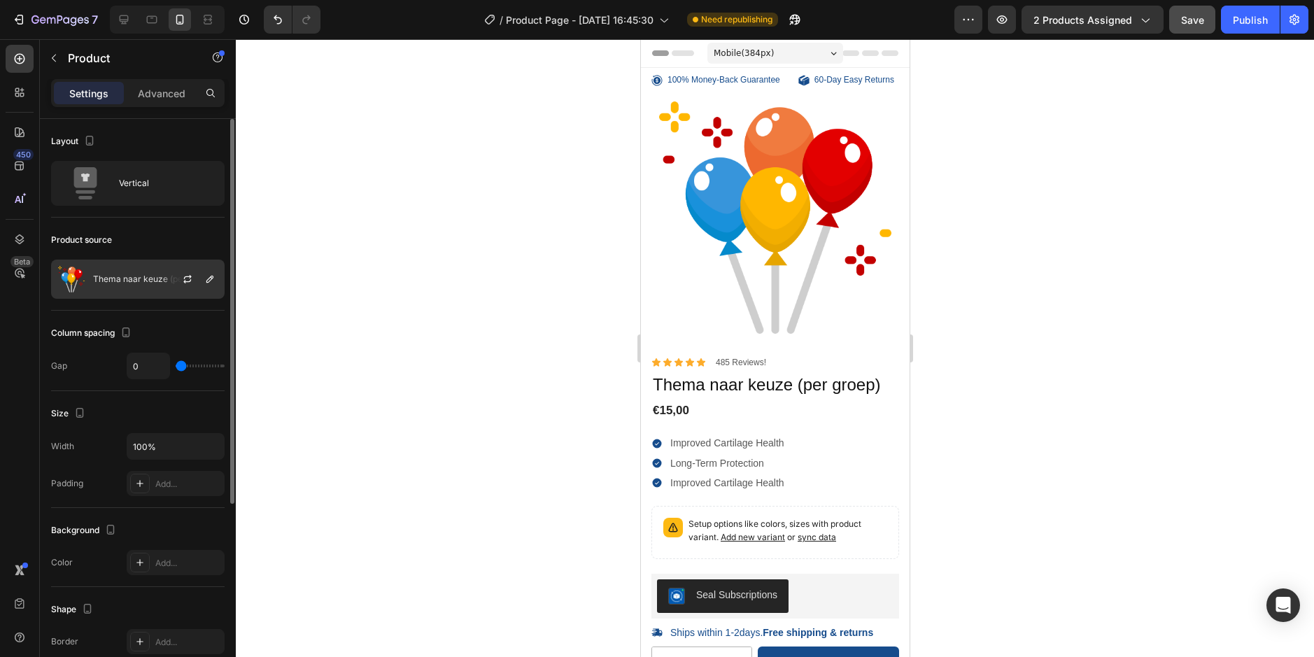
click at [147, 267] on div "Thema naar keuze (per groep)" at bounding box center [138, 279] width 174 height 39
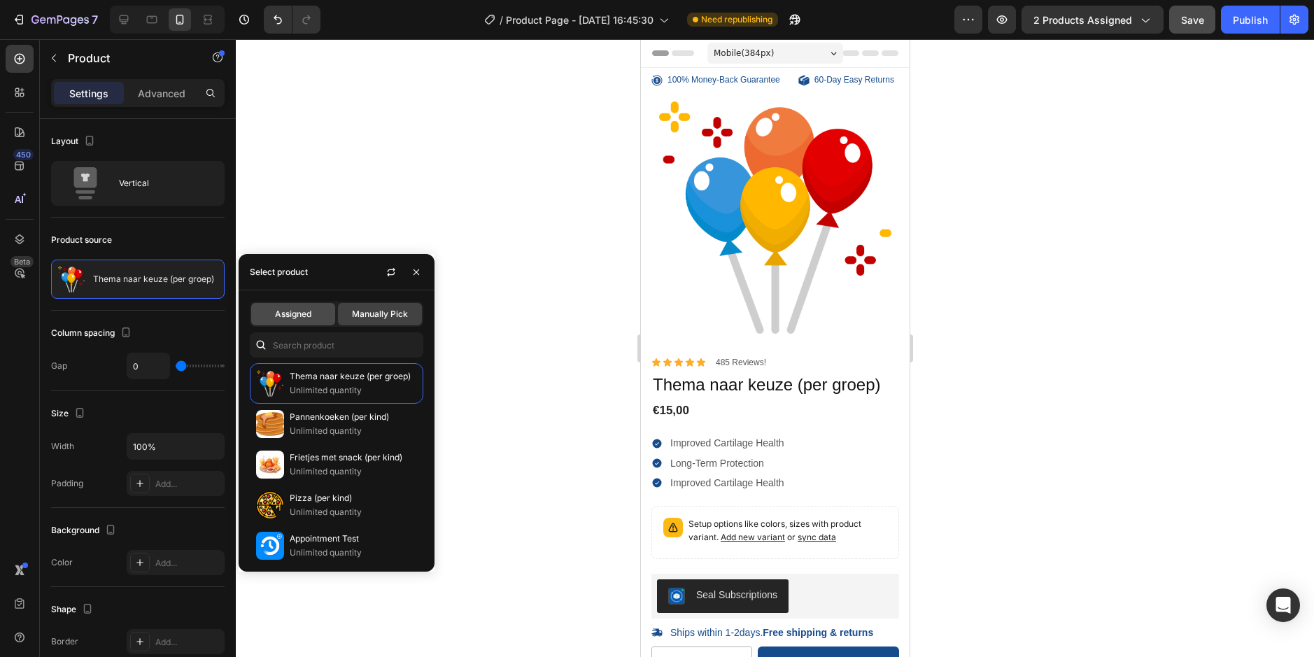
click at [306, 314] on span "Assigned" at bounding box center [293, 314] width 36 height 13
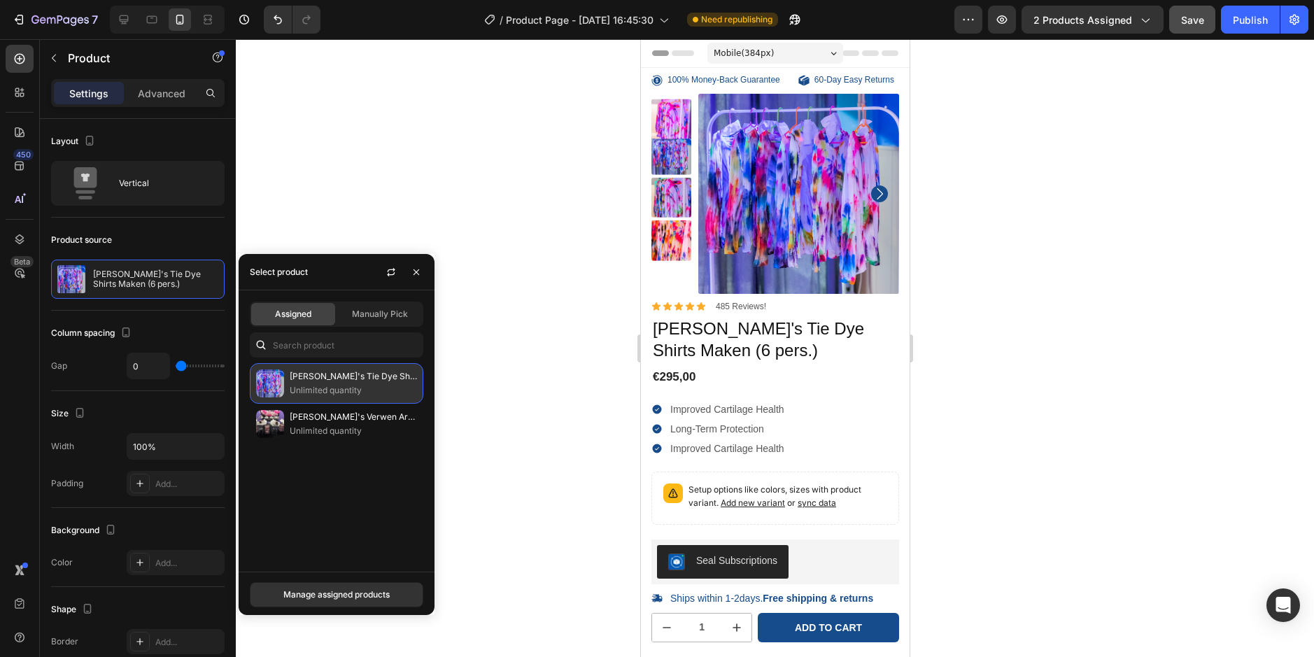
click at [352, 385] on p "Unlimited quantity" at bounding box center [353, 390] width 127 height 14
click at [428, 171] on div at bounding box center [775, 348] width 1078 height 618
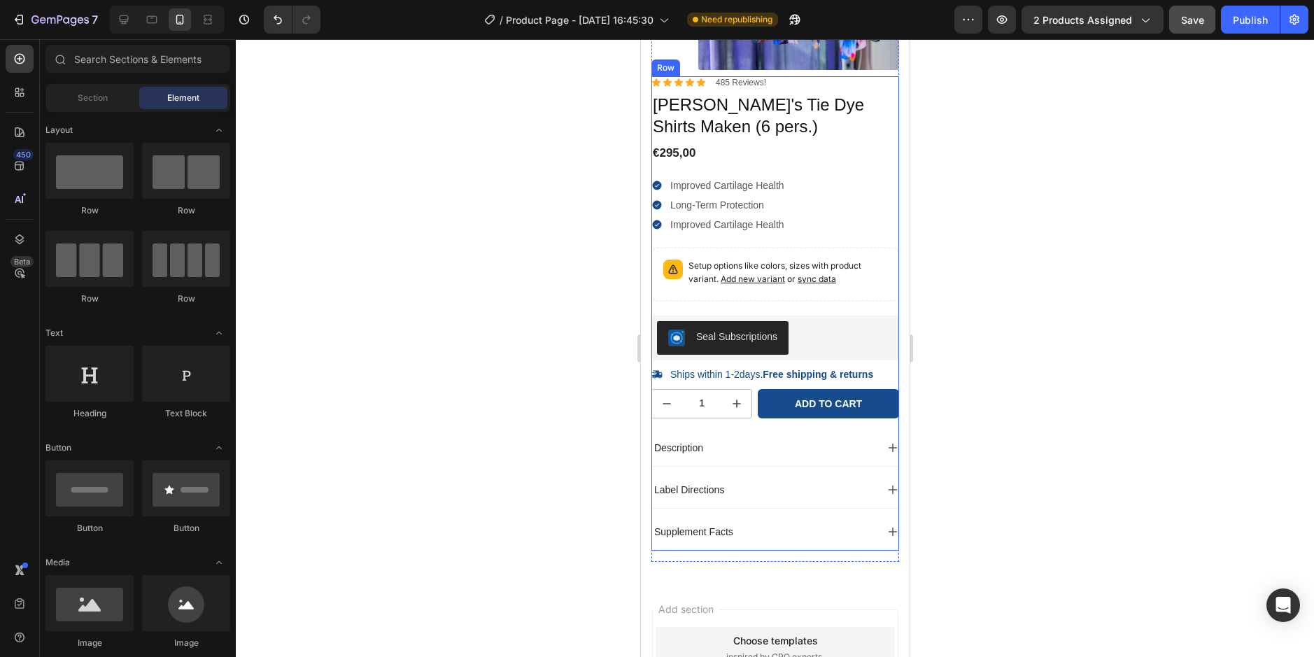
scroll to position [280, 0]
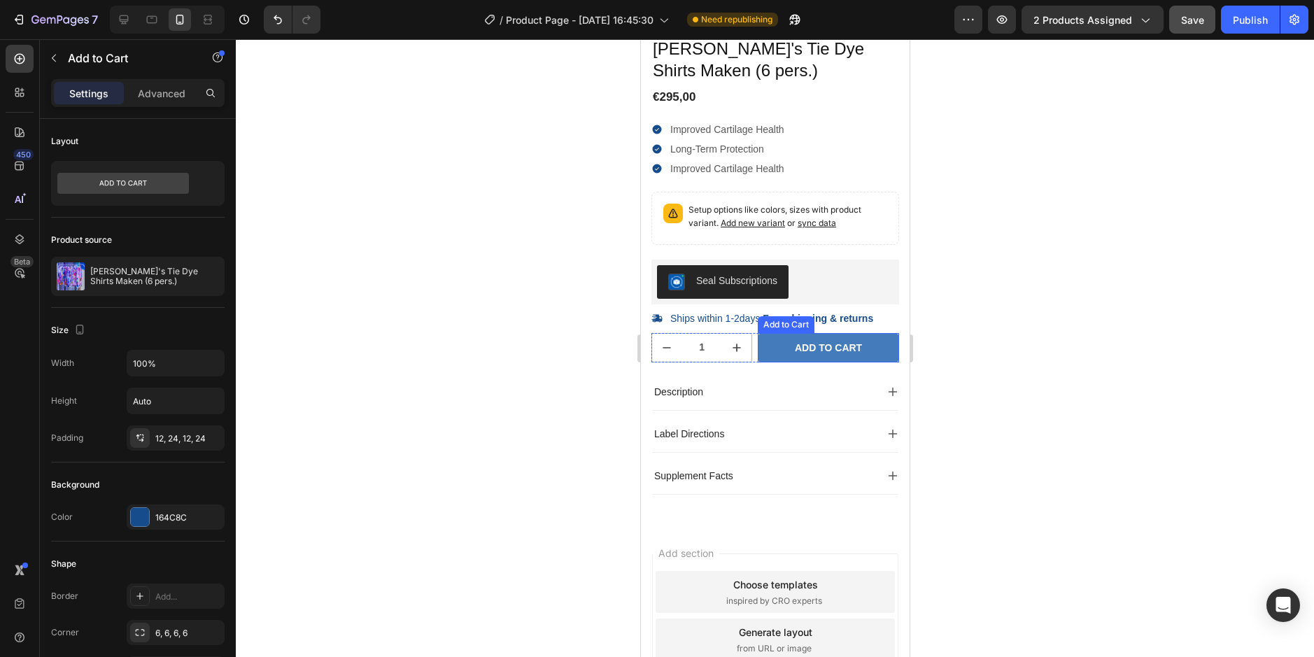
click at [774, 356] on button "Add to cart" at bounding box center [827, 347] width 141 height 29
click at [15, 64] on icon at bounding box center [20, 59] width 14 height 14
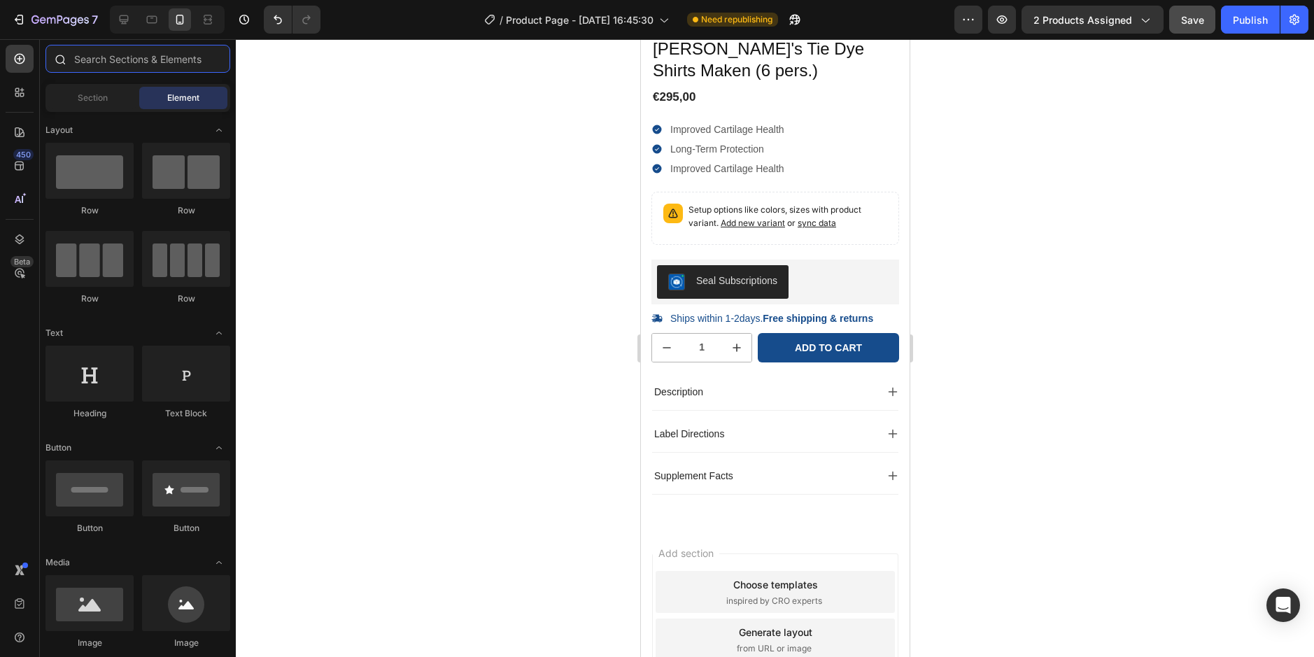
click at [91, 63] on input "text" at bounding box center [137, 59] width 185 height 28
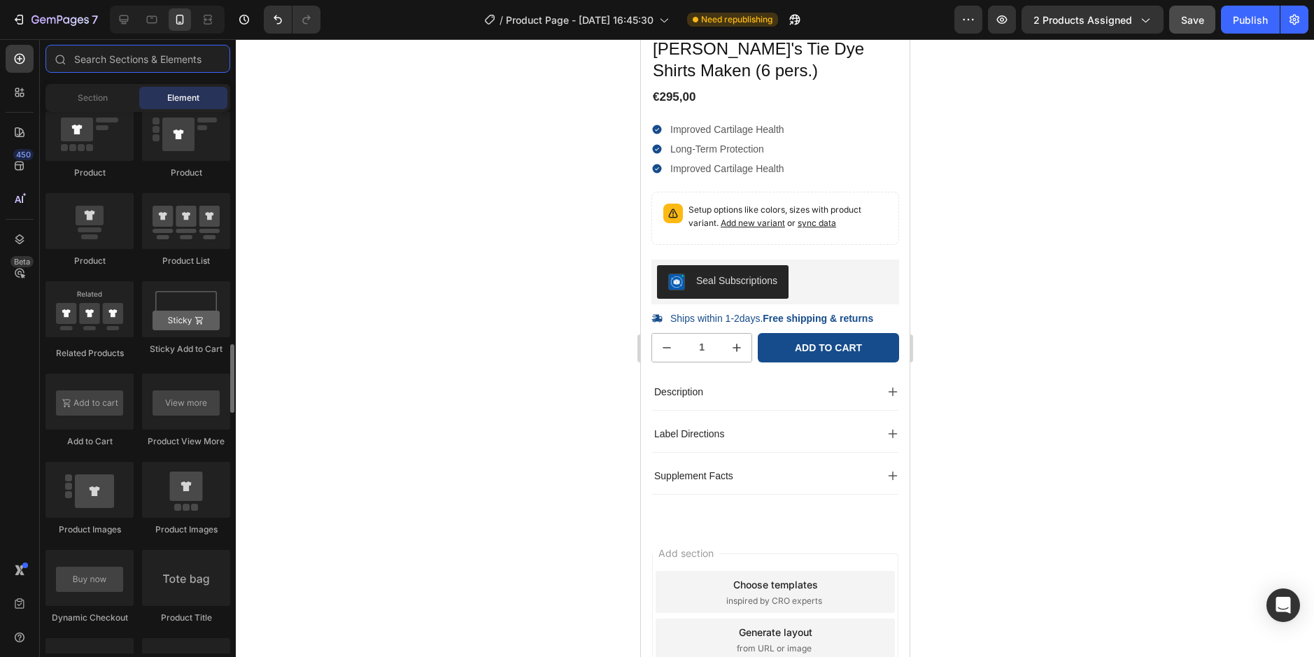
scroll to position [1889, 0]
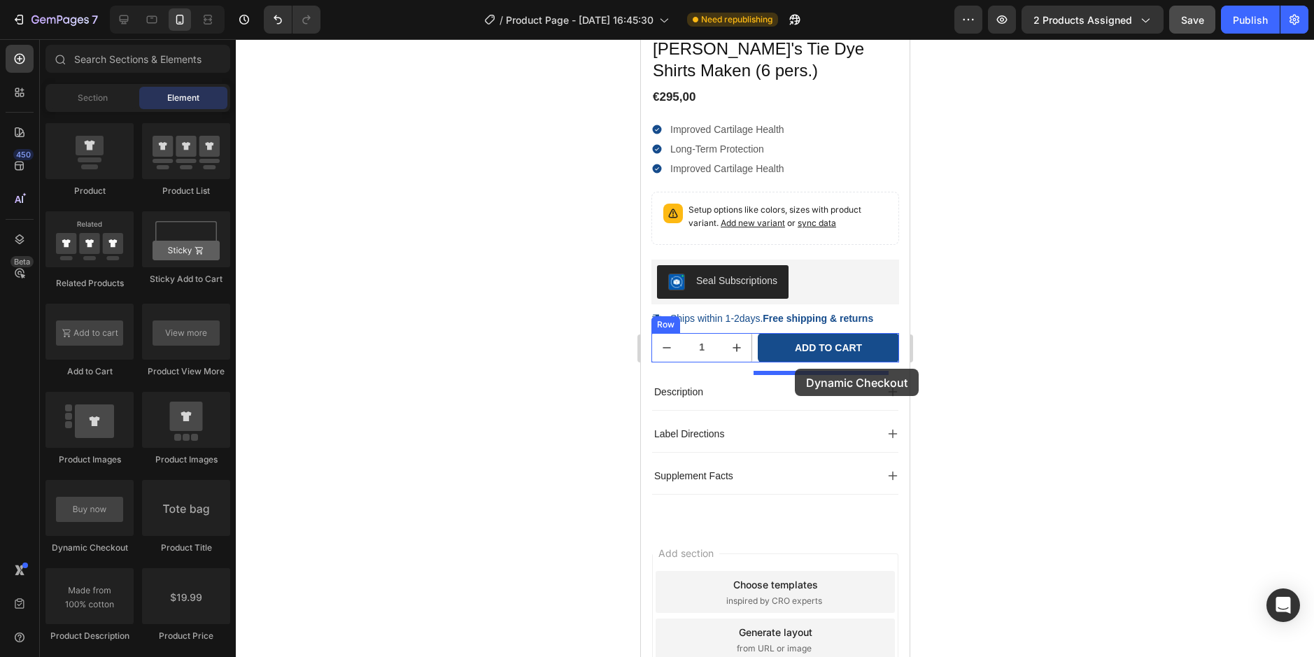
drag, startPoint x: 742, startPoint y: 549, endPoint x: 794, endPoint y: 369, distance: 187.1
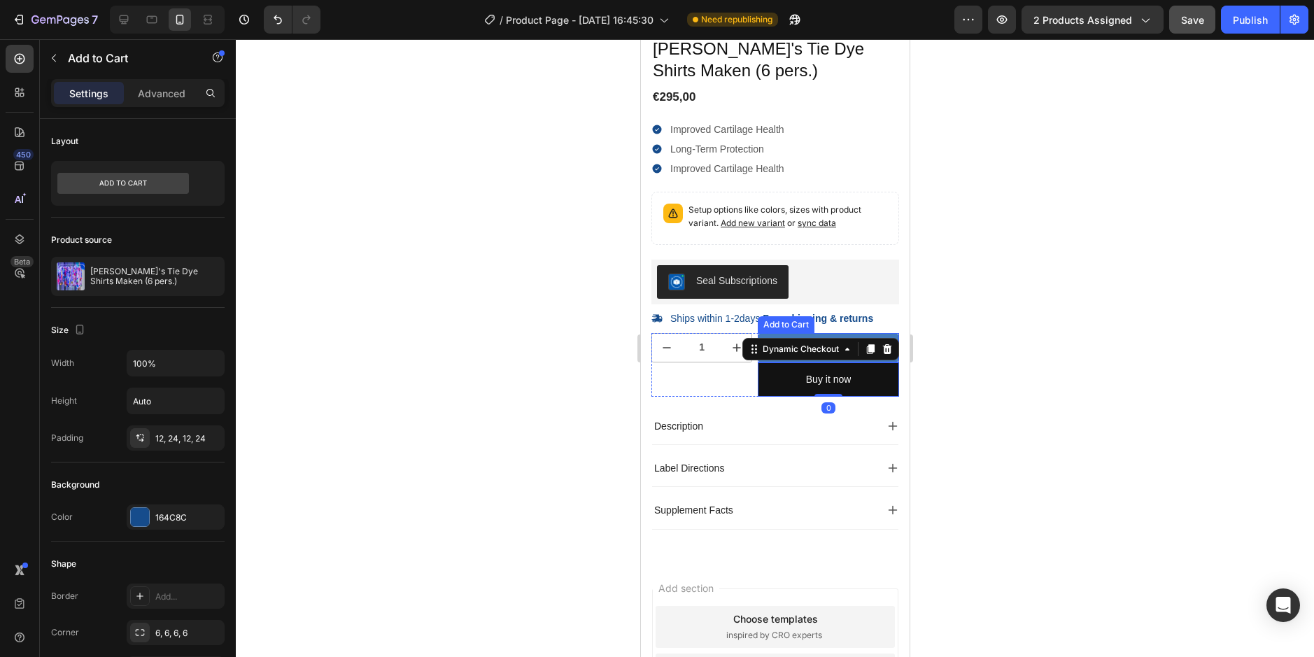
click at [834, 346] on button "Add to cart" at bounding box center [827, 347] width 141 height 29
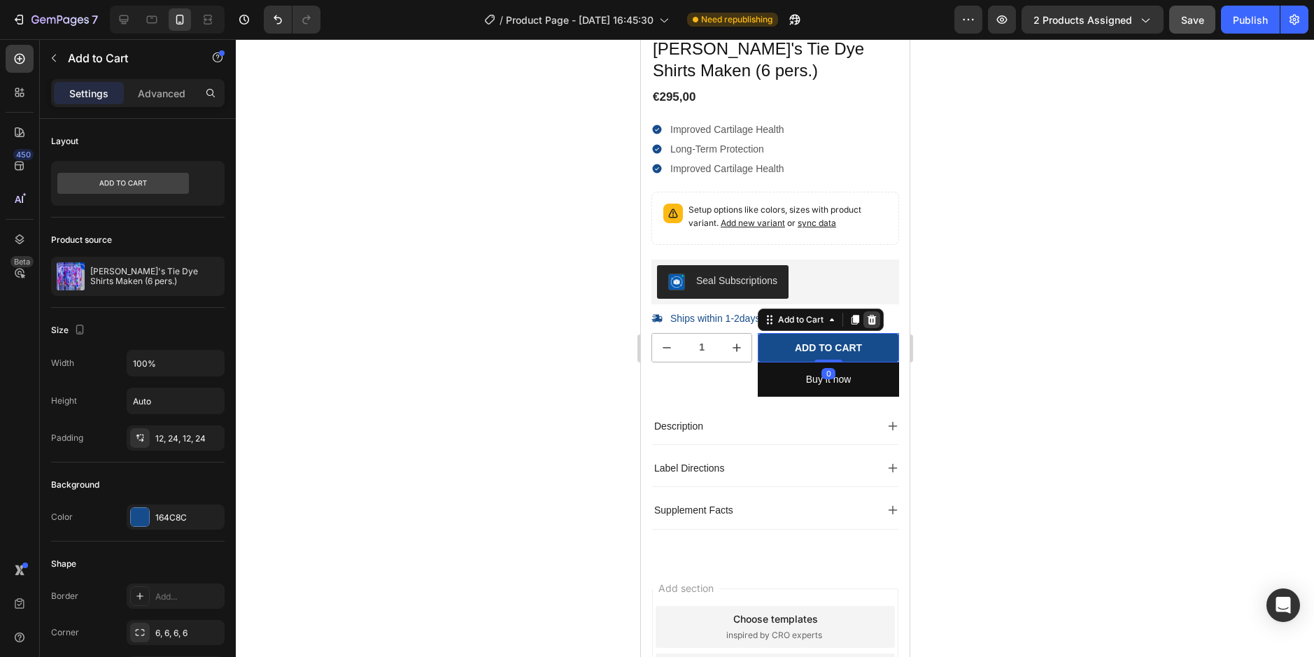
click at [867, 324] on icon at bounding box center [871, 319] width 9 height 10
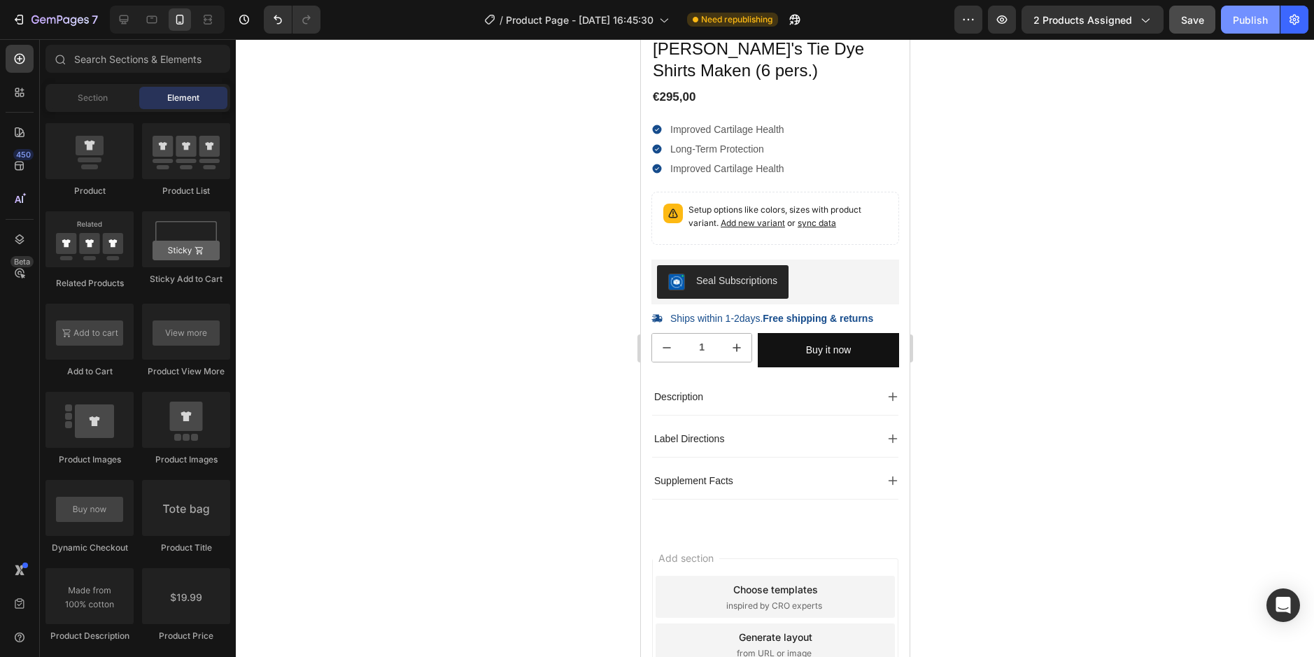
click at [1250, 15] on div "Publish" at bounding box center [1250, 20] width 35 height 15
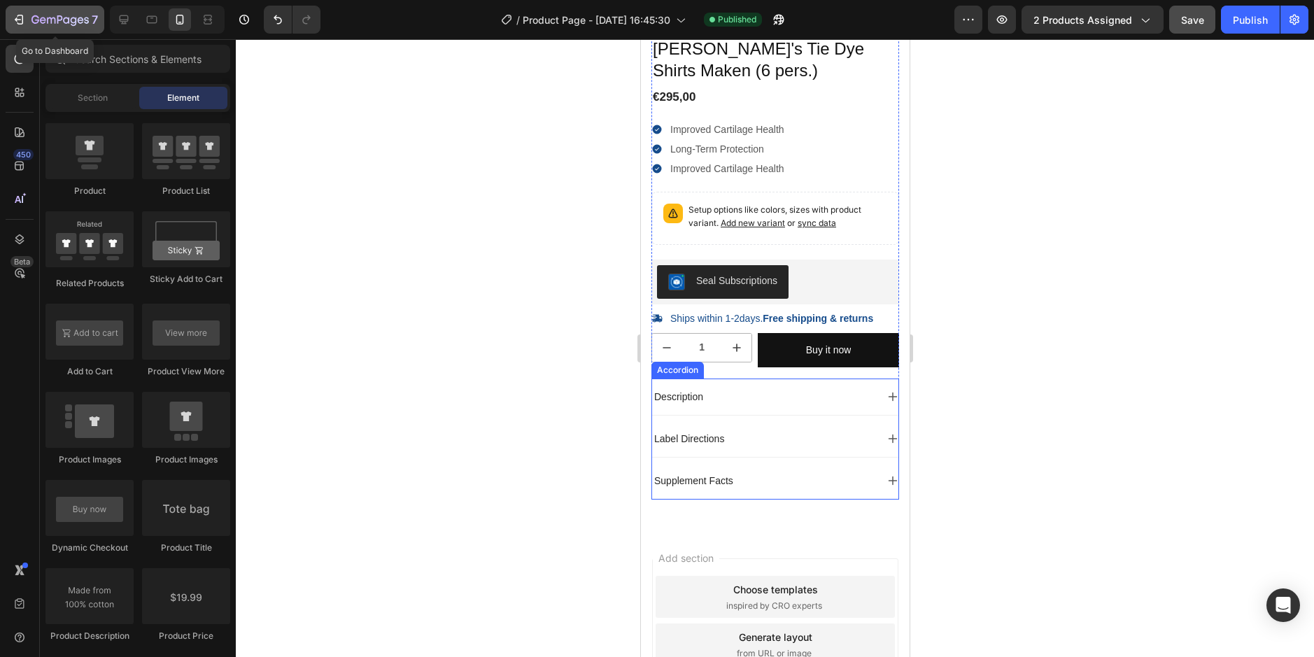
click at [25, 22] on icon "button" at bounding box center [19, 20] width 14 height 14
